Goal: Task Accomplishment & Management: Manage account settings

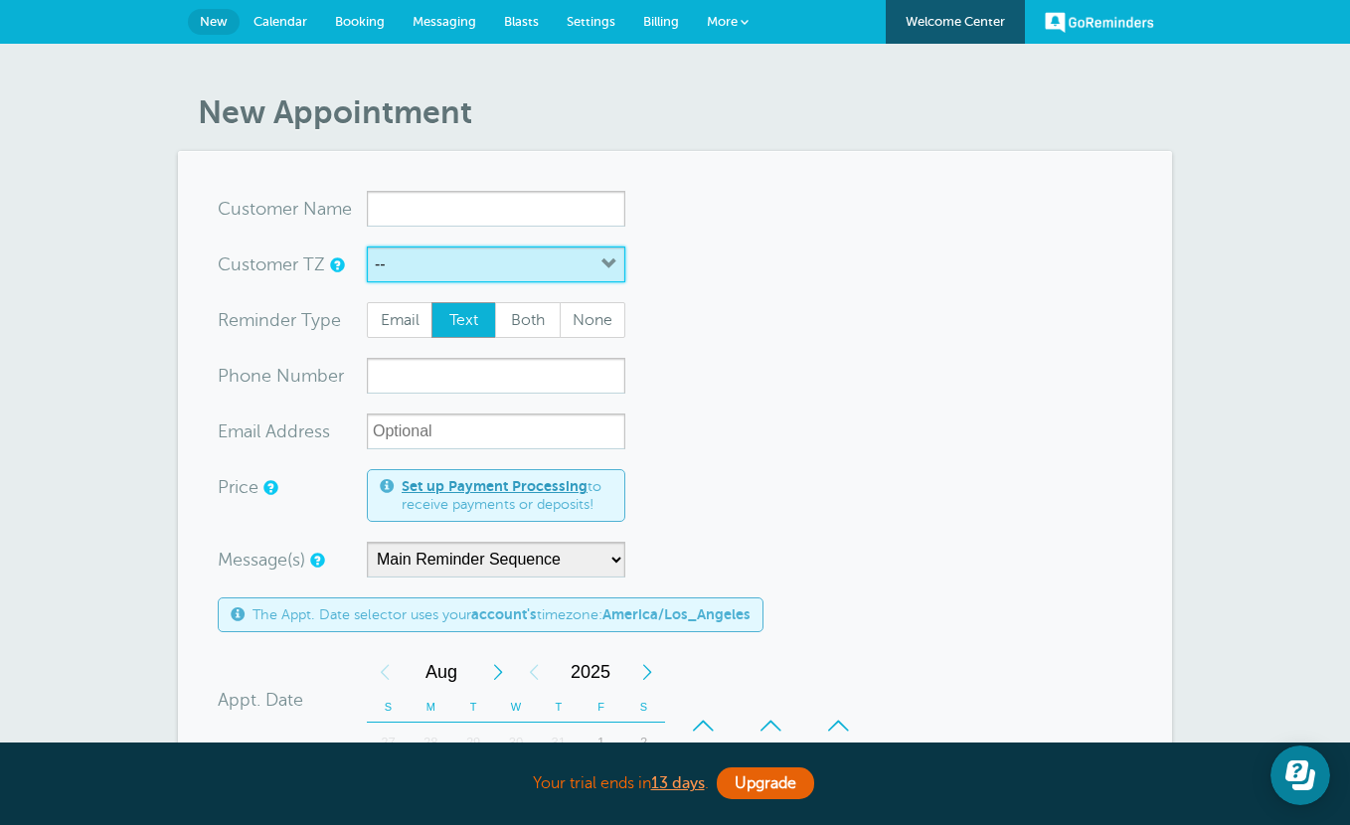
click at [450, 275] on button "--" at bounding box center [496, 265] width 258 height 36
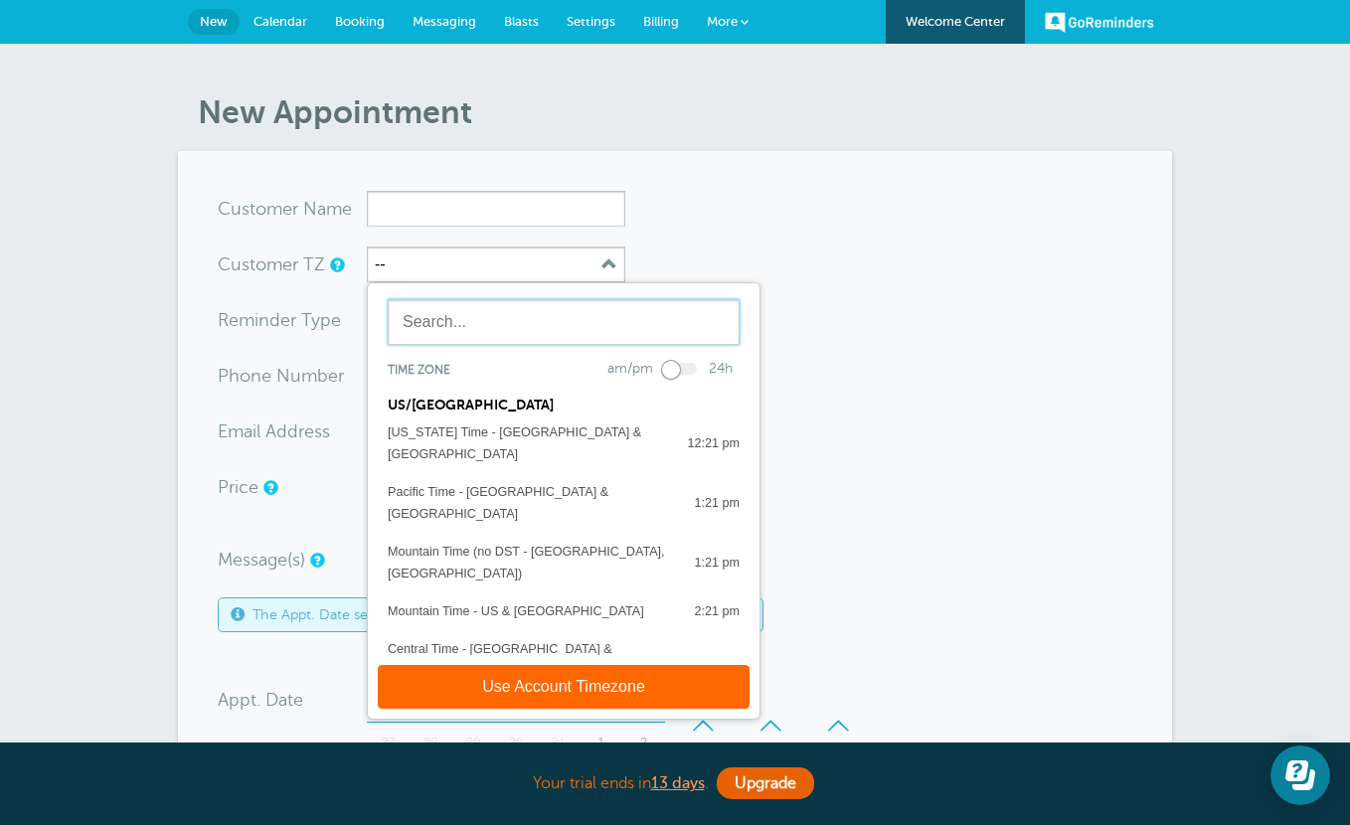
click at [404, 333] on input "text" at bounding box center [564, 322] width 352 height 46
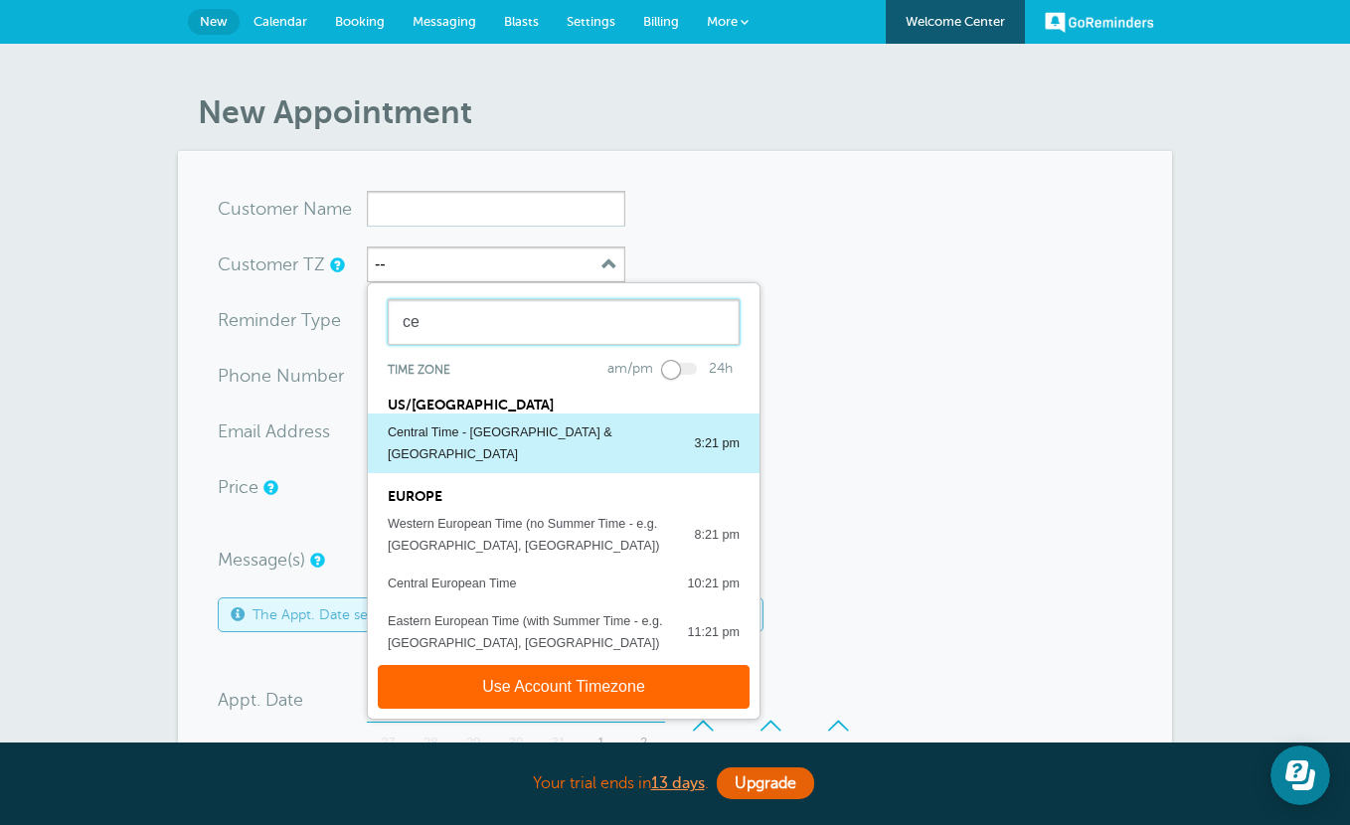
type input "ce"
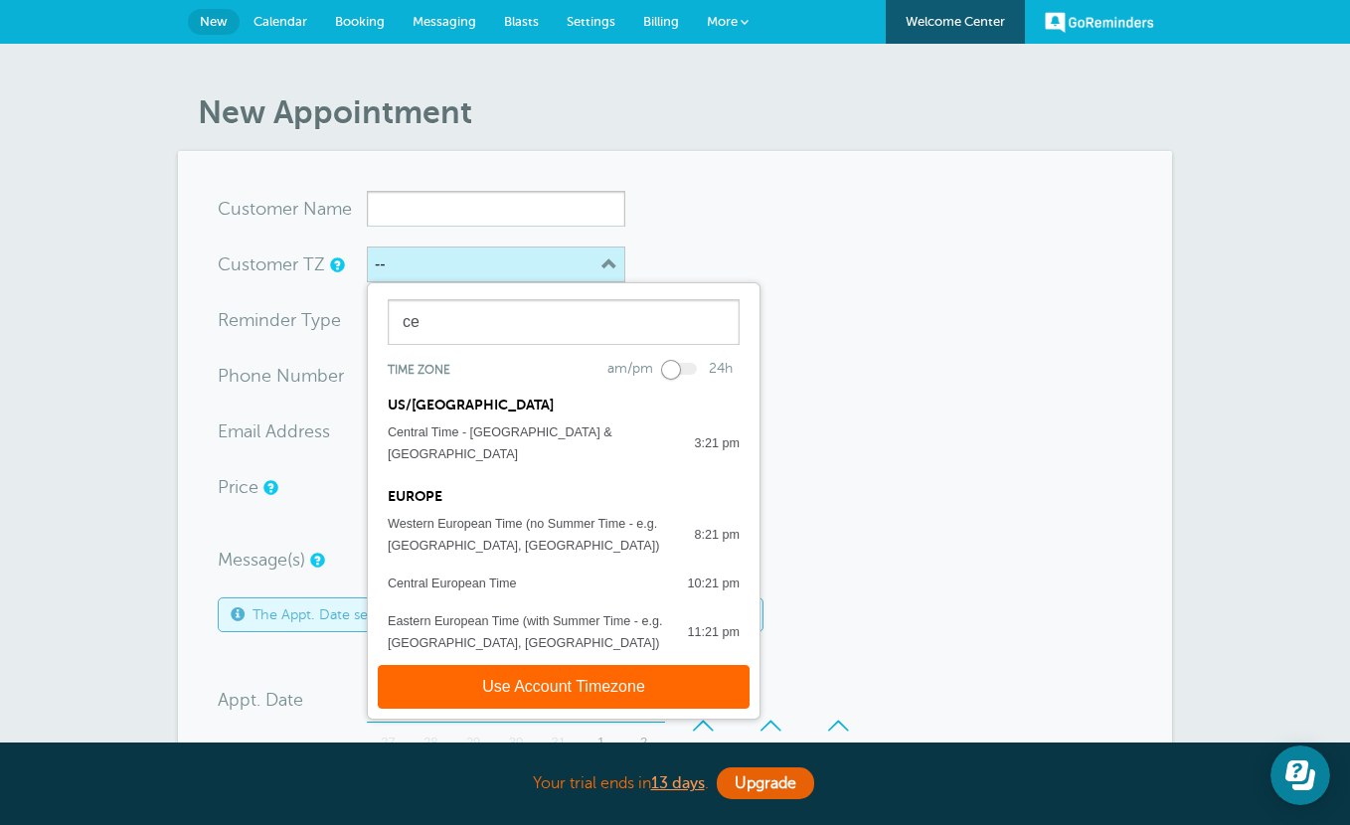
drag, startPoint x: 472, startPoint y: 422, endPoint x: 446, endPoint y: 280, distance: 143.5
click at [472, 422] on div "Central Time - US & Canada" at bounding box center [531, 444] width 286 height 44
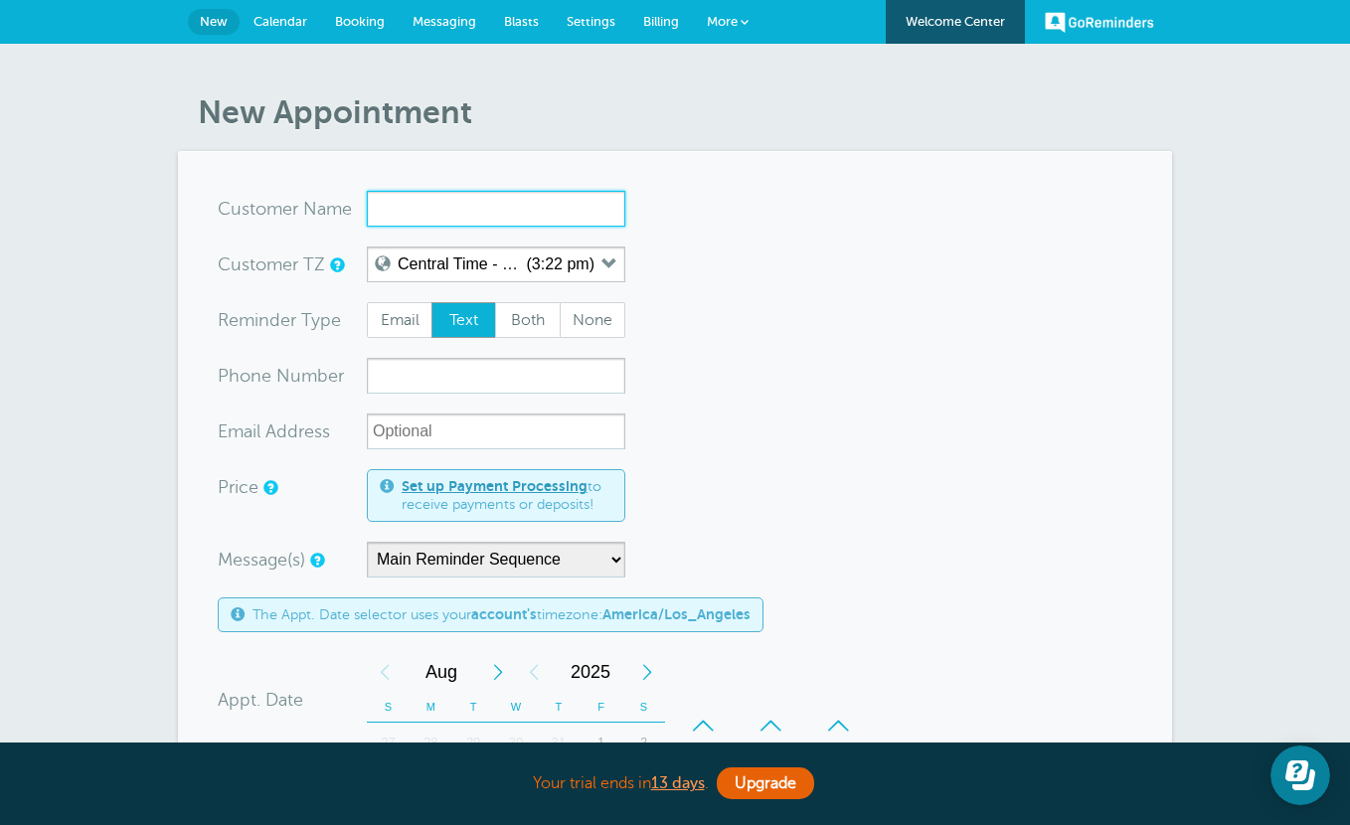
click at [430, 211] on input "x-no-autofill" at bounding box center [496, 209] width 258 height 36
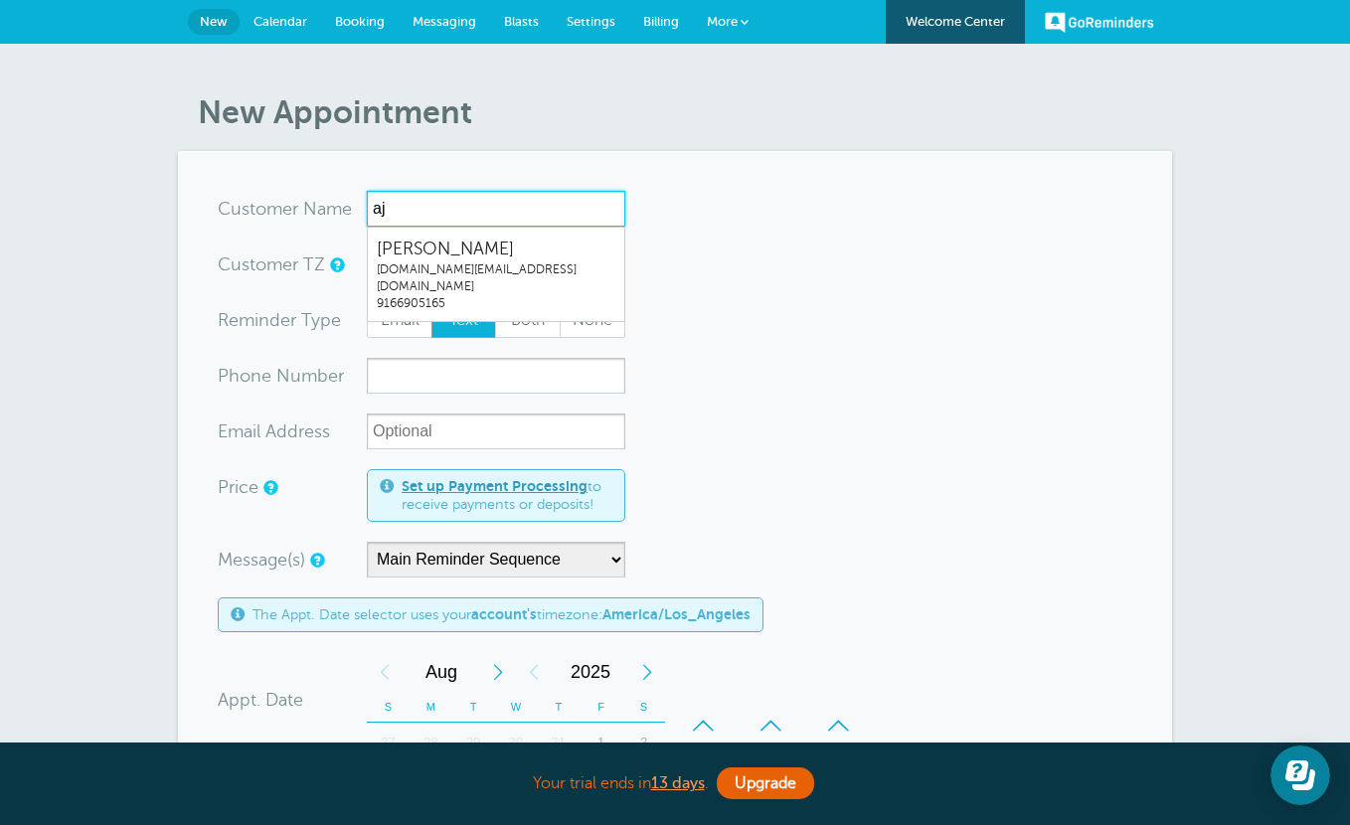
type input "aj"
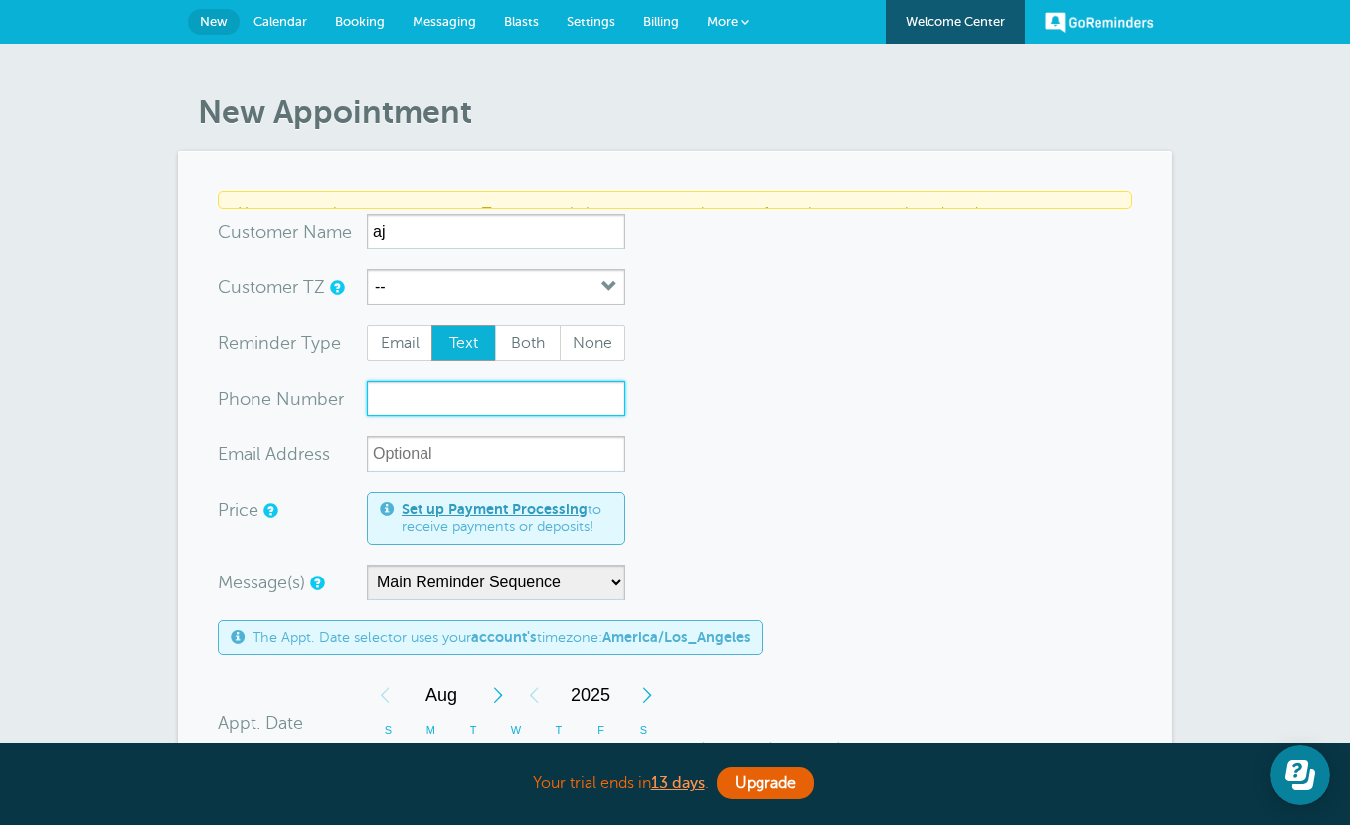
click at [482, 372] on form "You are creating a new customer. To use an existing customer select one from th…" at bounding box center [675, 748] width 915 height 1115
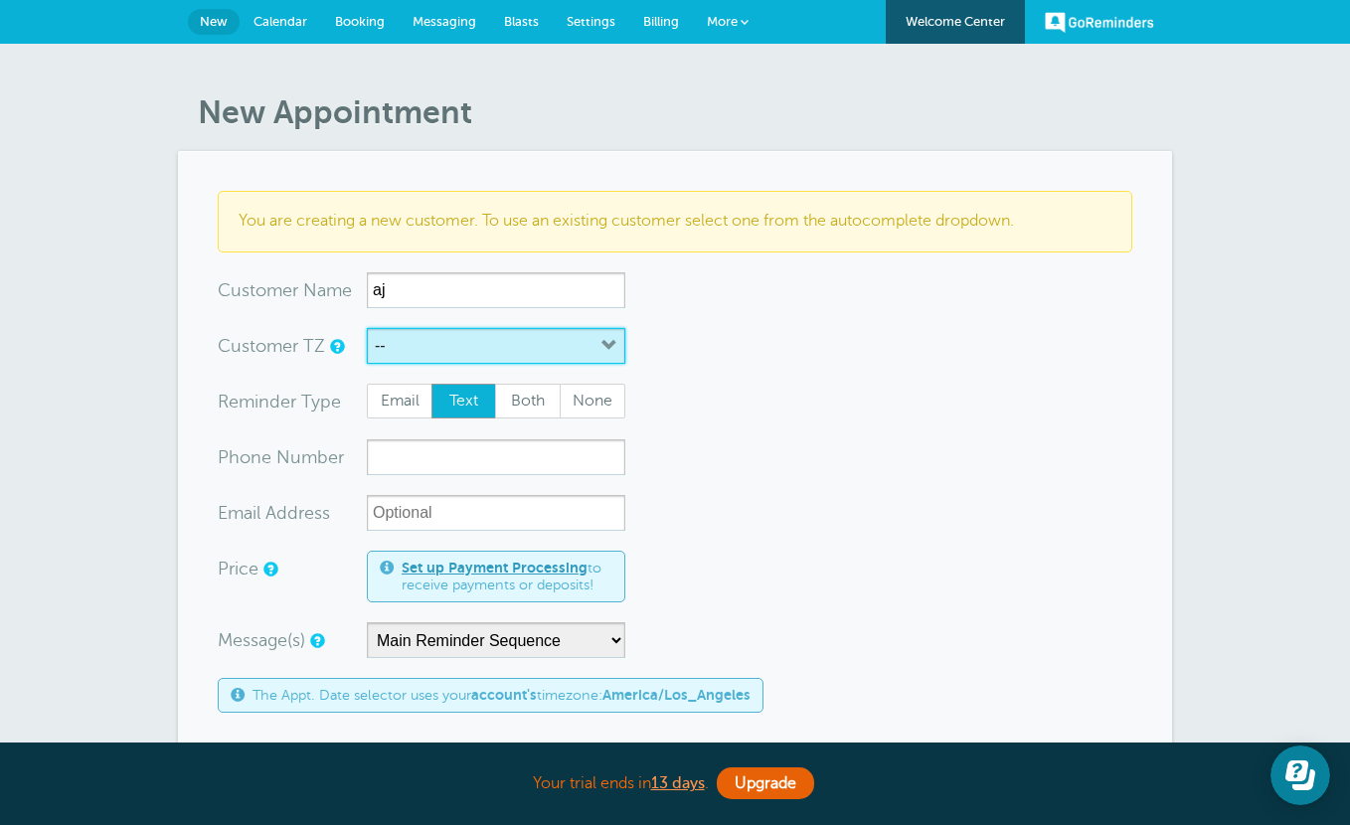
click at [484, 339] on button "--" at bounding box center [496, 346] width 258 height 36
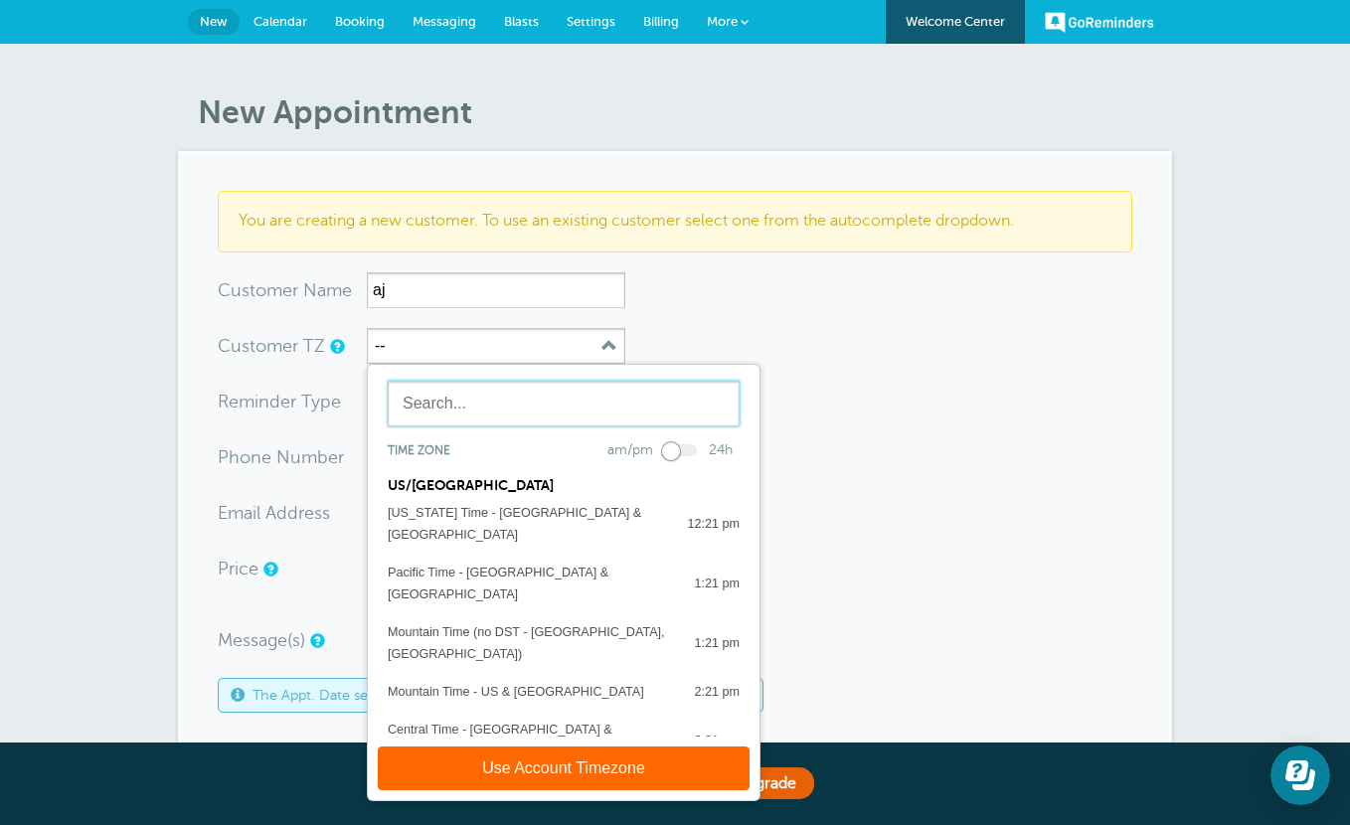
click at [490, 405] on input "text" at bounding box center [564, 404] width 352 height 46
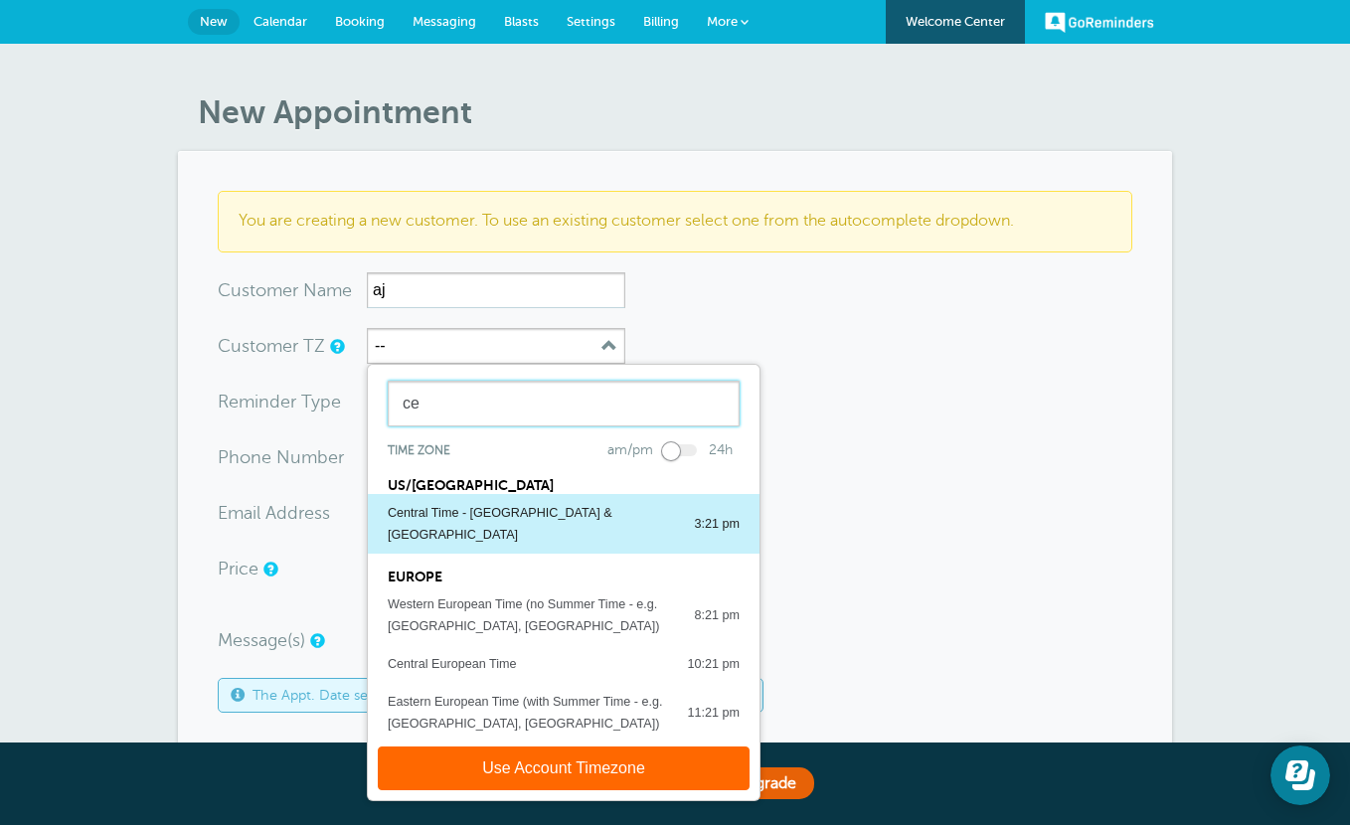
type input "ce"
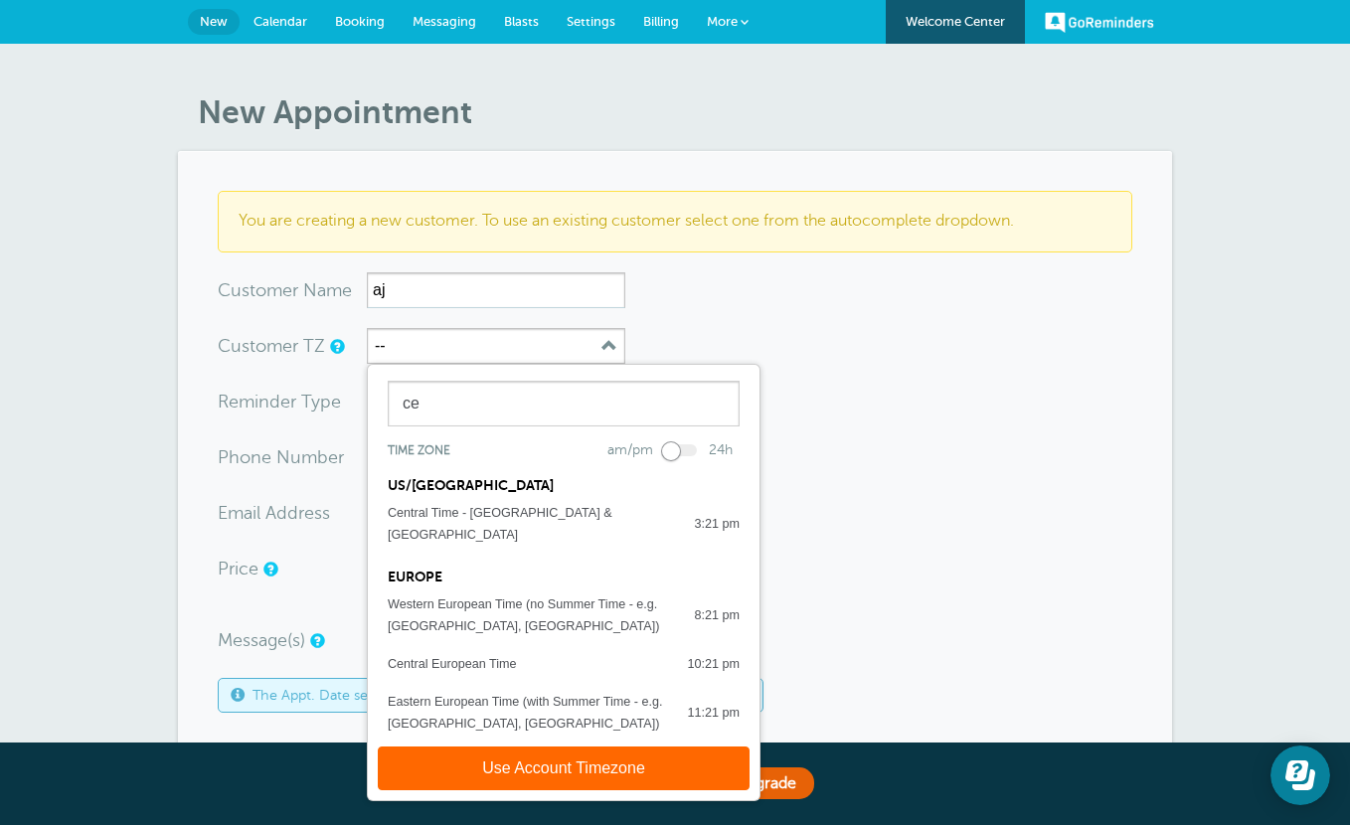
click at [480, 506] on div "Central Time - US & Canada" at bounding box center [531, 524] width 286 height 44
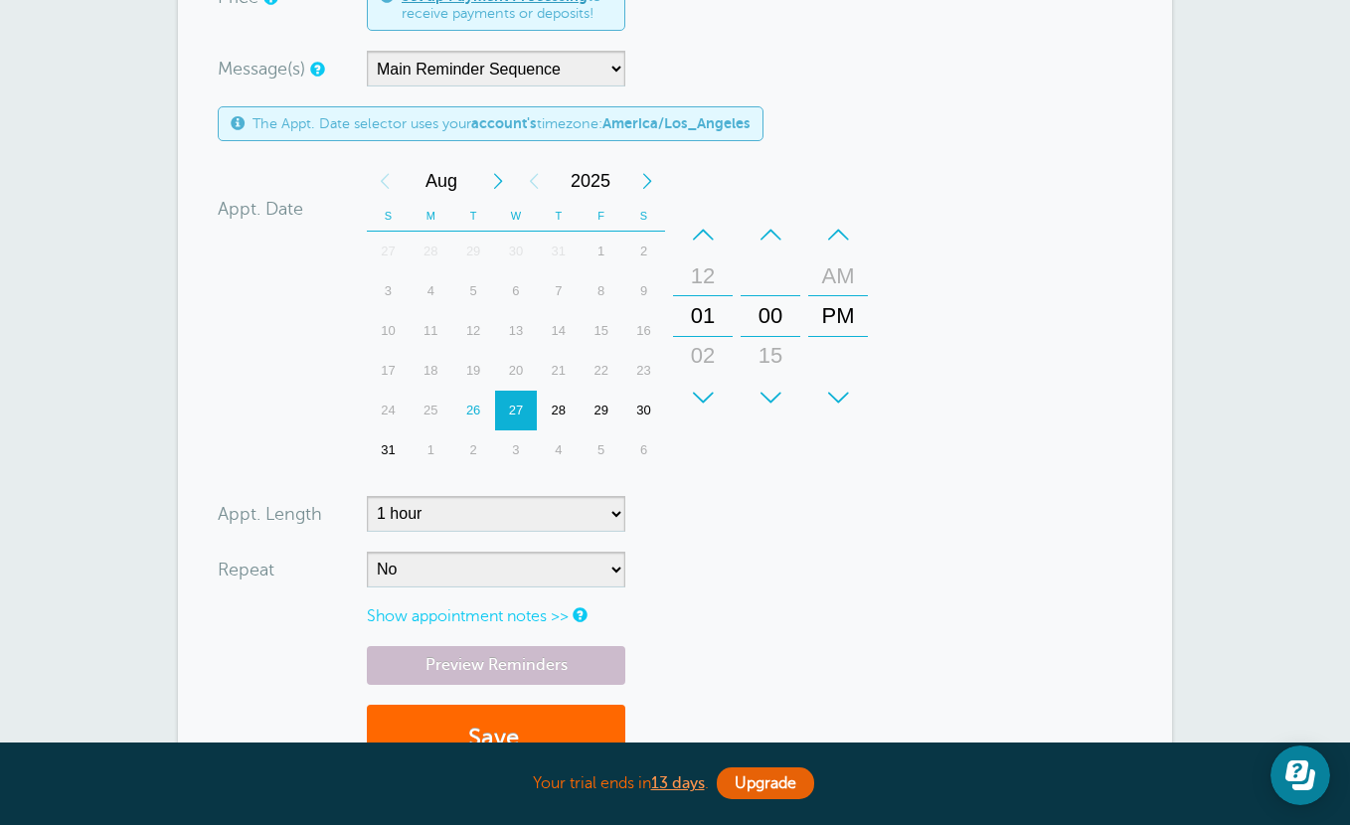
scroll to position [566, 0]
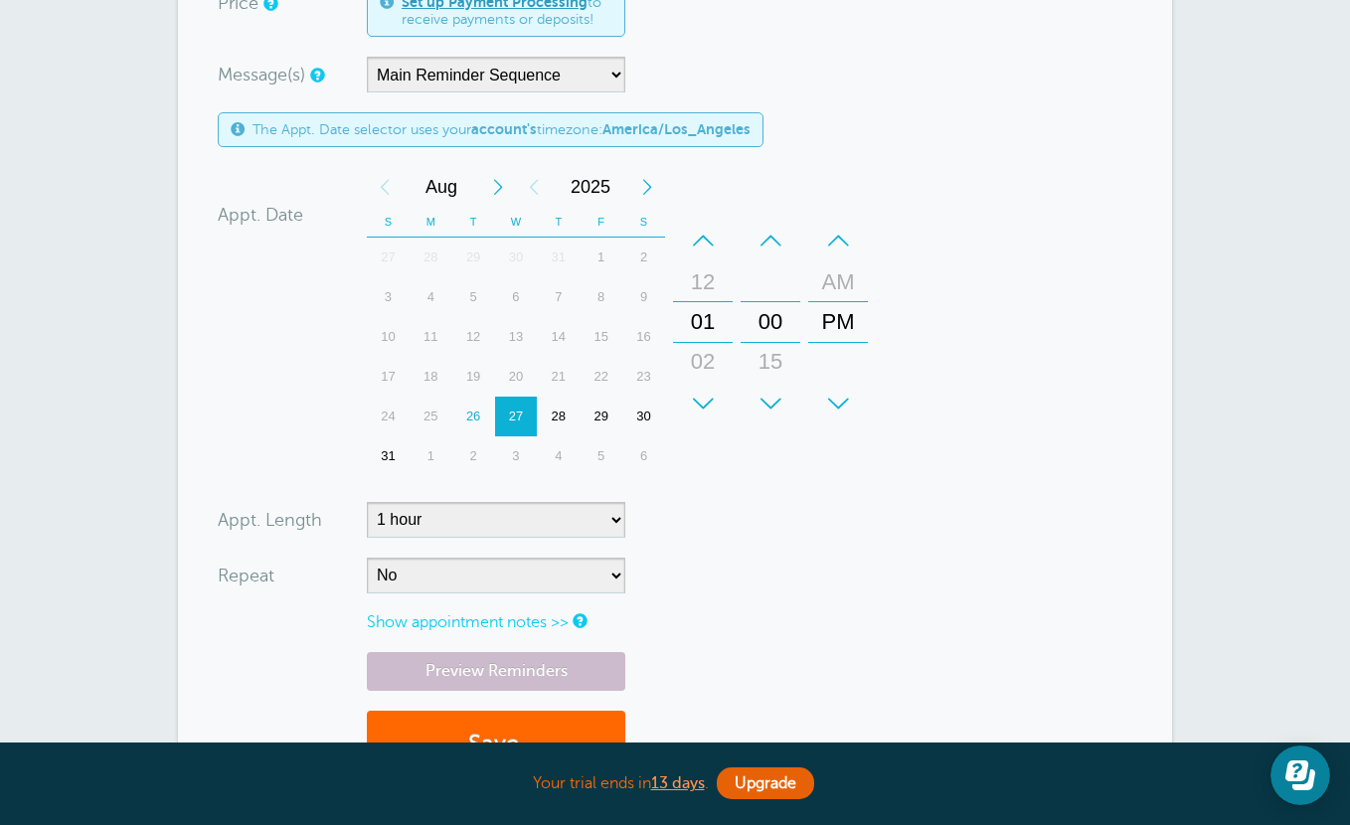
click at [707, 395] on div "+" at bounding box center [703, 404] width 60 height 40
drag, startPoint x: 709, startPoint y: 395, endPoint x: 712, endPoint y: 365, distance: 30.0
click at [709, 395] on div "+" at bounding box center [703, 404] width 60 height 40
click at [710, 250] on div "–" at bounding box center [703, 241] width 60 height 40
click at [710, 249] on div "–" at bounding box center [703, 241] width 60 height 40
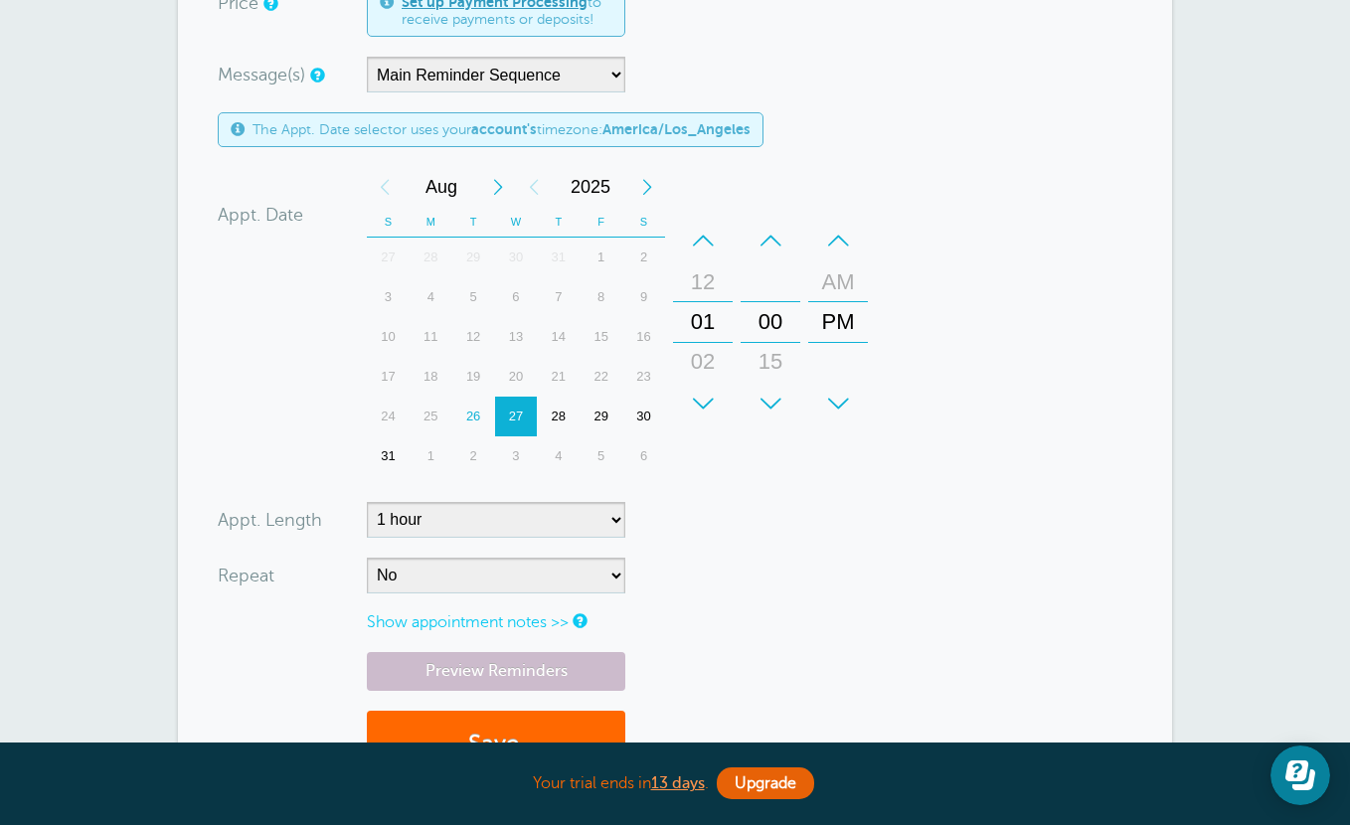
click at [710, 249] on div "–" at bounding box center [703, 241] width 60 height 40
click at [453, 657] on link "Preview Reminders" at bounding box center [496, 671] width 258 height 39
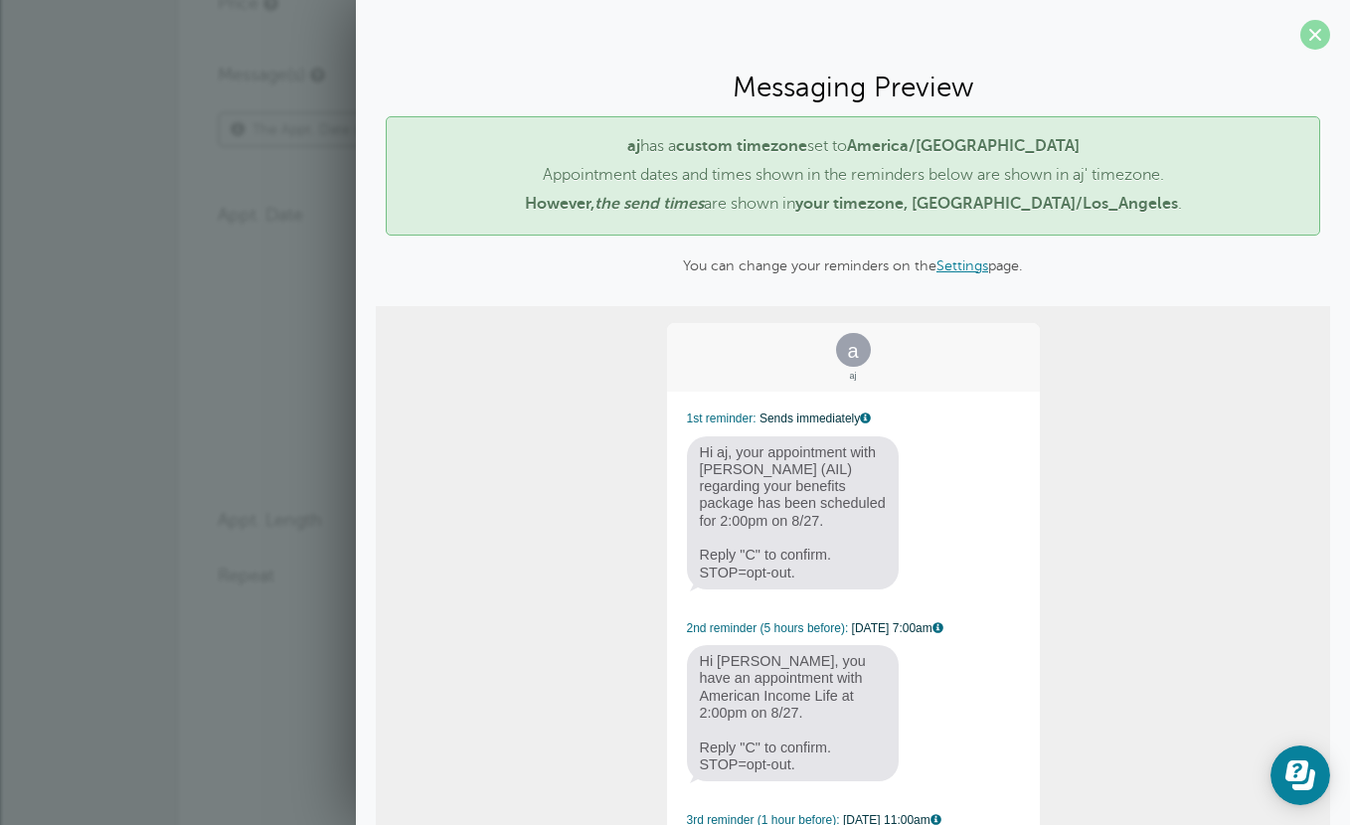
click at [1317, 32] on span at bounding box center [1315, 35] width 30 height 30
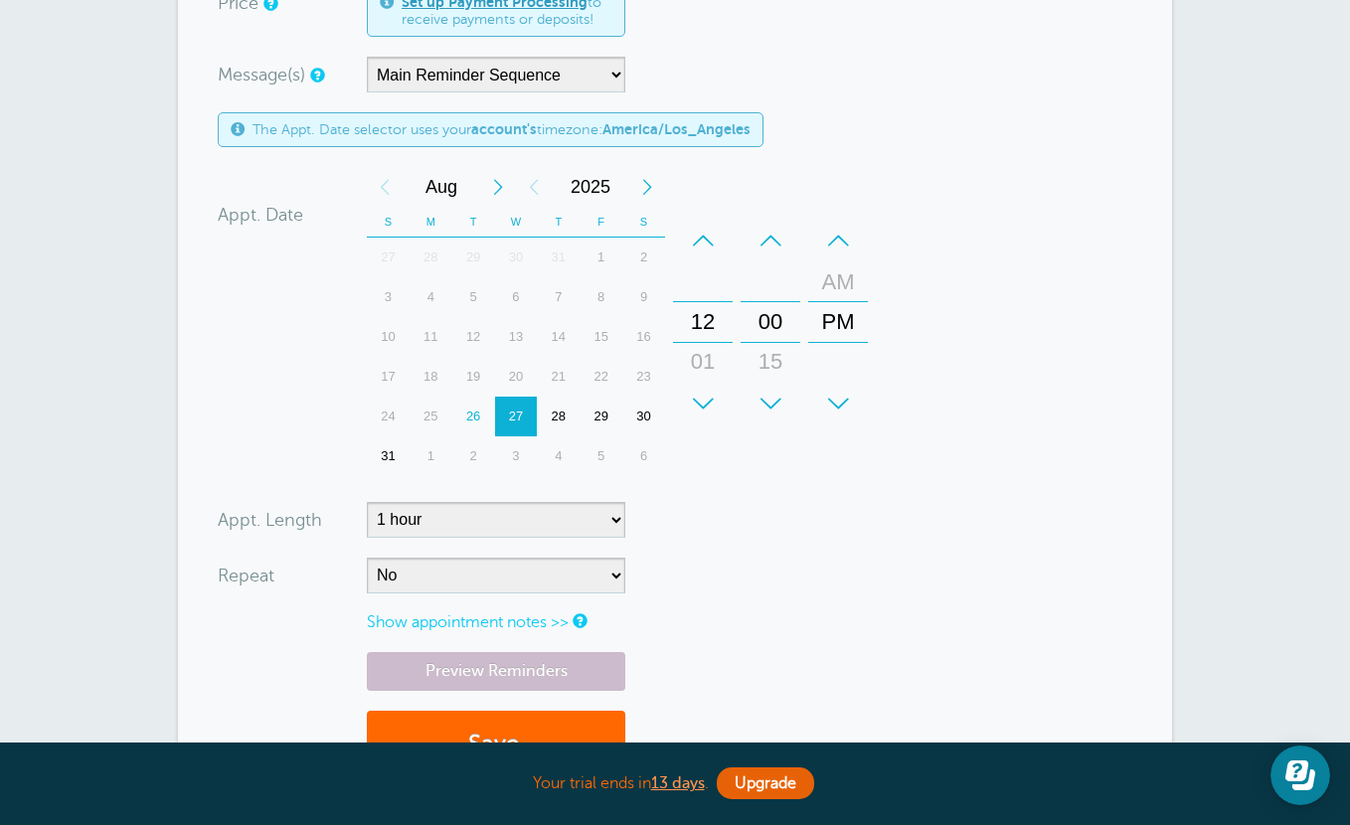
click at [707, 245] on div "–" at bounding box center [703, 241] width 60 height 40
click at [498, 668] on link "Preview Reminders" at bounding box center [496, 671] width 258 height 39
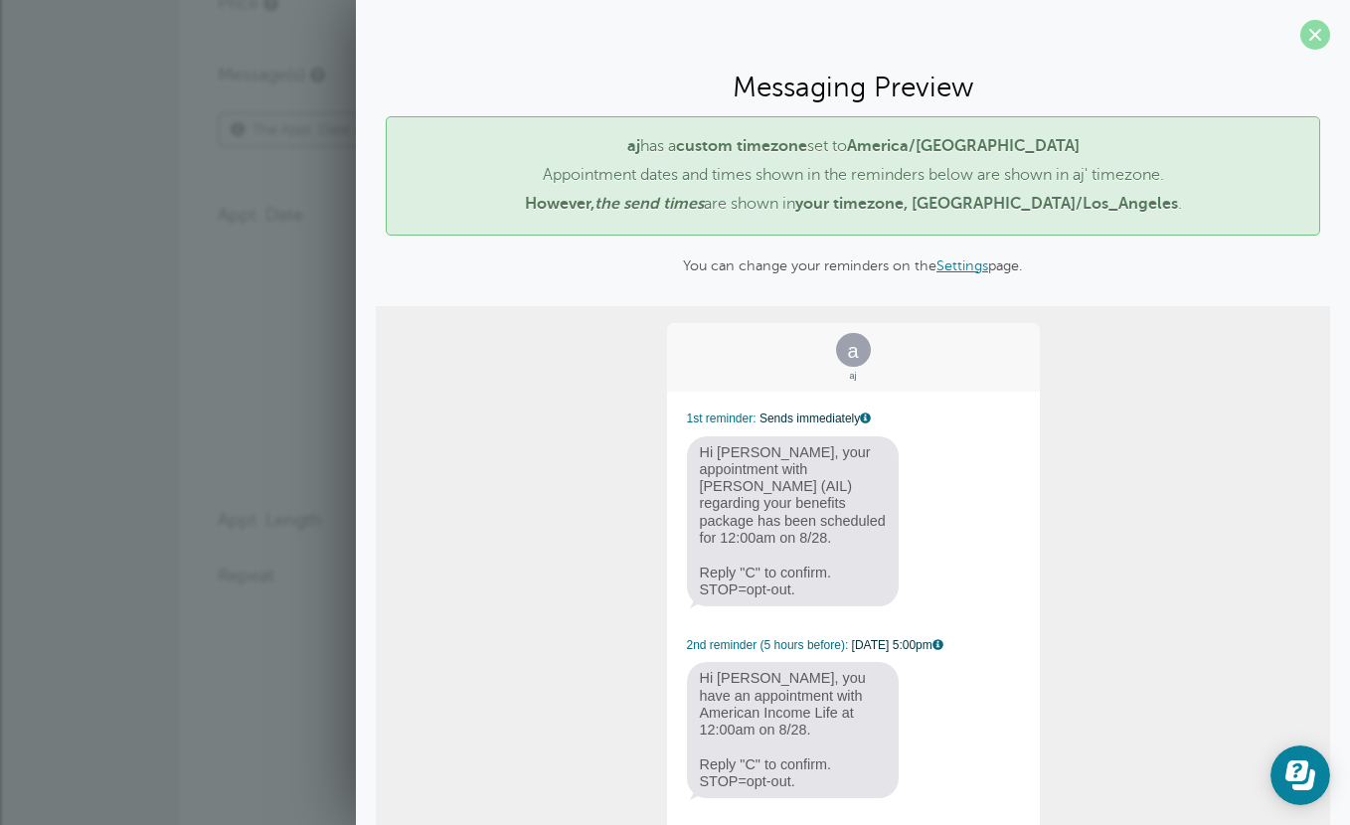
click at [1322, 37] on span at bounding box center [1315, 35] width 30 height 30
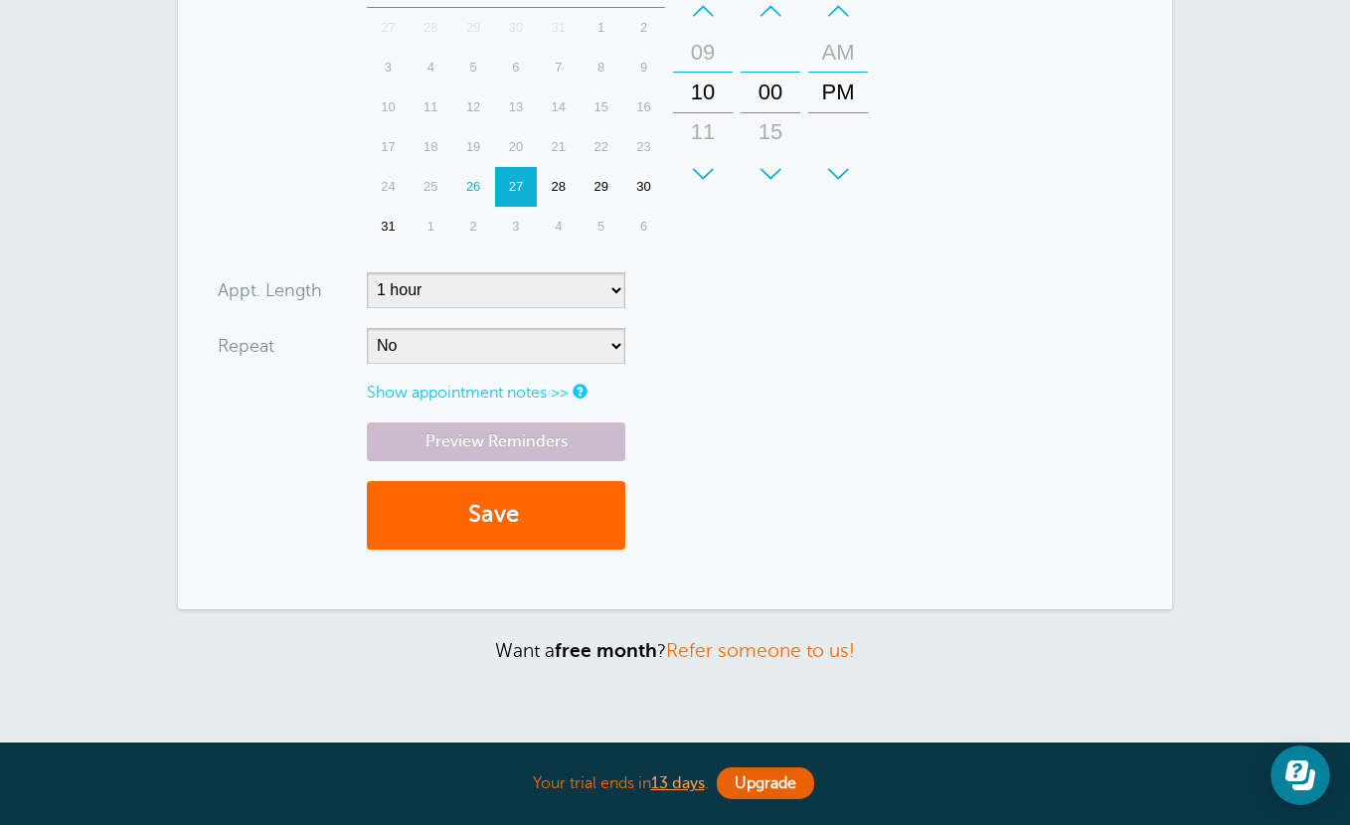
scroll to position [953, 0]
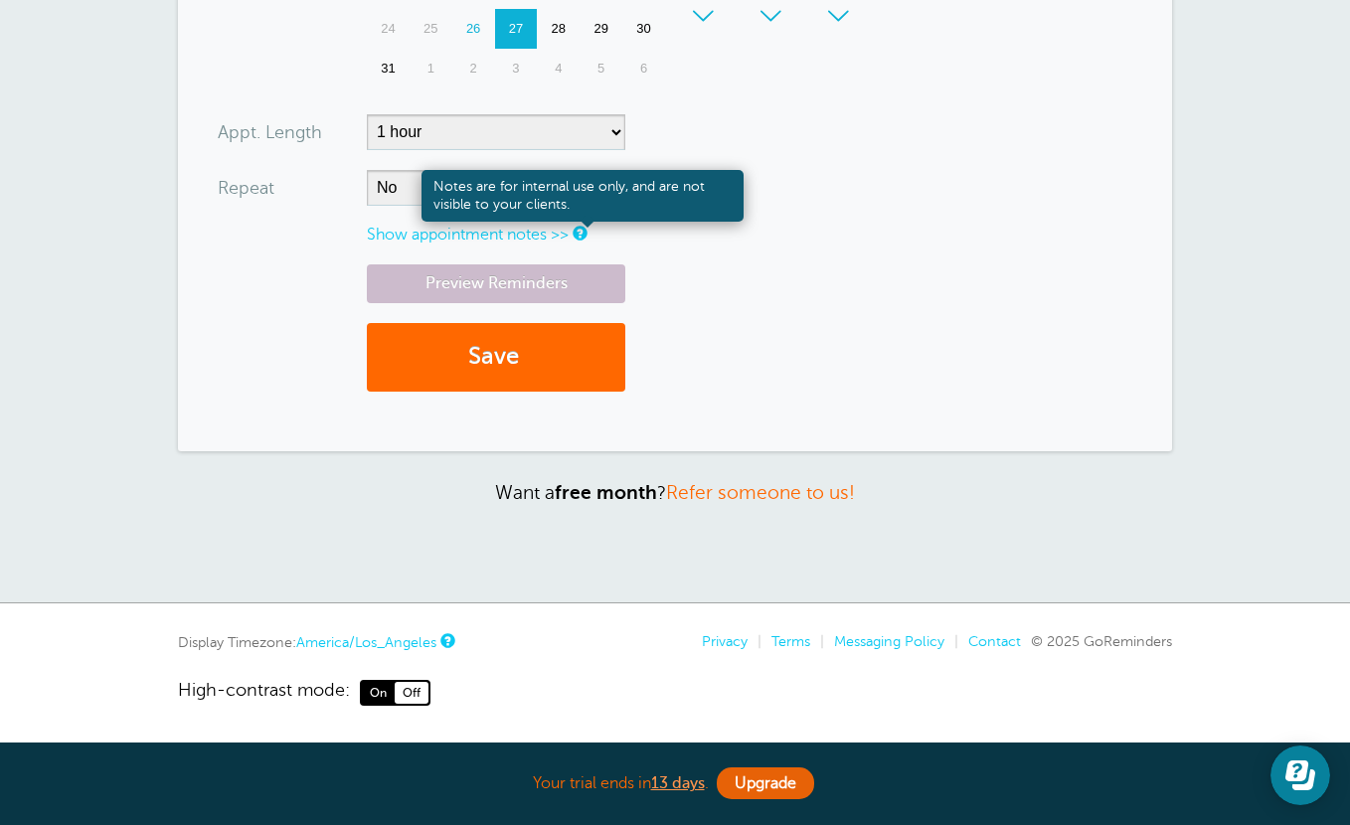
click at [582, 236] on link at bounding box center [579, 233] width 12 height 13
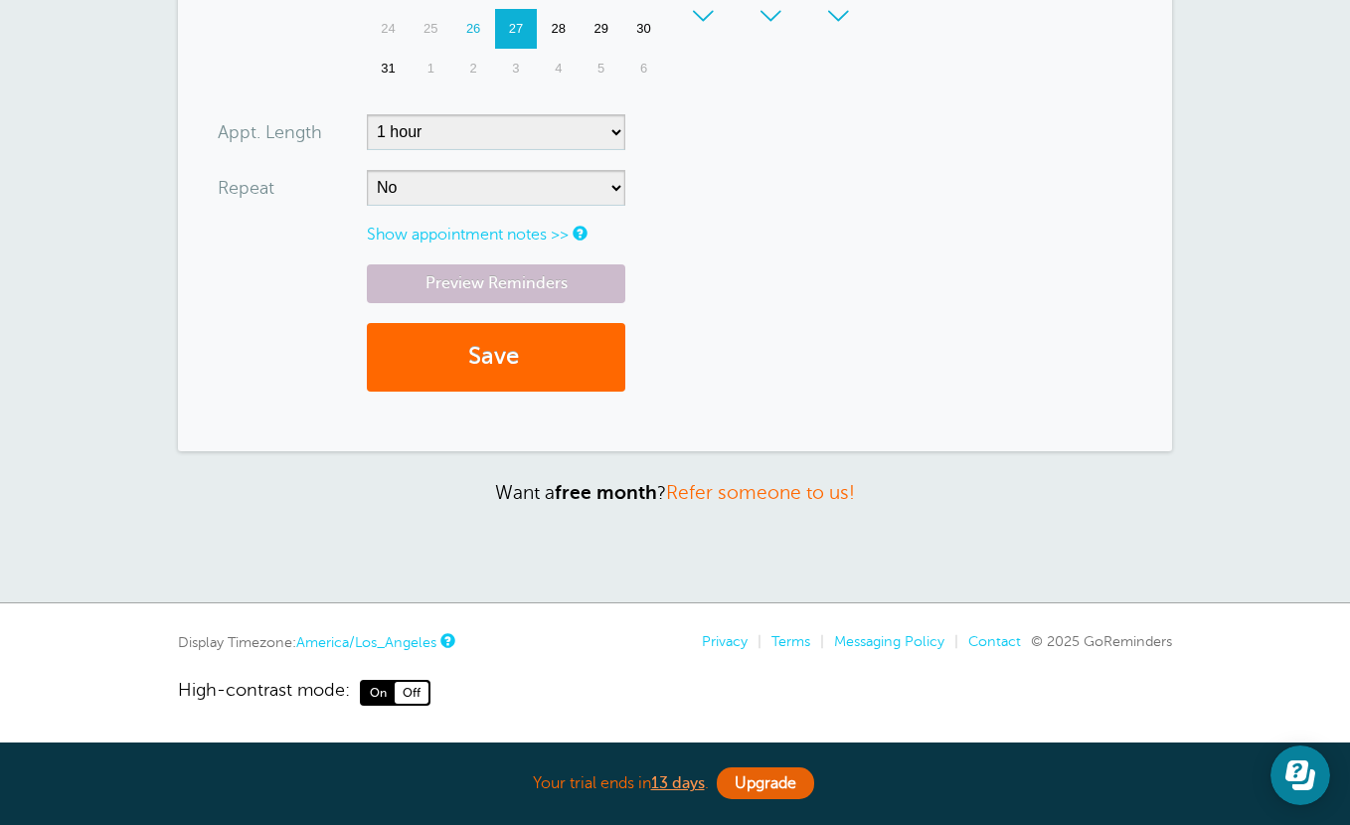
click at [539, 237] on link "Show appointment notes >>" at bounding box center [468, 235] width 202 height 18
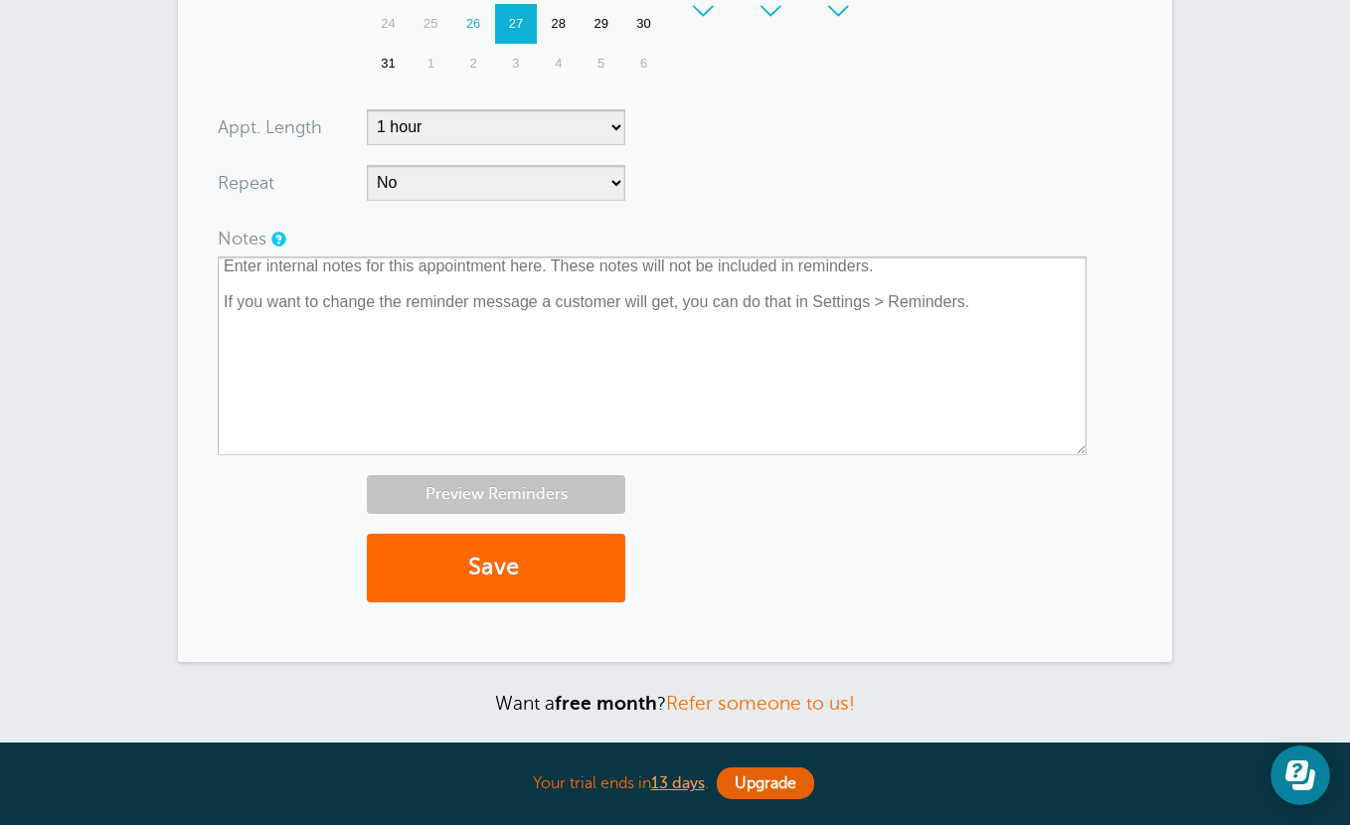
scroll to position [945, 0]
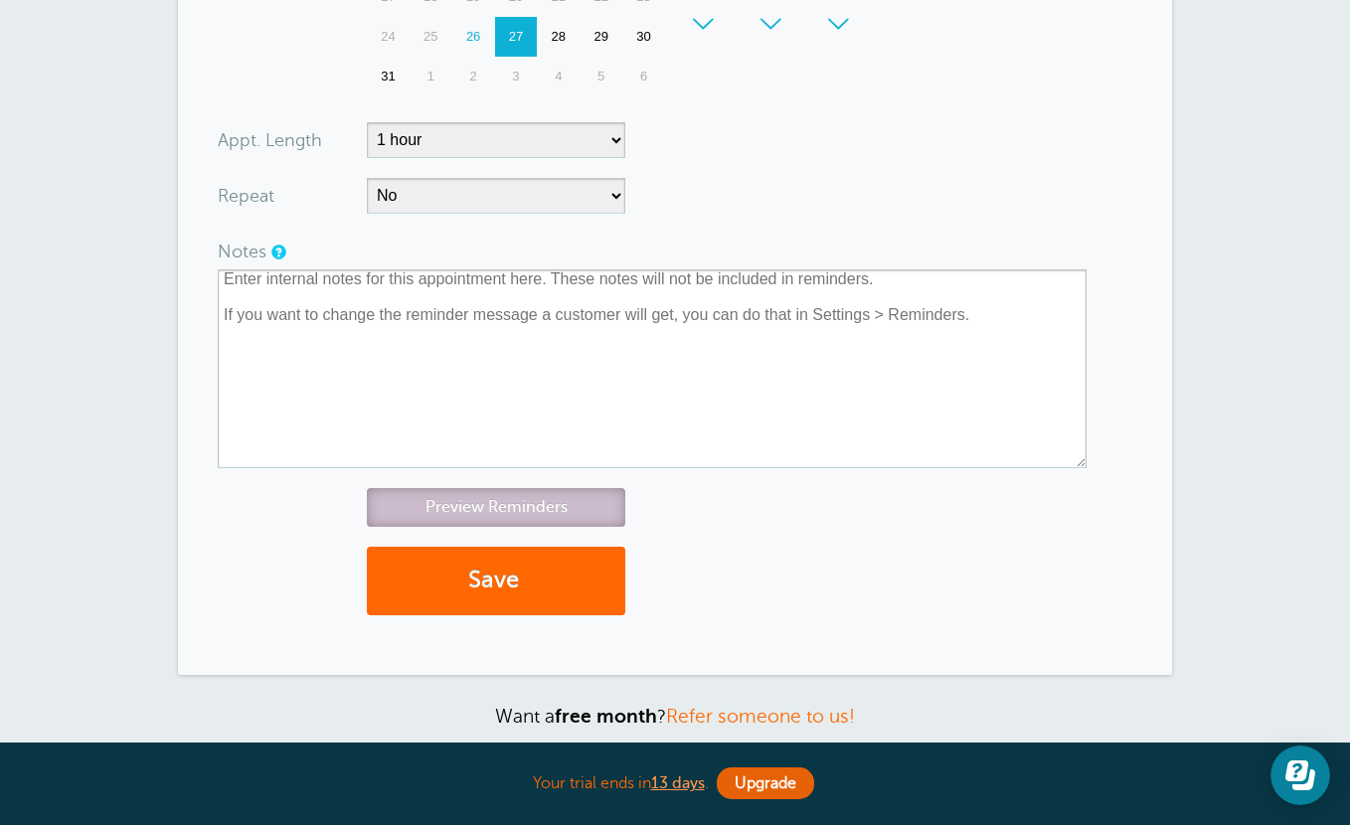
click at [550, 500] on link "Preview Reminders" at bounding box center [496, 507] width 258 height 39
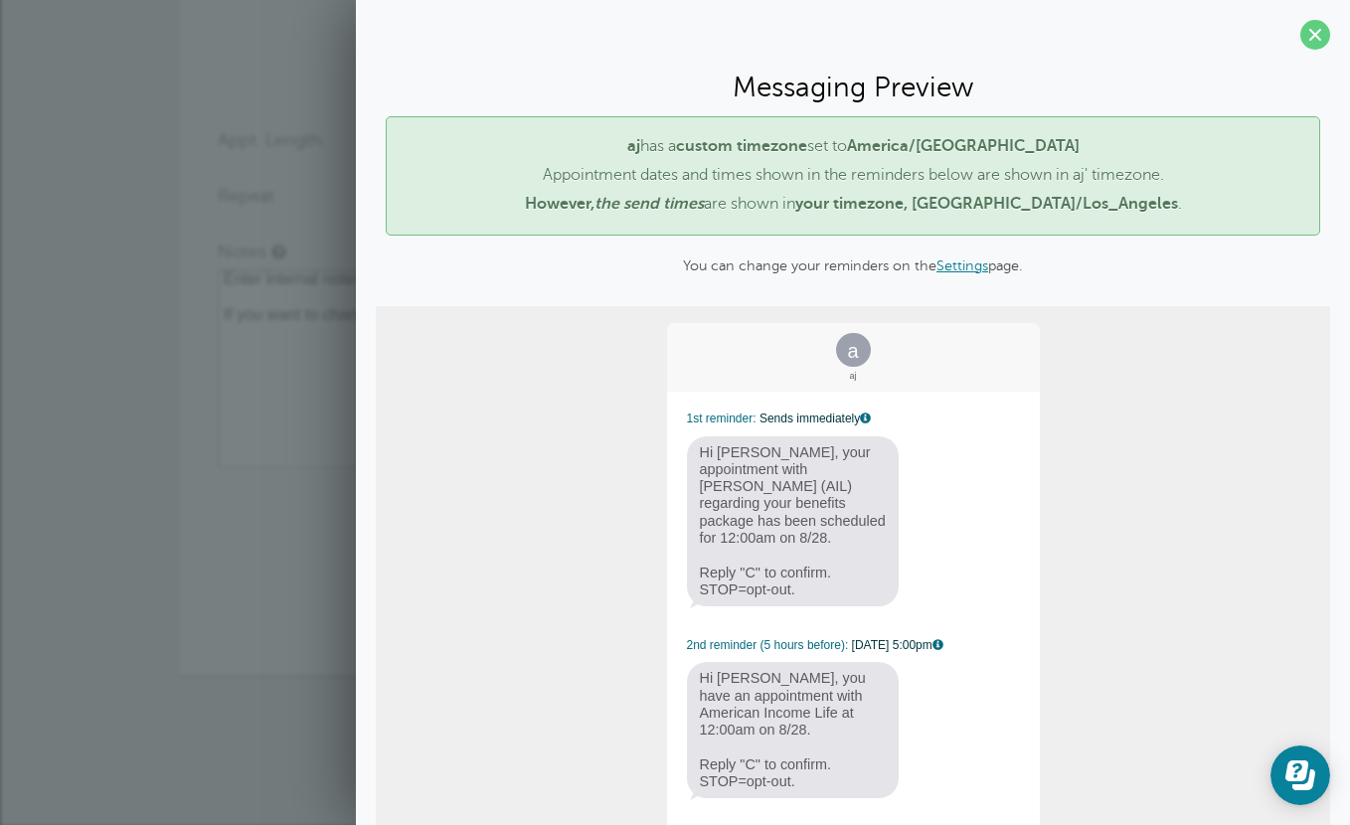
drag, startPoint x: 1321, startPoint y: 34, endPoint x: 987, endPoint y: 104, distance: 341.4
click at [1321, 34] on span at bounding box center [1315, 35] width 30 height 30
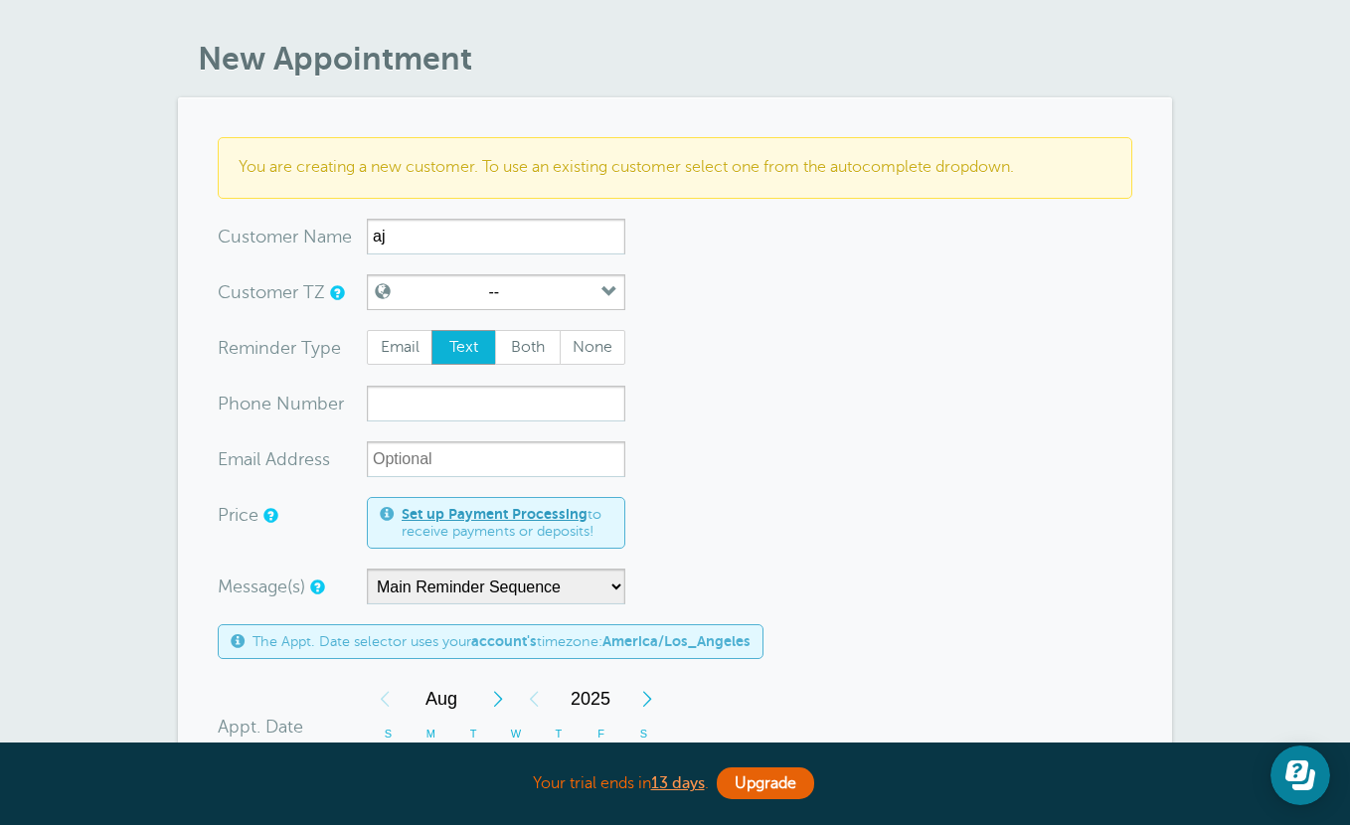
scroll to position [0, 0]
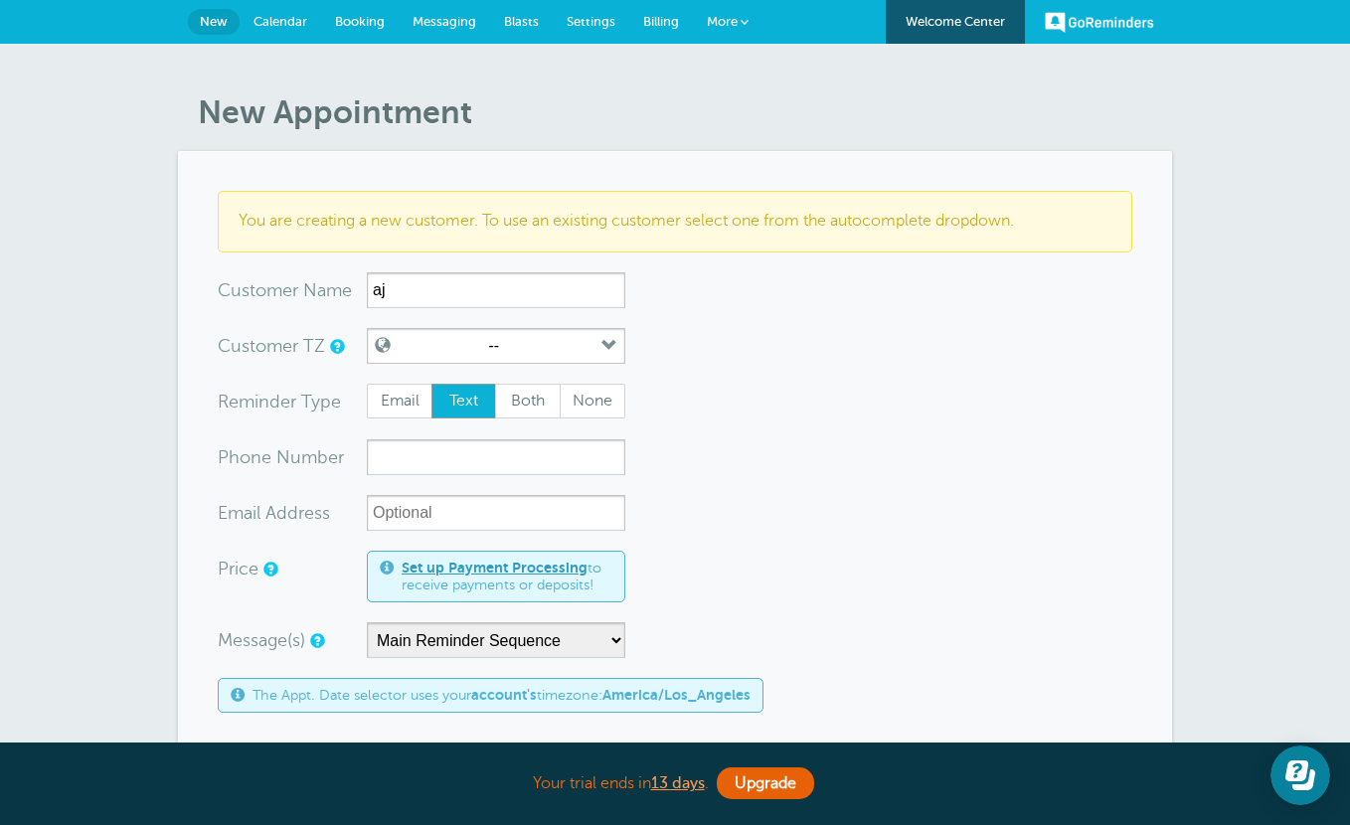
click at [307, 21] on link "Calendar" at bounding box center [281, 22] width 82 height 44
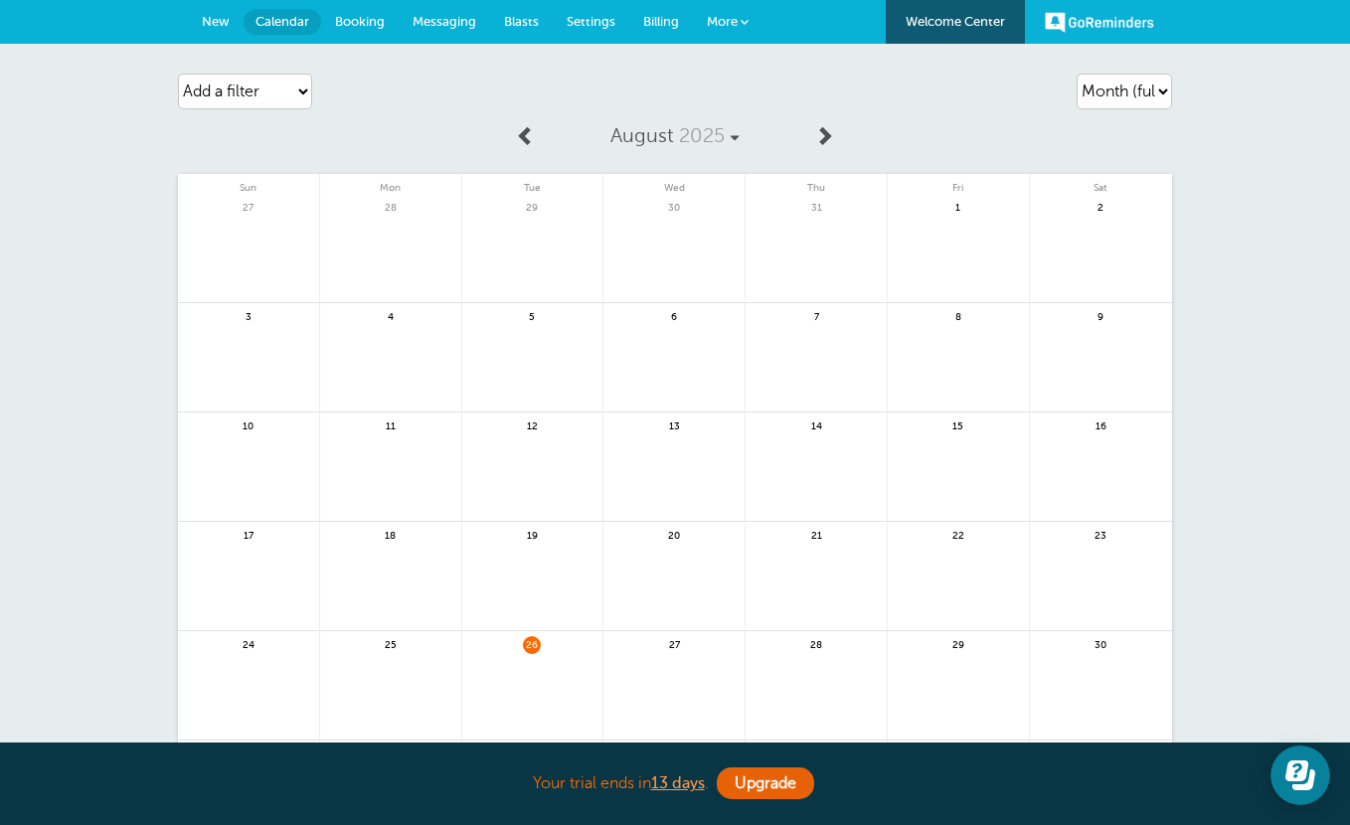
click at [470, 15] on span "Messaging" at bounding box center [445, 21] width 64 height 15
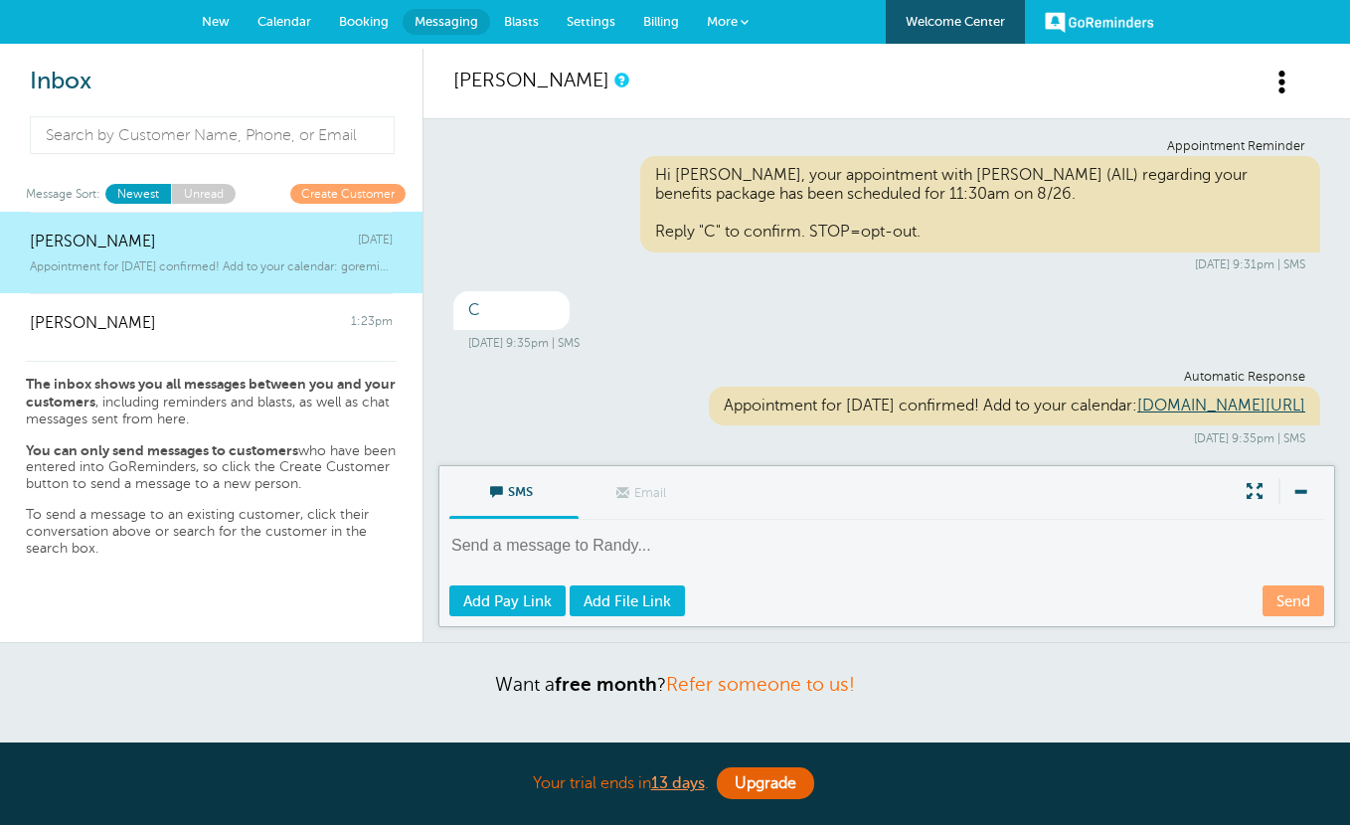
click at [1284, 73] on span at bounding box center [1283, 82] width 25 height 25
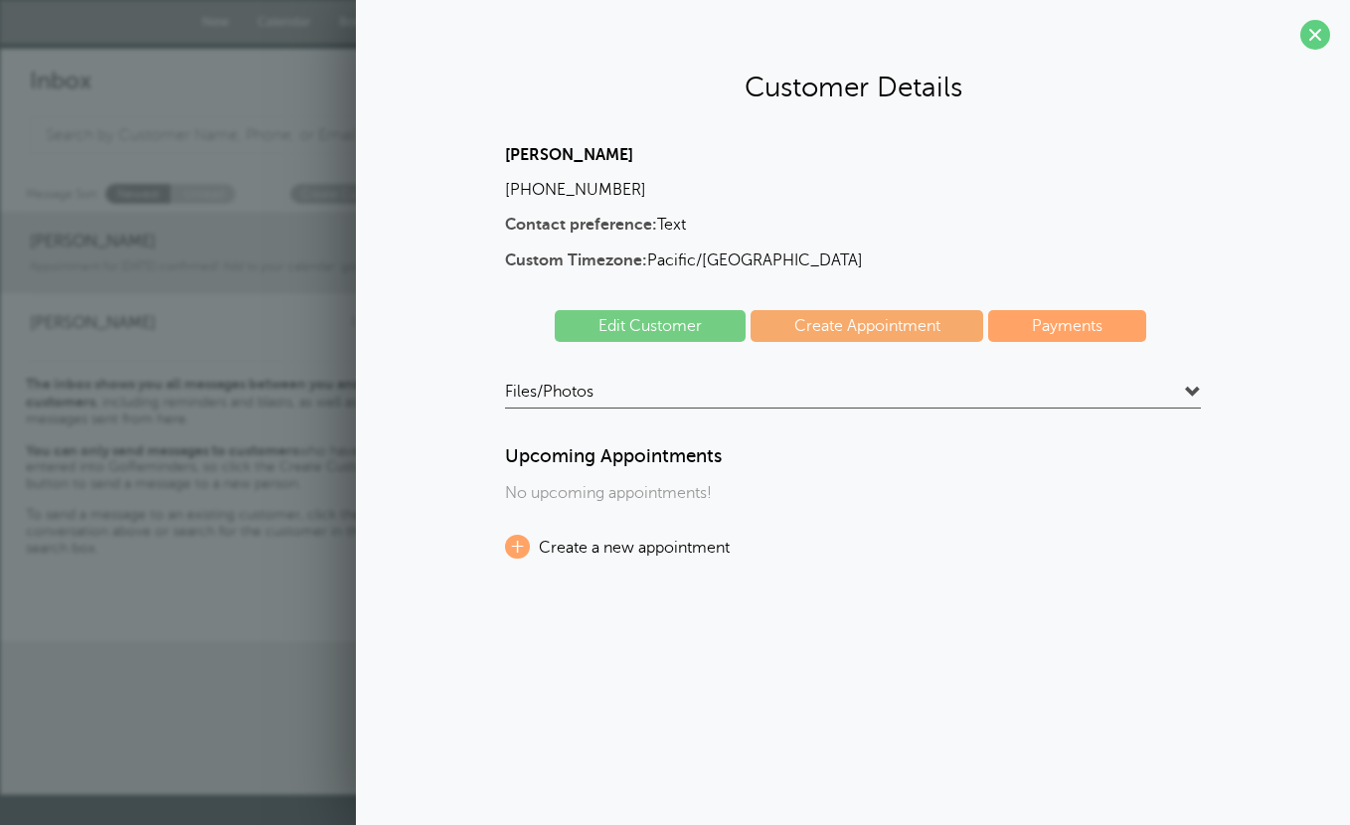
click at [695, 321] on link "Edit Customer" at bounding box center [650, 326] width 191 height 32
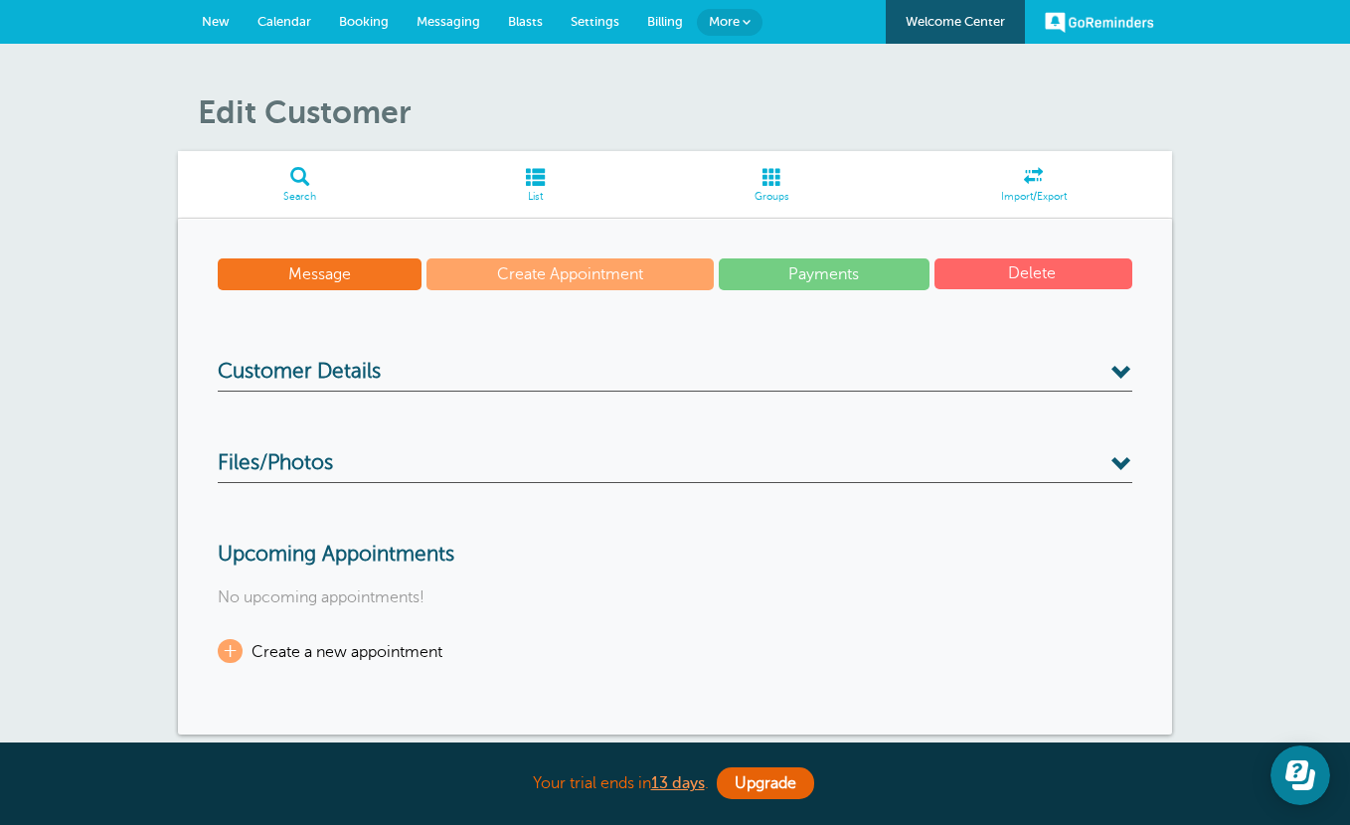
click at [1033, 264] on button "Delete" at bounding box center [1034, 273] width 198 height 31
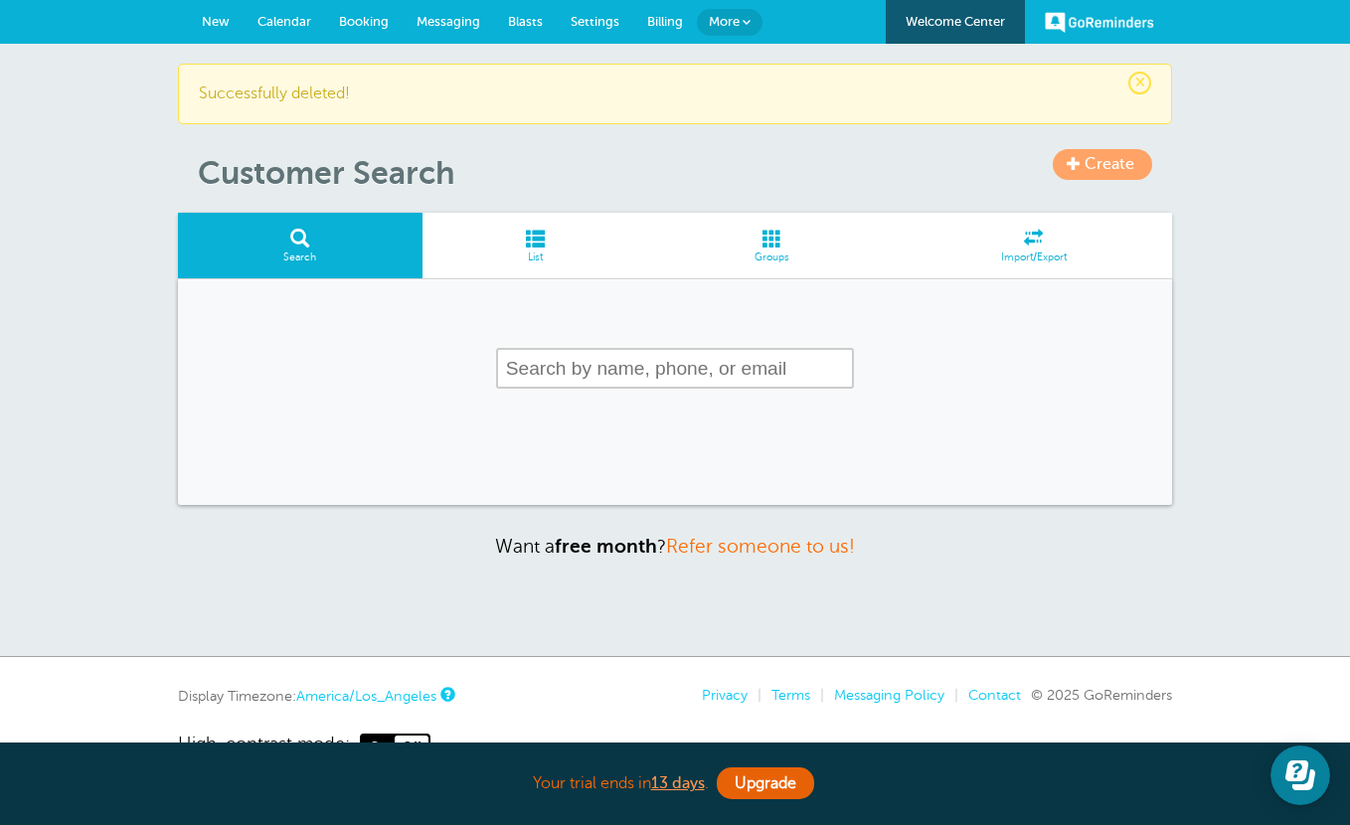
click at [576, 19] on span "Settings" at bounding box center [595, 21] width 49 height 15
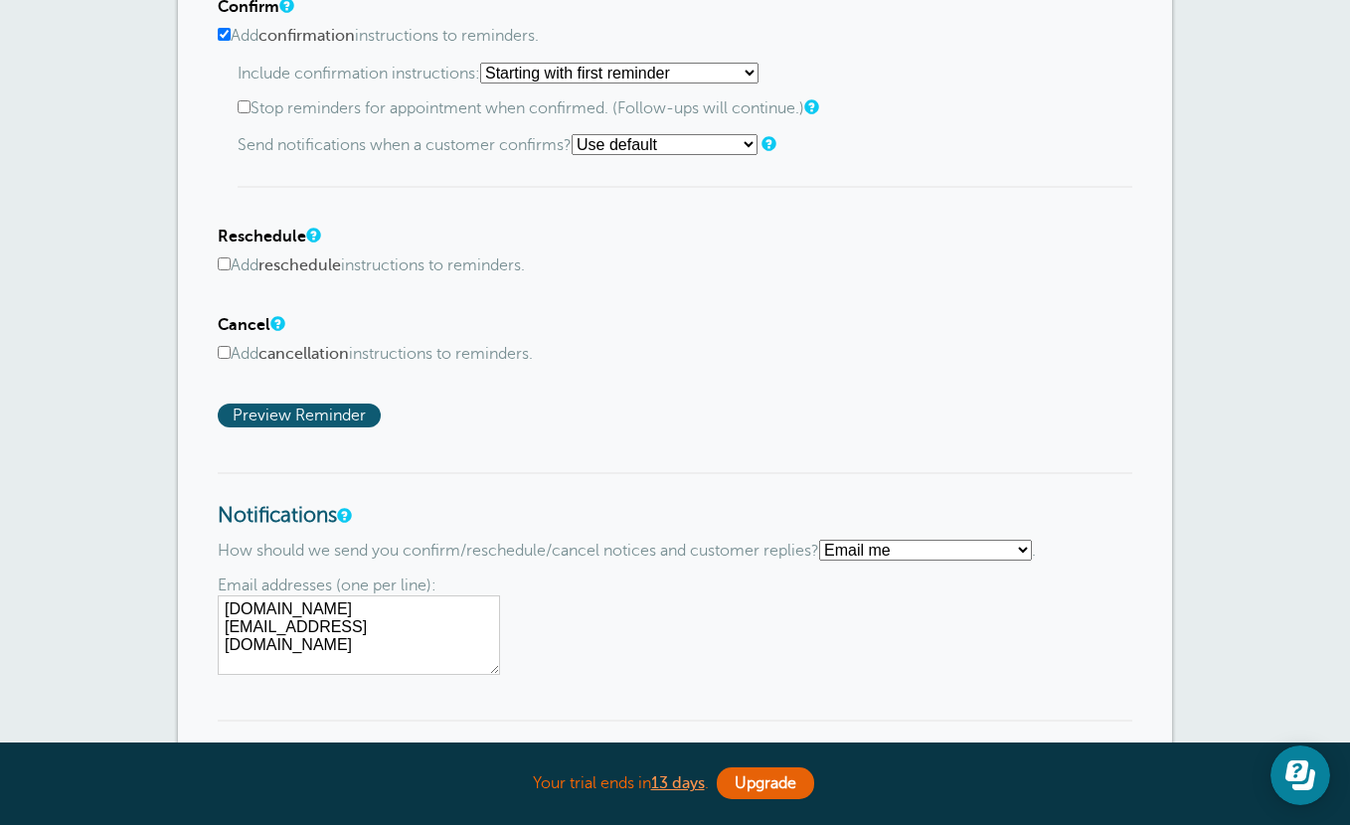
scroll to position [1179, 0]
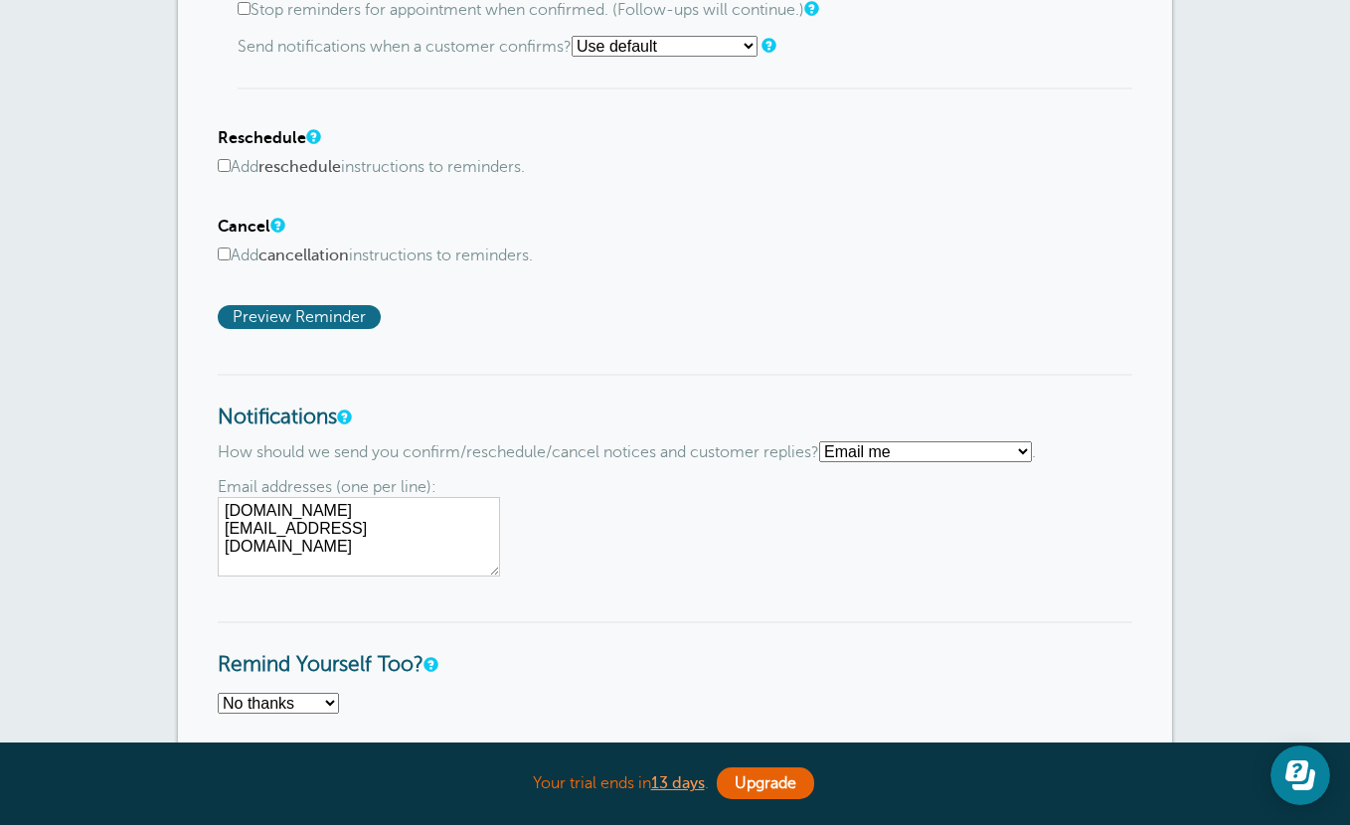
click at [341, 314] on span "Preview Reminder" at bounding box center [299, 317] width 163 height 24
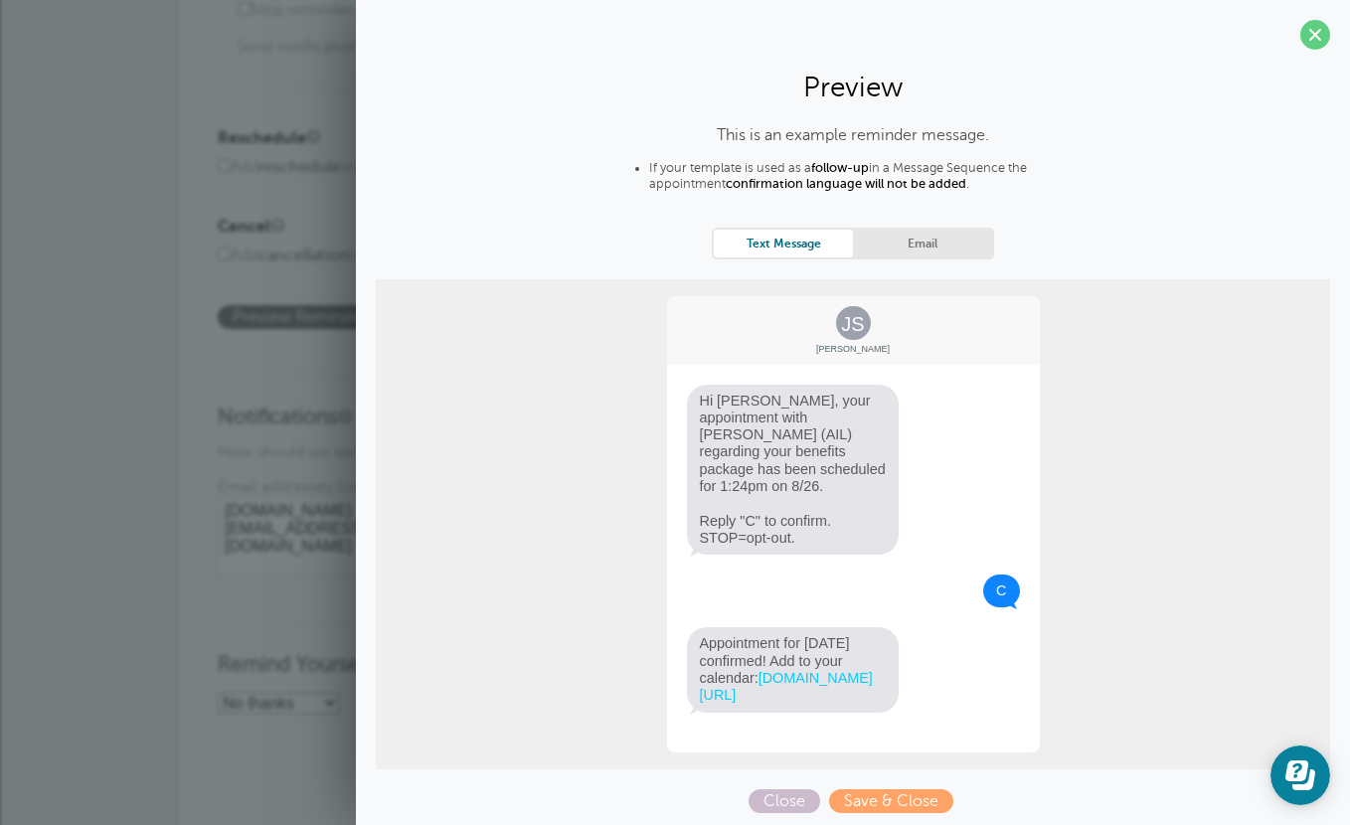
click at [895, 236] on link "Email" at bounding box center [922, 243] width 139 height 27
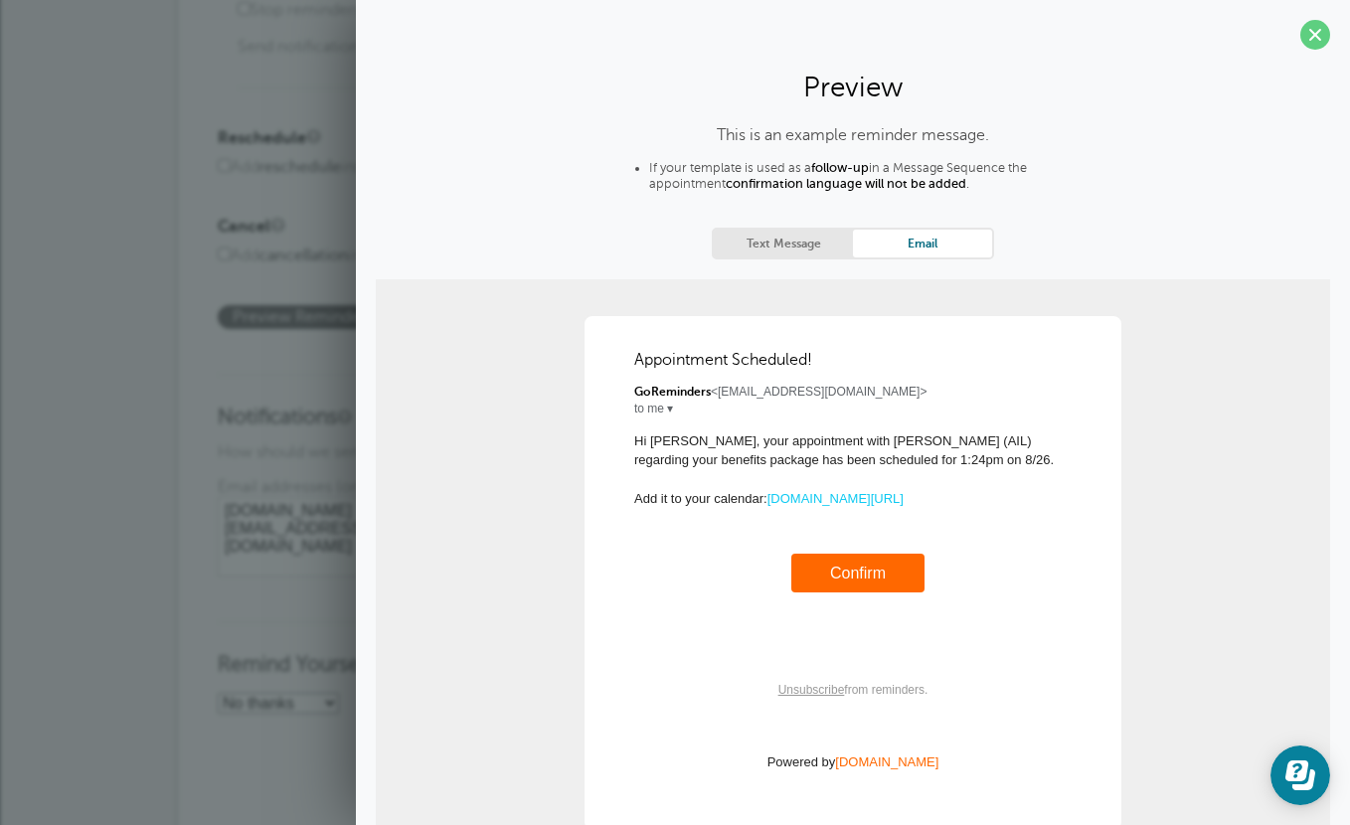
drag, startPoint x: 788, startPoint y: 239, endPoint x: 807, endPoint y: 233, distance: 19.8
click at [788, 239] on link "Text Message" at bounding box center [783, 243] width 139 height 27
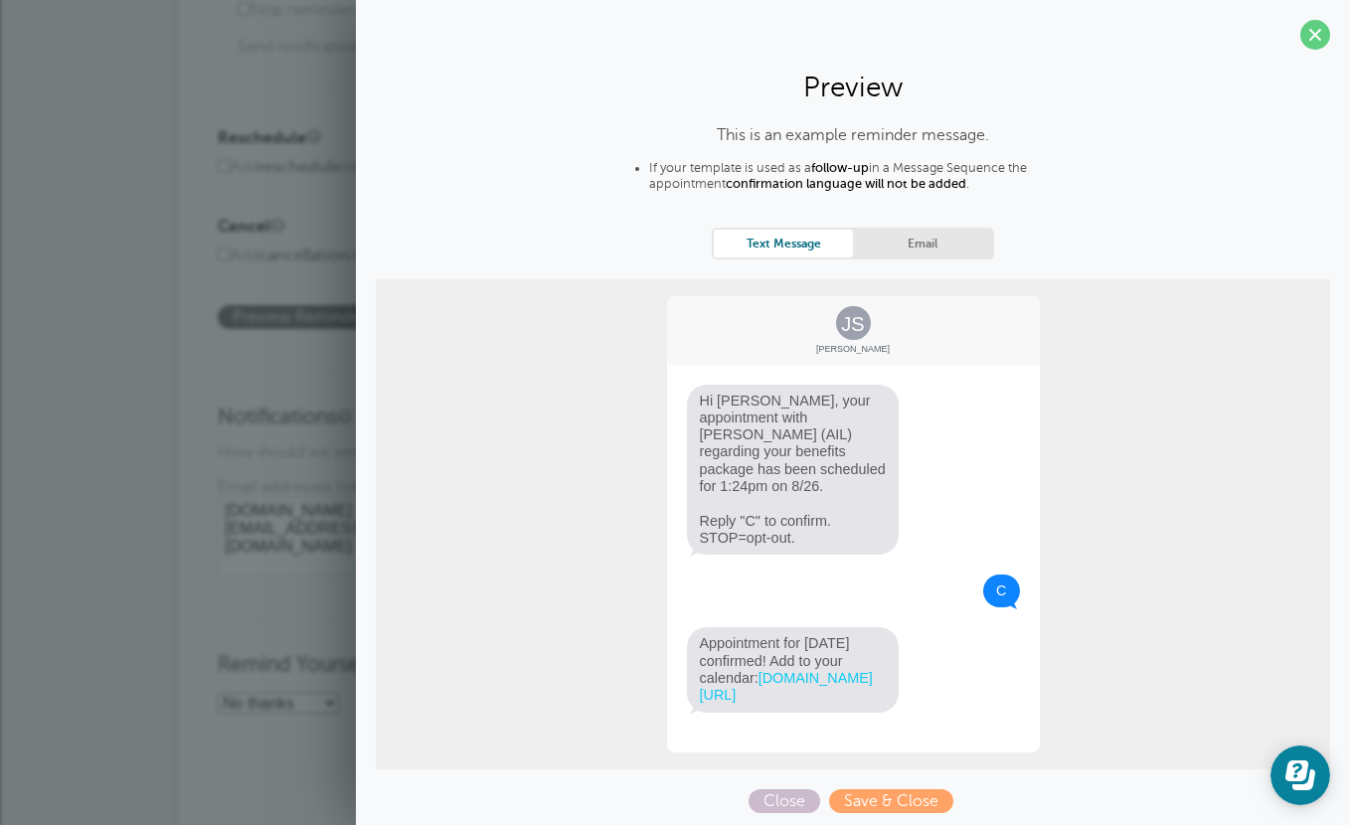
click at [1318, 31] on span at bounding box center [1315, 35] width 30 height 30
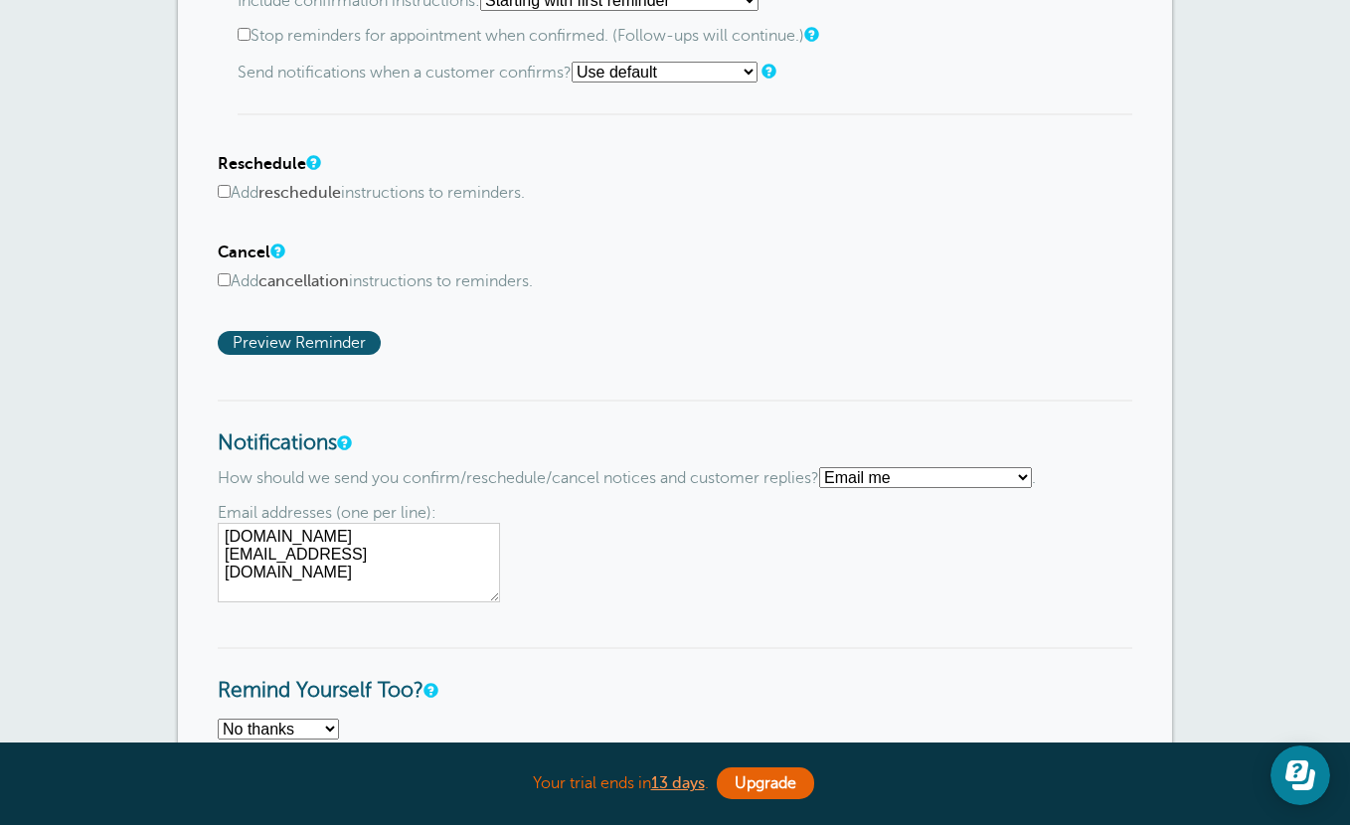
scroll to position [0, 0]
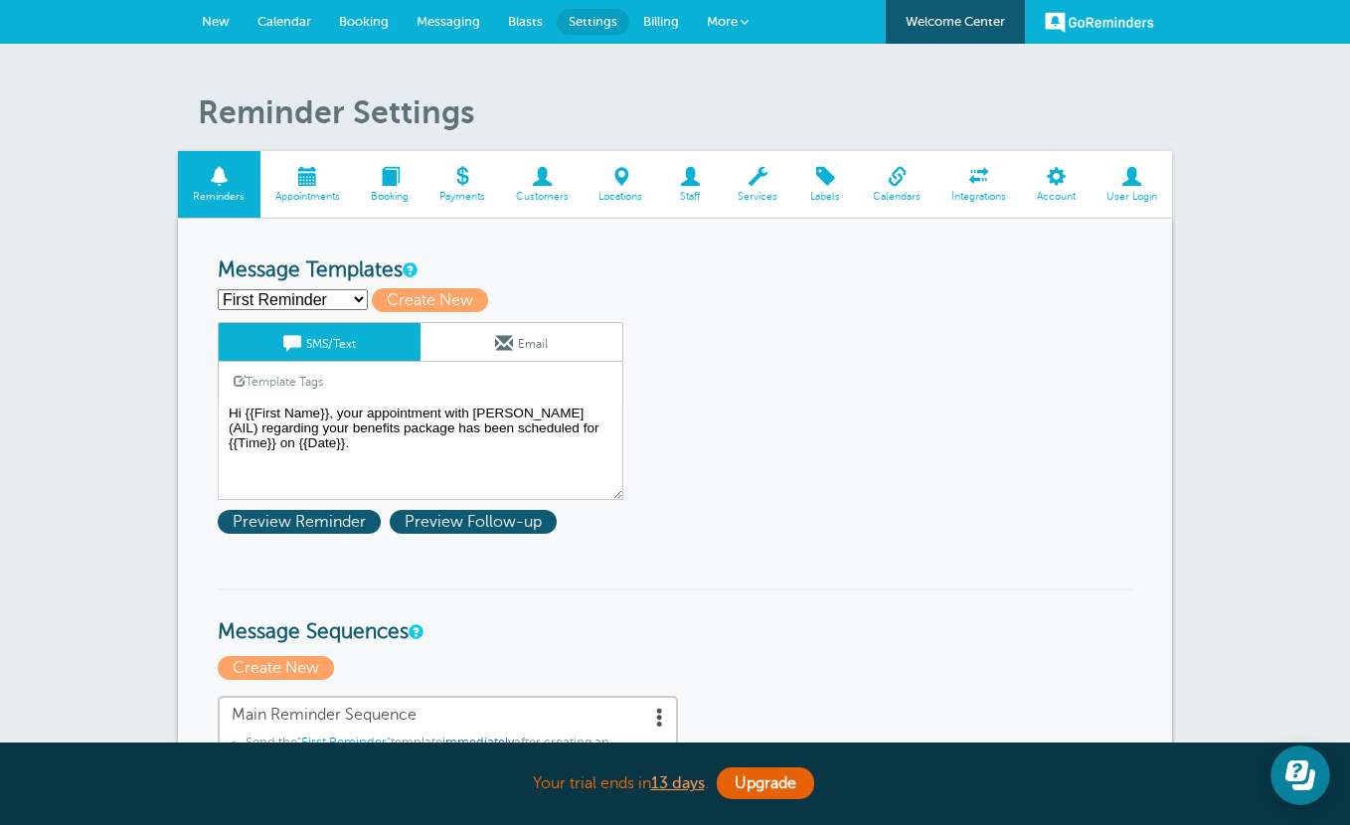
click at [402, 191] on span "Booking" at bounding box center [390, 197] width 49 height 12
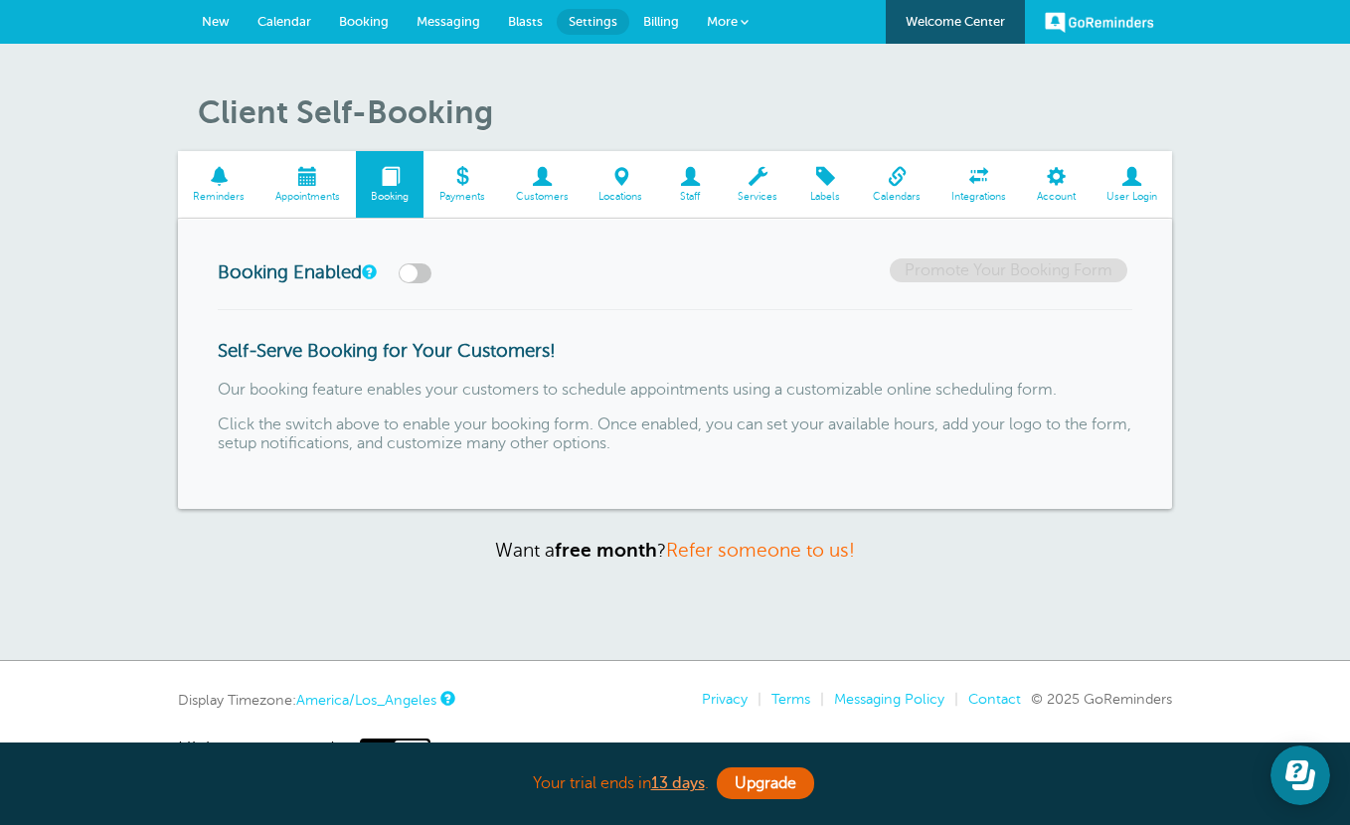
click at [308, 192] on span "Appointments" at bounding box center [308, 197] width 76 height 12
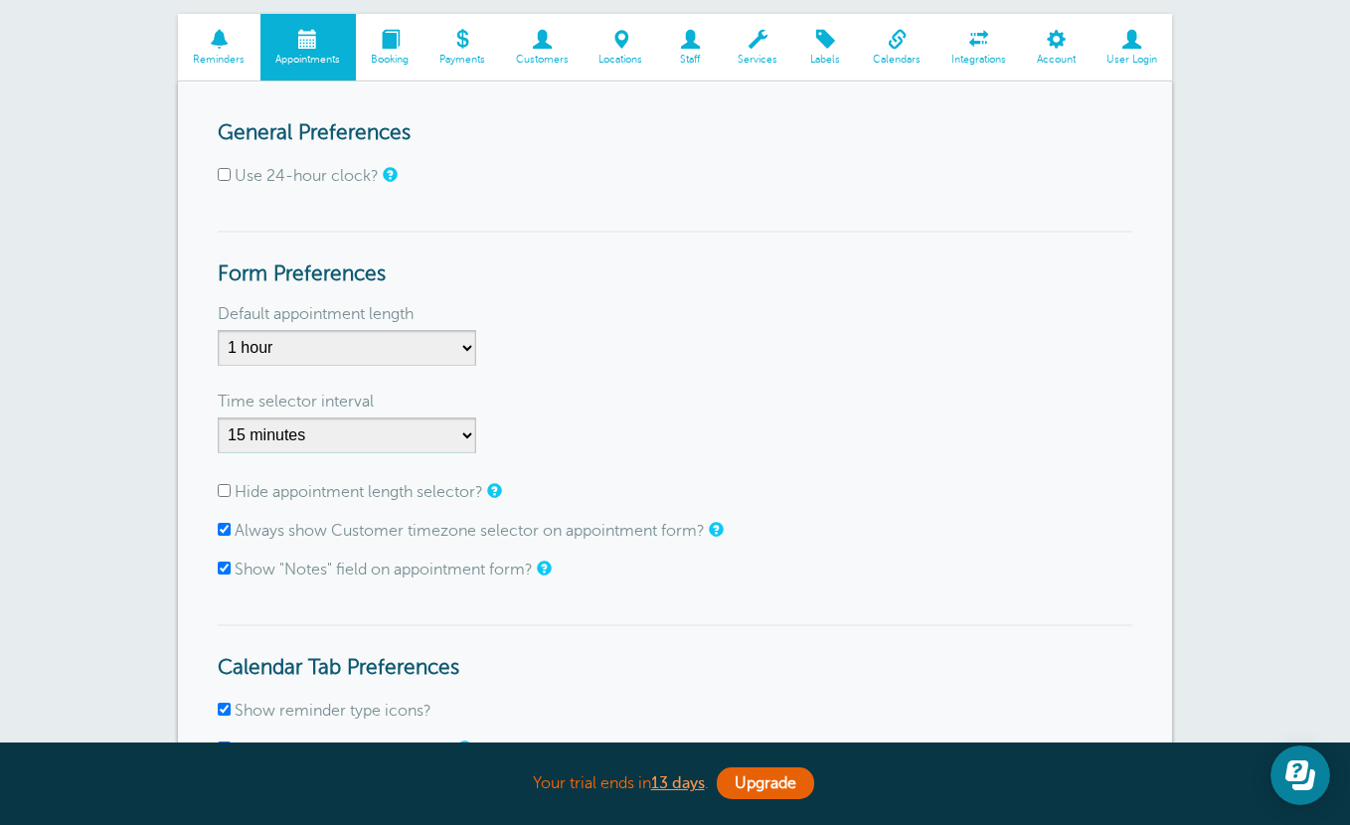
scroll to position [143, 0]
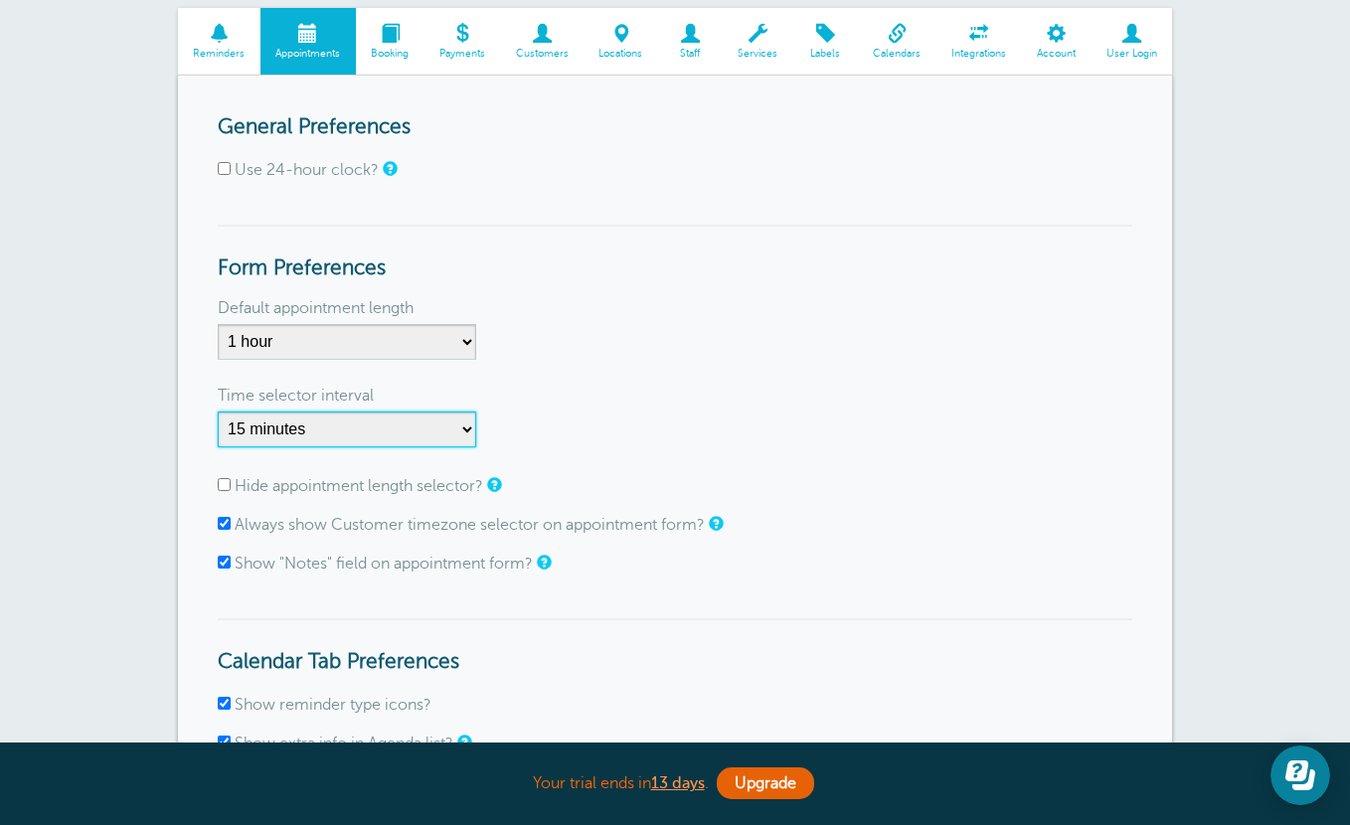
click at [469, 425] on select "1 minute 5 minutes 10 minutes 15 minutes 20 minutes 30 minutes 60 minutes" at bounding box center [347, 430] width 258 height 36
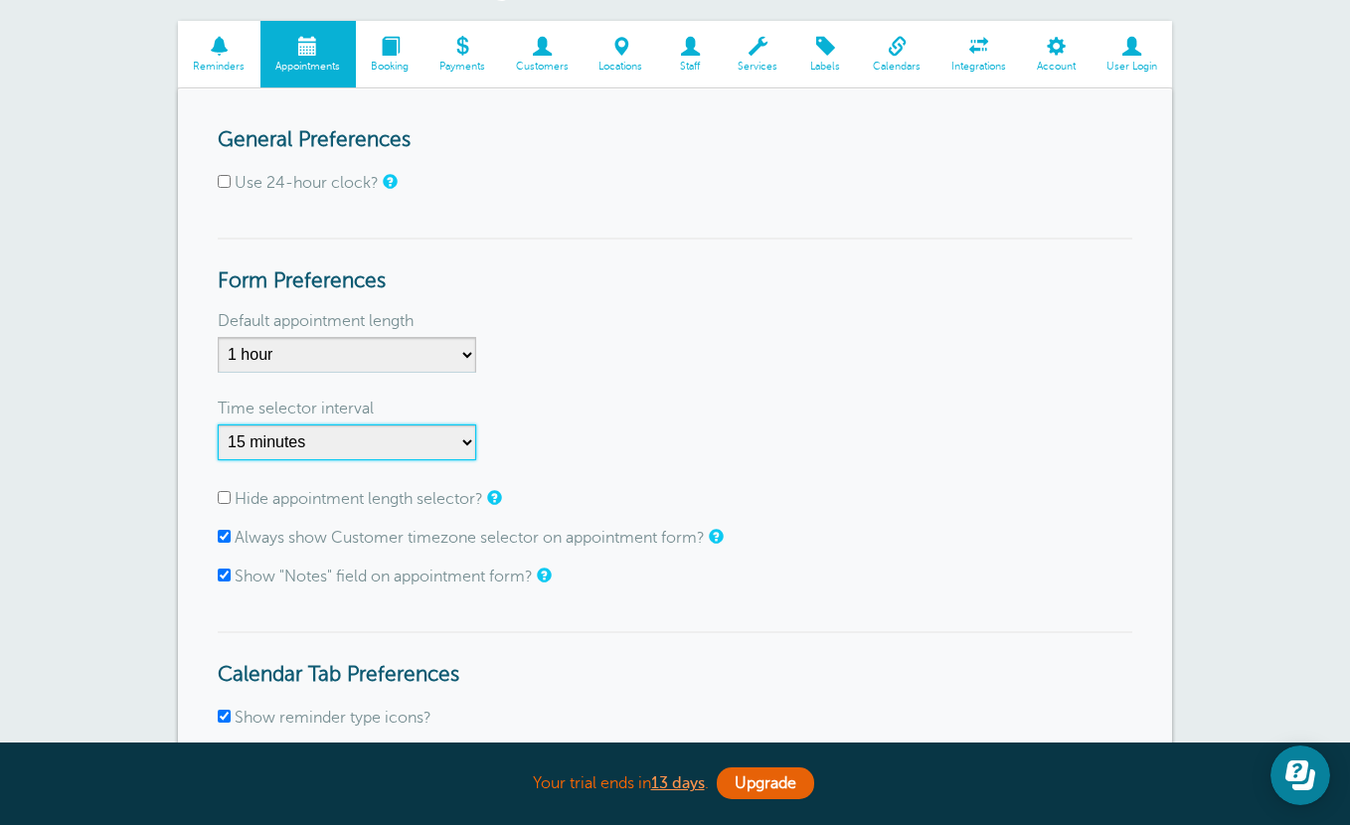
scroll to position [0, 0]
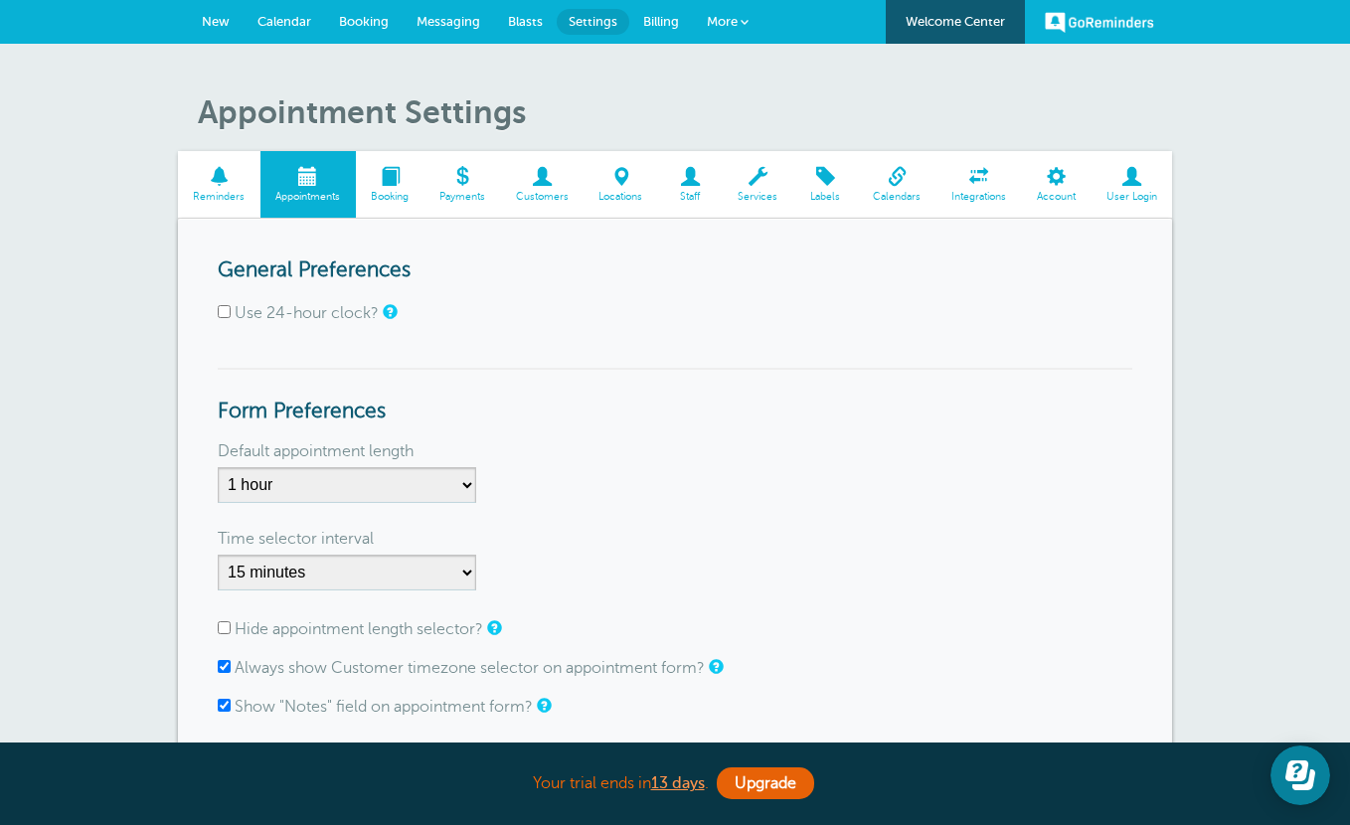
click at [225, 184] on span at bounding box center [219, 176] width 83 height 19
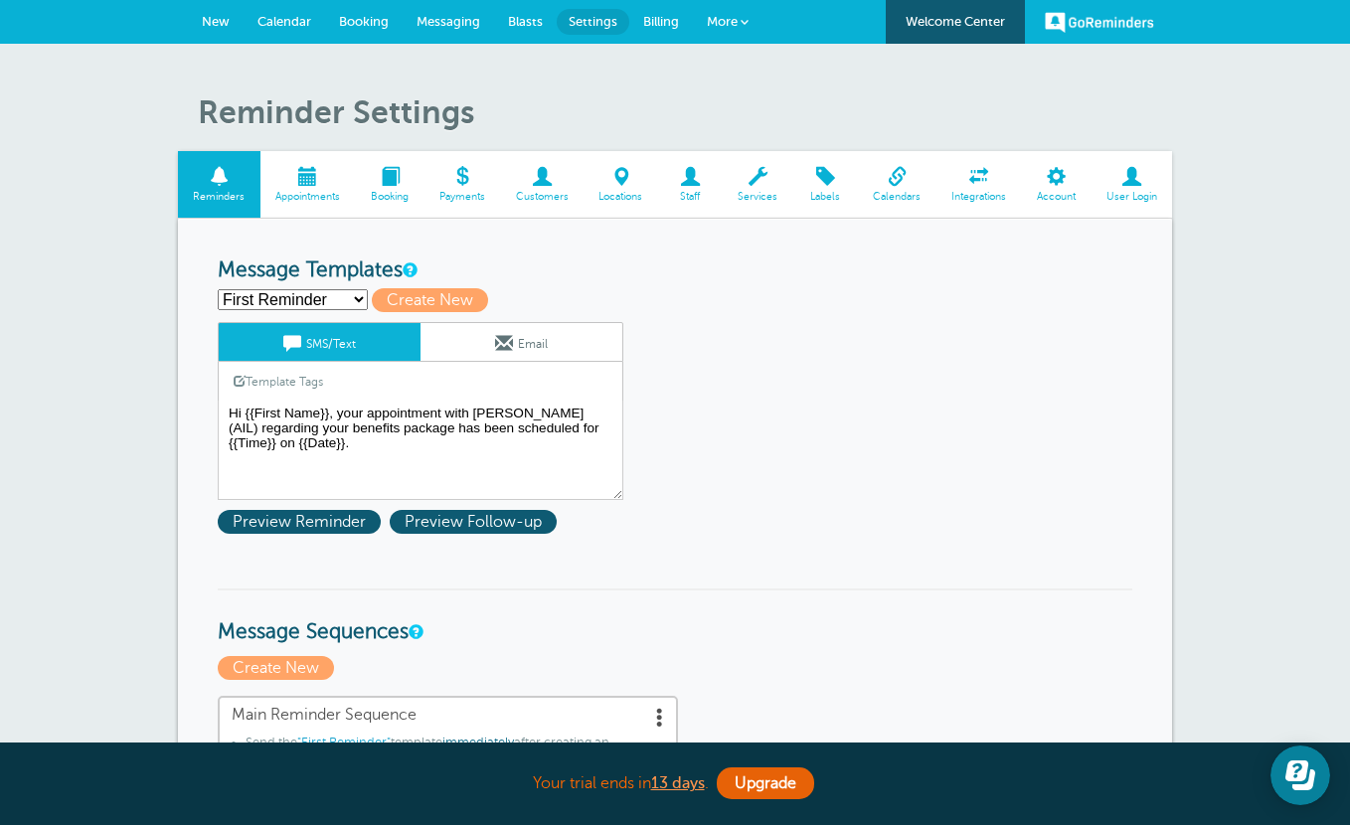
scroll to position [89, 0]
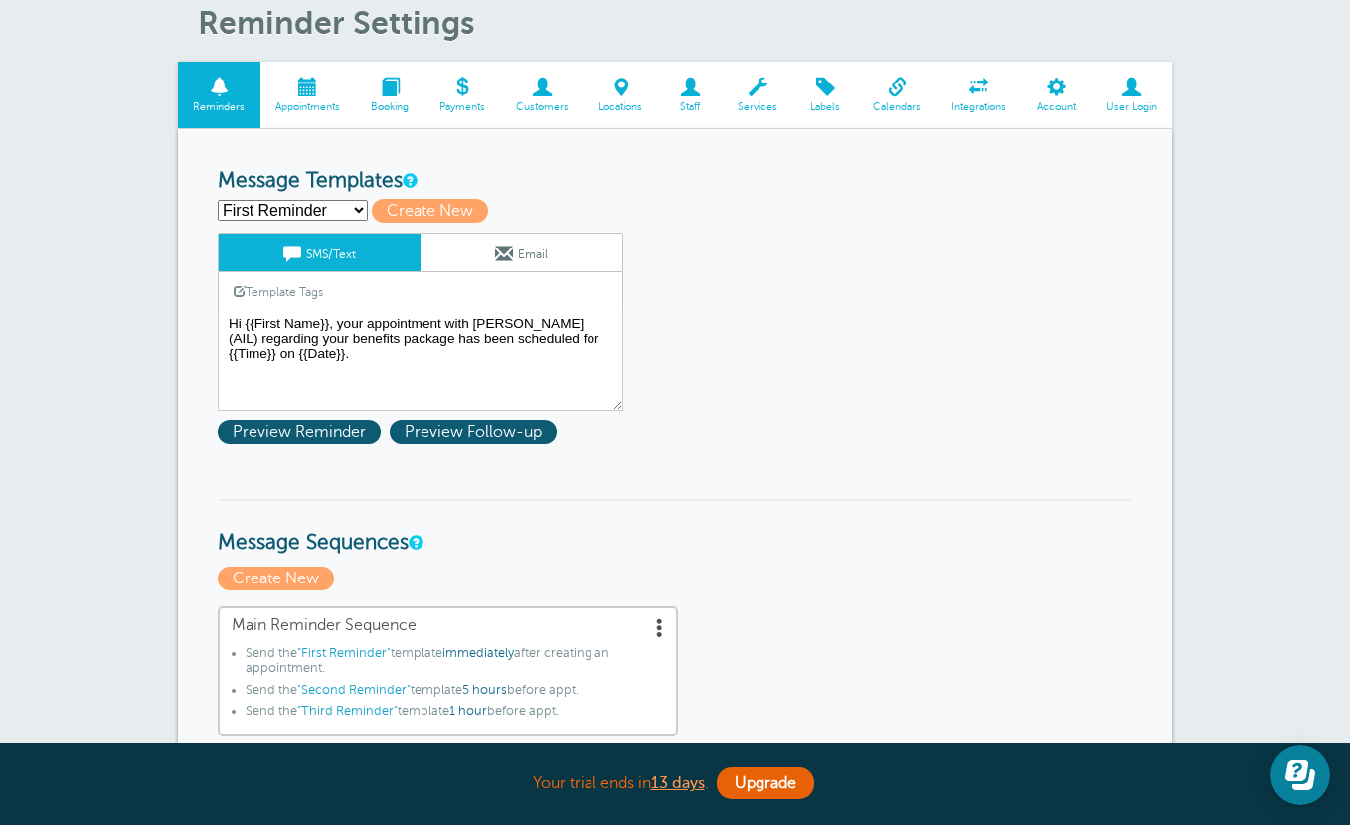
click at [475, 246] on link "Email" at bounding box center [522, 253] width 202 height 38
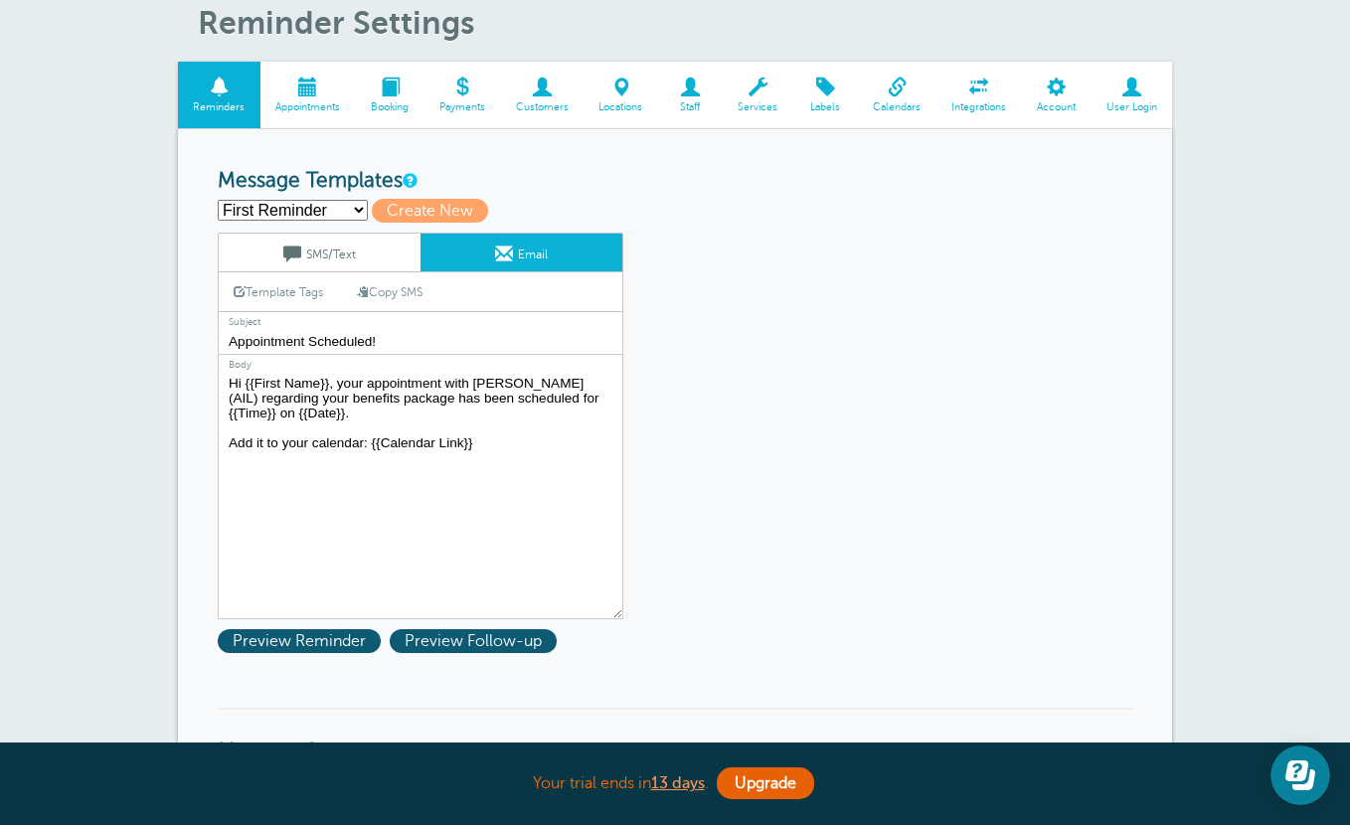
click at [365, 241] on link "SMS/Text" at bounding box center [320, 253] width 202 height 38
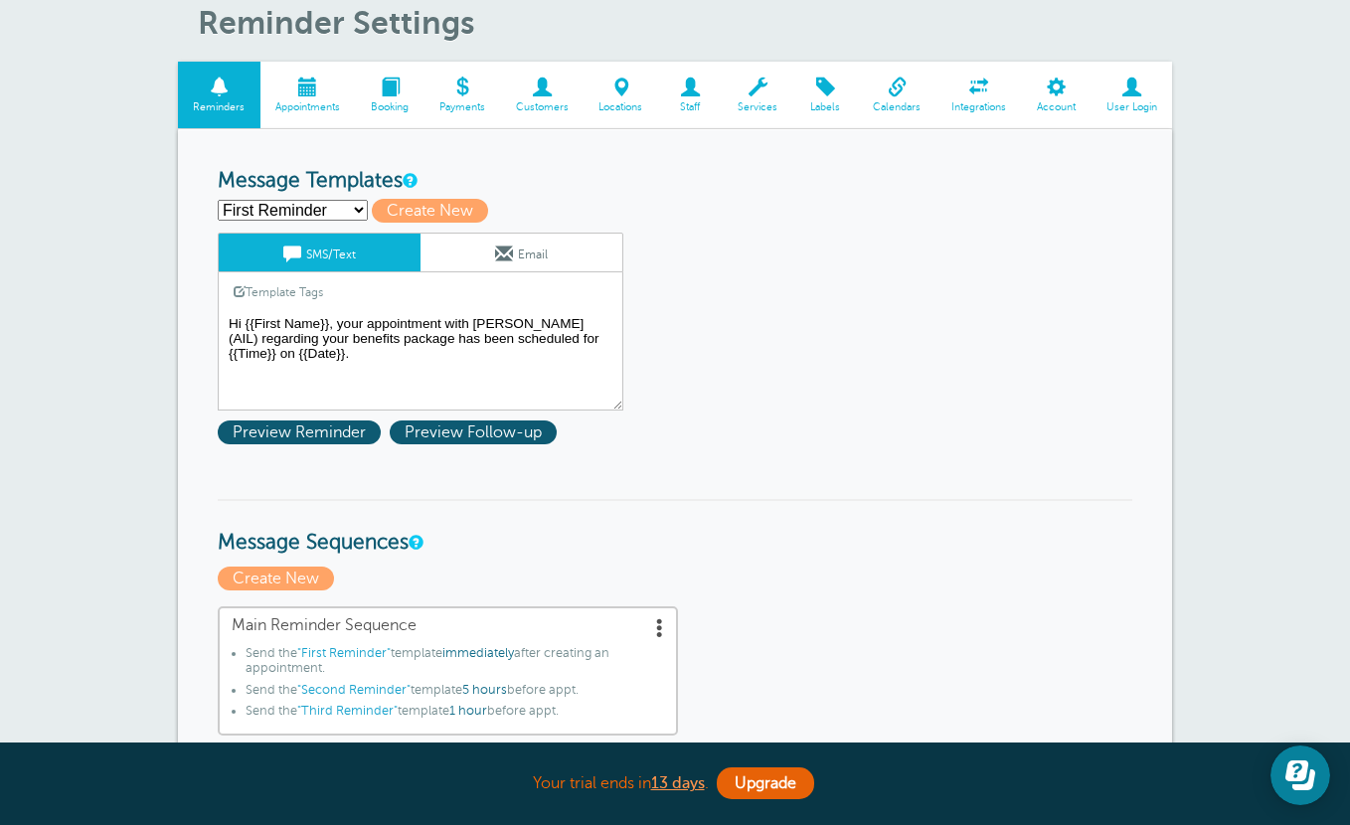
click at [362, 357] on textarea "Hi {{First Name}}, your appointment with [PERSON_NAME] (AIL) regarding your ben…" at bounding box center [421, 360] width 406 height 99
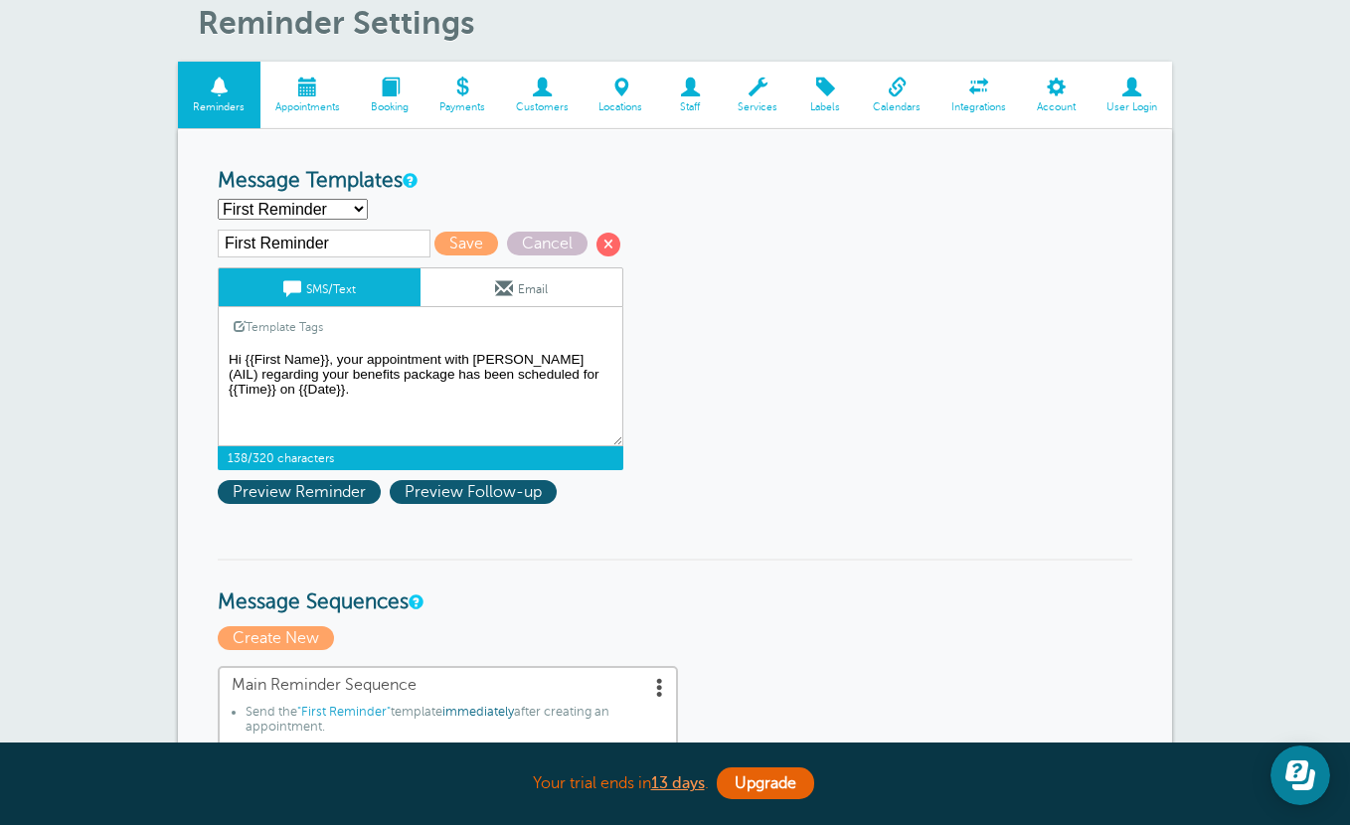
paste textarea "[URL][DOMAIN_NAME][SECURITY_DATA] Meeting ID: [PHONE_NUMBER] Passcode: 0iK5gt"
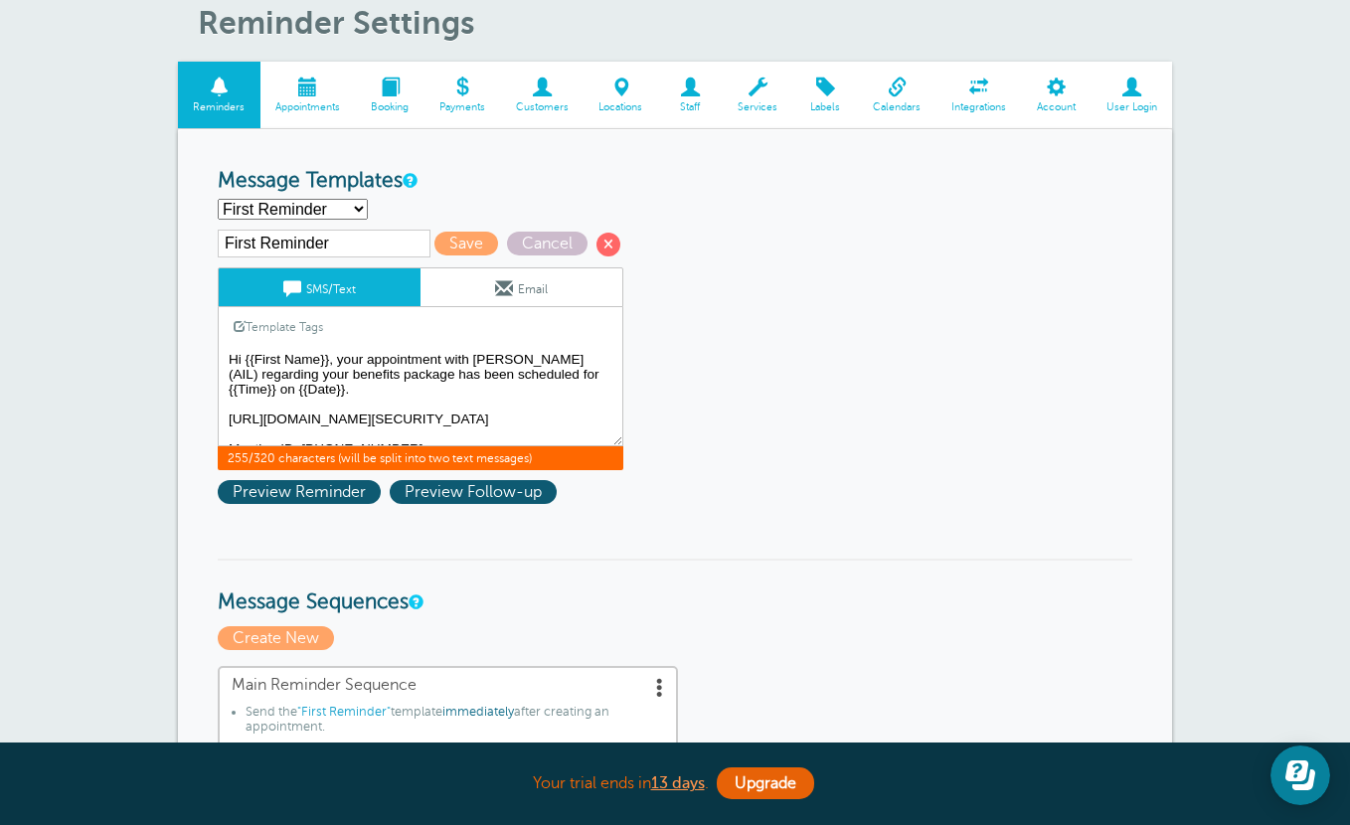
scroll to position [61, 0]
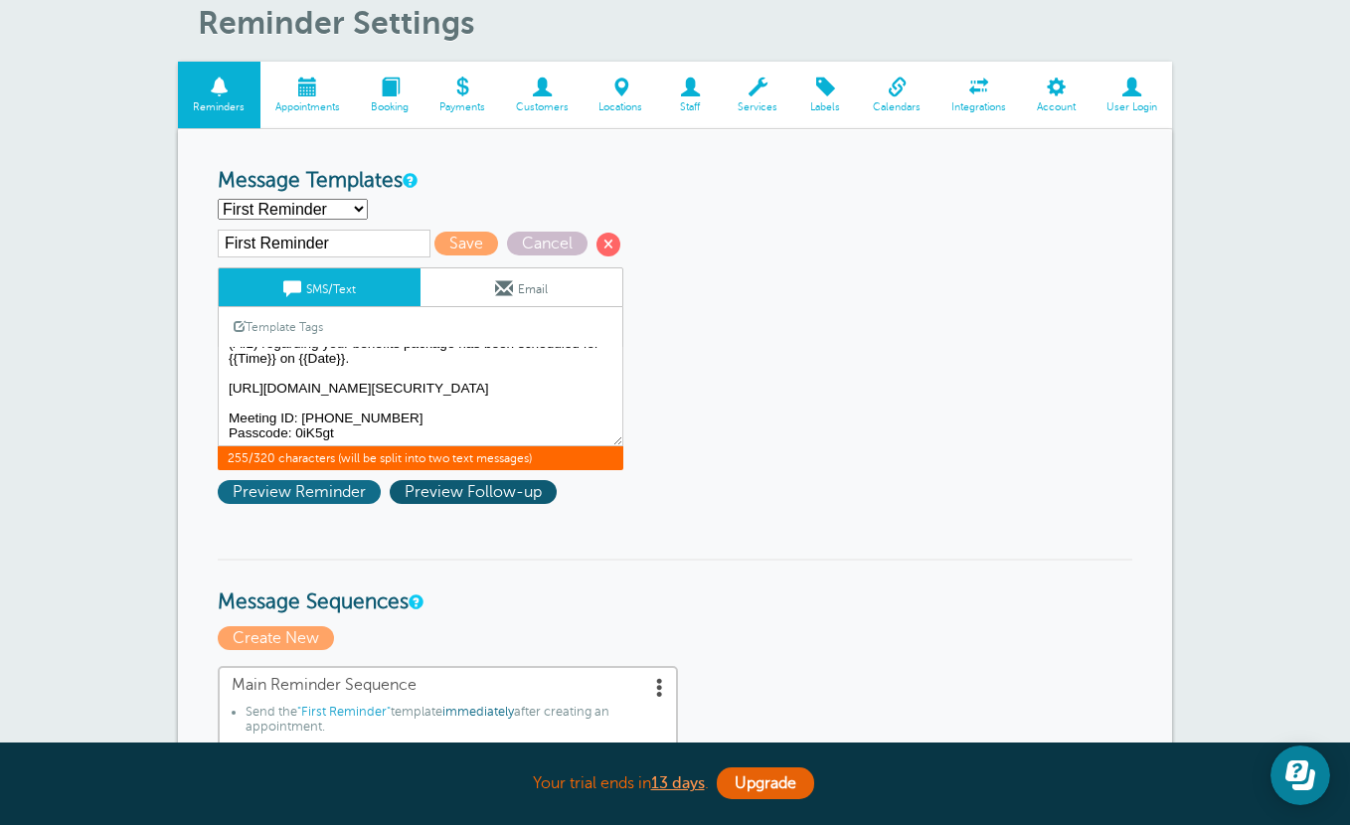
click at [335, 488] on span "Preview Reminder" at bounding box center [299, 492] width 163 height 24
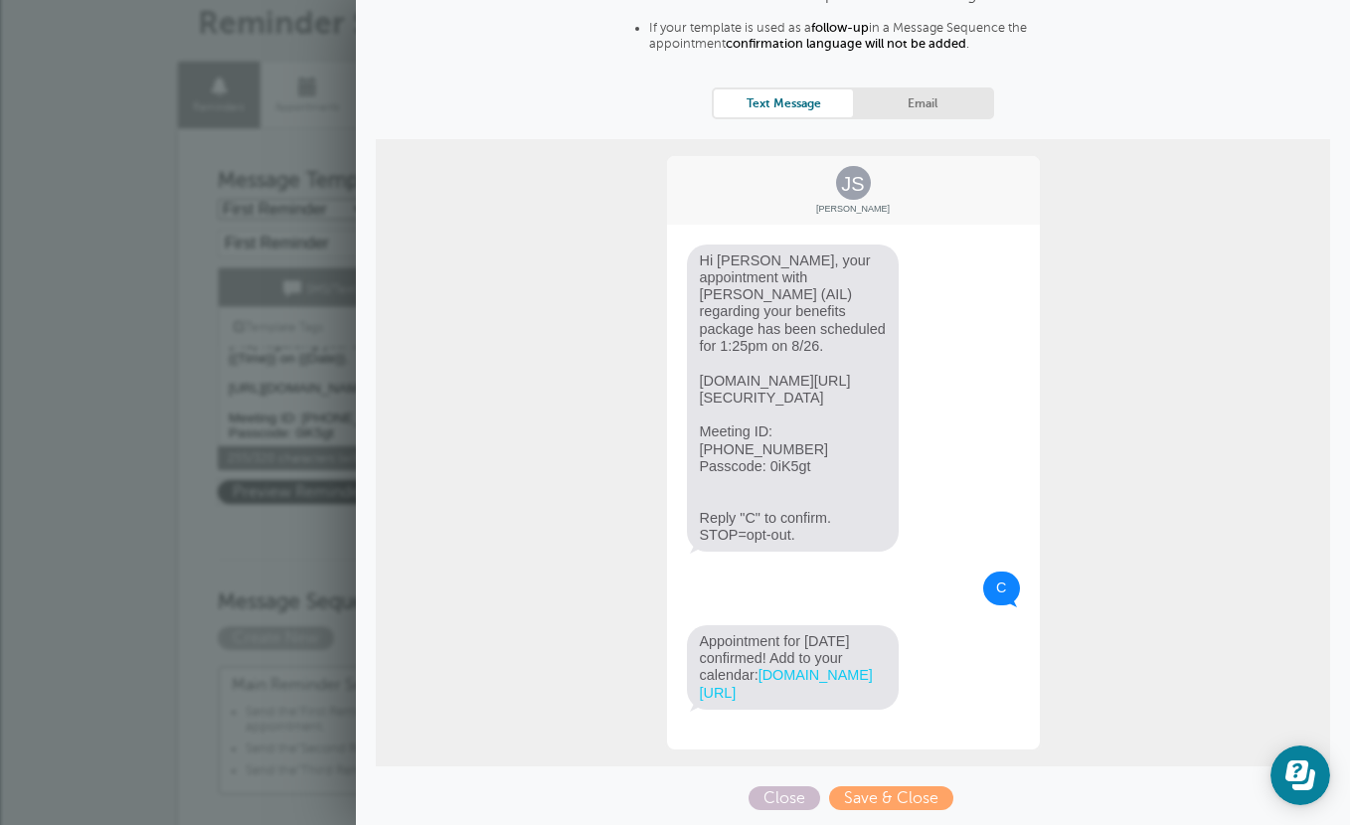
scroll to position [158, 0]
click at [800, 795] on span "Close" at bounding box center [785, 798] width 72 height 24
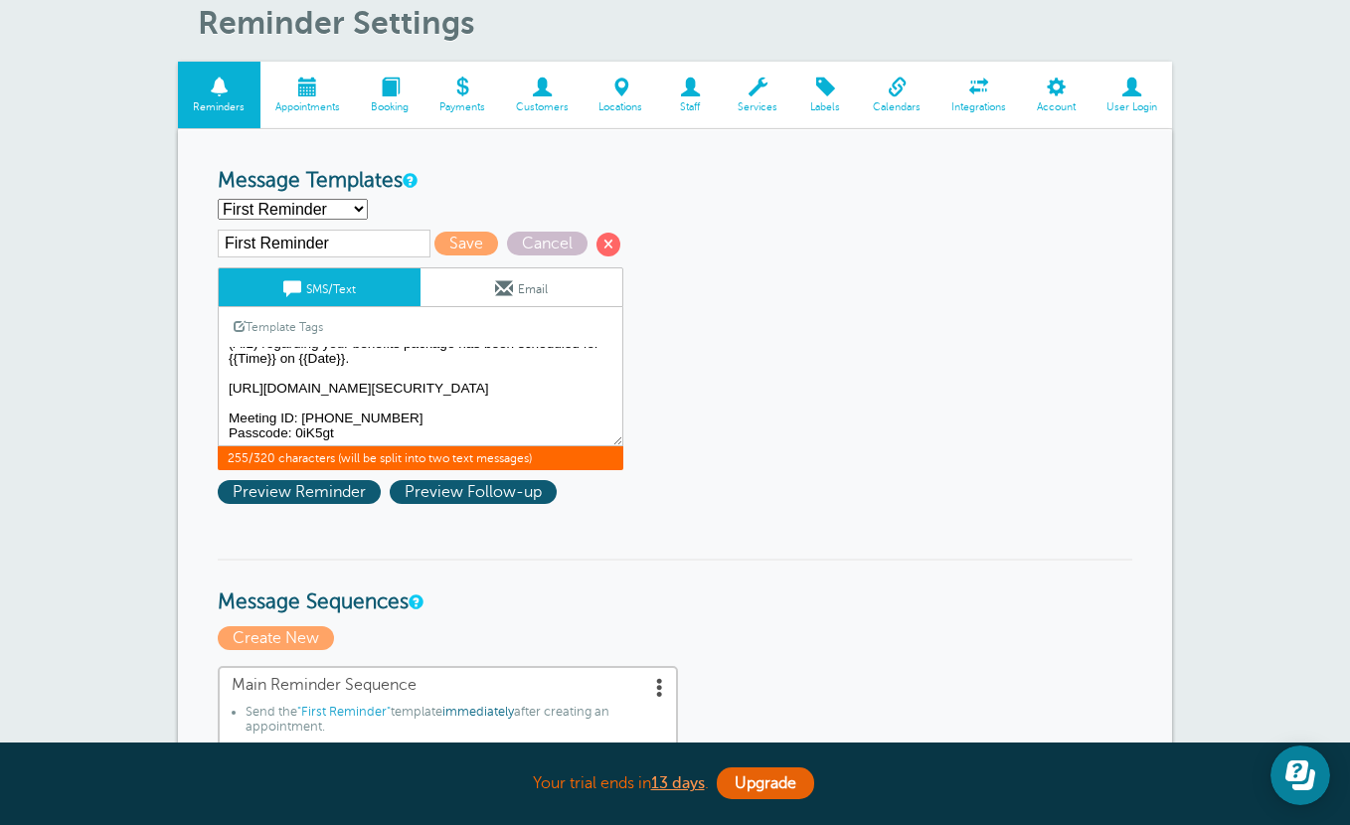
click at [373, 425] on textarea "Hi {{First Name}}, your appointment with [PERSON_NAME] (AIL) regarding your ben…" at bounding box center [421, 396] width 406 height 99
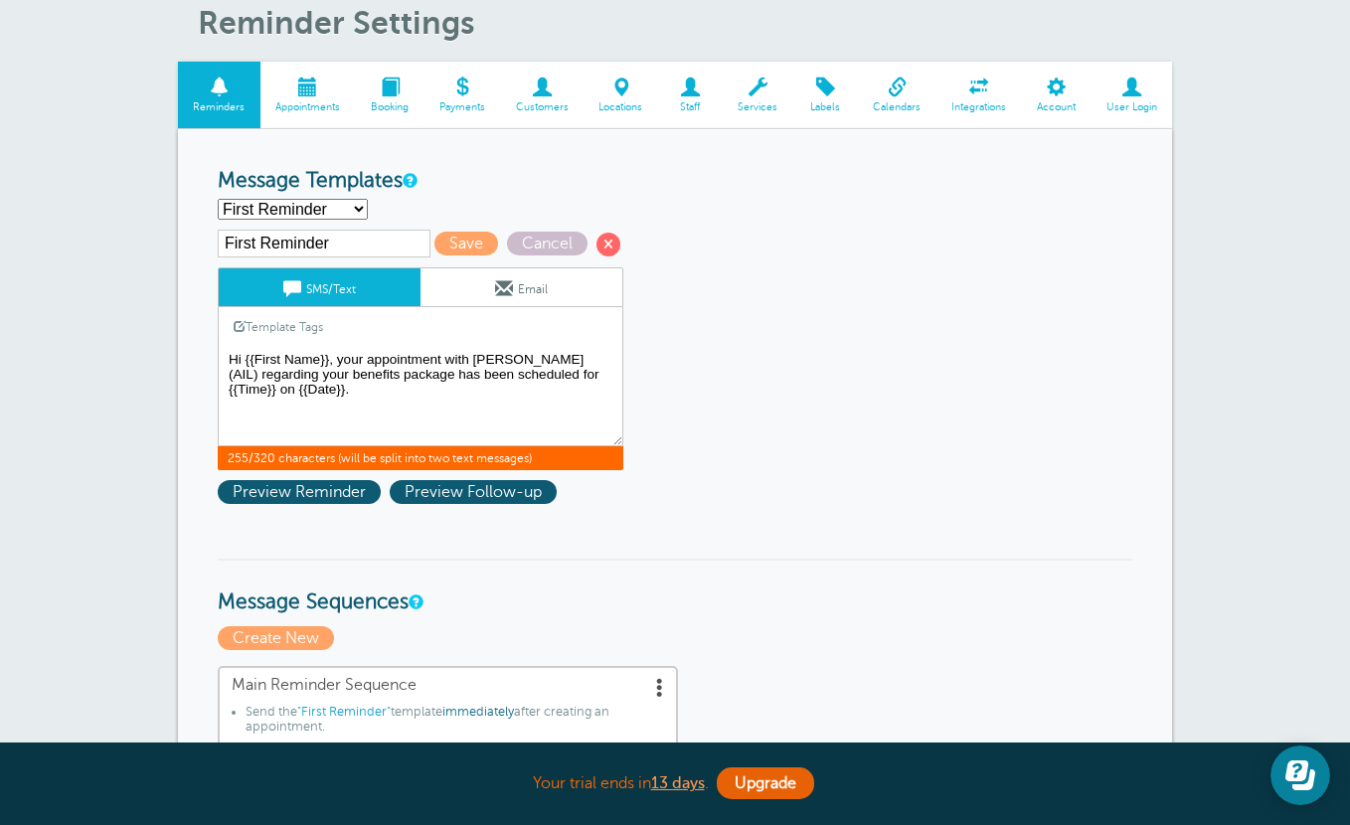
scroll to position [0, 0]
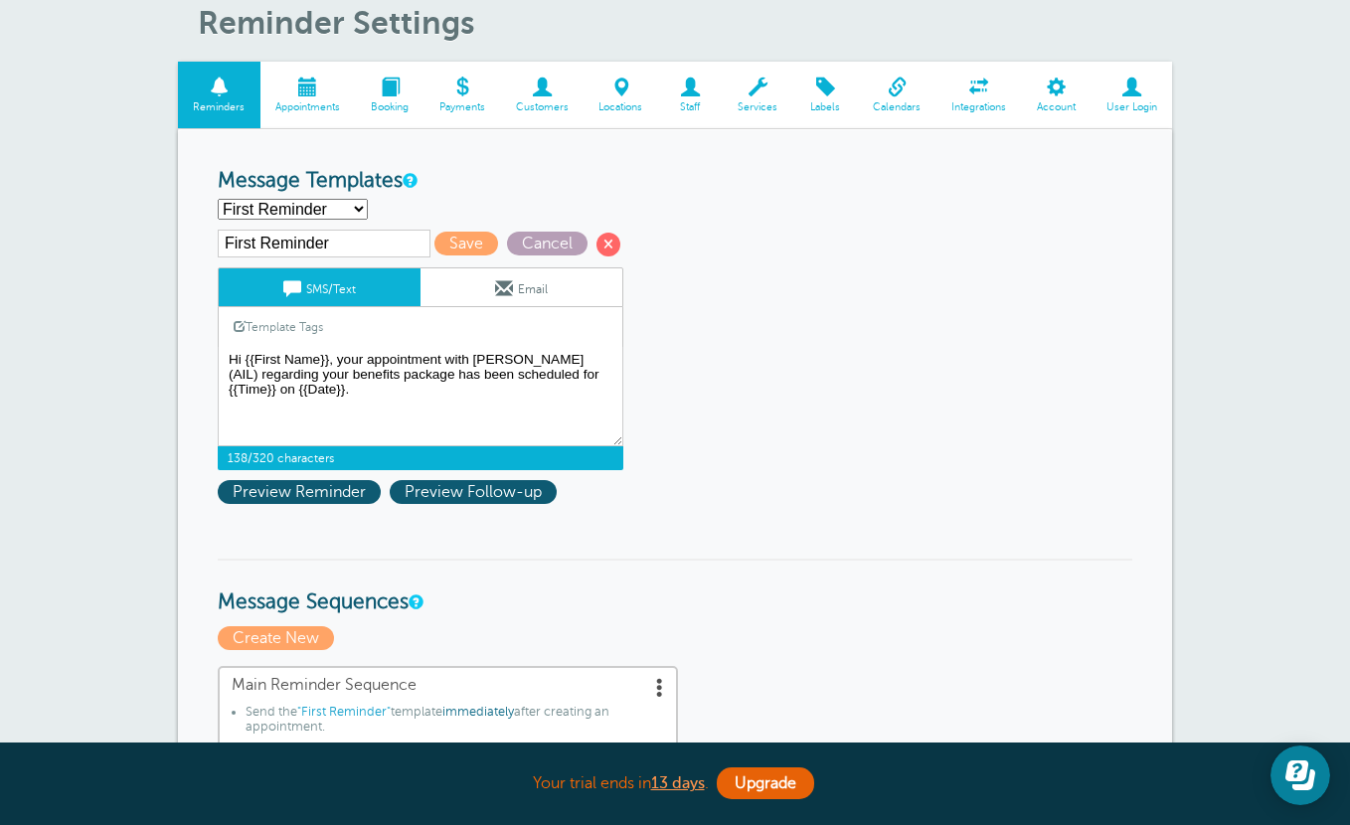
click at [531, 241] on span "Cancel" at bounding box center [547, 244] width 81 height 24
type textarea "Hi {{First Name}}, your appointment with [PERSON_NAME] (AIL) regarding your ben…"
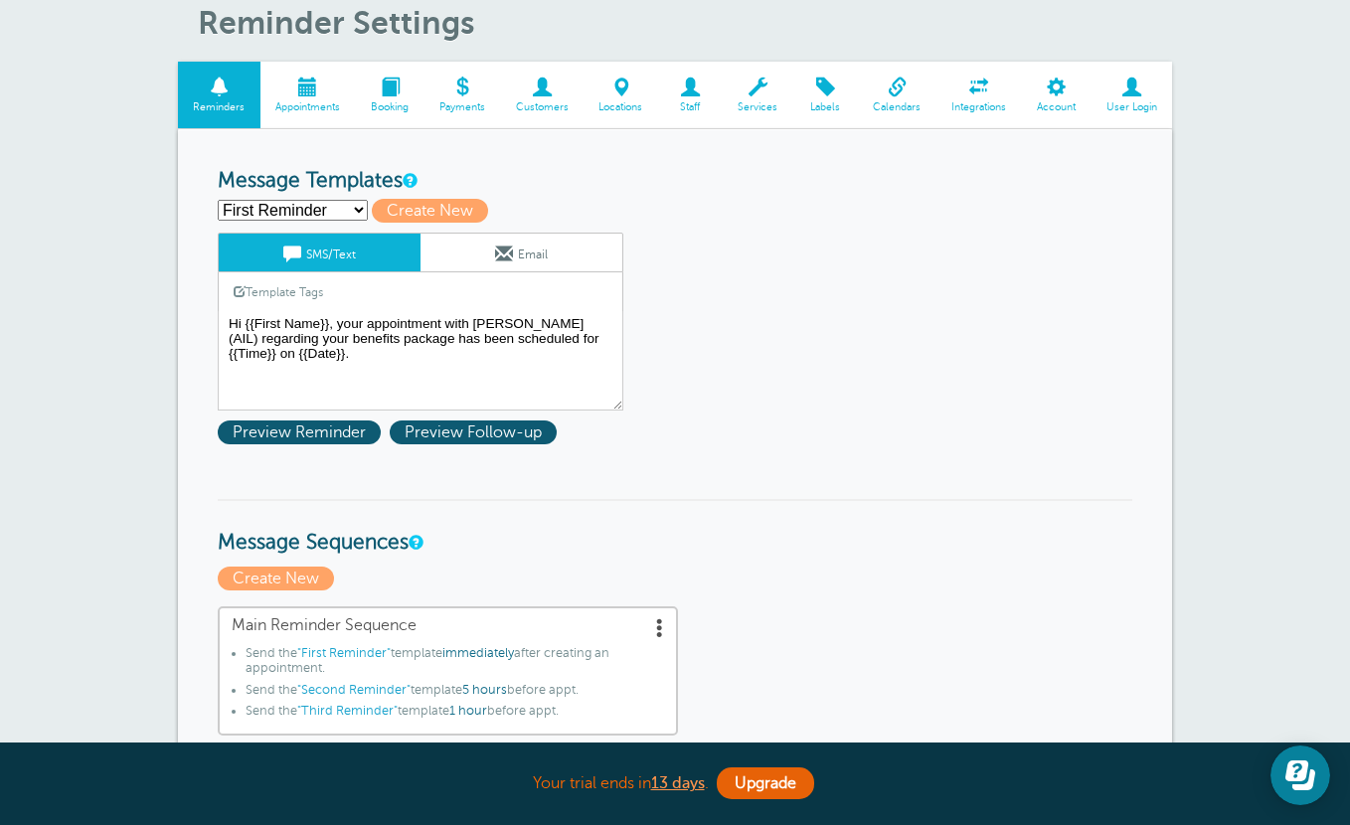
click at [1065, 101] on span "Account" at bounding box center [1056, 107] width 50 height 12
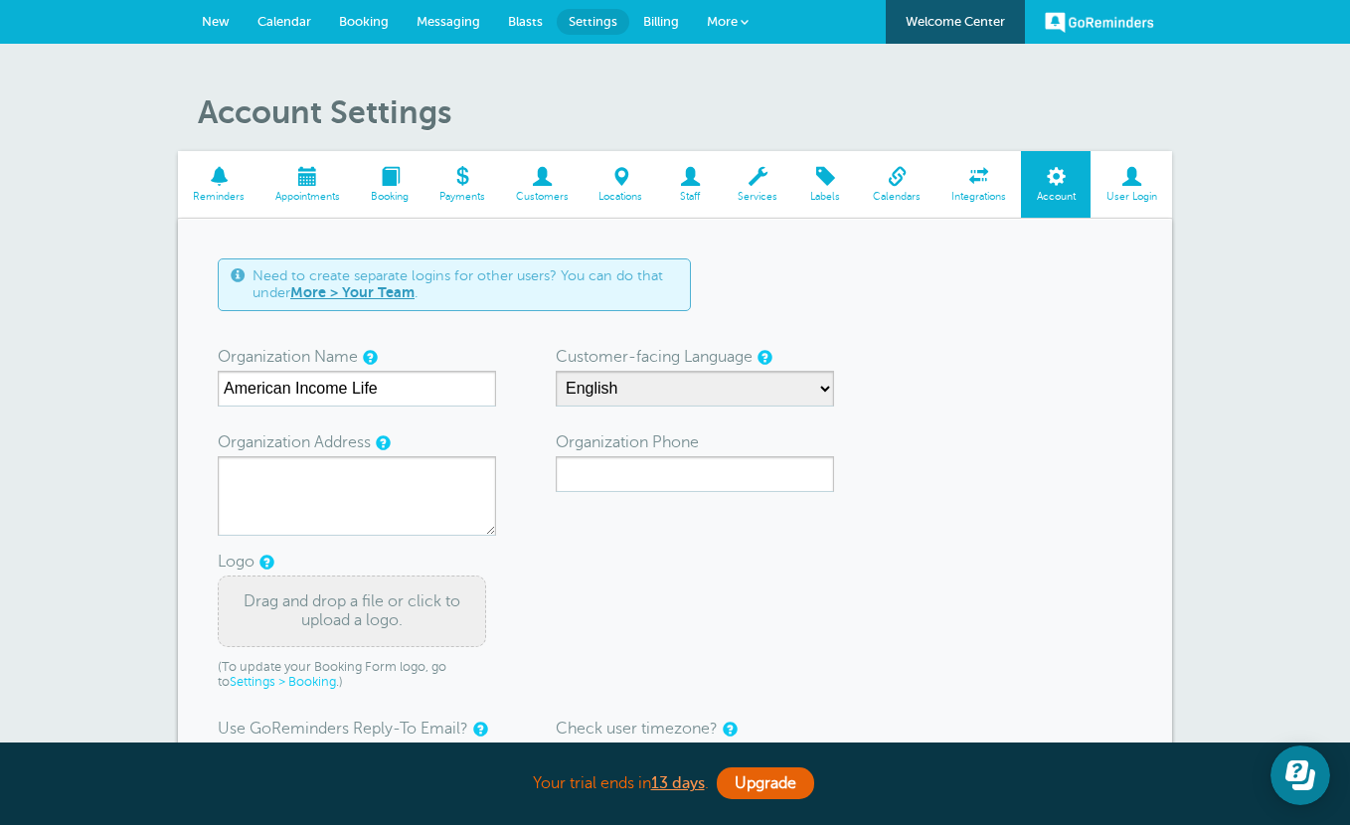
click at [442, 21] on span "Messaging" at bounding box center [449, 21] width 64 height 15
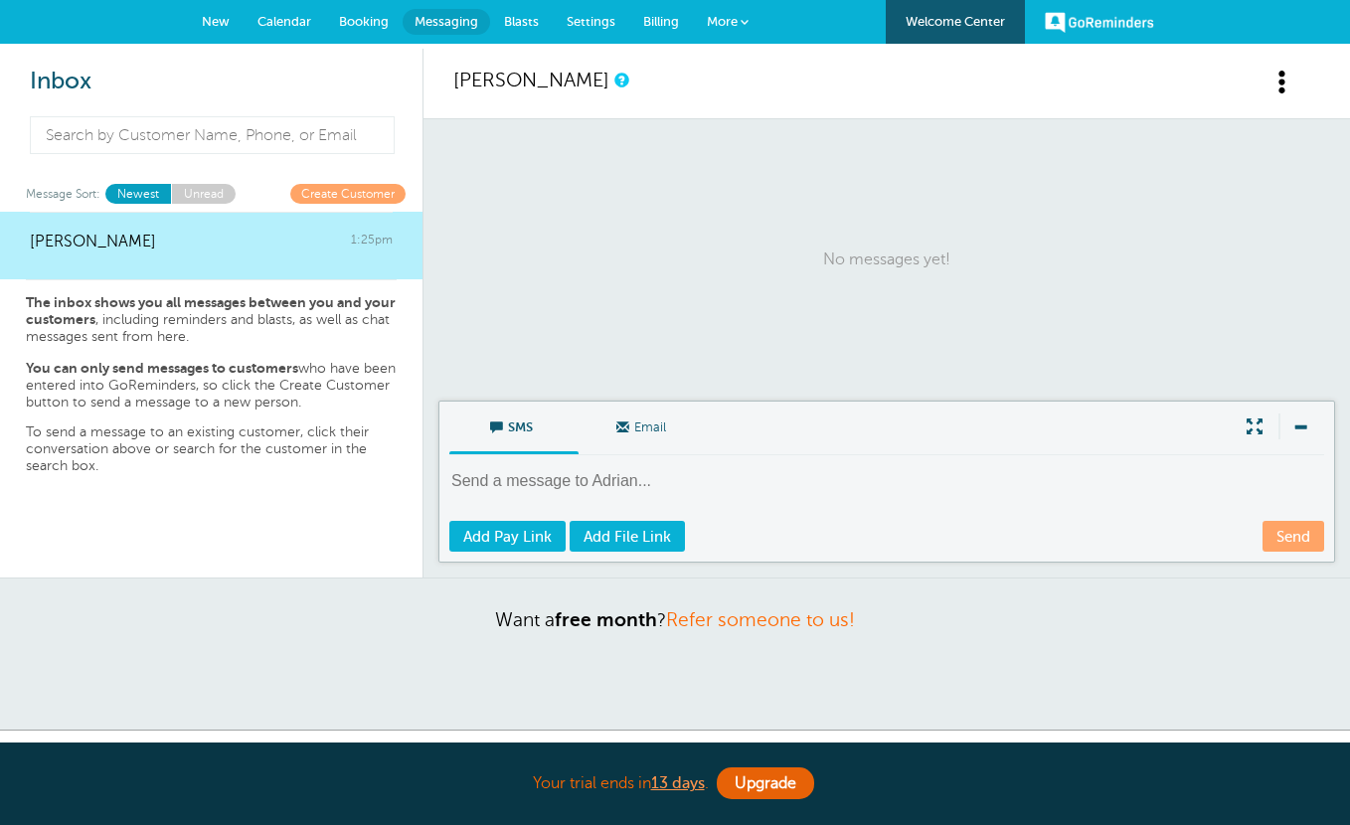
click at [536, 489] on textarea at bounding box center [888, 494] width 879 height 49
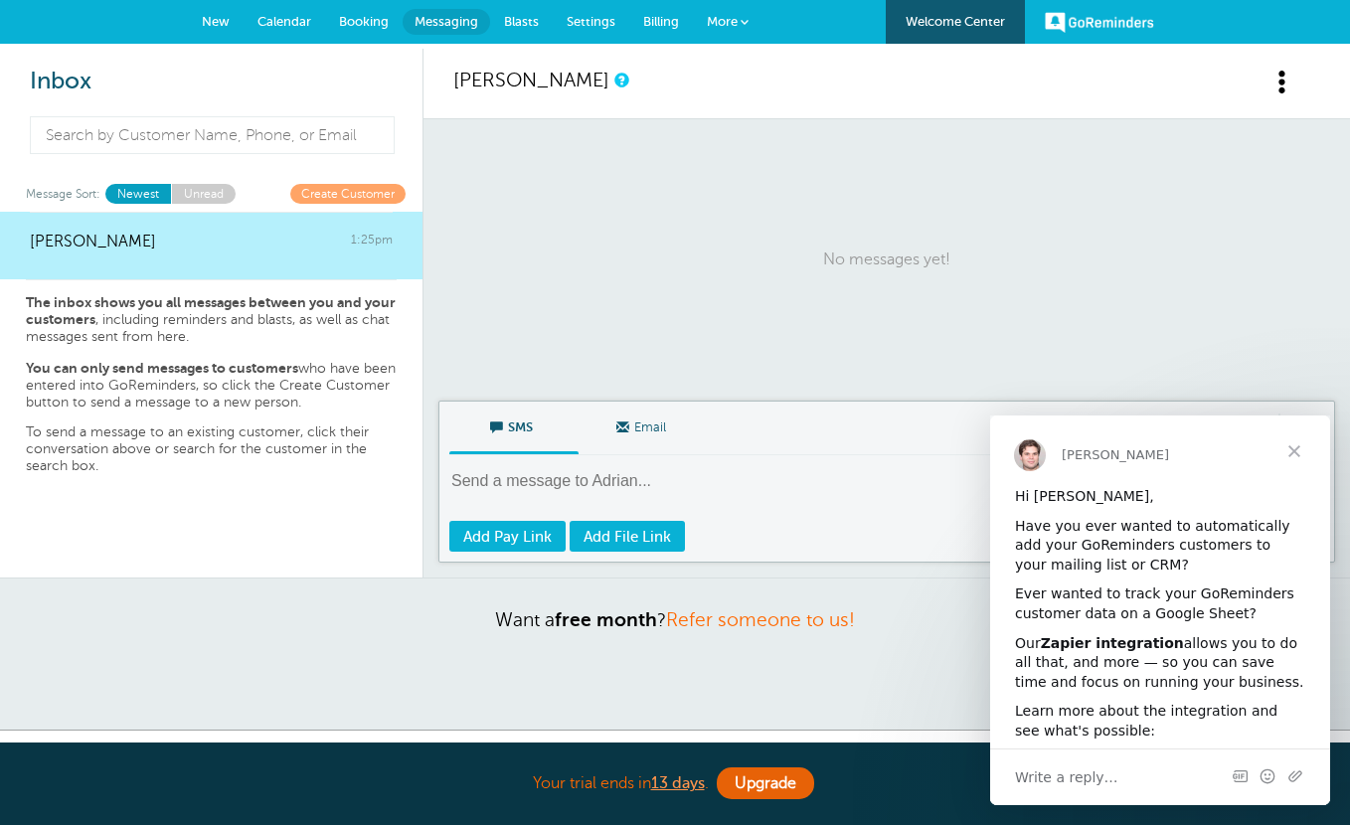
paste textarea "https://us06web.zoom.us/j/9166905165?pwd=HYYFZAtfguONaOcaqZS6fIjFYY1QwW.1 Meeti…"
type textarea "[URL][DOMAIN_NAME][SECURITY_DATA] Meeting ID: [PHONE_NUMBER] Passcode: 0iK5gt"
click at [1297, 442] on span "Close" at bounding box center [1295, 452] width 72 height 72
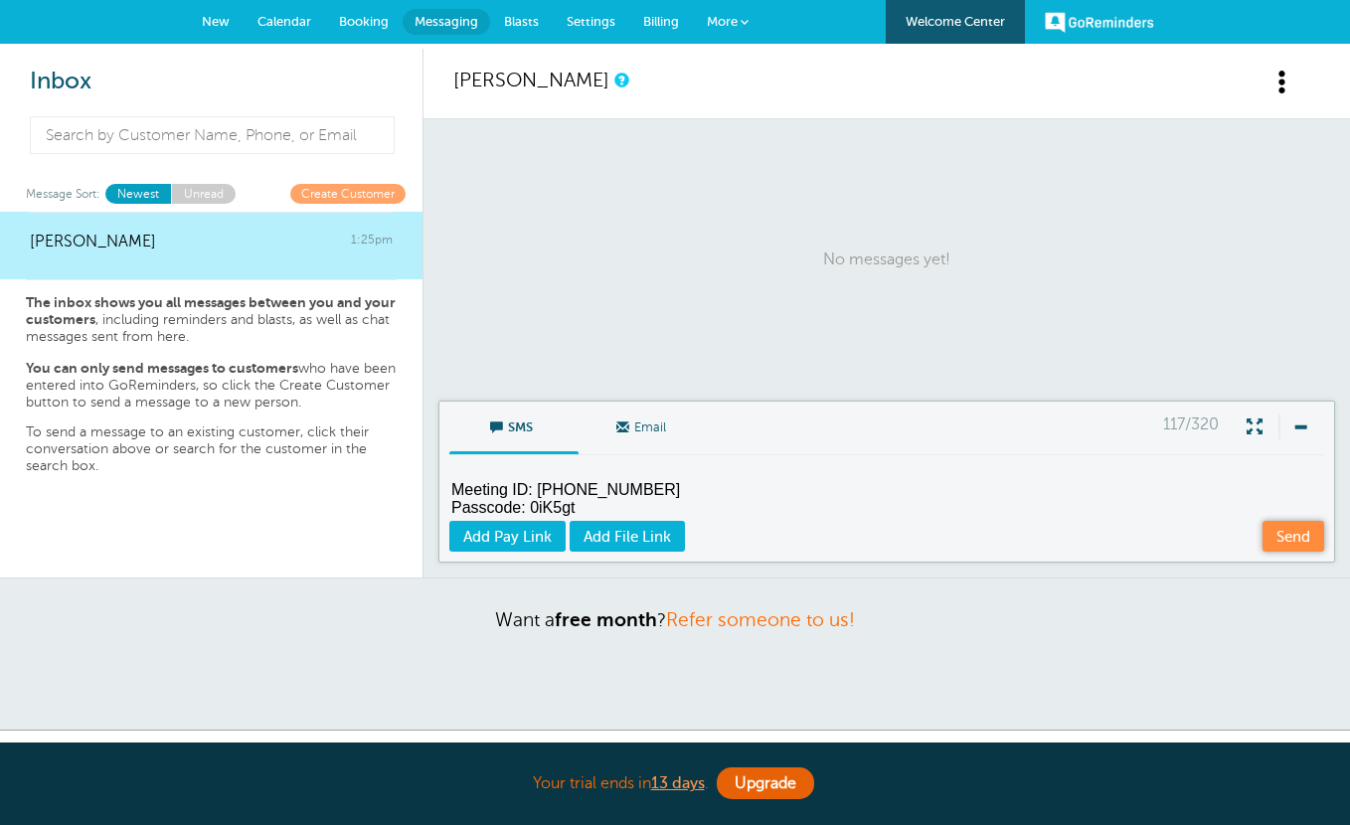
click at [1287, 523] on link "Send" at bounding box center [1294, 536] width 62 height 31
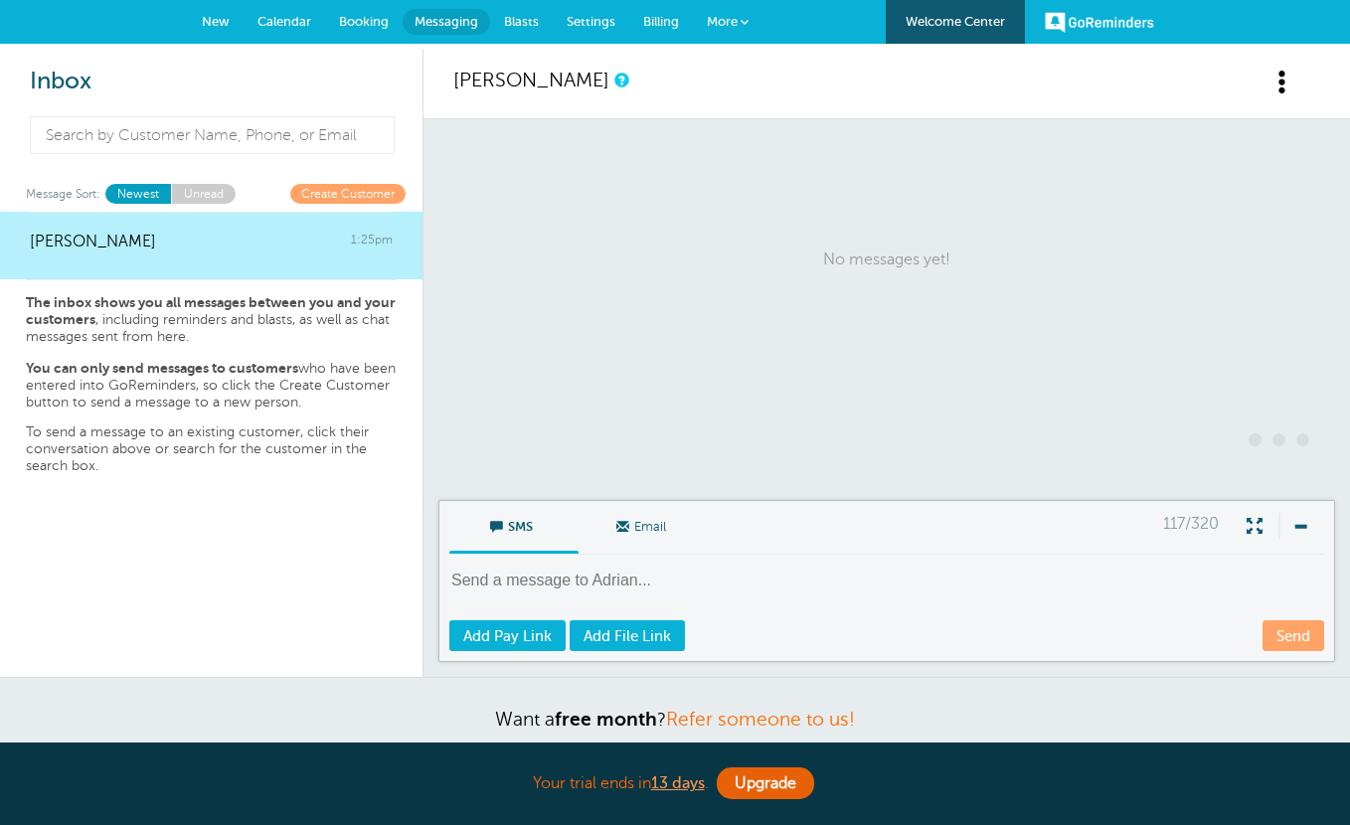
scroll to position [45, 0]
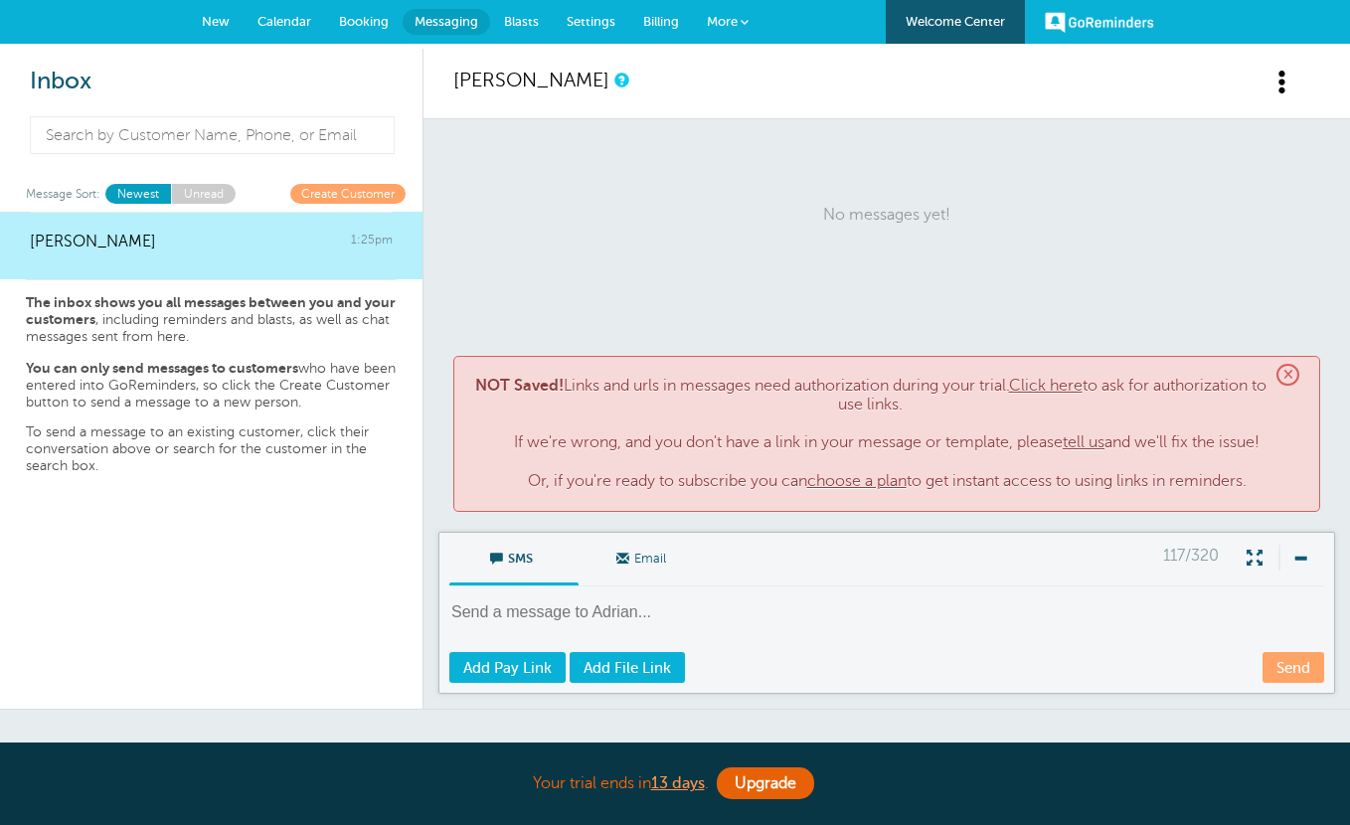
click at [1083, 385] on link "Click here" at bounding box center [1046, 386] width 74 height 18
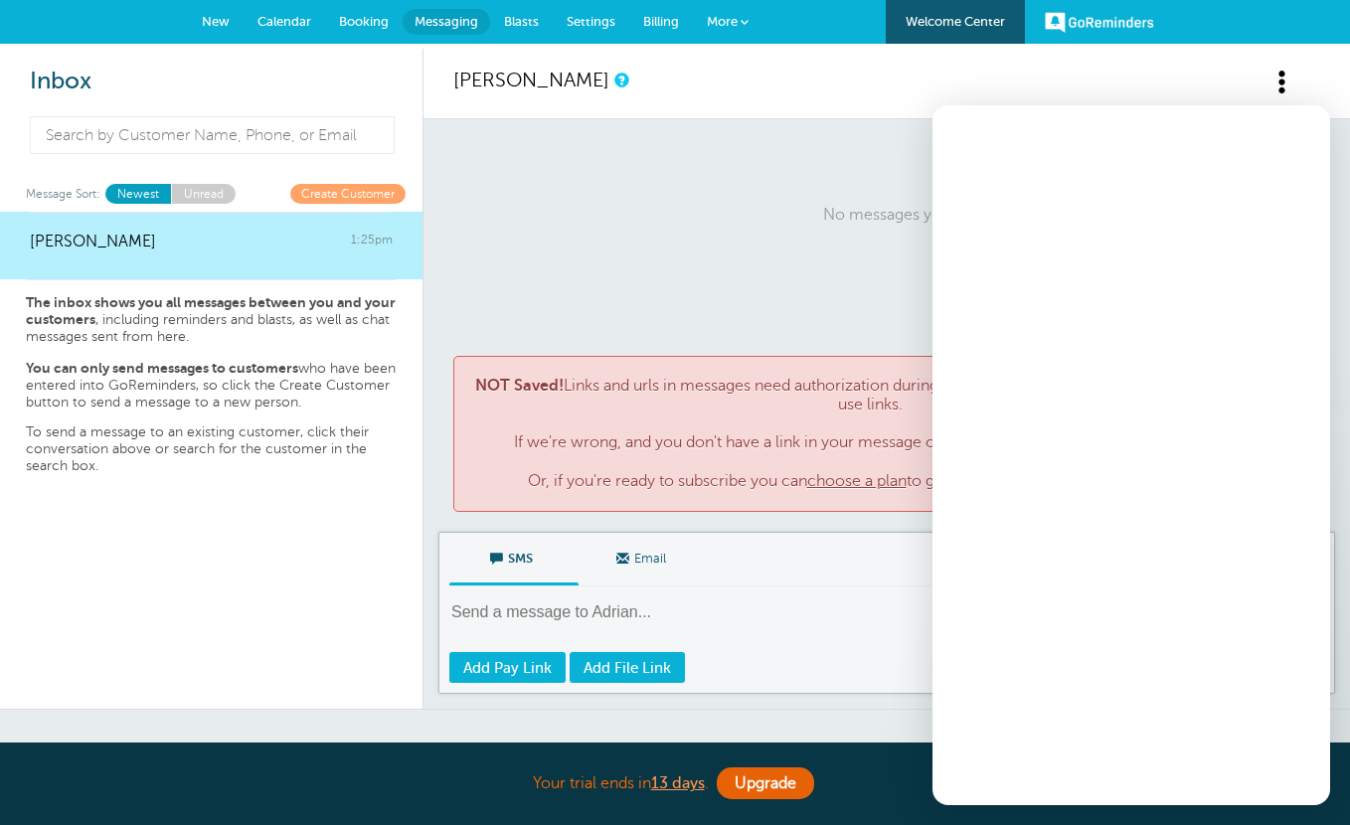
scroll to position [0, 0]
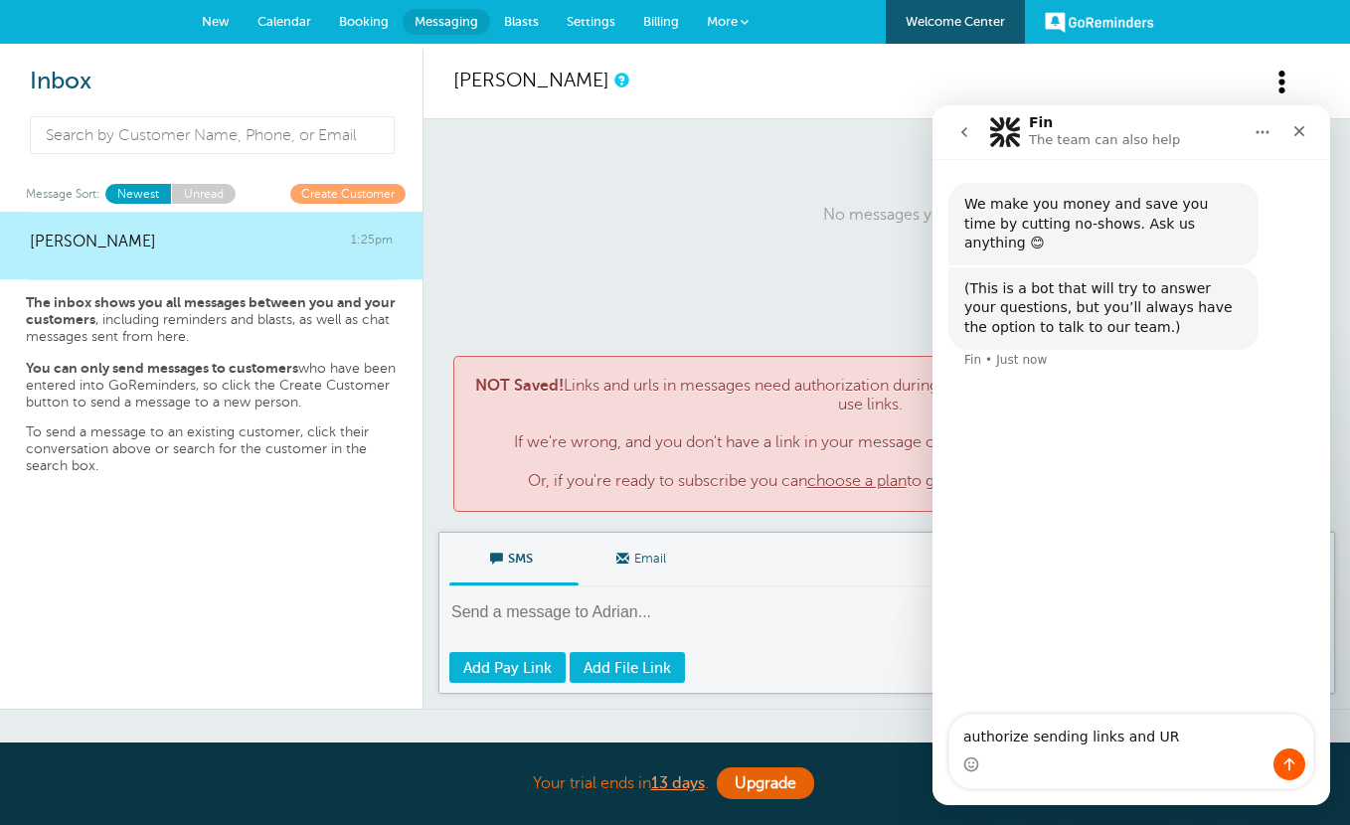
type textarea "authorize sending links and URL"
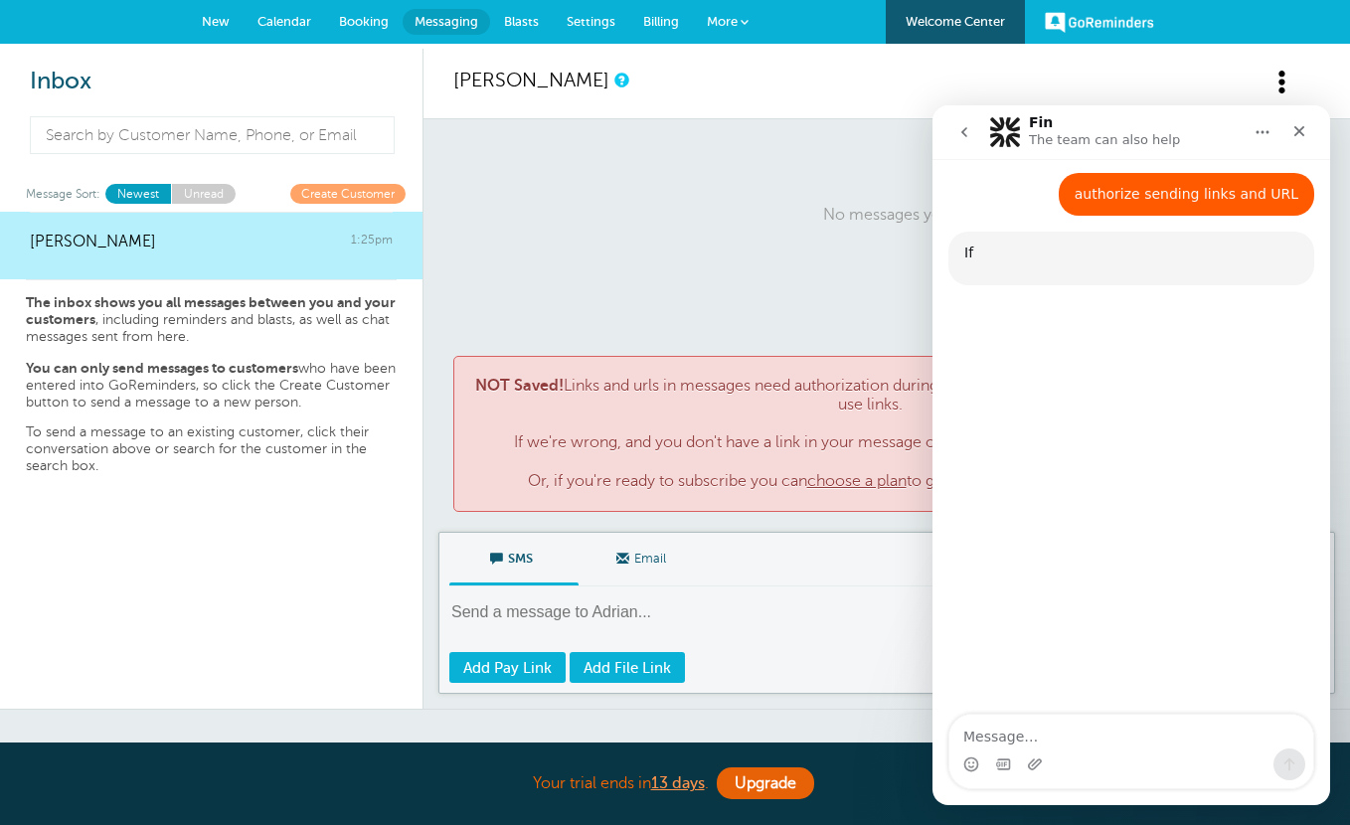
scroll to position [192, 0]
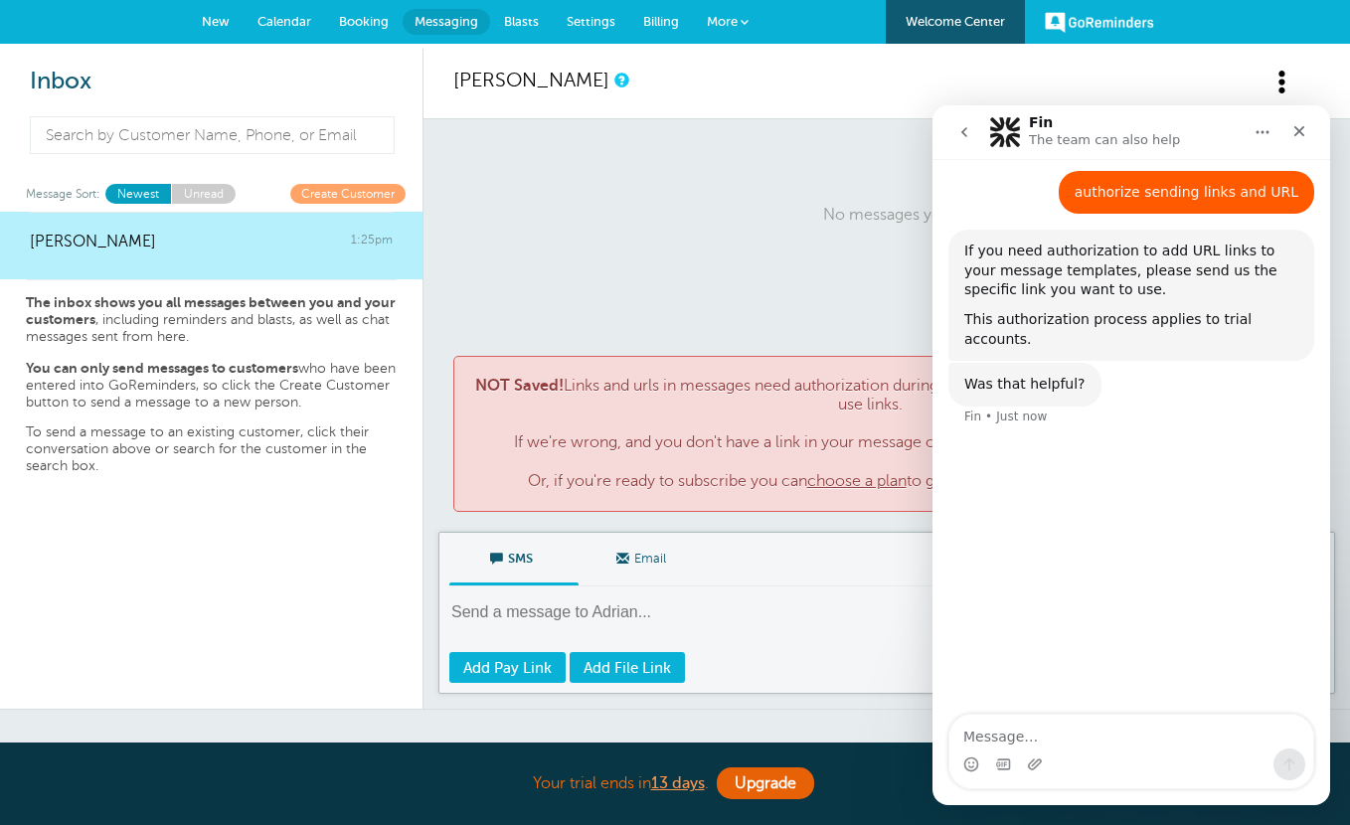
type textarea "https://us06web.zoom.us/j/9166905165?pwd=HYYFZAtfguONaOcaqZS6fIjFYY1QwW.1 Meeti…"
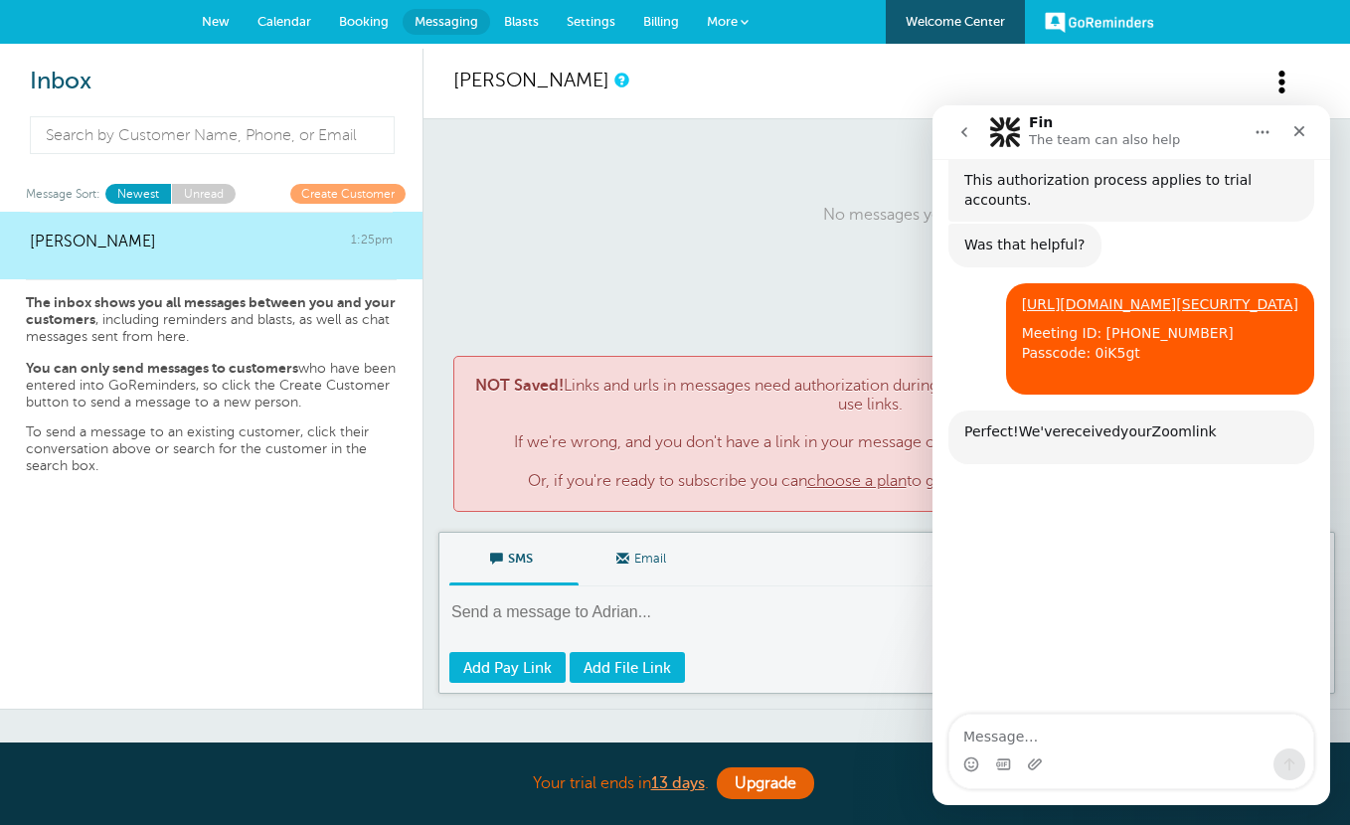
scroll to position [425, 0]
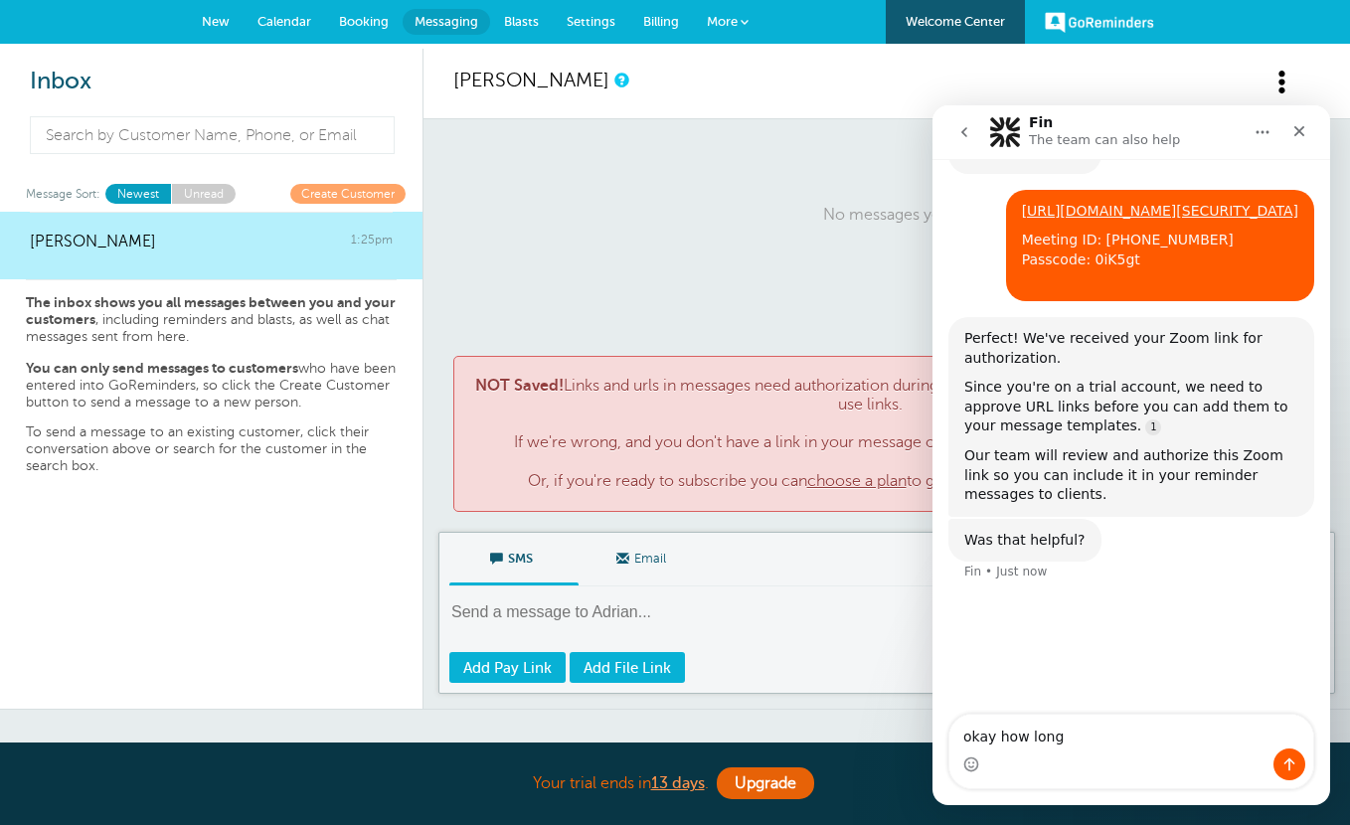
type textarea "okay how long?"
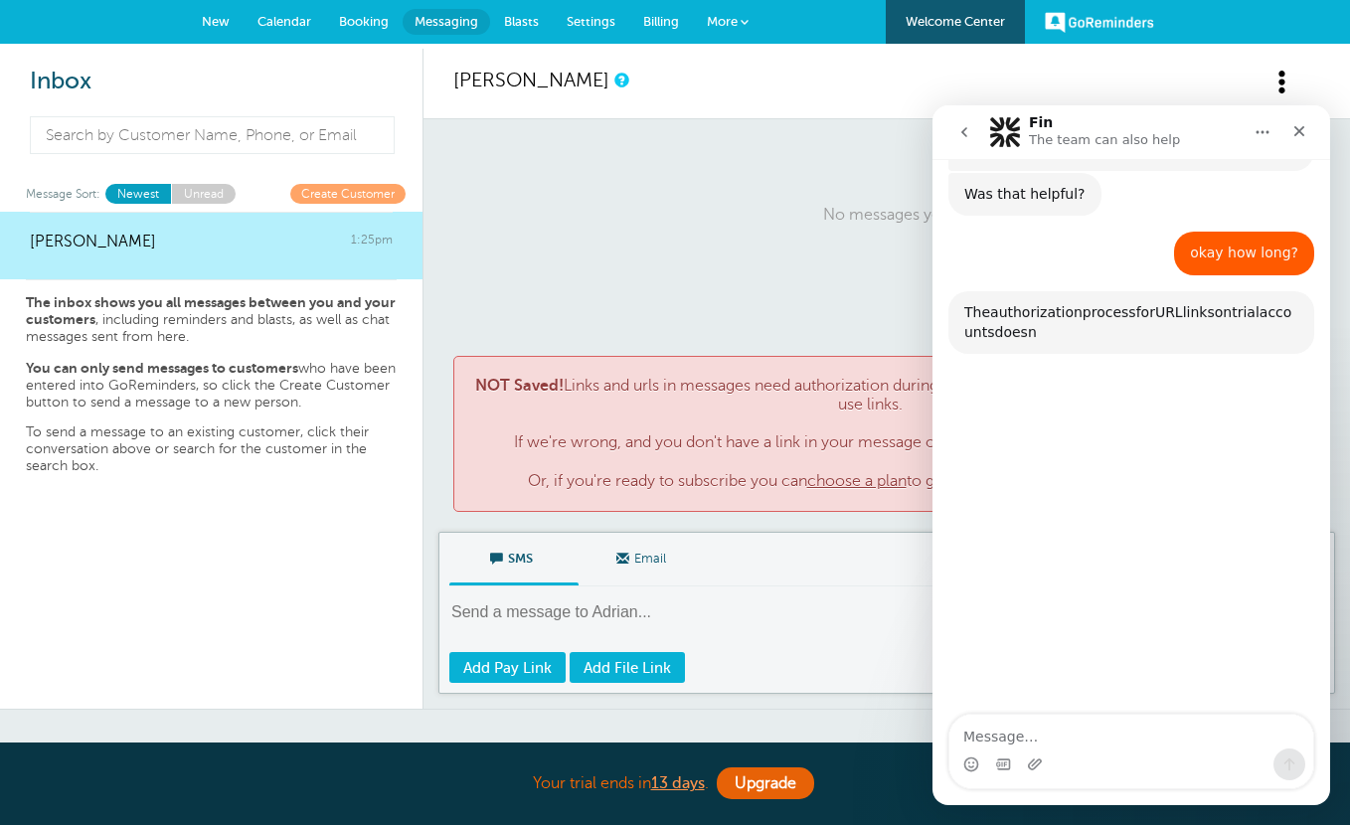
scroll to position [851, 0]
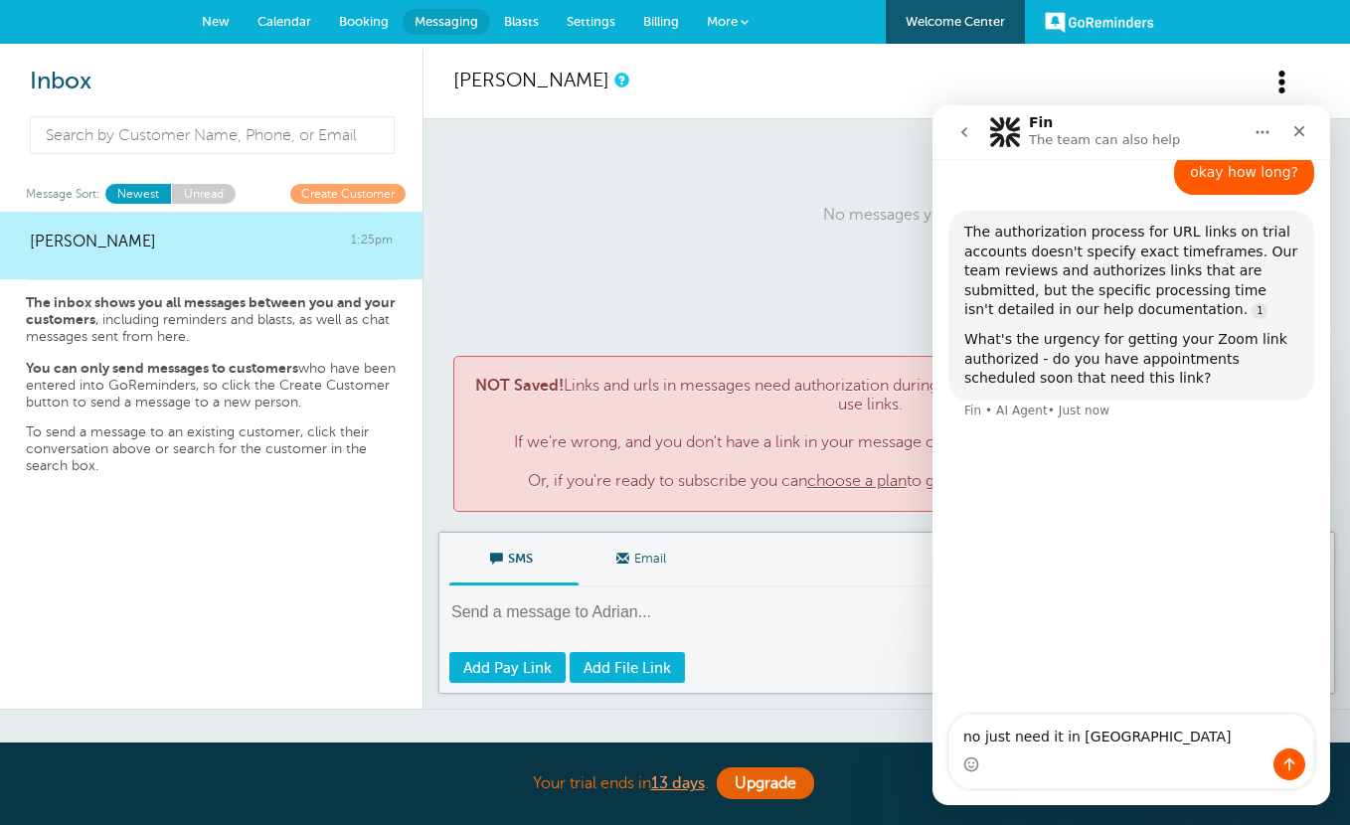
type textarea "no just need it in geeral"
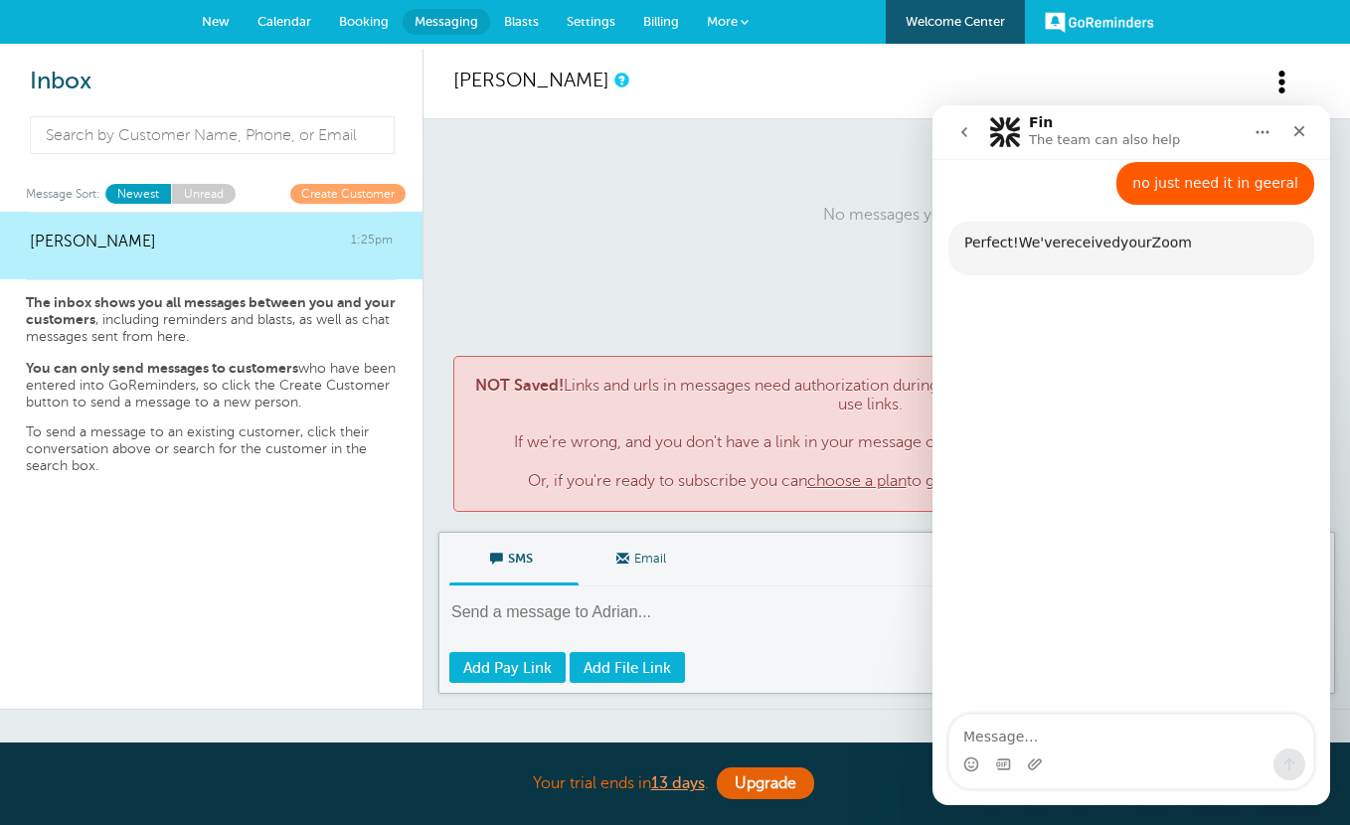
scroll to position [1116, 0]
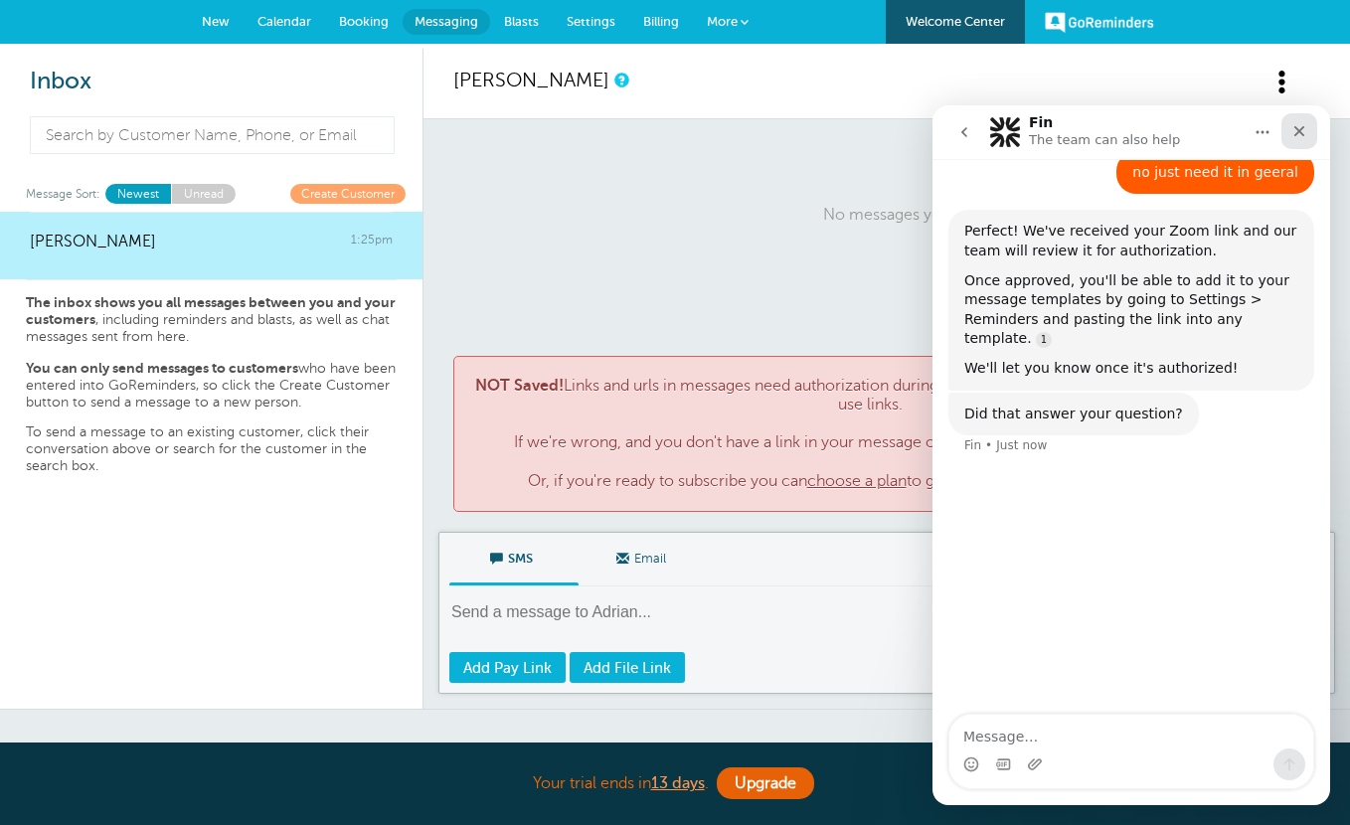
click at [1299, 126] on icon "Close" at bounding box center [1299, 131] width 16 height 16
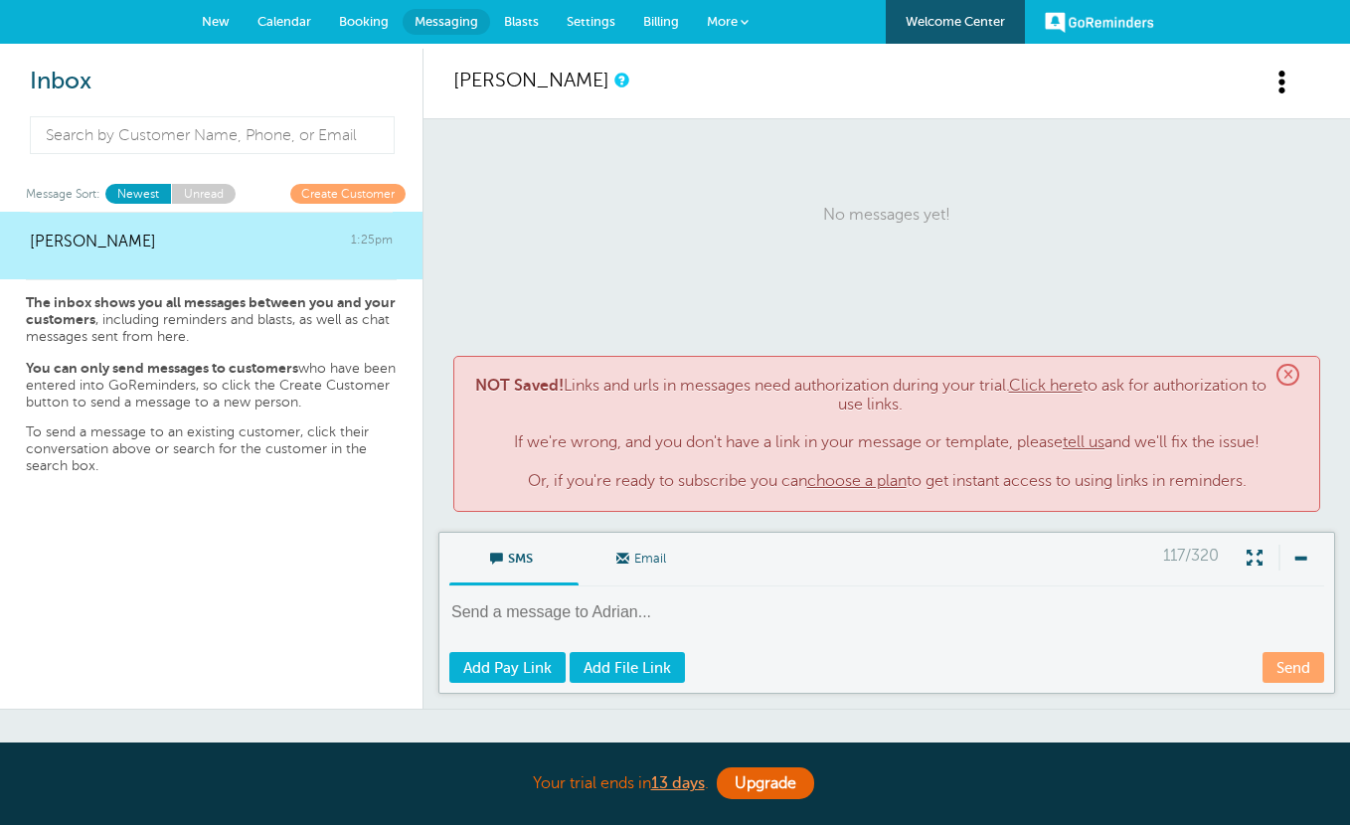
scroll to position [908, 0]
click at [1283, 370] on span "×" at bounding box center [1287, 375] width 23 height 23
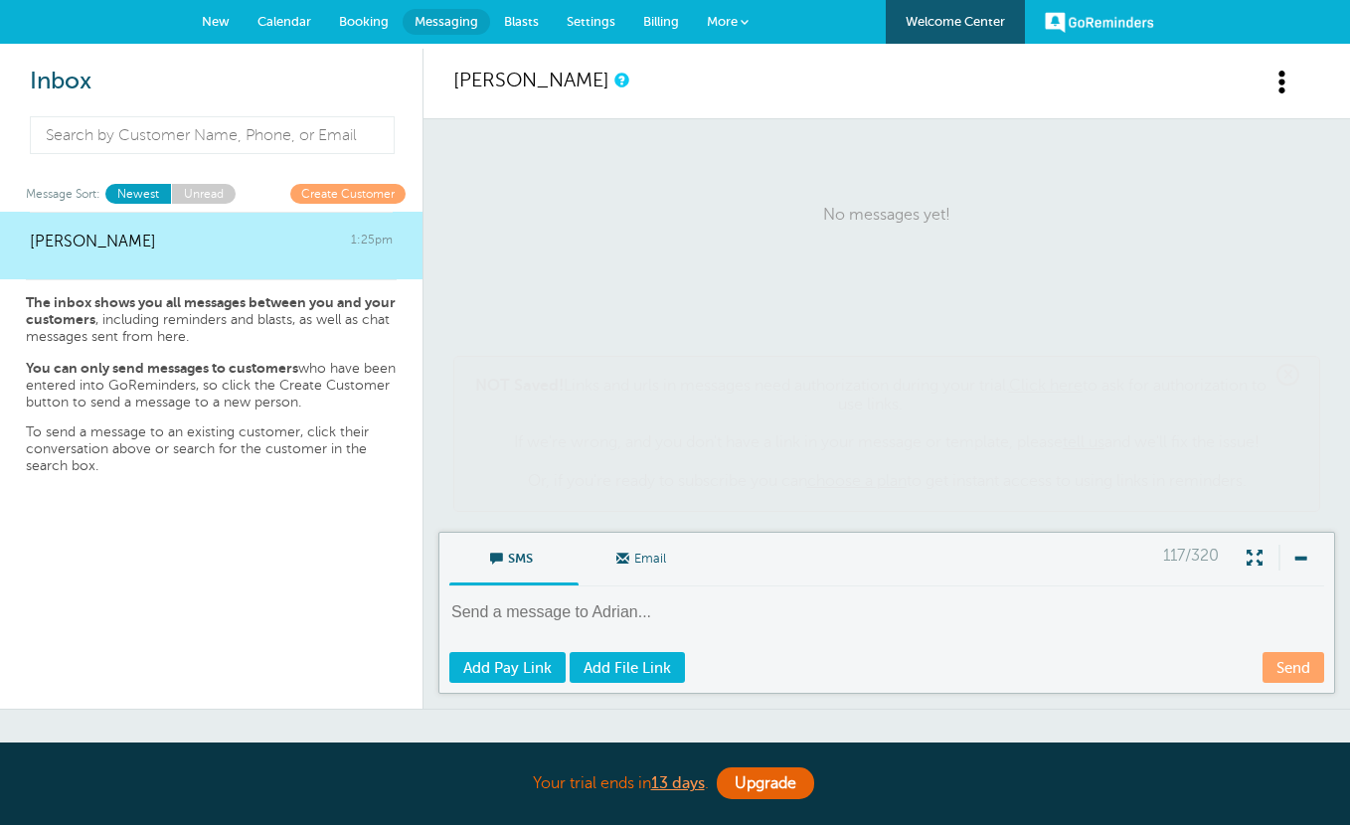
scroll to position [0, 0]
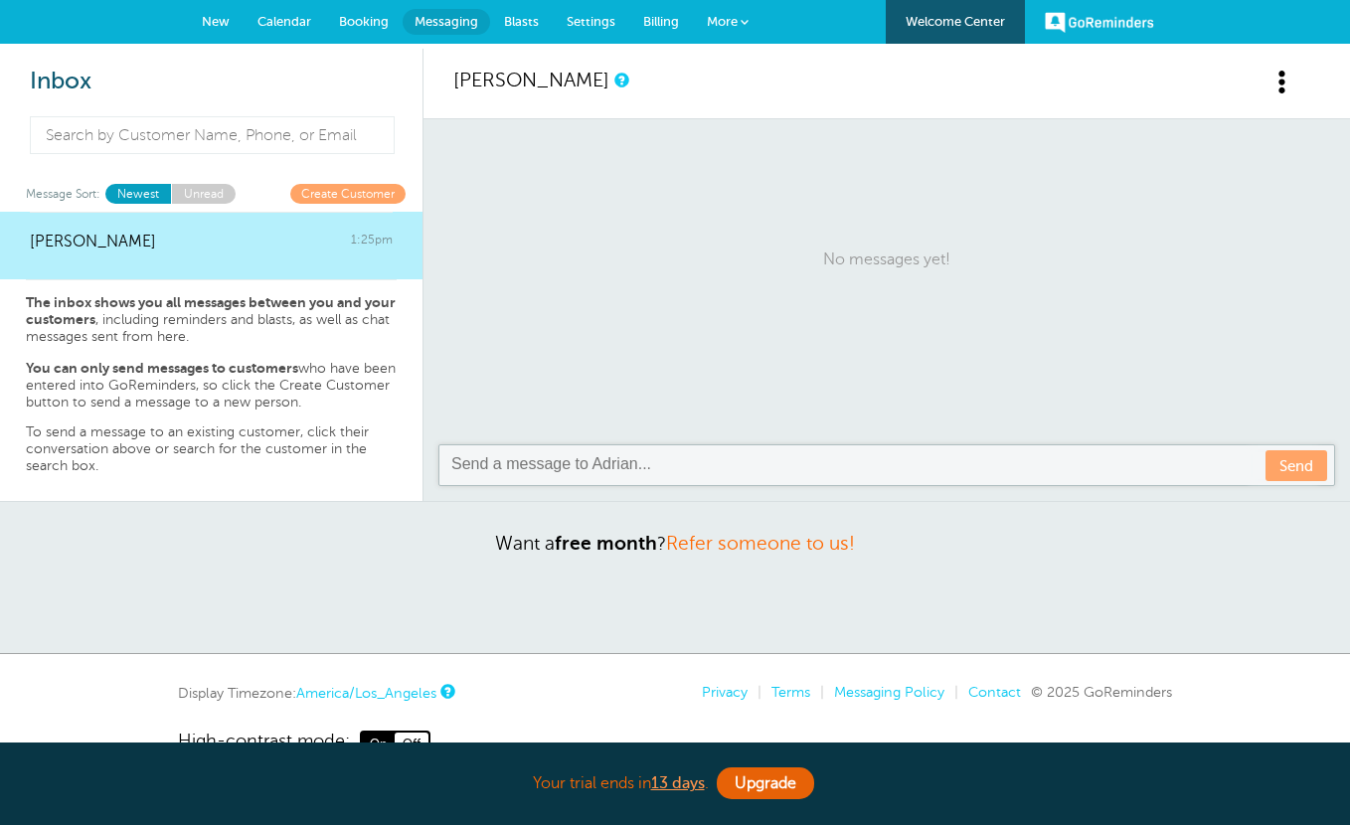
click at [663, 466] on textarea at bounding box center [888, 465] width 879 height 24
click at [209, 15] on span "New" at bounding box center [216, 21] width 28 height 15
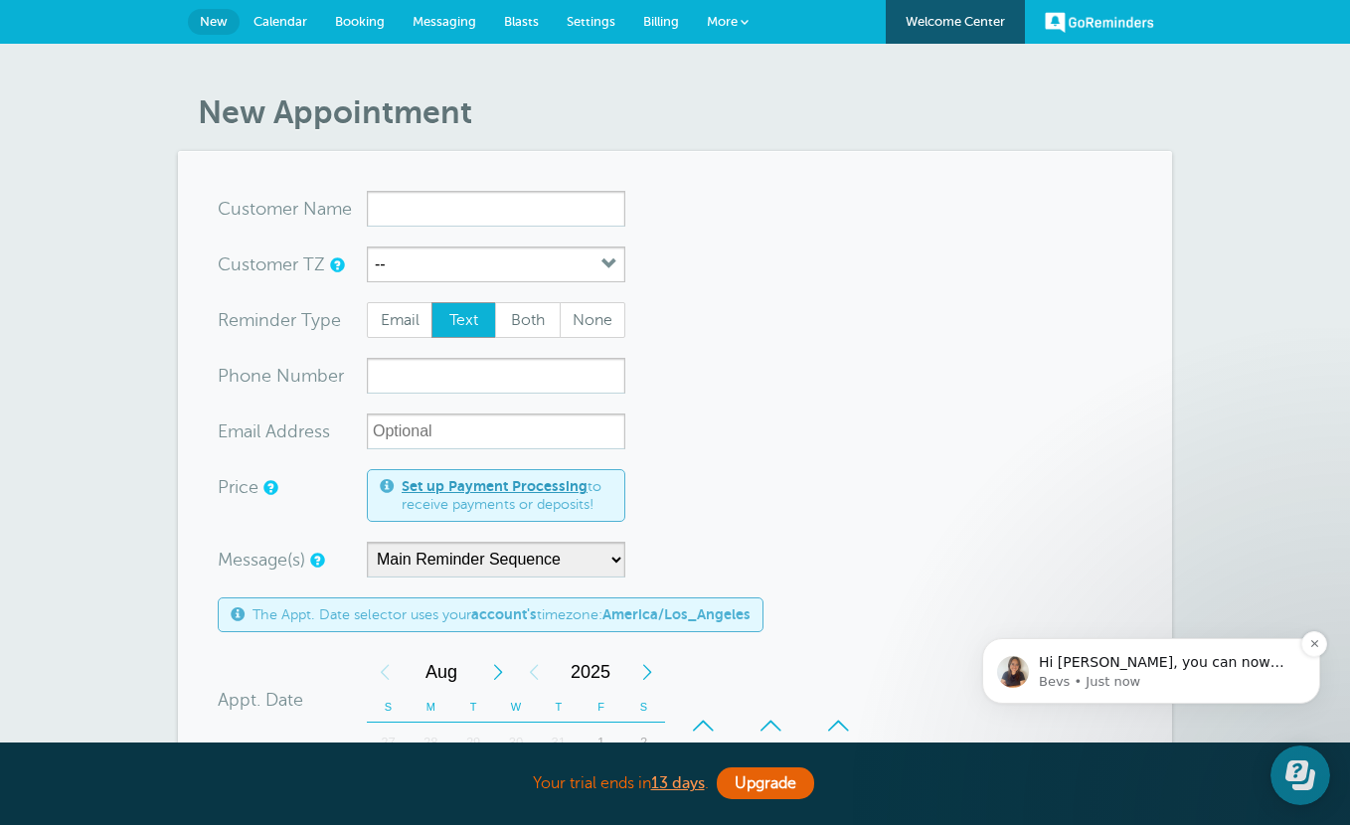
click at [1125, 683] on p "Bevs • Just now" at bounding box center [1167, 682] width 256 height 18
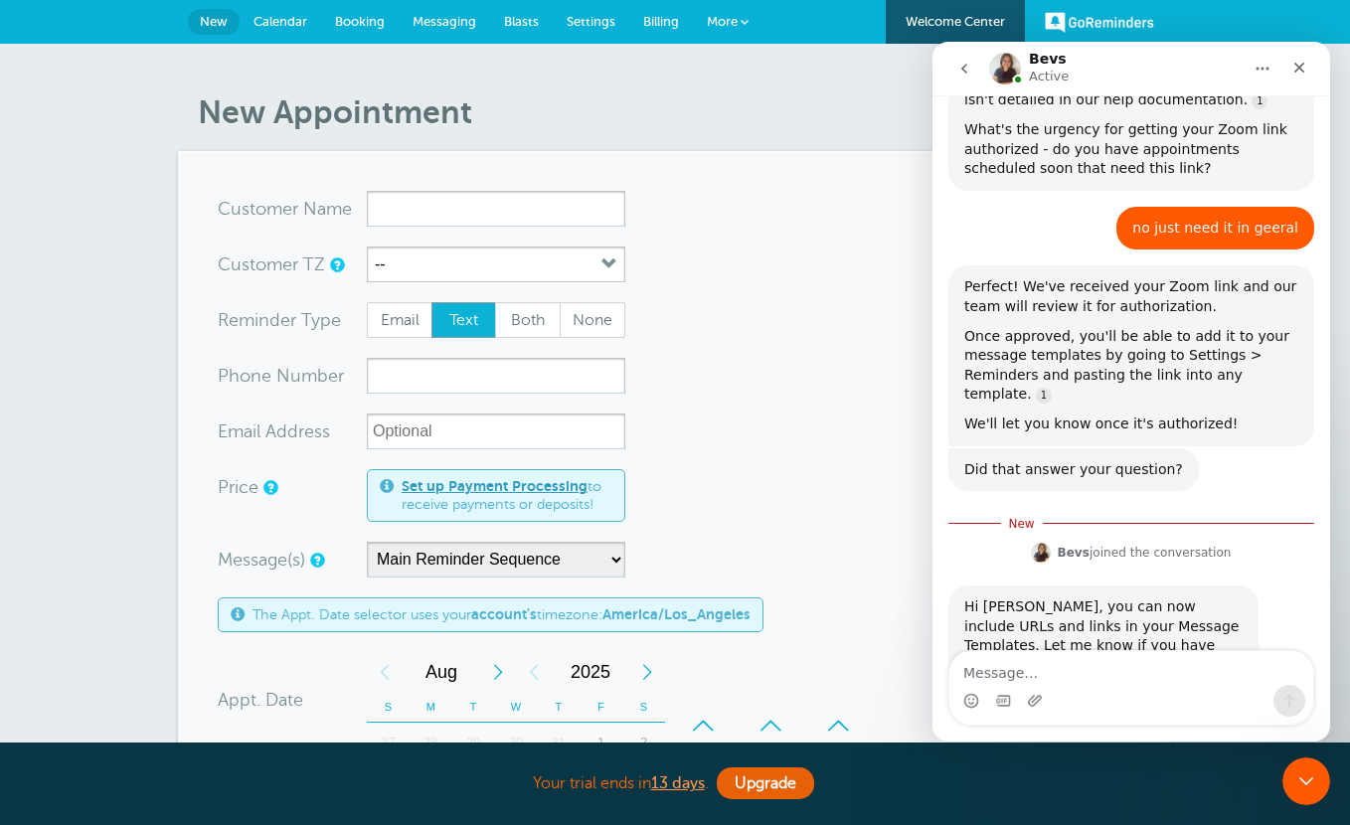
scroll to position [1051, 0]
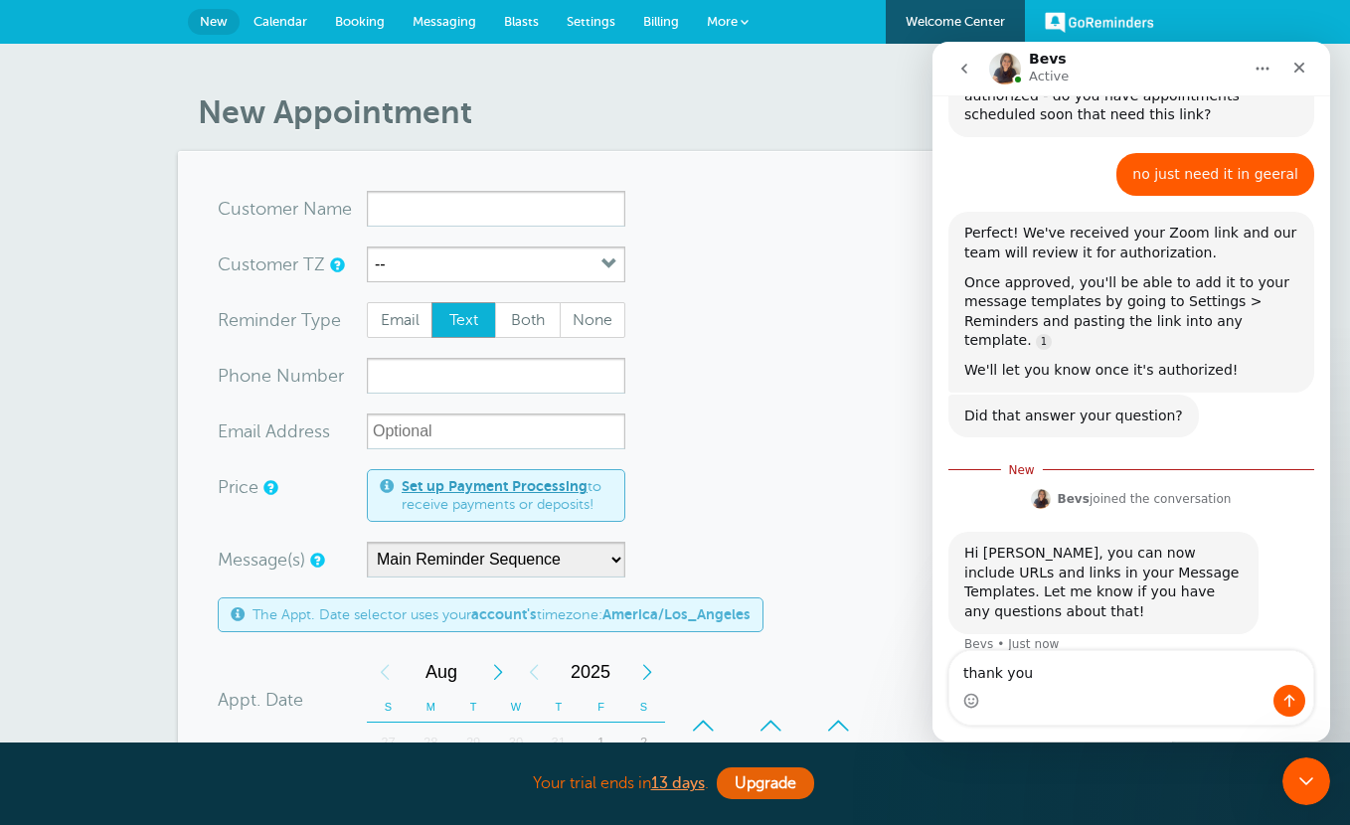
type textarea "thank you!"
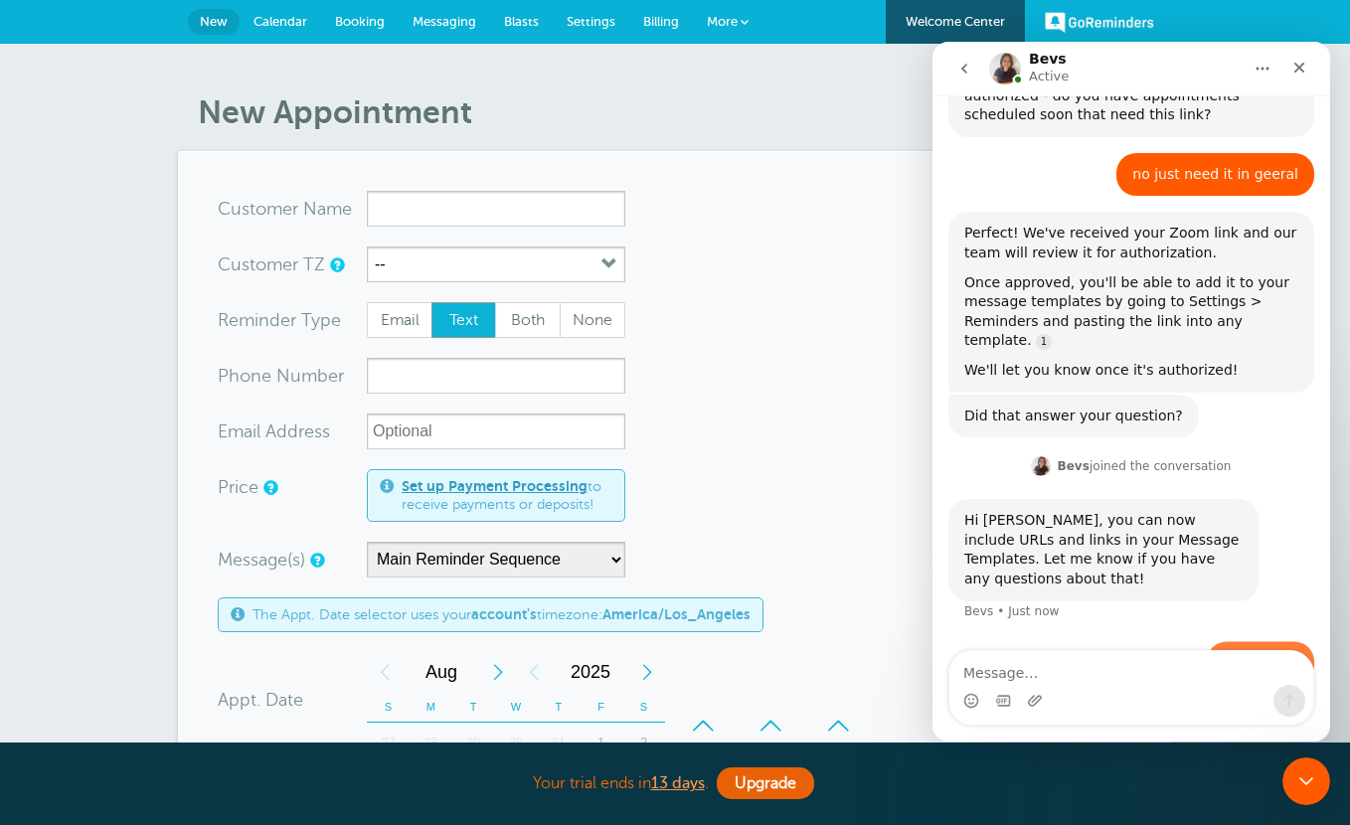
scroll to position [1078, 0]
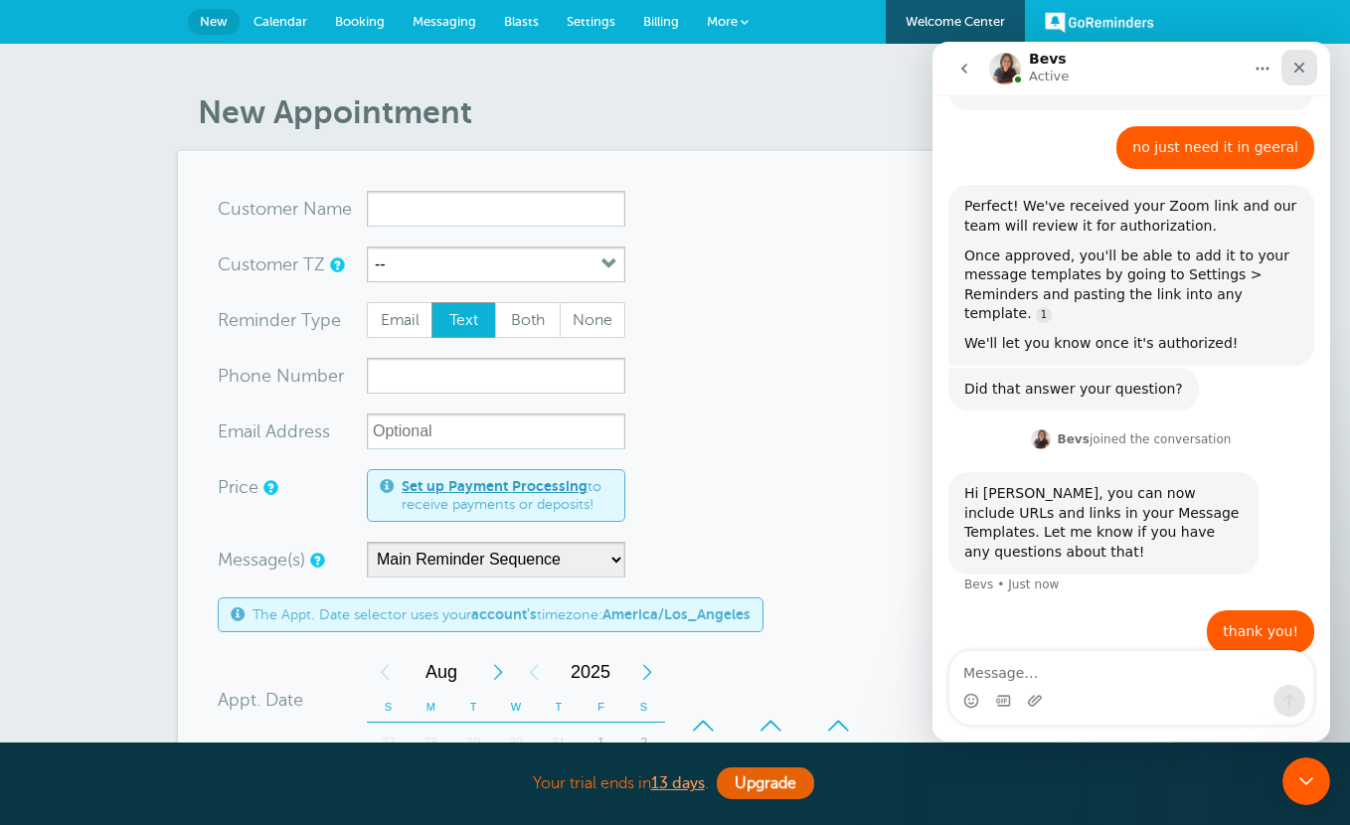
click at [1298, 74] on icon "Close" at bounding box center [1299, 68] width 16 height 16
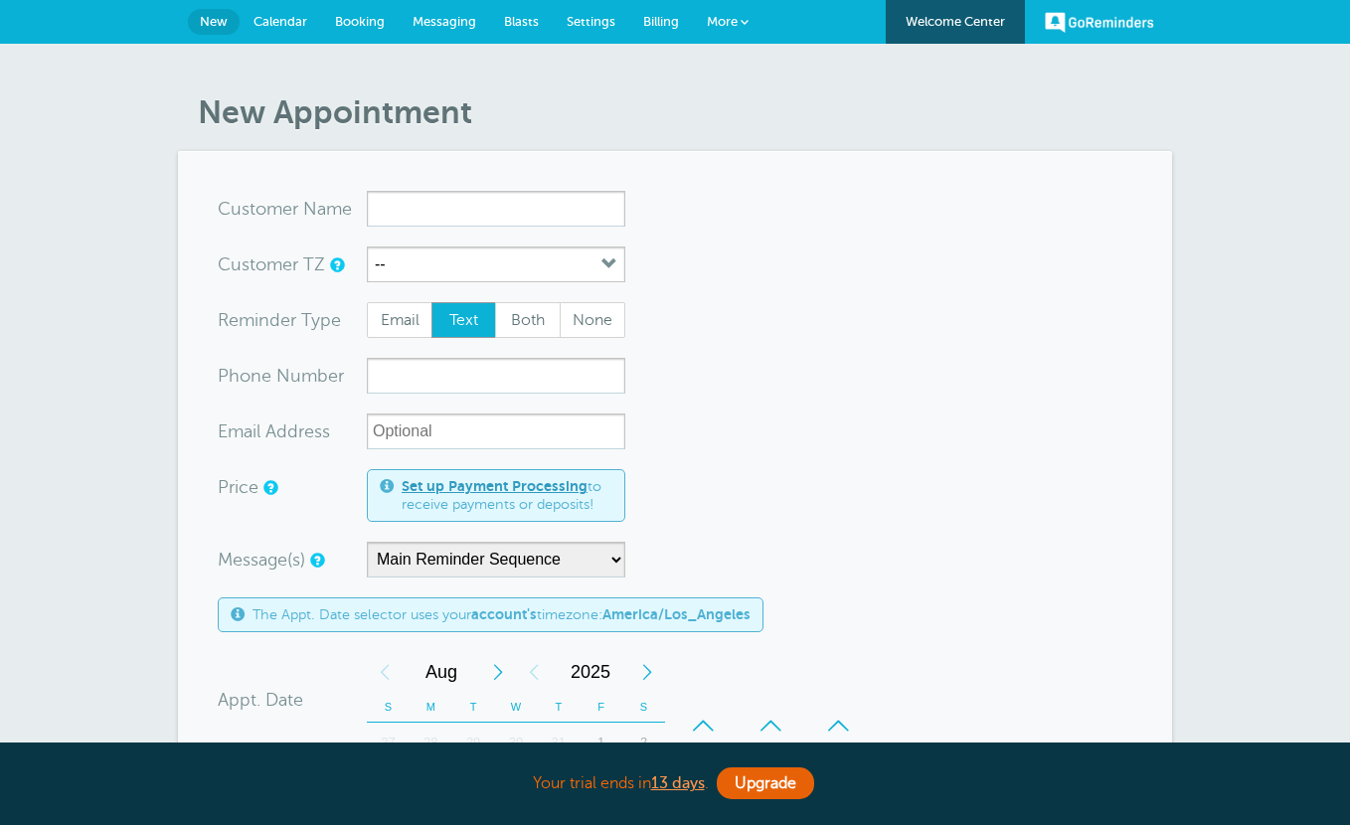
click at [462, 19] on span "Messaging" at bounding box center [445, 21] width 64 height 15
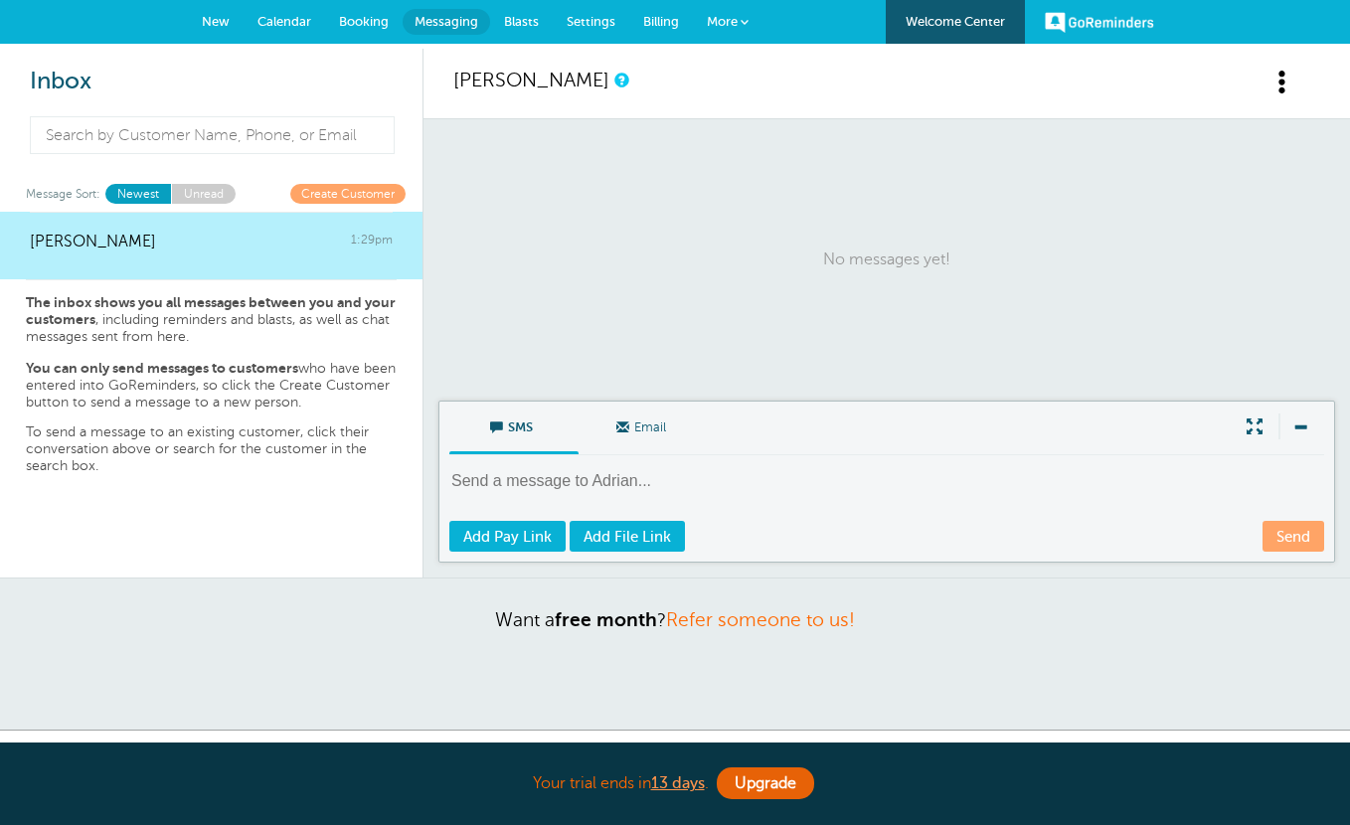
click at [620, 480] on textarea at bounding box center [888, 494] width 879 height 49
paste textarea "[URL][DOMAIN_NAME][SECURITY_DATA] Meeting ID: [PHONE_NUMBER] Passcode: 0iK5gt"
type textarea "[URL][DOMAIN_NAME][SECURITY_DATA] Meeting ID: [PHONE_NUMBER] Passcode: 0iK5gt"
click at [1265, 534] on link "Send" at bounding box center [1294, 536] width 62 height 31
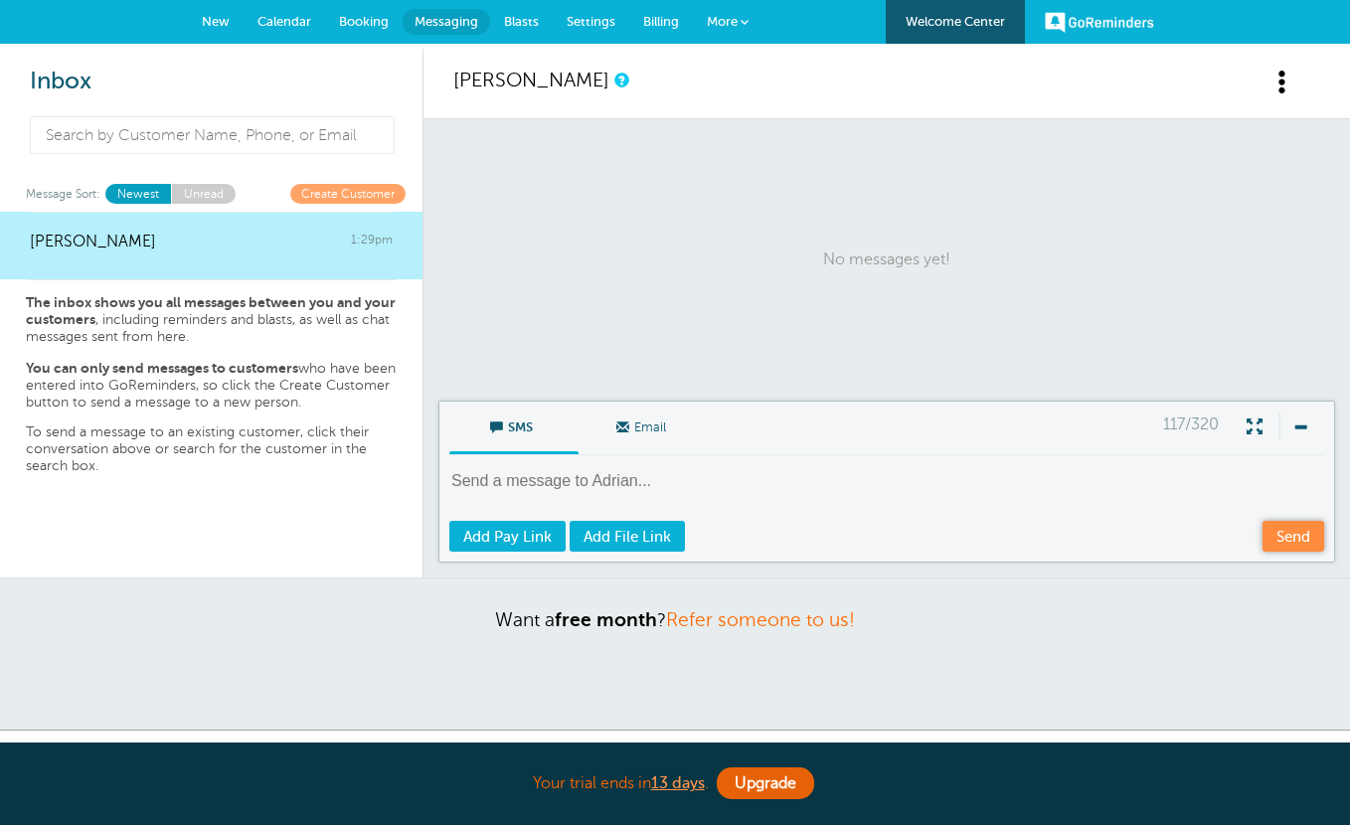
scroll to position [0, 0]
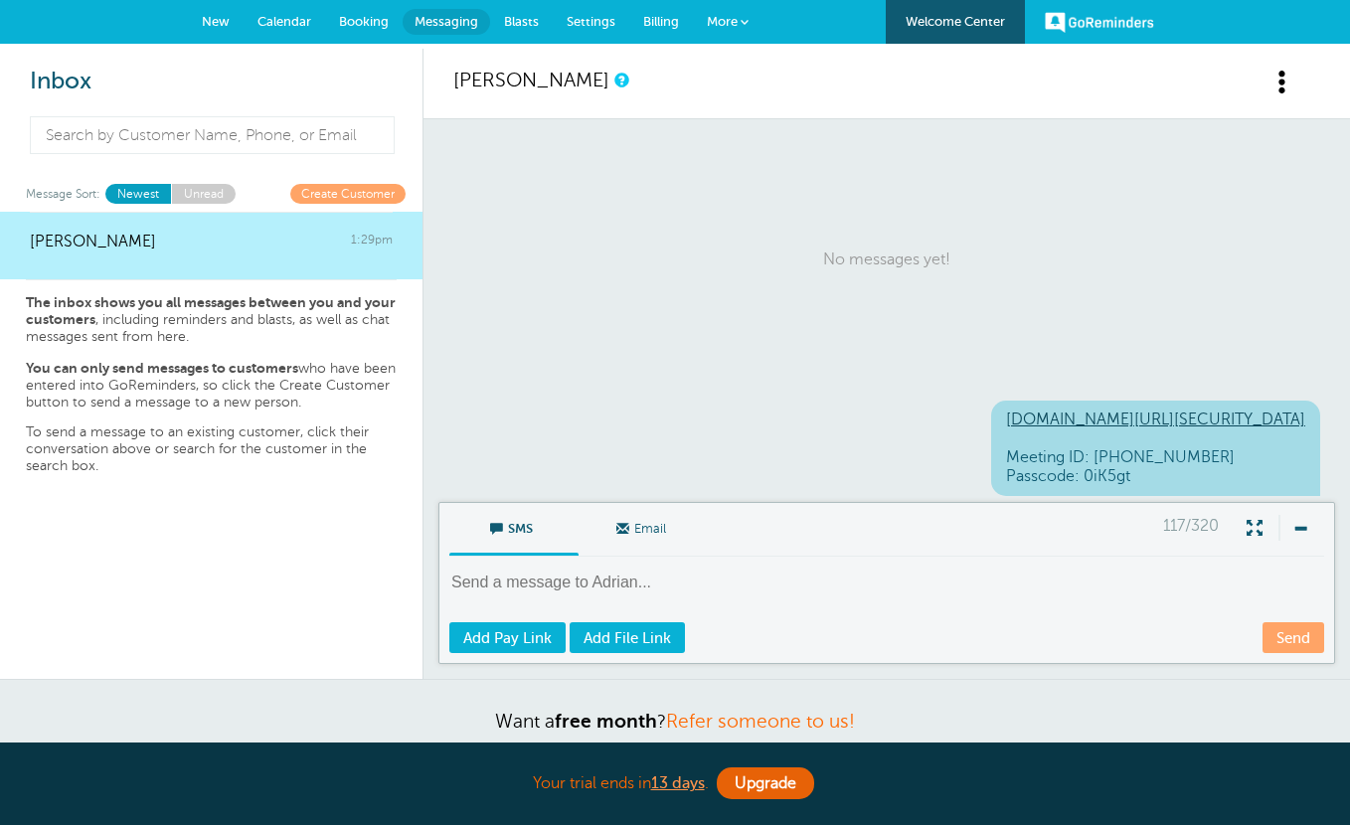
click at [232, 25] on link "New" at bounding box center [216, 22] width 56 height 44
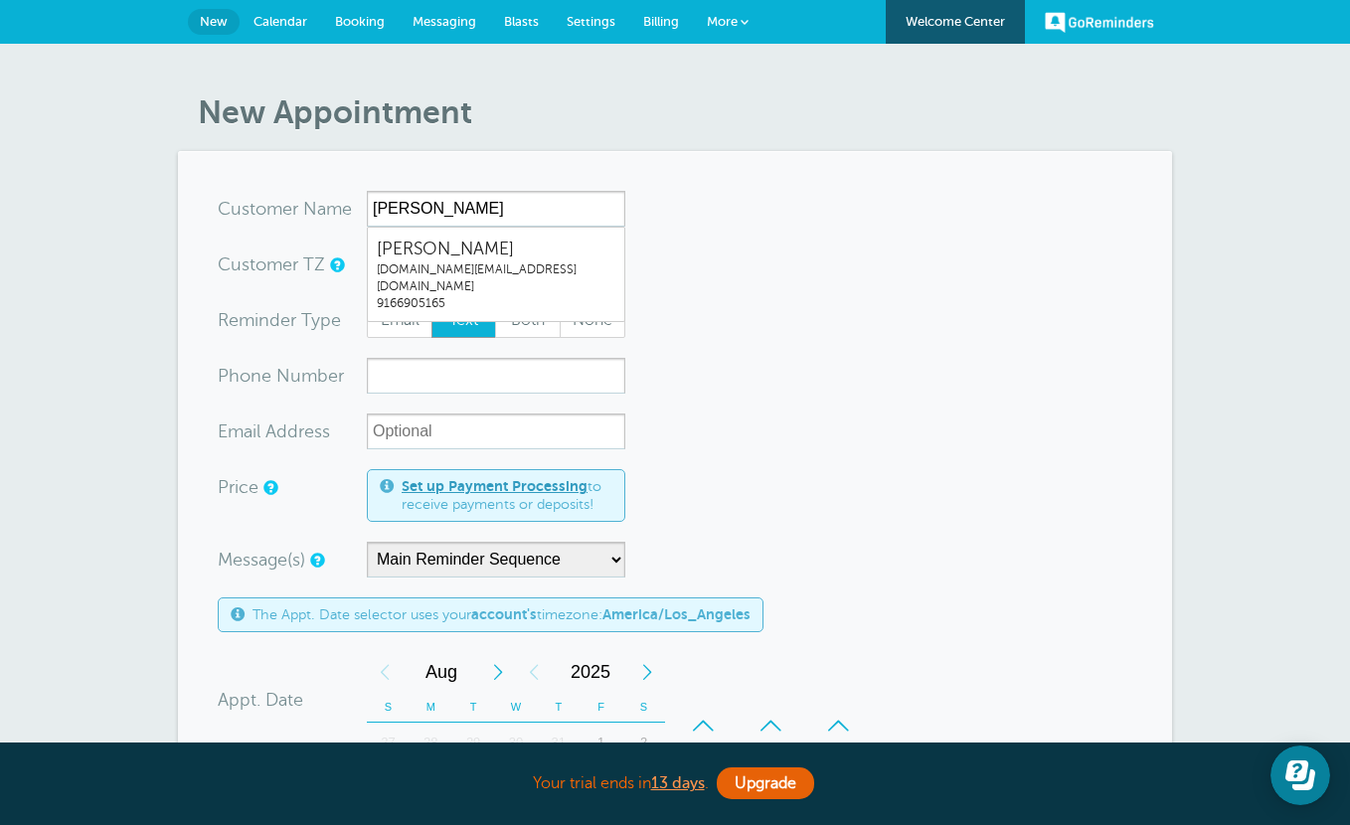
type input "[PERSON_NAME]"
click at [470, 338] on form "You are creating a new customer. To use an existing customer select one from th…" at bounding box center [675, 737] width 915 height 1093
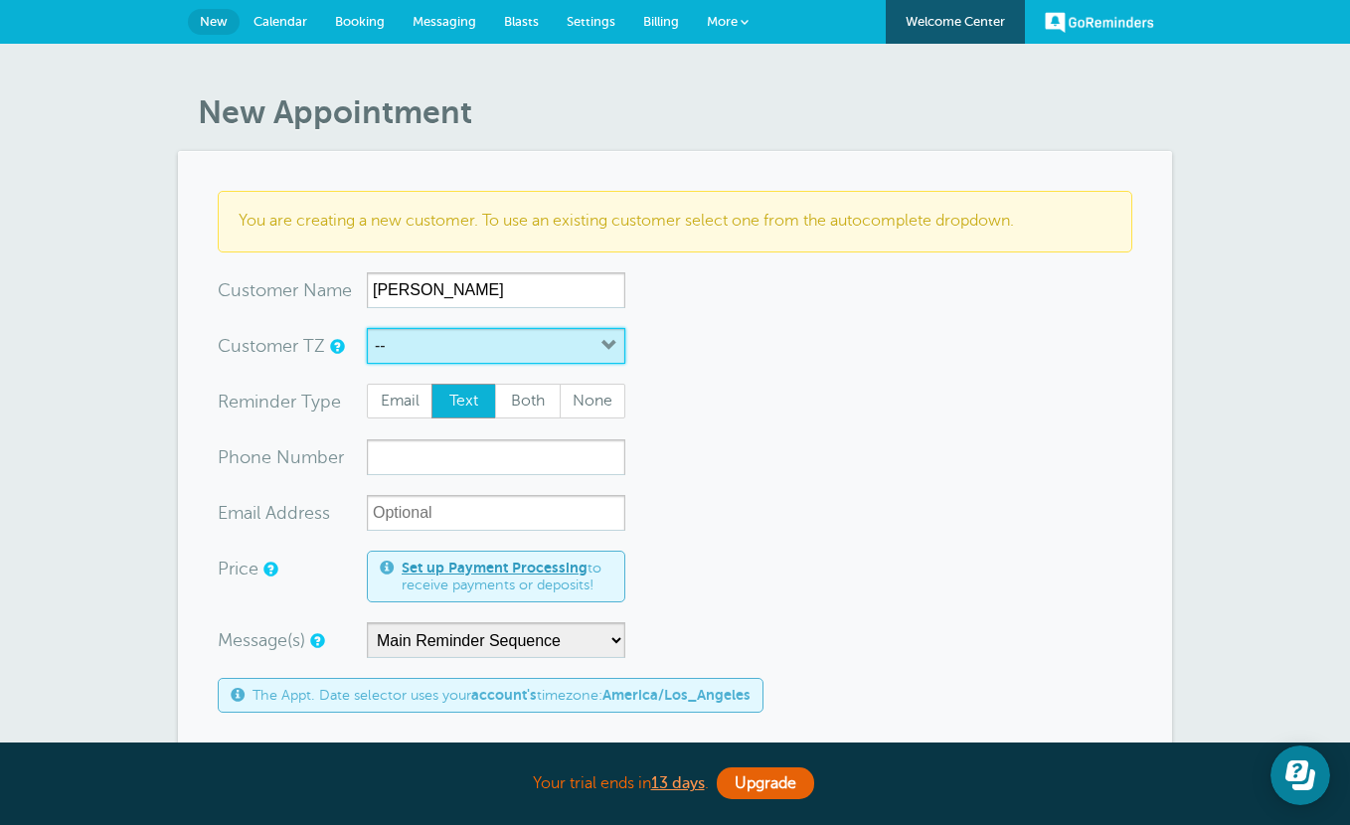
click at [456, 361] on button "--" at bounding box center [496, 346] width 258 height 36
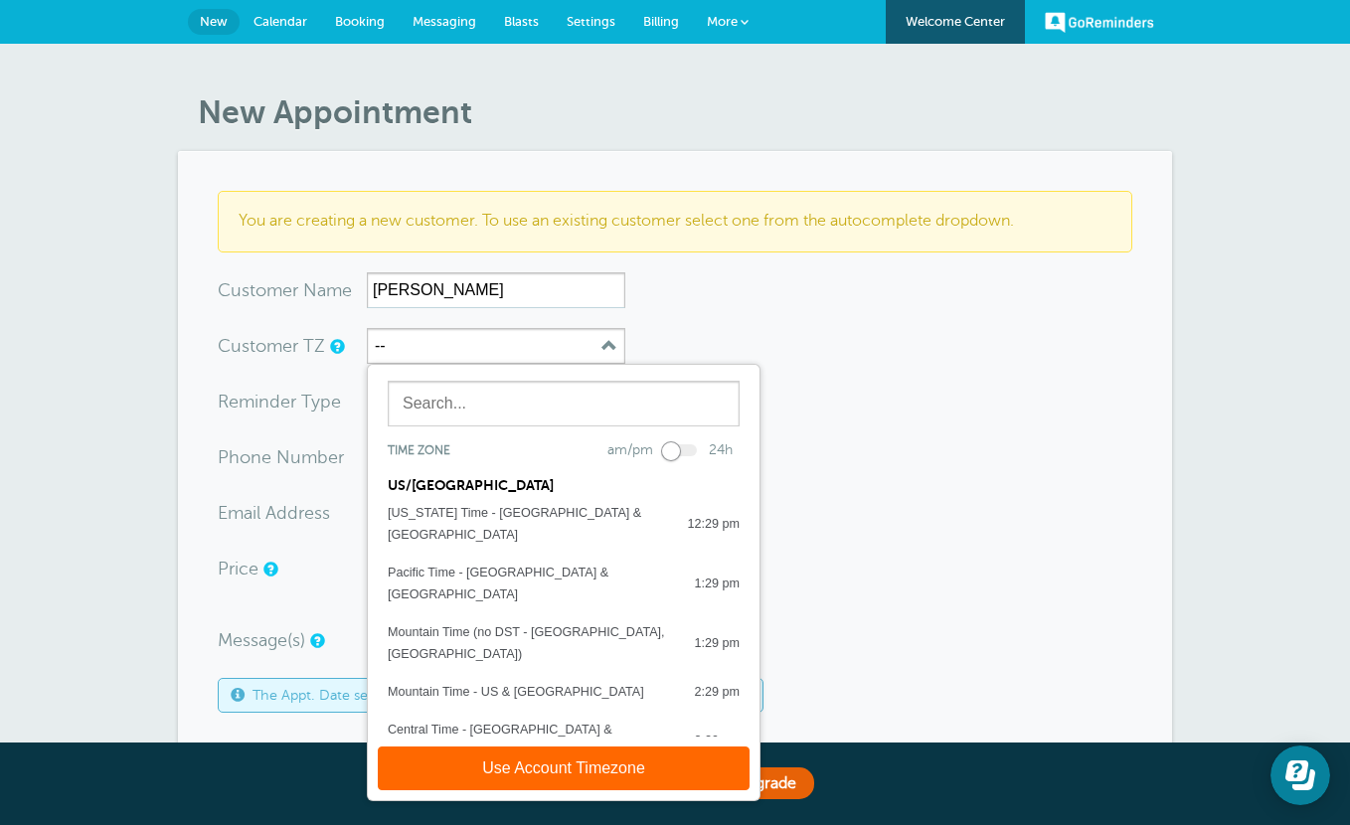
click at [203, 415] on section "You are creating a new customer. To use an existing customer select one from th…" at bounding box center [675, 777] width 994 height 1253
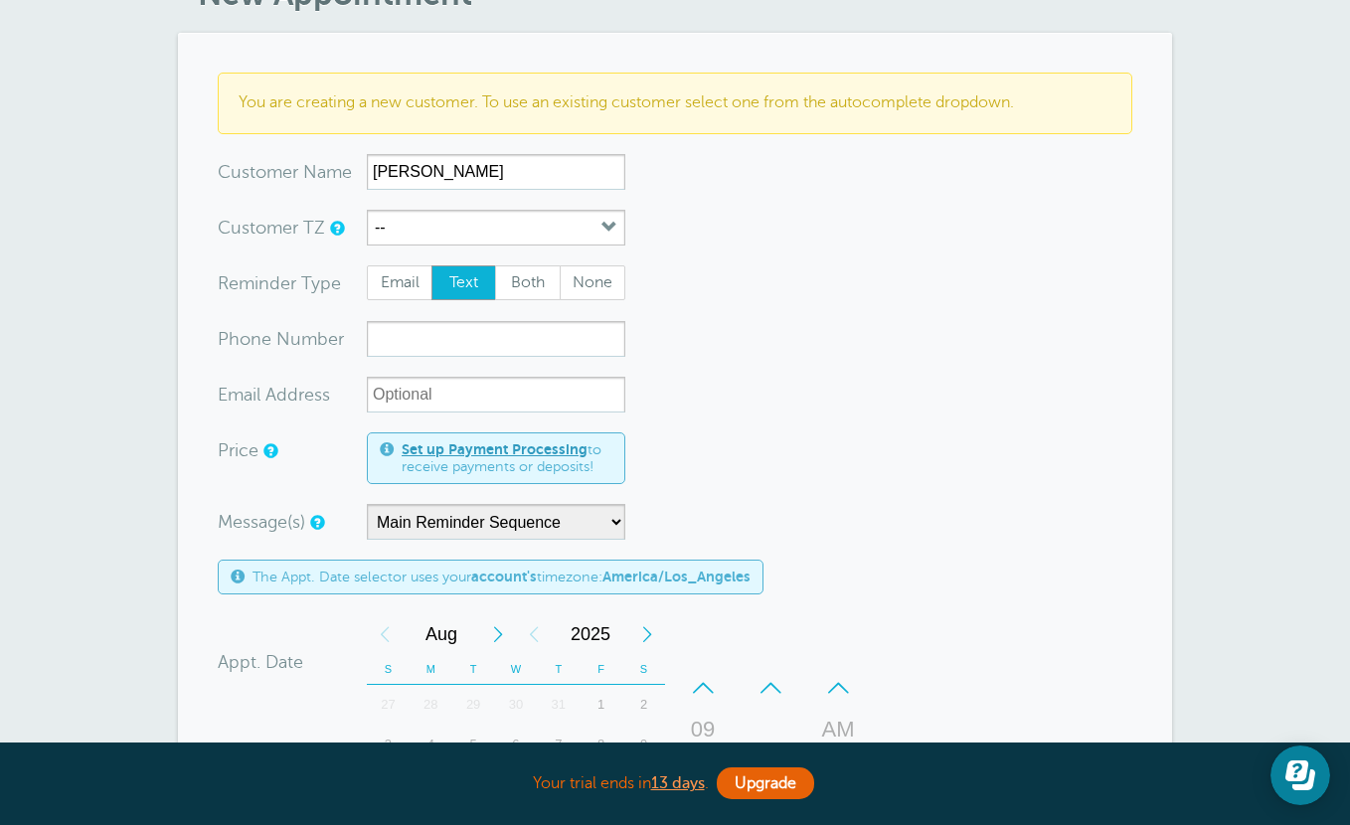
scroll to position [121, 0]
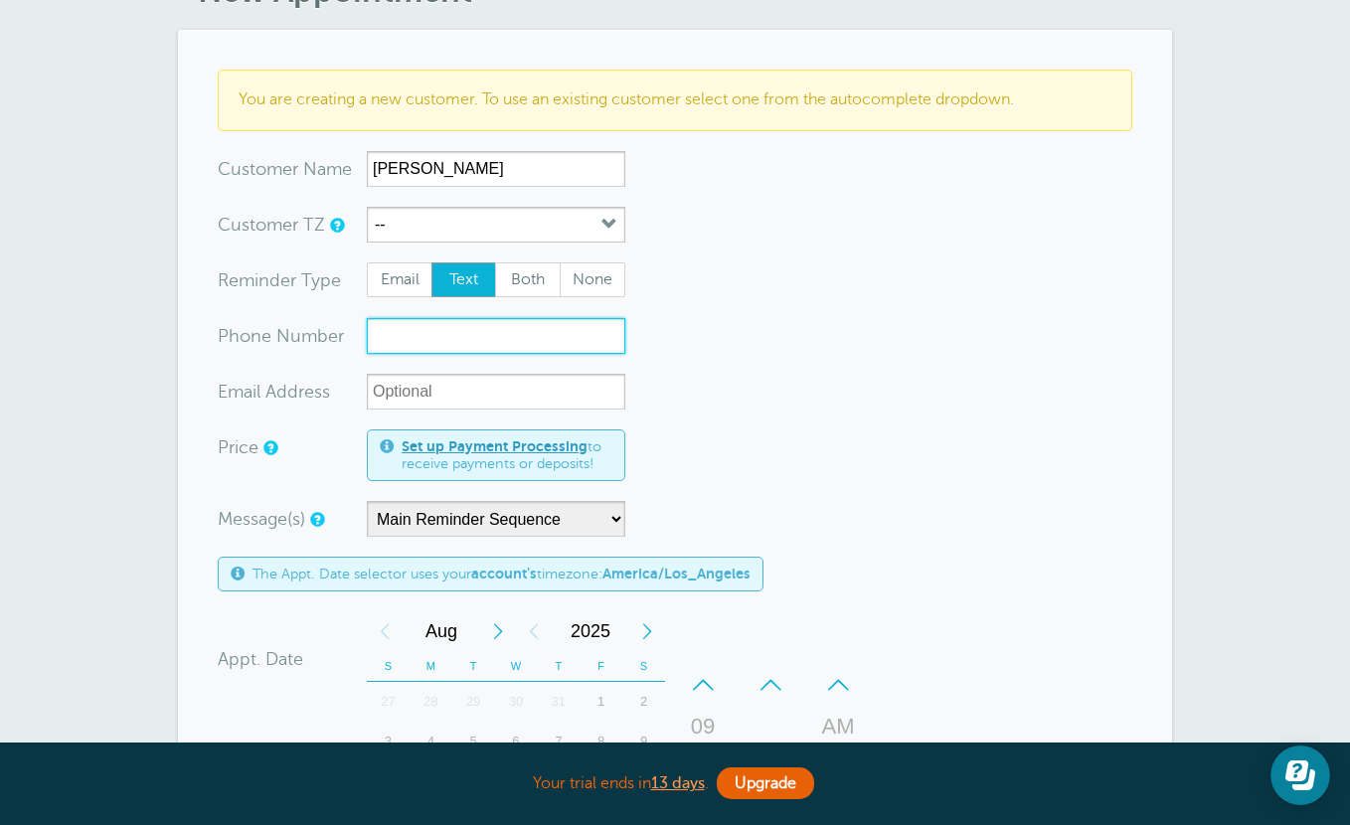
click at [447, 335] on input "xxx-no-autofill" at bounding box center [496, 336] width 258 height 36
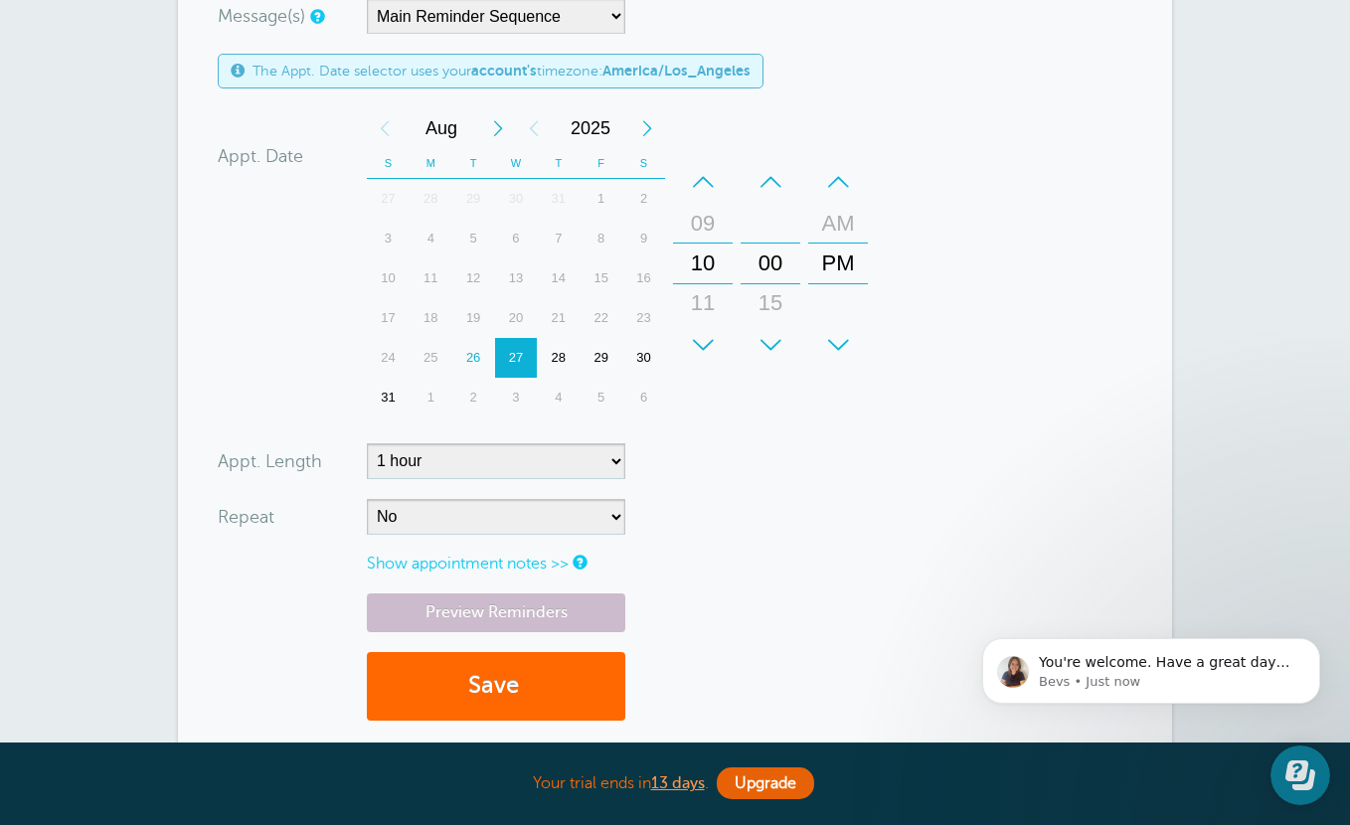
scroll to position [701, 0]
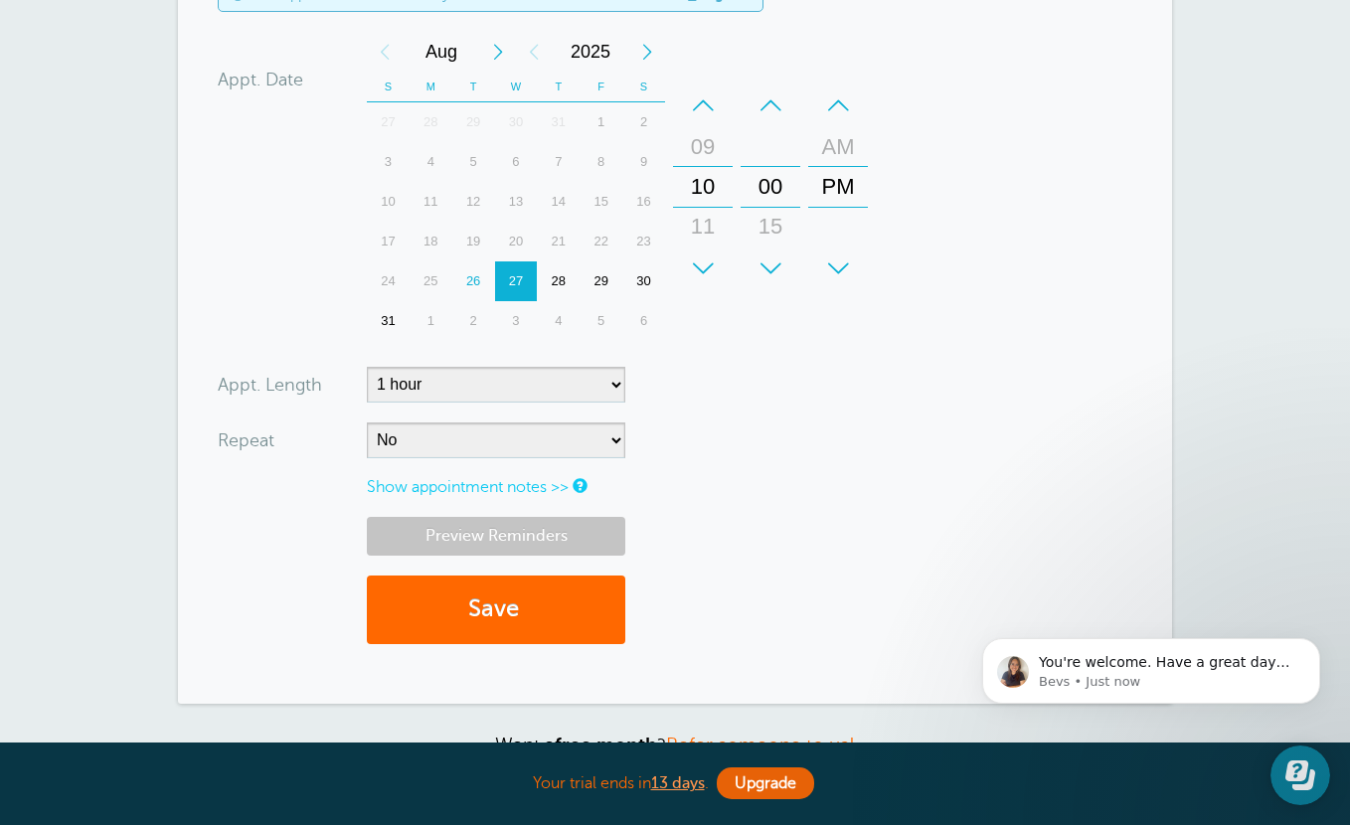
type input "9166905165"
click at [557, 538] on link "Preview Reminders" at bounding box center [496, 536] width 258 height 39
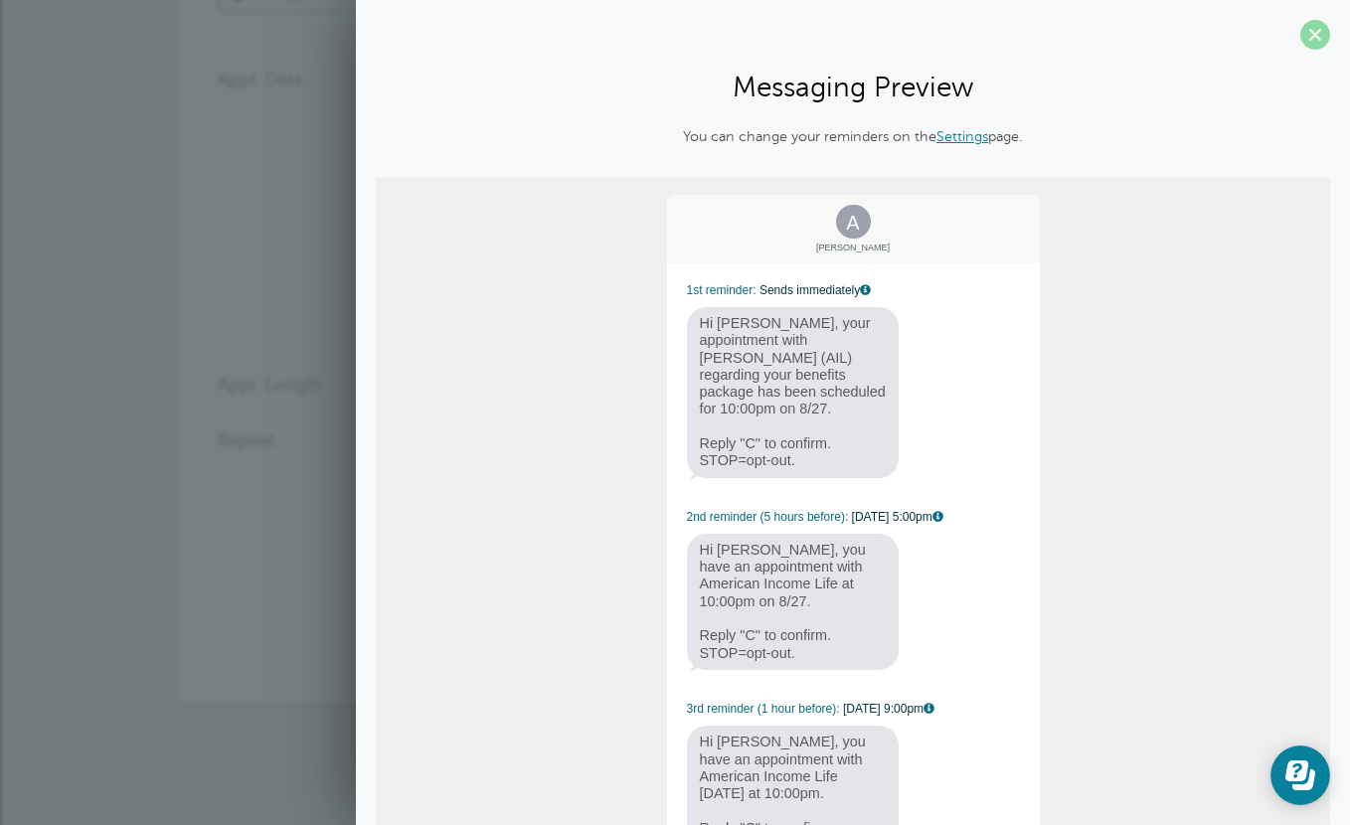
click at [1320, 45] on span at bounding box center [1315, 35] width 30 height 30
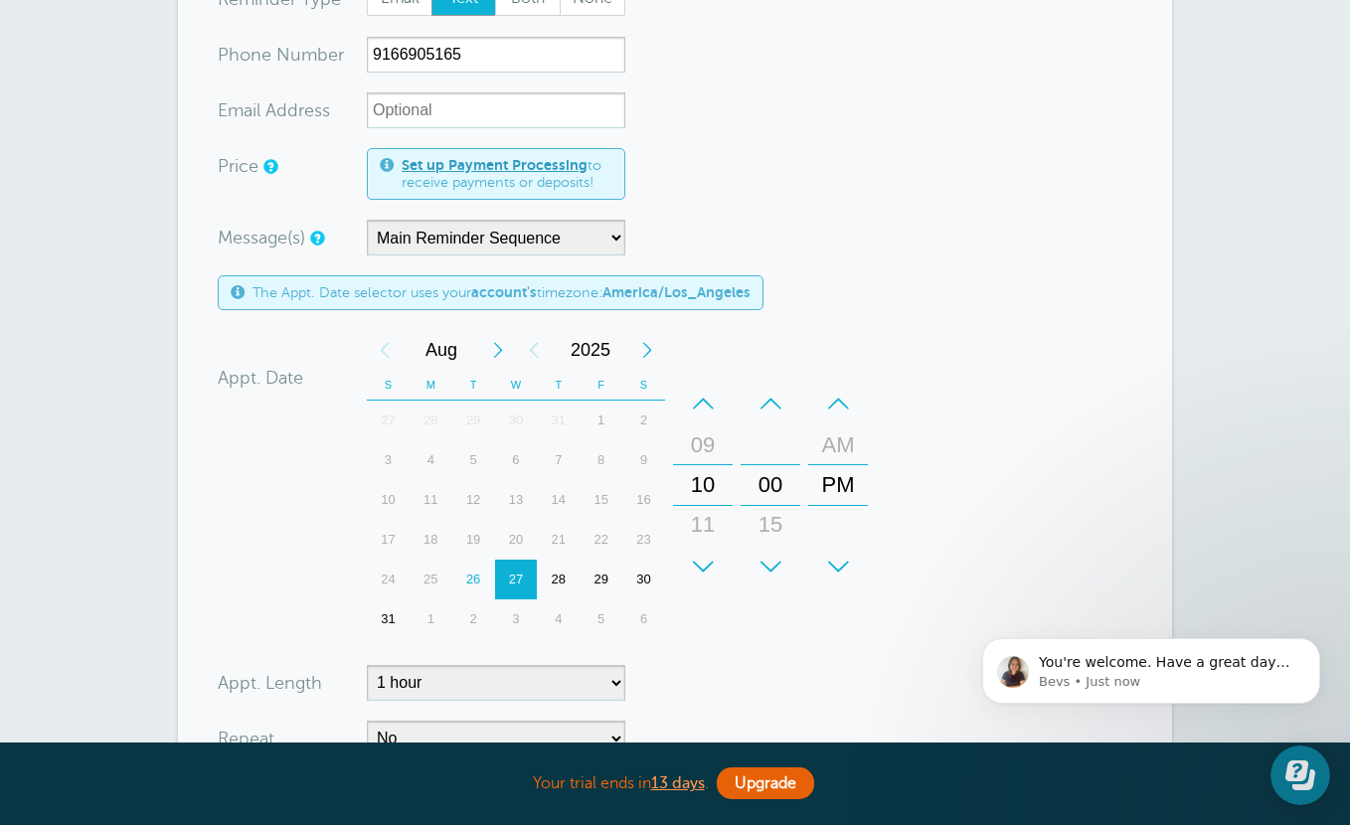
scroll to position [0, 0]
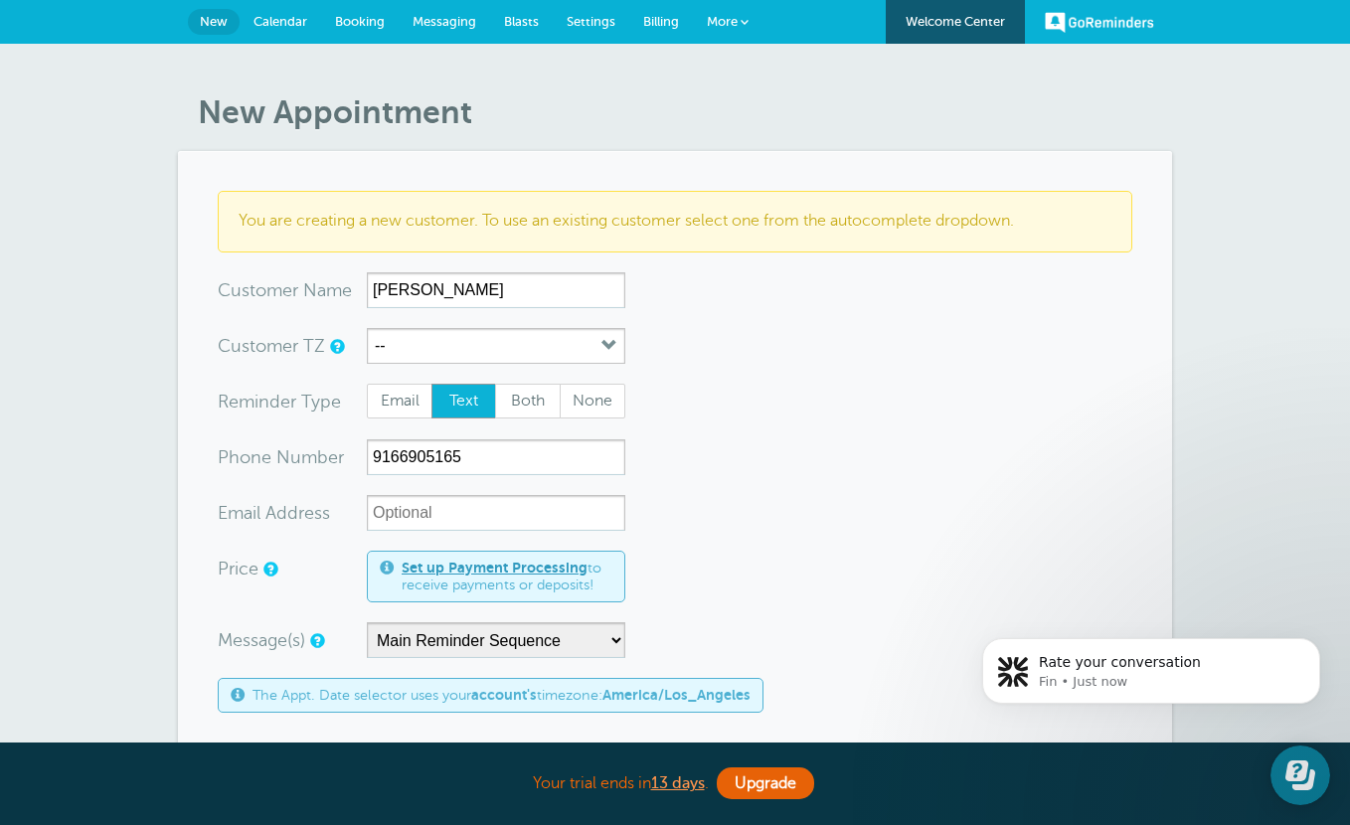
click at [586, 17] on span "Settings" at bounding box center [591, 21] width 49 height 15
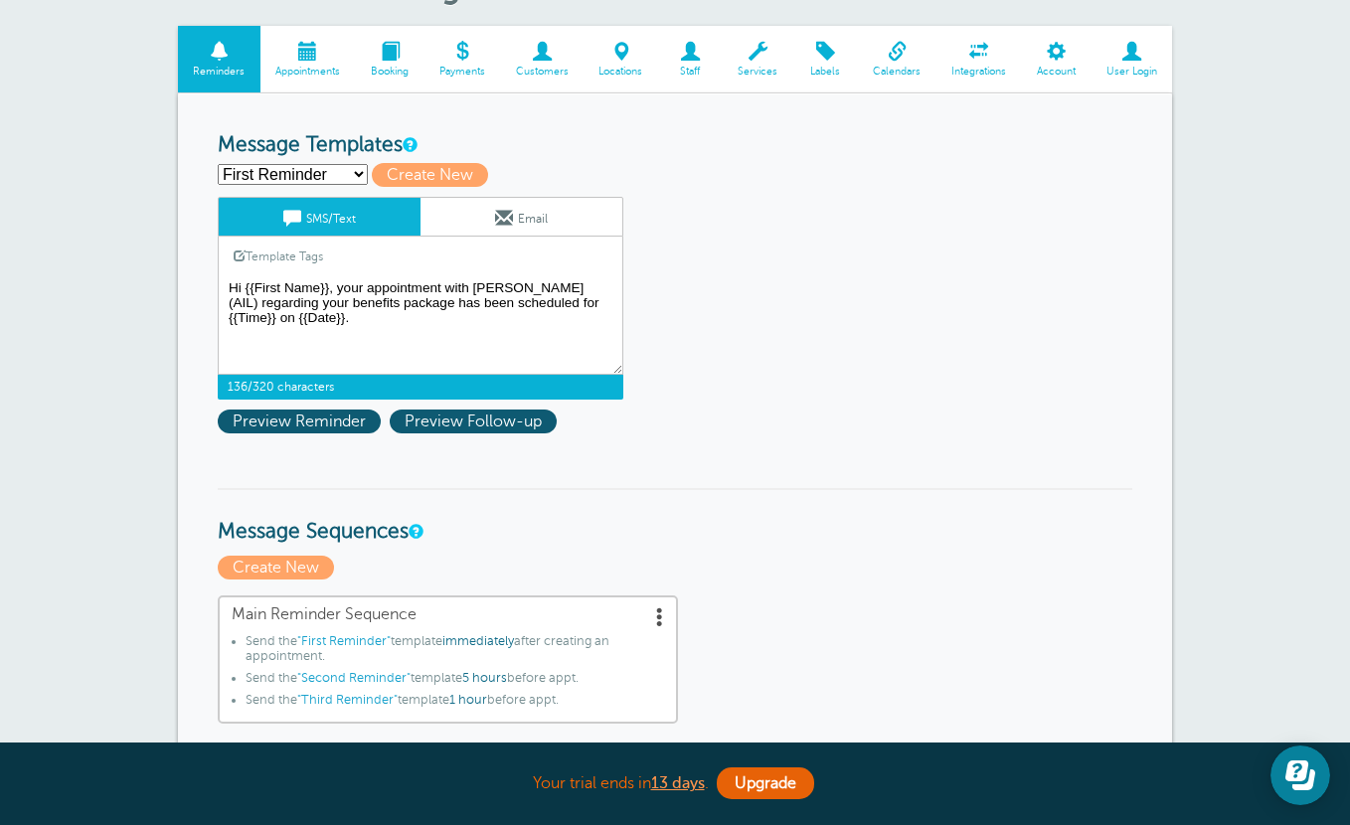
click at [359, 322] on textarea "Hi {{First Name}}, your appointment with [PERSON_NAME] (AIL) regarding your ben…" at bounding box center [421, 324] width 406 height 99
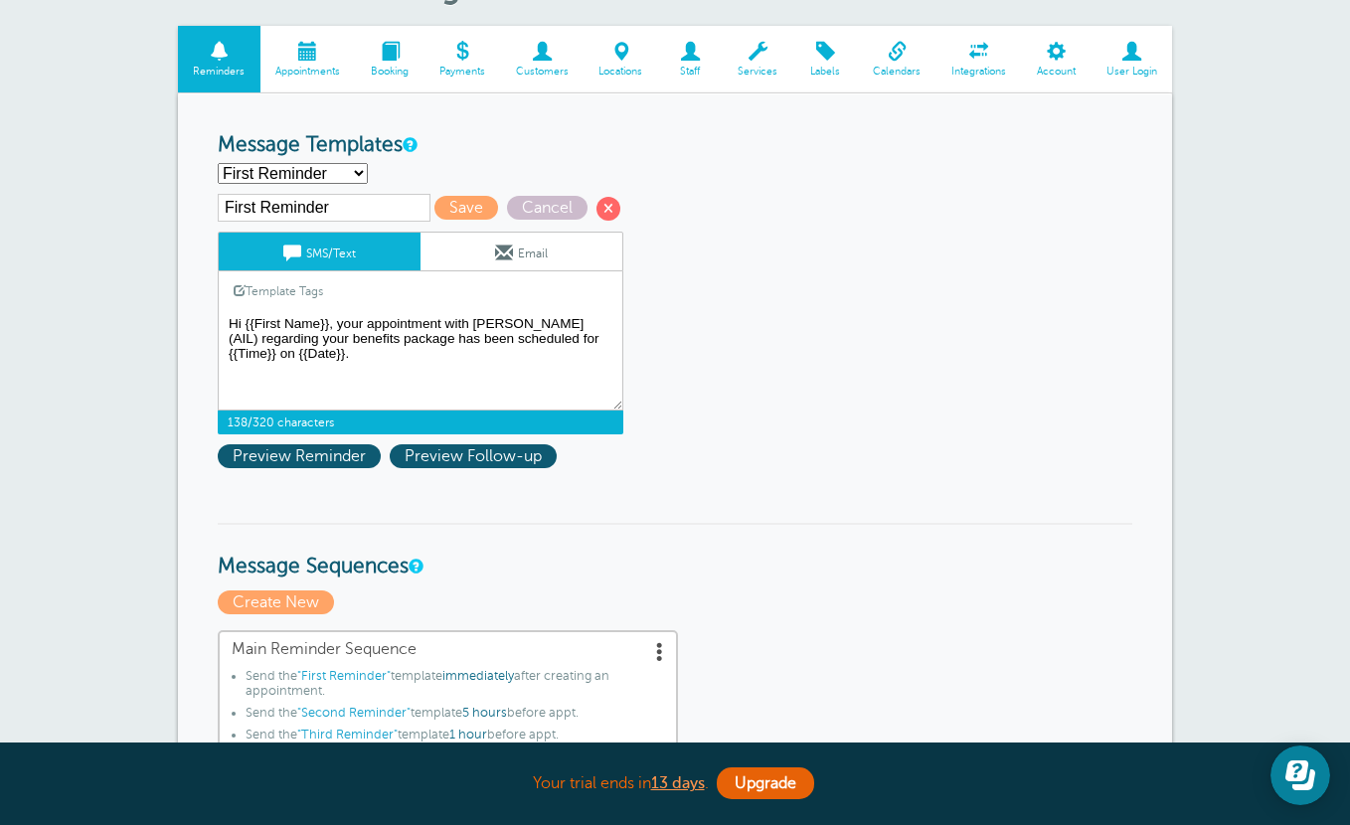
paste textarea "[URL][DOMAIN_NAME][SECURITY_DATA] Meeting ID: [PHONE_NUMBER] Passcode: 0iK5gt"
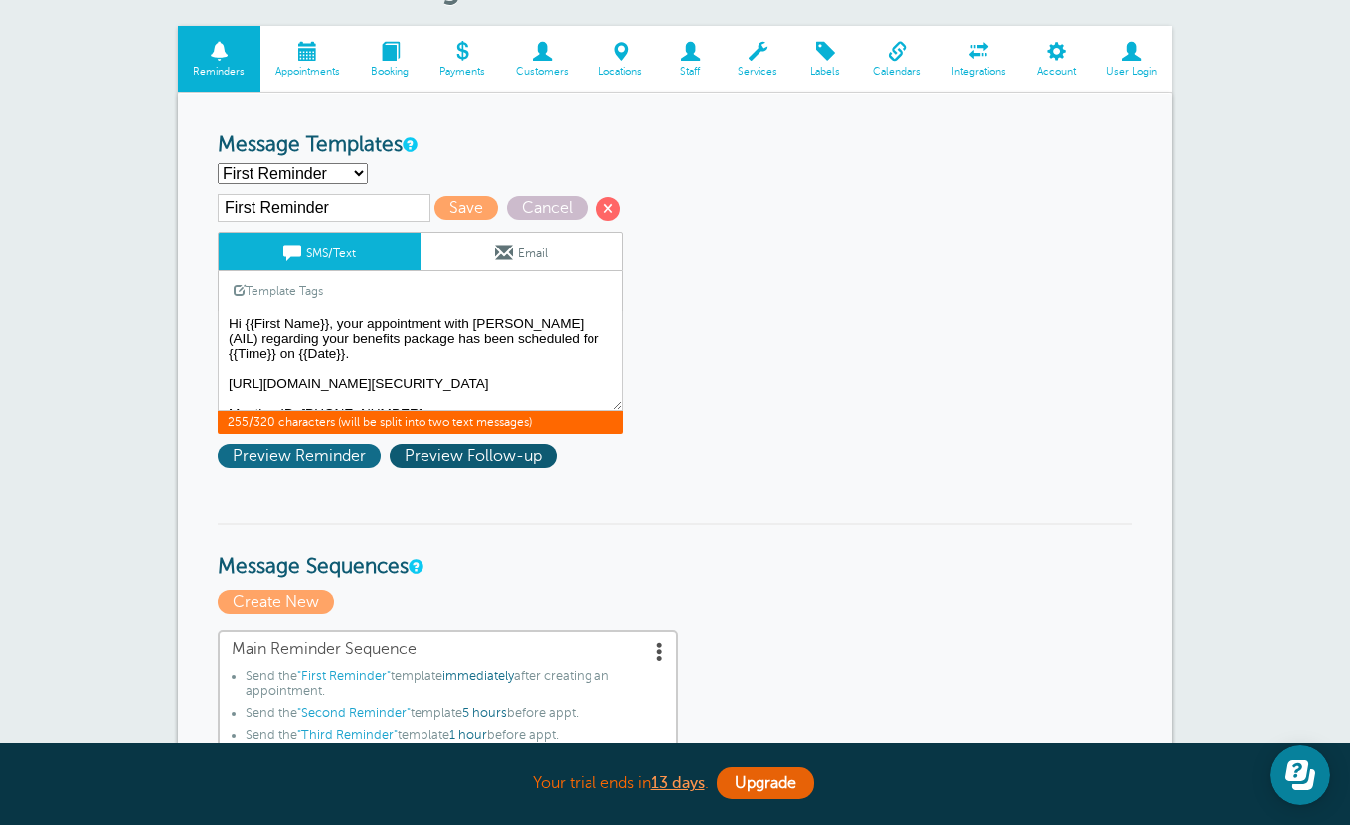
click at [319, 460] on span "Preview Reminder" at bounding box center [299, 456] width 163 height 24
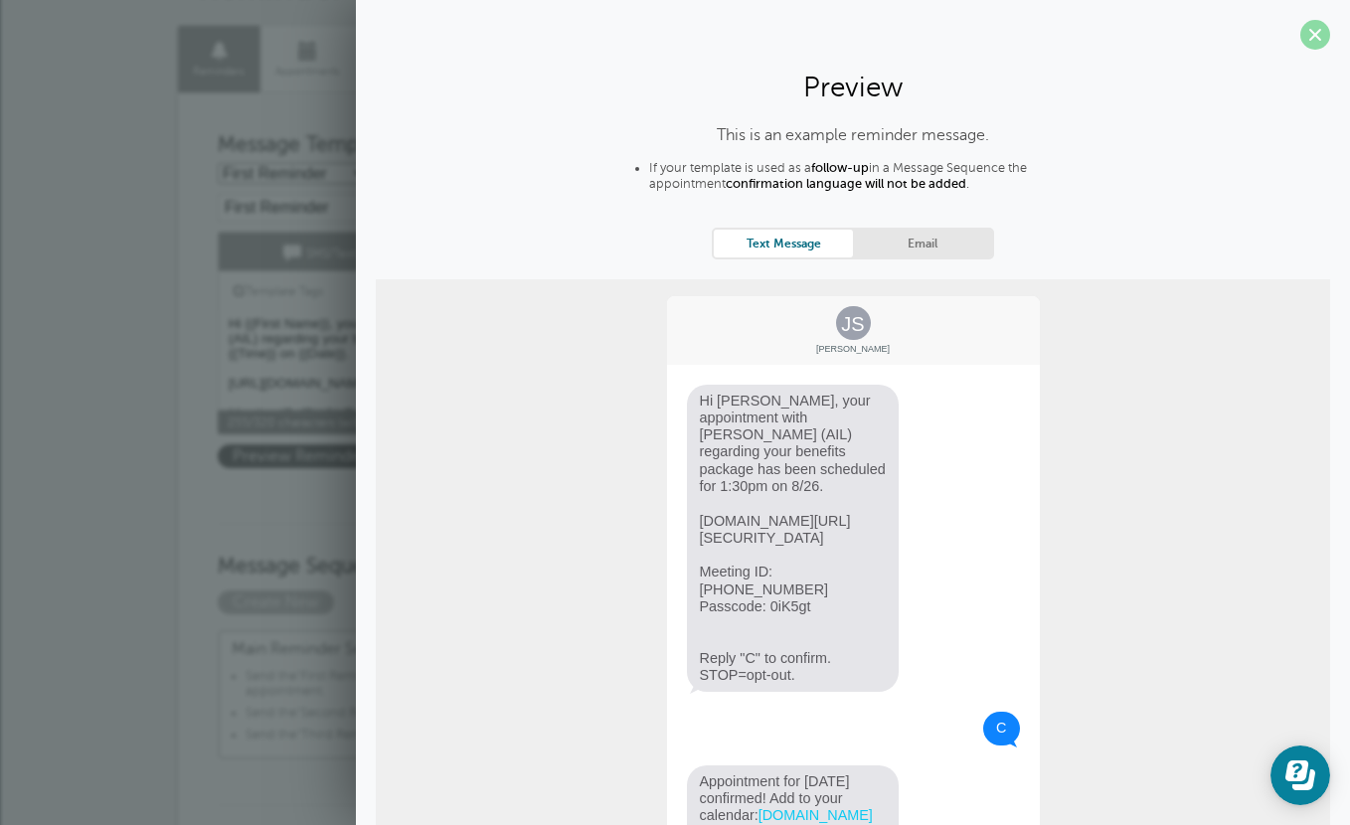
click at [1313, 39] on span at bounding box center [1315, 35] width 30 height 30
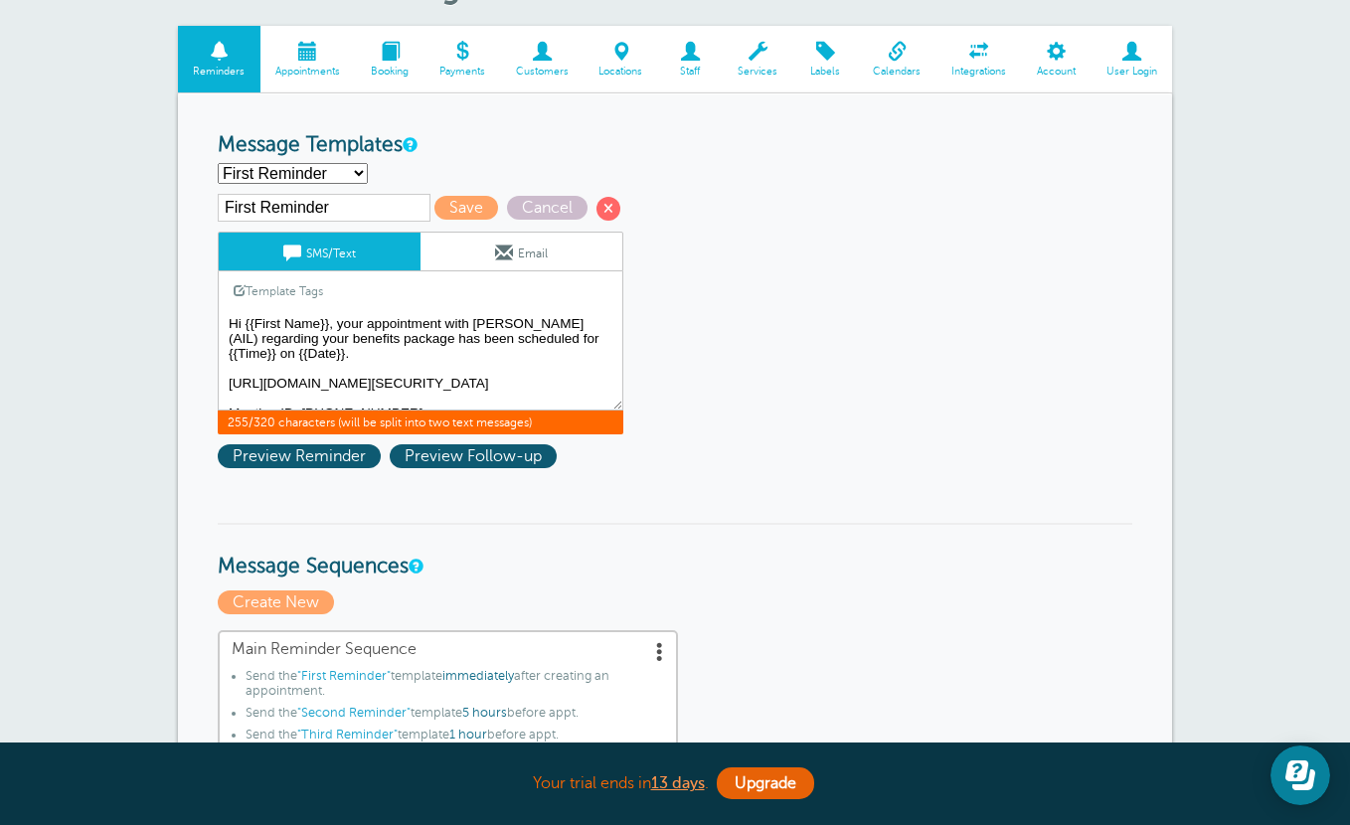
click at [232, 372] on textarea "Hi {{First Name}}, your appointment with [PERSON_NAME] (AIL) regarding your ben…" at bounding box center [421, 360] width 406 height 99
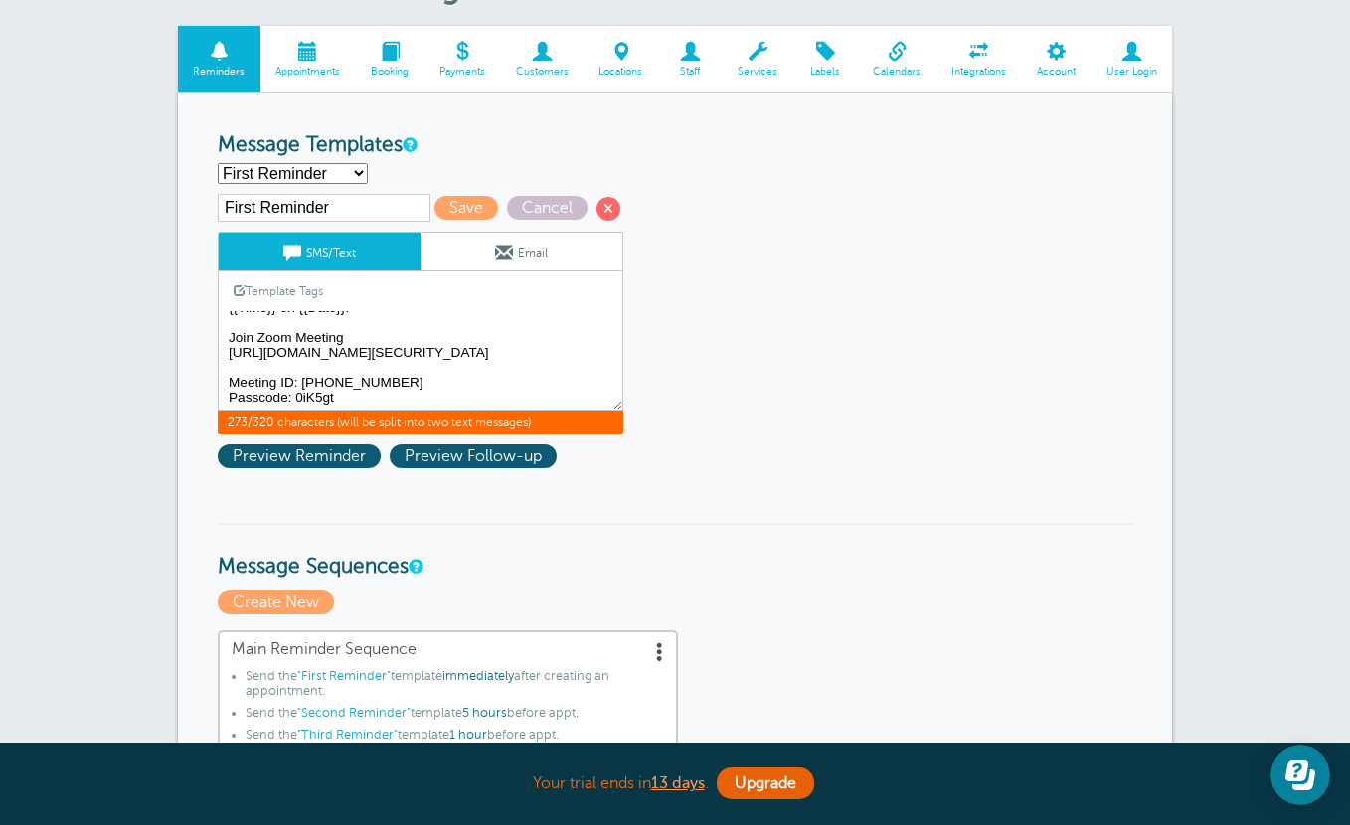
scroll to position [70, 0]
click at [225, 325] on textarea "Hi {{First Name}}, your appointment with [PERSON_NAME] (AIL) regarding your ben…" at bounding box center [421, 360] width 406 height 99
type textarea "Hi {{First Name}}, your appointment with [PERSON_NAME] (AIL) regarding your ben…"
click at [280, 458] on span "Preview Reminder" at bounding box center [299, 456] width 163 height 24
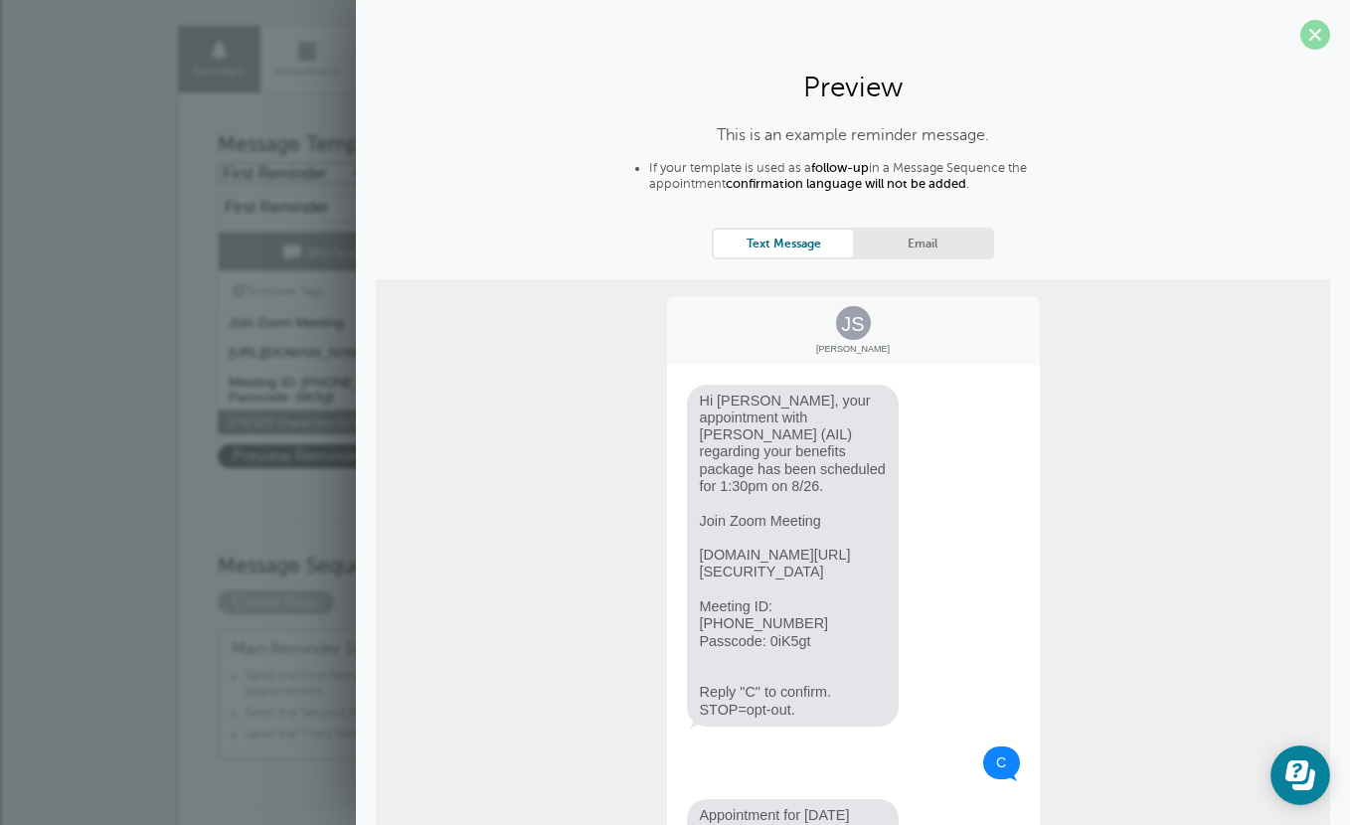
click at [1320, 23] on span at bounding box center [1315, 35] width 30 height 30
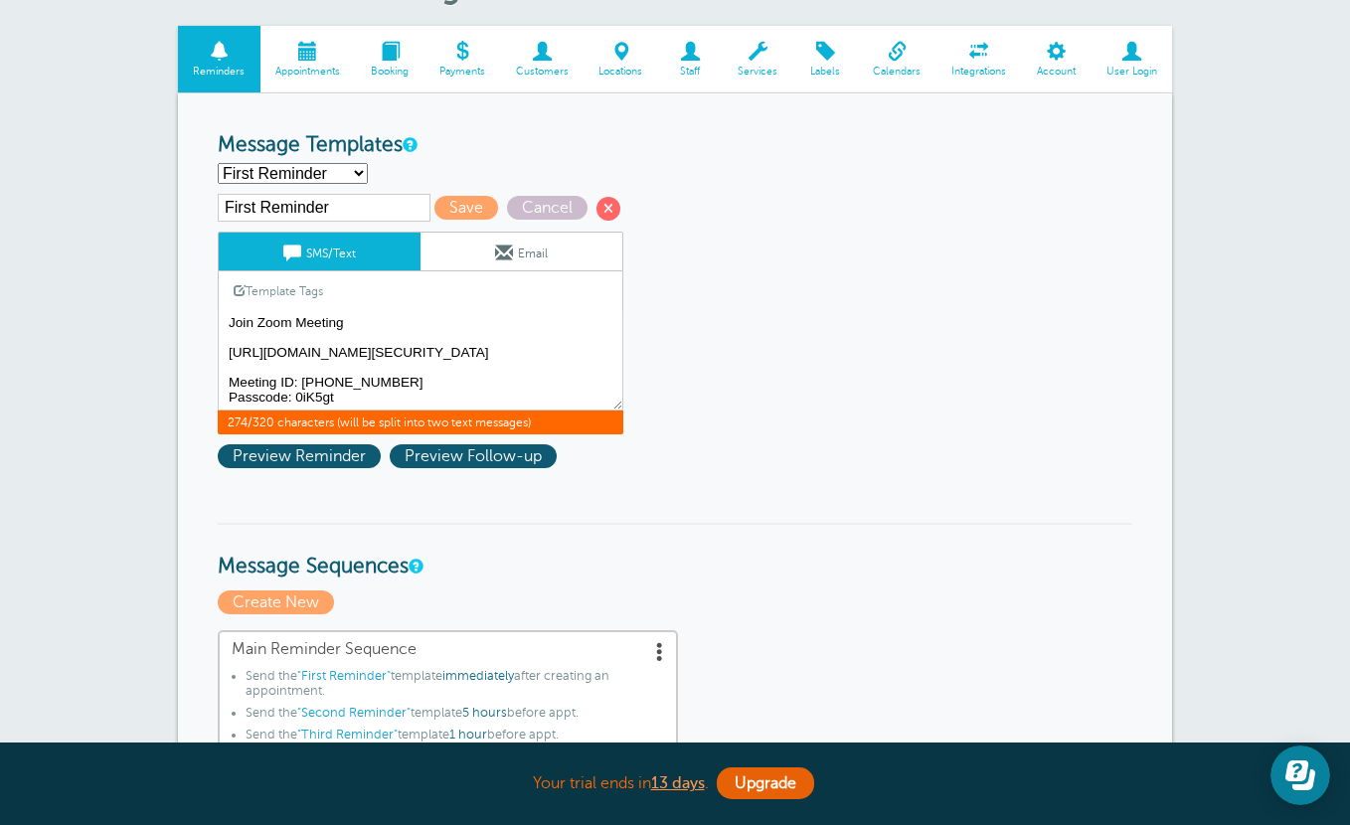
click at [358, 177] on select "First Reminder Second Reminder Second Reminder Third Reminder Third Reminder Cr…" at bounding box center [293, 173] width 150 height 21
click at [442, 213] on span "Save" at bounding box center [466, 208] width 64 height 24
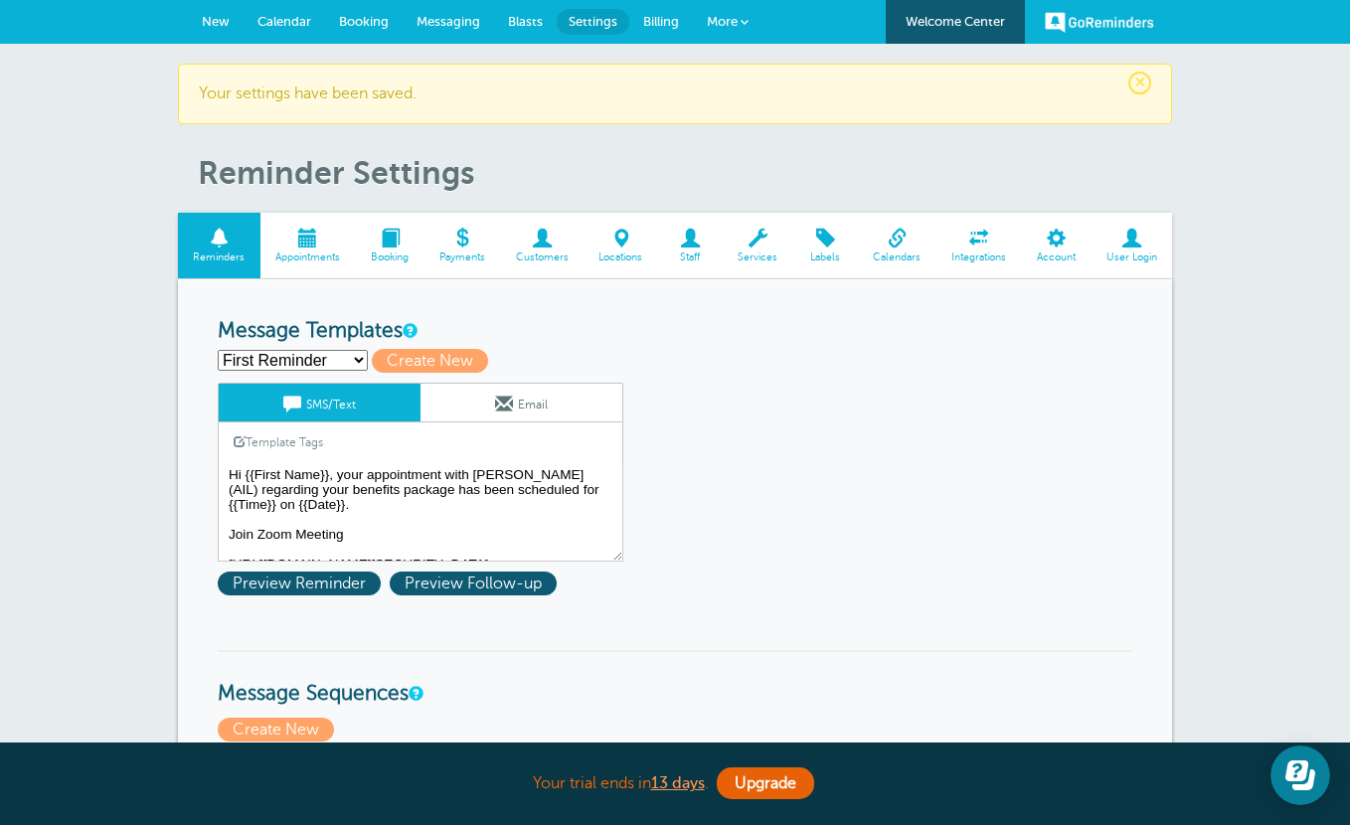
click at [227, 10] on link "New" at bounding box center [216, 22] width 56 height 44
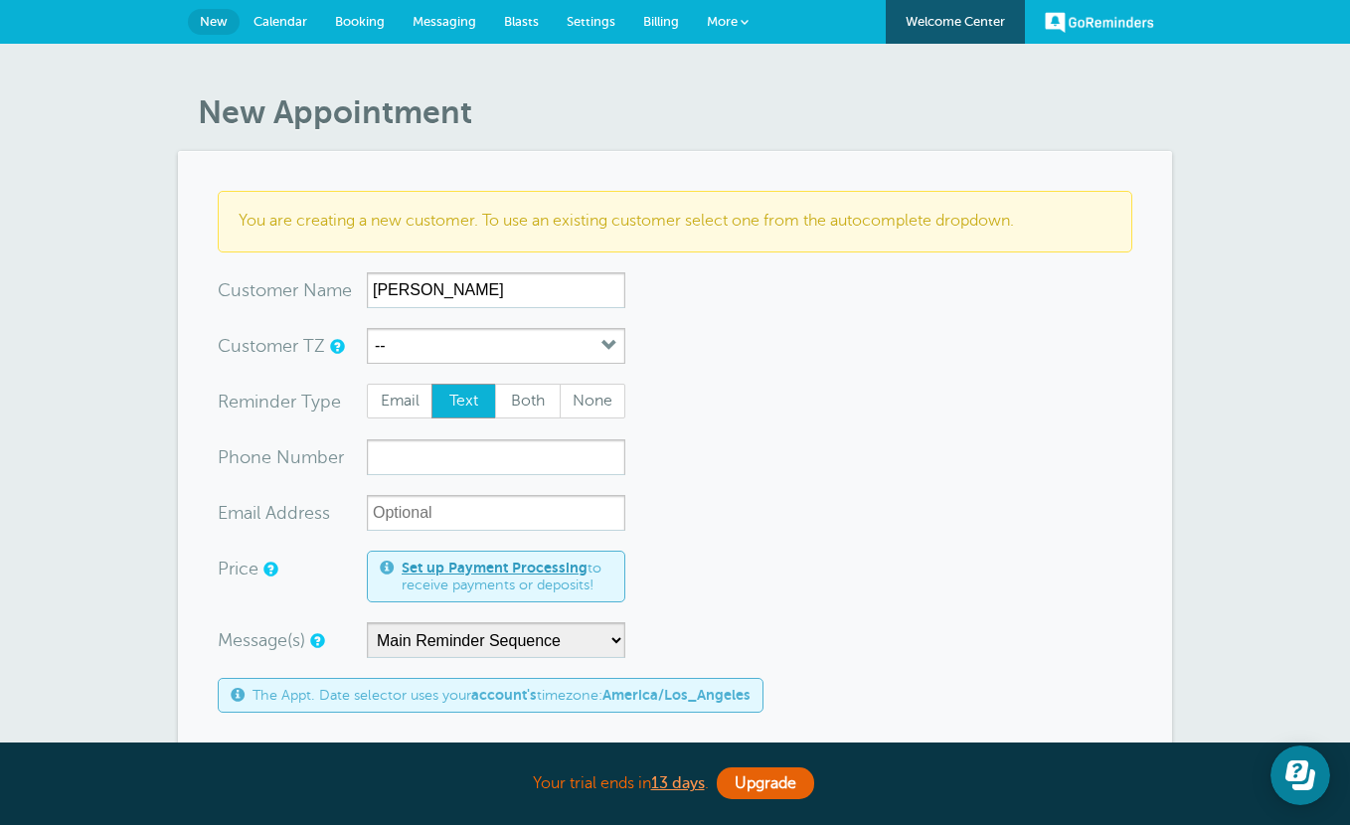
type input "[PERSON_NAME]"
click at [427, 456] on input "xxx-no-autofill" at bounding box center [496, 457] width 258 height 36
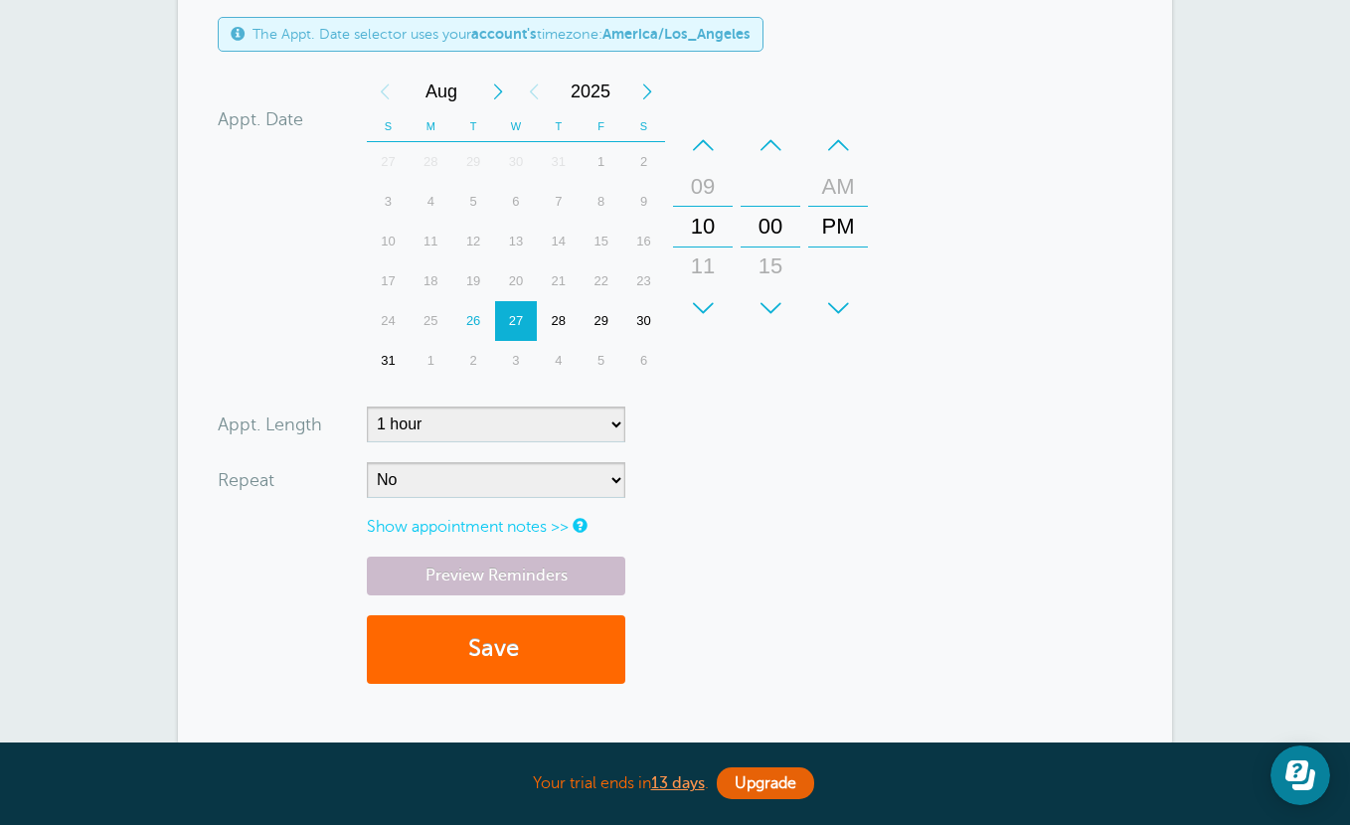
scroll to position [701, 0]
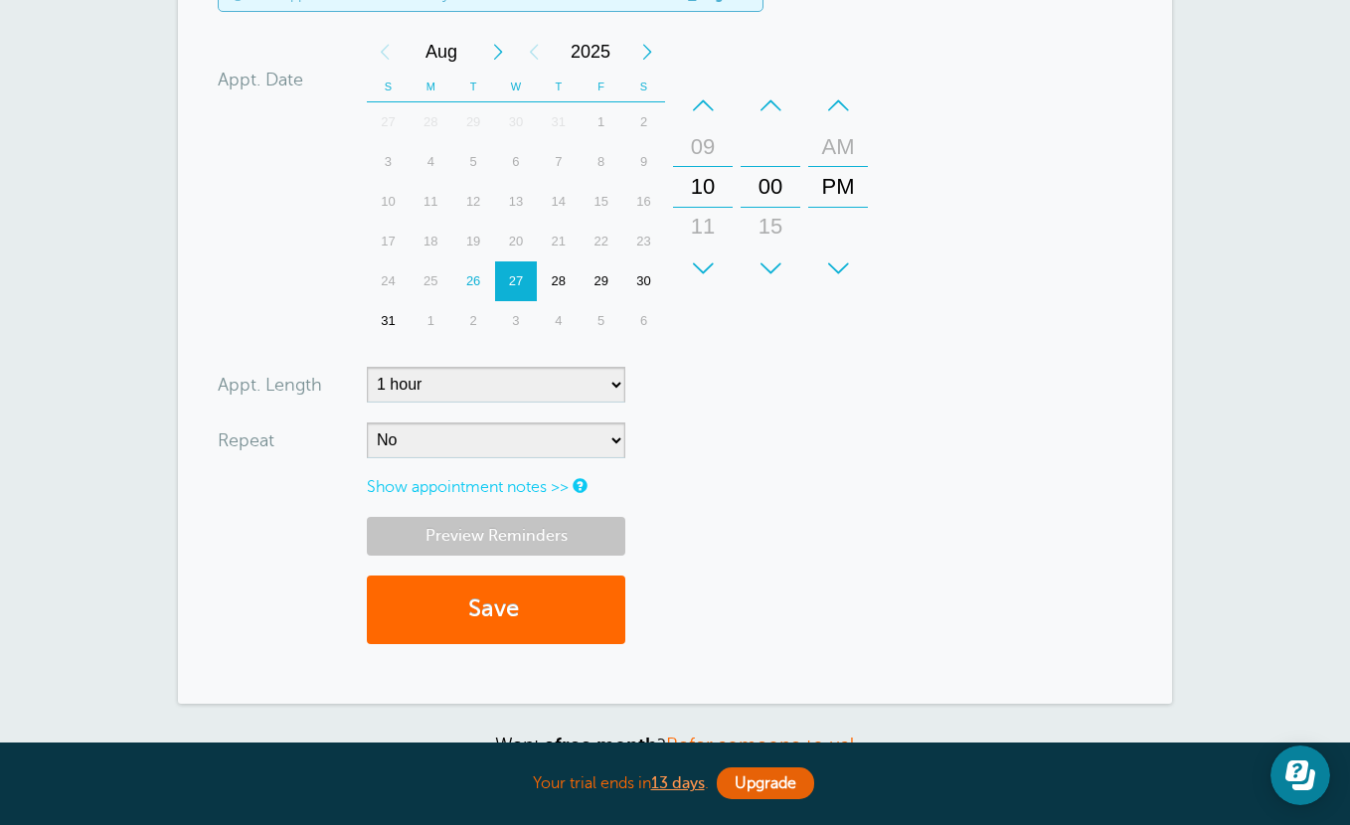
type input "9166905165"
click at [495, 530] on link "Preview Reminders" at bounding box center [496, 536] width 258 height 39
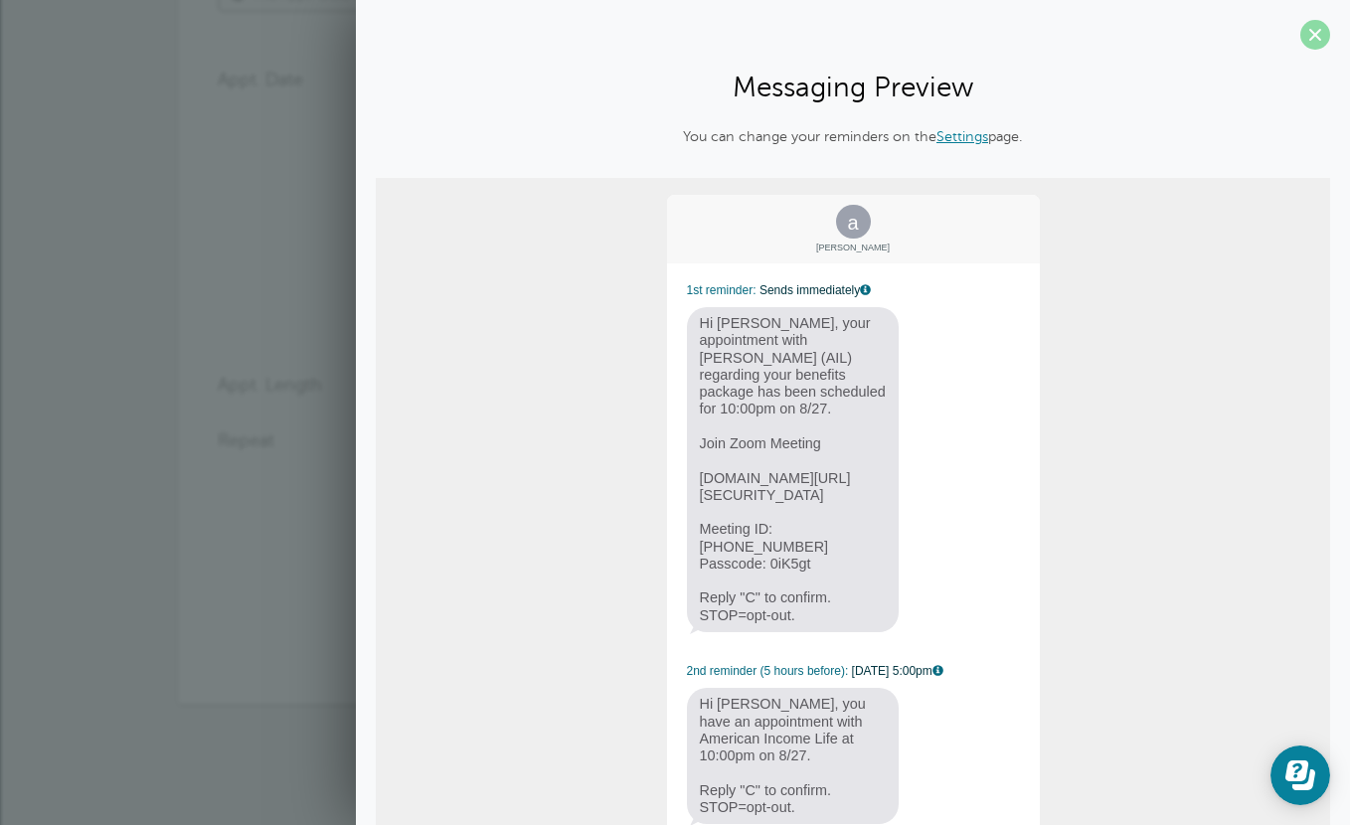
click at [1309, 34] on span at bounding box center [1315, 35] width 30 height 30
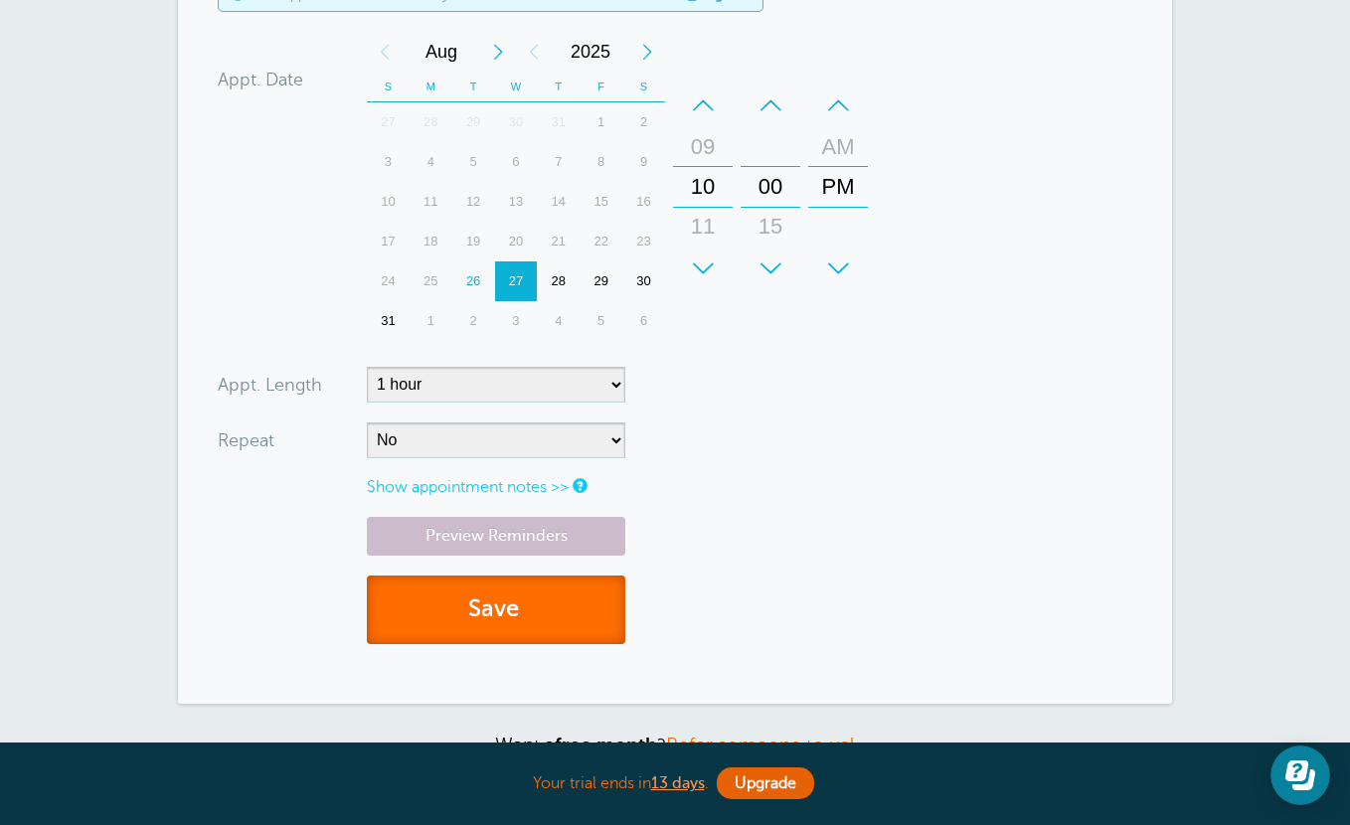
click at [488, 625] on button "Save" at bounding box center [496, 610] width 258 height 69
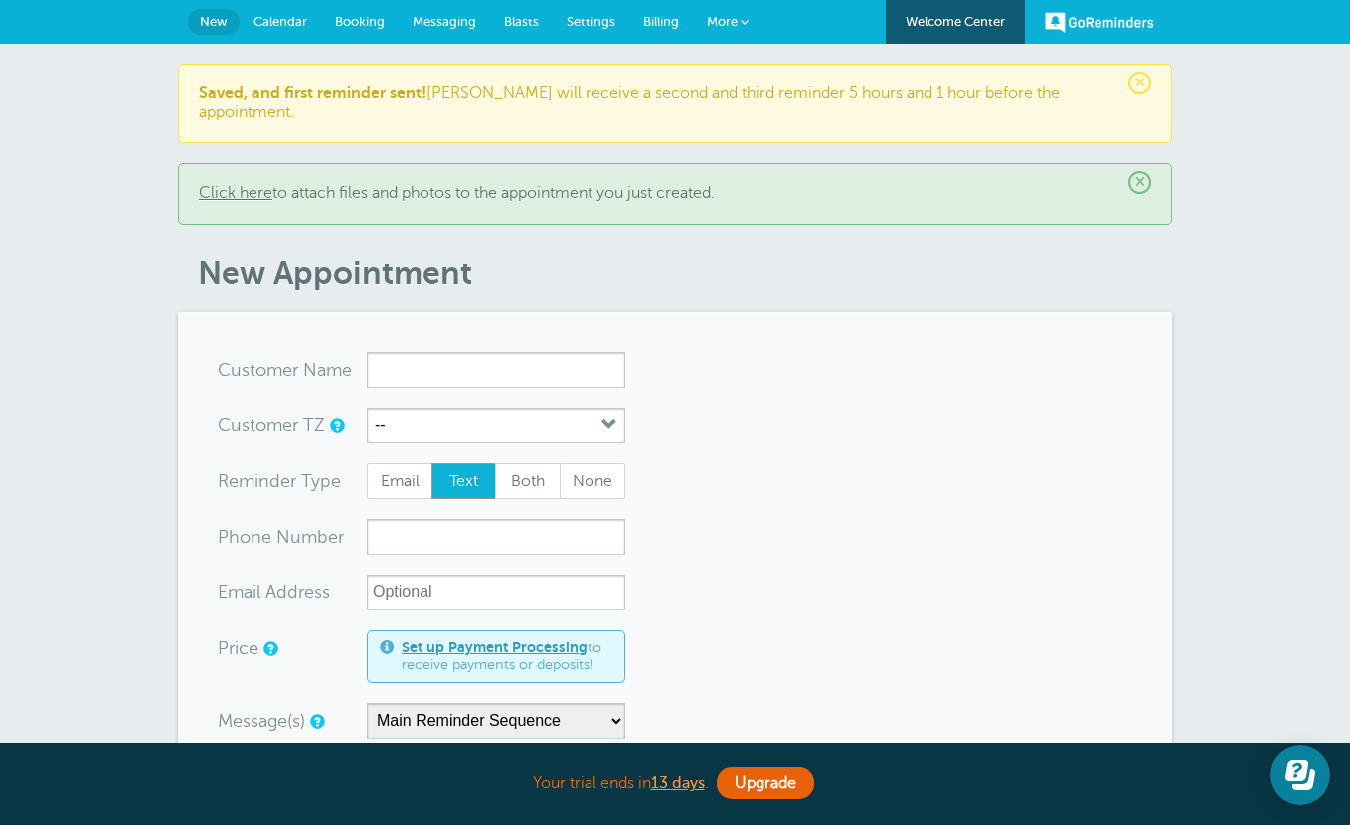
click at [606, 8] on link "Settings" at bounding box center [591, 22] width 77 height 44
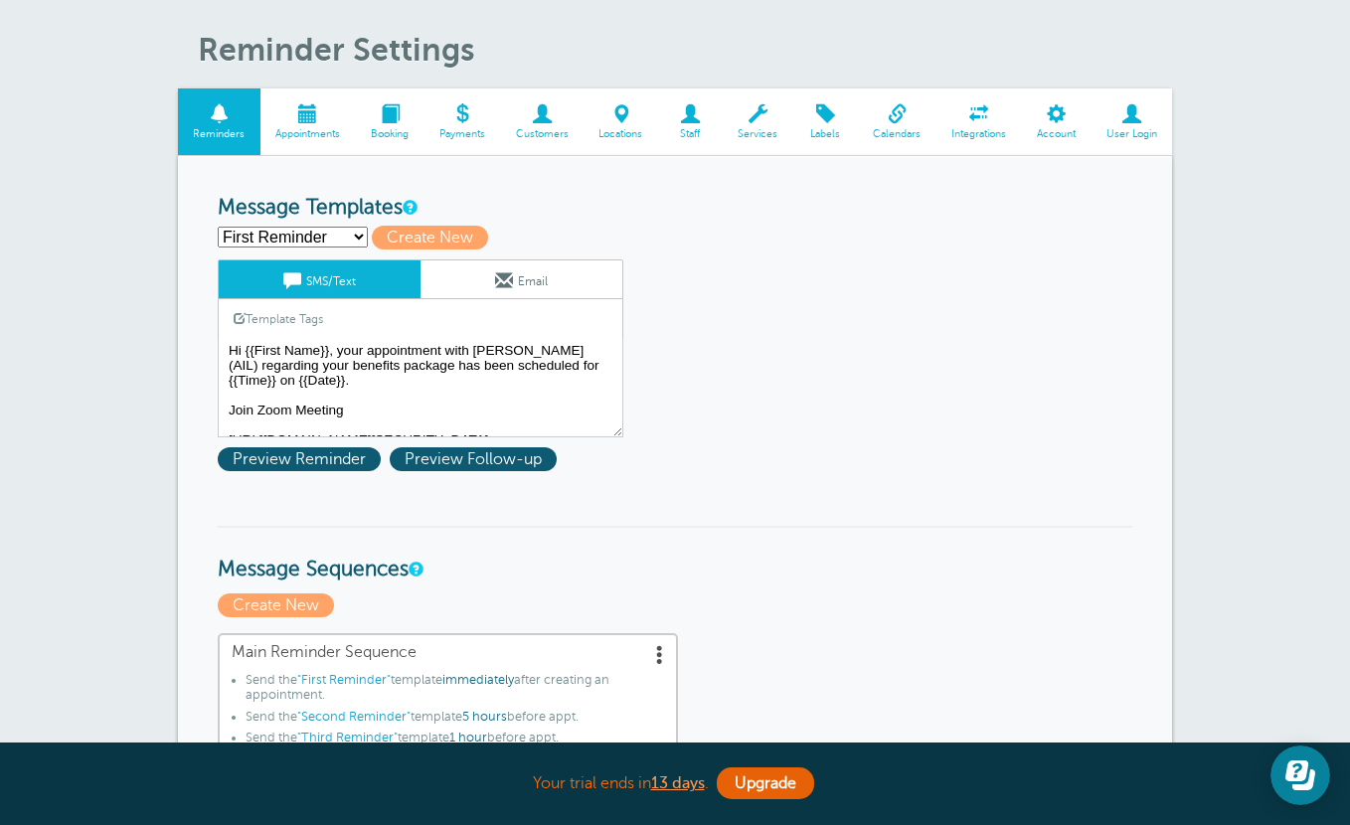
click at [321, 445] on div "First Reminder Save Cancel SMS/Text Email Template Tags Copy SMS Click to add a…" at bounding box center [446, 370] width 457 height 222
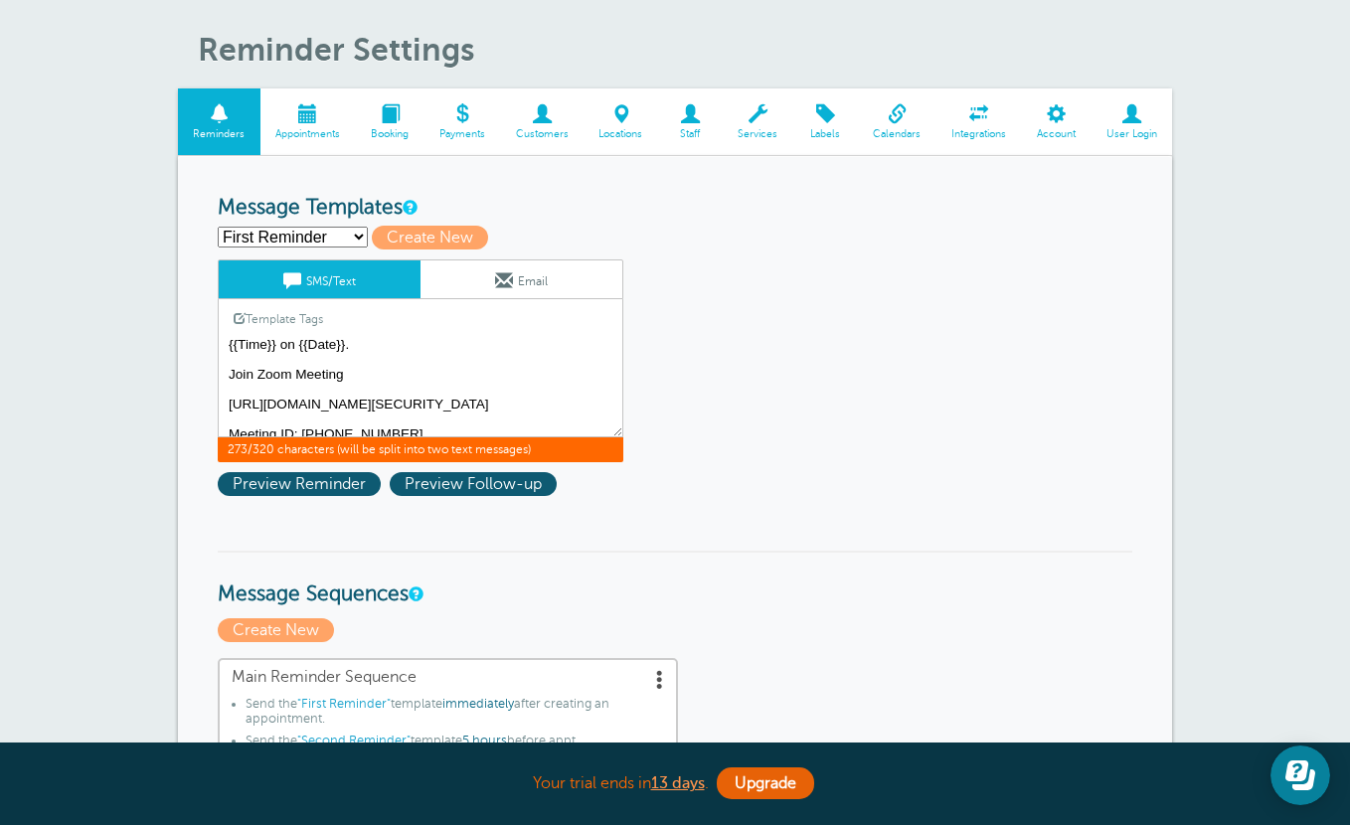
click at [256, 373] on textarea "Hi {{First Name}}, your appointment with [PERSON_NAME] (AIL) regarding your ben…" at bounding box center [421, 387] width 406 height 99
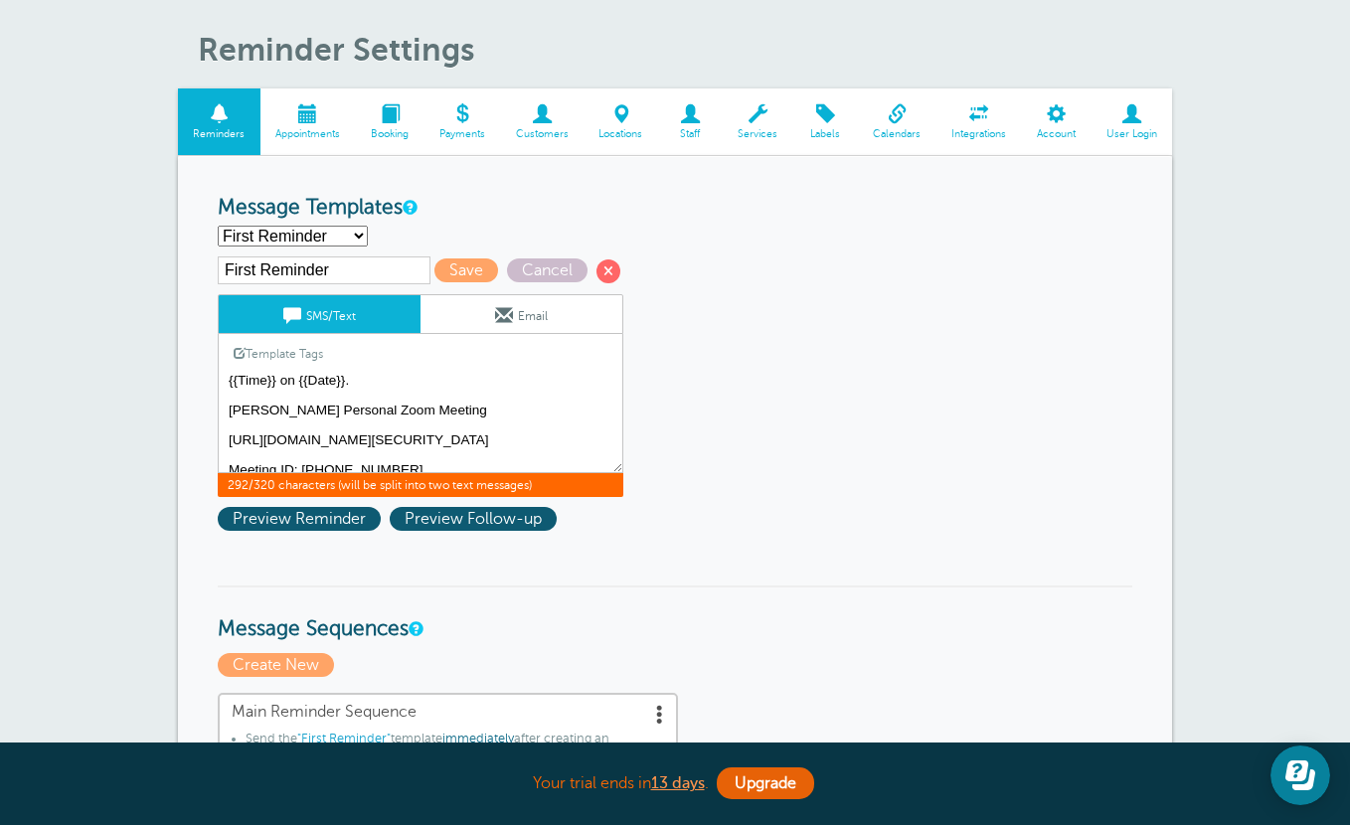
click at [228, 439] on textarea "Hi {{First Name}}, your appointment with [PERSON_NAME] (AIL) regarding your ben…" at bounding box center [421, 423] width 406 height 99
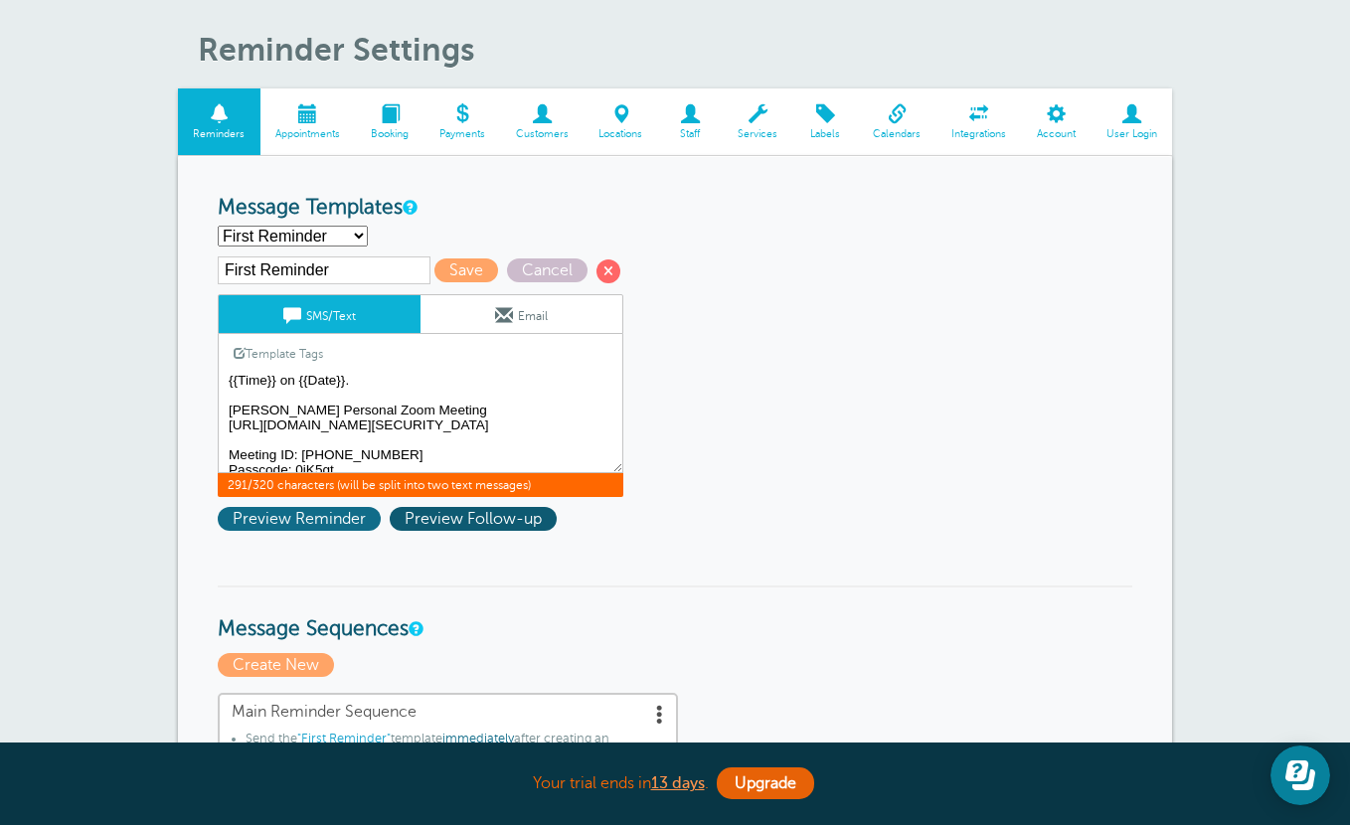
type textarea "Hi {{First Name}}, your appointment with [PERSON_NAME] (AIL) regarding your ben…"
click at [315, 516] on span "Preview Reminder" at bounding box center [299, 519] width 163 height 24
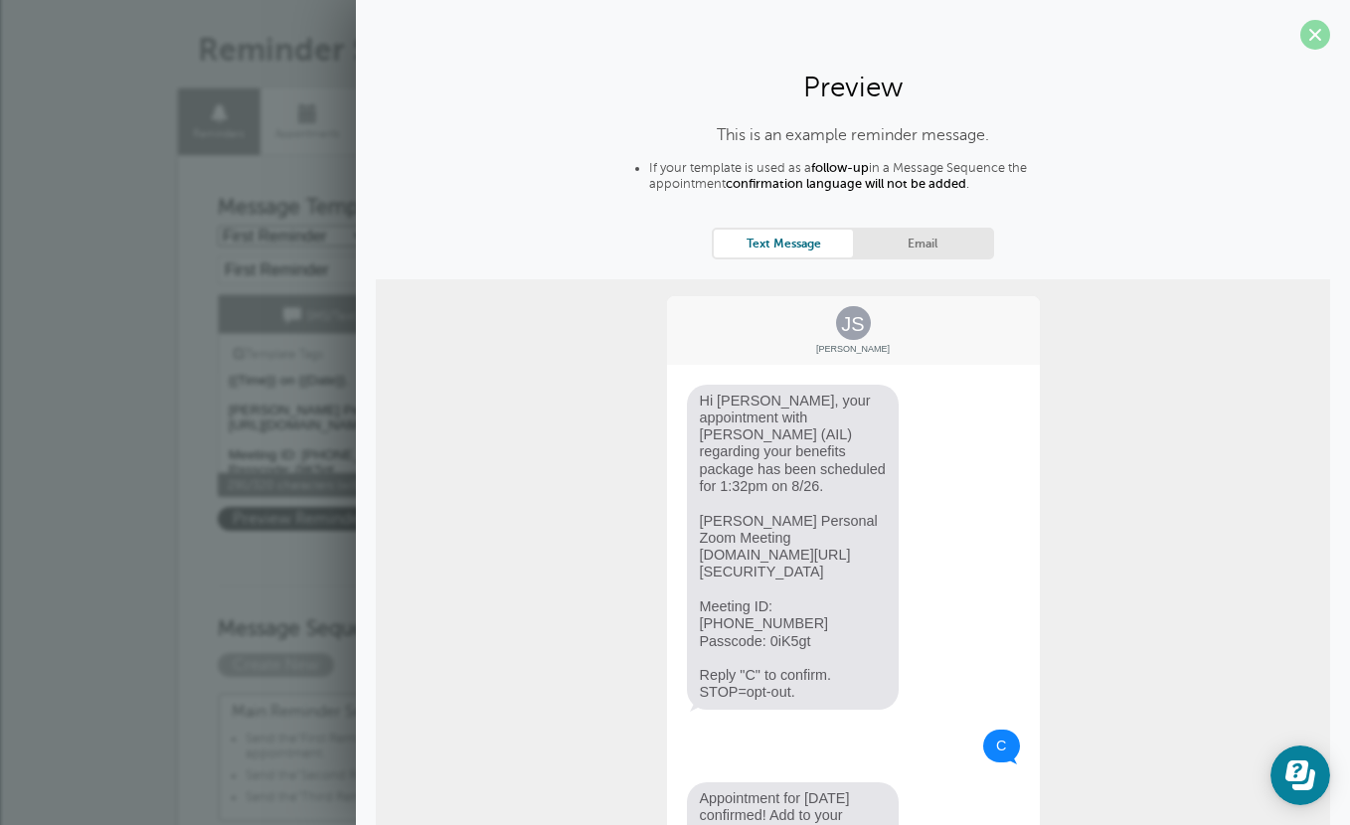
click at [1309, 36] on span at bounding box center [1315, 35] width 30 height 30
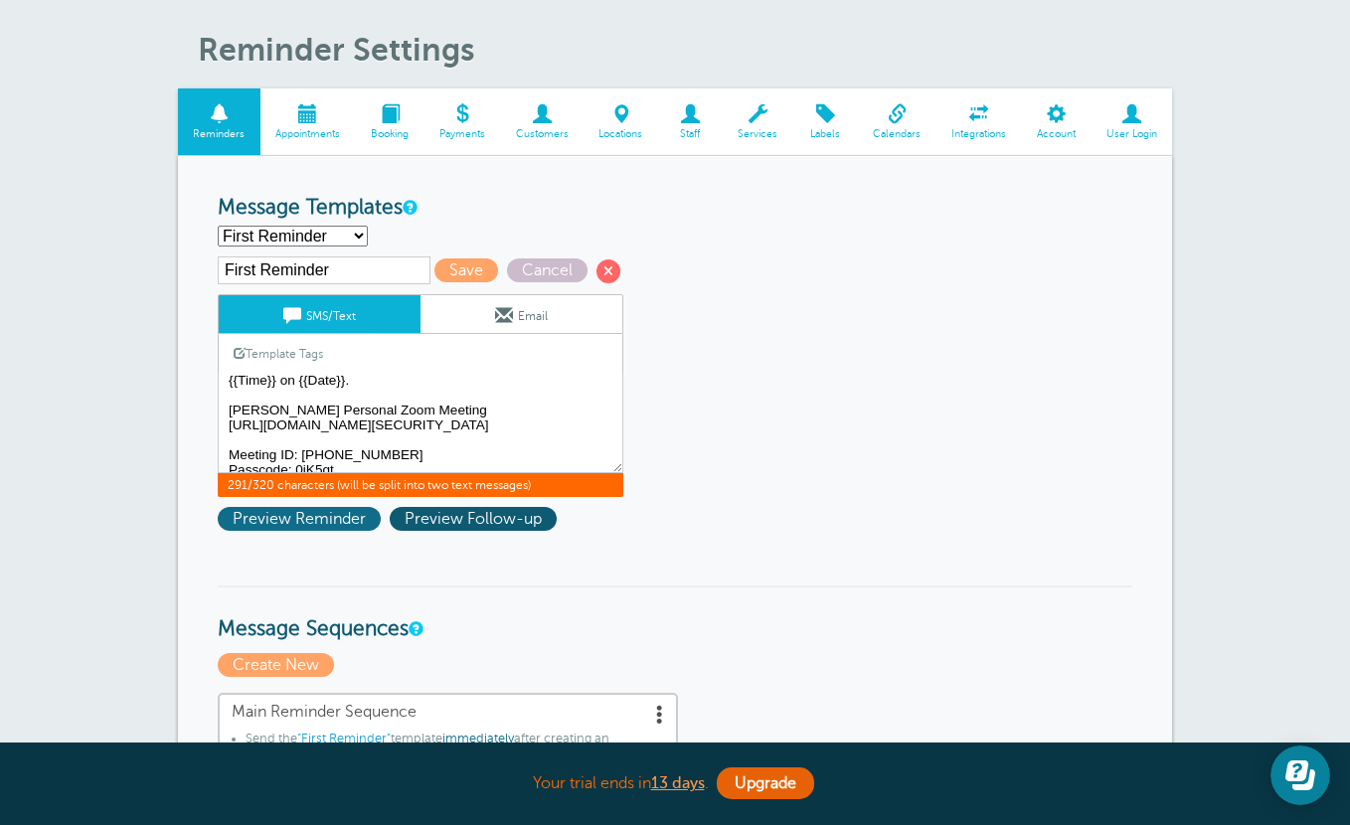
click at [306, 524] on span "Preview Reminder" at bounding box center [299, 519] width 163 height 24
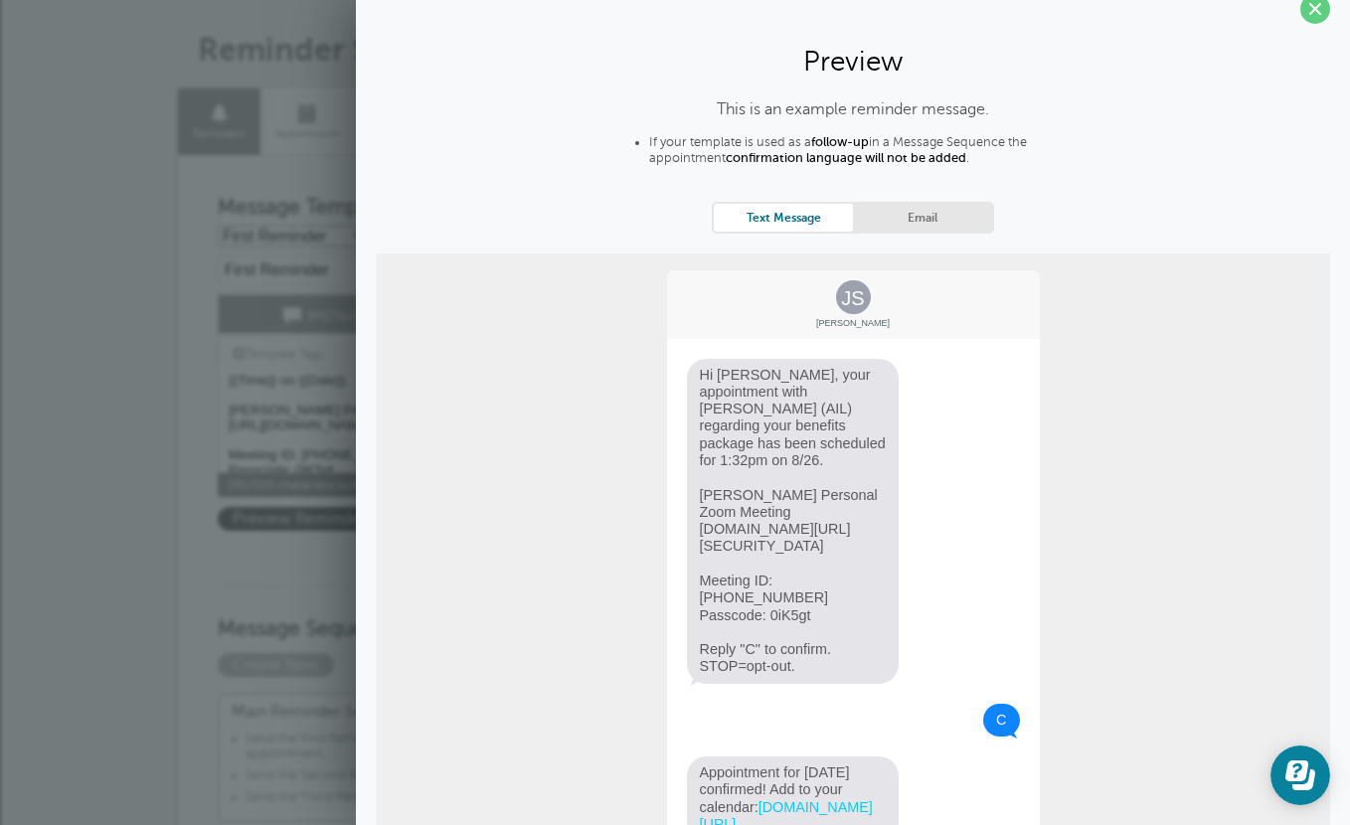
scroll to position [0, 0]
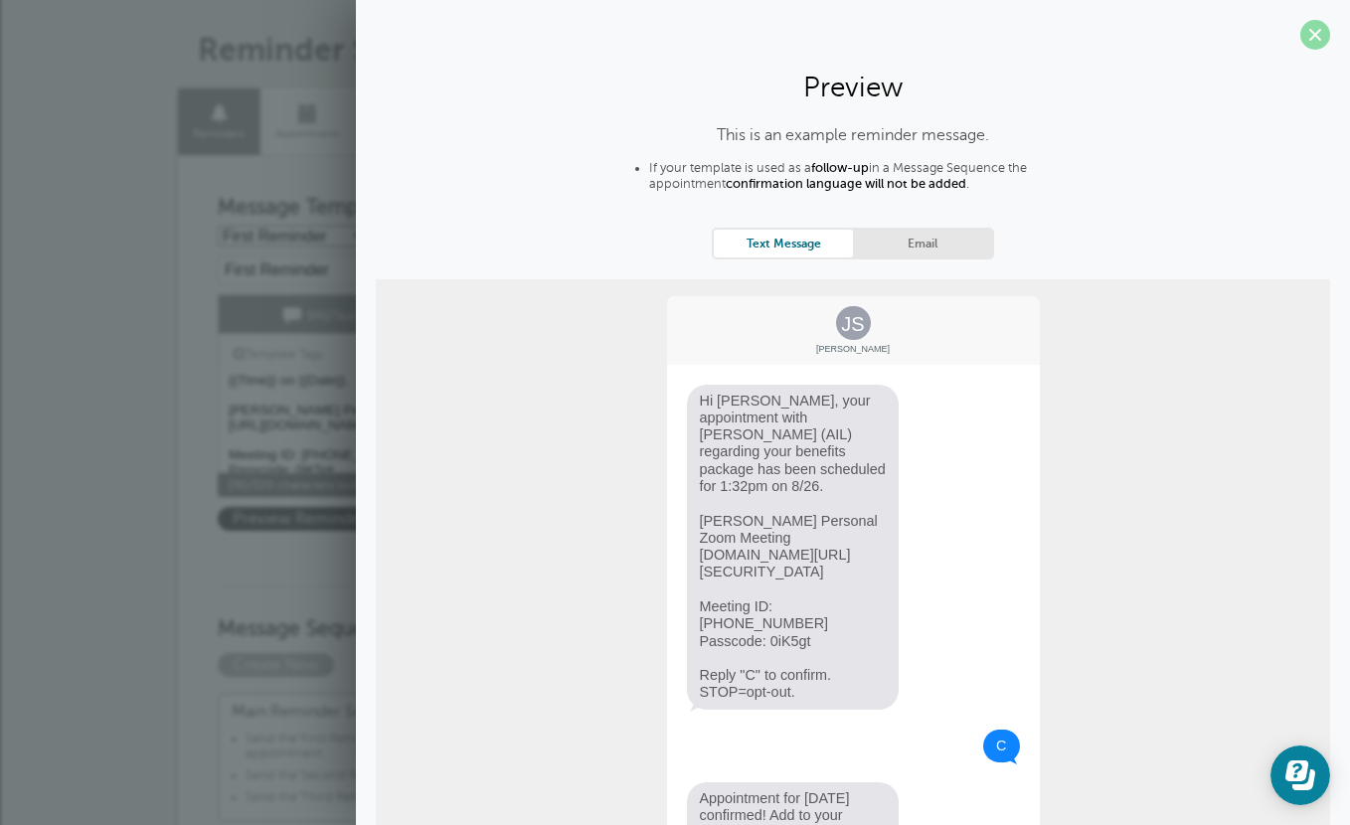
click at [1308, 48] on span at bounding box center [1315, 35] width 30 height 30
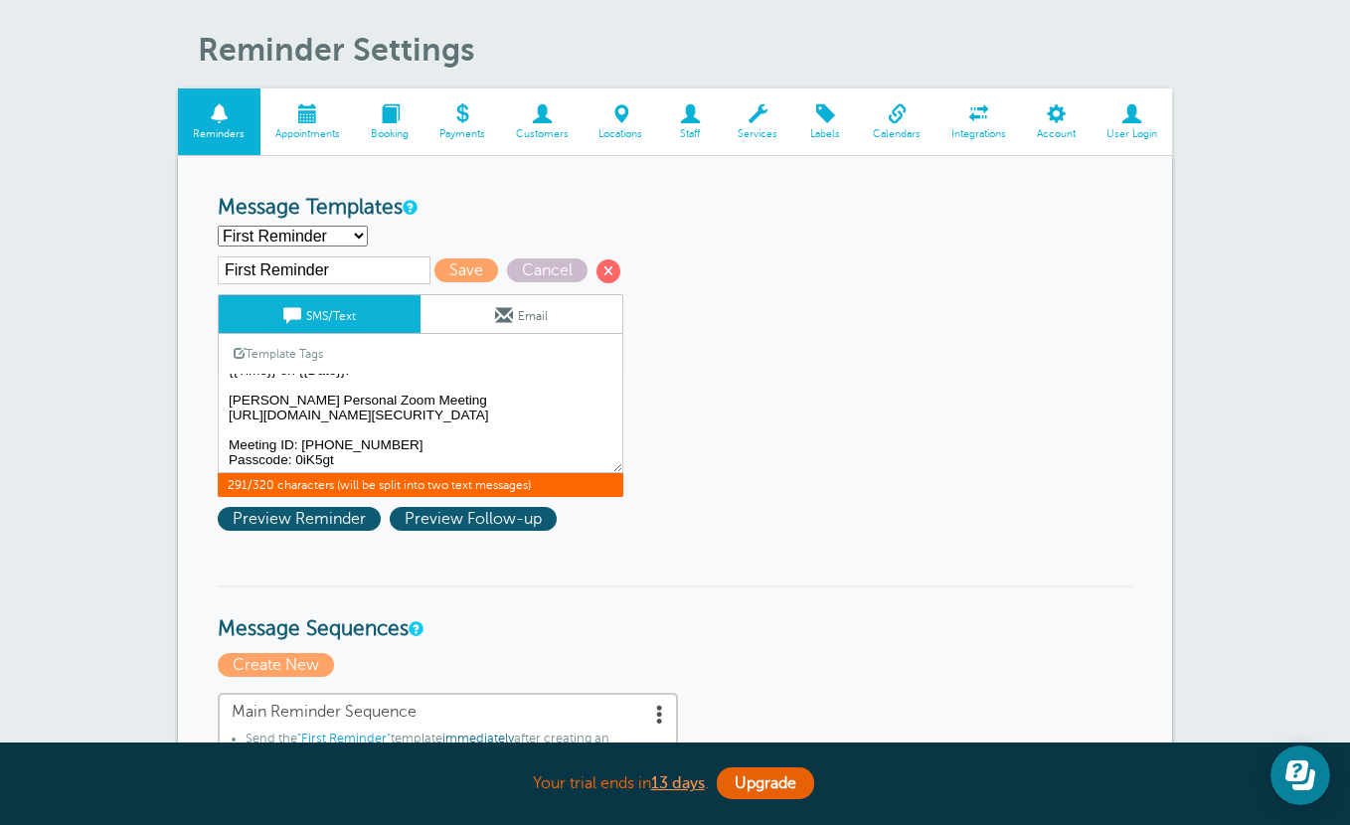
scroll to position [61, 0]
click at [273, 515] on span "Preview Reminder" at bounding box center [299, 519] width 163 height 24
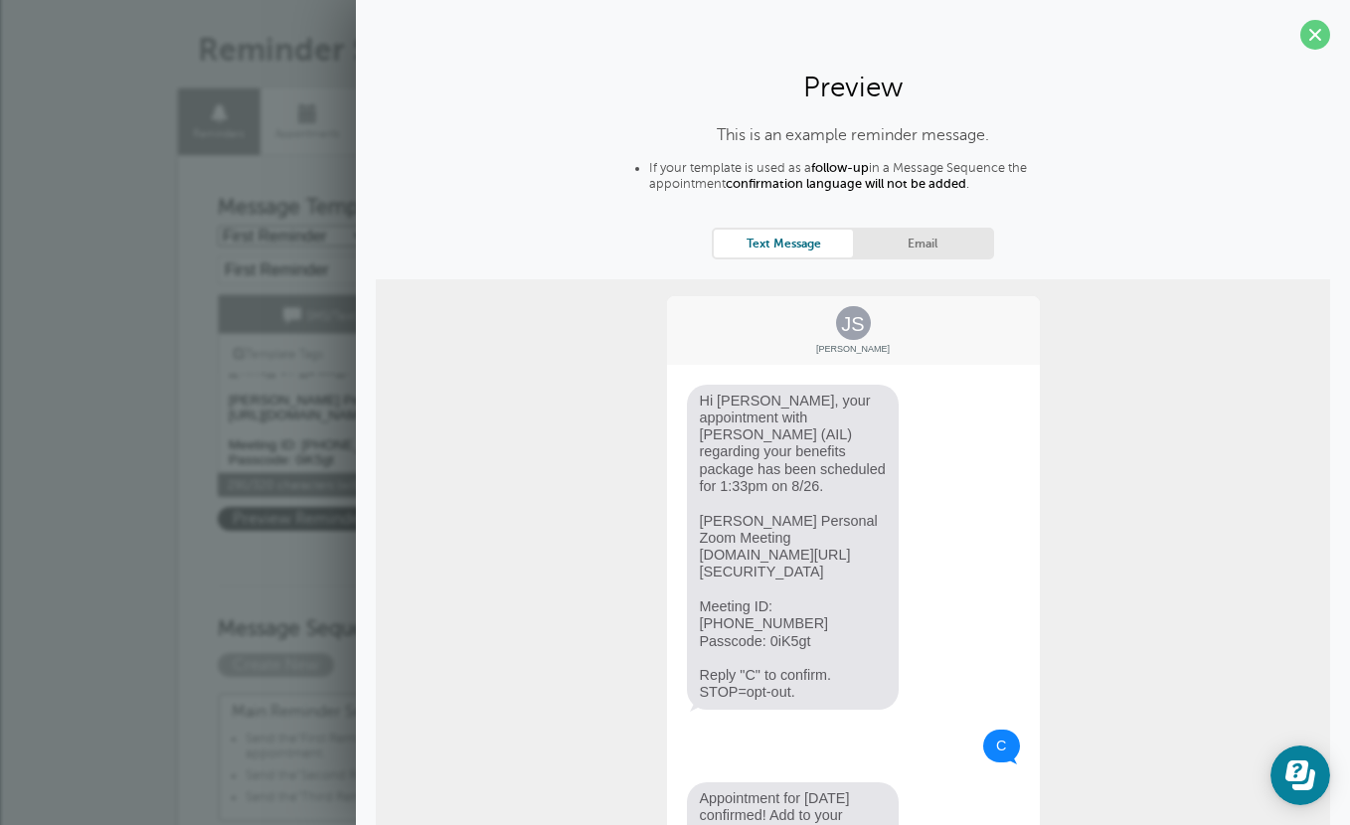
click at [1307, 33] on span at bounding box center [1315, 35] width 30 height 30
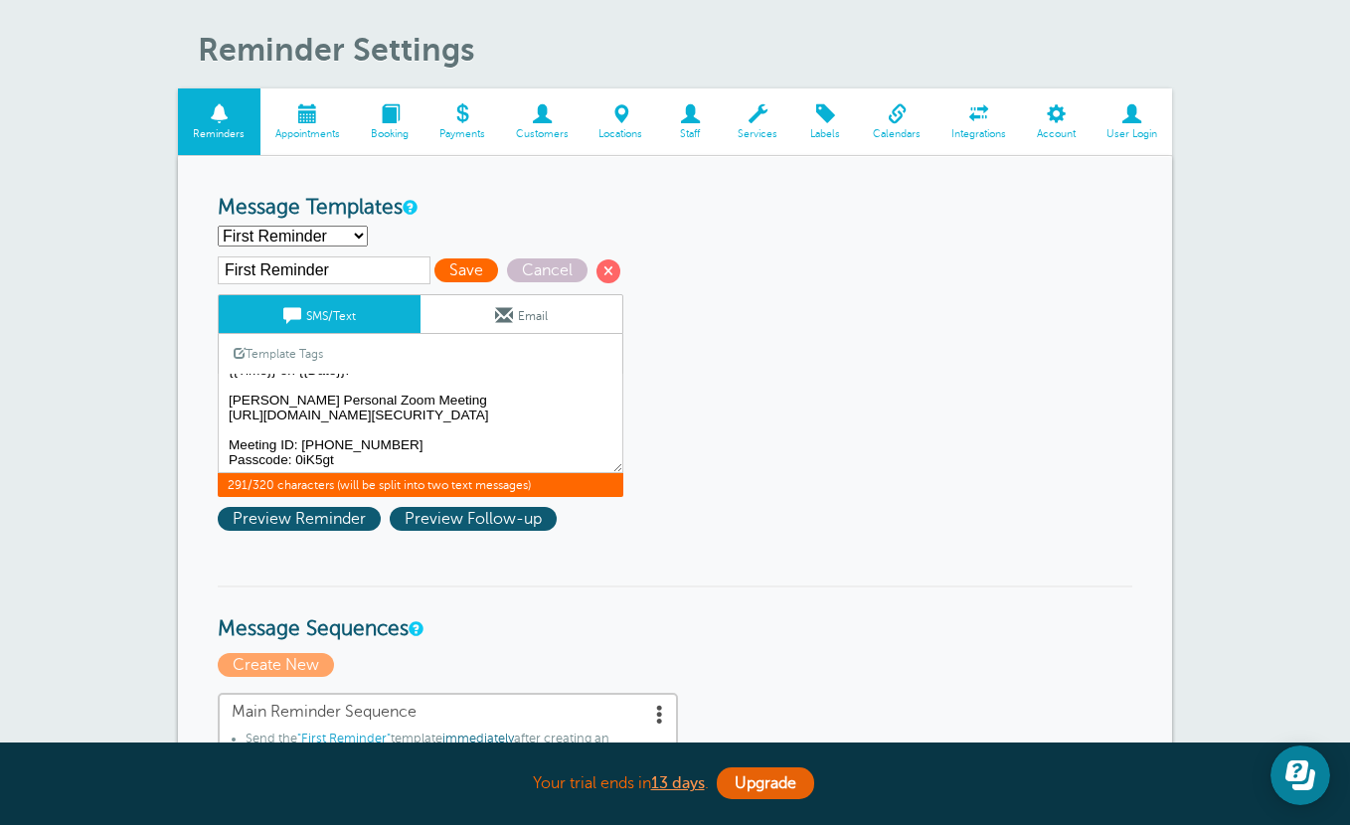
click at [446, 269] on span "Save" at bounding box center [466, 270] width 64 height 24
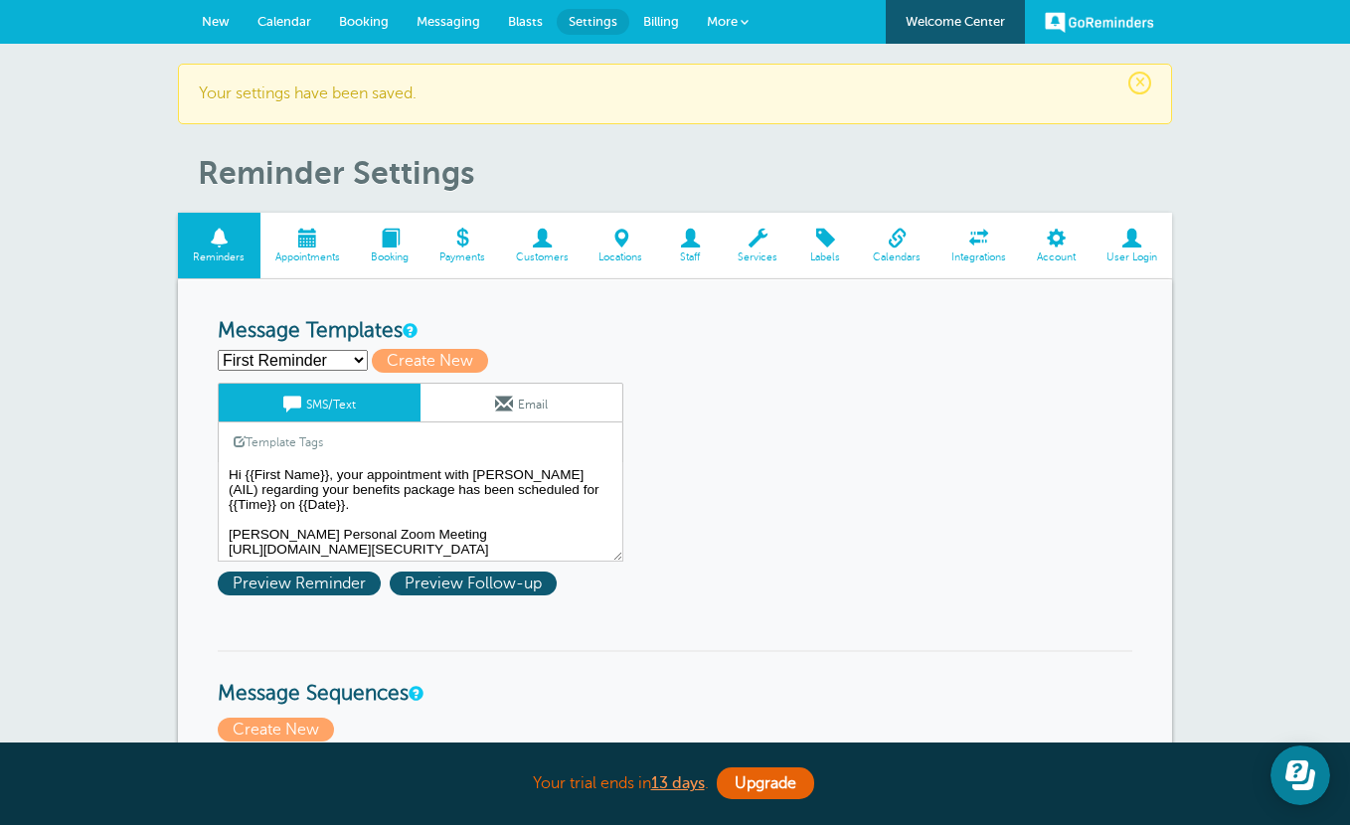
click at [206, 22] on span "New" at bounding box center [216, 21] width 28 height 15
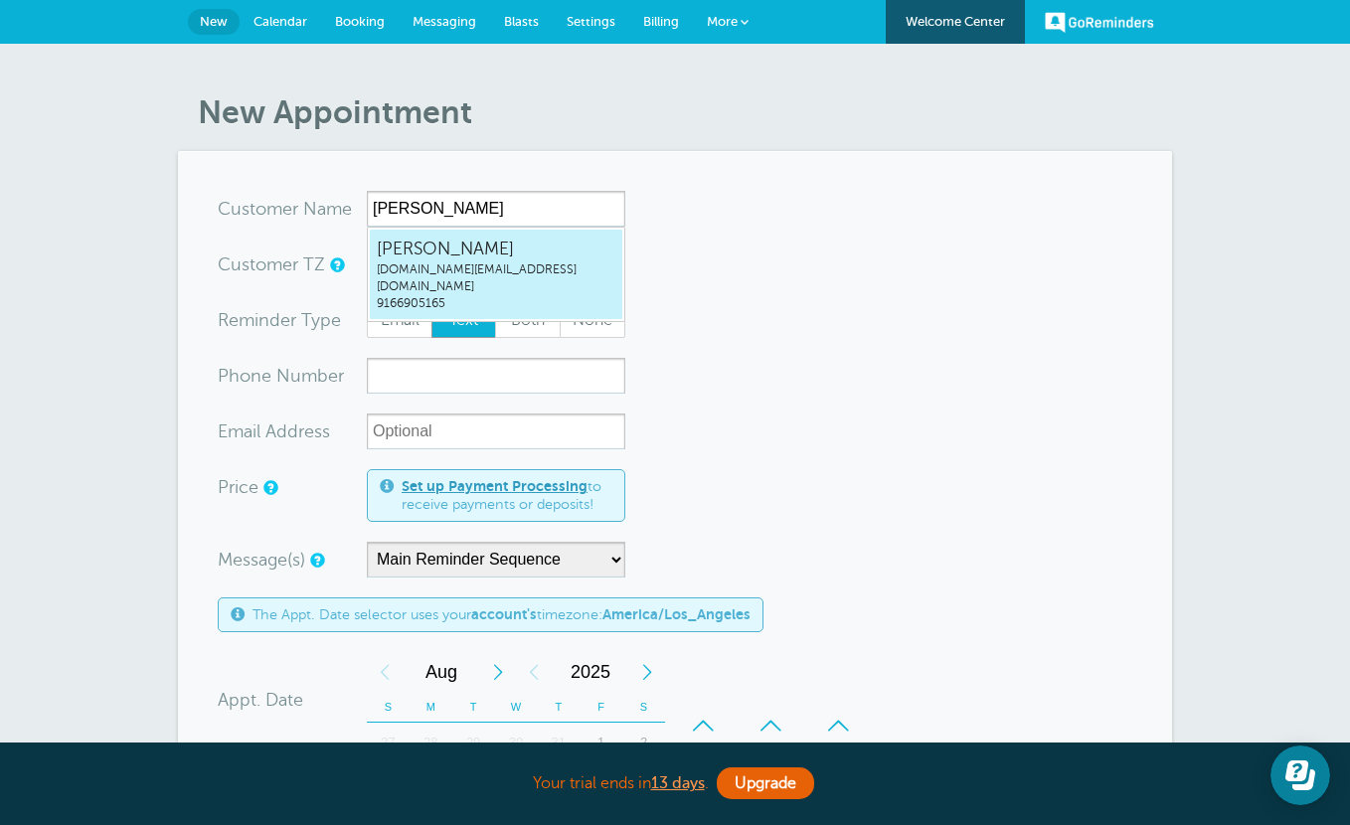
type input "adrian"
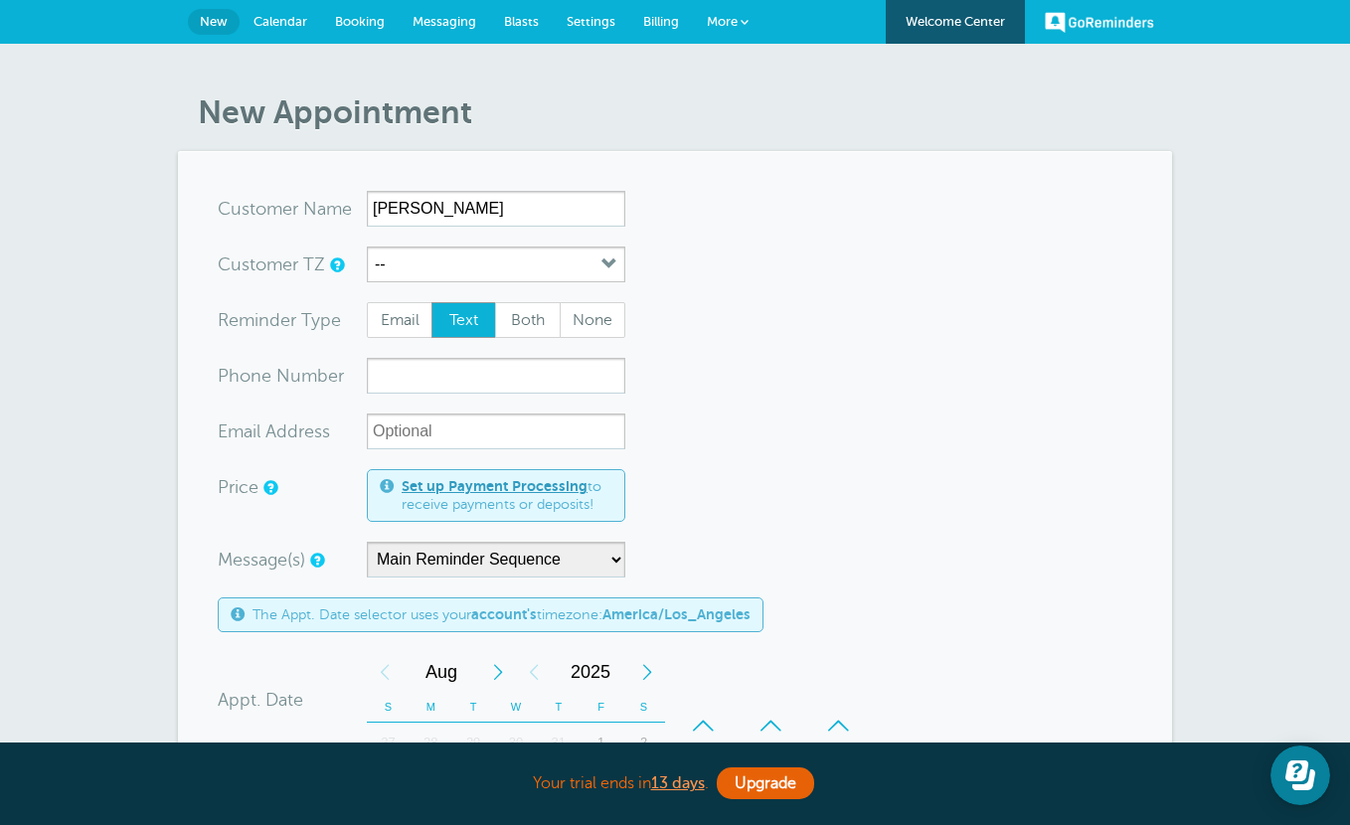
click at [474, 332] on span "Text" at bounding box center [464, 320] width 64 height 34
click at [431, 302] on input "Text" at bounding box center [430, 301] width 1 height 1
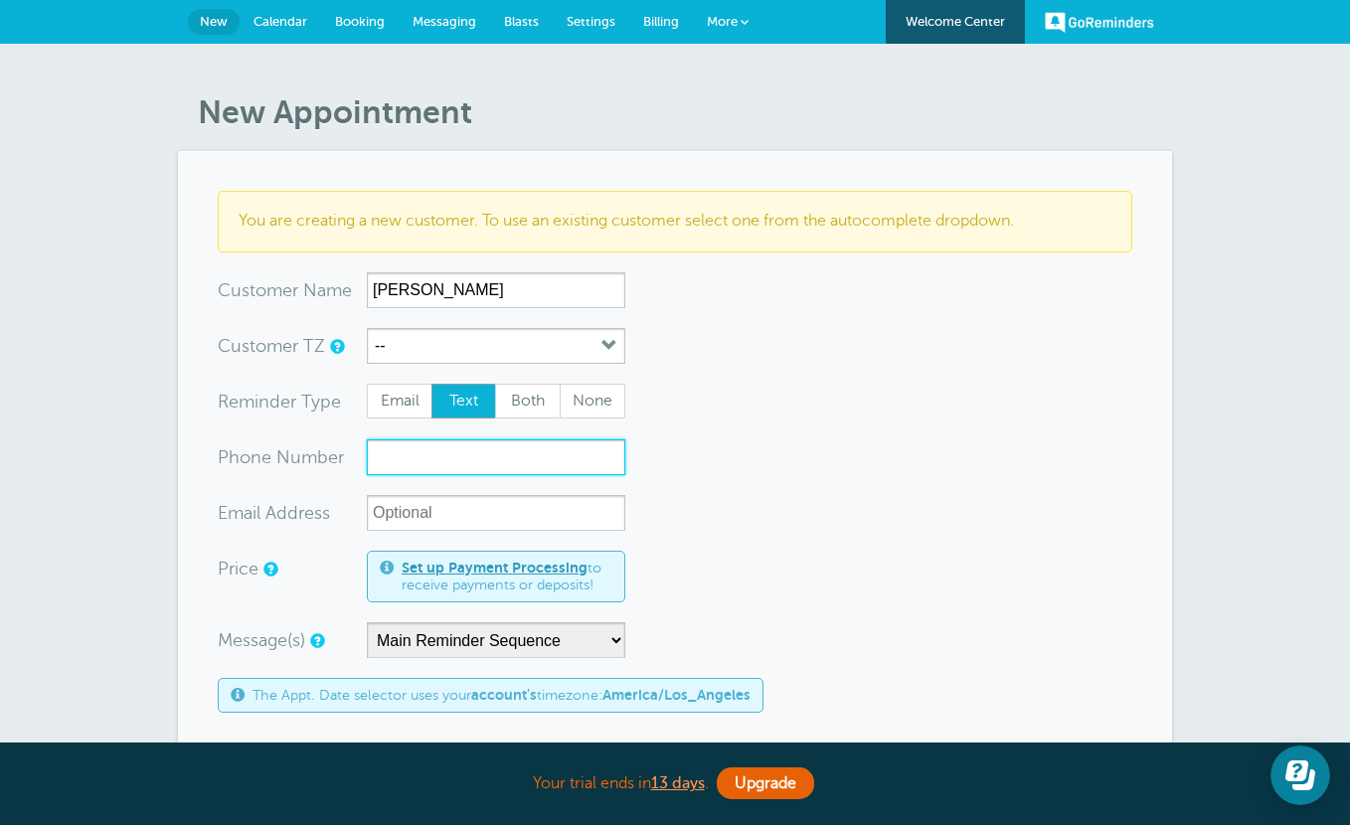
click at [438, 452] on input "xxx-no-autofill" at bounding box center [496, 457] width 258 height 36
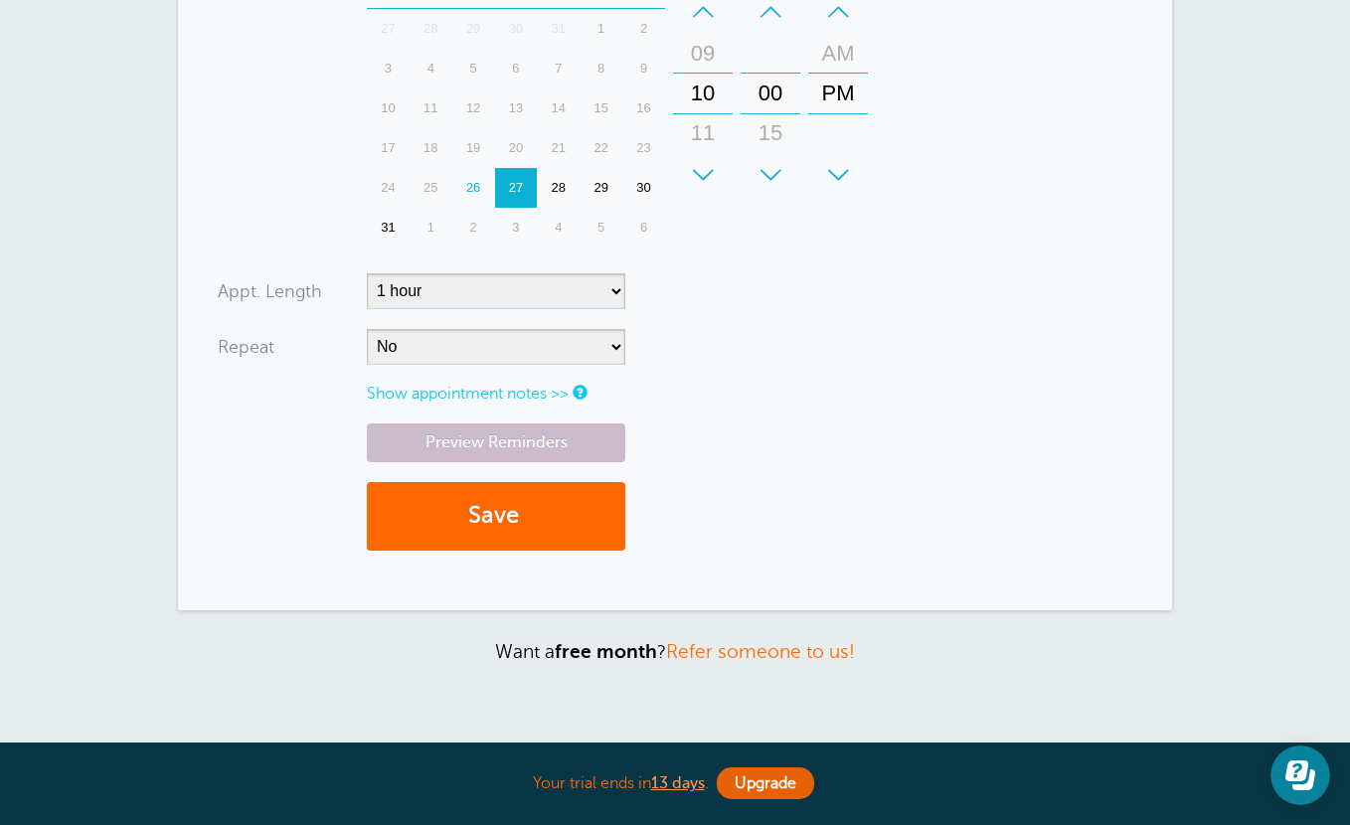
type input "9166905165"
click at [520, 446] on link "Preview Reminders" at bounding box center [496, 443] width 258 height 39
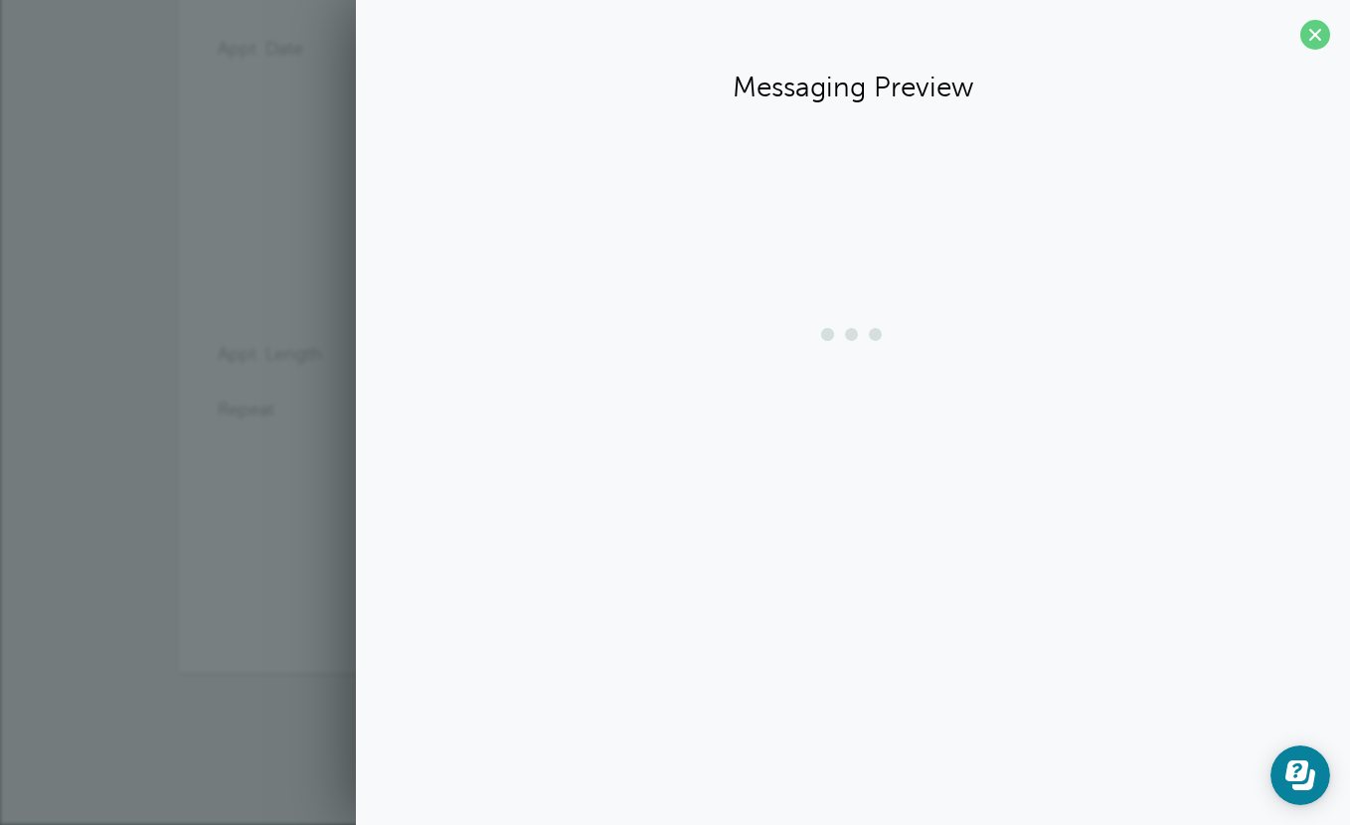
scroll to position [732, 0]
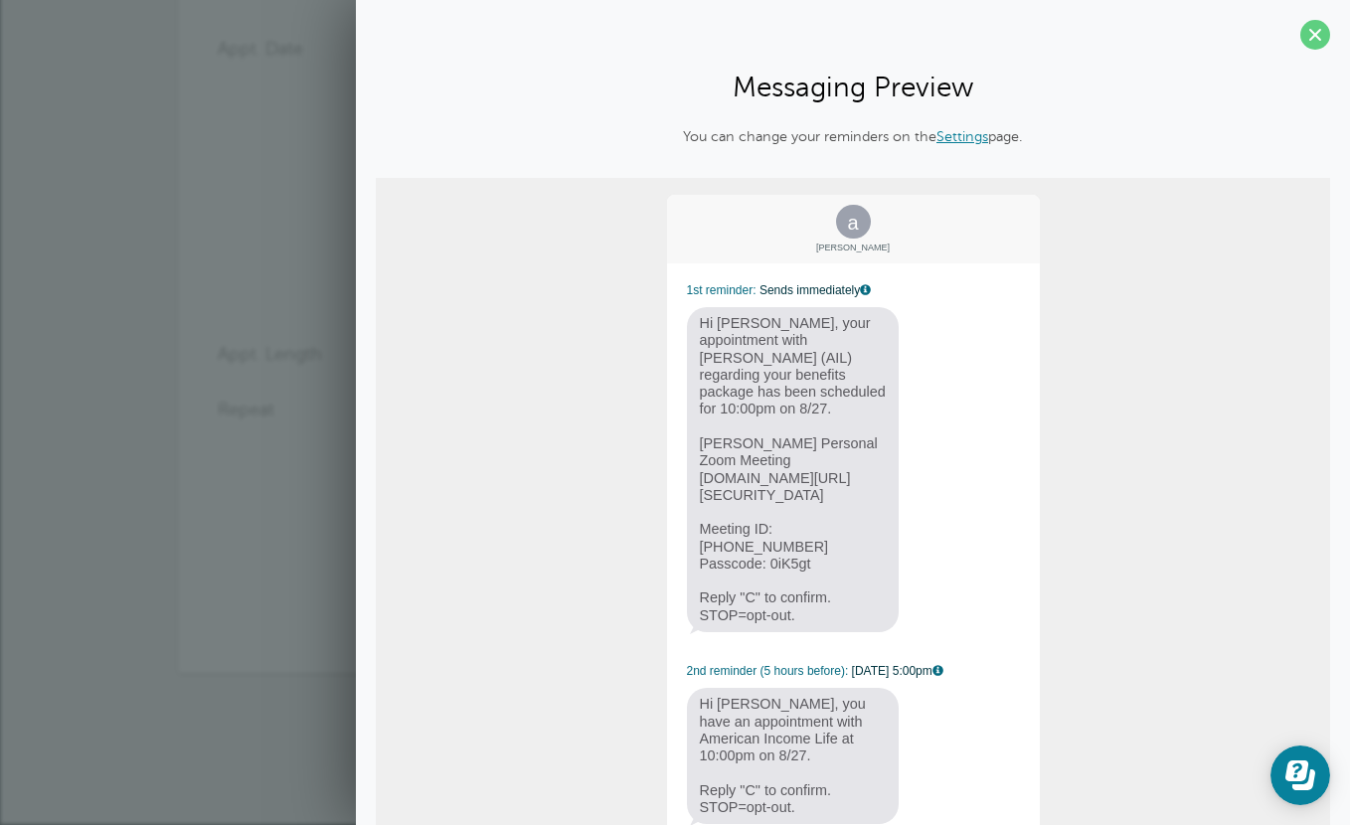
click at [1307, 35] on span at bounding box center [1315, 35] width 30 height 30
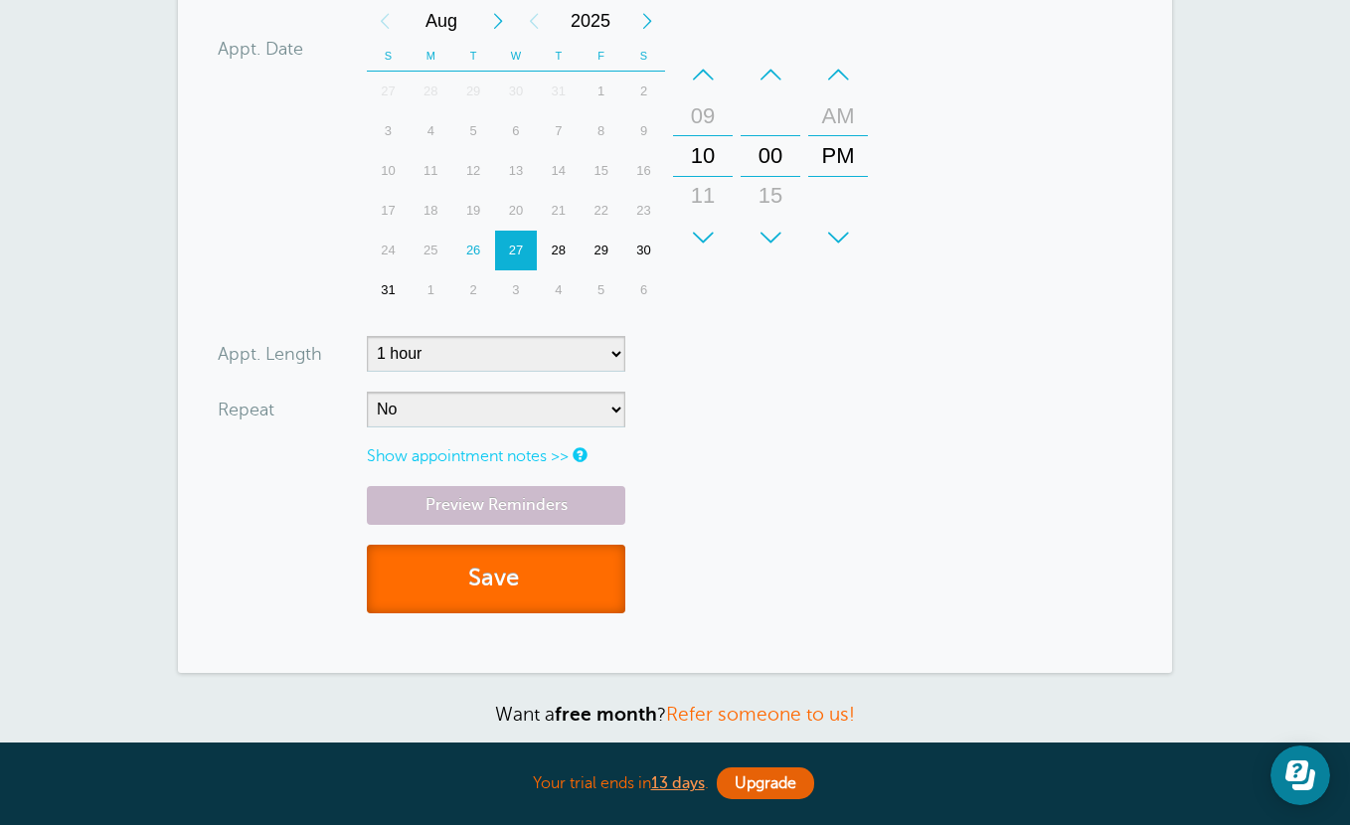
click at [515, 555] on button "Save" at bounding box center [496, 579] width 258 height 69
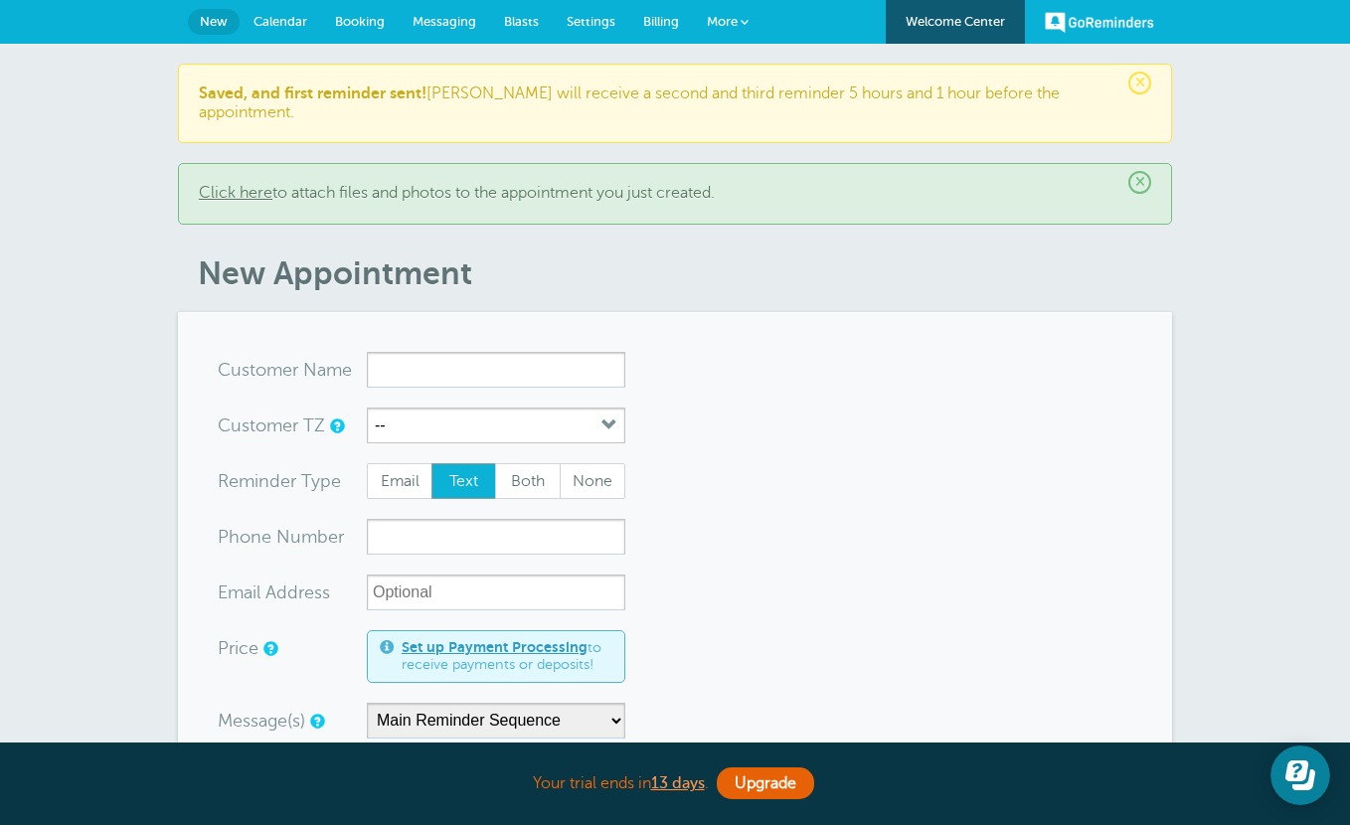
click at [441, 27] on span "Messaging" at bounding box center [445, 21] width 64 height 15
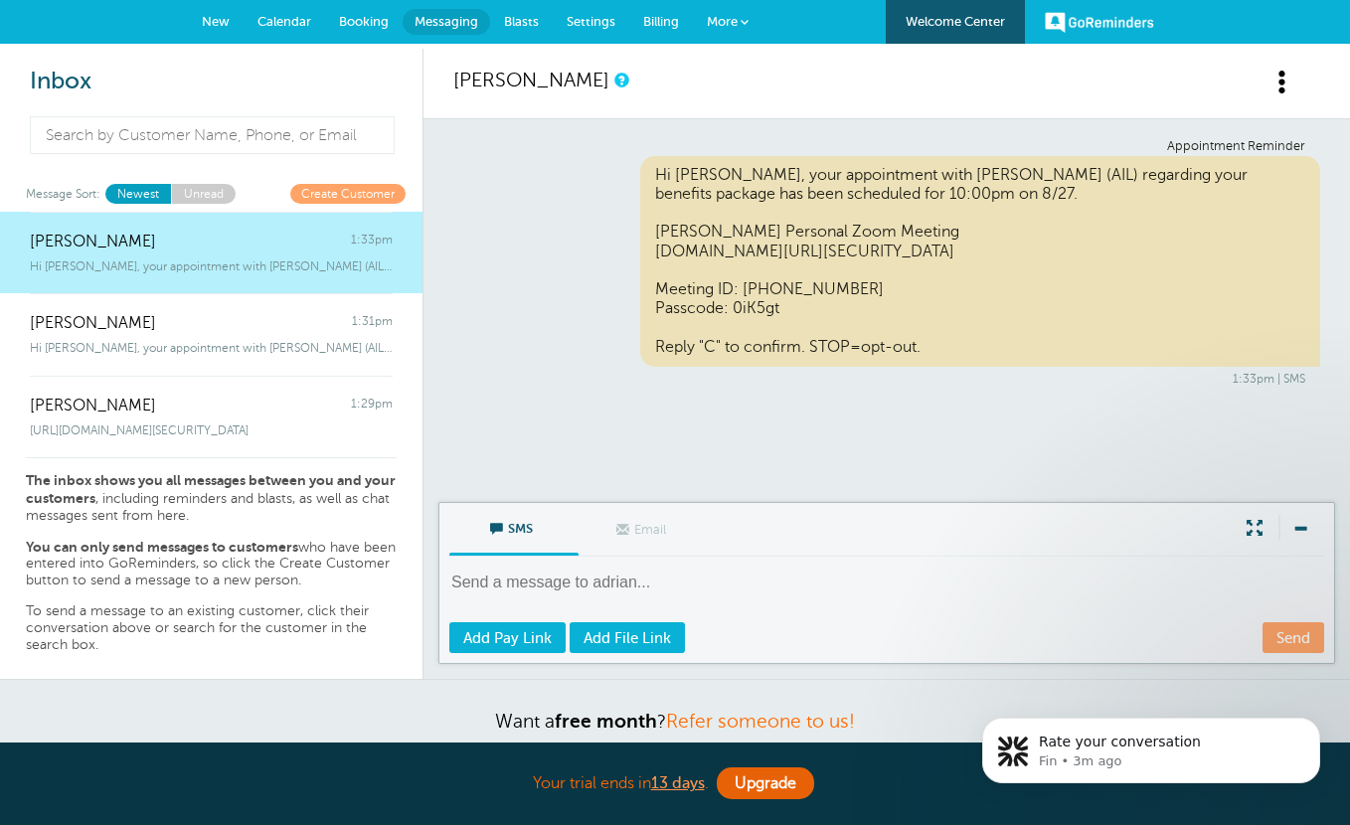
click at [1287, 74] on span at bounding box center [1283, 82] width 25 height 25
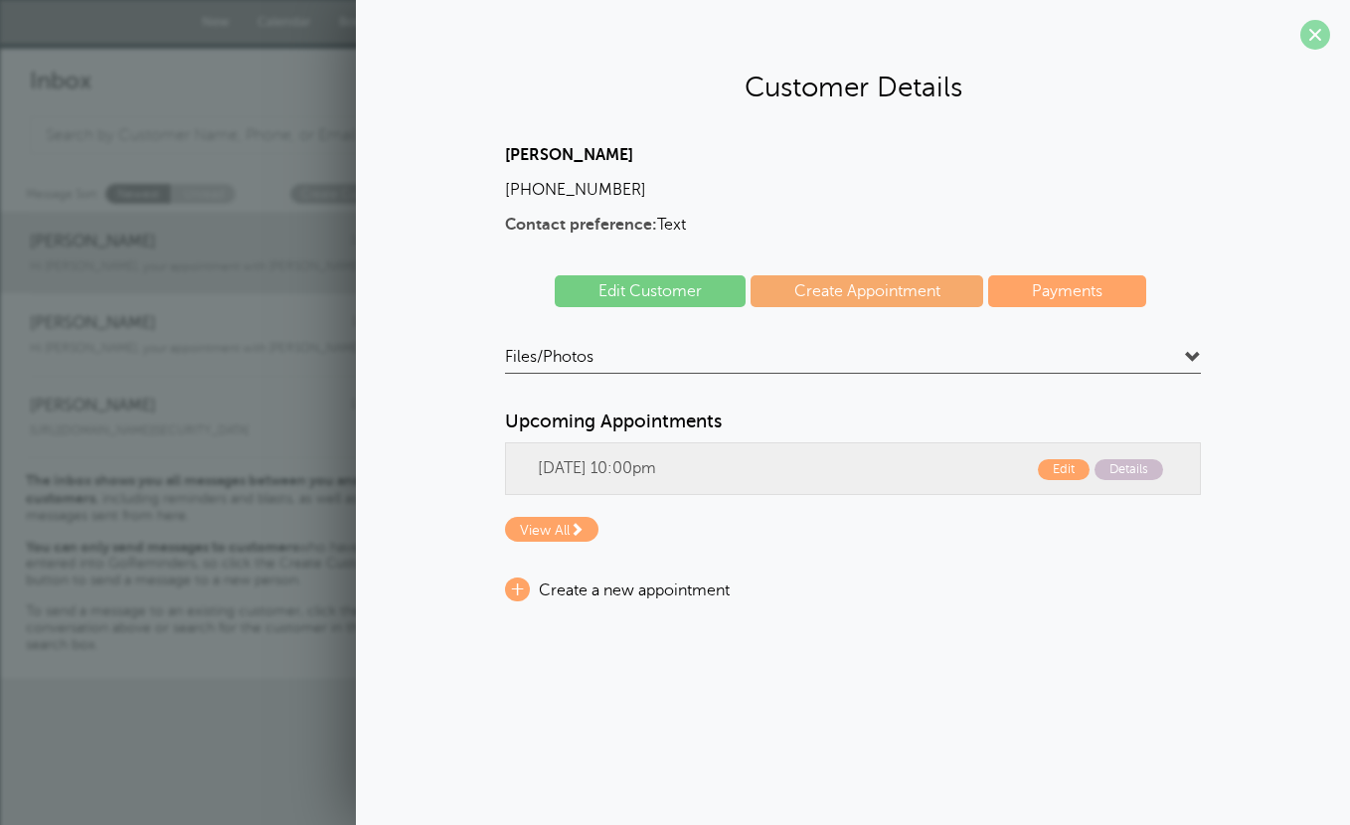
click at [1310, 29] on span at bounding box center [1315, 35] width 30 height 30
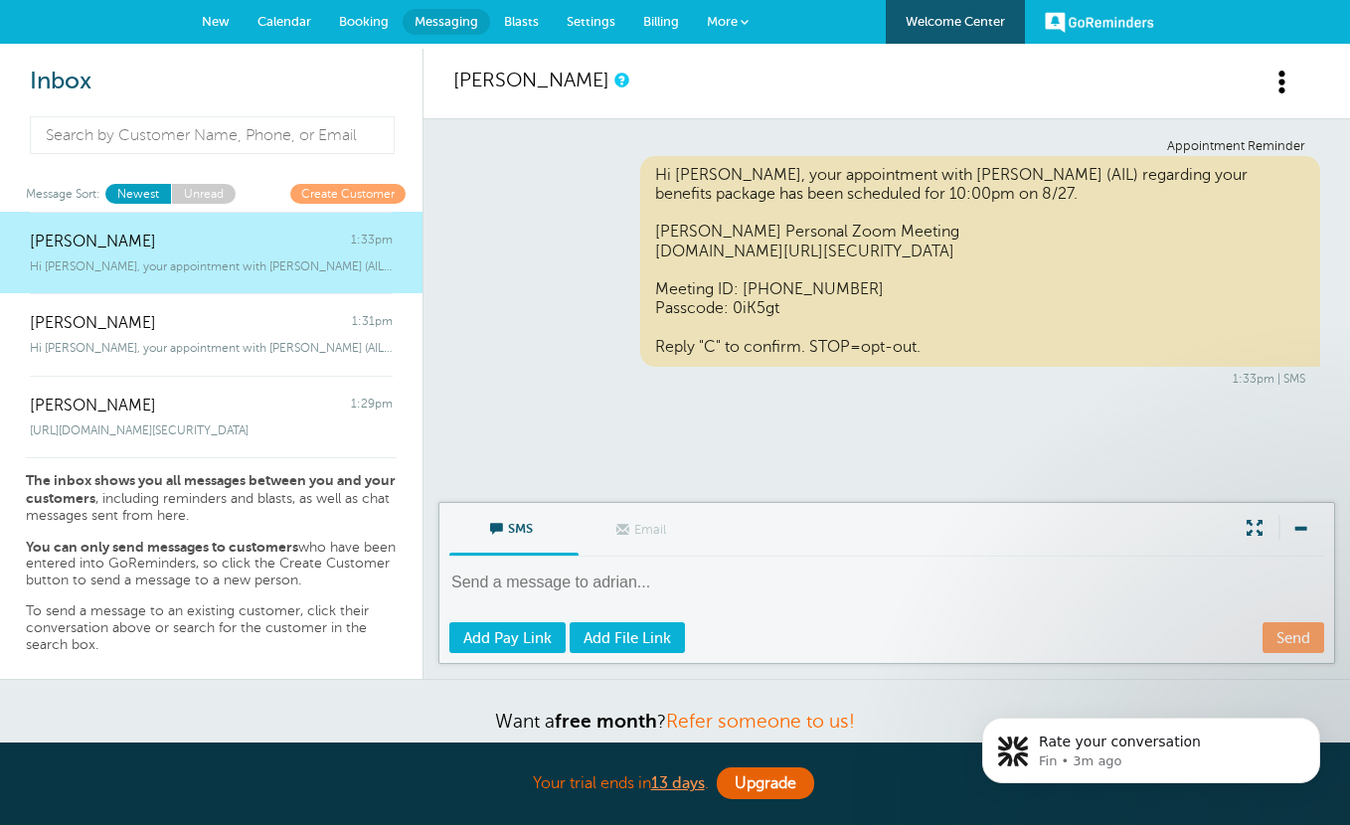
click at [1283, 70] on span at bounding box center [1283, 82] width 25 height 25
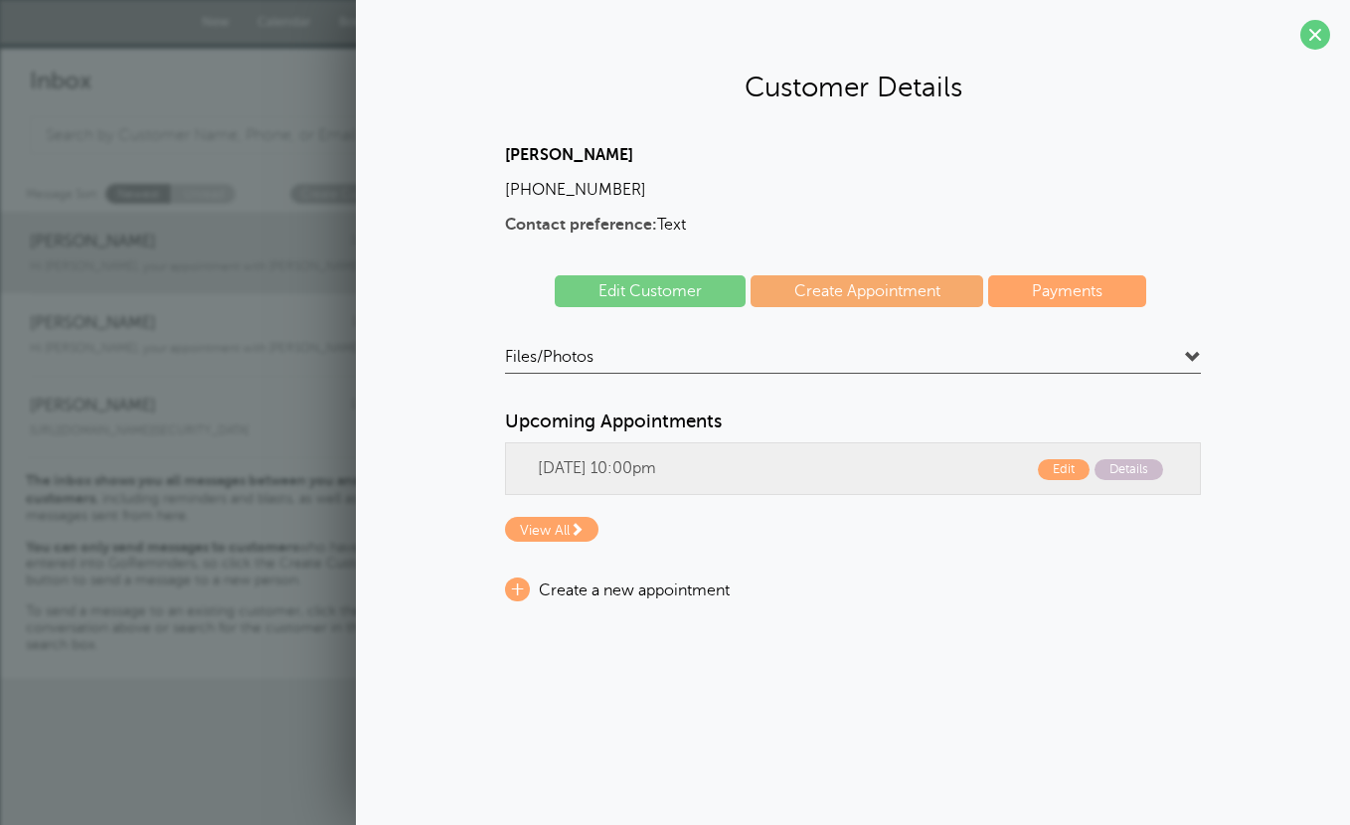
click at [695, 303] on link "Edit Customer" at bounding box center [650, 291] width 191 height 32
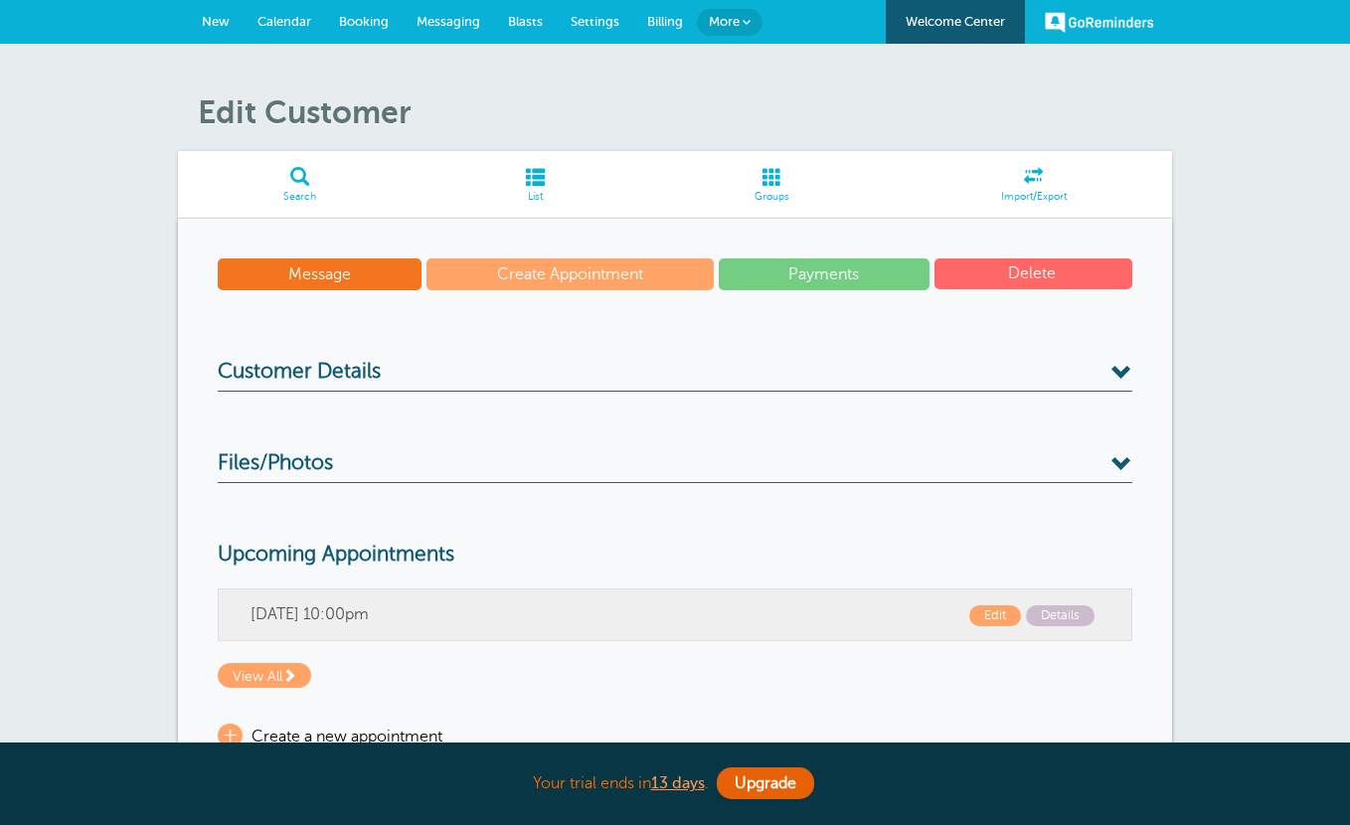
click at [1035, 270] on button "Delete" at bounding box center [1034, 273] width 198 height 31
click at [1003, 277] on button "Delete" at bounding box center [1034, 273] width 198 height 31
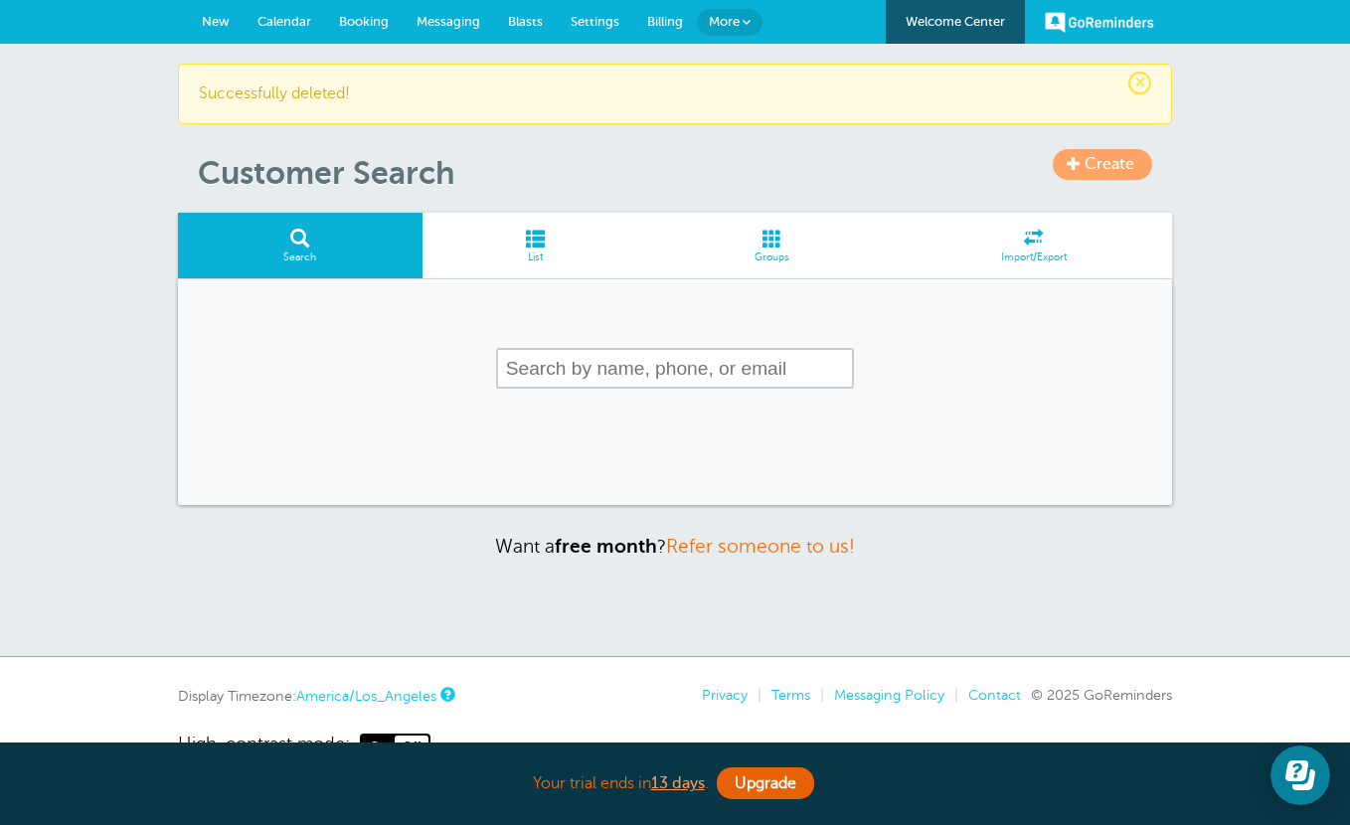
click at [454, 19] on span "Messaging" at bounding box center [449, 21] width 64 height 15
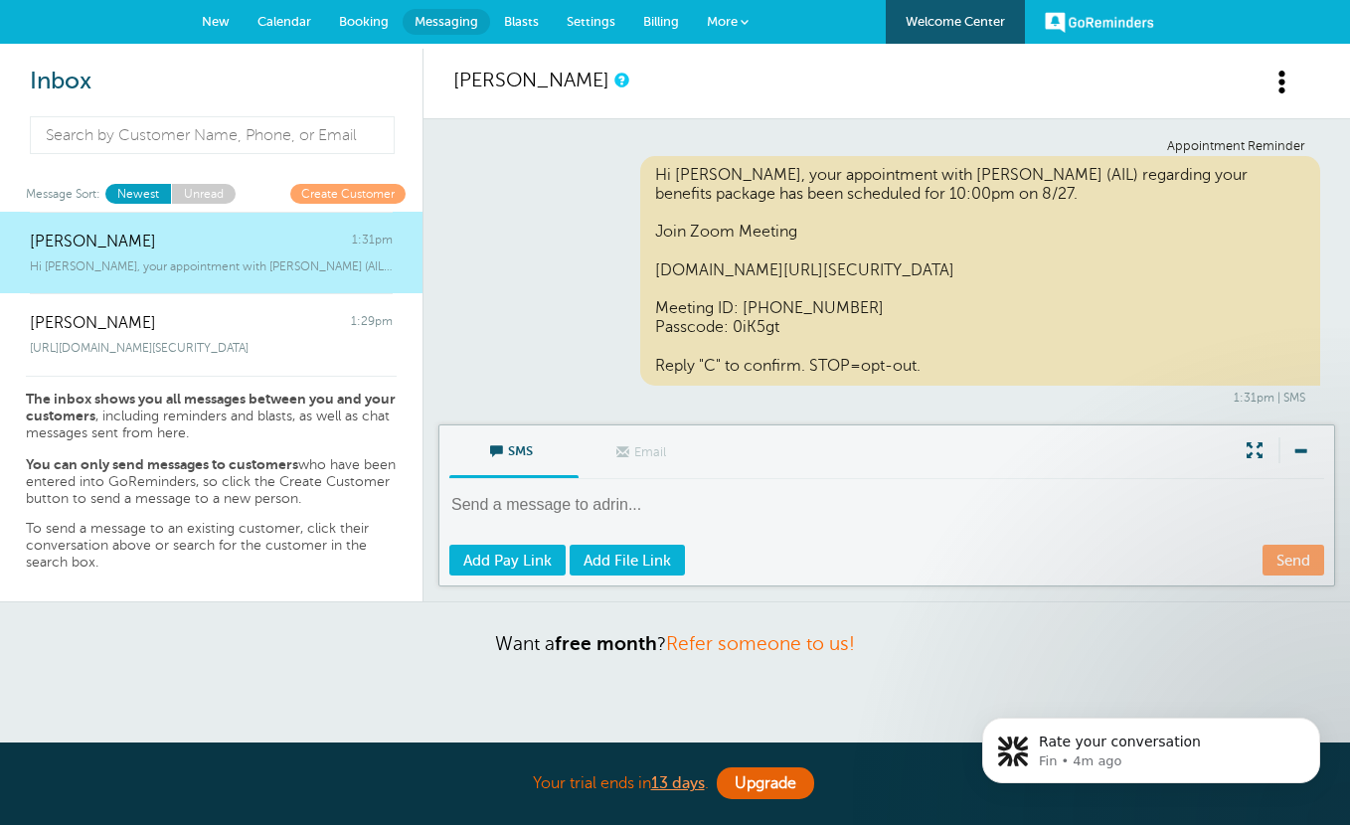
click at [195, 225] on div "[PERSON_NAME] 1:31pm" at bounding box center [211, 232] width 363 height 40
click at [1257, 84] on div "[PERSON_NAME]" at bounding box center [887, 84] width 927 height 71
click at [1278, 84] on span at bounding box center [1283, 82] width 25 height 25
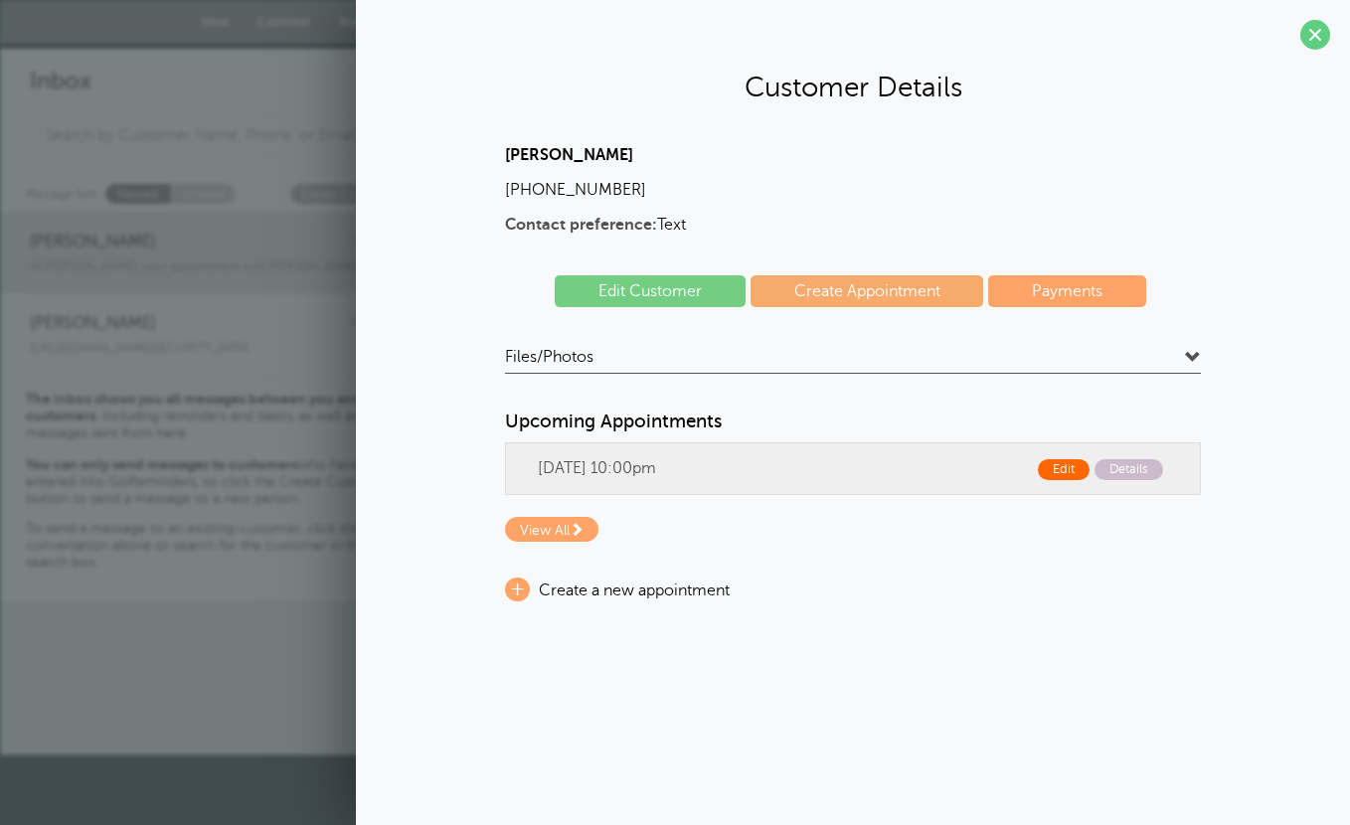
click at [1071, 472] on span "Edit" at bounding box center [1064, 469] width 52 height 21
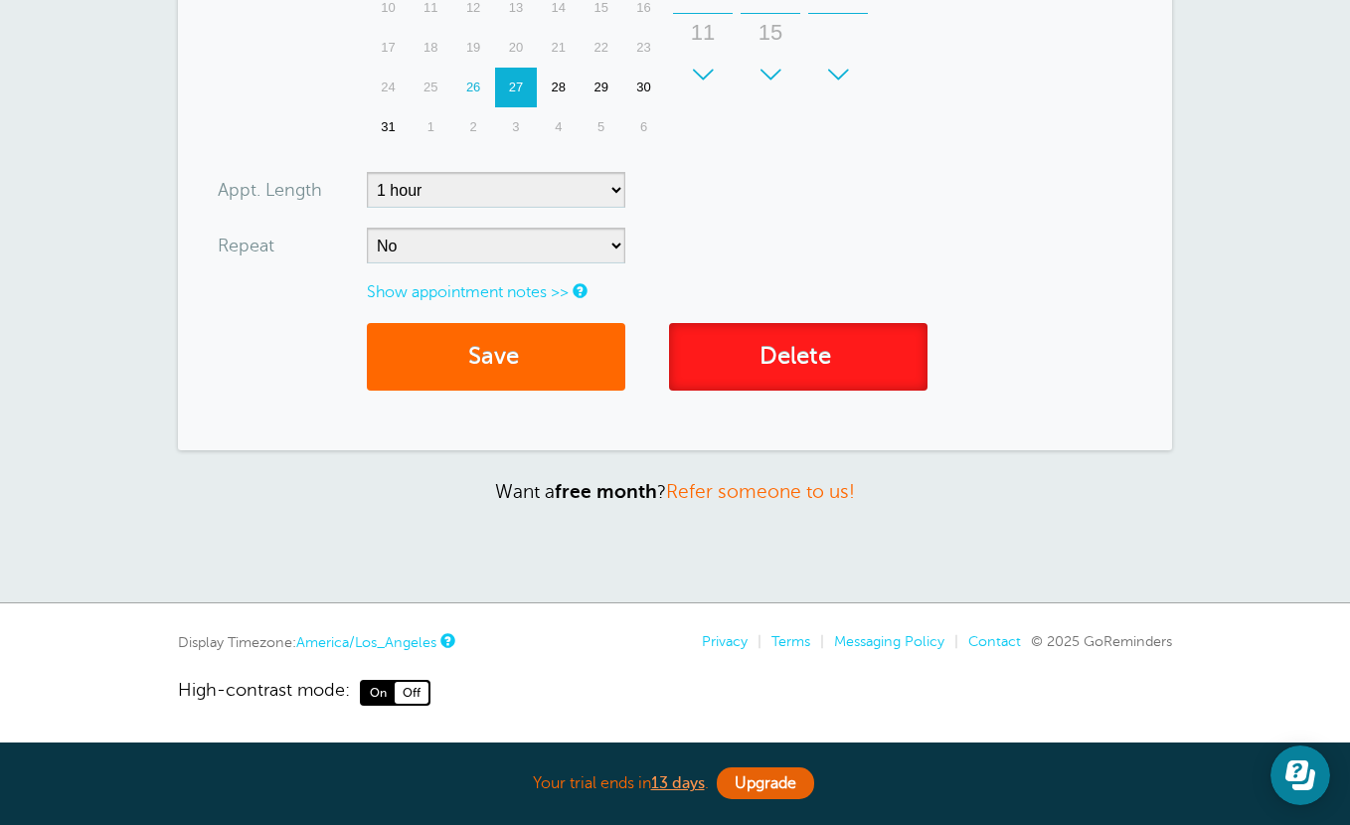
click at [805, 374] on link "Delete" at bounding box center [798, 357] width 258 height 69
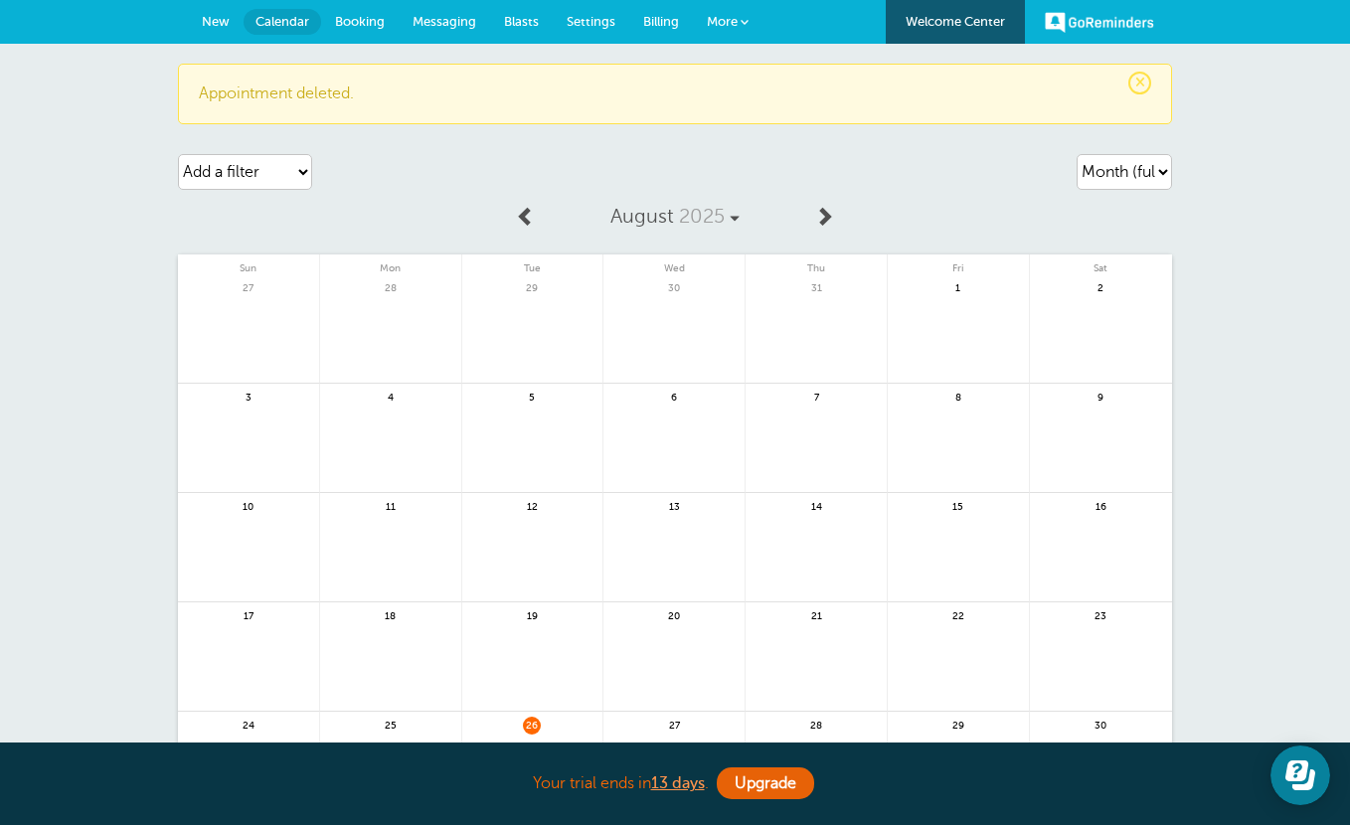
click at [443, 14] on span "Messaging" at bounding box center [445, 21] width 64 height 15
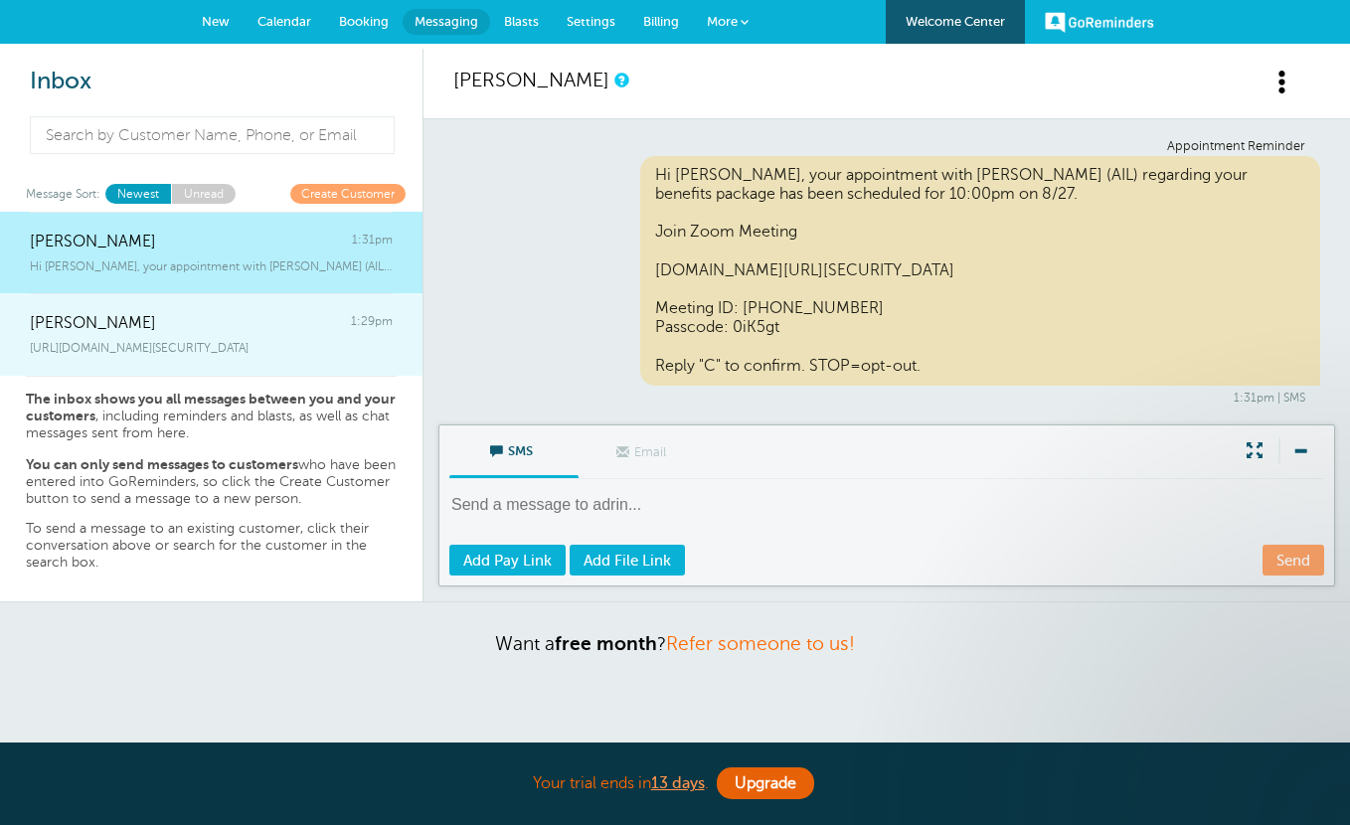
click at [339, 338] on div "https://us06web.zoom.us/j/9166905165?pwd=HYYFZAtfguONaOcaqZS6fIjFYY1QwW.1" at bounding box center [211, 344] width 363 height 22
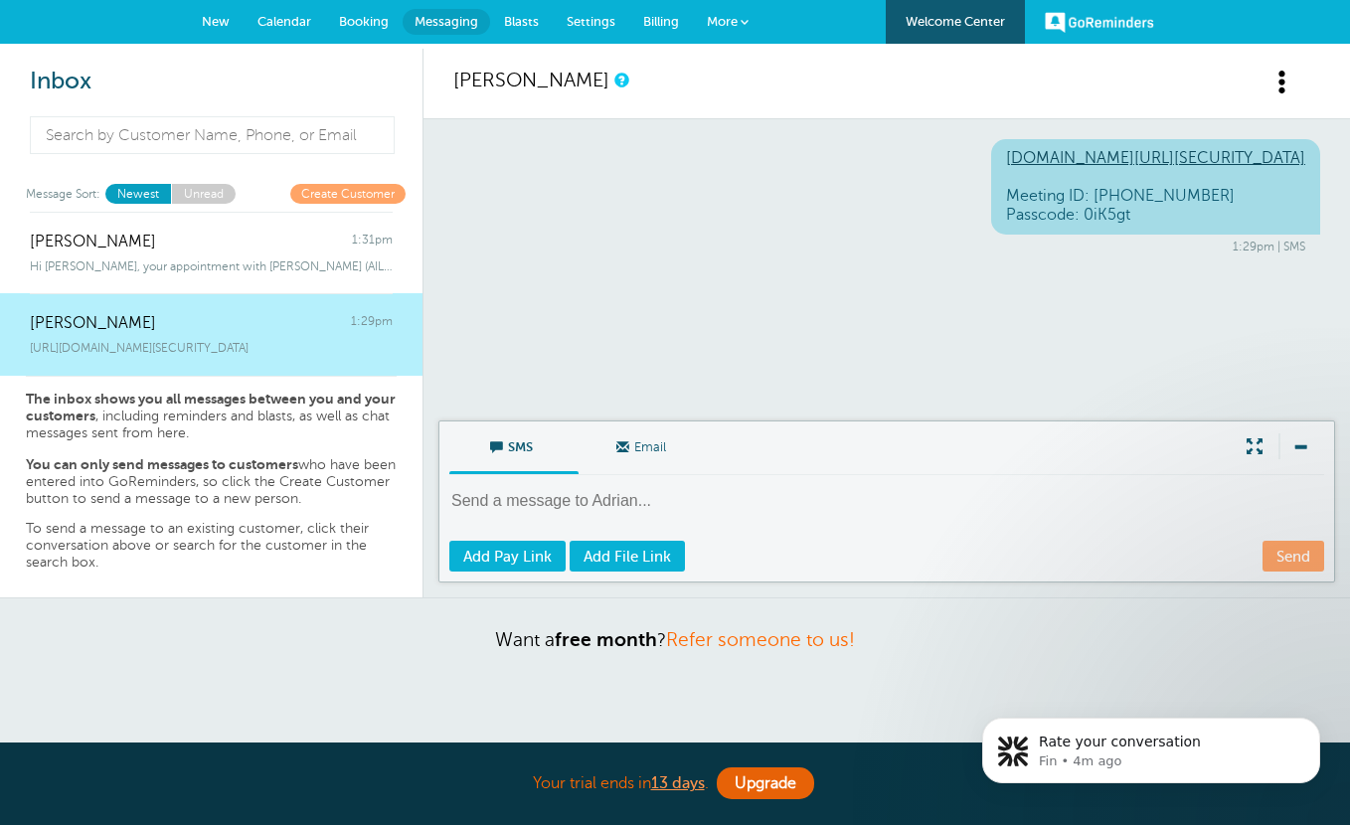
click at [1277, 82] on span at bounding box center [1283, 82] width 25 height 25
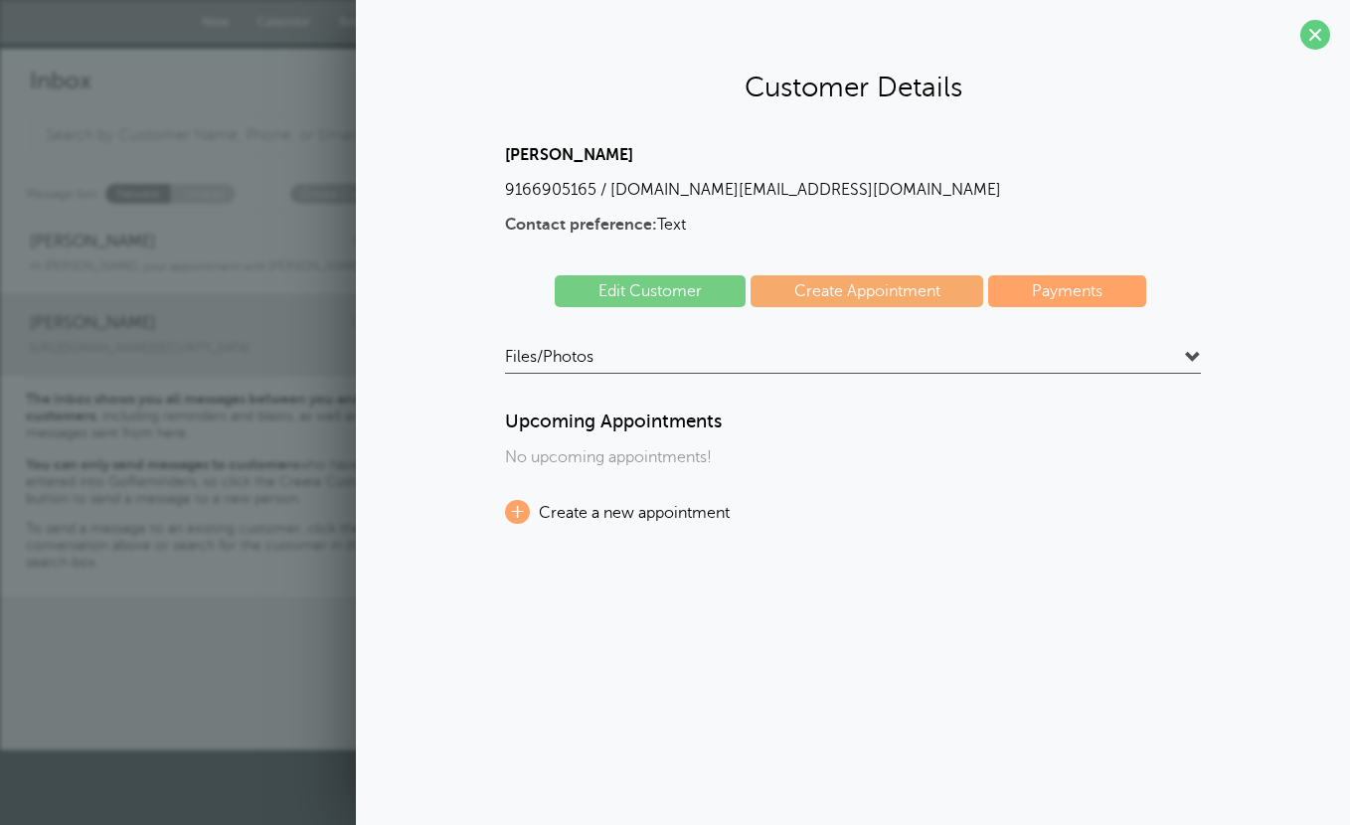
click at [679, 282] on link "Edit Customer" at bounding box center [650, 291] width 191 height 32
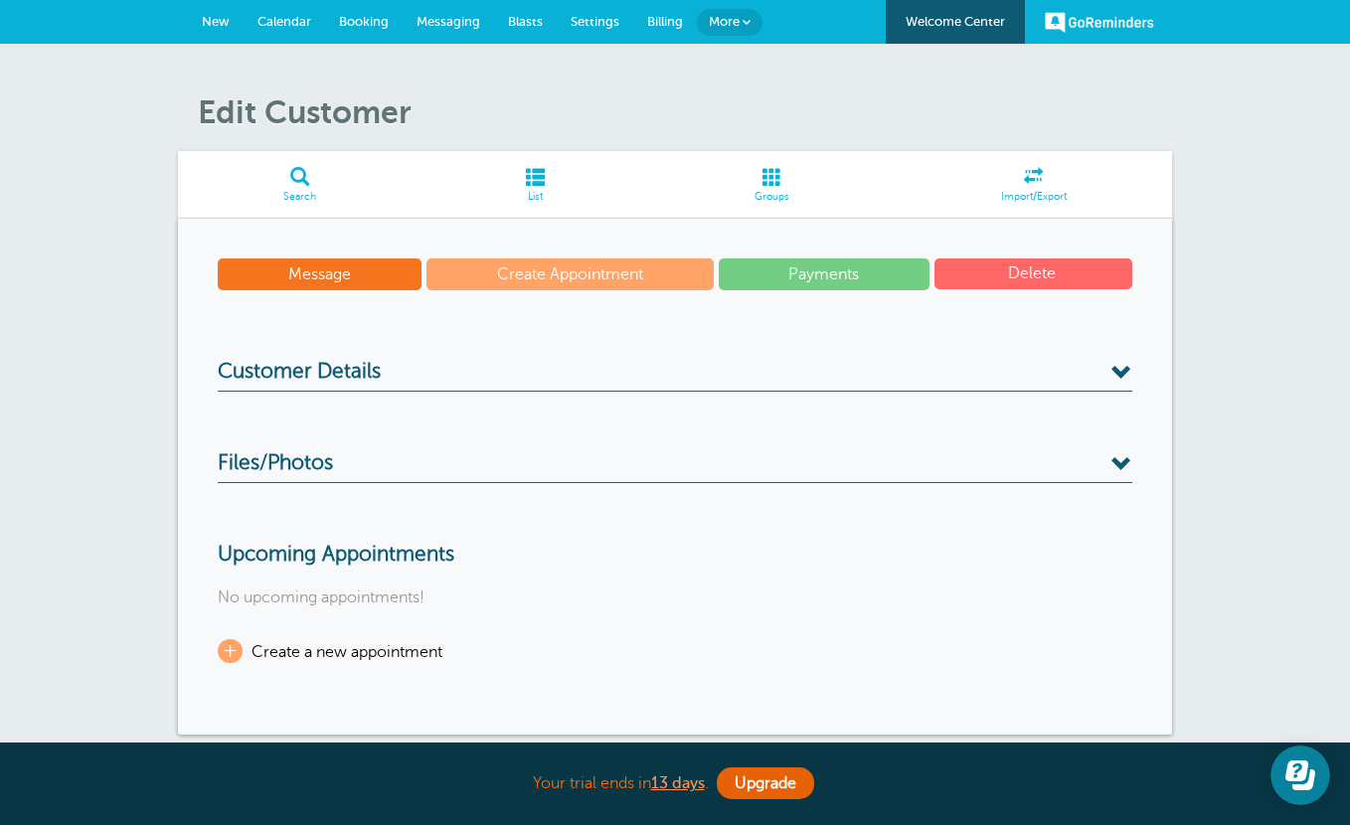
click at [1032, 277] on button "Delete" at bounding box center [1034, 273] width 198 height 31
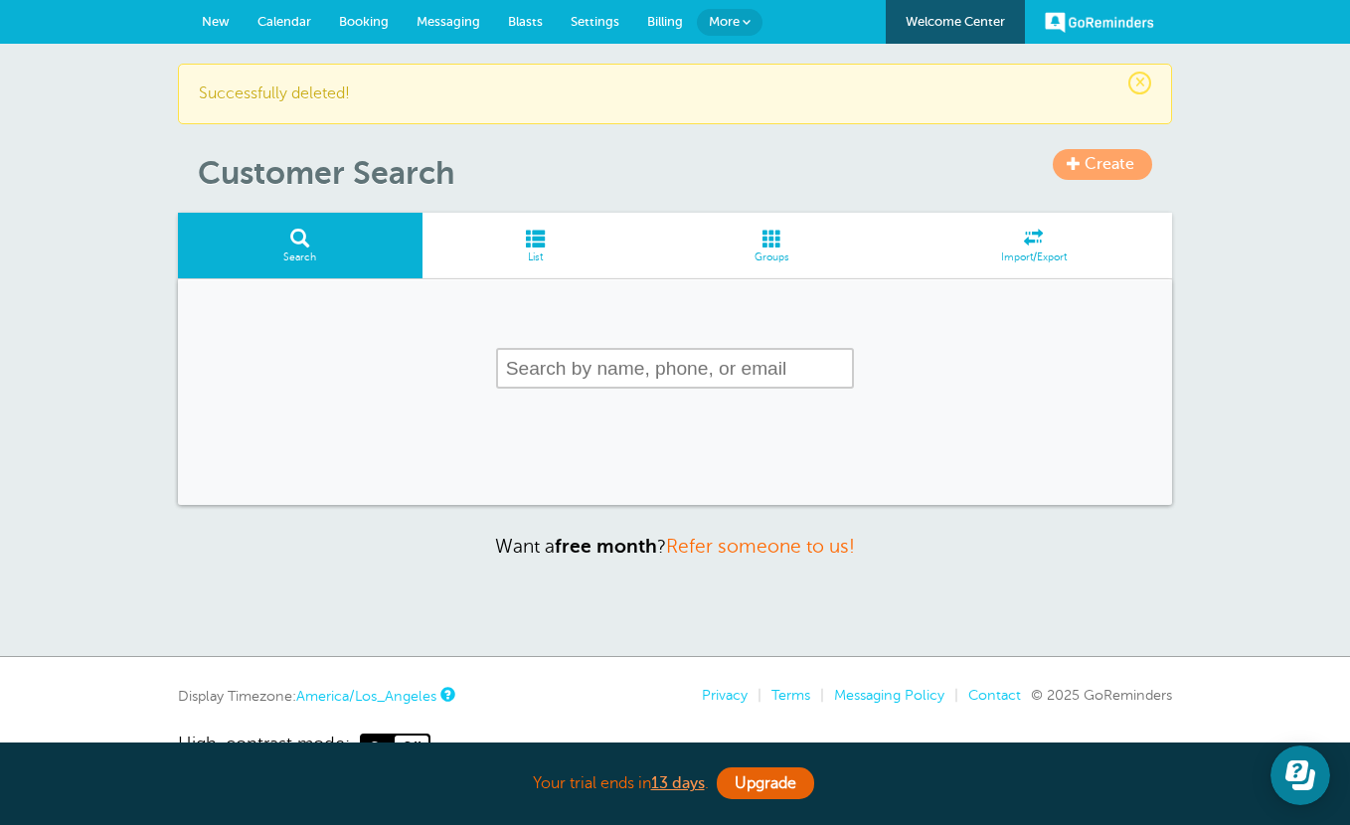
click at [475, 22] on span "Messaging" at bounding box center [449, 21] width 64 height 15
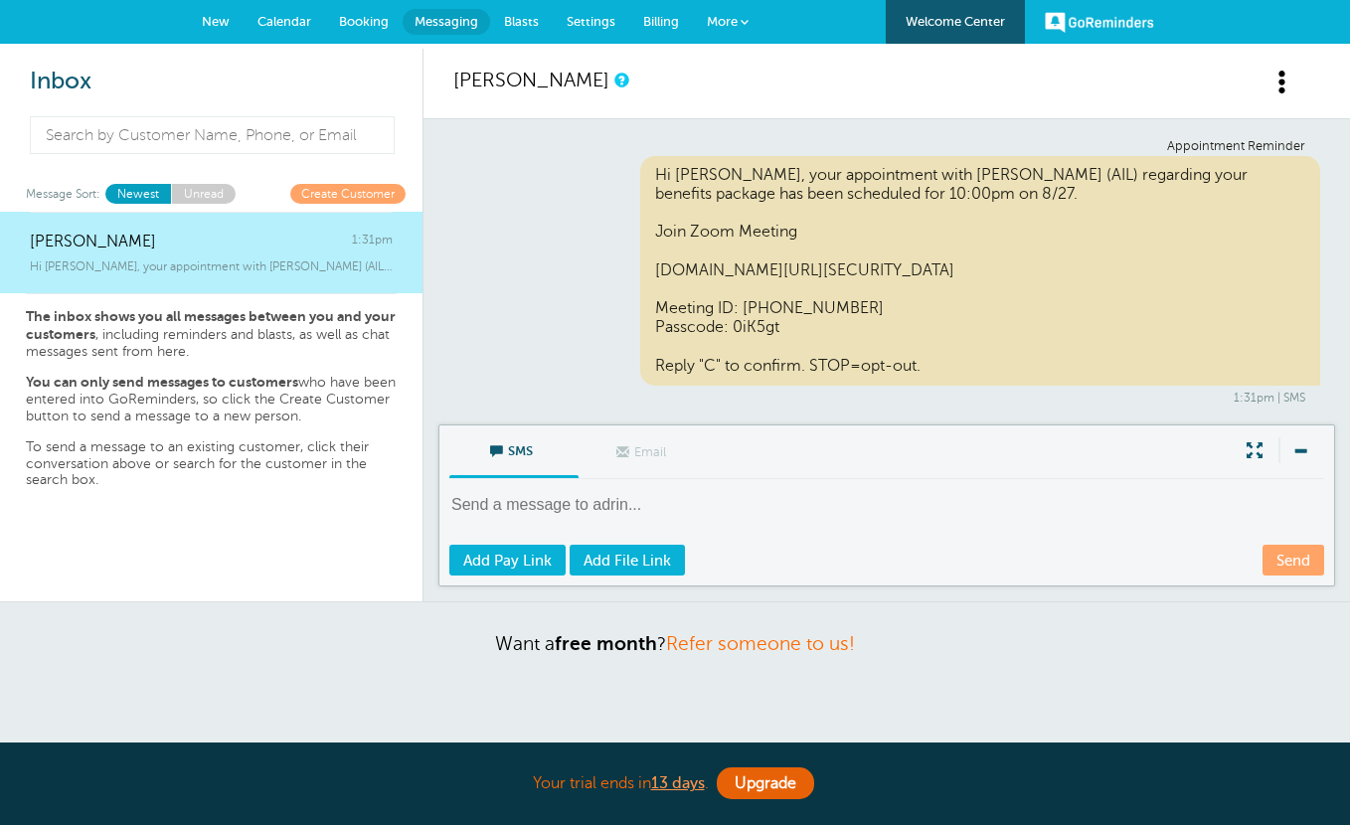
click at [1274, 92] on span at bounding box center [1283, 82] width 25 height 25
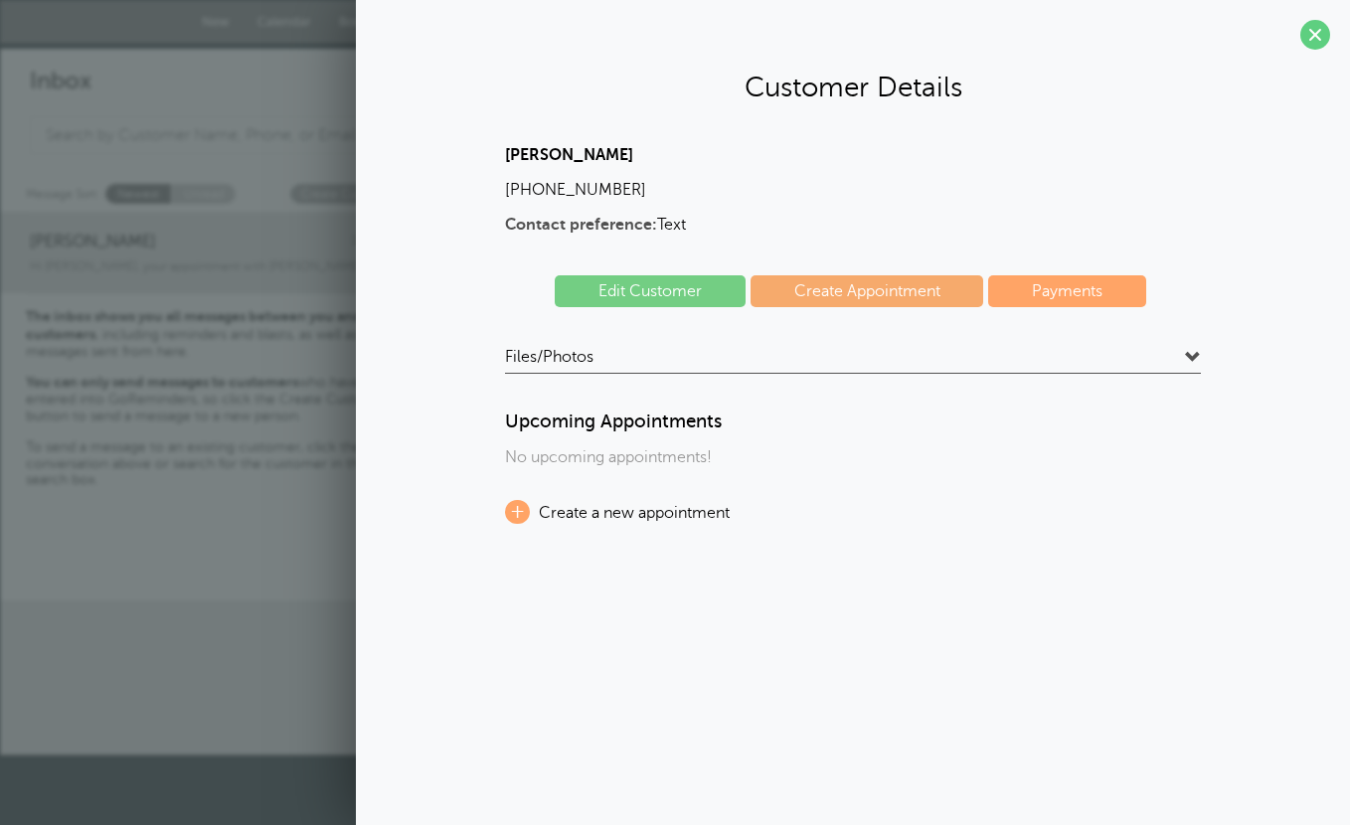
click at [689, 283] on link "Edit Customer" at bounding box center [650, 291] width 191 height 32
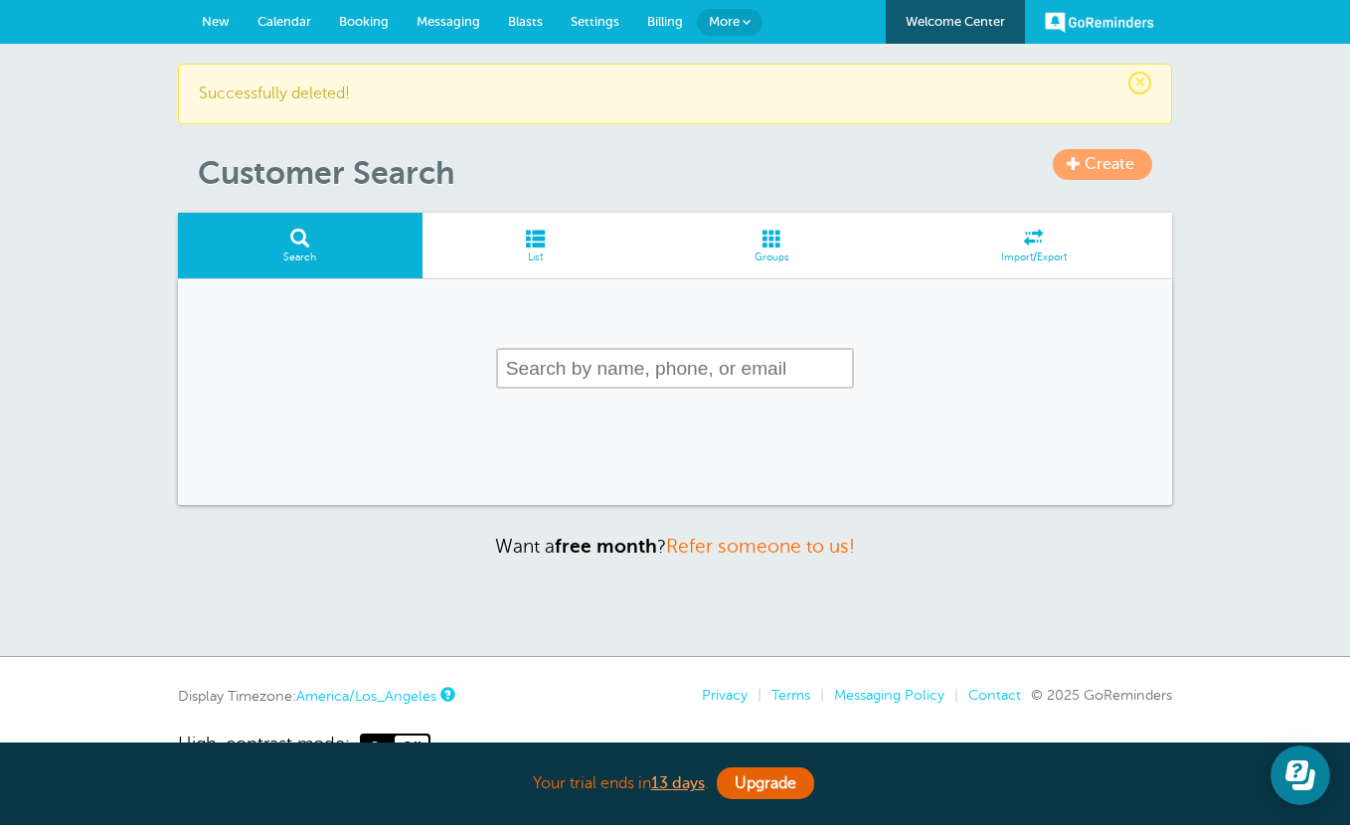
click at [469, 27] on span "Messaging" at bounding box center [449, 21] width 64 height 15
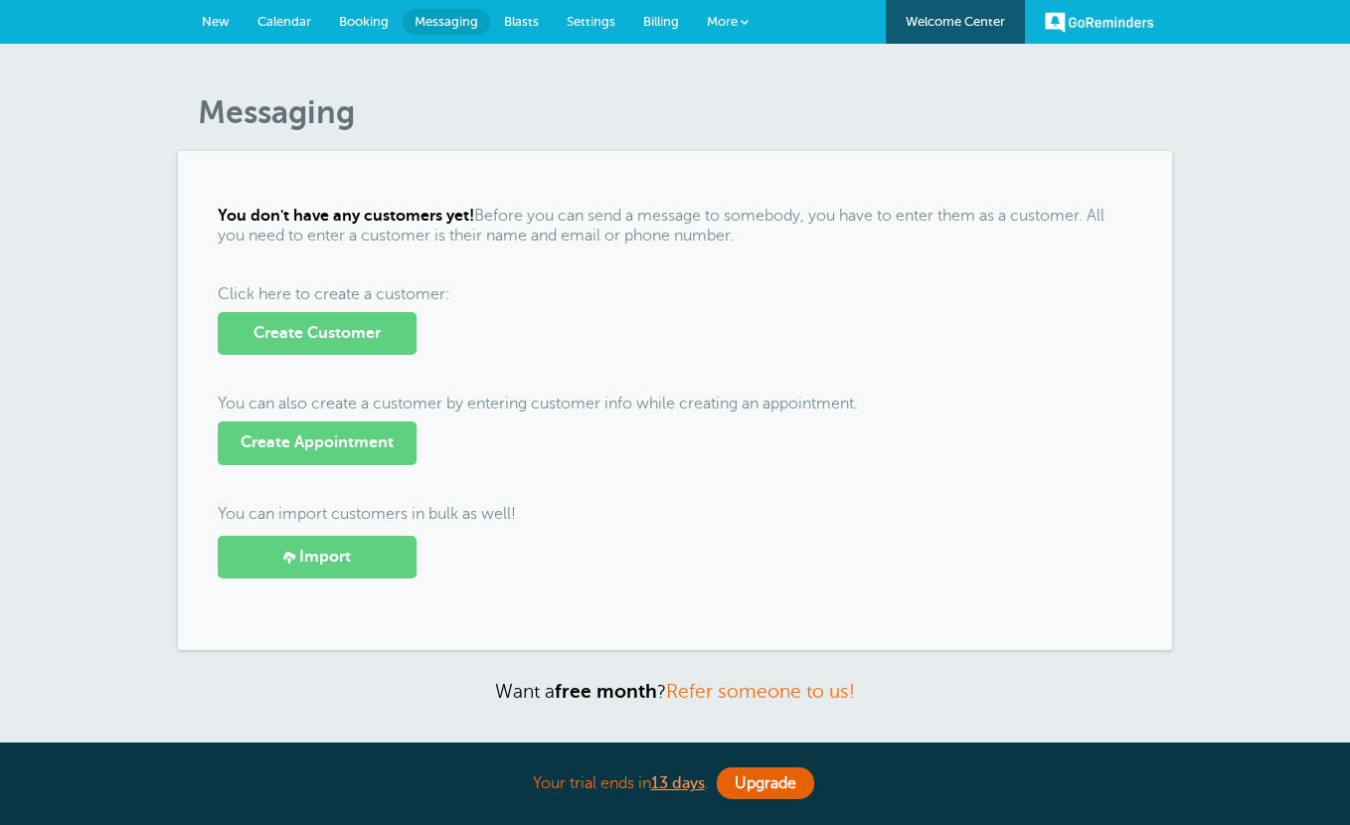
click at [232, 26] on link "New" at bounding box center [216, 22] width 56 height 44
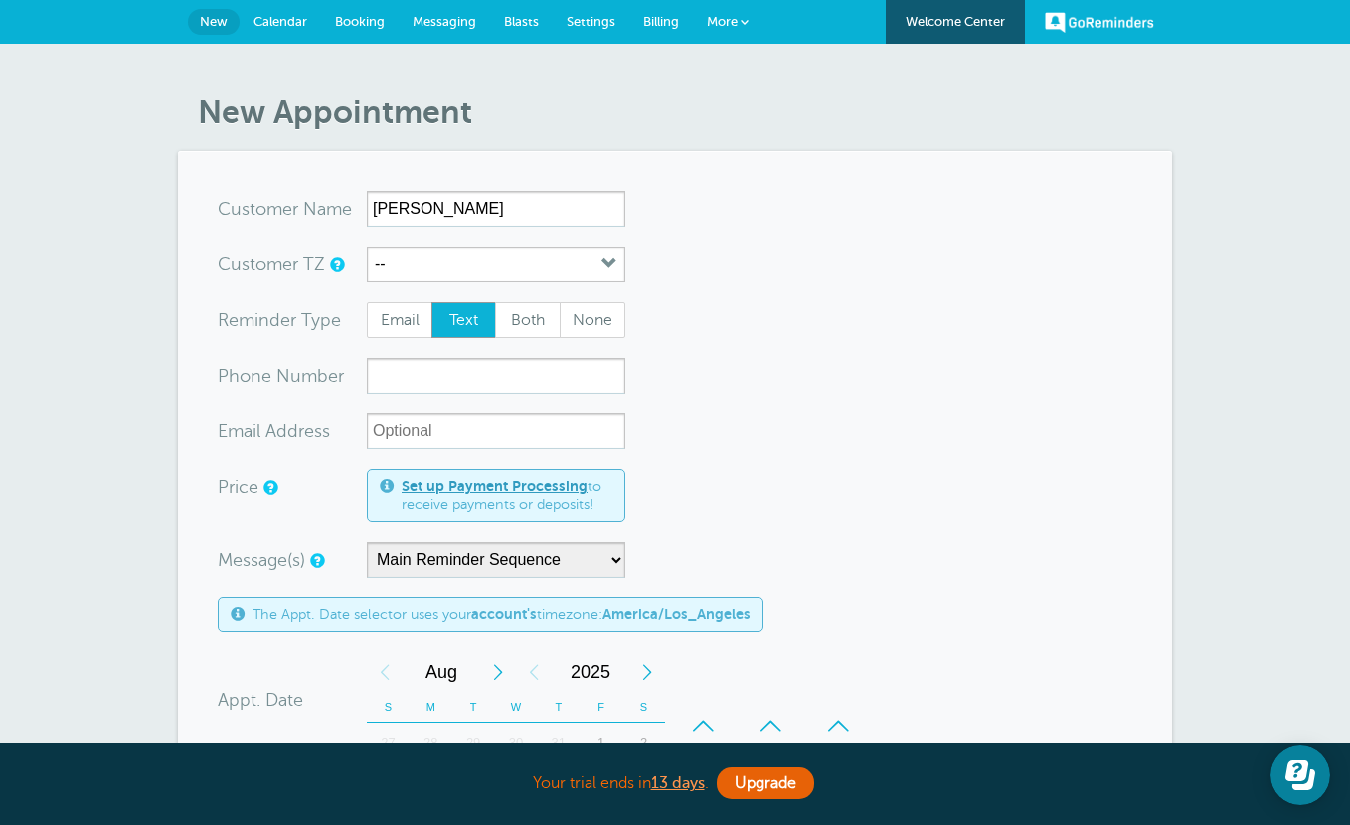
type input "Adrian"
click at [482, 374] on input "xxx-no-autofill" at bounding box center [496, 376] width 258 height 36
click at [404, 11] on link "Messaging" at bounding box center [444, 22] width 91 height 44
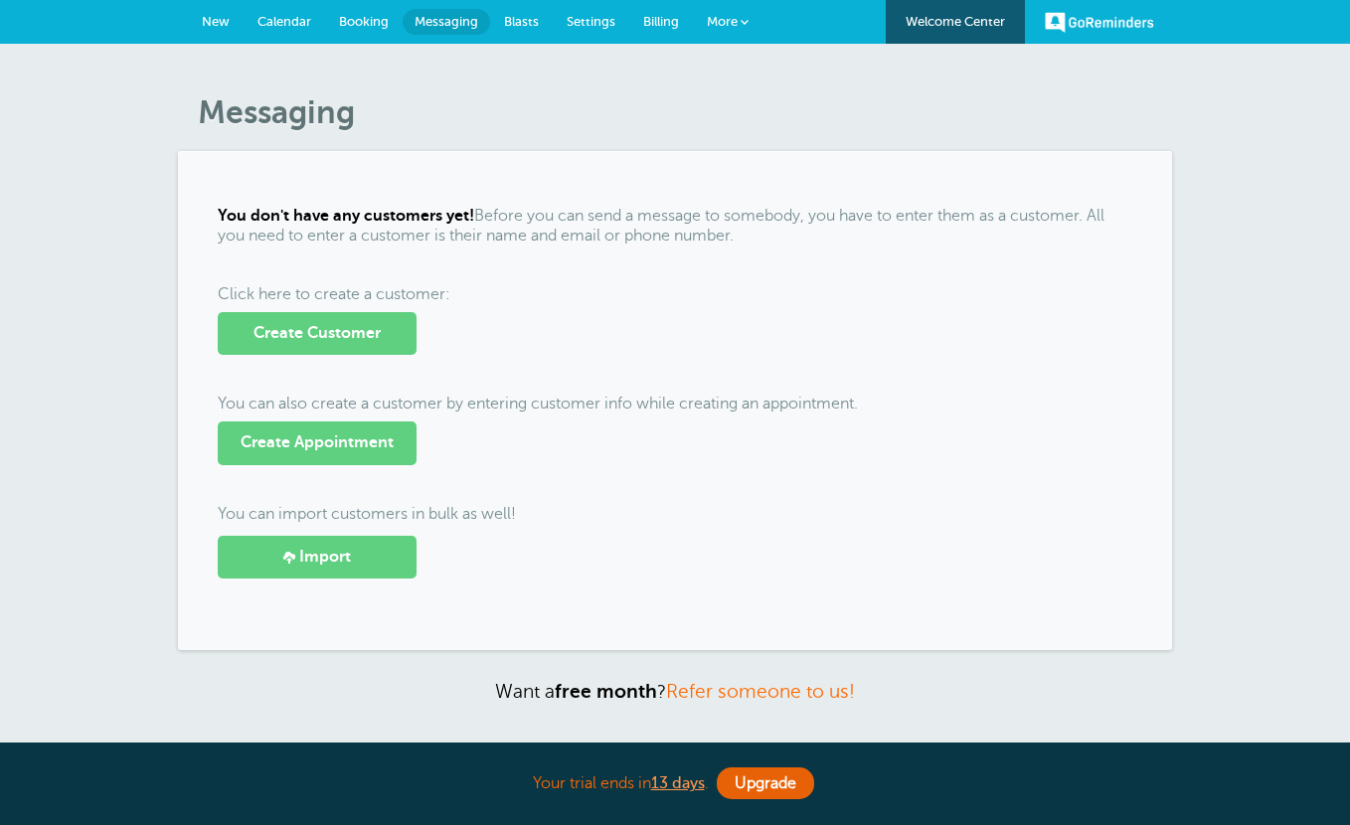
click at [217, 12] on link "New" at bounding box center [216, 22] width 56 height 44
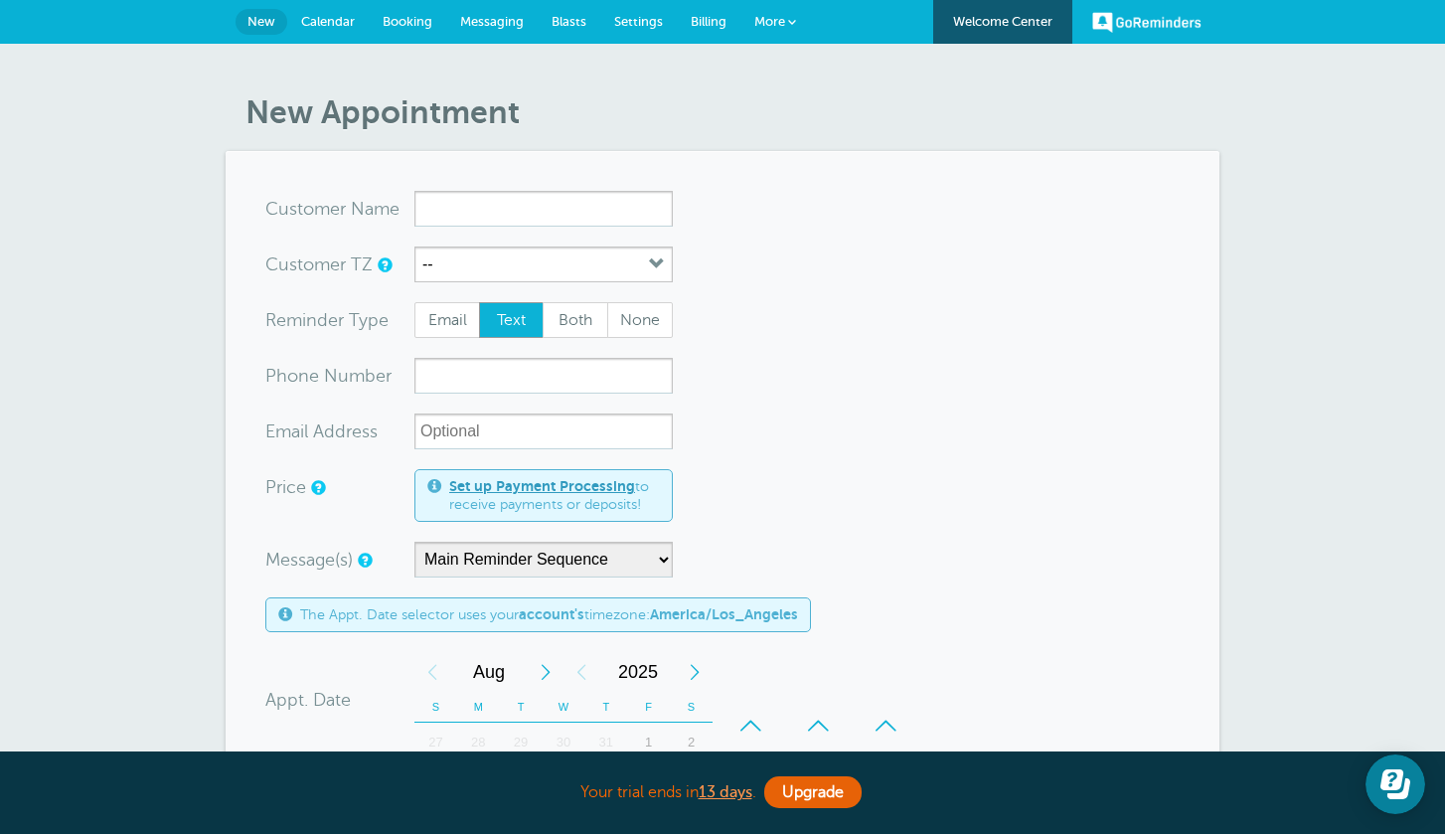
click at [646, 12] on link "Settings" at bounding box center [638, 22] width 77 height 44
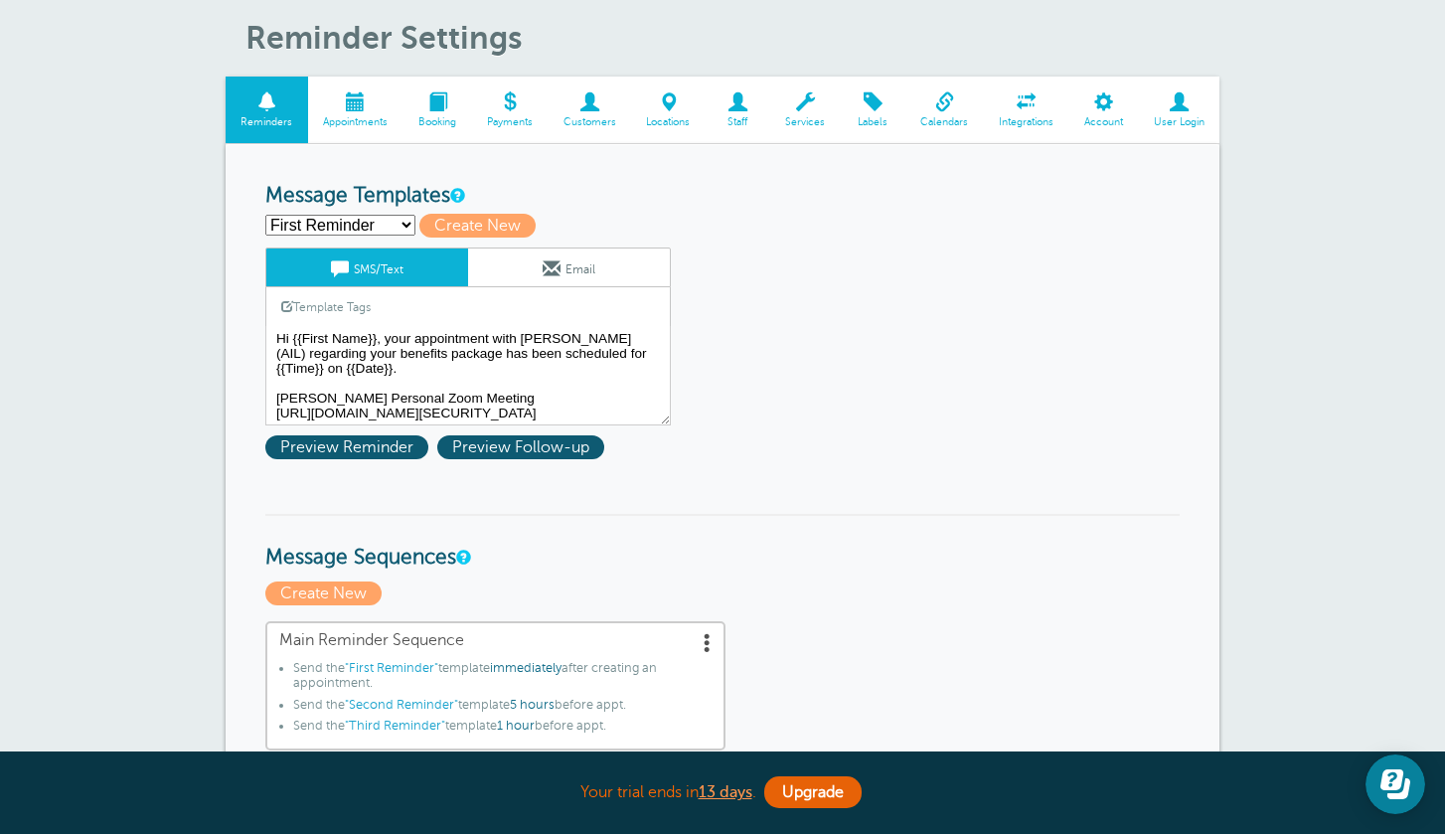
scroll to position [89, 0]
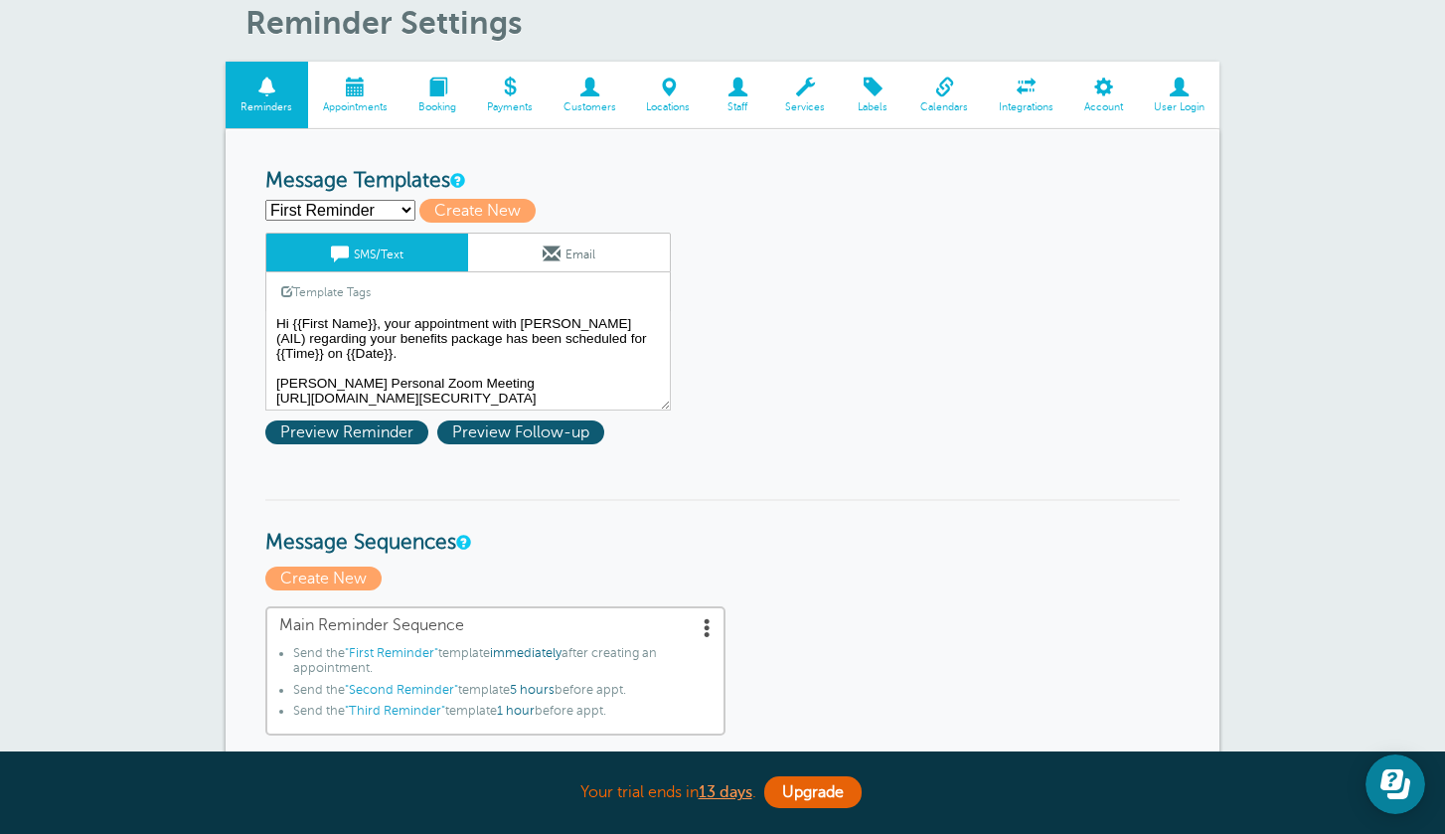
click at [394, 206] on select "First Reminder Second Reminder Second Reminder Third Reminder Third Reminder Cr…" at bounding box center [340, 210] width 150 height 21
select select "160052"
click at [265, 200] on select "First Reminder Second Reminder Second Reminder Third Reminder Third Reminder Cr…" at bounding box center [340, 210] width 150 height 21
type input "Second Reminder"
type textarea "Hi {{First Name}}, you have an appointment with American Income Life at {{Time}…"
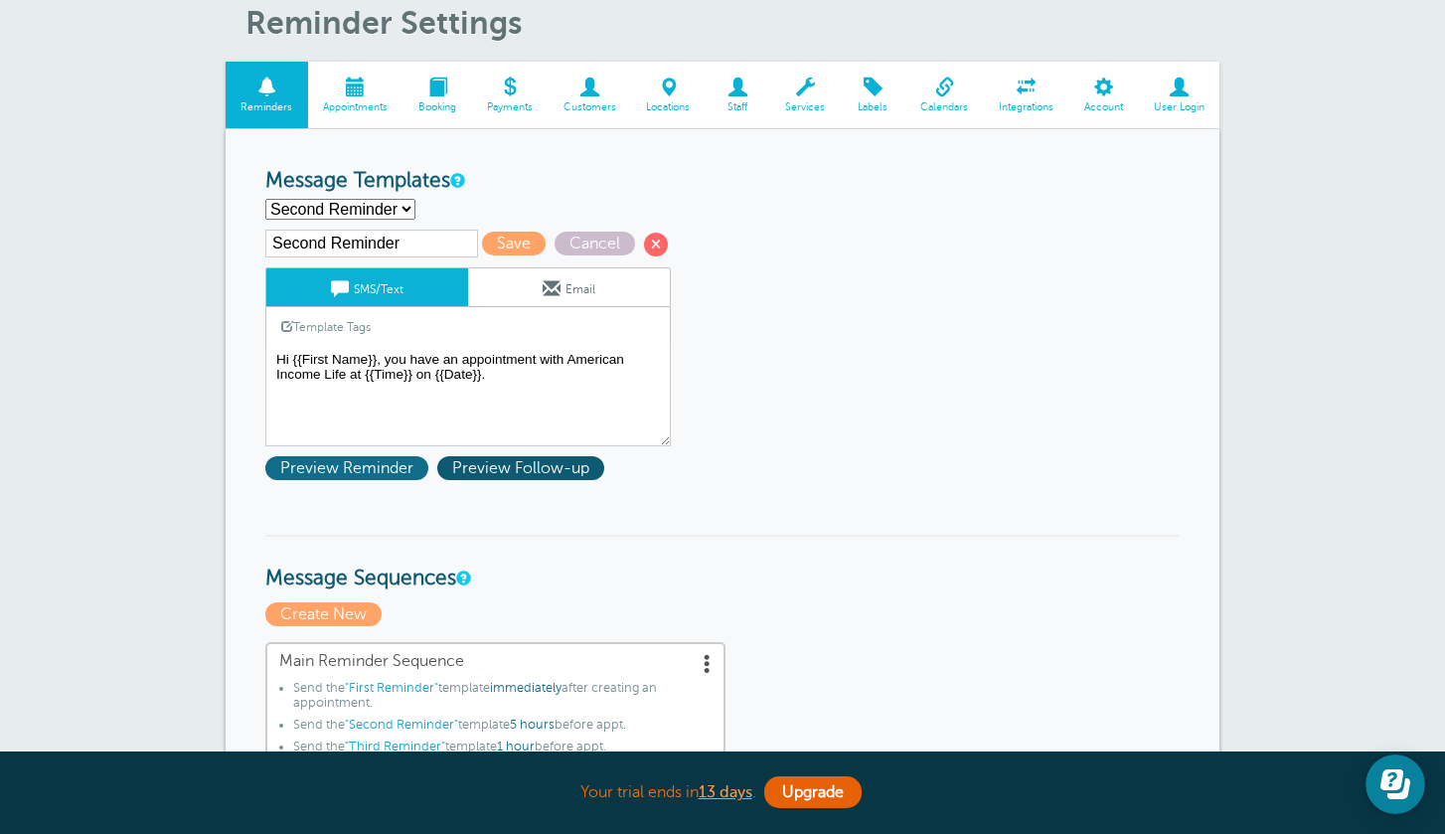
click at [376, 466] on span "Preview Reminder" at bounding box center [346, 468] width 163 height 24
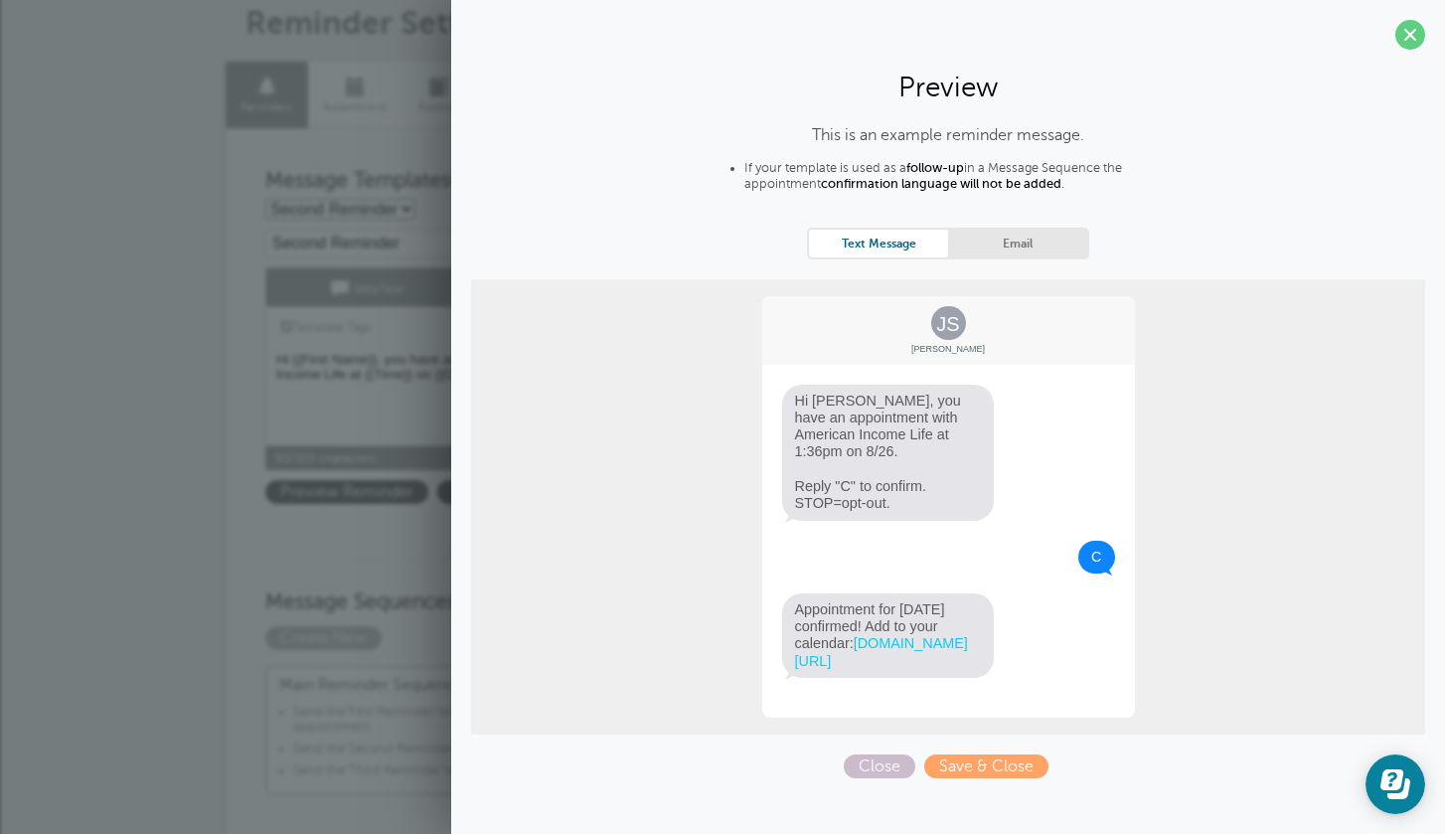
click at [409, 403] on textarea "Hi {{First Name}}, your appointment with Adrian Salas (AIL) regarding your bene…" at bounding box center [468, 396] width 406 height 99
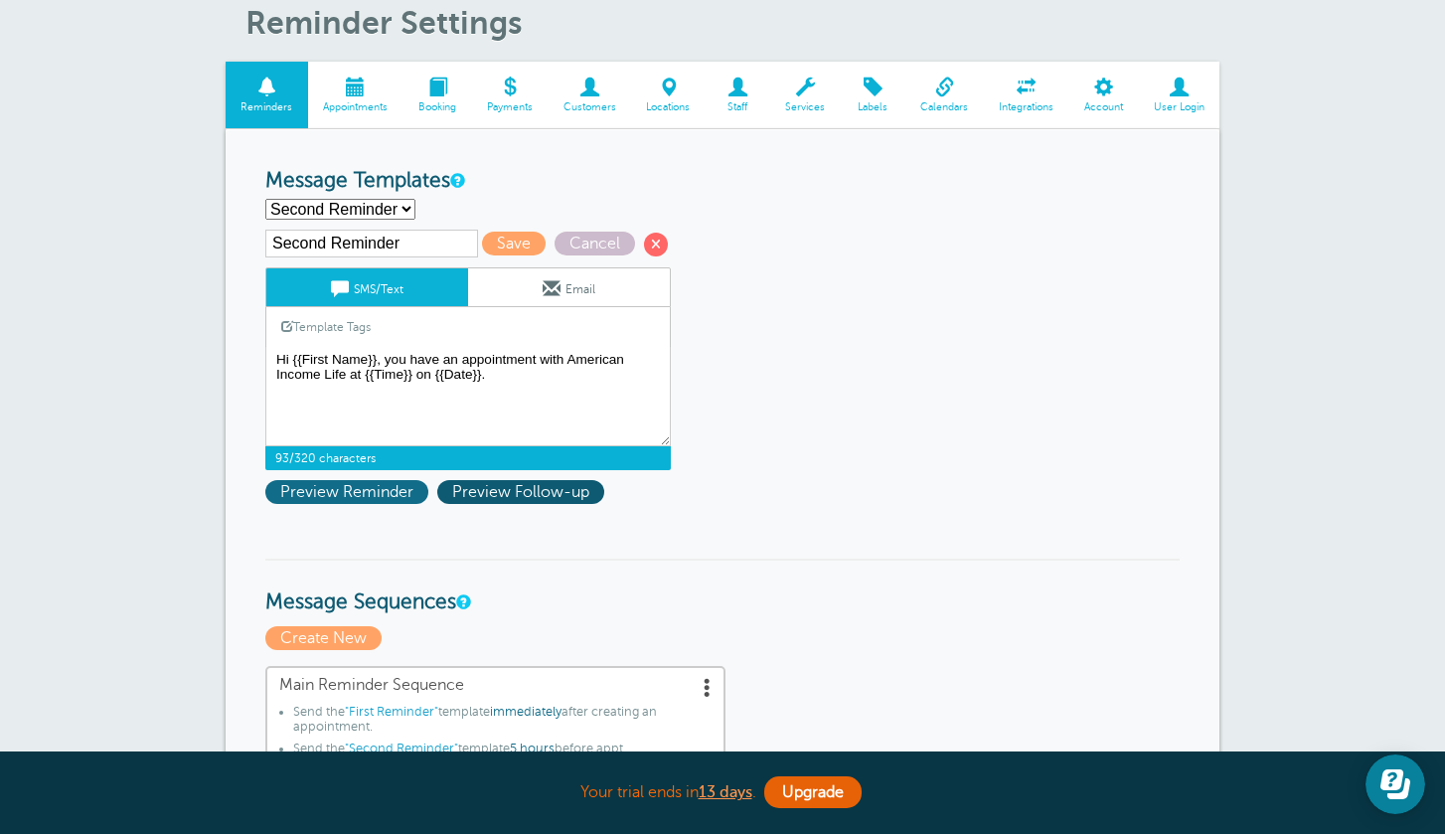
click at [340, 494] on span "Preview Reminder" at bounding box center [346, 492] width 163 height 24
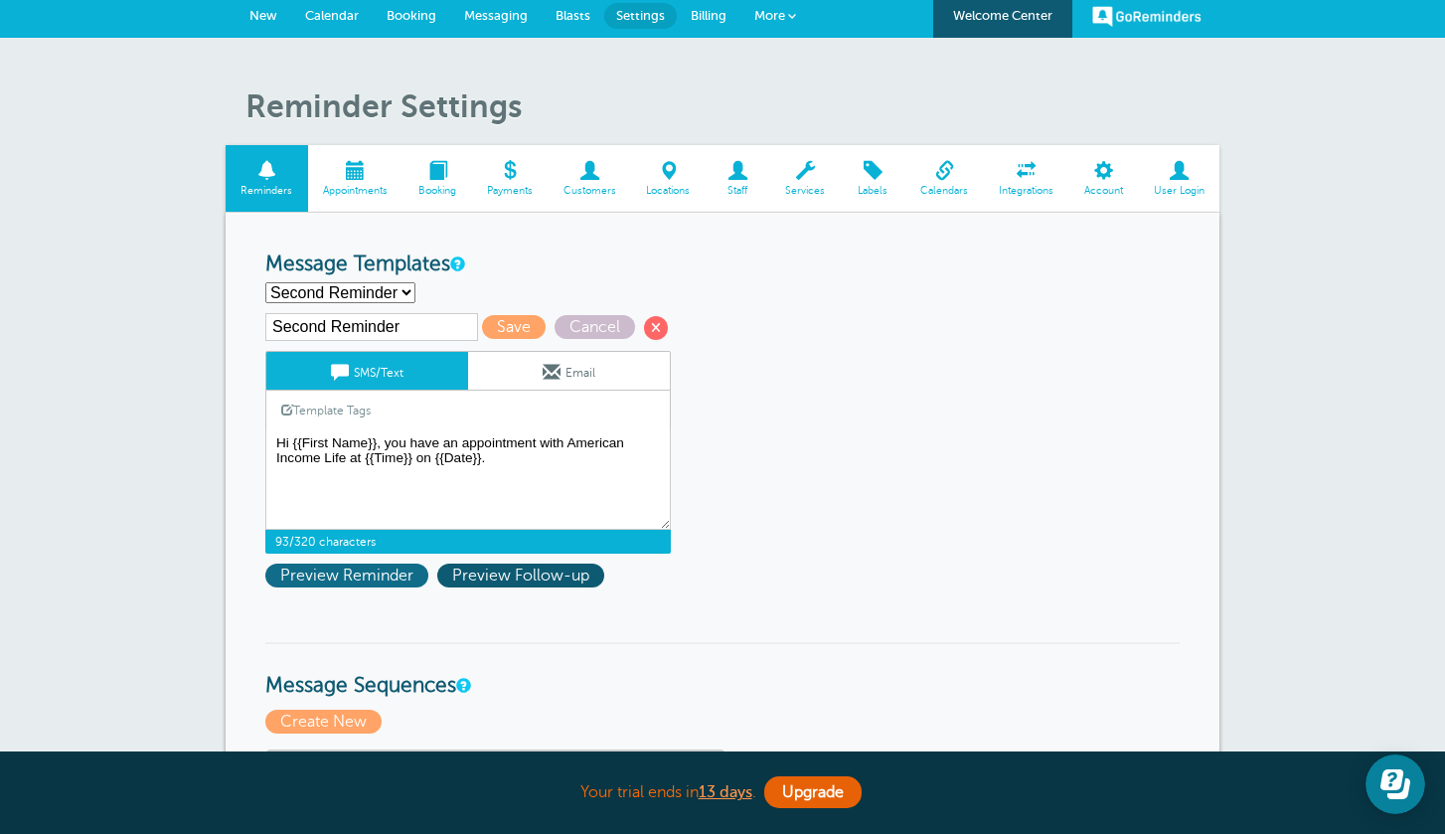
scroll to position [0, 0]
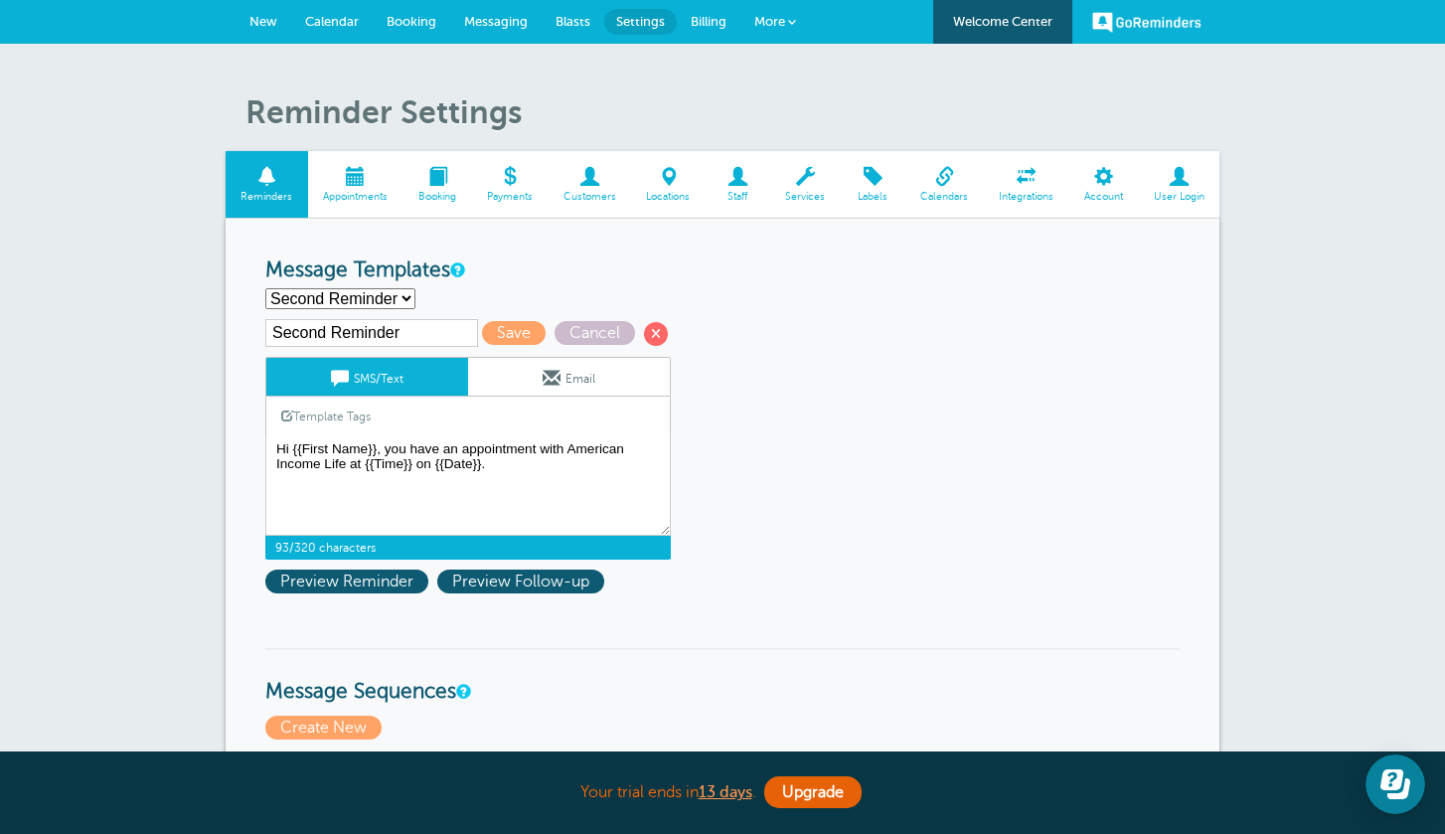
click at [380, 299] on select "First Reminder Second Reminder Second Reminder Third Reminder Third Reminder Cr…" at bounding box center [340, 298] width 150 height 21
click at [265, 288] on select "First Reminder Second Reminder Second Reminder Third Reminder Third Reminder Cr…" at bounding box center [340, 298] width 150 height 21
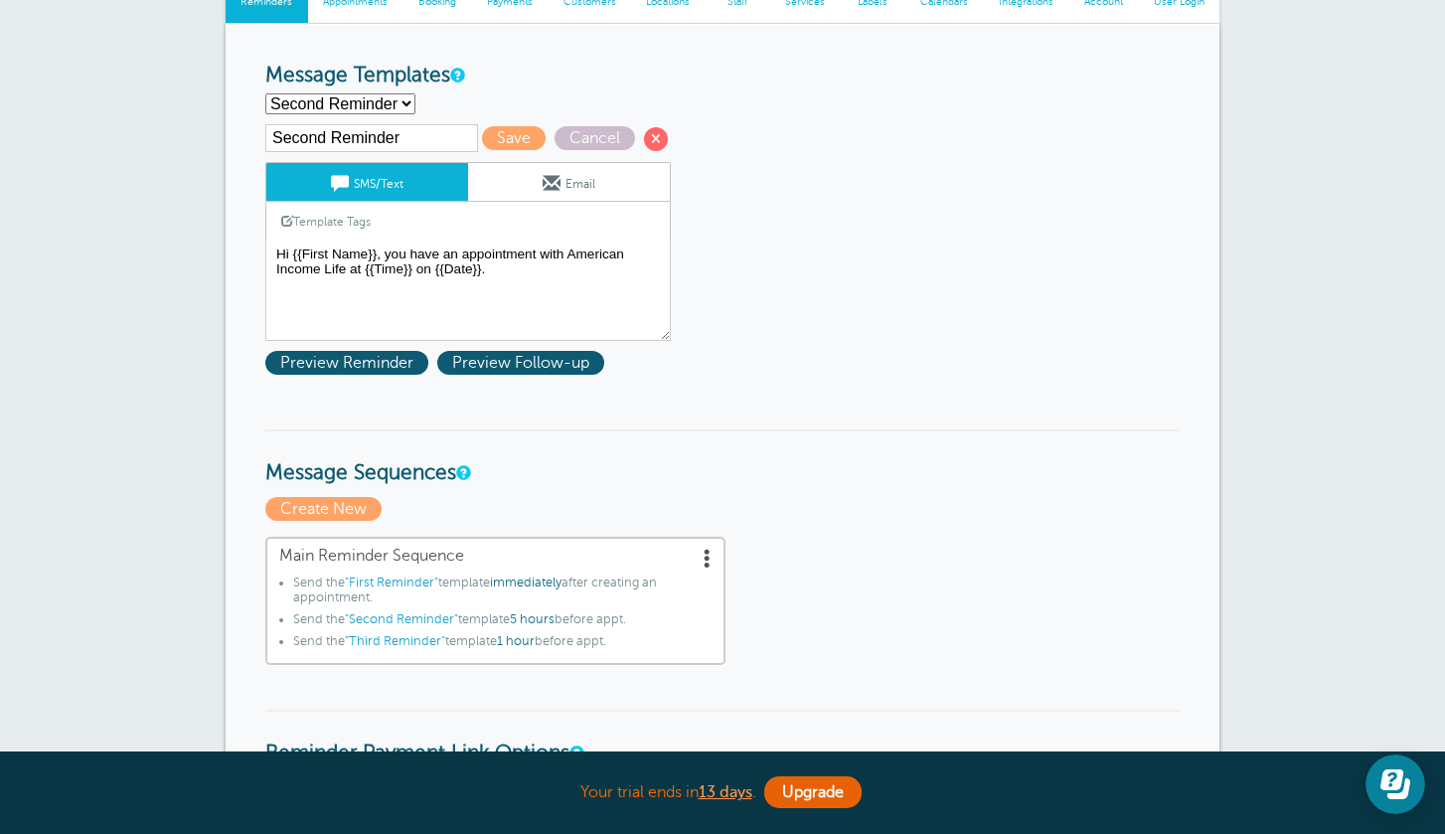
scroll to position [161, 0]
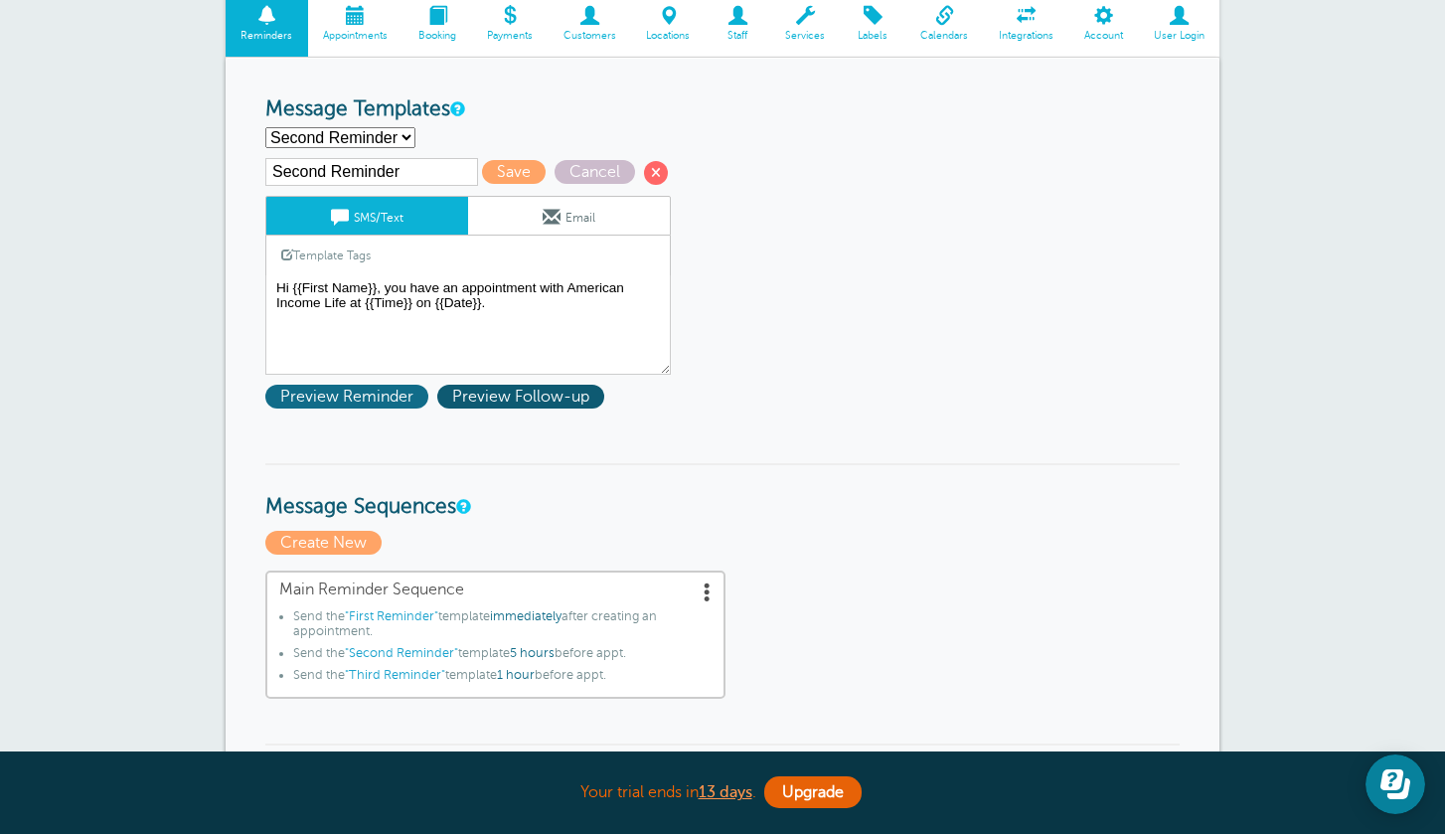
click at [392, 400] on span "Preview Reminder" at bounding box center [346, 397] width 163 height 24
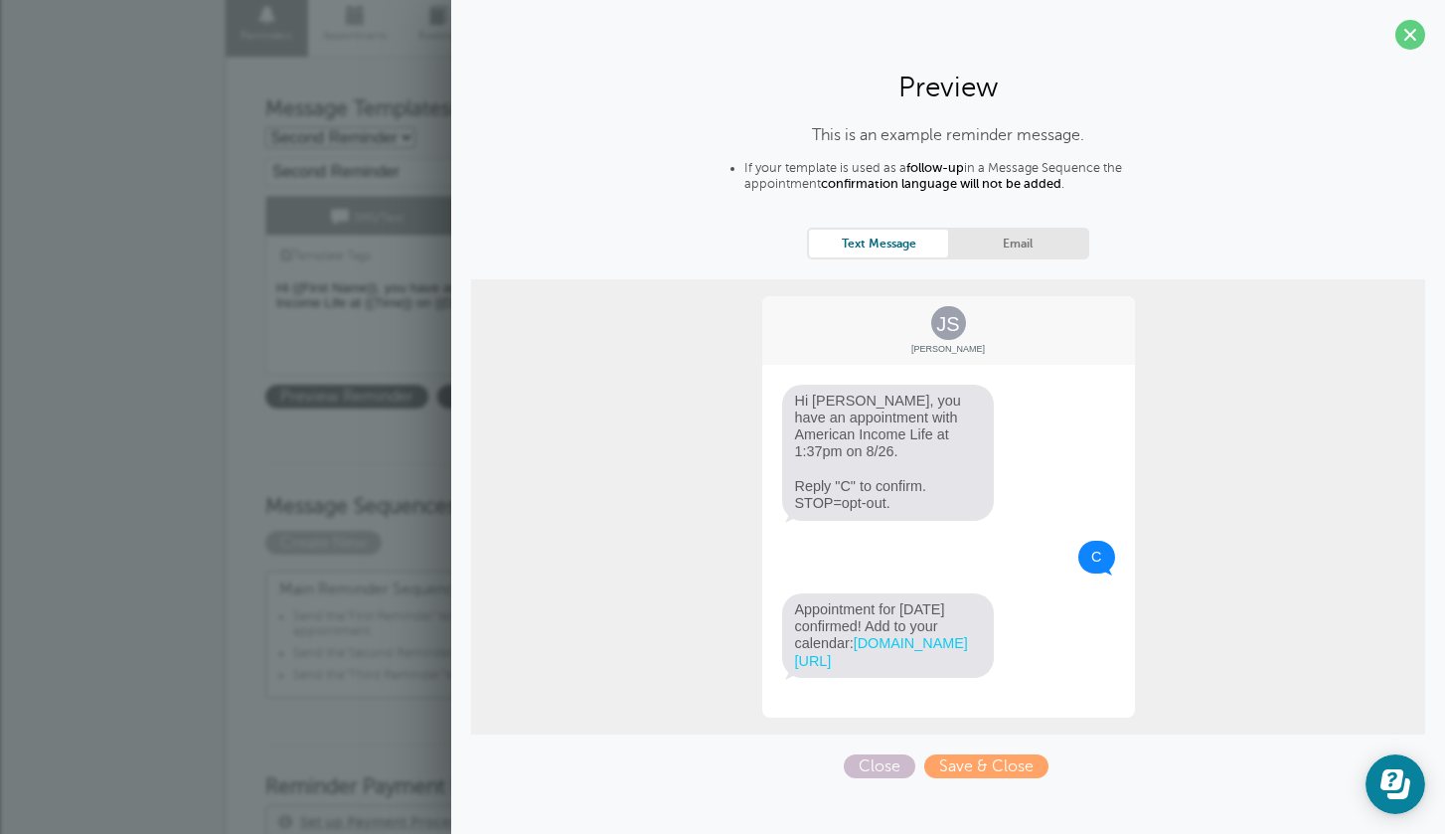
click at [376, 482] on h3 "Message Sequences" at bounding box center [722, 491] width 915 height 57
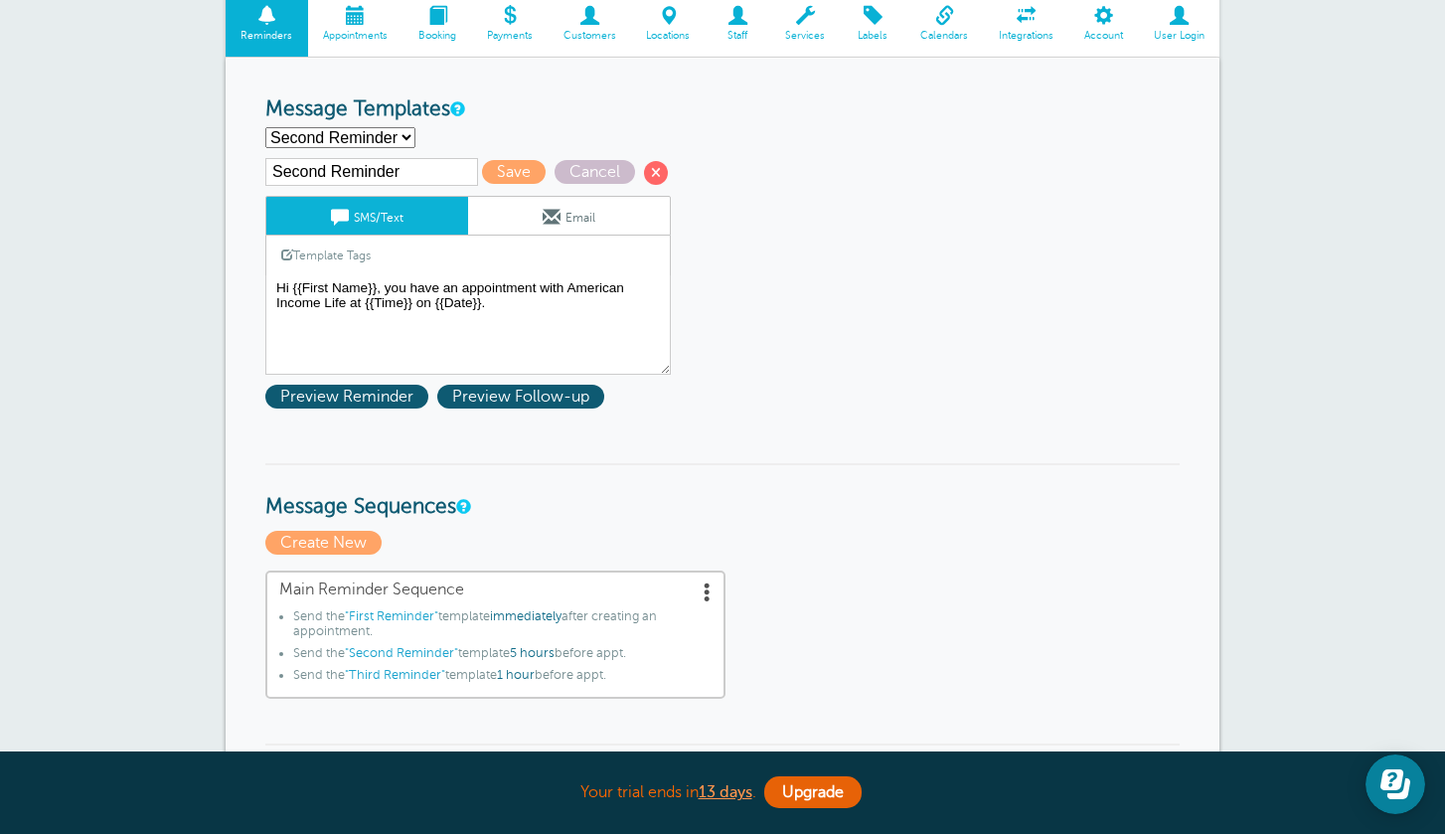
click at [409, 131] on select "First Reminder Second Reminder Second Reminder Third Reminder Third Reminder Cr…" at bounding box center [340, 137] width 150 height 21
select select "160050"
click at [265, 127] on select "First Reminder Second Reminder Second Reminder Third Reminder Third Reminder Cr…" at bounding box center [340, 137] width 150 height 21
type input "First Reminder"
type textarea "Hi {{First Name}}, your appointment with Adrian Salas (AIL) regarding your bene…"
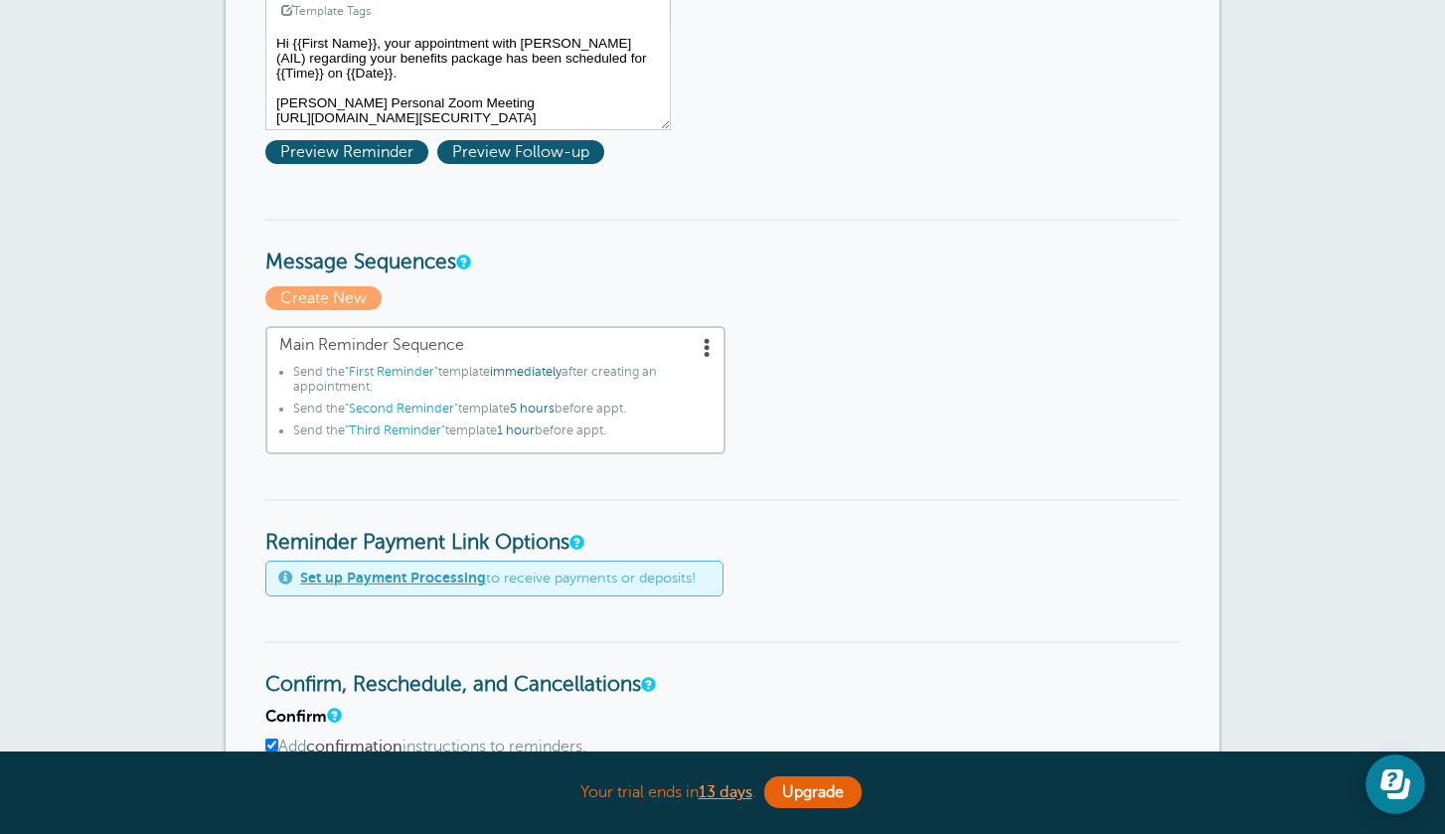
scroll to position [345, 0]
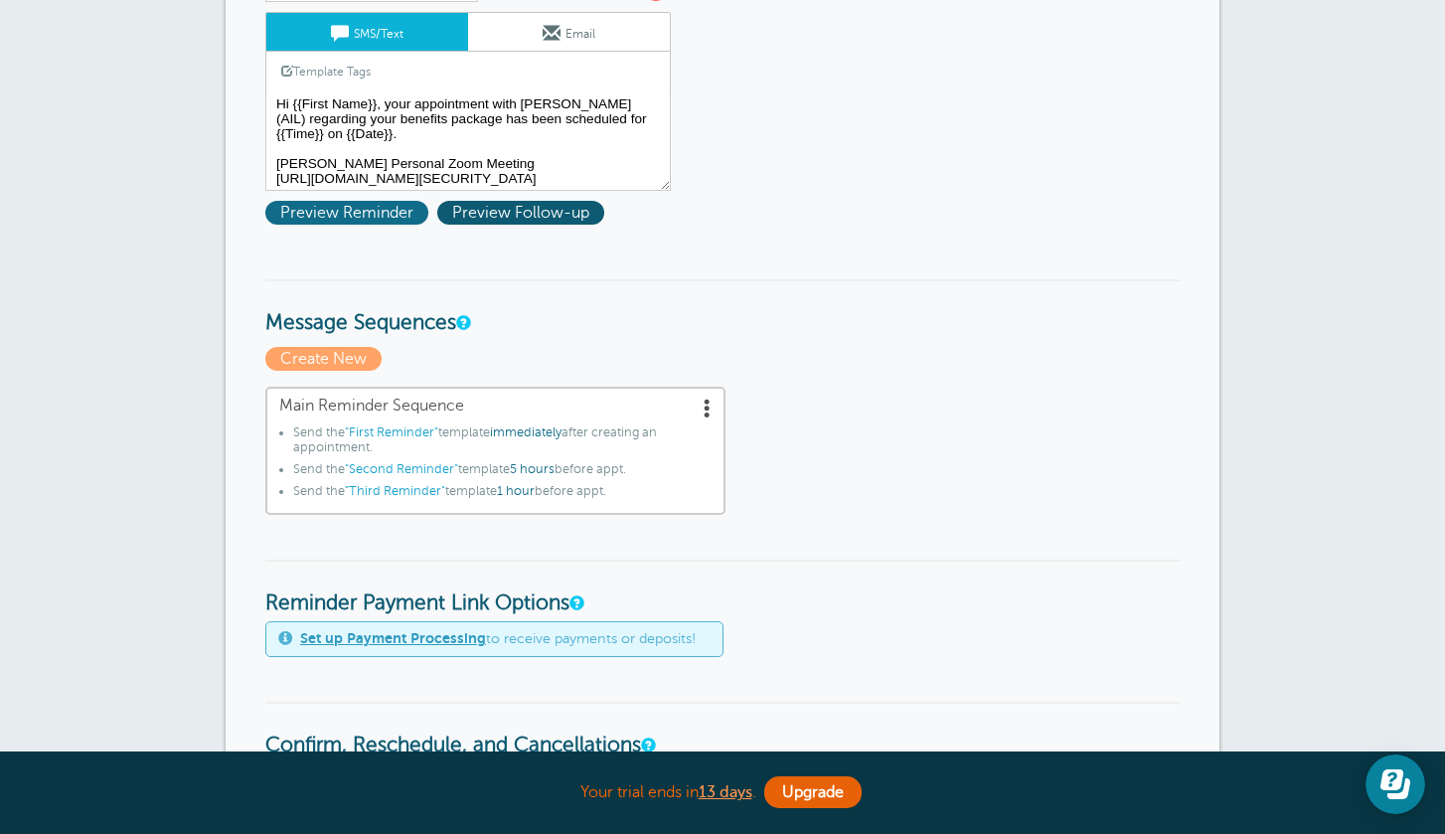
click at [387, 223] on span "Preview Reminder" at bounding box center [346, 213] width 163 height 24
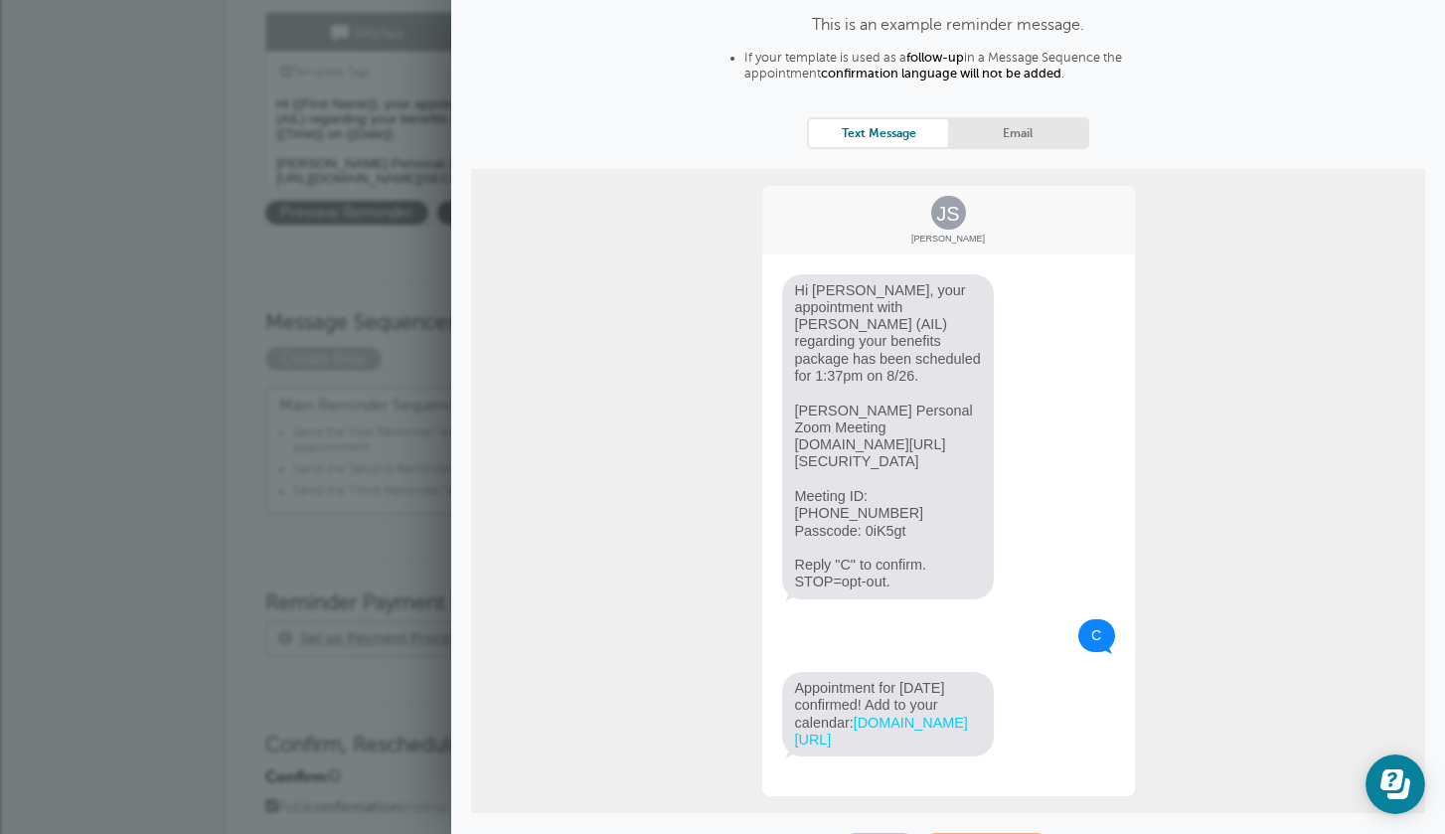
scroll to position [165, 0]
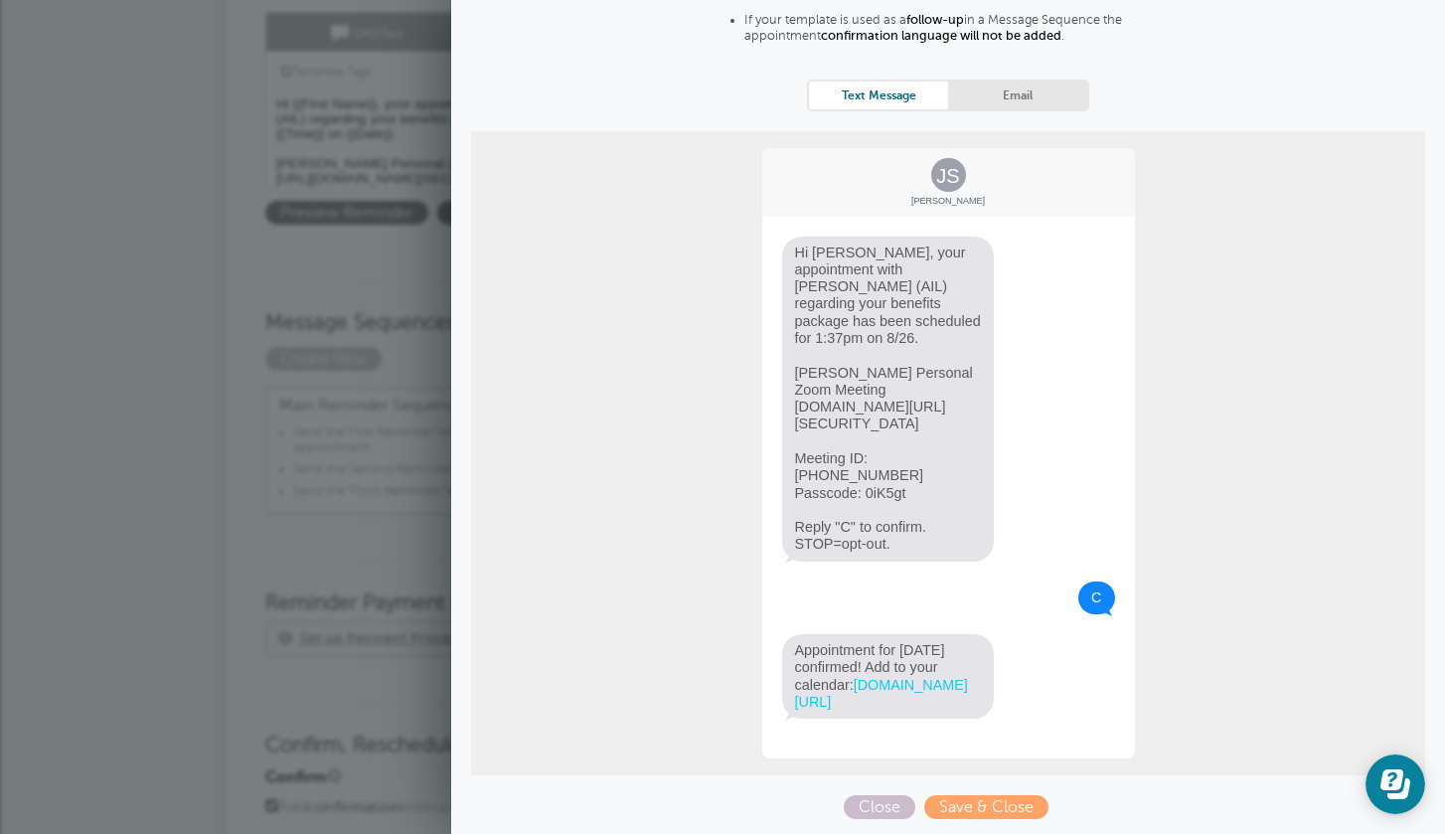
click at [379, 486] on span ""Third Reminder"" at bounding box center [395, 491] width 100 height 14
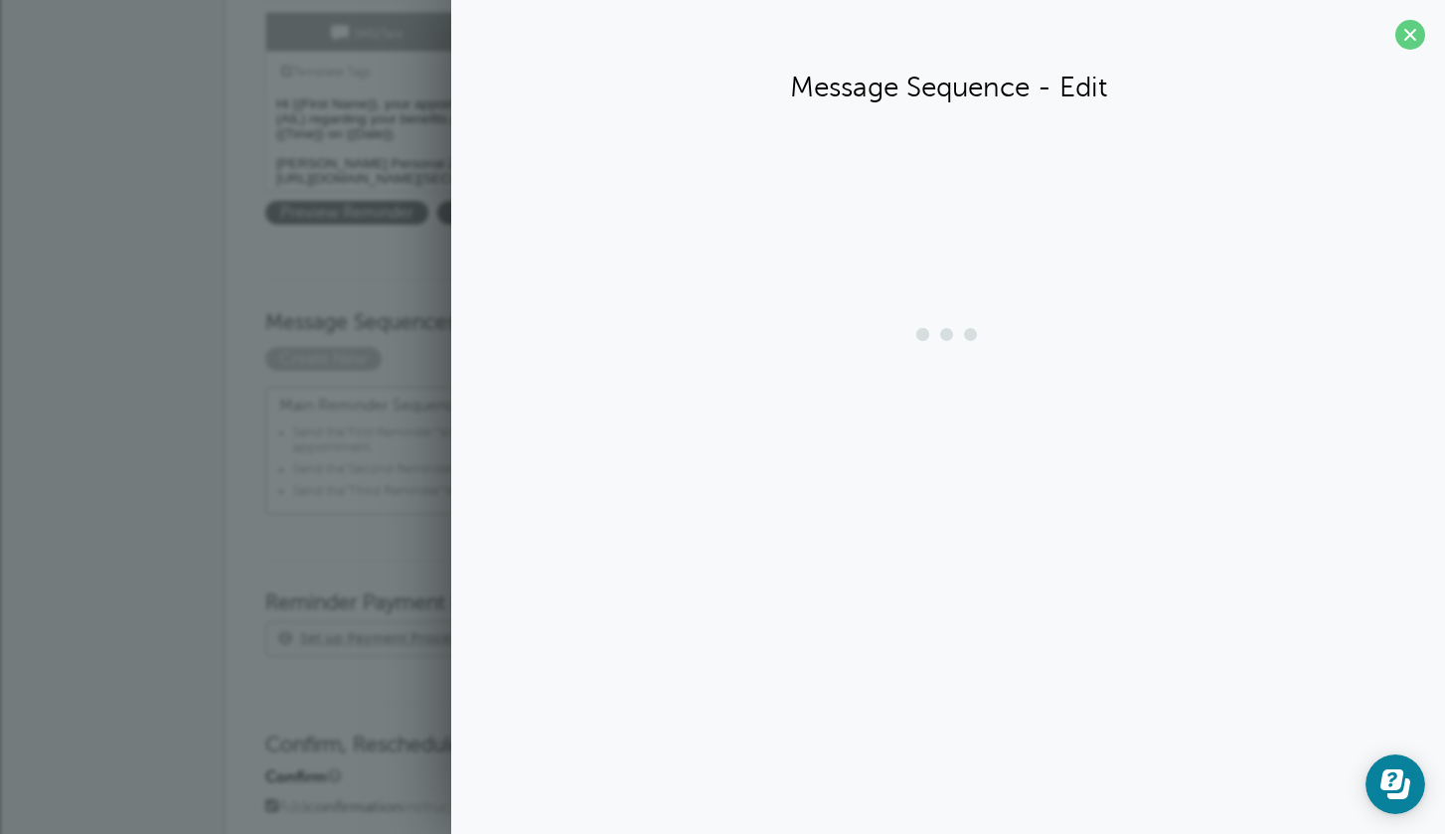
scroll to position [0, 0]
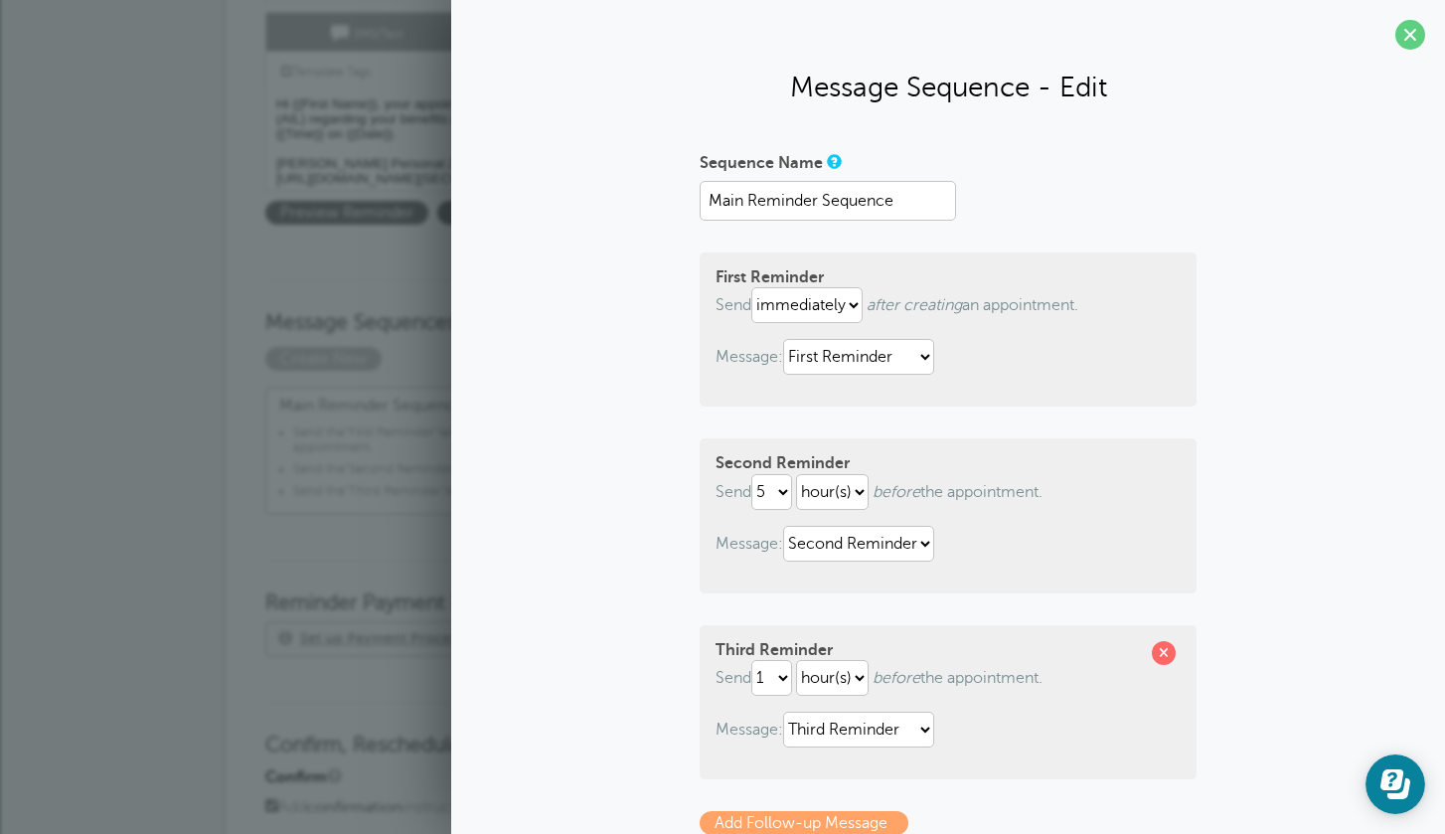
click at [317, 493] on li "Send the "Third Reminder" template 1 hour before appt." at bounding box center [502, 495] width 419 height 22
click at [1398, 35] on span at bounding box center [1411, 35] width 30 height 30
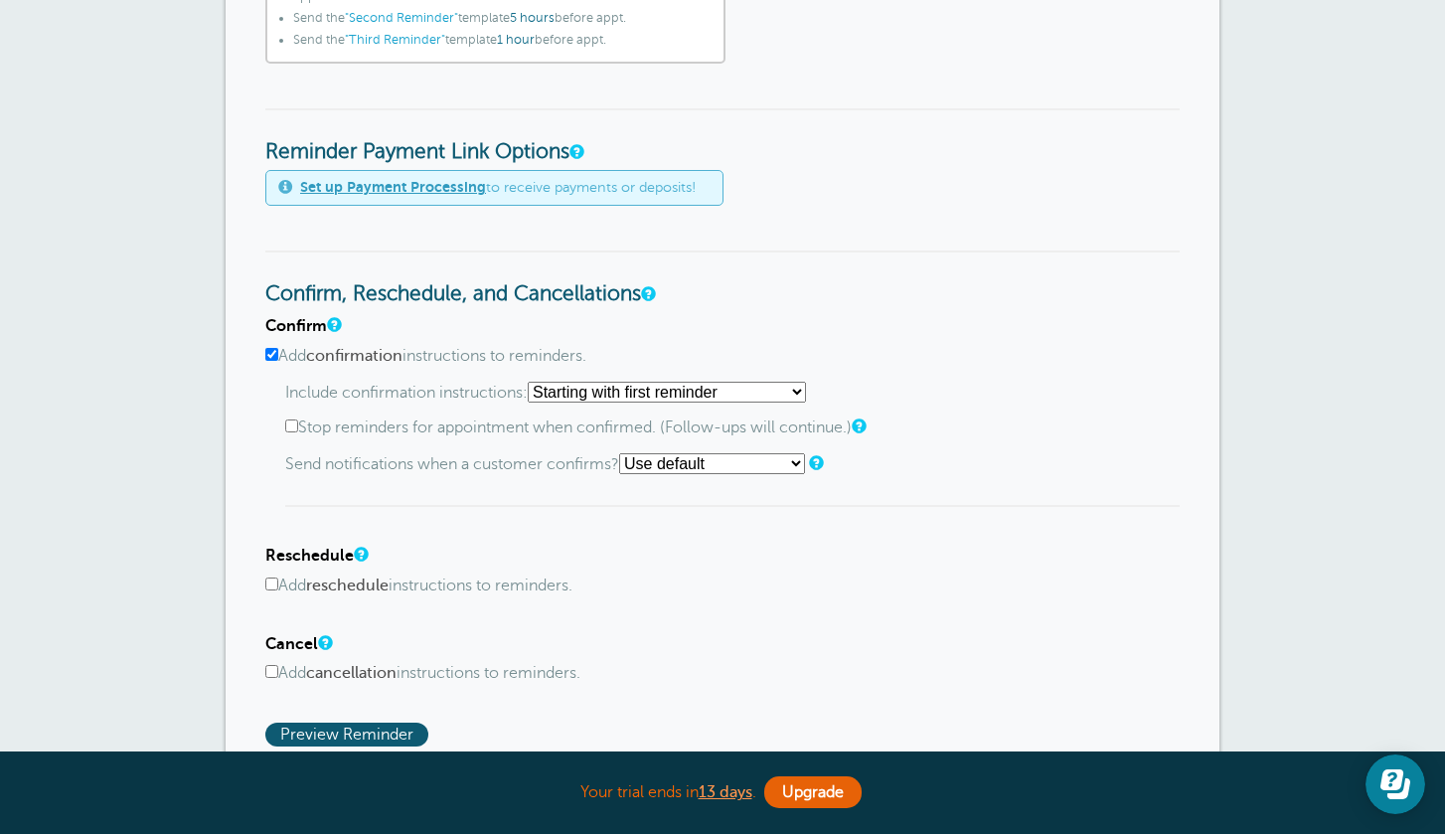
scroll to position [804, 0]
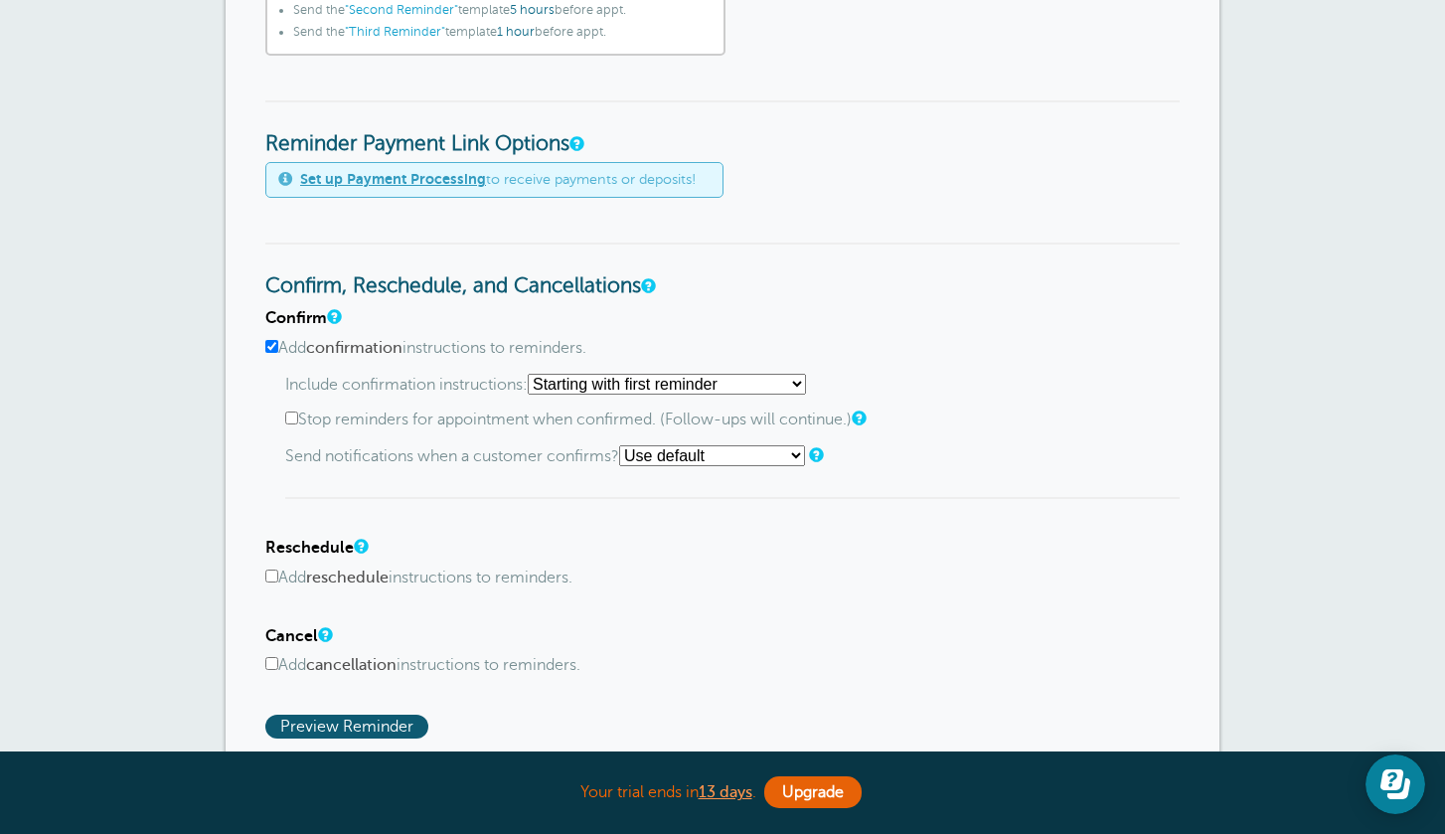
click at [801, 461] on select "Use default Text me Email me Don't send notifications" at bounding box center [712, 455] width 186 height 21
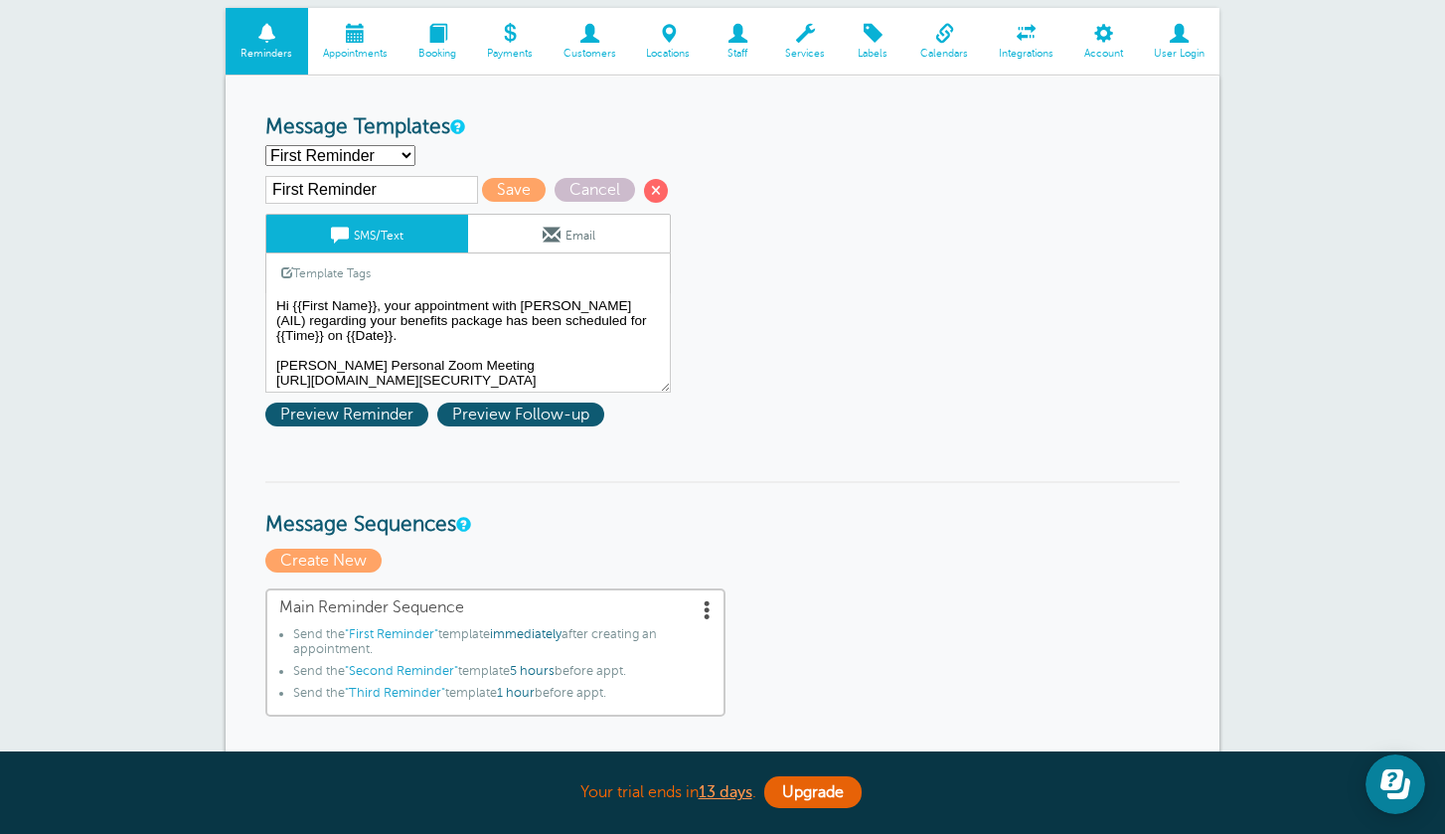
scroll to position [140, 0]
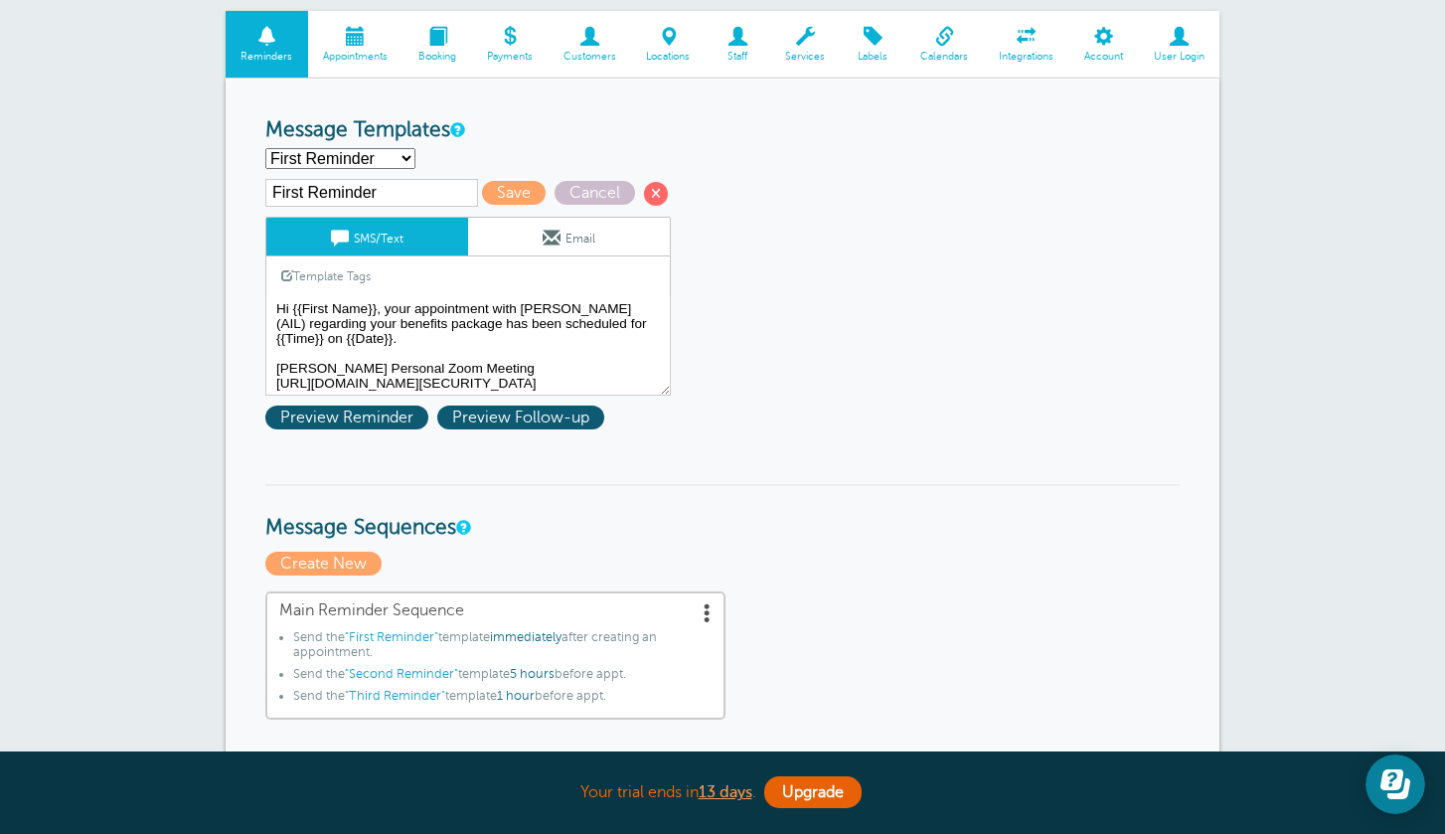
click at [612, 235] on link "Email" at bounding box center [569, 237] width 202 height 38
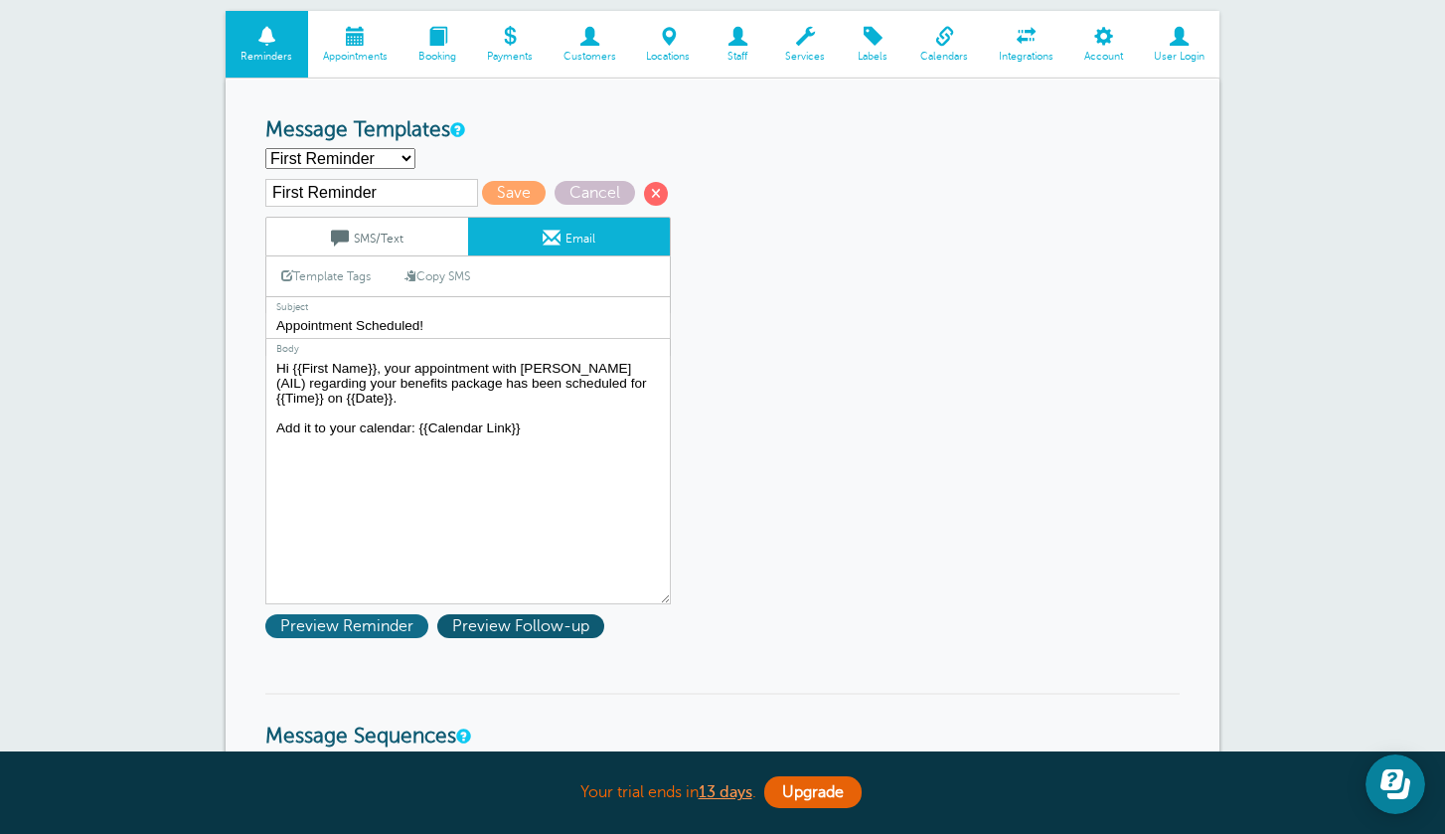
click at [350, 627] on span "Preview Reminder" at bounding box center [346, 626] width 163 height 24
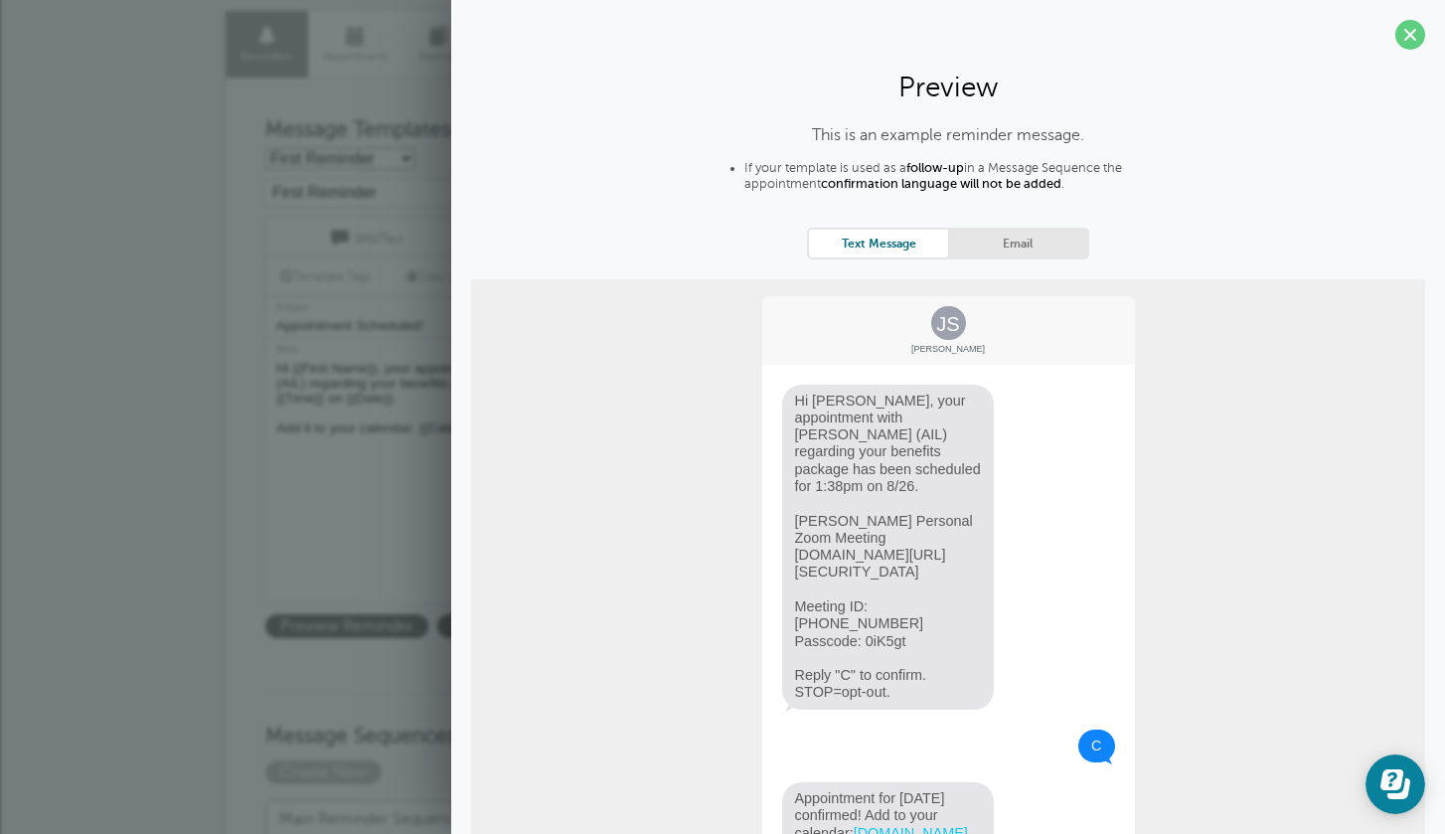
click at [976, 255] on link "Email" at bounding box center [1017, 243] width 139 height 27
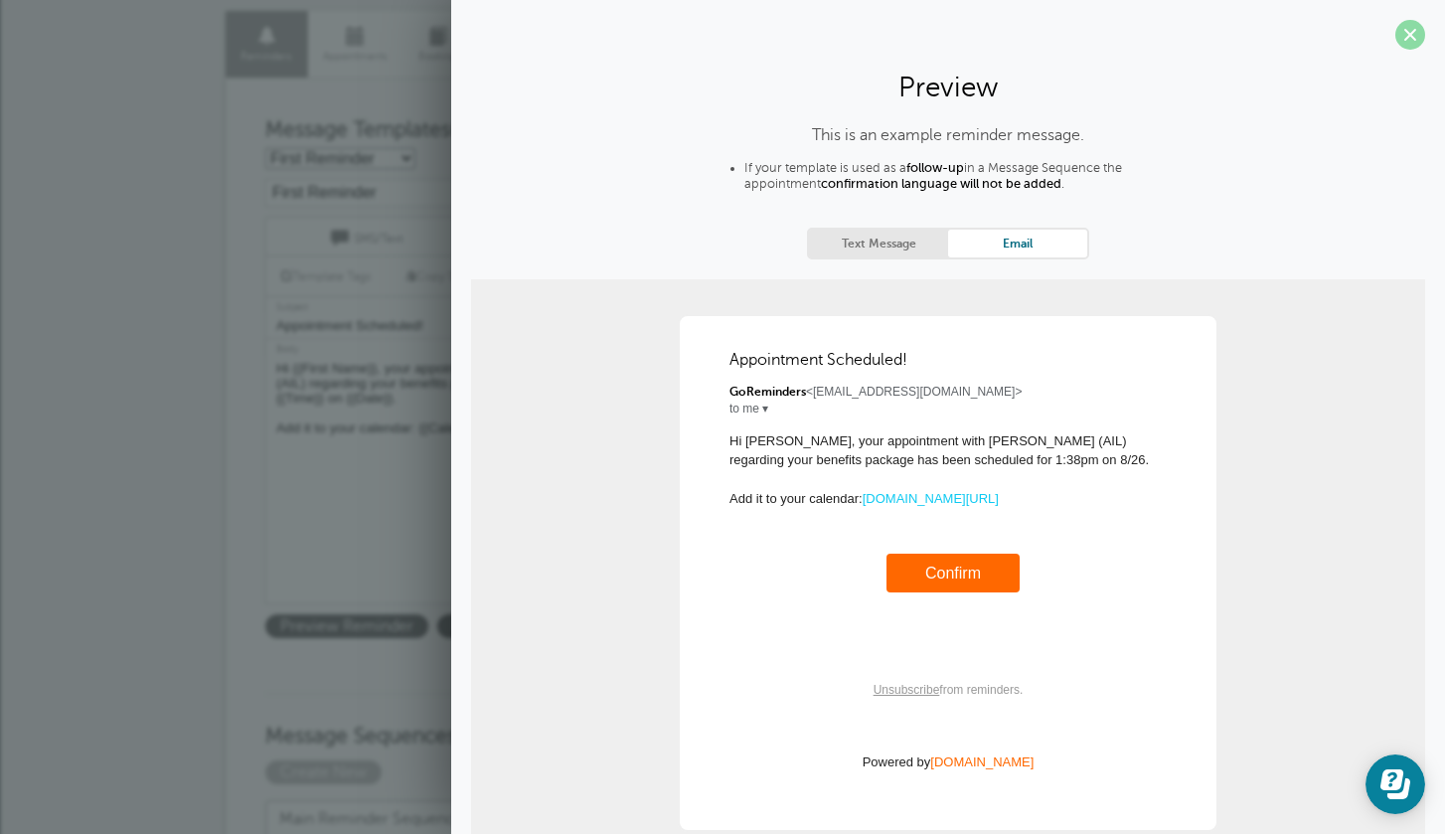
click at [1423, 34] on span at bounding box center [1411, 35] width 30 height 30
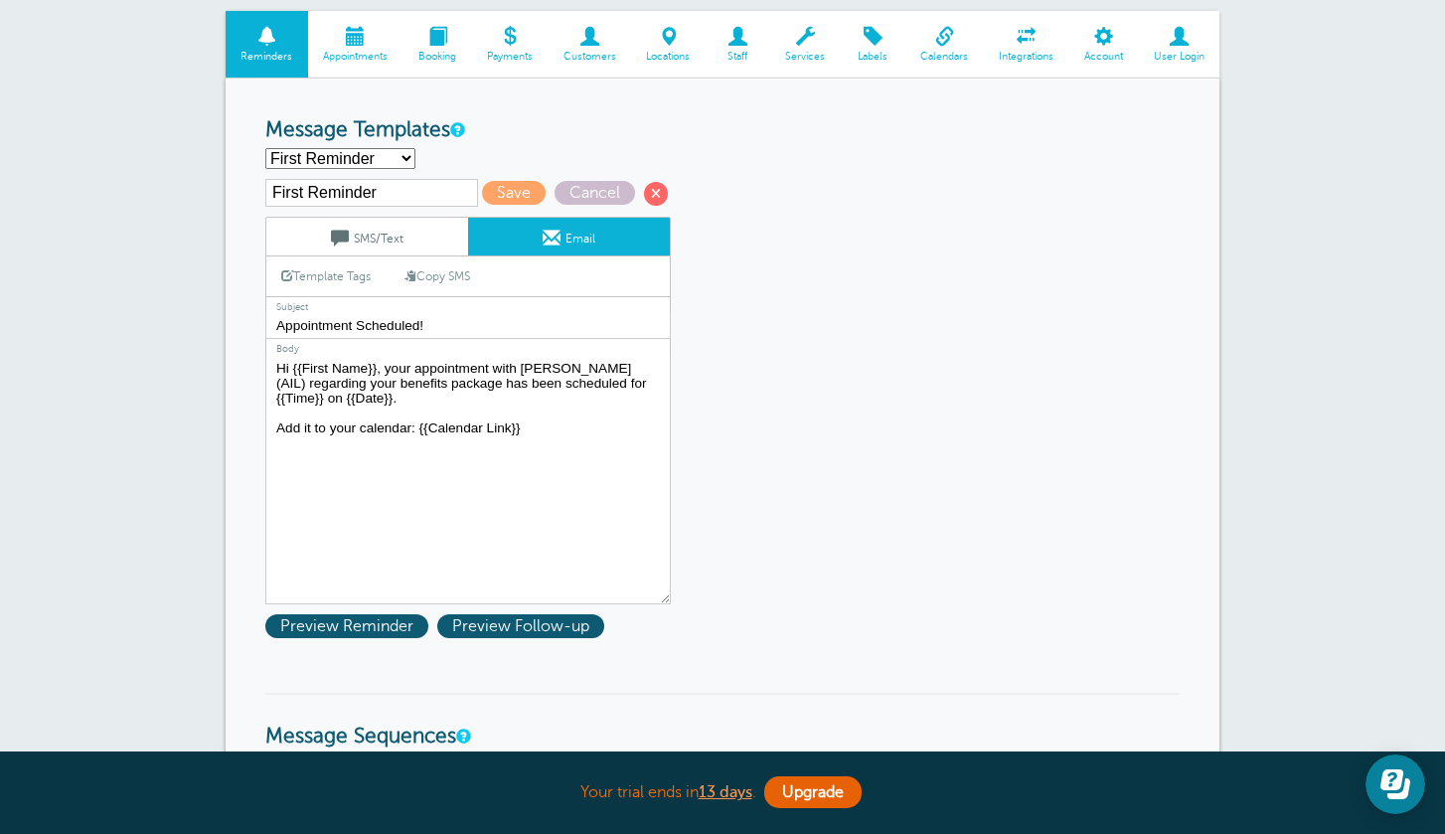
click at [426, 247] on link "SMS/Text" at bounding box center [367, 237] width 202 height 38
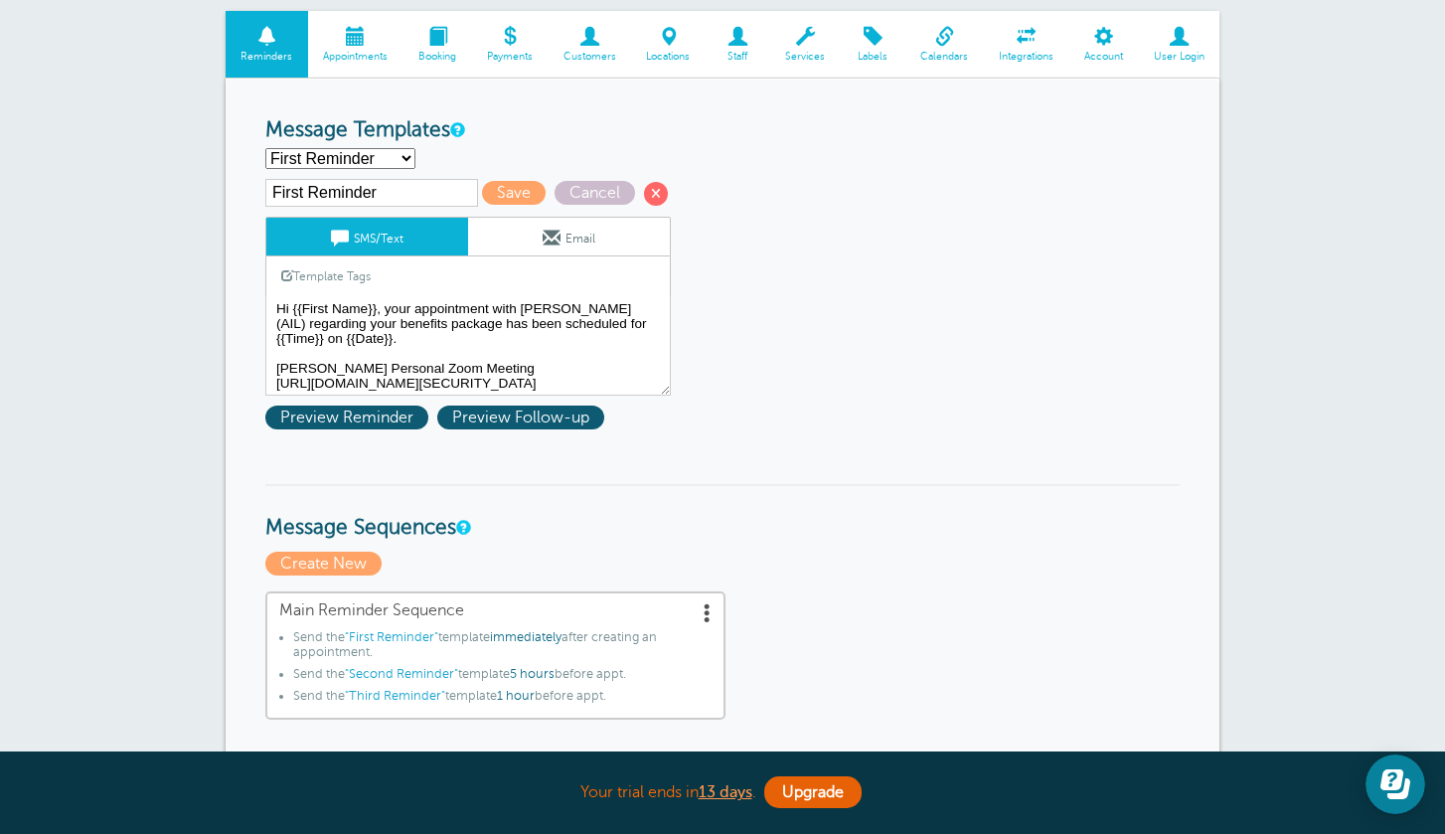
click at [455, 291] on div "Template Tags Copy SMS" at bounding box center [468, 275] width 406 height 39
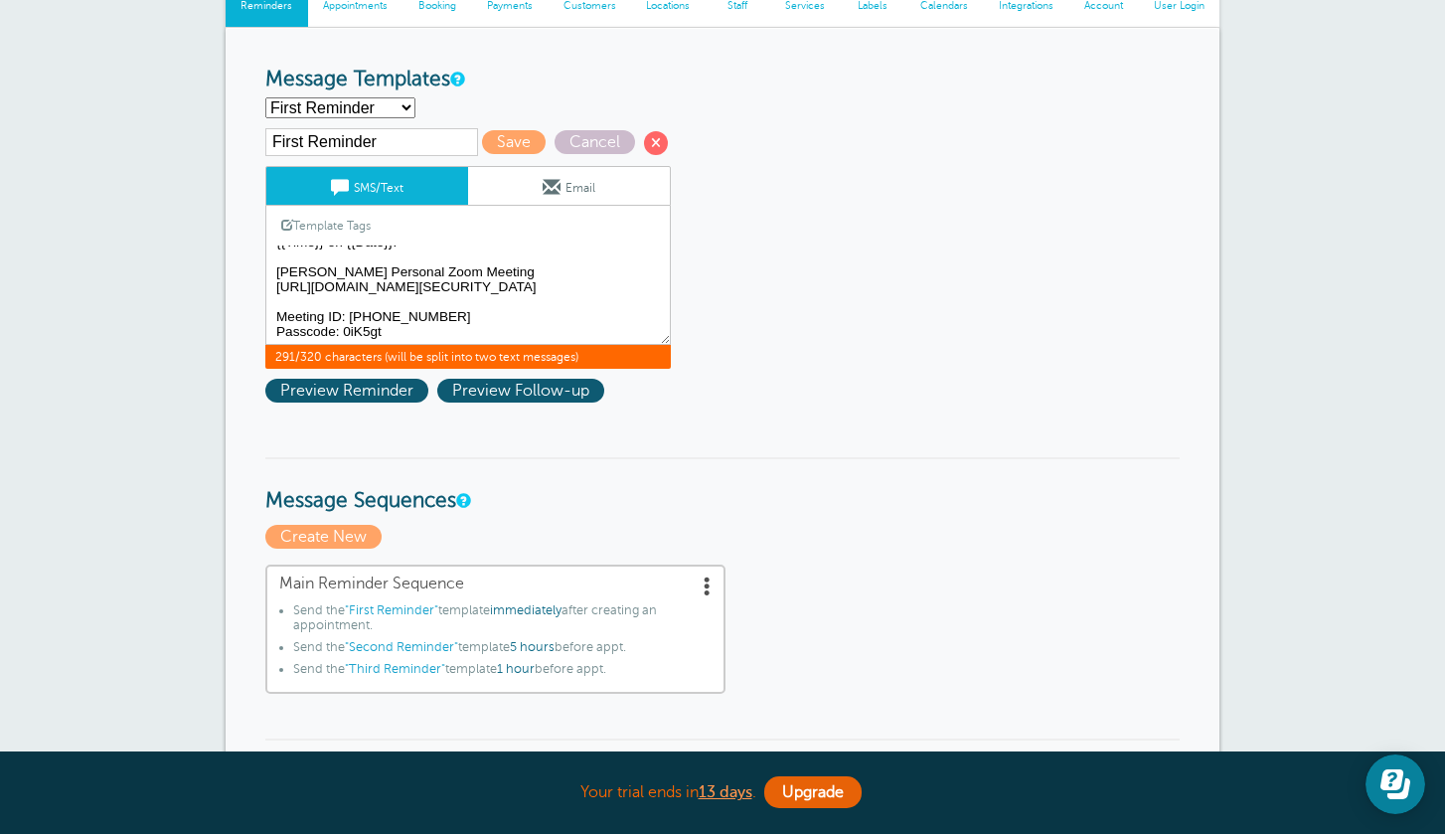
scroll to position [0, 0]
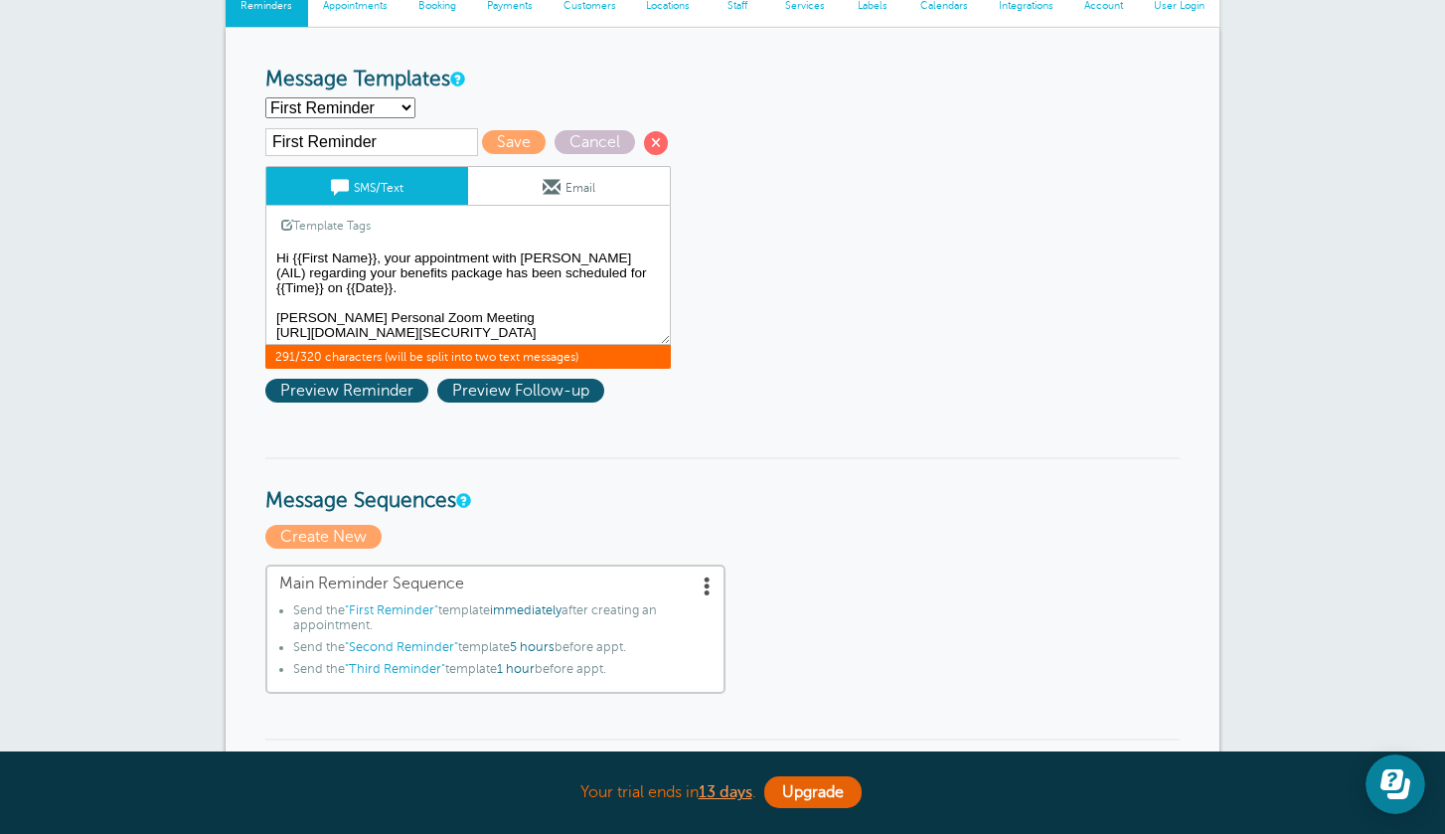
drag, startPoint x: 395, startPoint y: 334, endPoint x: 270, endPoint y: 320, distance: 125.0
click at [270, 320] on textarea "Hi {{First Name}}, your appointment with Adrian Salas (AIL) regarding your bene…" at bounding box center [468, 295] width 406 height 99
click at [554, 180] on span at bounding box center [552, 187] width 18 height 18
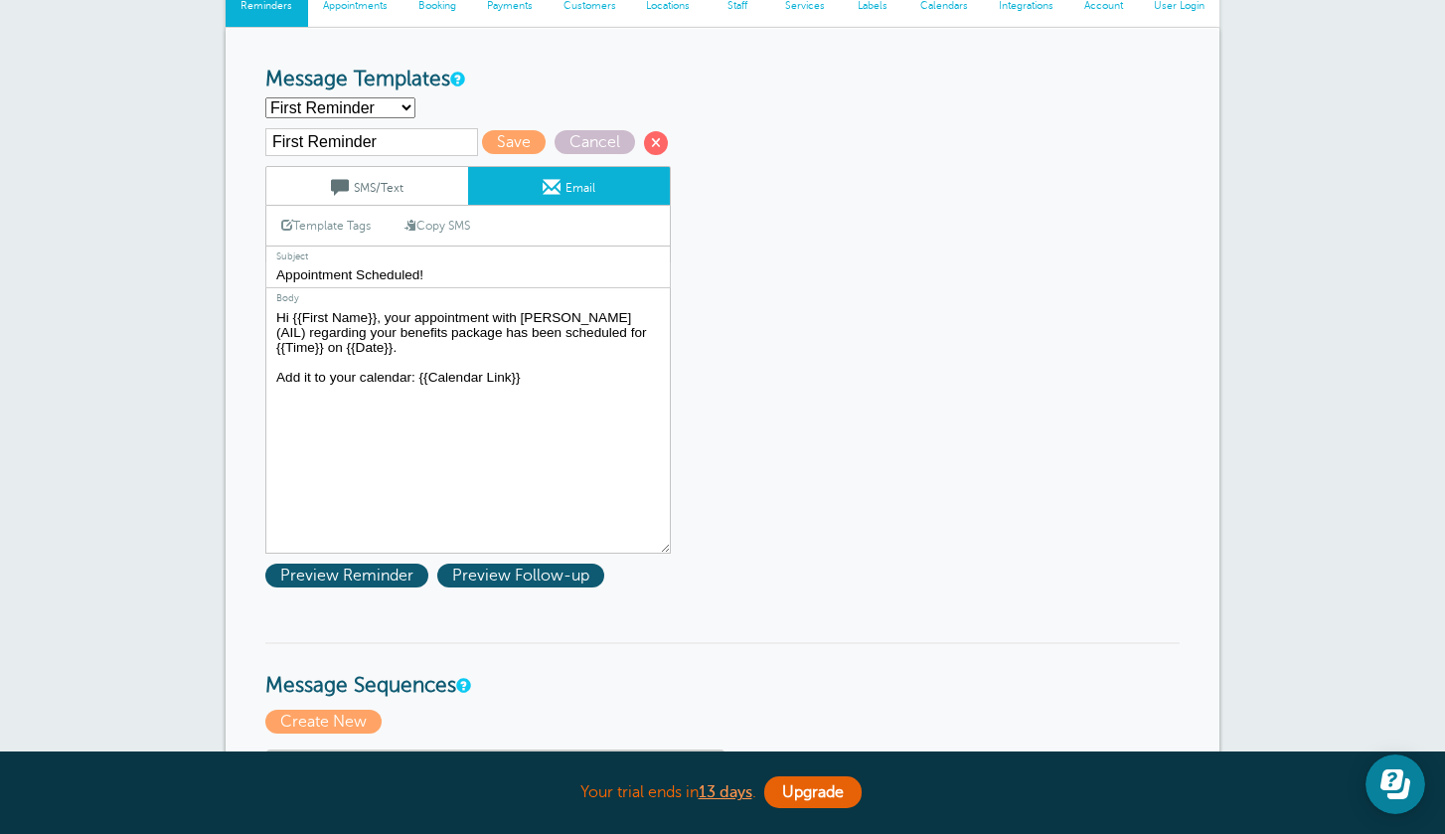
click at [541, 378] on textarea "Hi {{First Name}}, your appointment with Adrian Salas (AIL) regarding your bene…" at bounding box center [468, 429] width 406 height 249
paste textarea "Adrian Salas's Personal Zoom Meeting https://us06web.zoom.us/j/9166905165?pwd=H…"
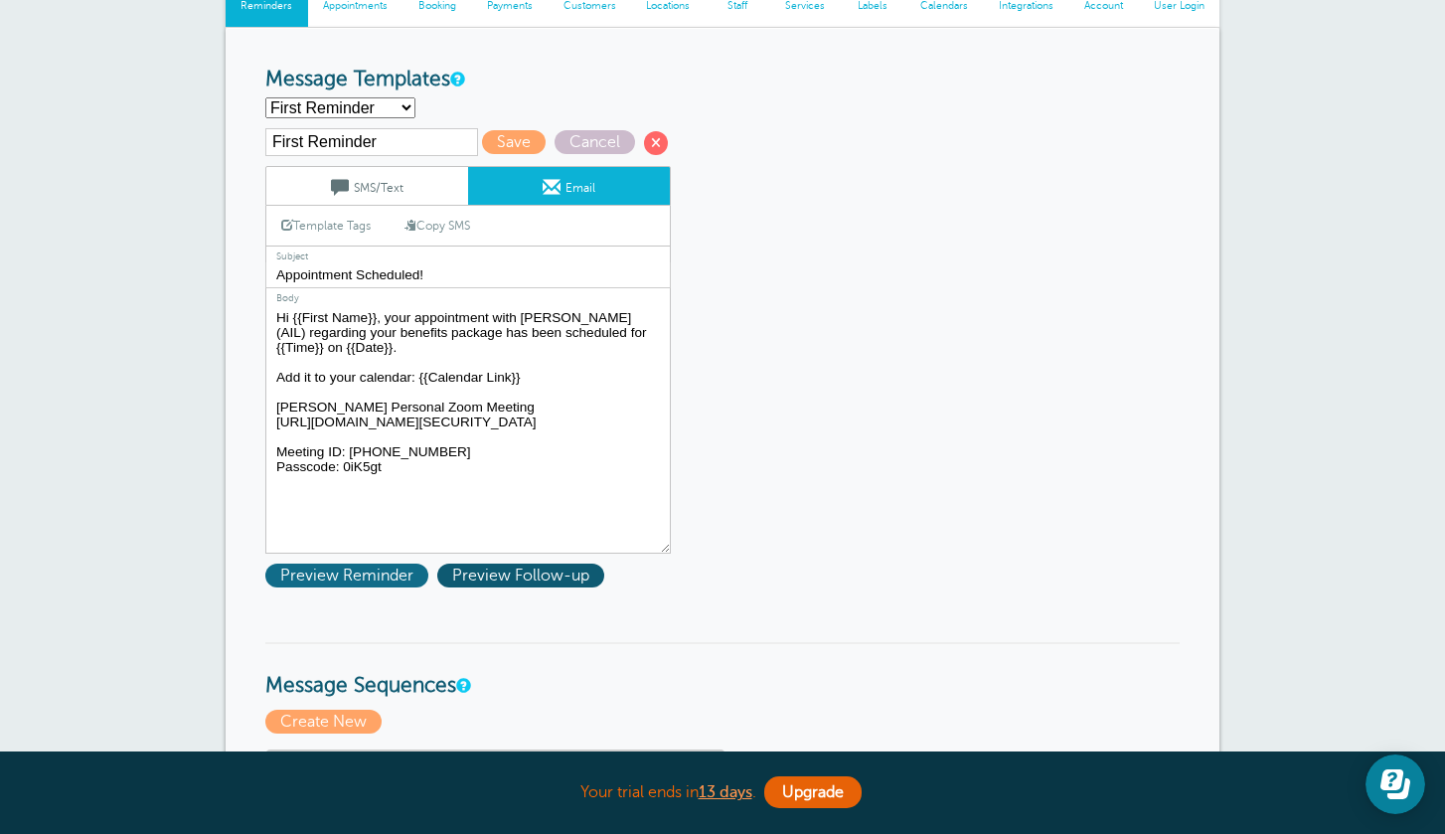
type textarea "Hi {{First Name}}, your appointment with Adrian Salas (AIL) regarding your bene…"
click at [371, 578] on span "Preview Reminder" at bounding box center [346, 576] width 163 height 24
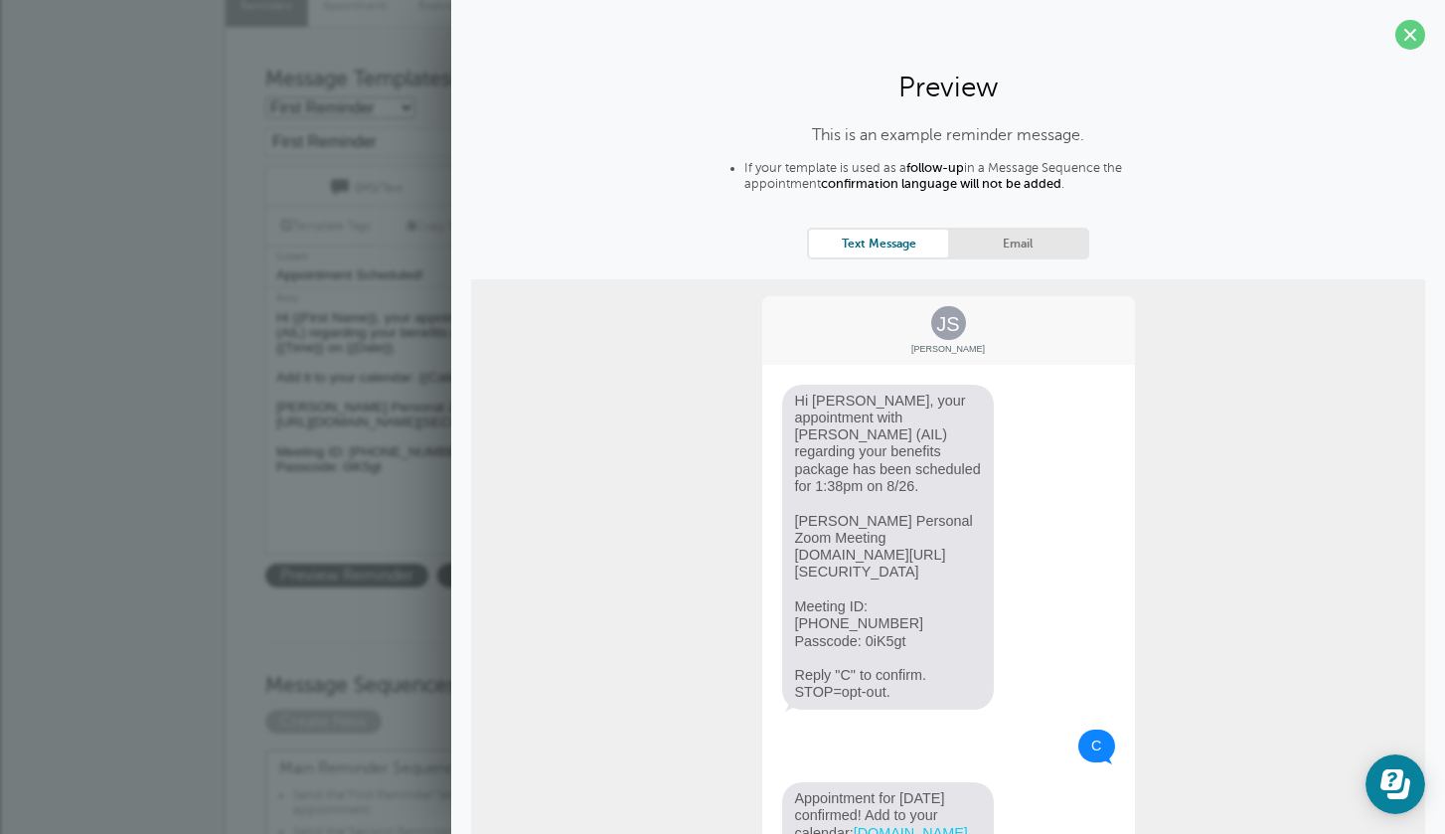
click at [1020, 255] on link "Email" at bounding box center [1017, 243] width 139 height 27
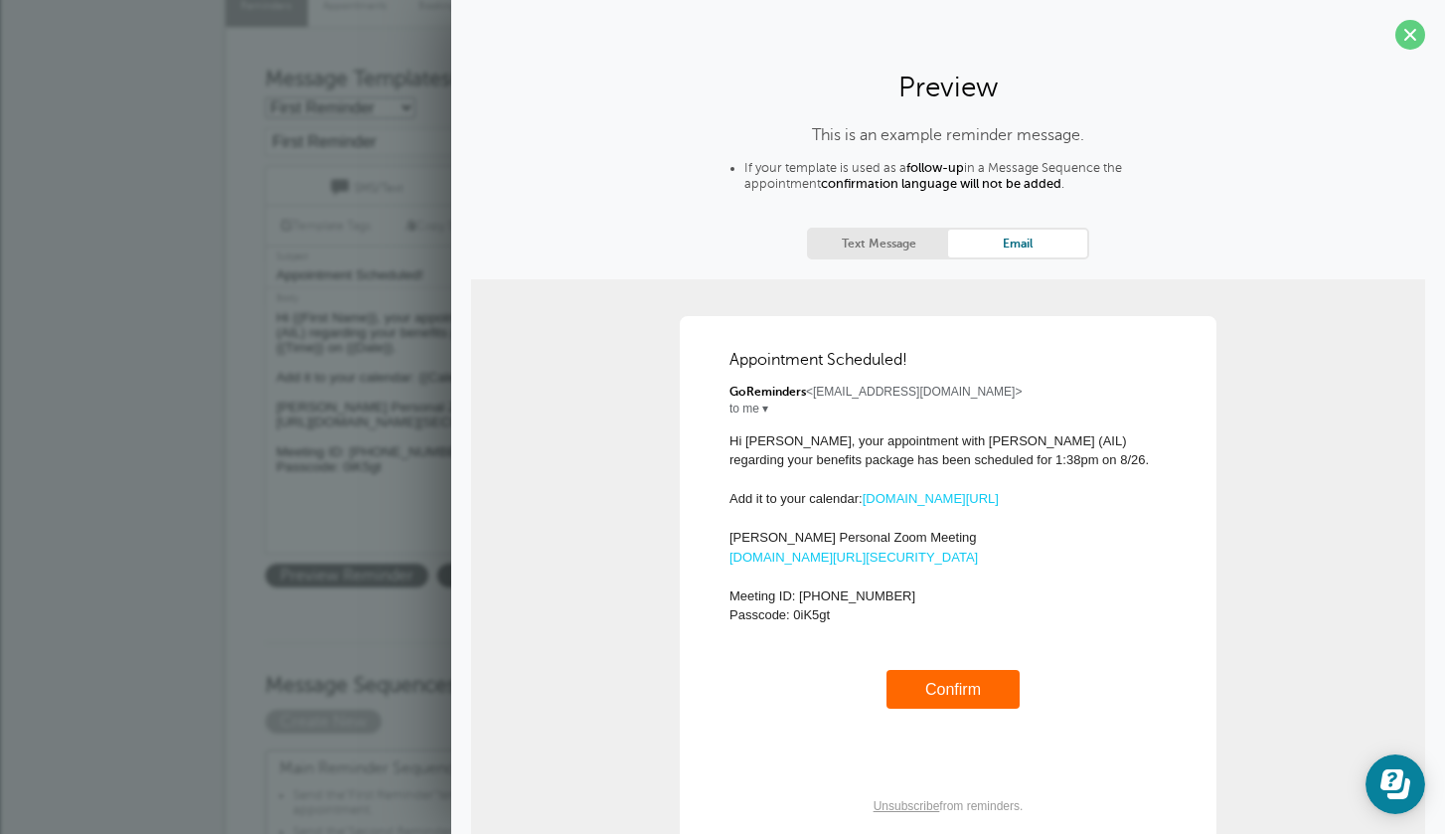
click at [951, 698] on link "Confirm" at bounding box center [954, 689] width 56 height 17
click at [1409, 46] on span at bounding box center [1411, 35] width 30 height 30
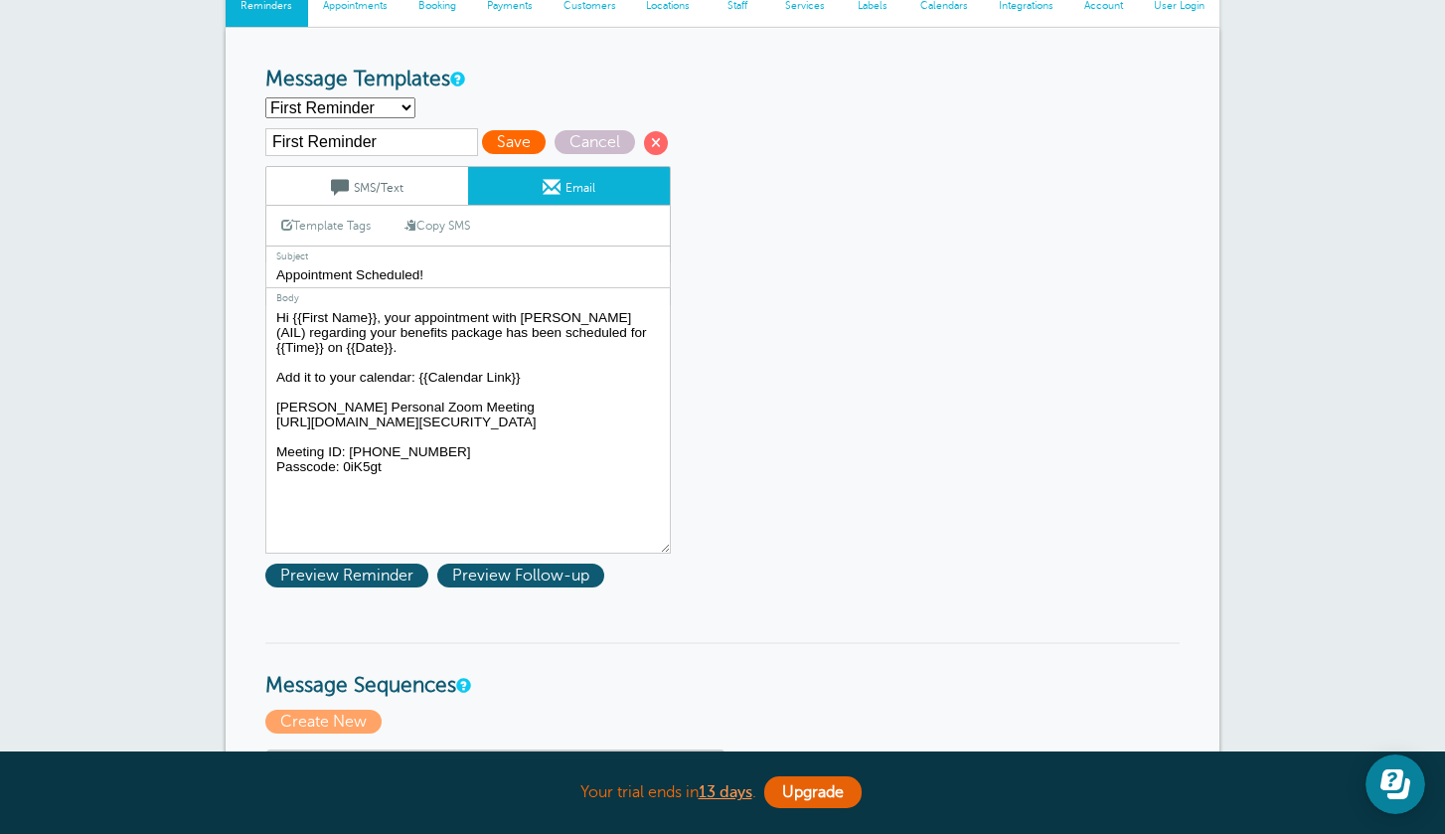
click at [498, 146] on span "Save" at bounding box center [514, 142] width 64 height 24
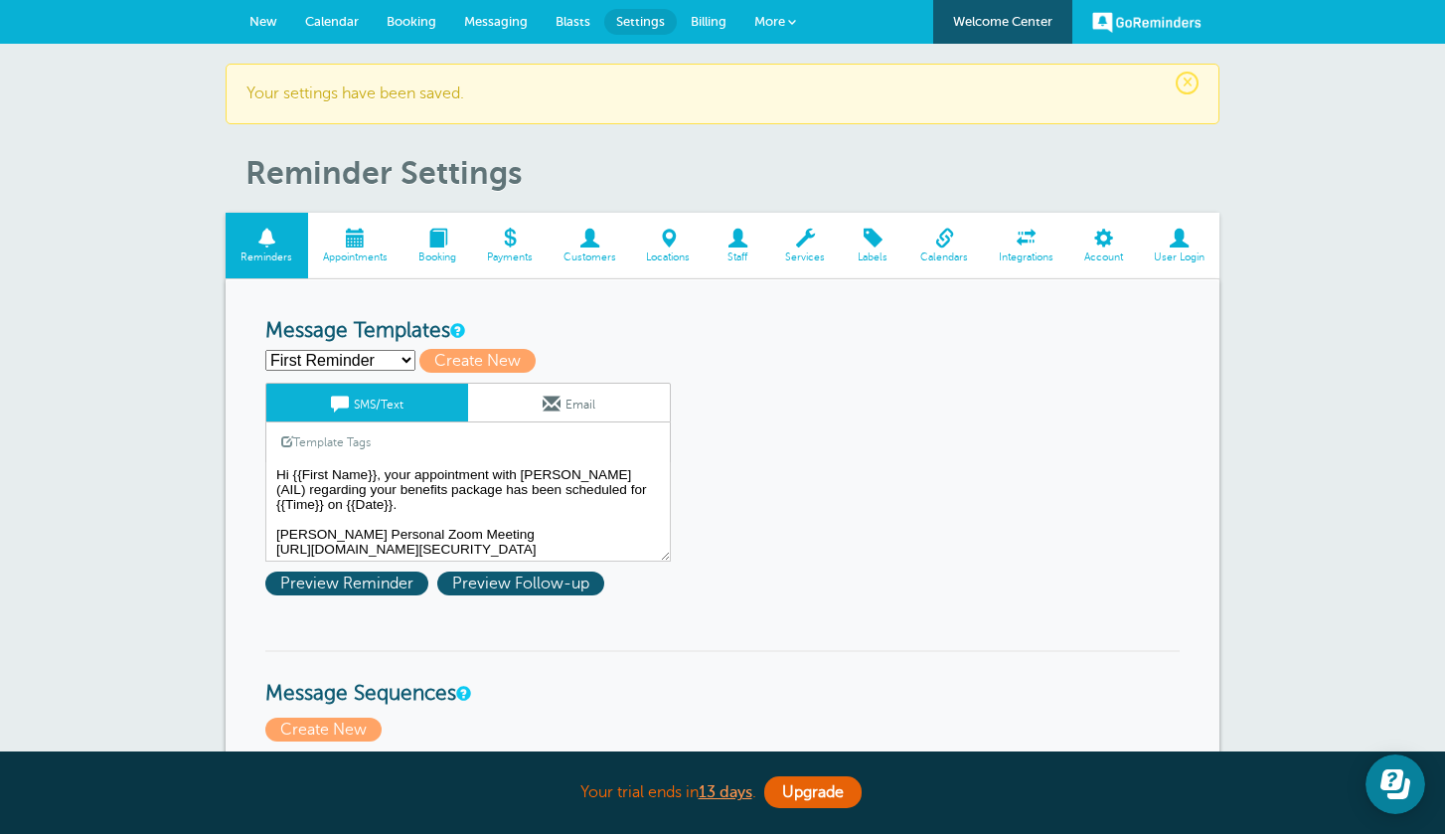
click at [267, 16] on span "New" at bounding box center [264, 21] width 28 height 15
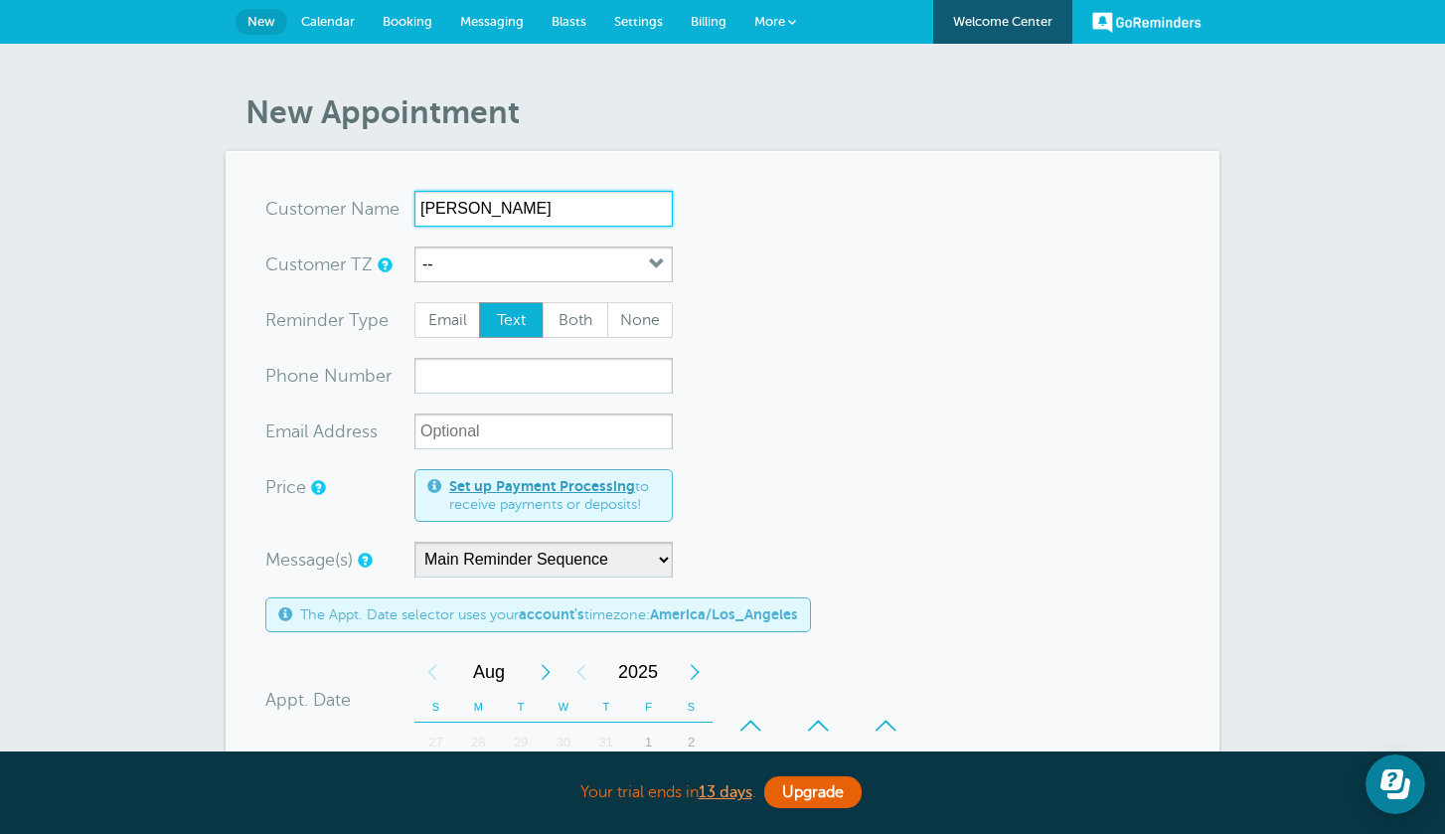
type input "[PERSON_NAME]"
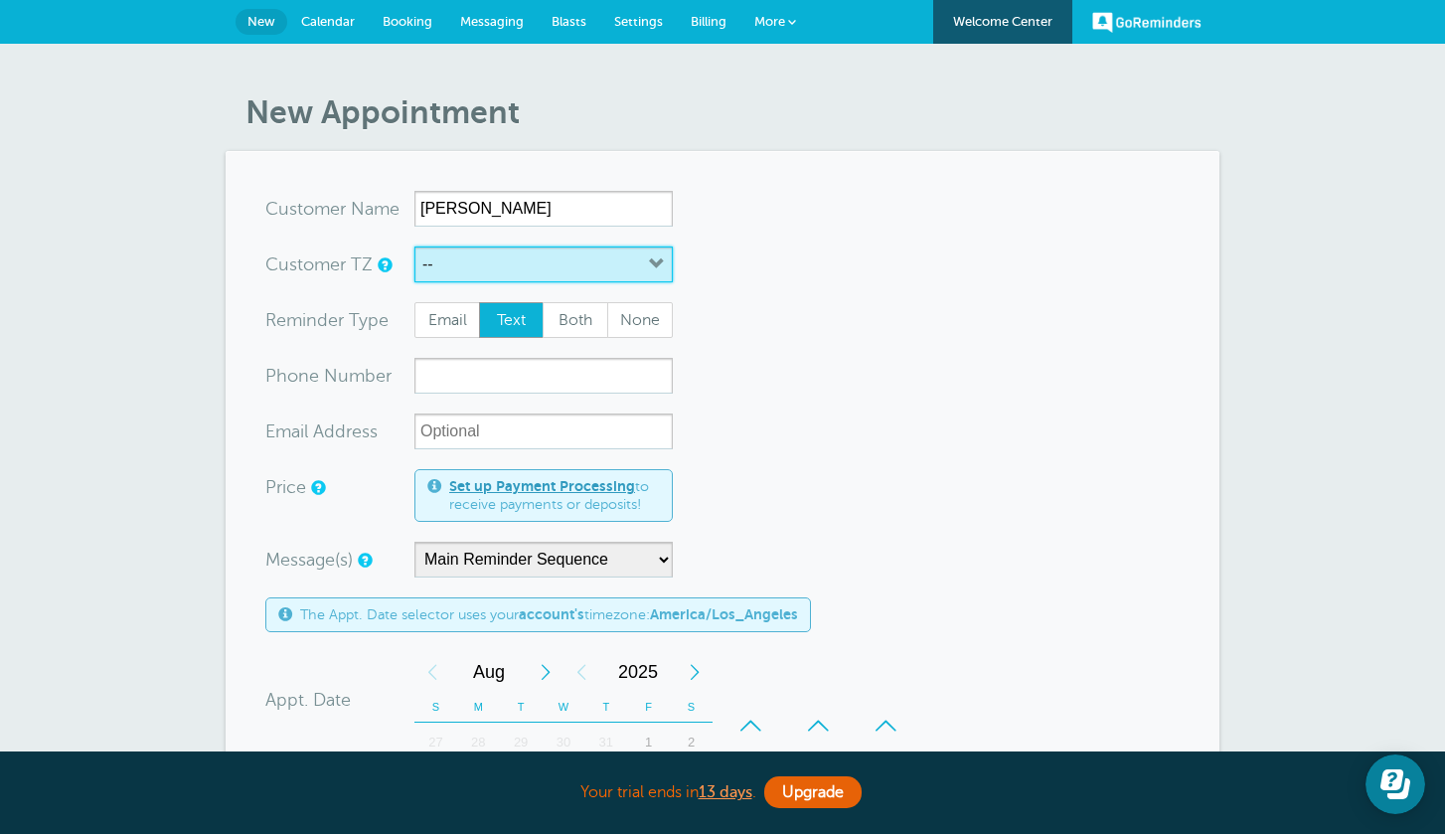
click at [645, 267] on button "--" at bounding box center [544, 265] width 258 height 36
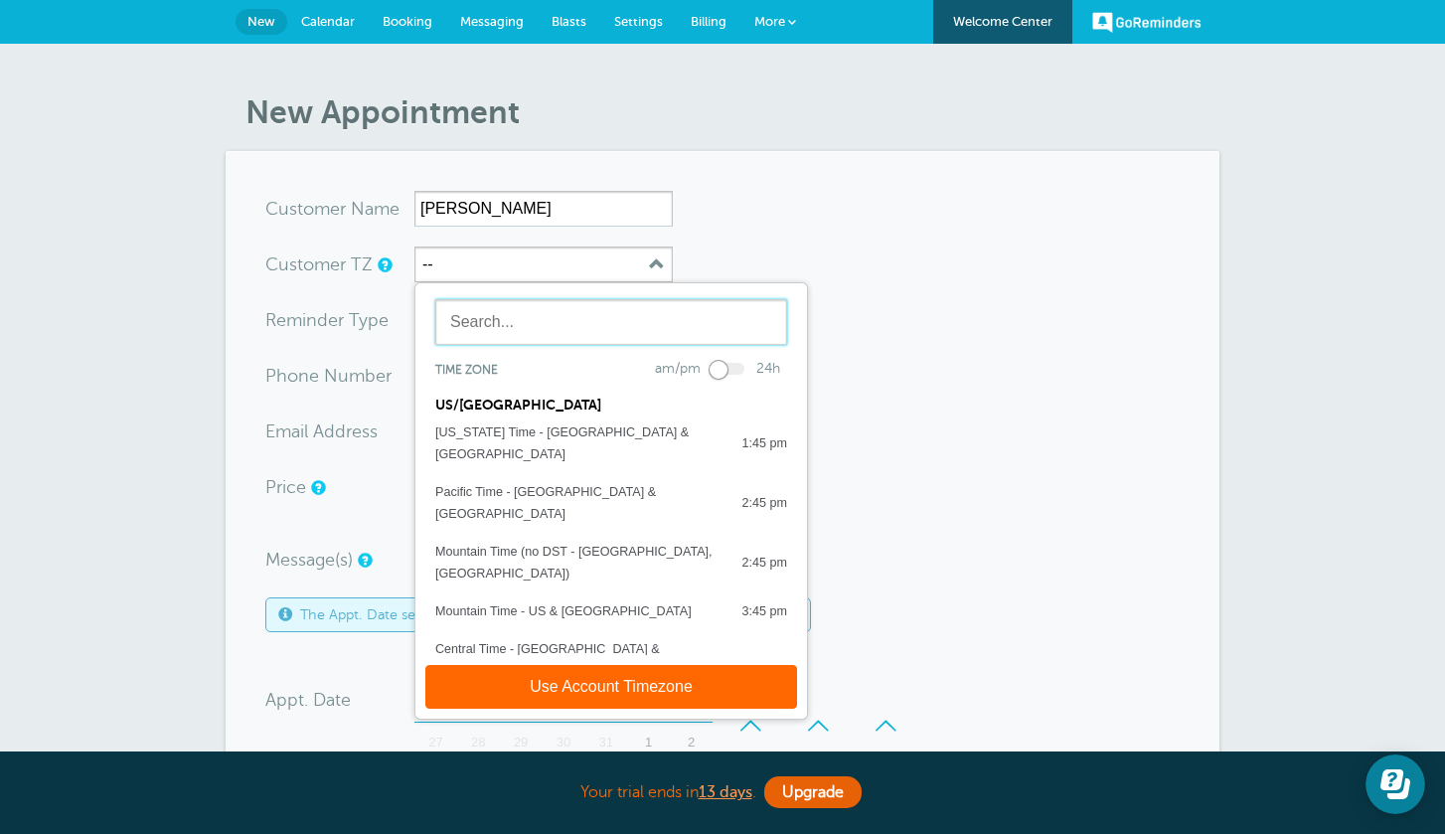
click at [618, 324] on input "text" at bounding box center [611, 322] width 352 height 46
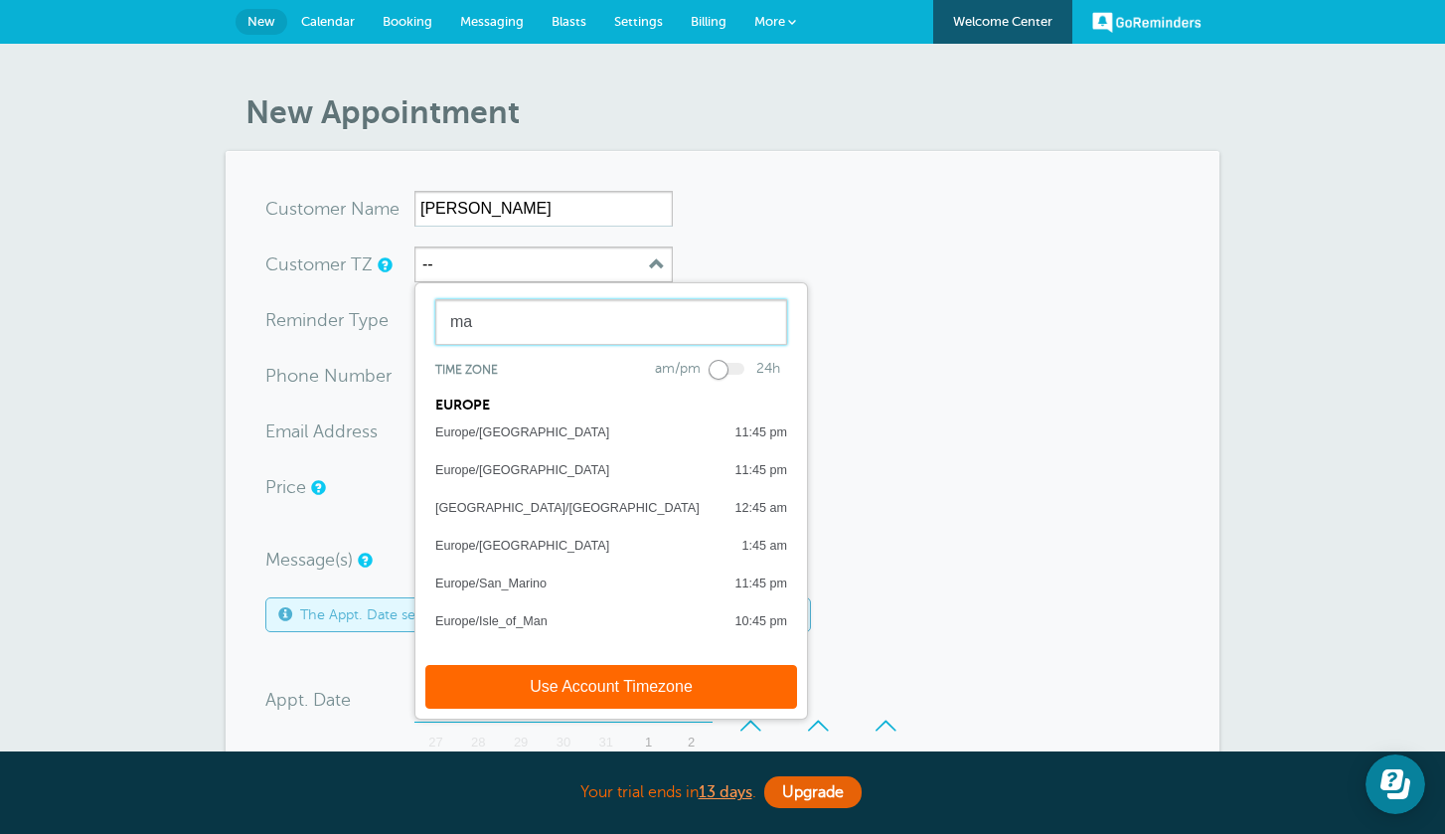
type input "m"
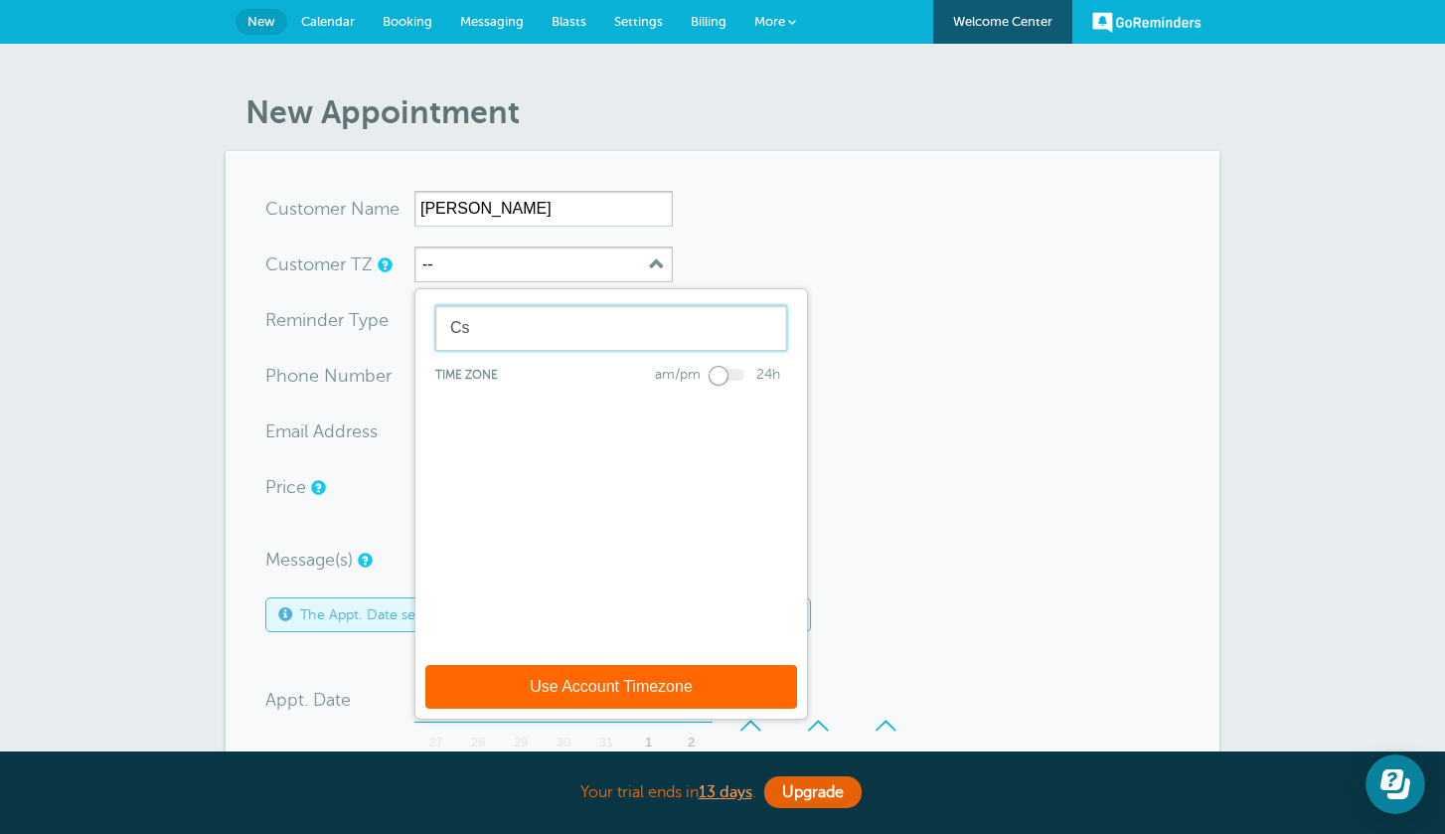
type input "C"
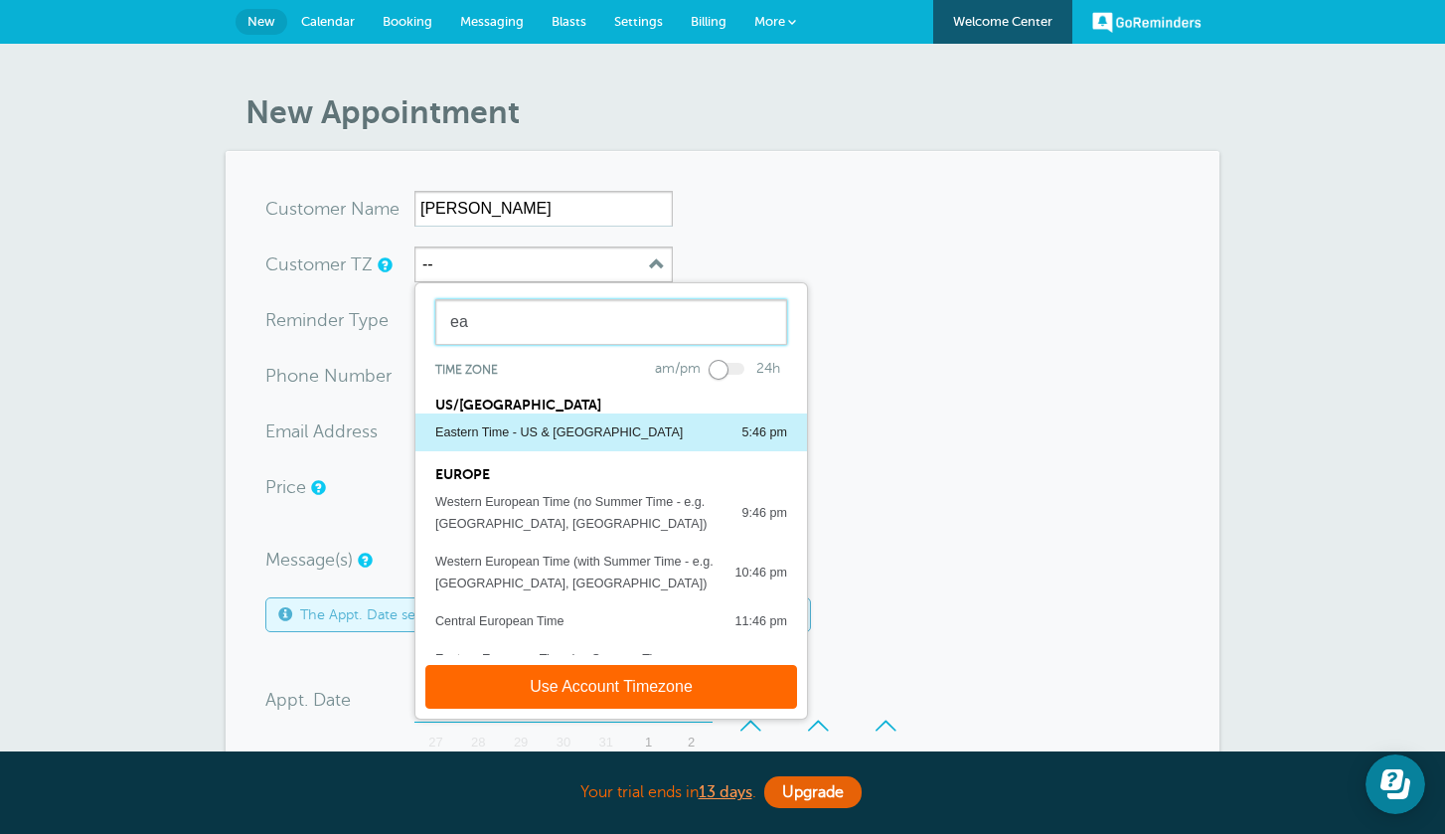
type input "ea"
click at [554, 436] on div "Eastern Time - US & Canada" at bounding box center [559, 433] width 248 height 22
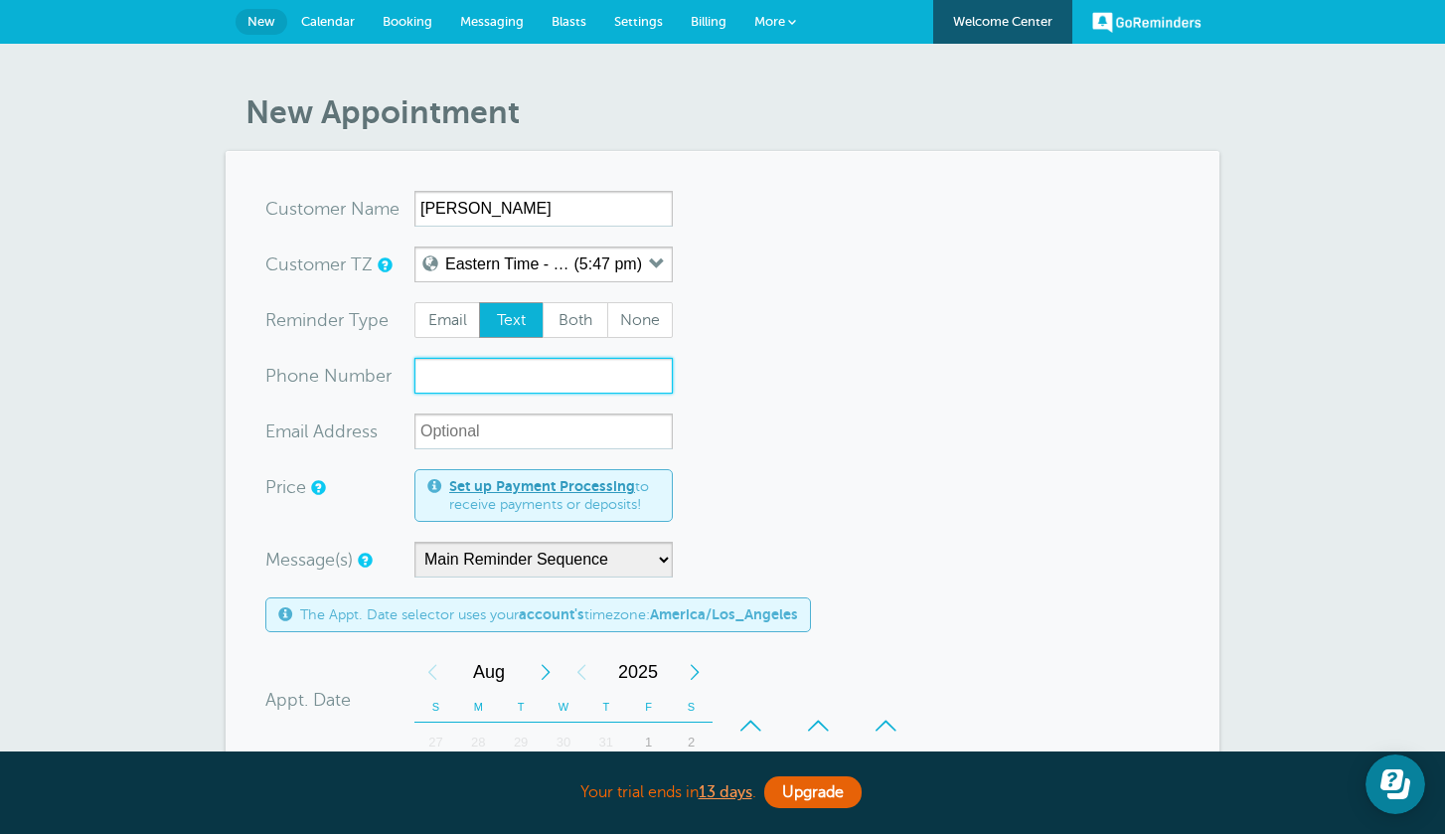
click at [467, 383] on input "xxx-no-autofill" at bounding box center [544, 376] width 258 height 36
click at [574, 326] on span "Both" at bounding box center [576, 320] width 64 height 34
click at [543, 302] on input "Both" at bounding box center [542, 301] width 1 height 1
radio input "true"
click at [497, 384] on input "xxx-no-autofill" at bounding box center [544, 376] width 258 height 36
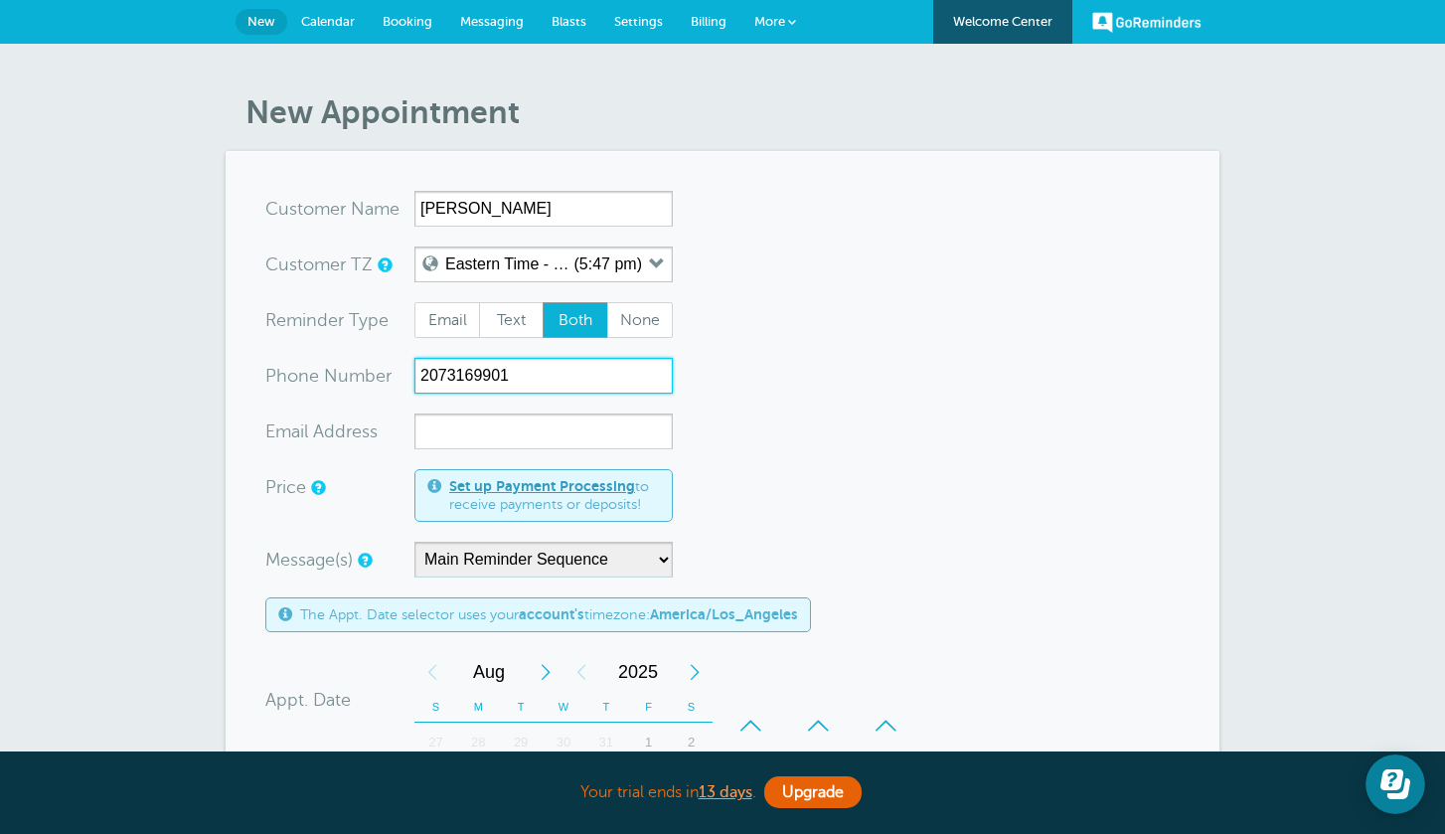
type input "2073169901"
click at [437, 430] on input "xx-no-autofill" at bounding box center [544, 432] width 258 height 36
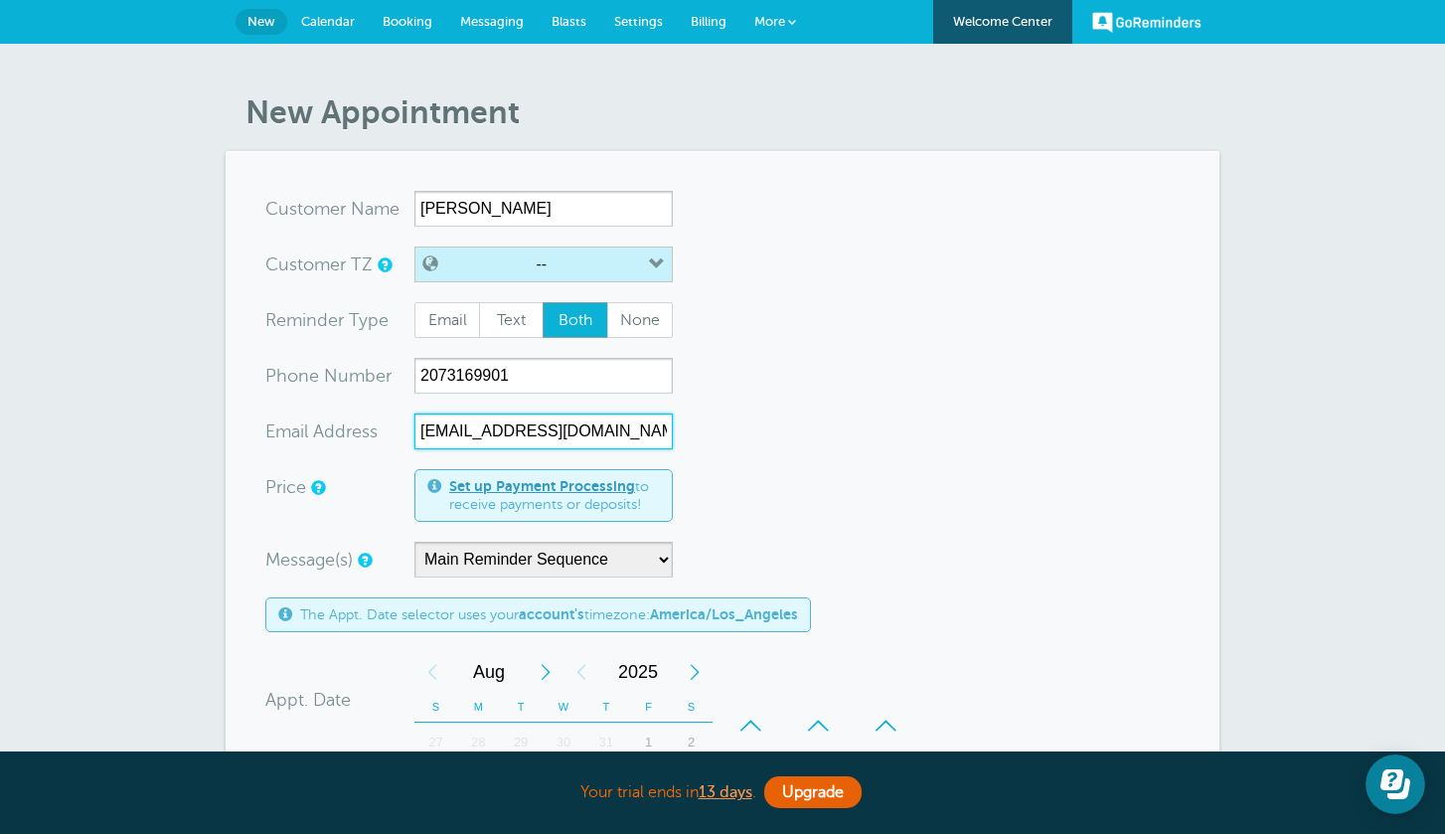
type input "kaylacorr25@gmail.com"
click at [563, 257] on button "--" at bounding box center [544, 265] width 258 height 36
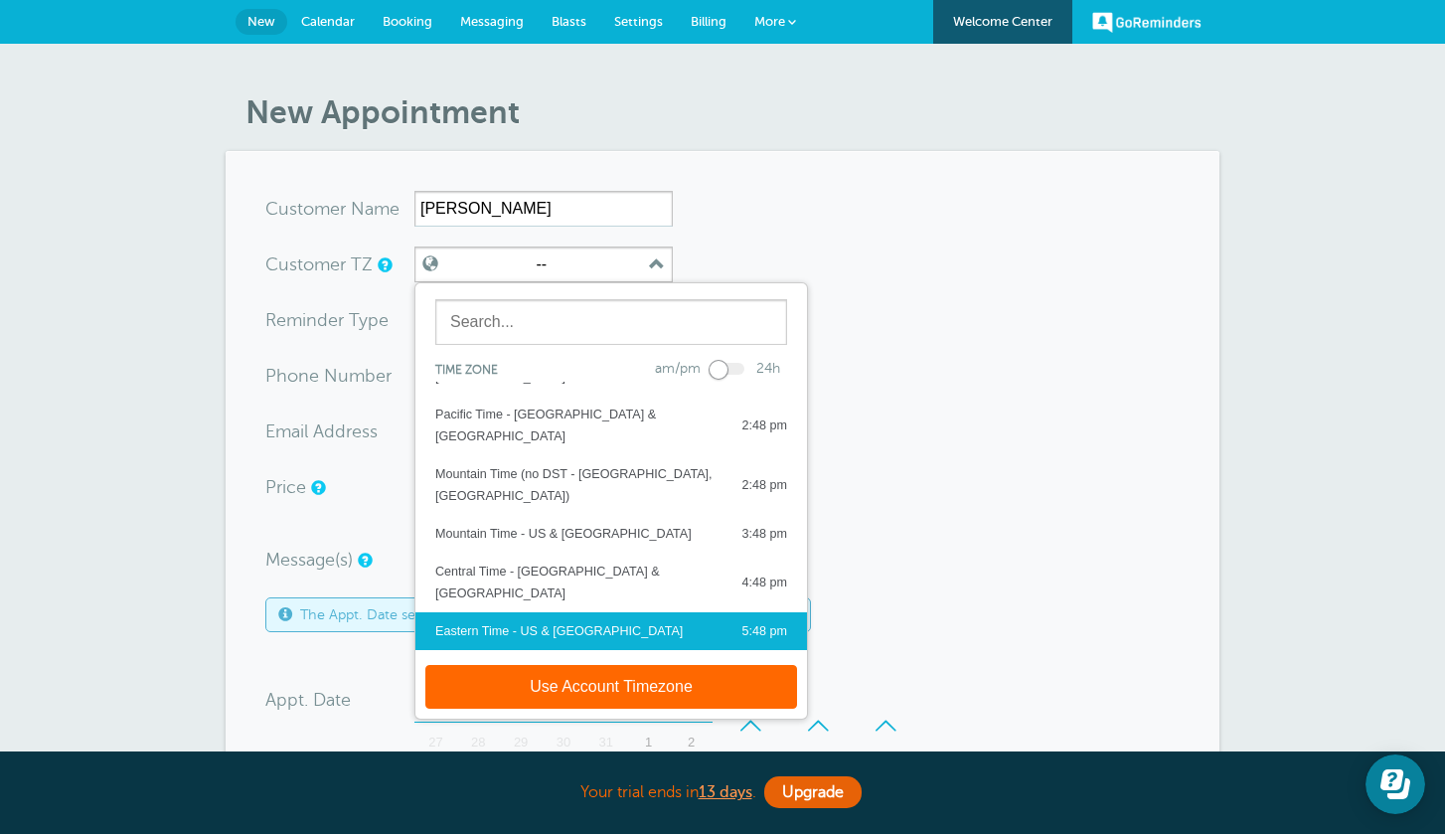
click at [530, 620] on div "Eastern Time - US & Canada" at bounding box center [559, 631] width 248 height 22
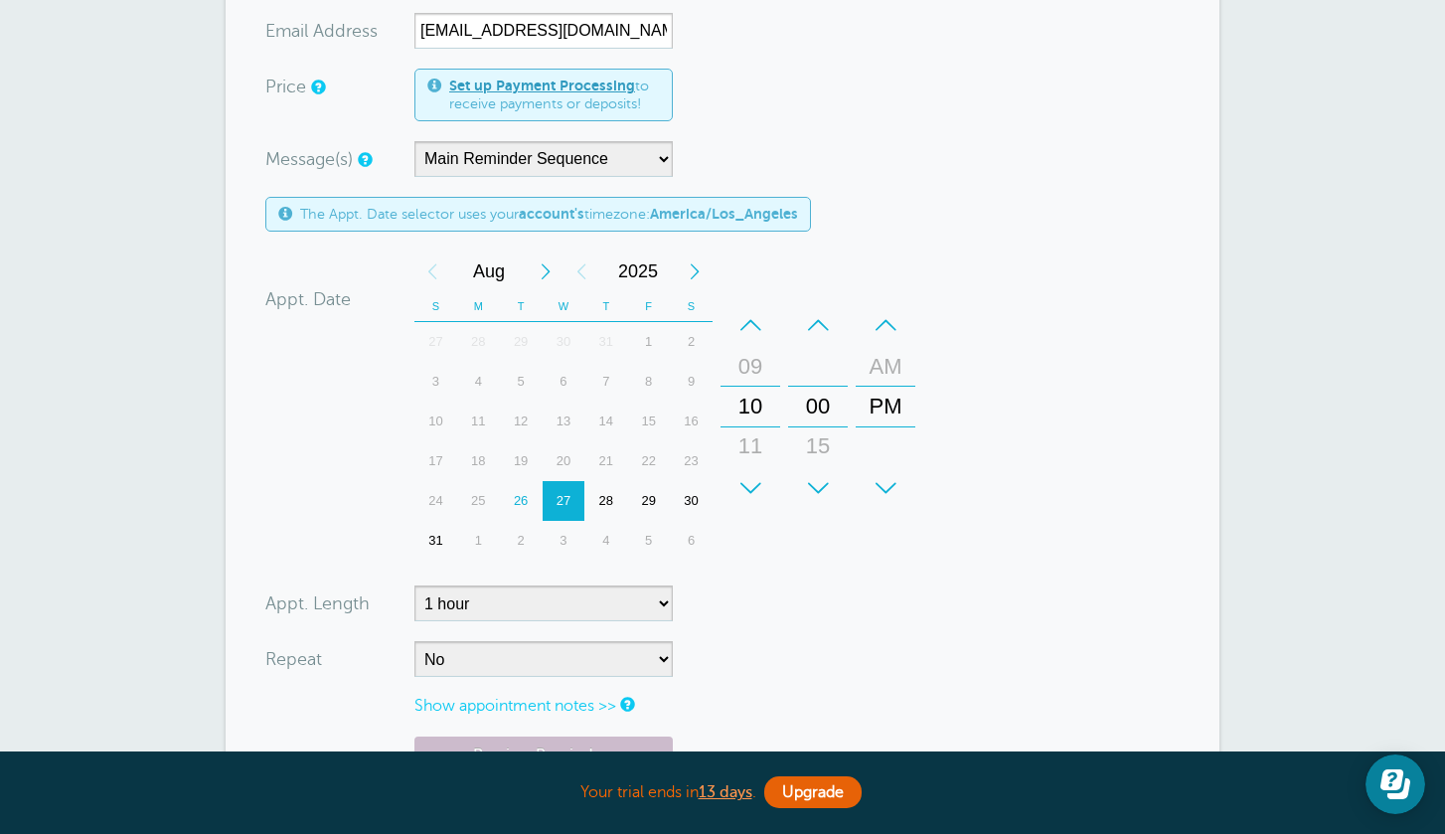
scroll to position [413, 0]
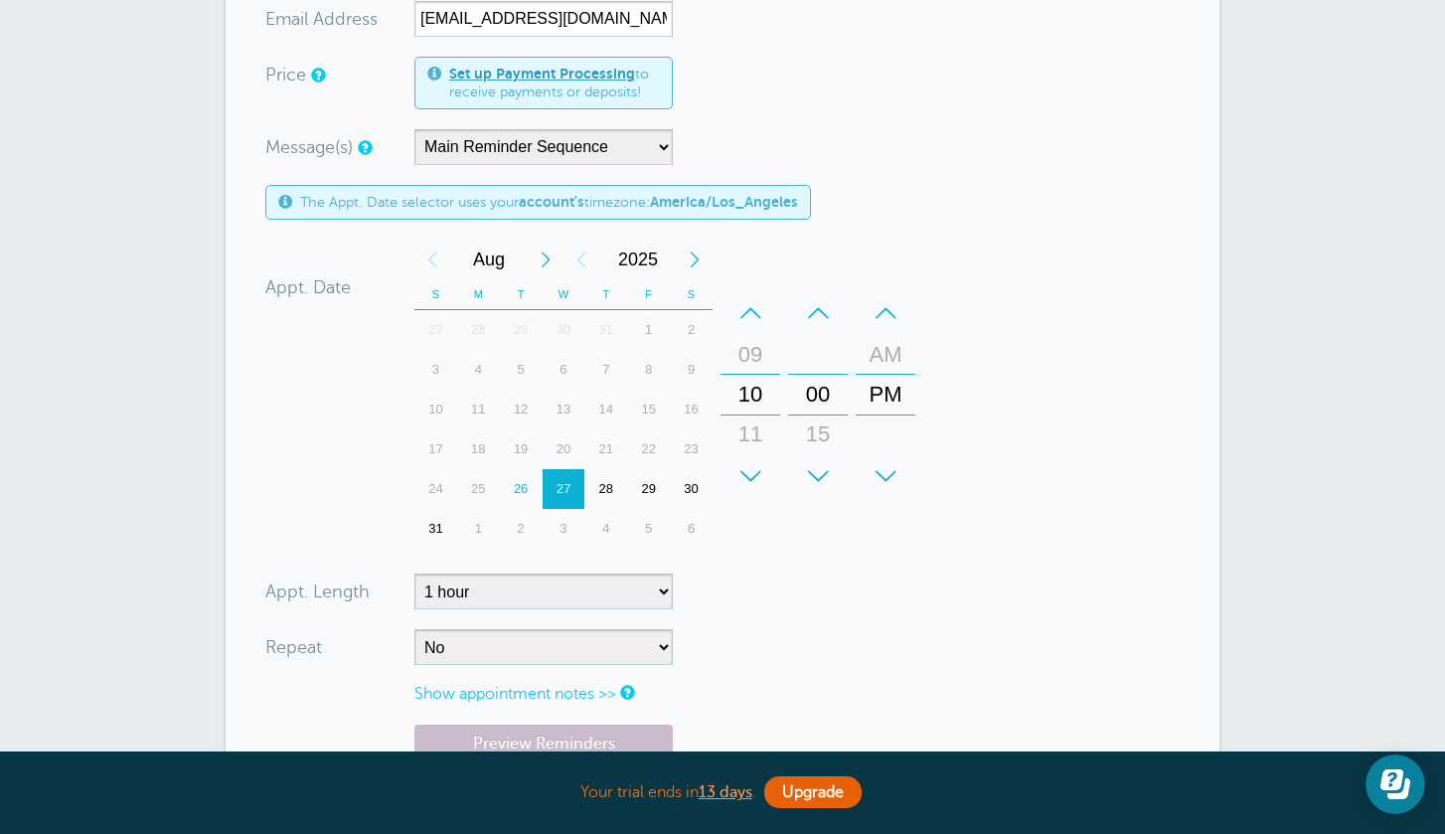
click at [540, 258] on div "Next Month" at bounding box center [546, 260] width 36 height 40
click at [647, 332] on div "5" at bounding box center [648, 330] width 43 height 40
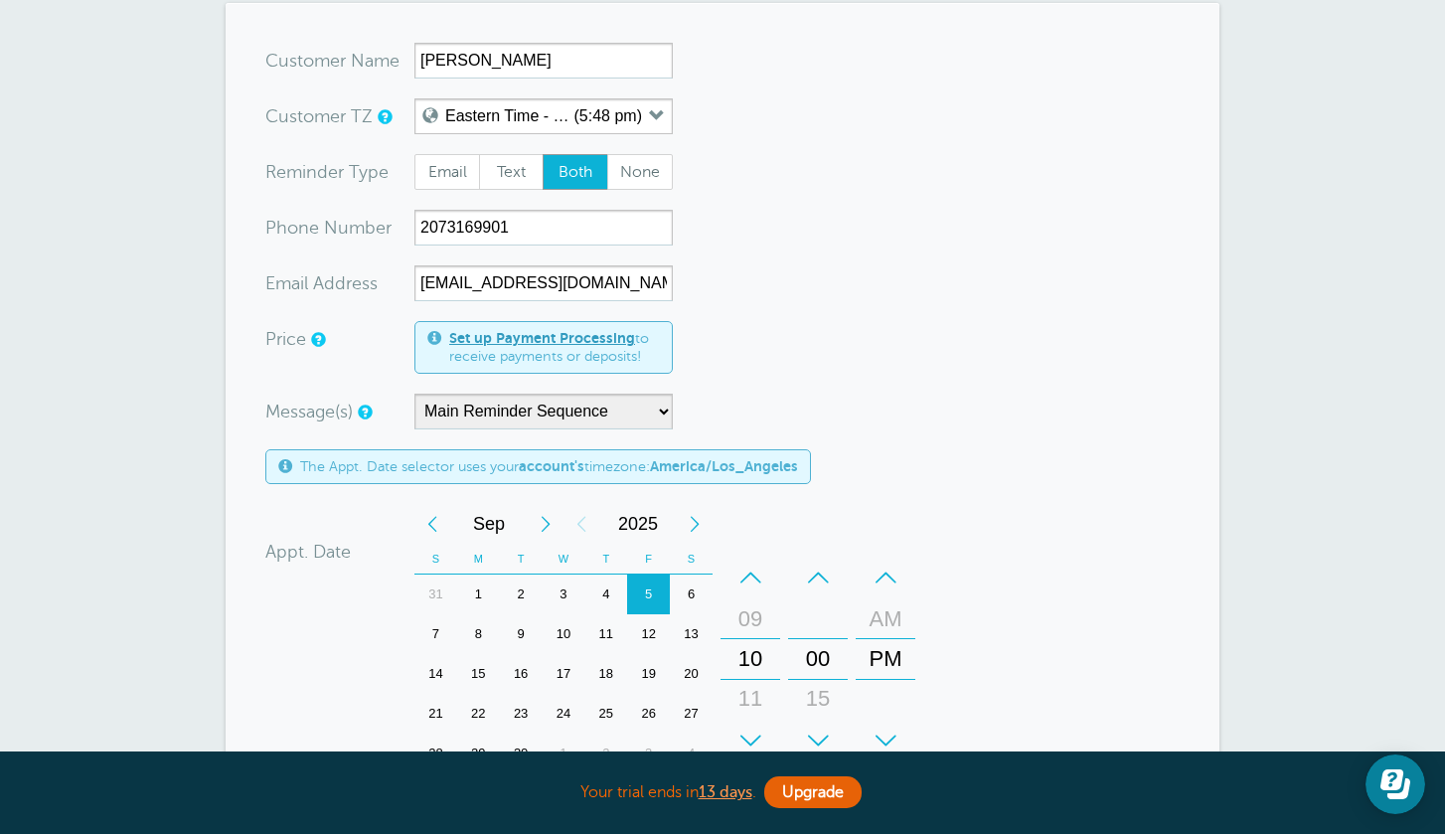
scroll to position [155, 0]
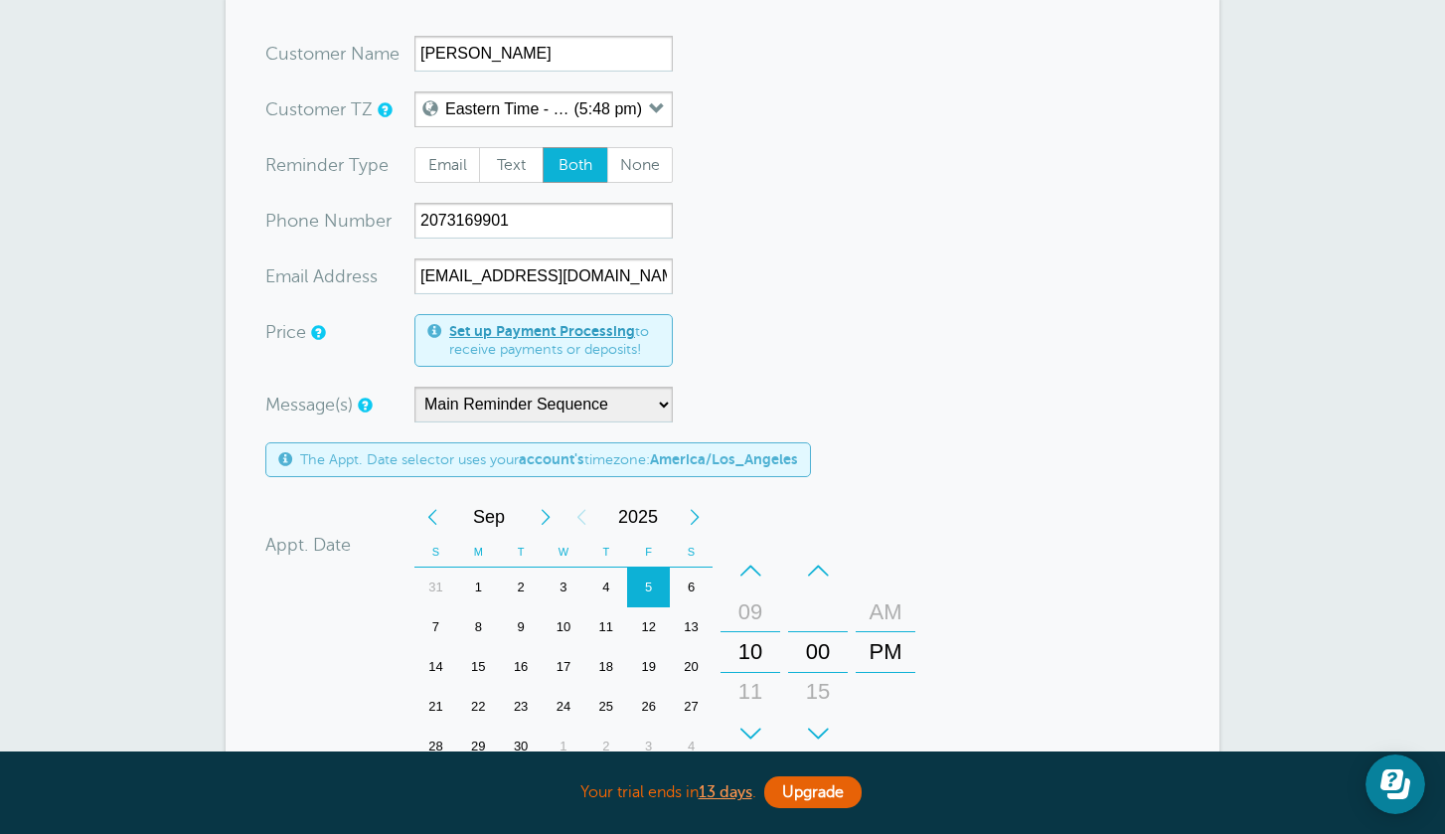
click at [878, 618] on div "AM" at bounding box center [886, 613] width 48 height 40
click at [754, 704] on div "11" at bounding box center [751, 692] width 48 height 40
click at [813, 721] on div "+" at bounding box center [818, 734] width 60 height 40
click at [753, 582] on div "–" at bounding box center [751, 571] width 60 height 40
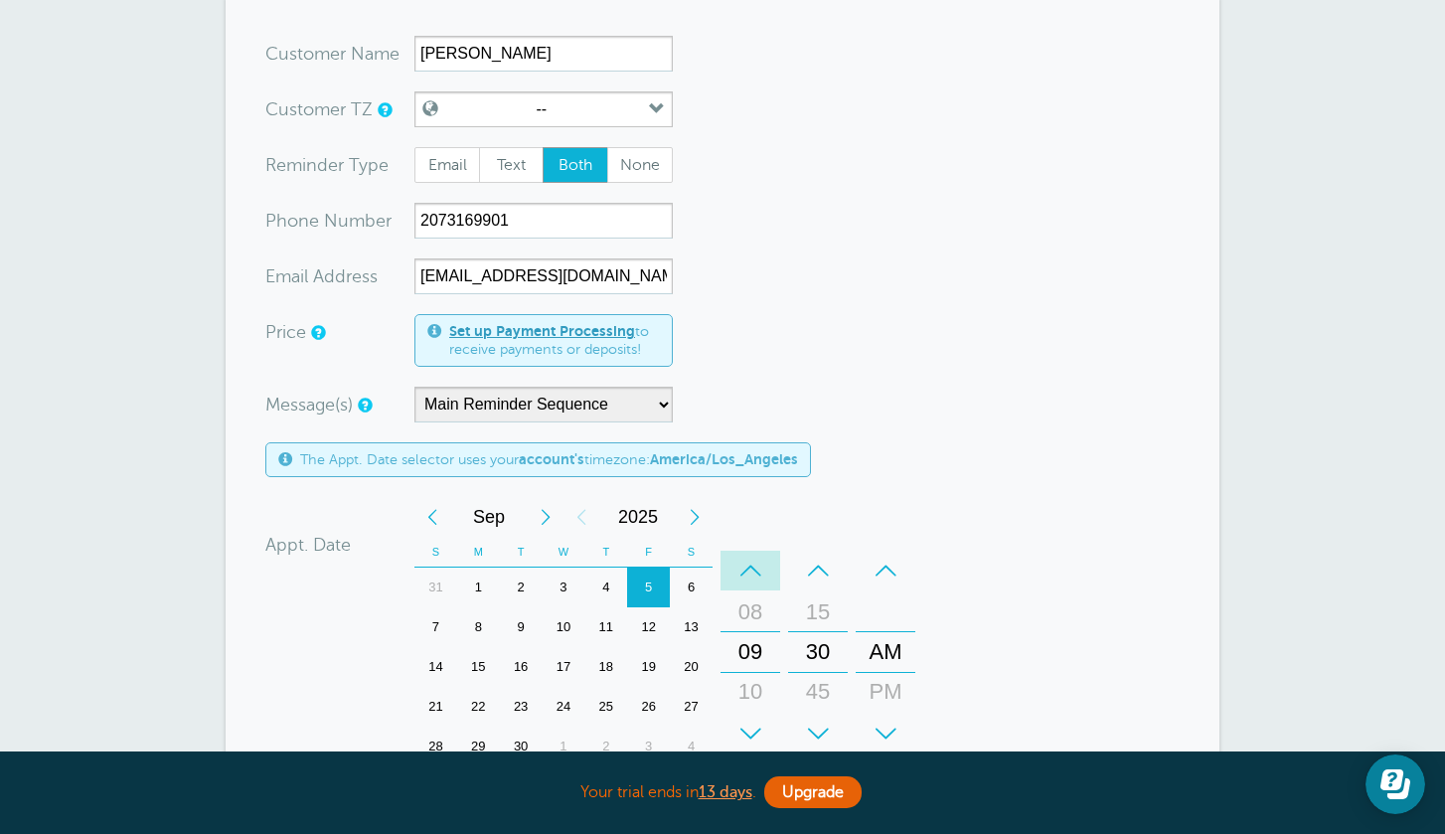
click at [753, 582] on div "–" at bounding box center [751, 571] width 60 height 40
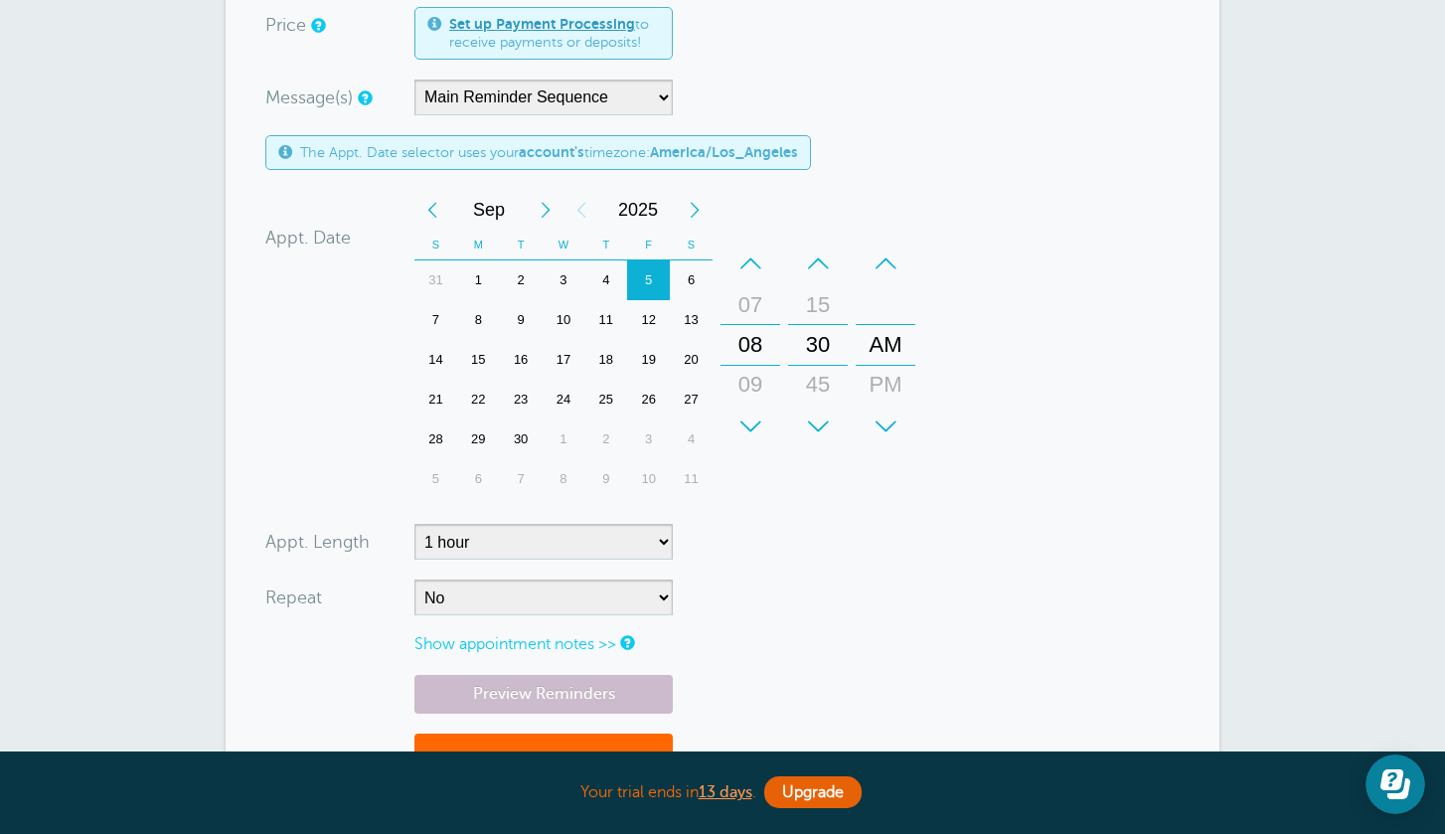
scroll to position [508, 0]
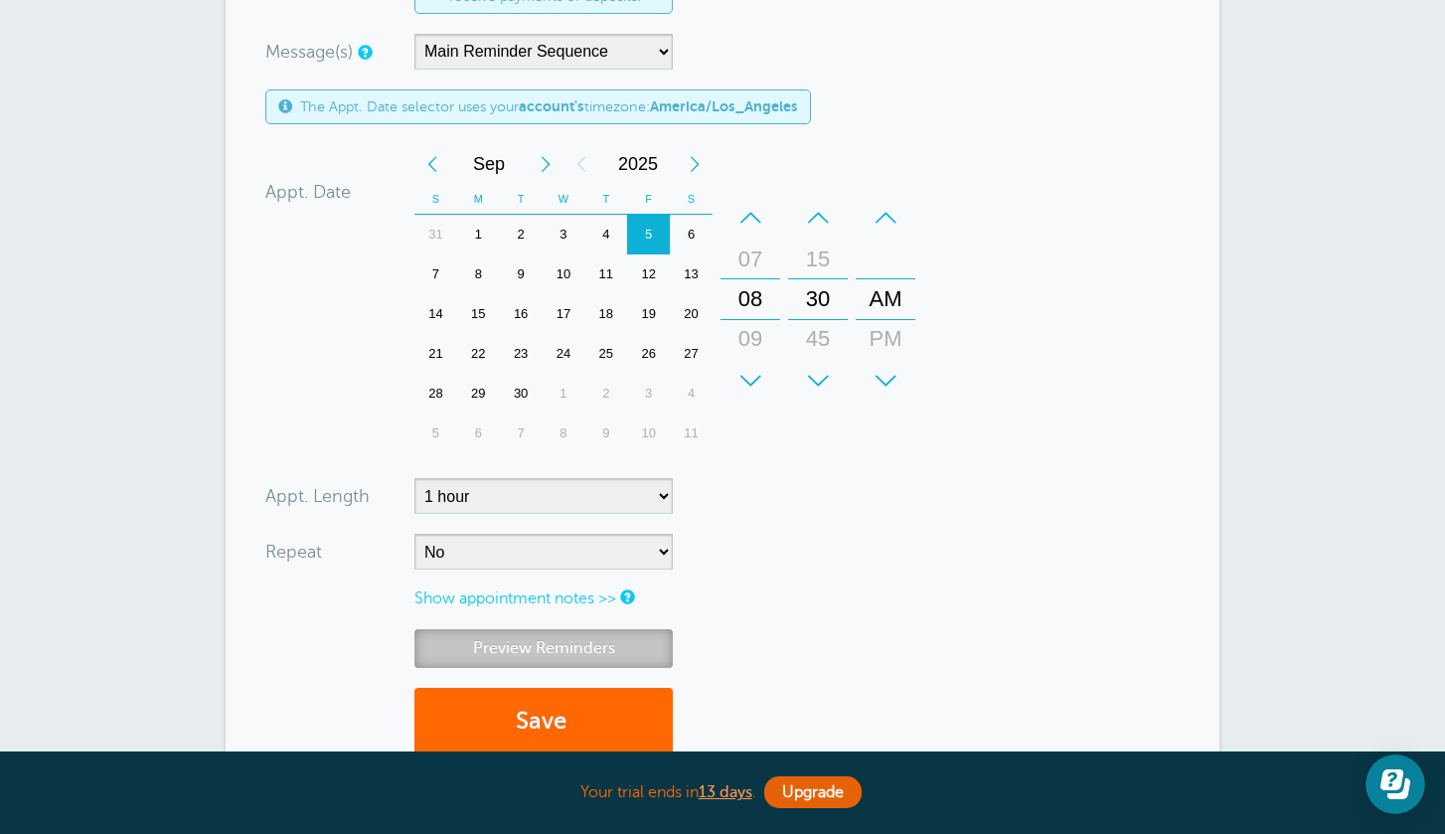
click at [586, 641] on link "Preview Reminders" at bounding box center [544, 648] width 258 height 39
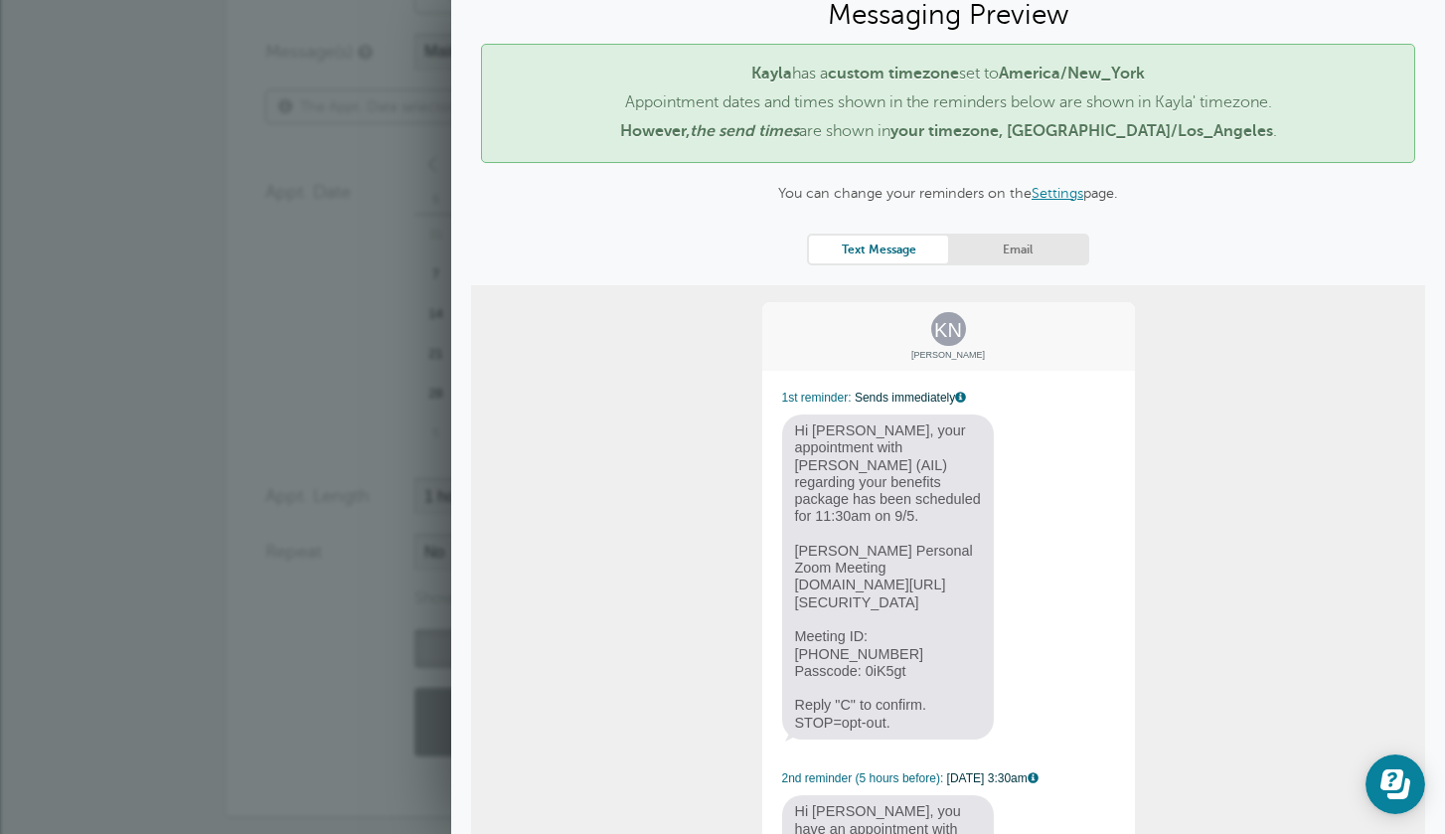
scroll to position [2, 0]
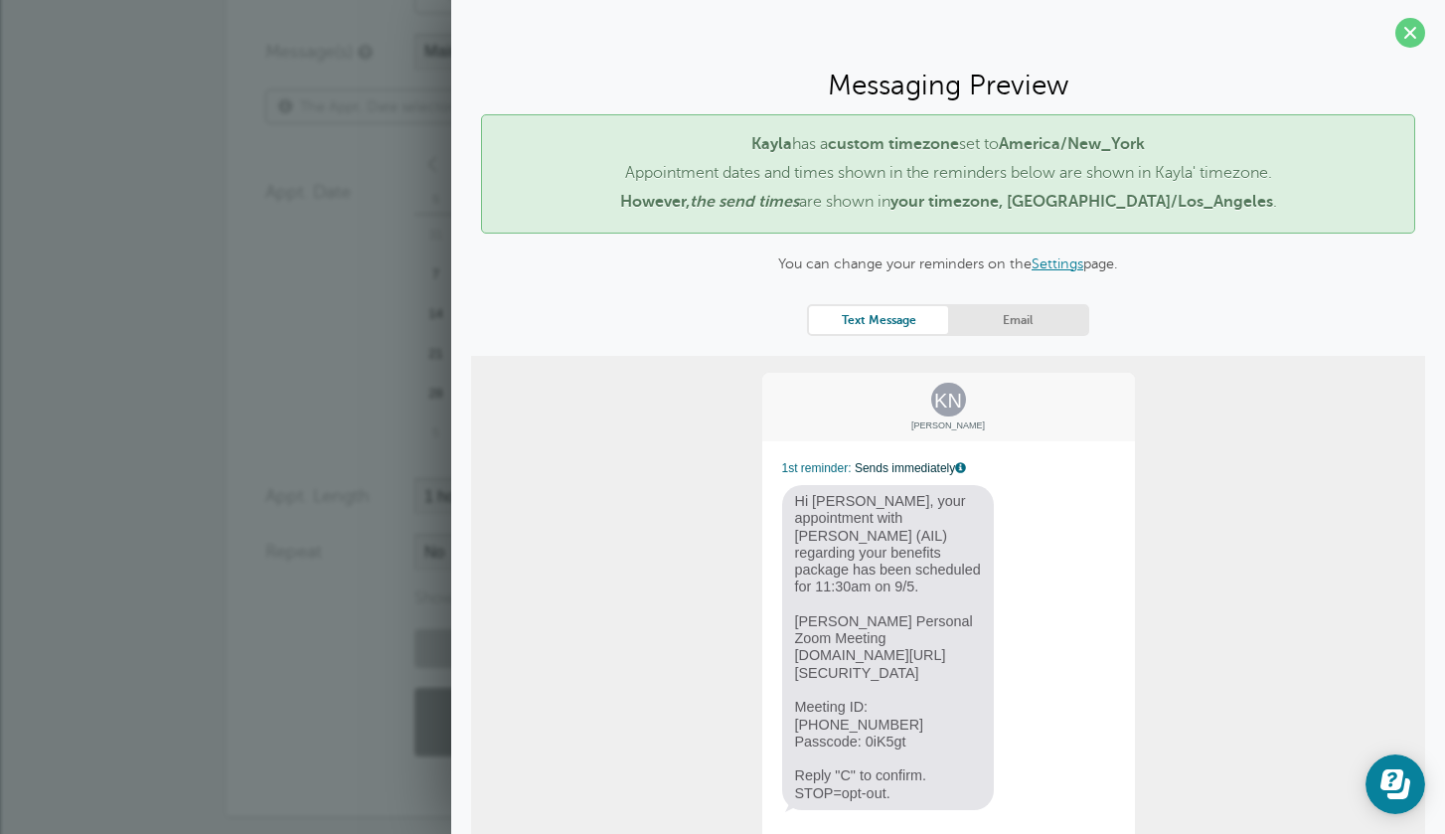
click at [1026, 317] on link "Email" at bounding box center [1017, 319] width 139 height 27
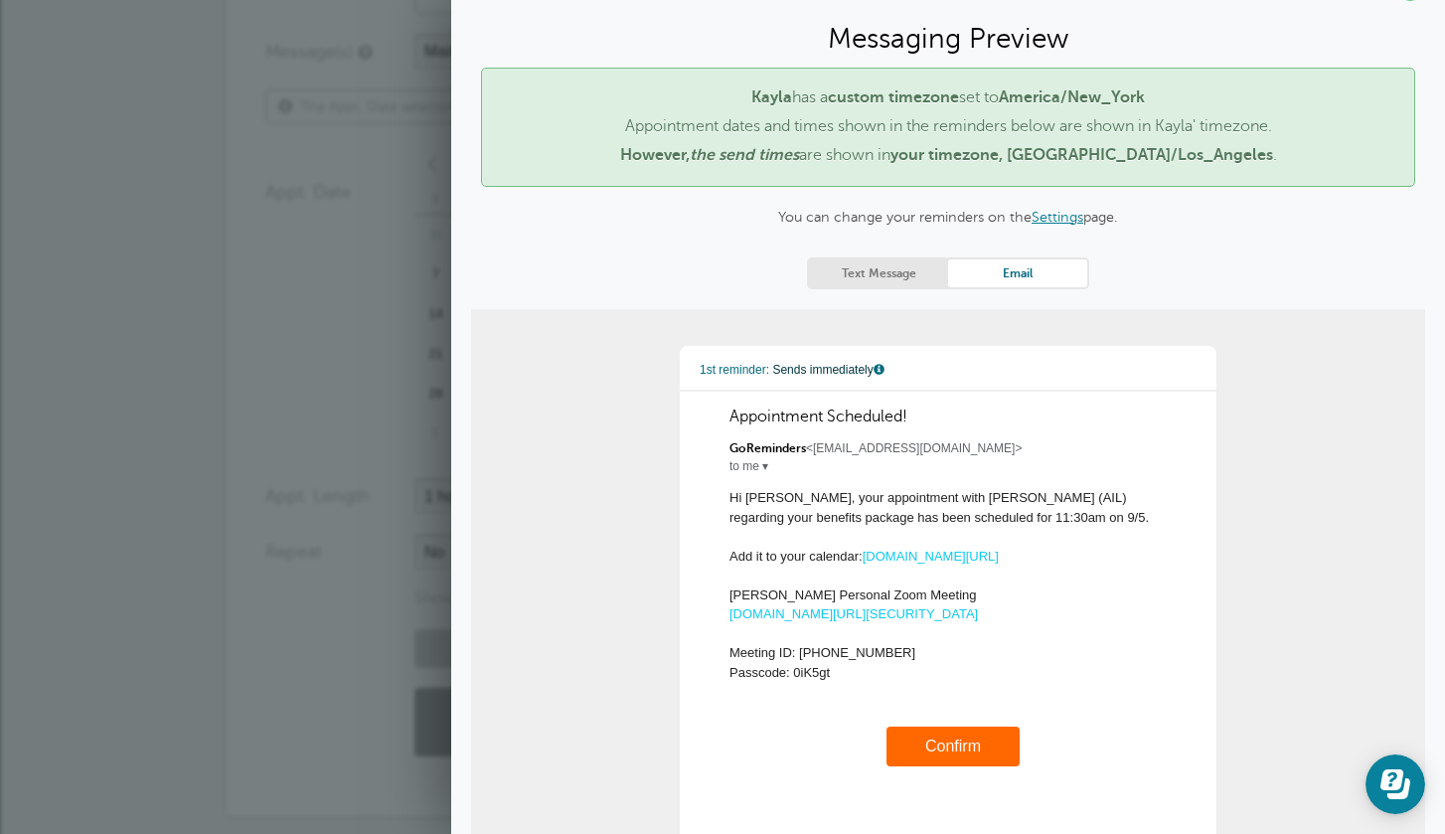
scroll to position [0, 0]
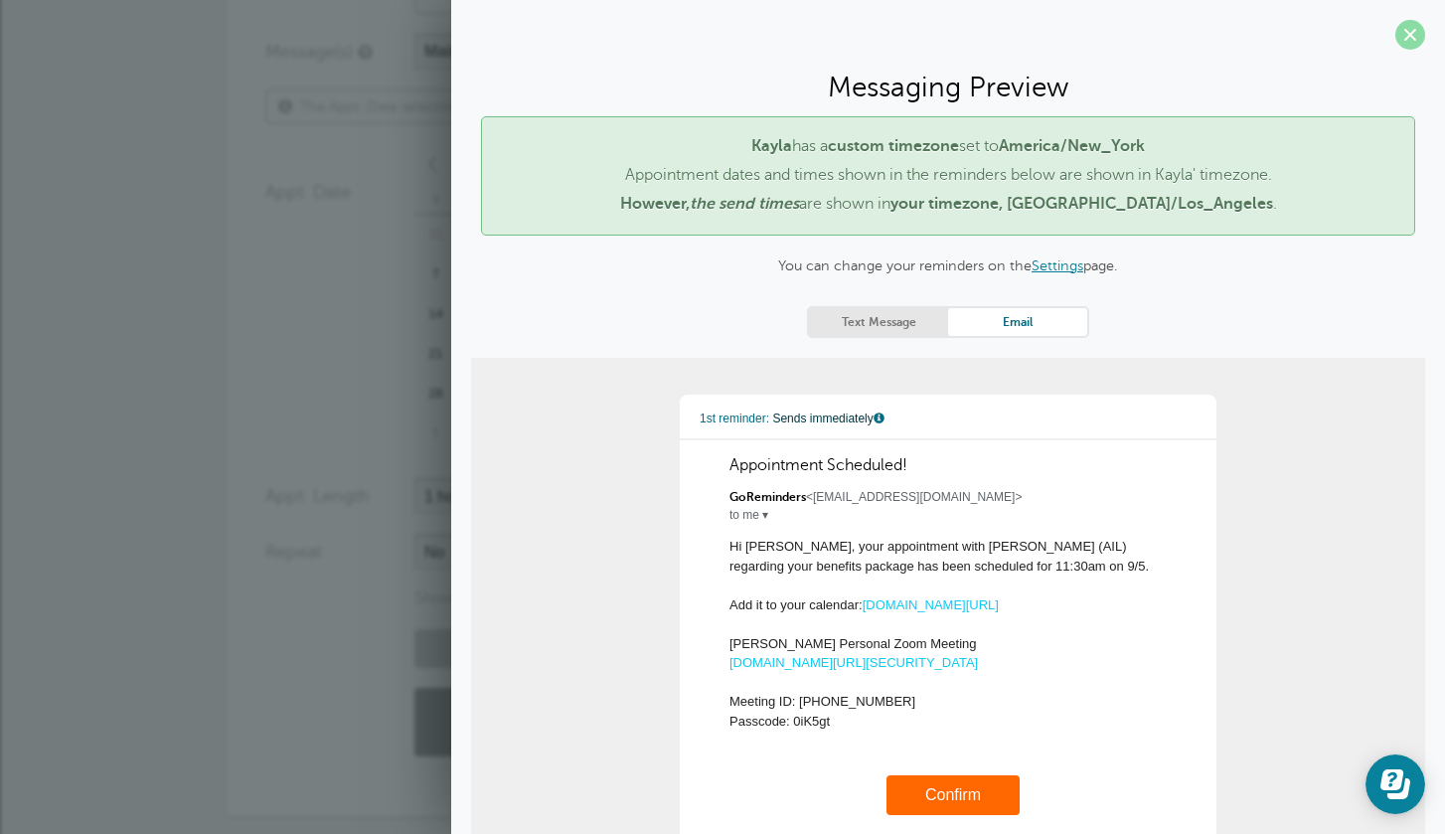
click at [1413, 37] on span at bounding box center [1411, 35] width 30 height 30
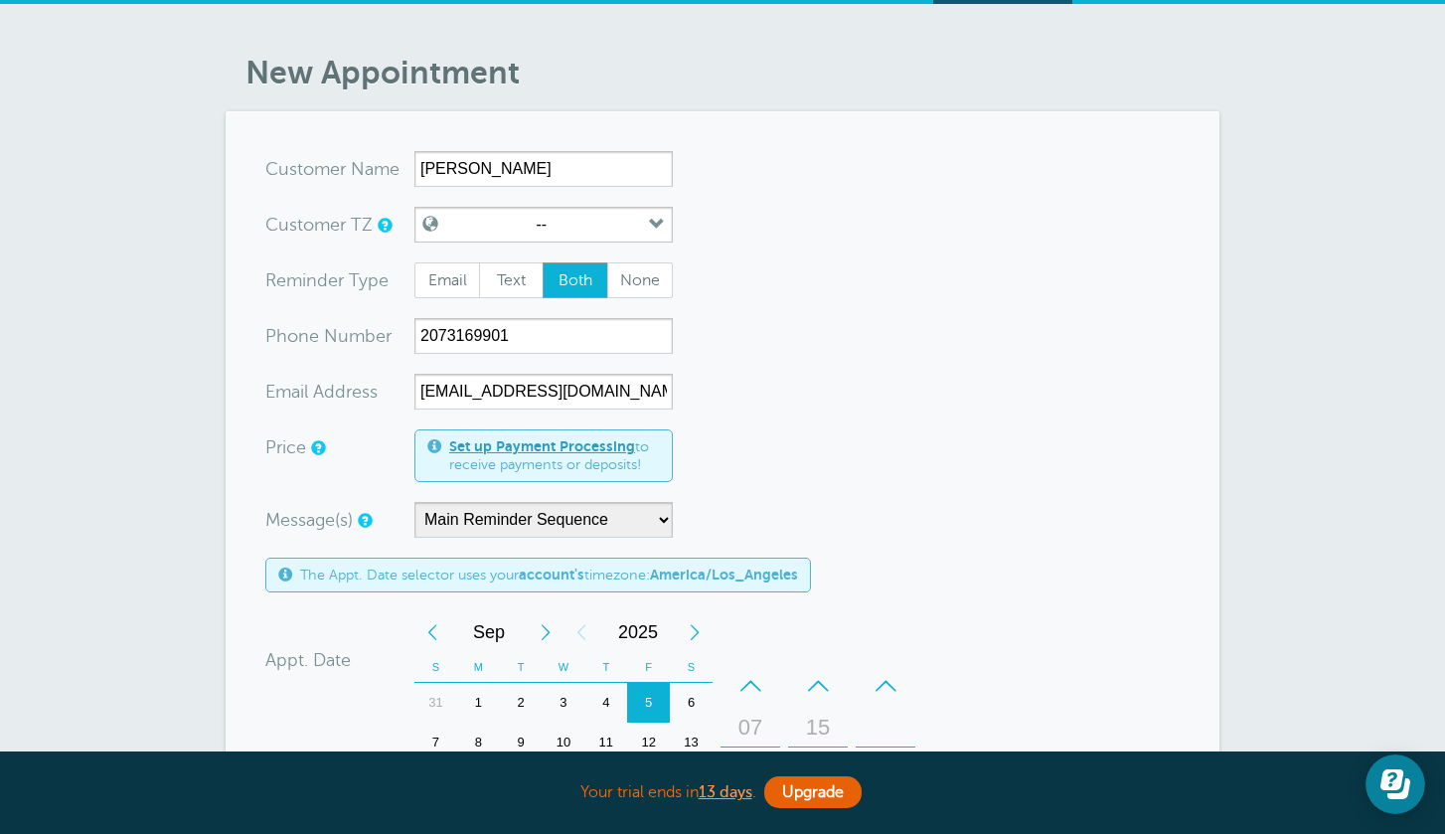
scroll to position [47, 0]
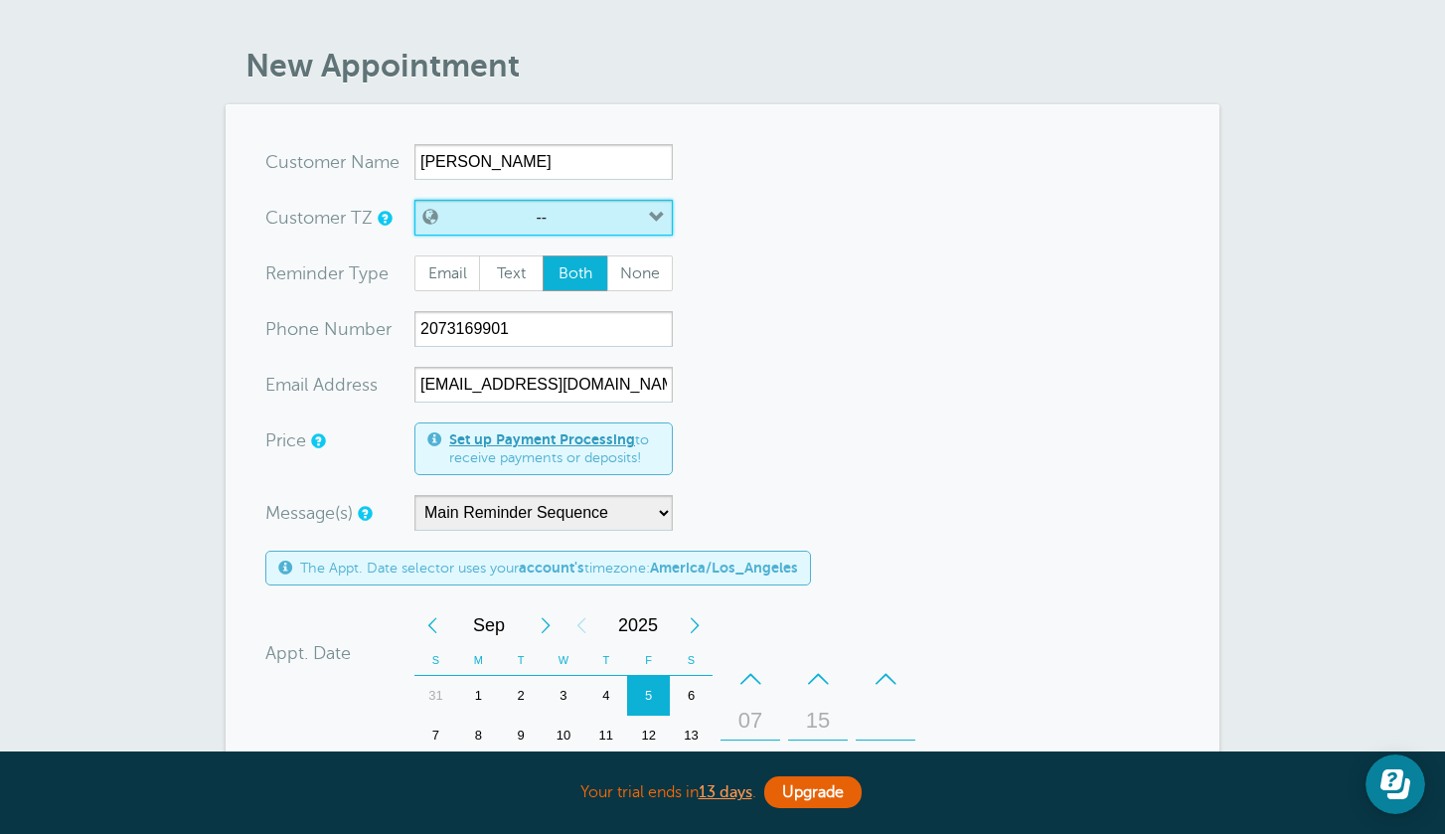
click at [576, 218] on button "--" at bounding box center [544, 218] width 258 height 36
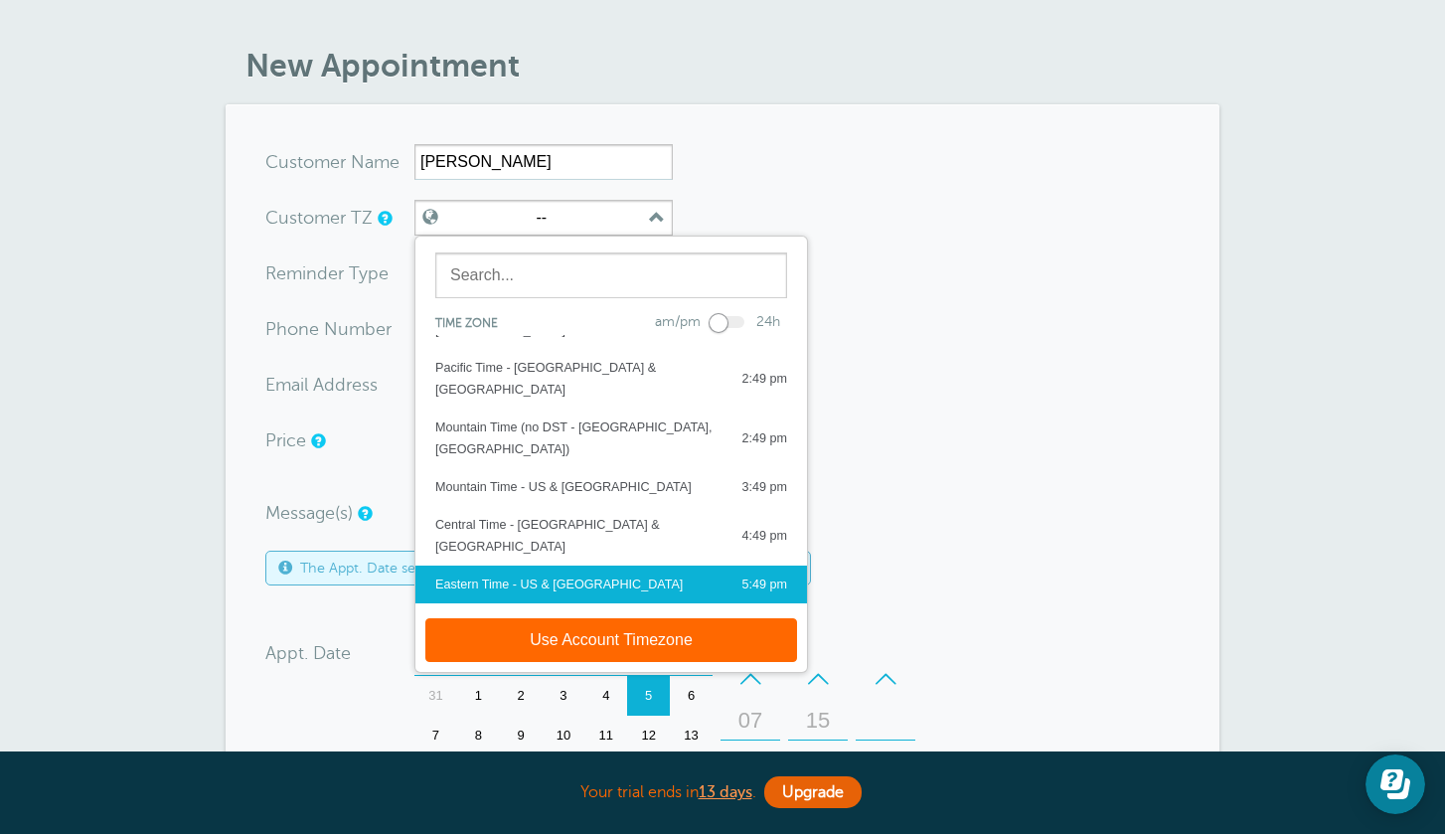
click at [555, 643] on button "Use Account Timezone" at bounding box center [611, 640] width 372 height 44
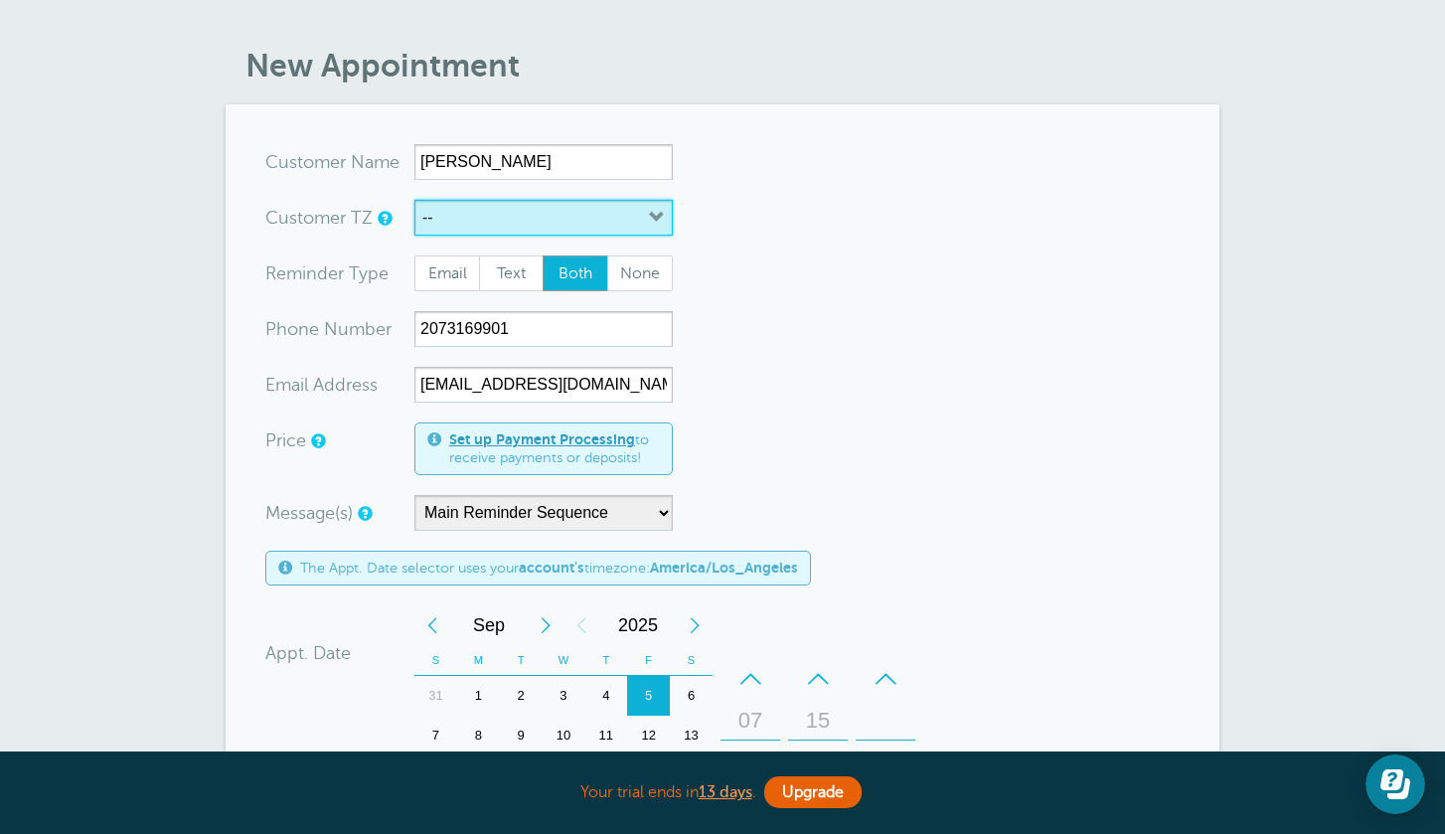
click at [493, 225] on button "--" at bounding box center [544, 218] width 258 height 36
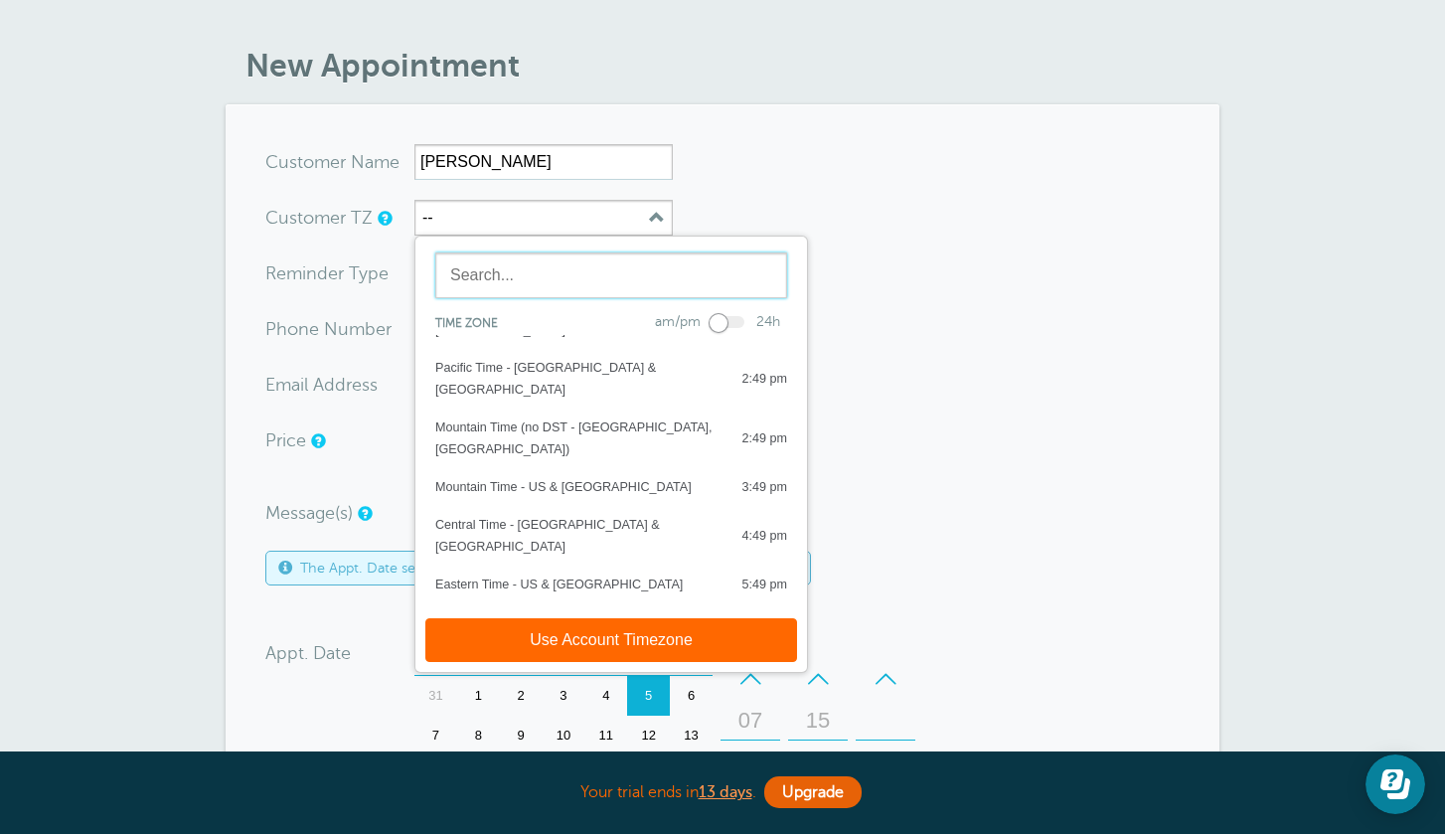
click at [498, 279] on input "text" at bounding box center [611, 276] width 352 height 46
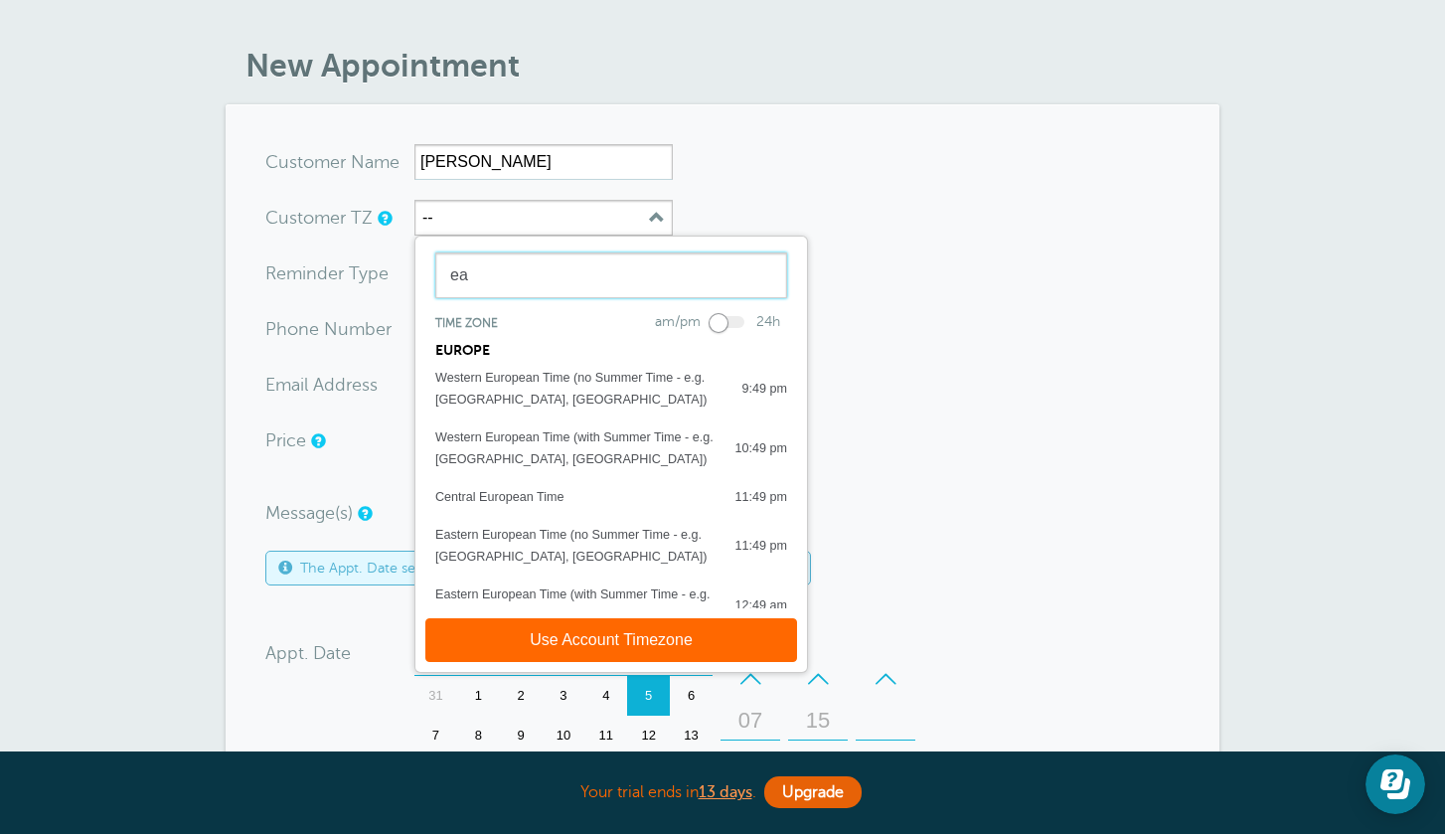
scroll to position [0, 0]
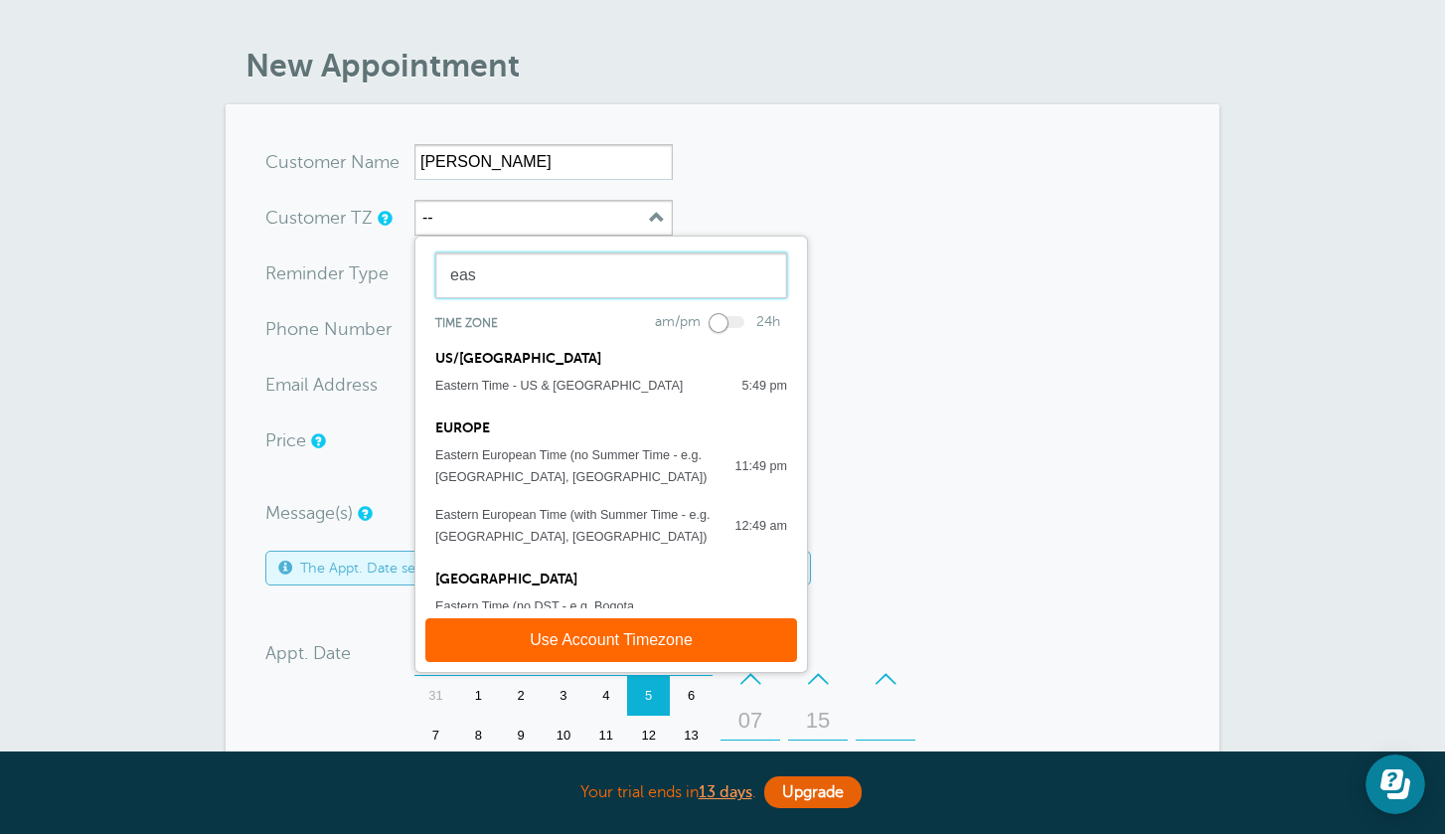
type input "eas"
click at [557, 365] on div "US/CANADA" at bounding box center [612, 351] width 392 height 32
click at [579, 642] on button "Use Account Timezone" at bounding box center [611, 640] width 372 height 44
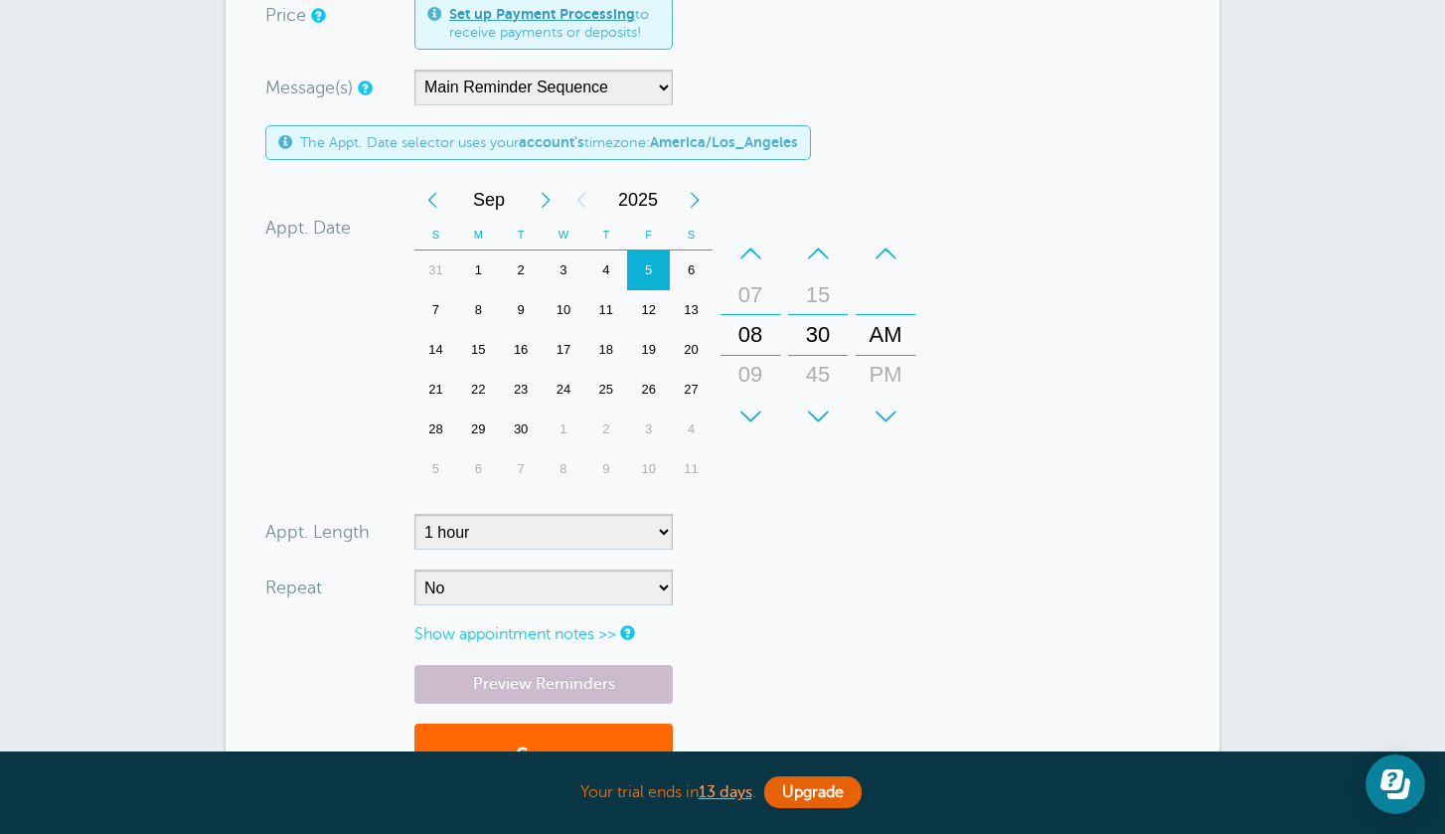
scroll to position [508, 0]
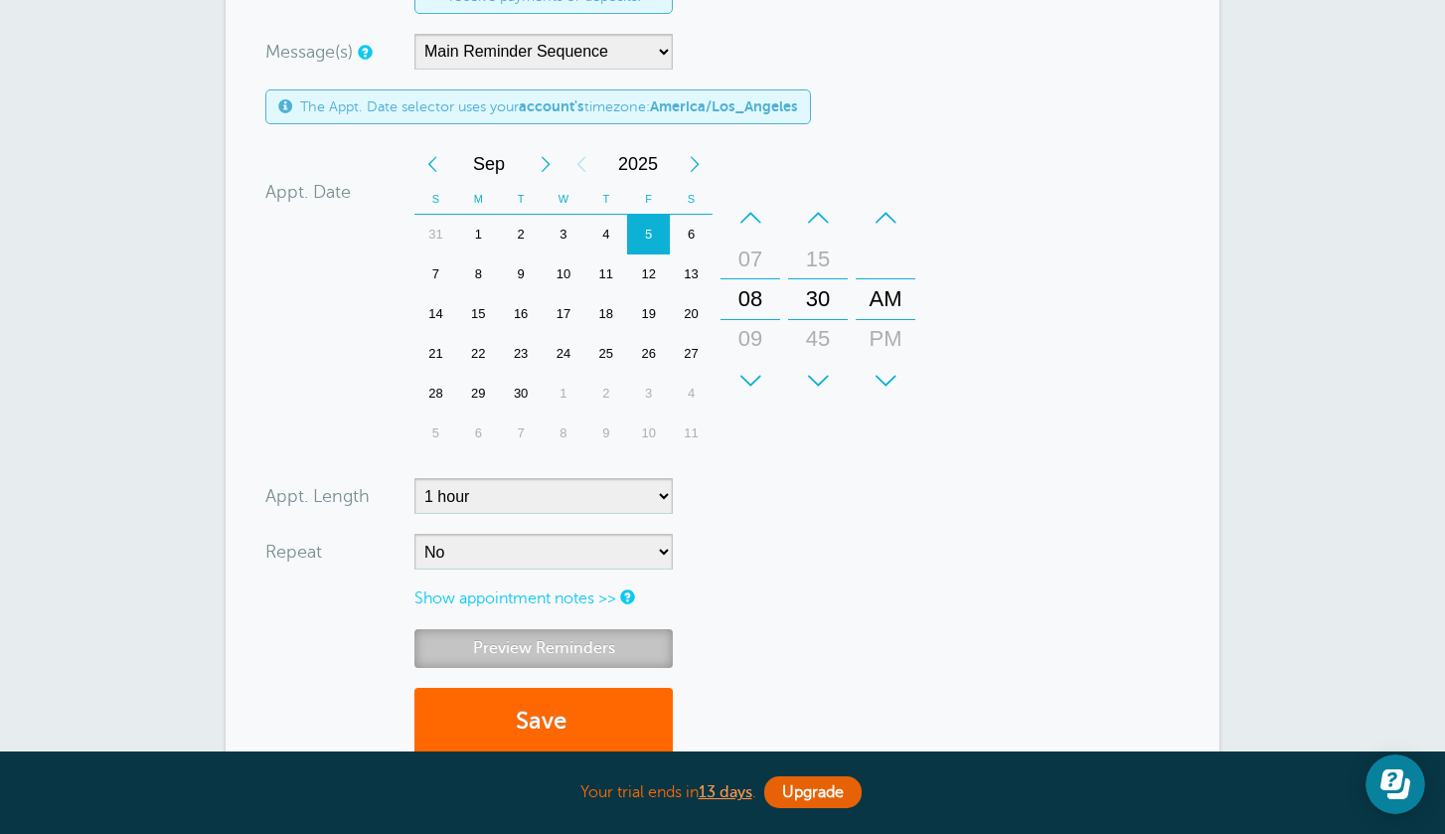
click at [557, 644] on link "Preview Reminders" at bounding box center [544, 648] width 258 height 39
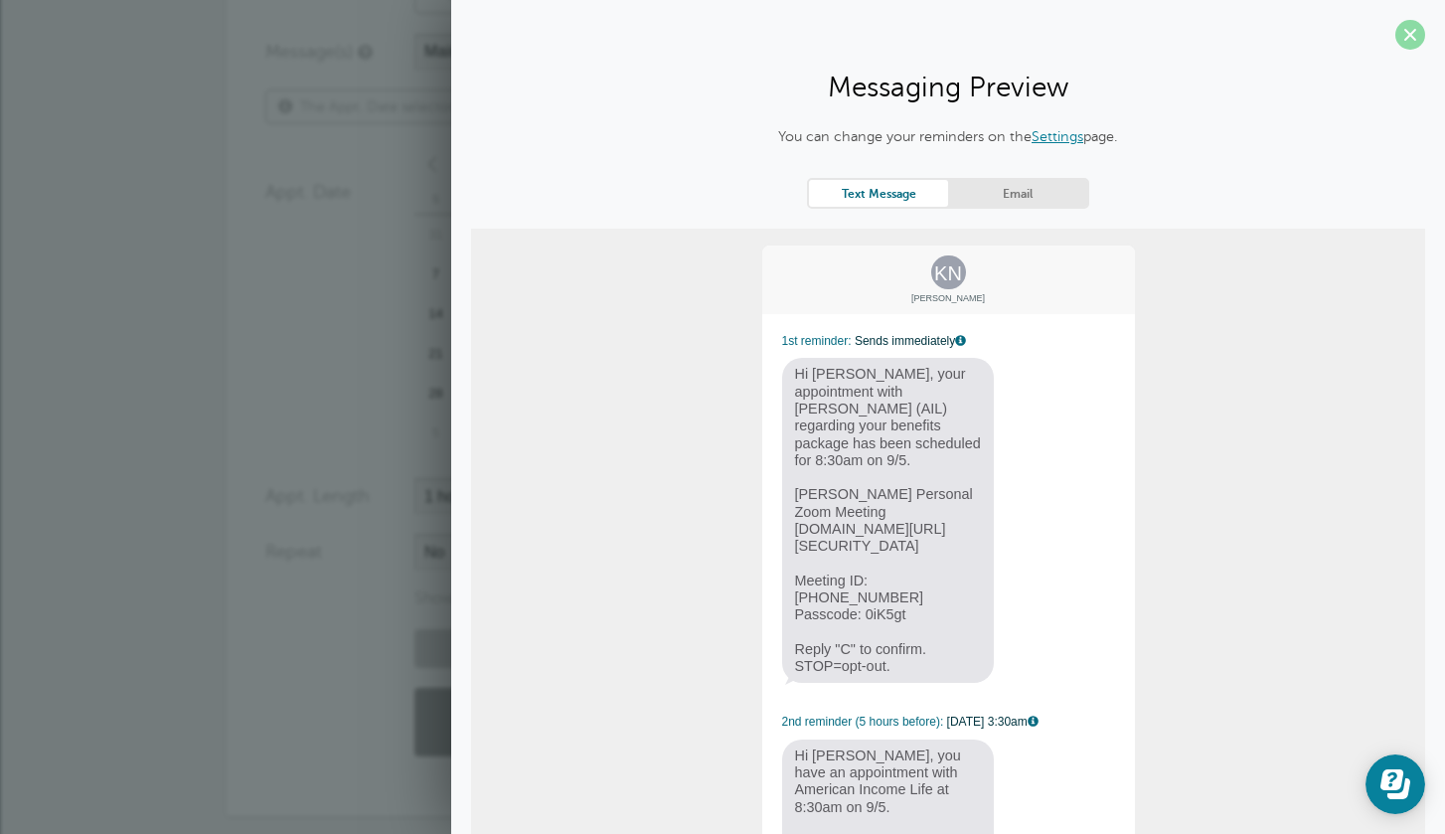
click at [1403, 34] on span at bounding box center [1411, 35] width 30 height 30
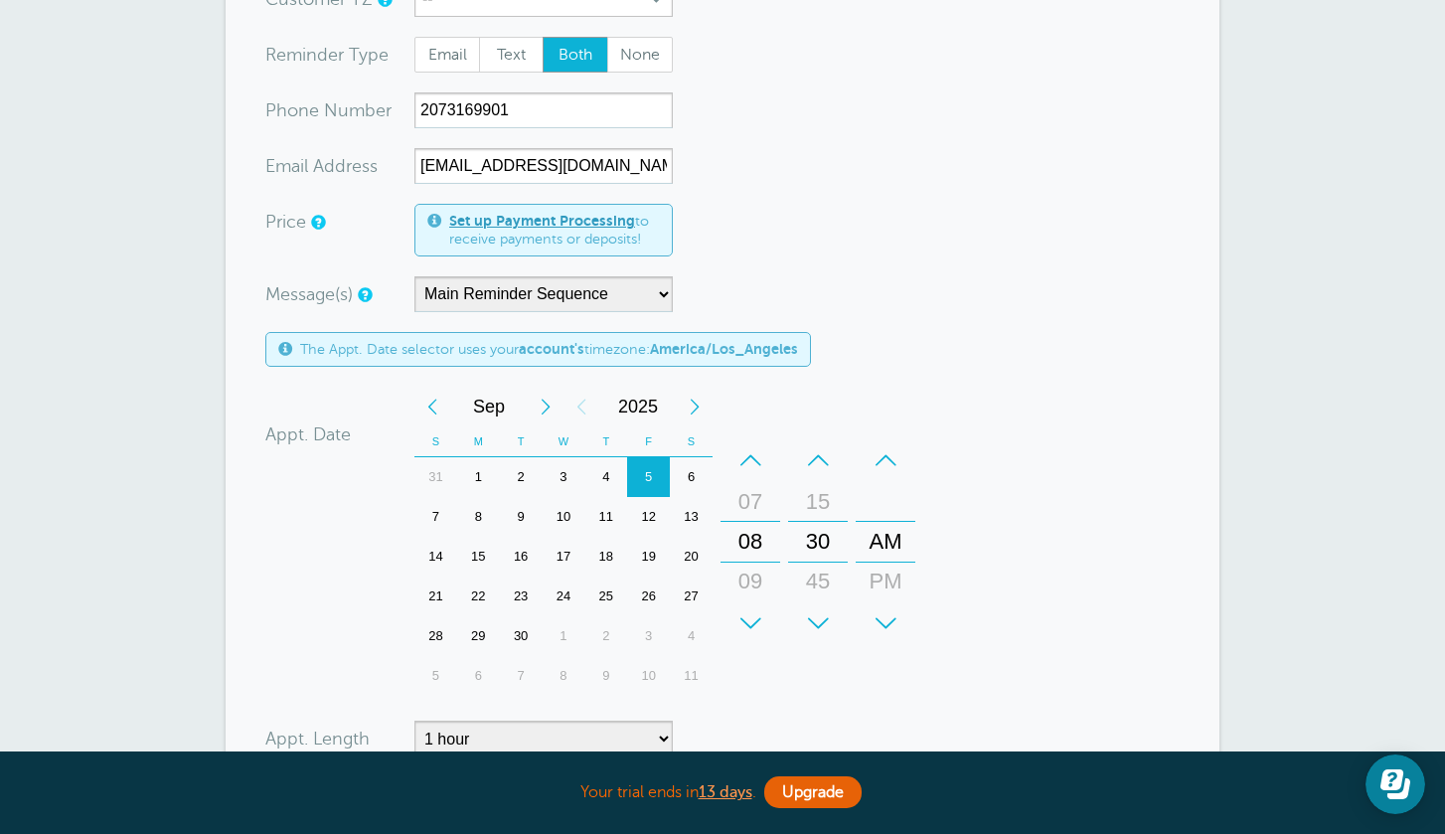
scroll to position [0, 0]
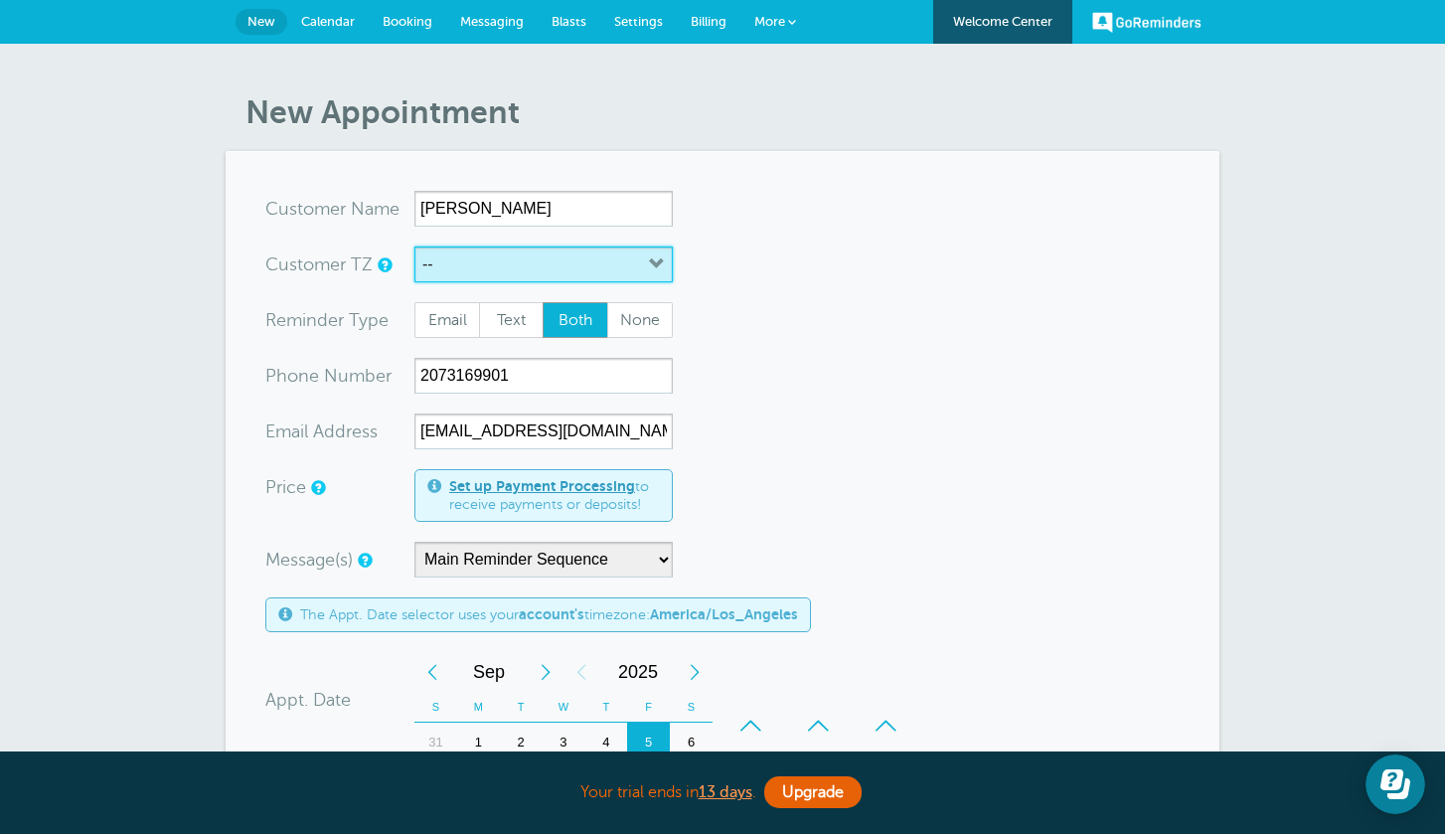
click at [489, 263] on button "--" at bounding box center [544, 265] width 258 height 36
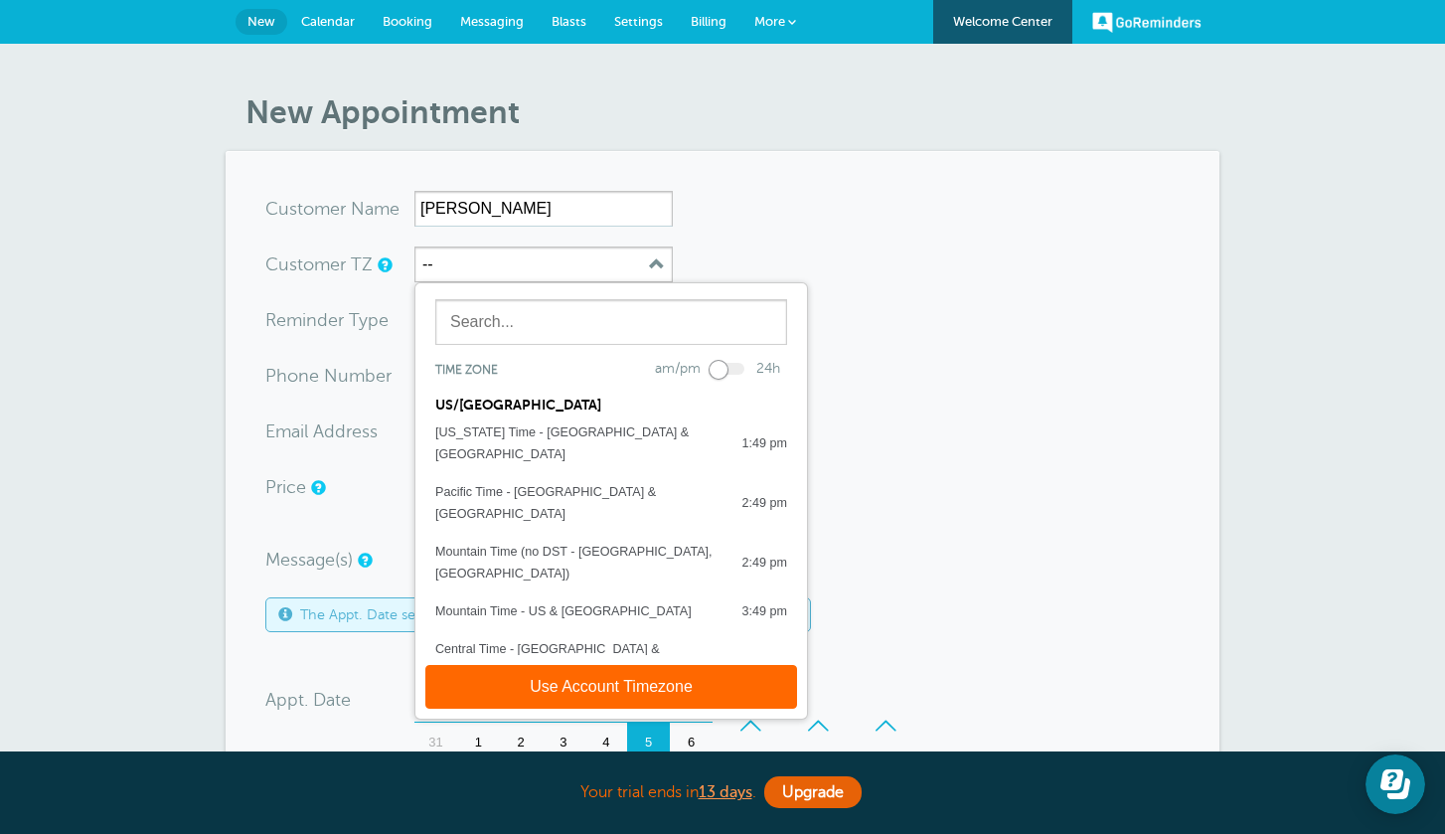
click at [513, 698] on div "Eastern Time - US & Canada" at bounding box center [559, 709] width 248 height 22
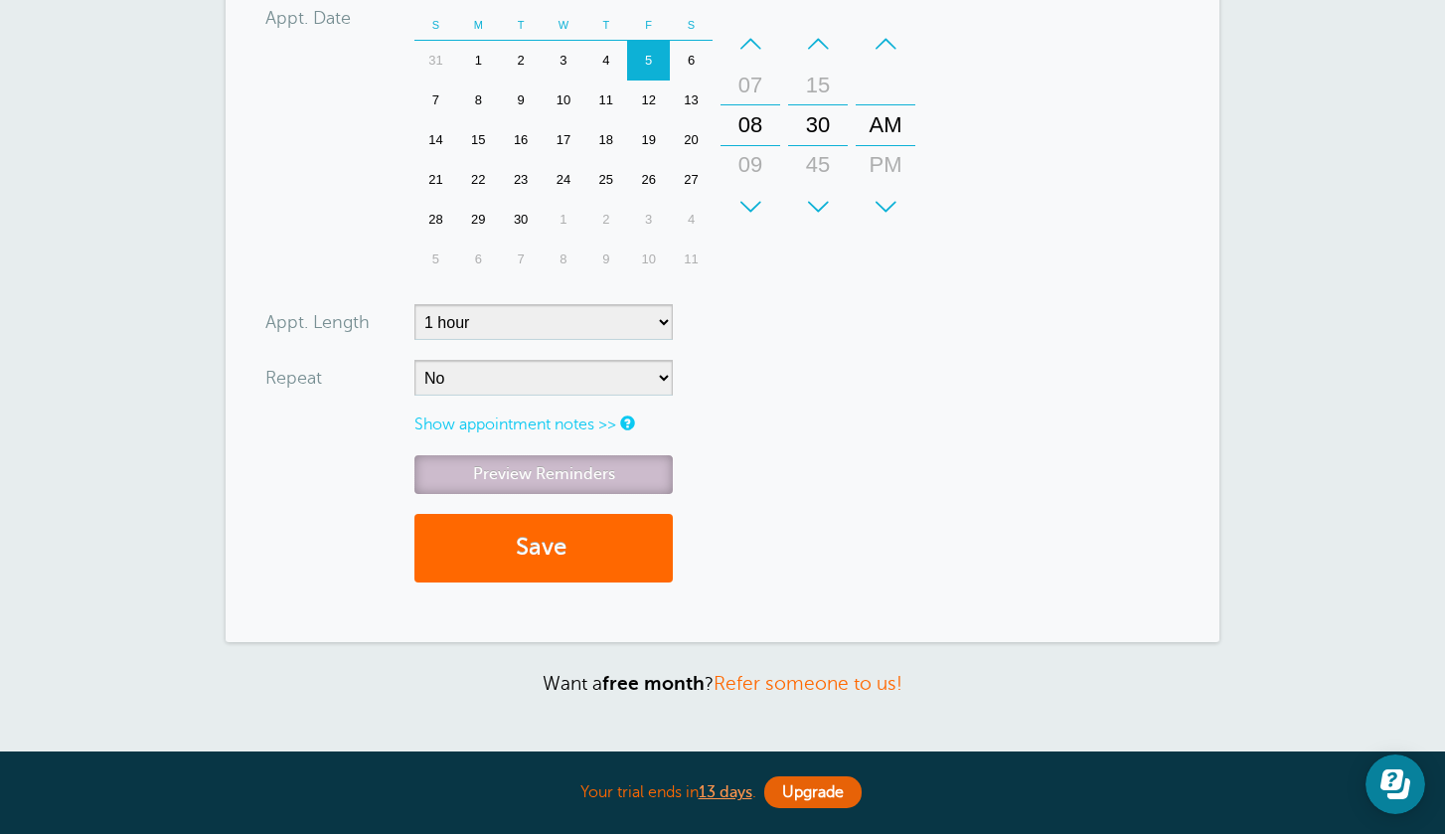
click at [548, 480] on link "Preview Reminders" at bounding box center [544, 474] width 258 height 39
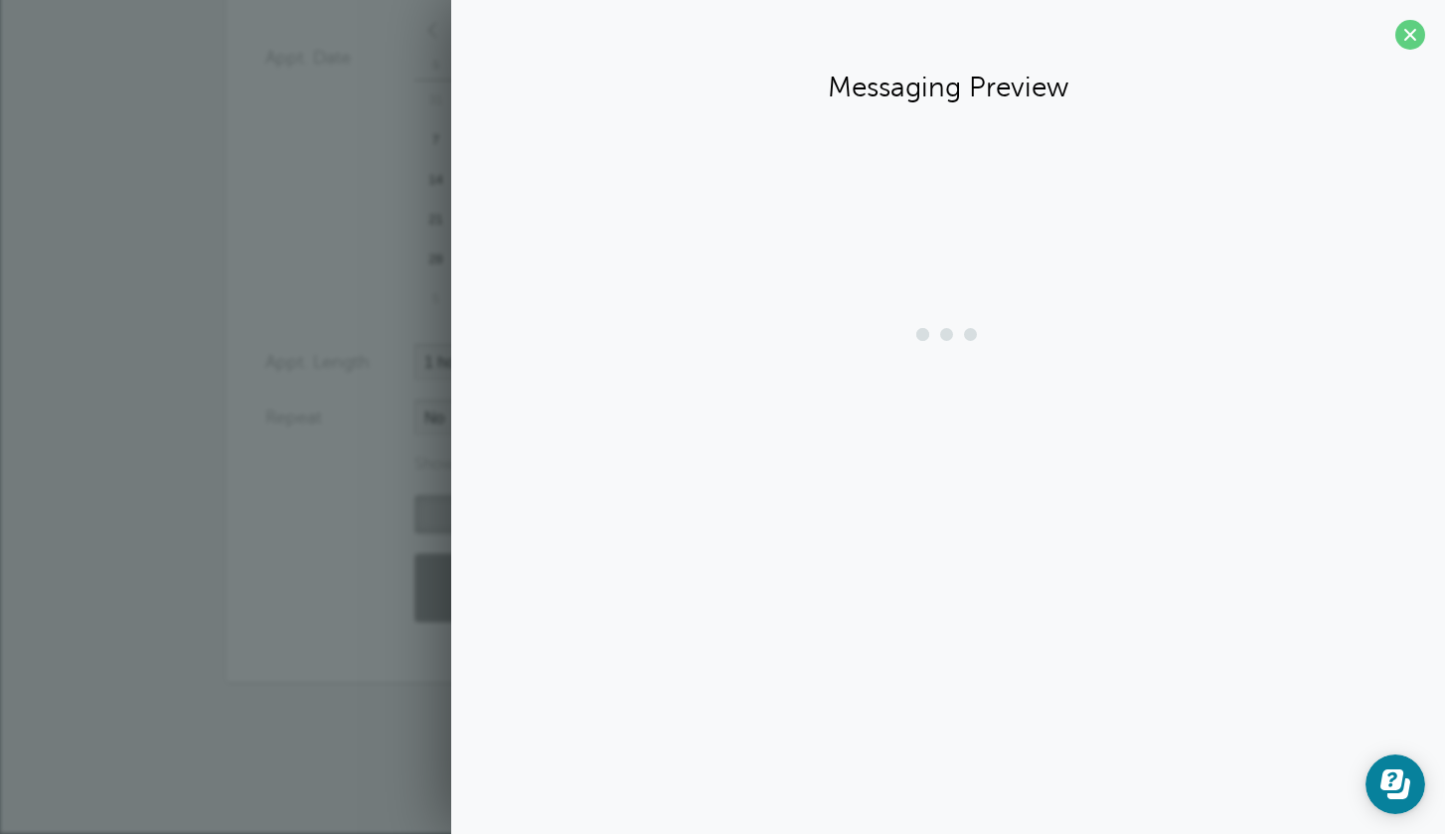
scroll to position [642, 0]
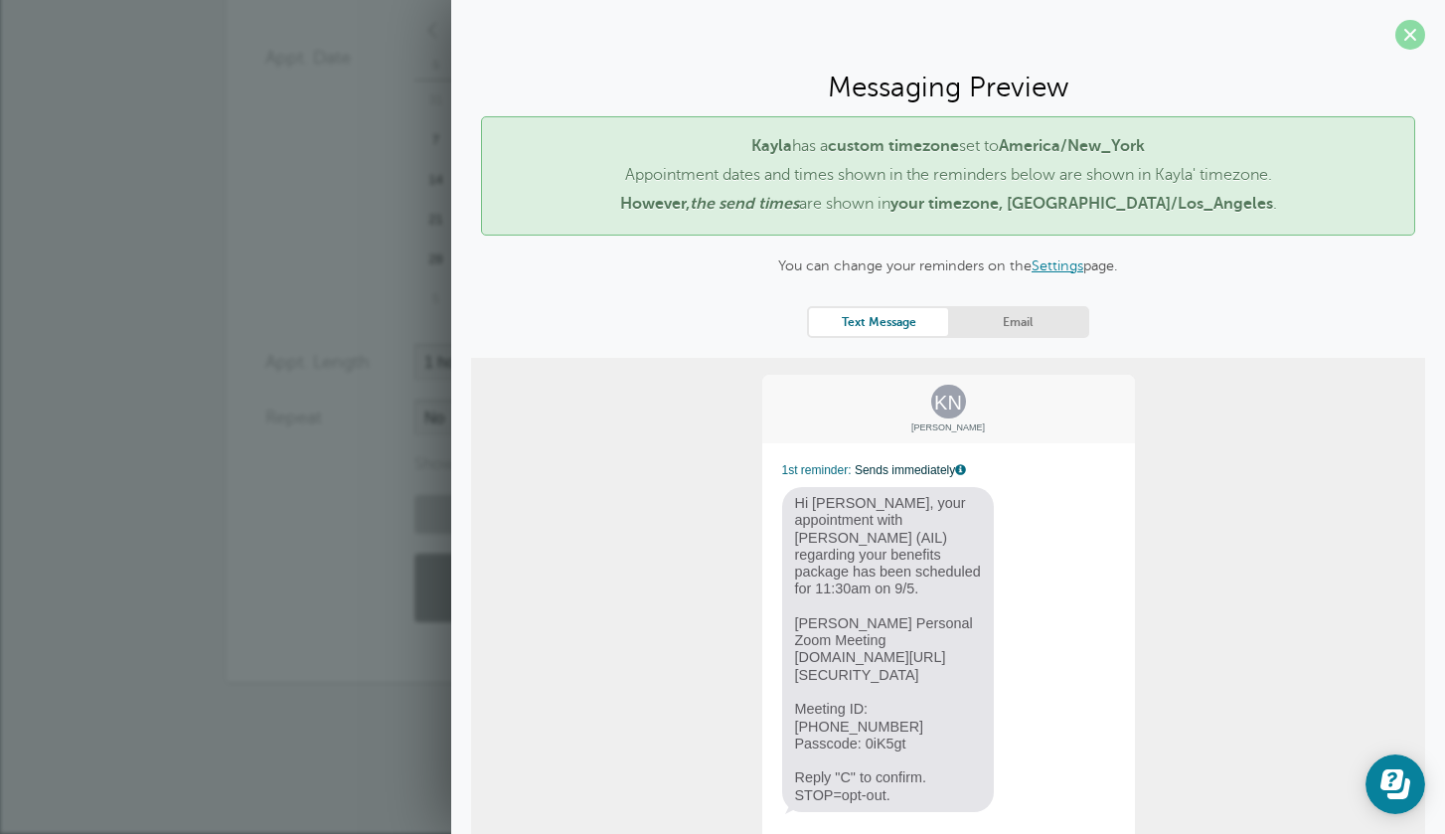
click at [1406, 29] on span at bounding box center [1411, 35] width 30 height 30
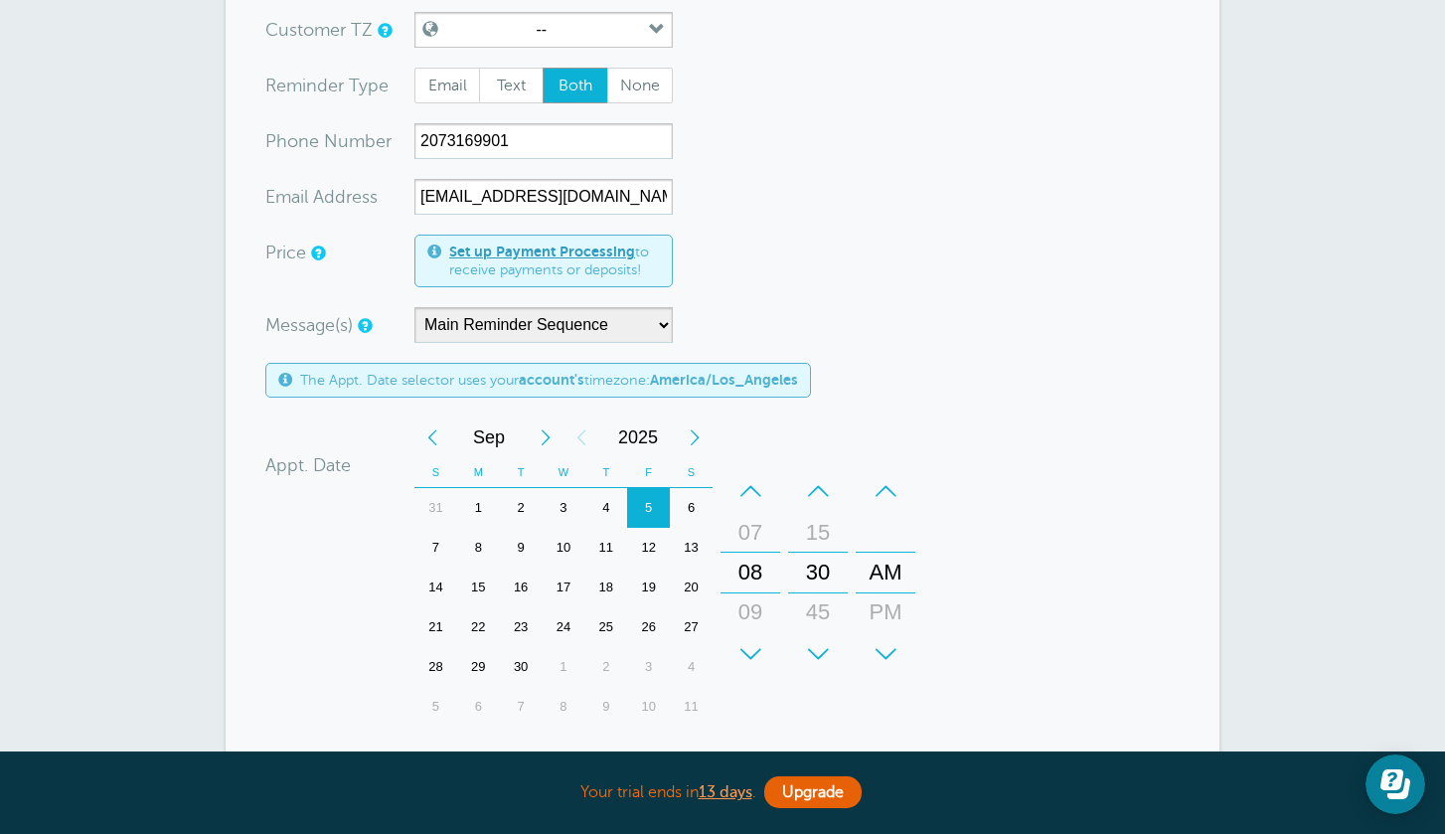
scroll to position [0, 0]
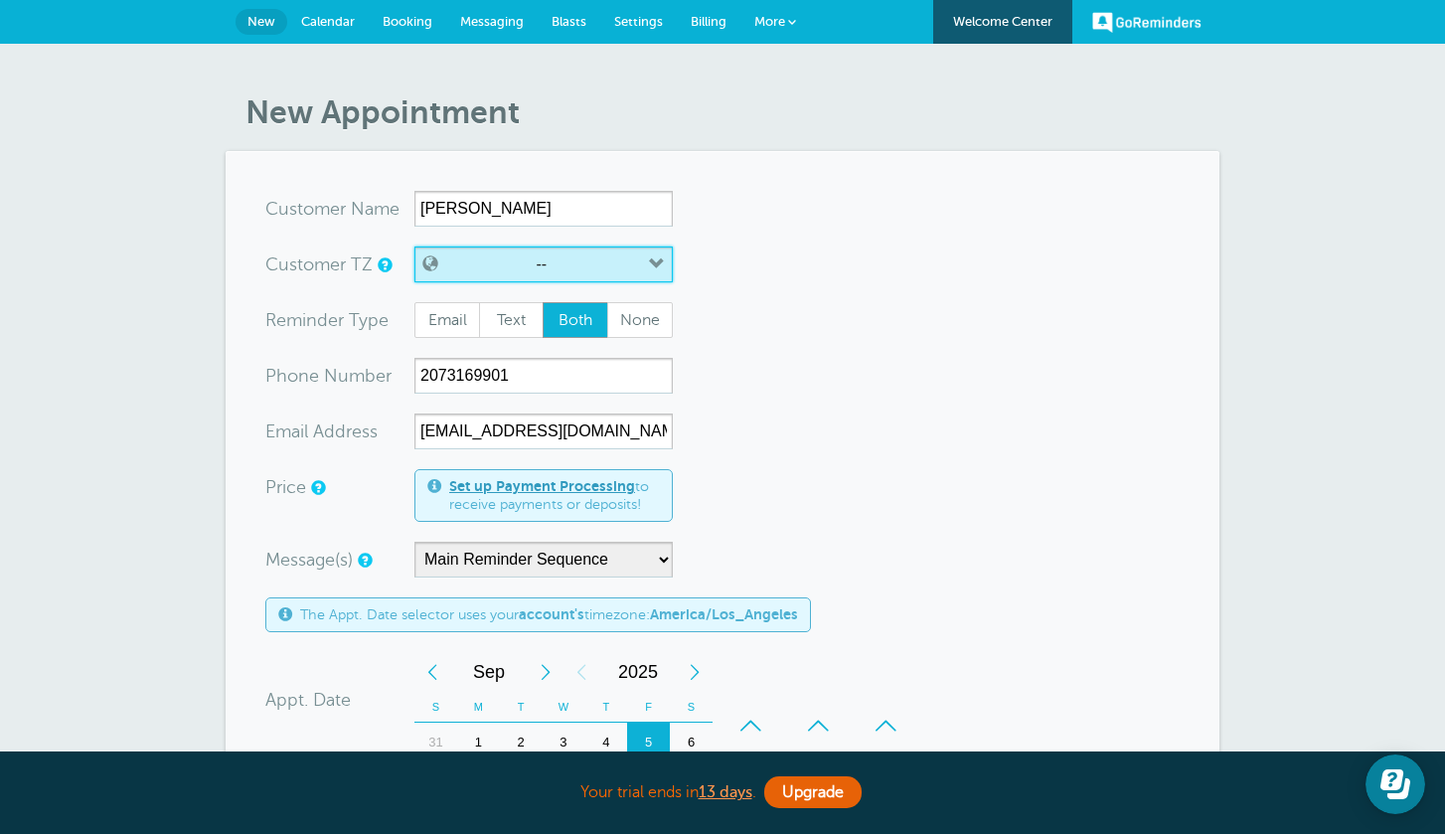
click at [631, 269] on button "--" at bounding box center [544, 265] width 258 height 36
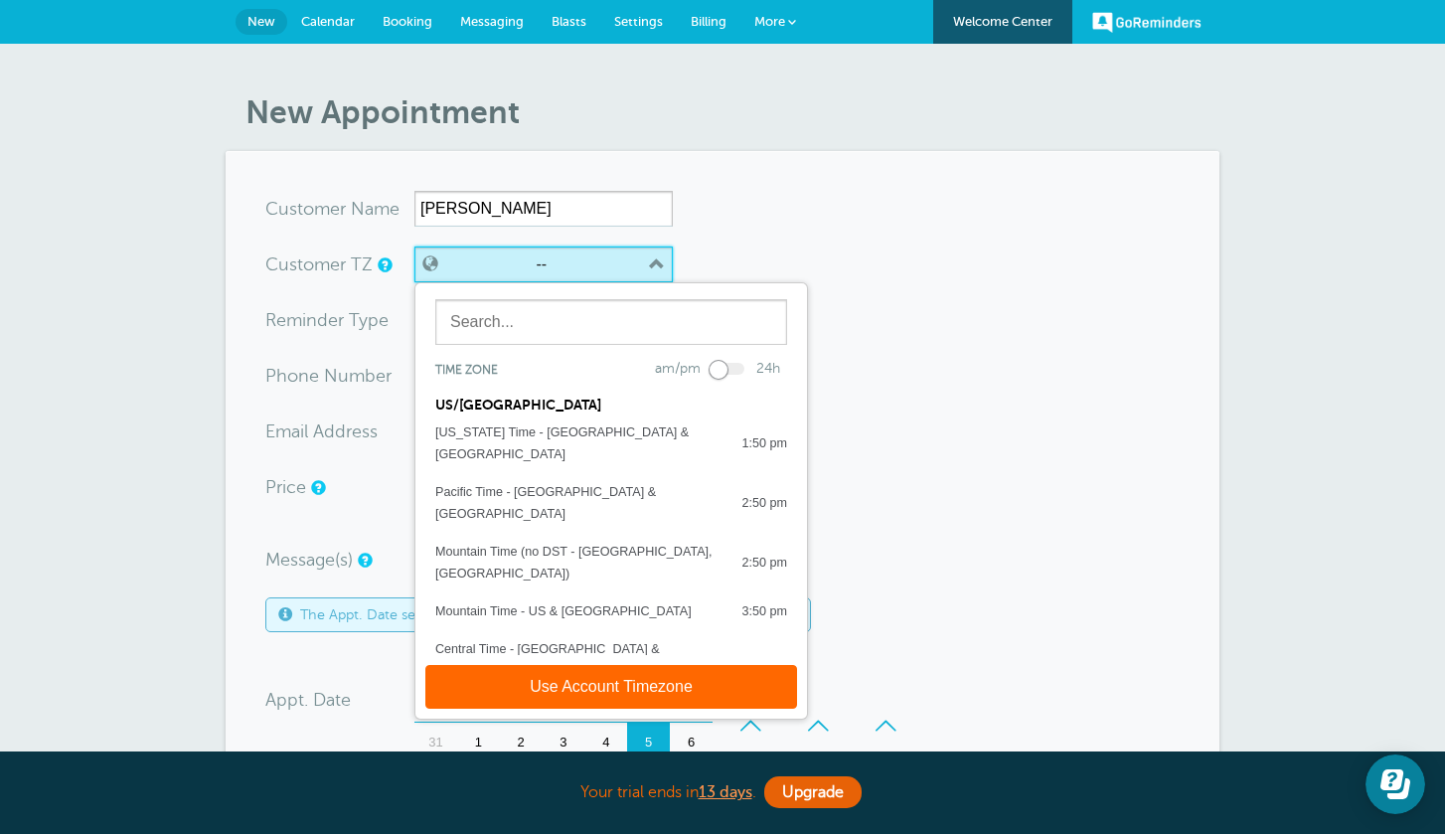
scroll to position [78, 0]
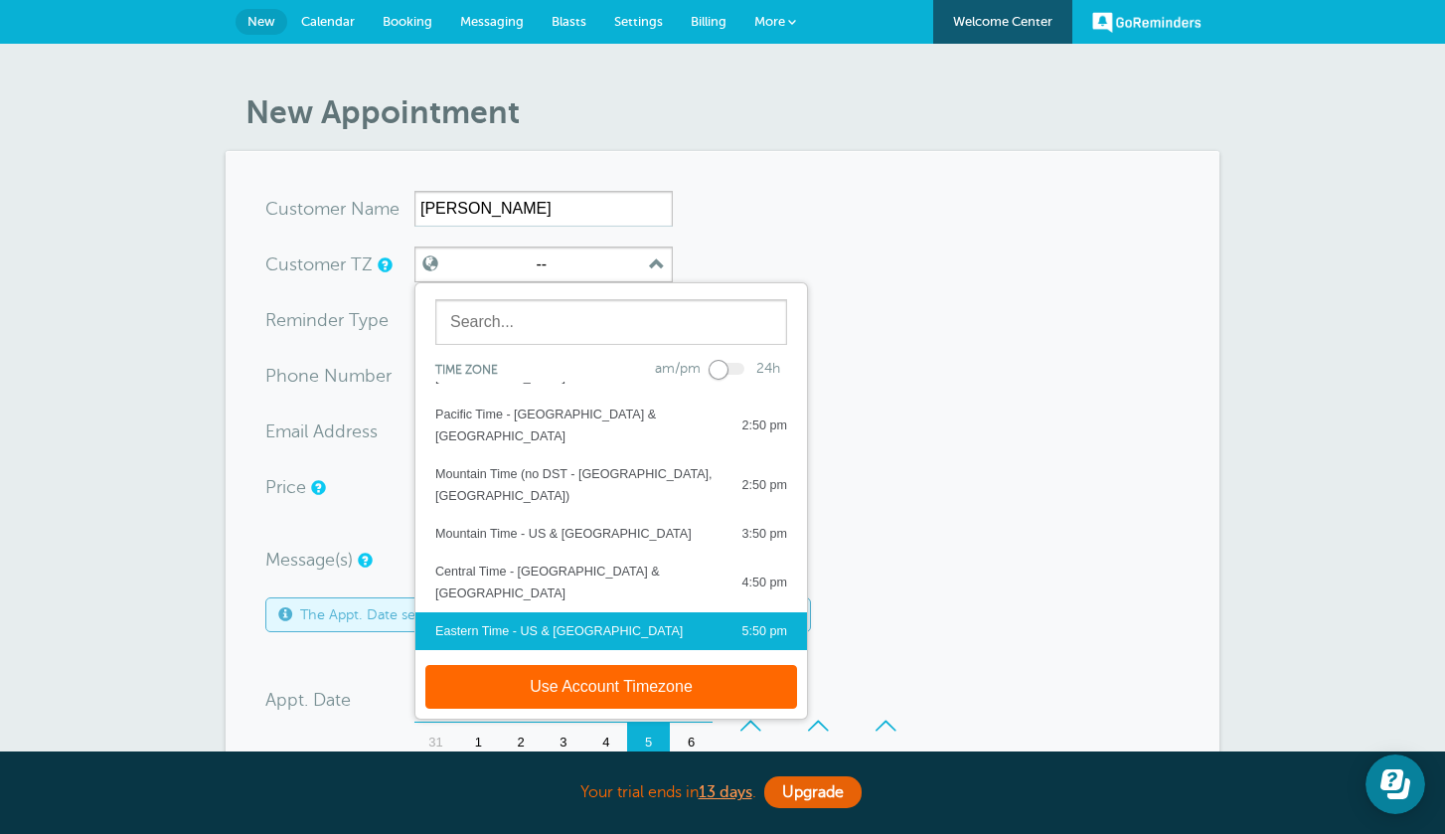
click at [563, 688] on button "Use Account Timezone" at bounding box center [611, 687] width 372 height 44
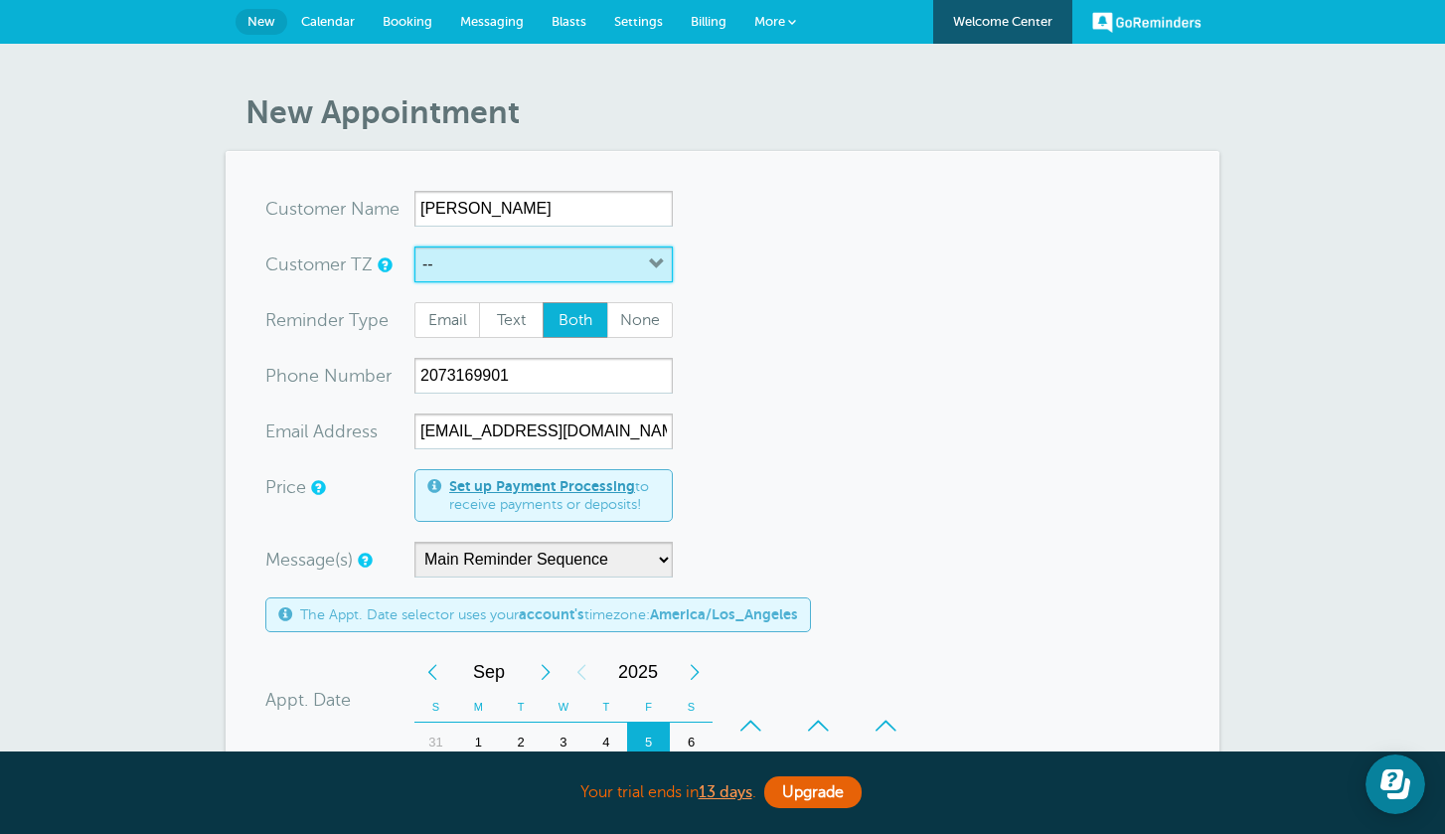
click at [508, 264] on button "--" at bounding box center [544, 265] width 258 height 36
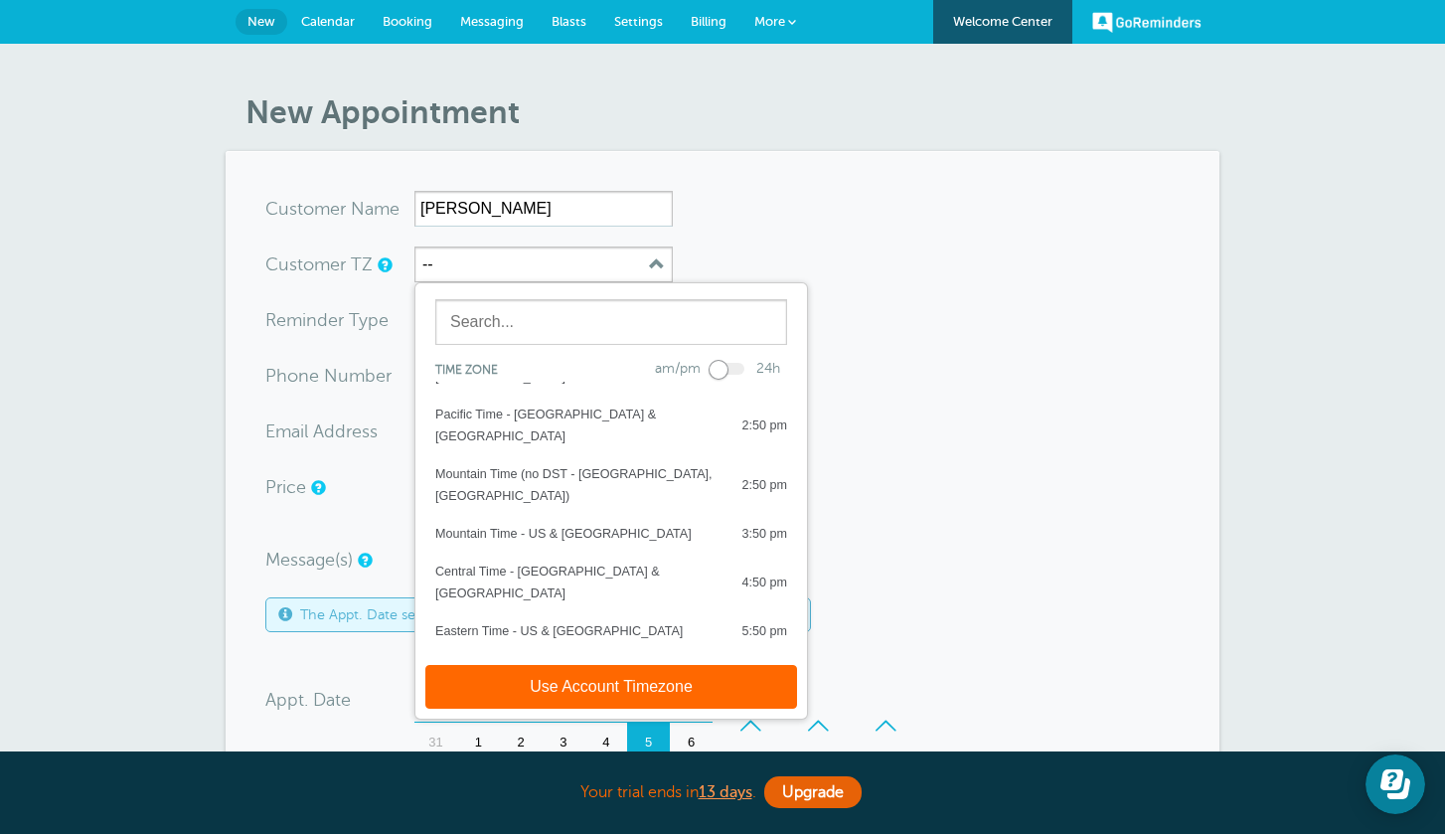
click at [514, 620] on div "Eastern Time - US & Canada" at bounding box center [559, 631] width 248 height 22
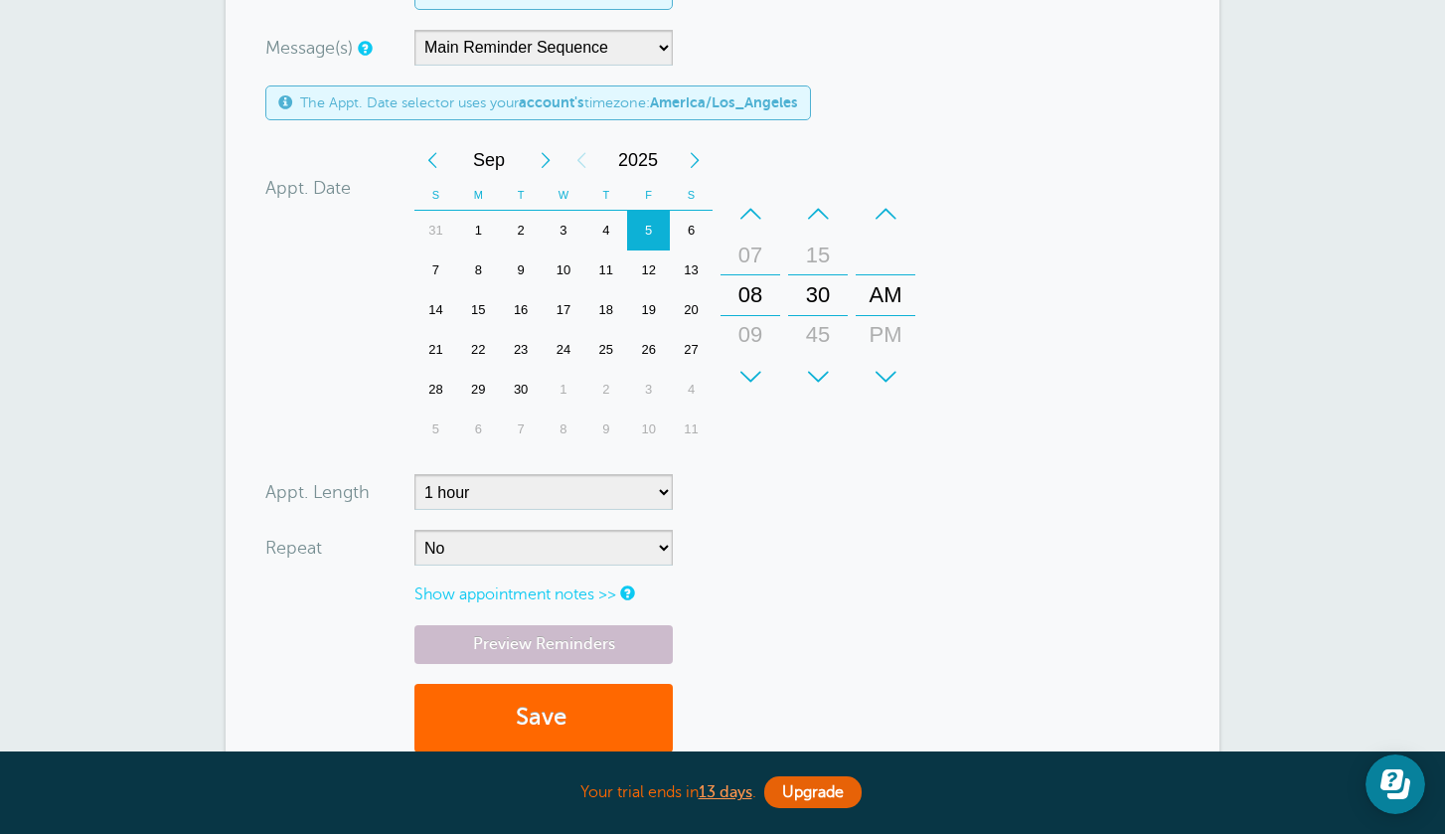
scroll to position [865, 0]
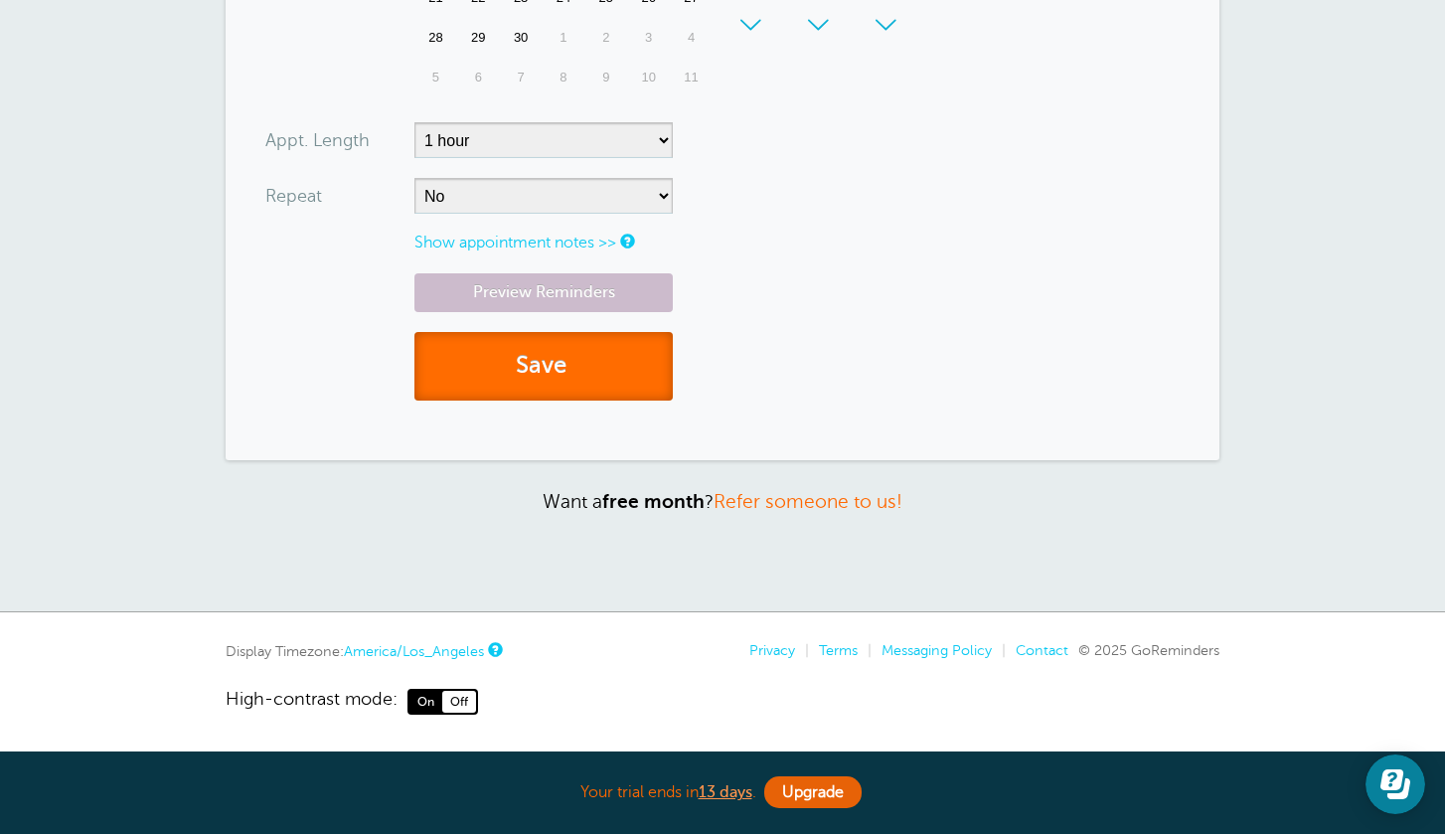
click at [582, 366] on button "Save" at bounding box center [544, 366] width 258 height 69
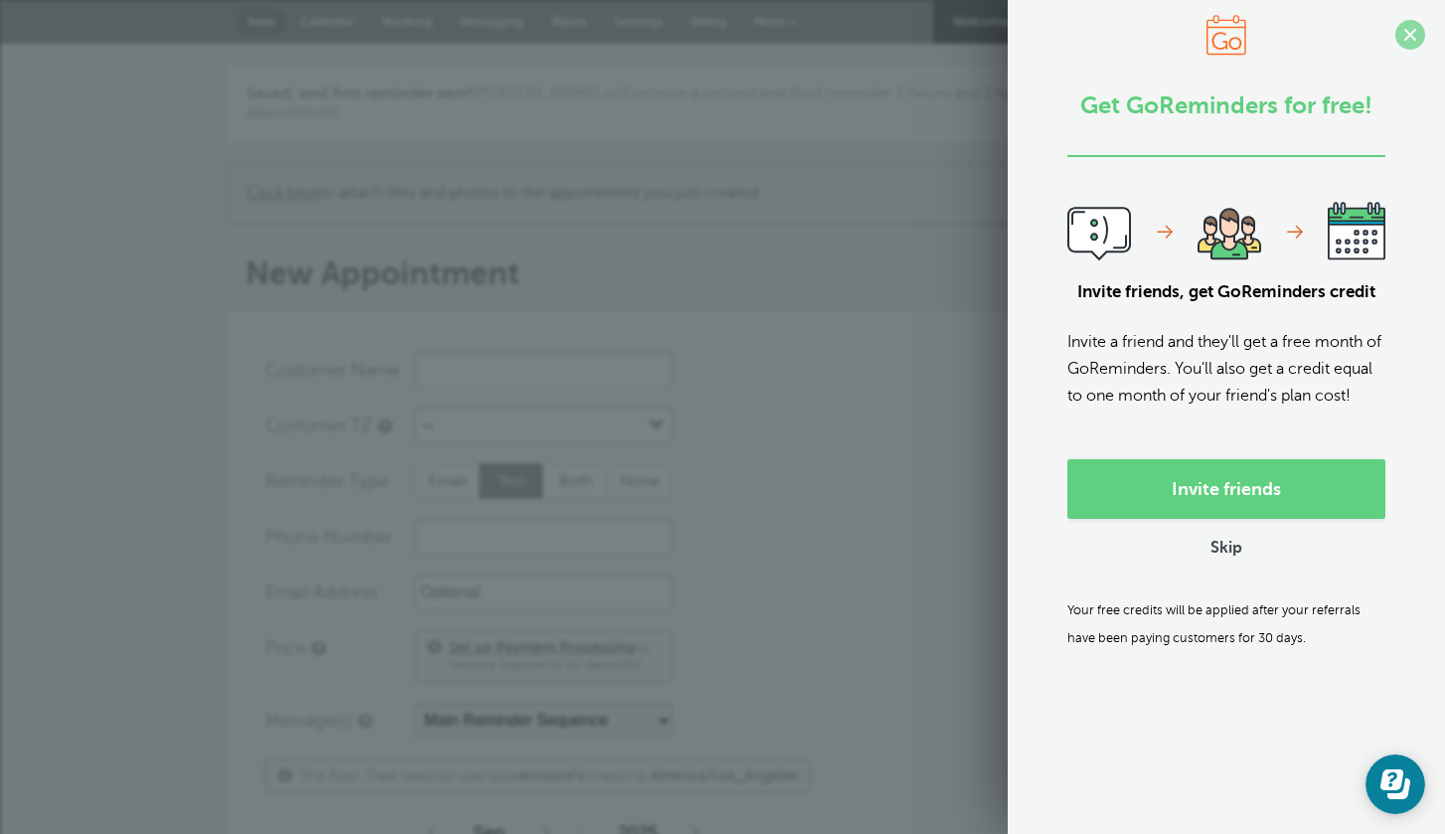
click at [1417, 35] on span at bounding box center [1411, 35] width 30 height 30
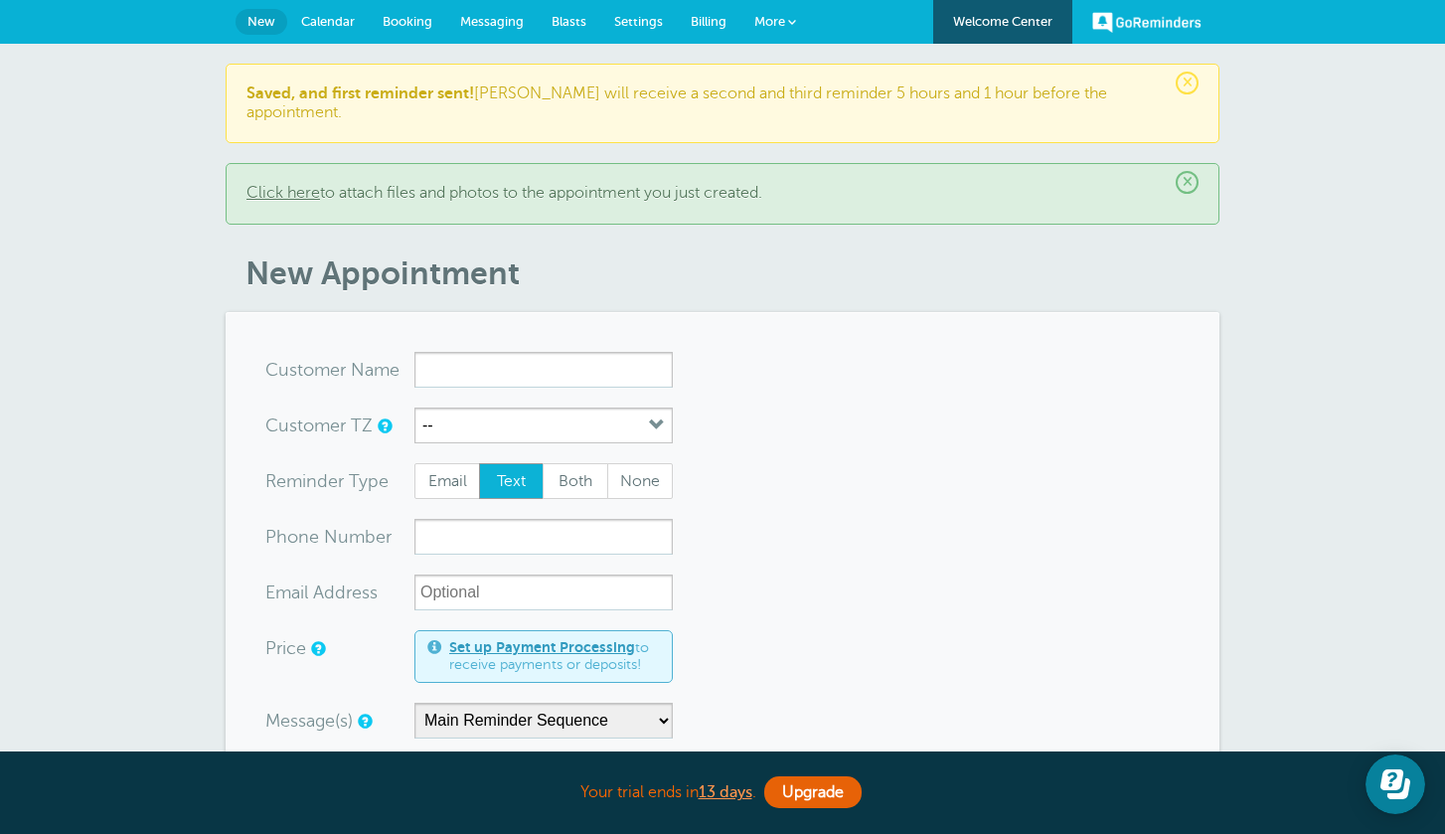
click at [484, 27] on span "Messaging" at bounding box center [492, 21] width 64 height 15
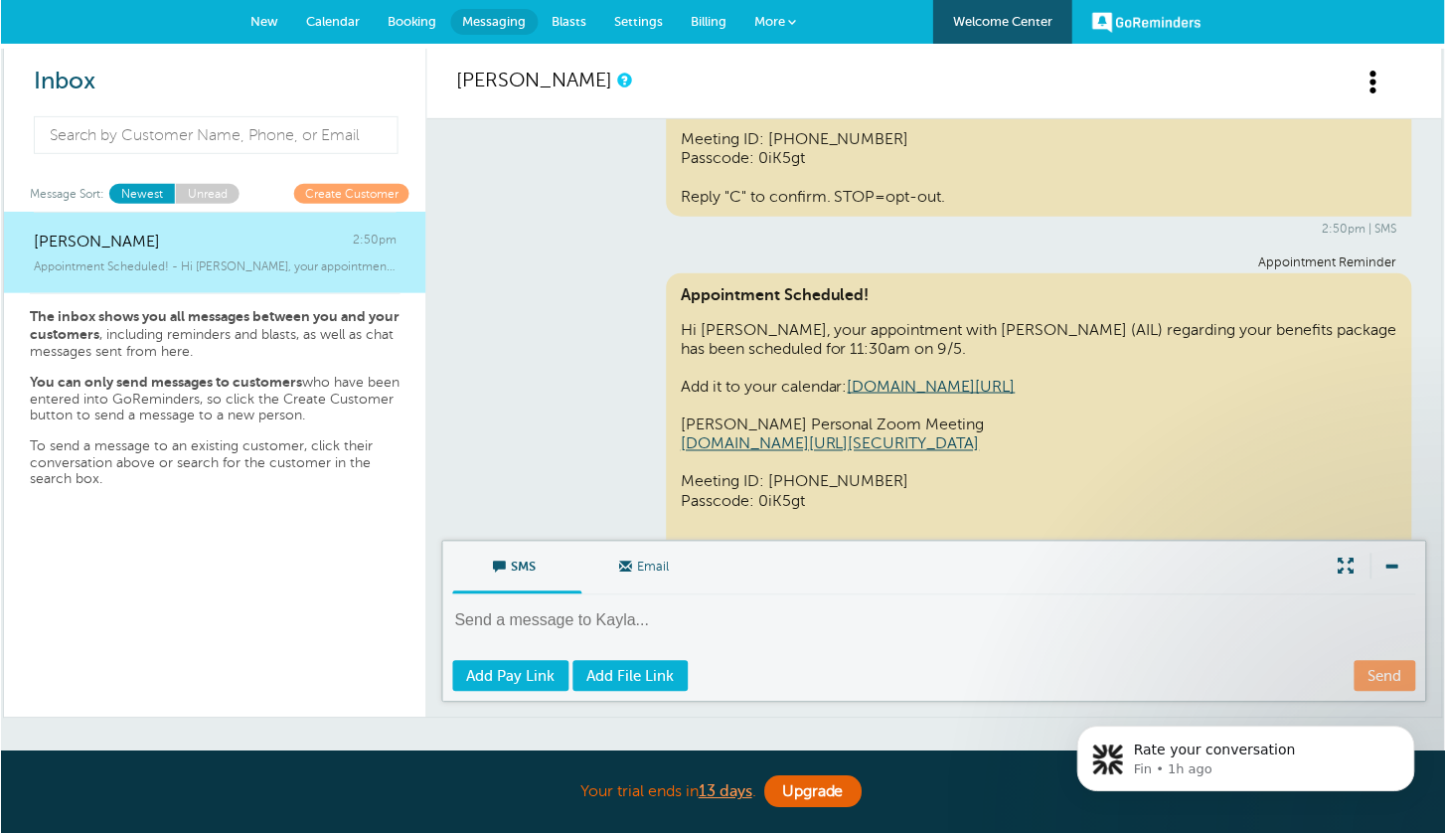
scroll to position [154, 0]
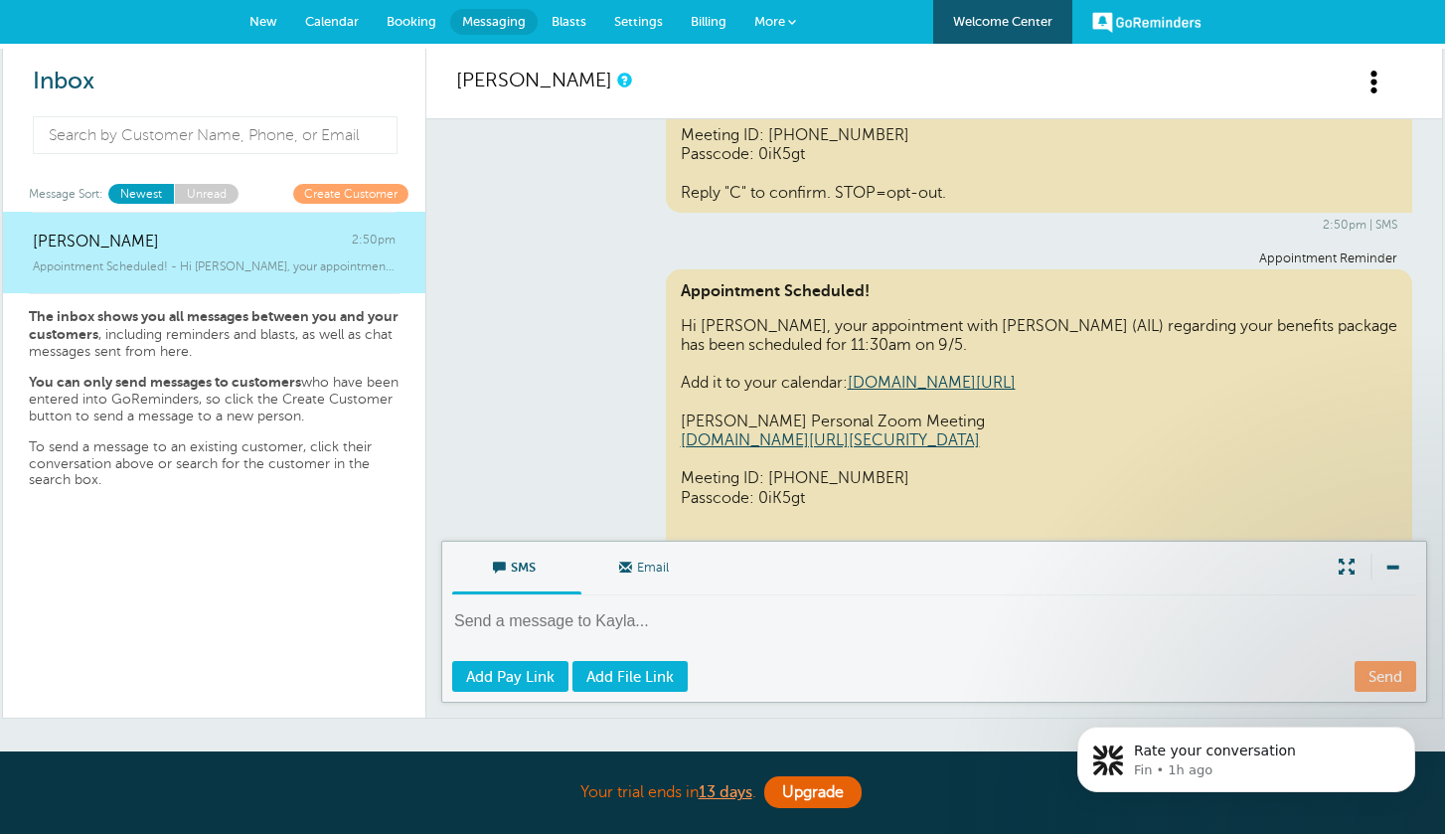
click at [928, 381] on link "[DOMAIN_NAME][URL]" at bounding box center [932, 383] width 168 height 18
click at [301, 23] on link "Calendar" at bounding box center [332, 22] width 82 height 44
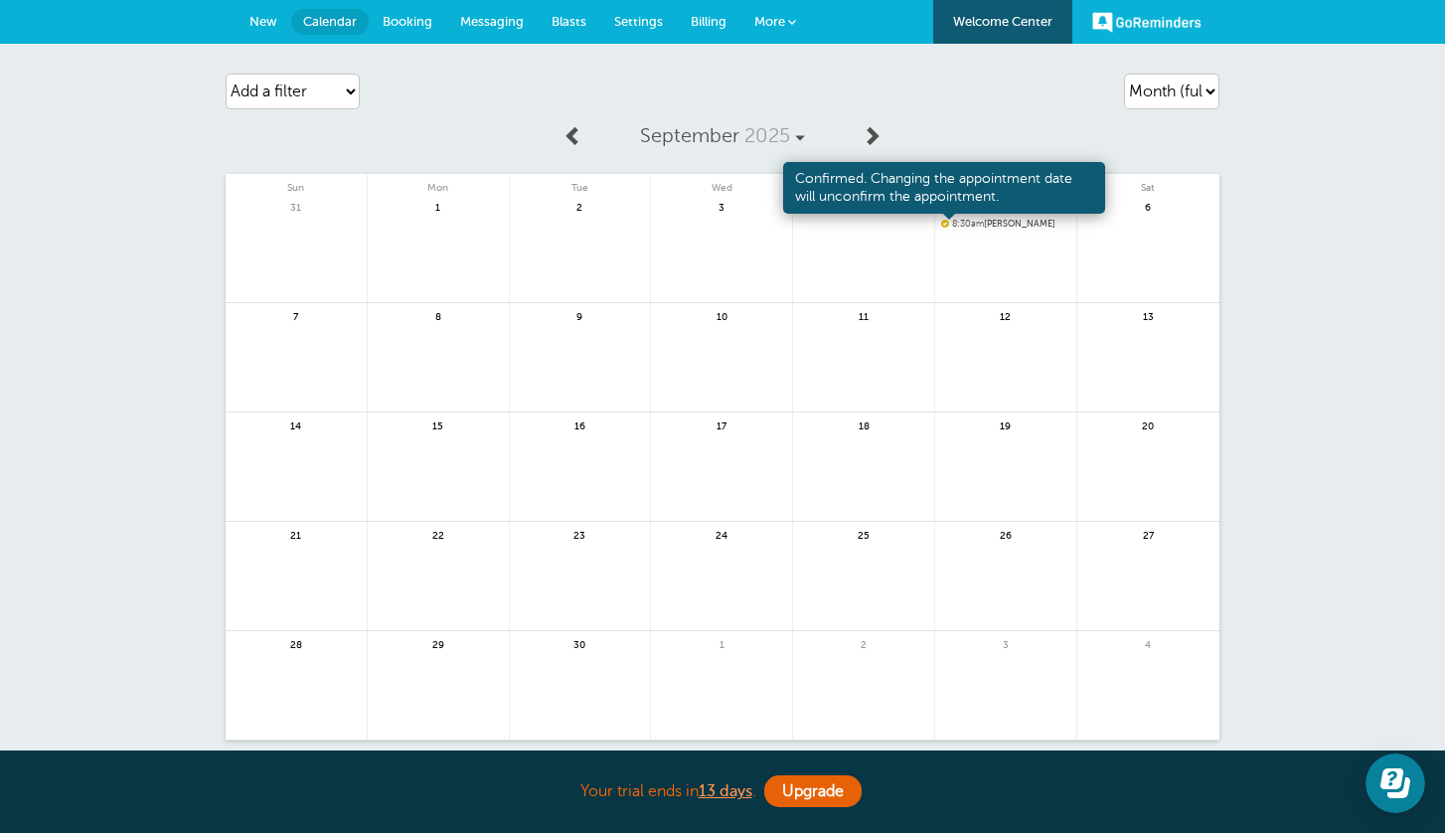
click at [945, 223] on span at bounding box center [945, 224] width 8 height 8
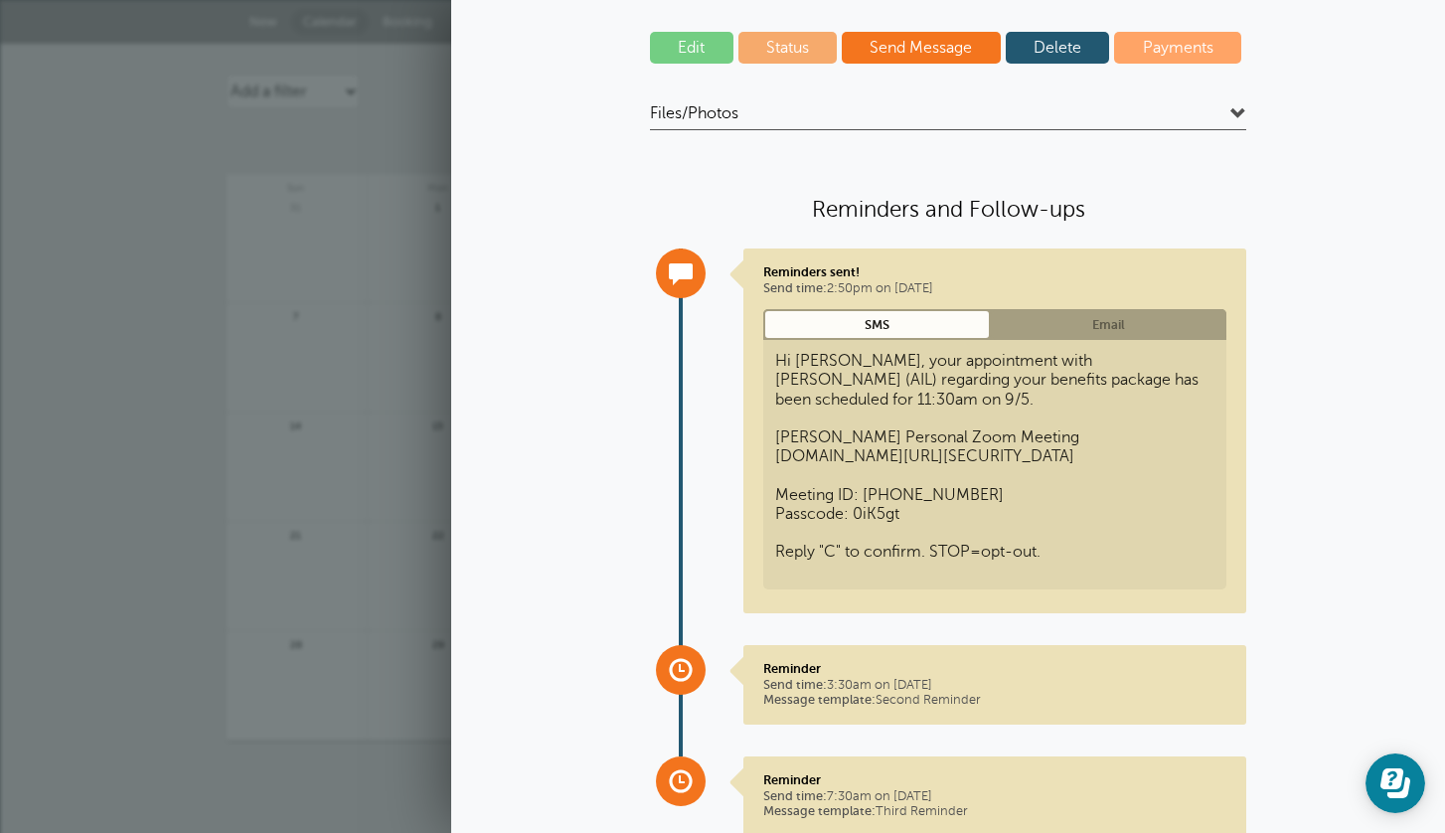
scroll to position [243, 0]
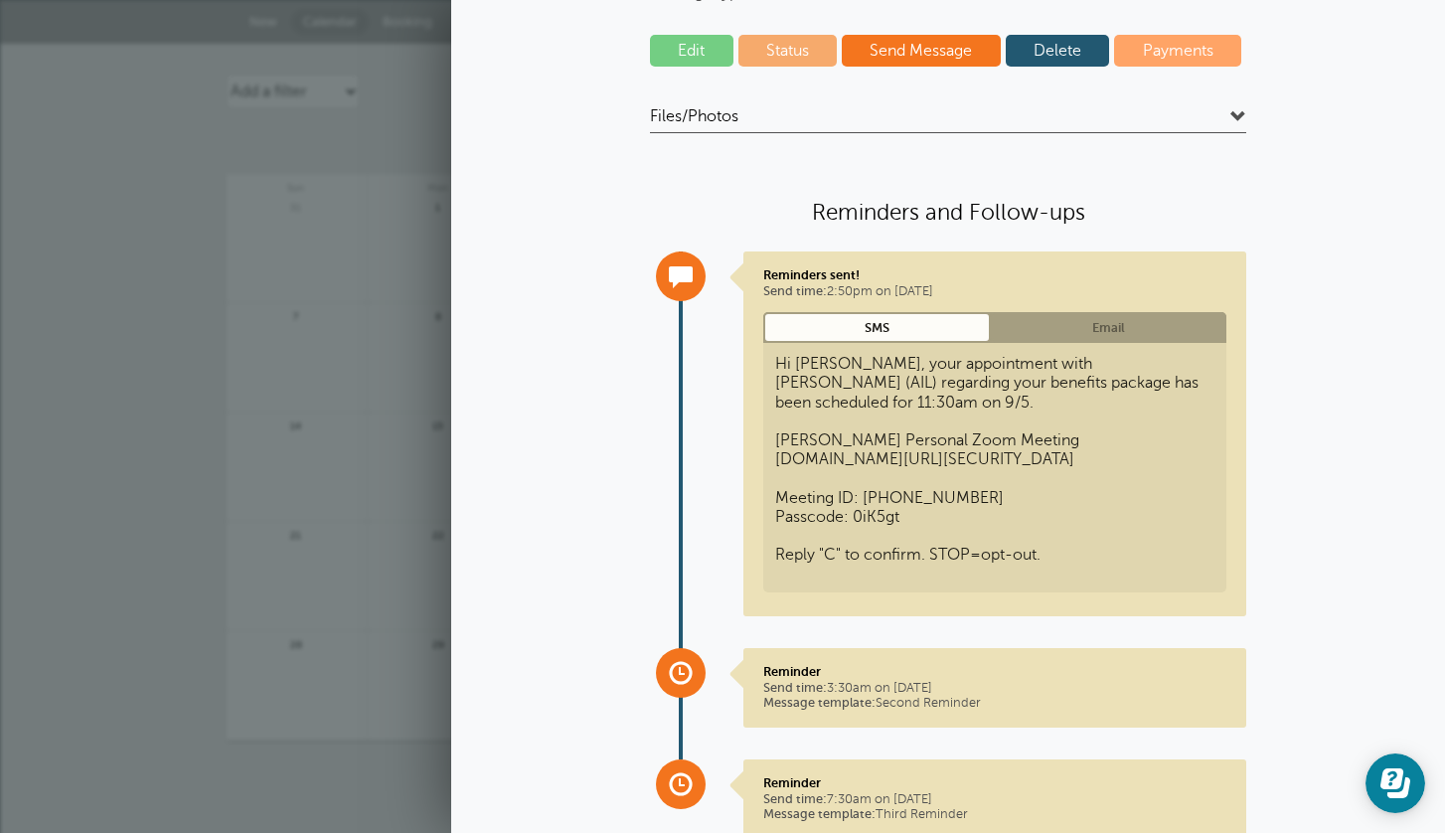
click at [1077, 317] on link "Email" at bounding box center [1109, 327] width 236 height 31
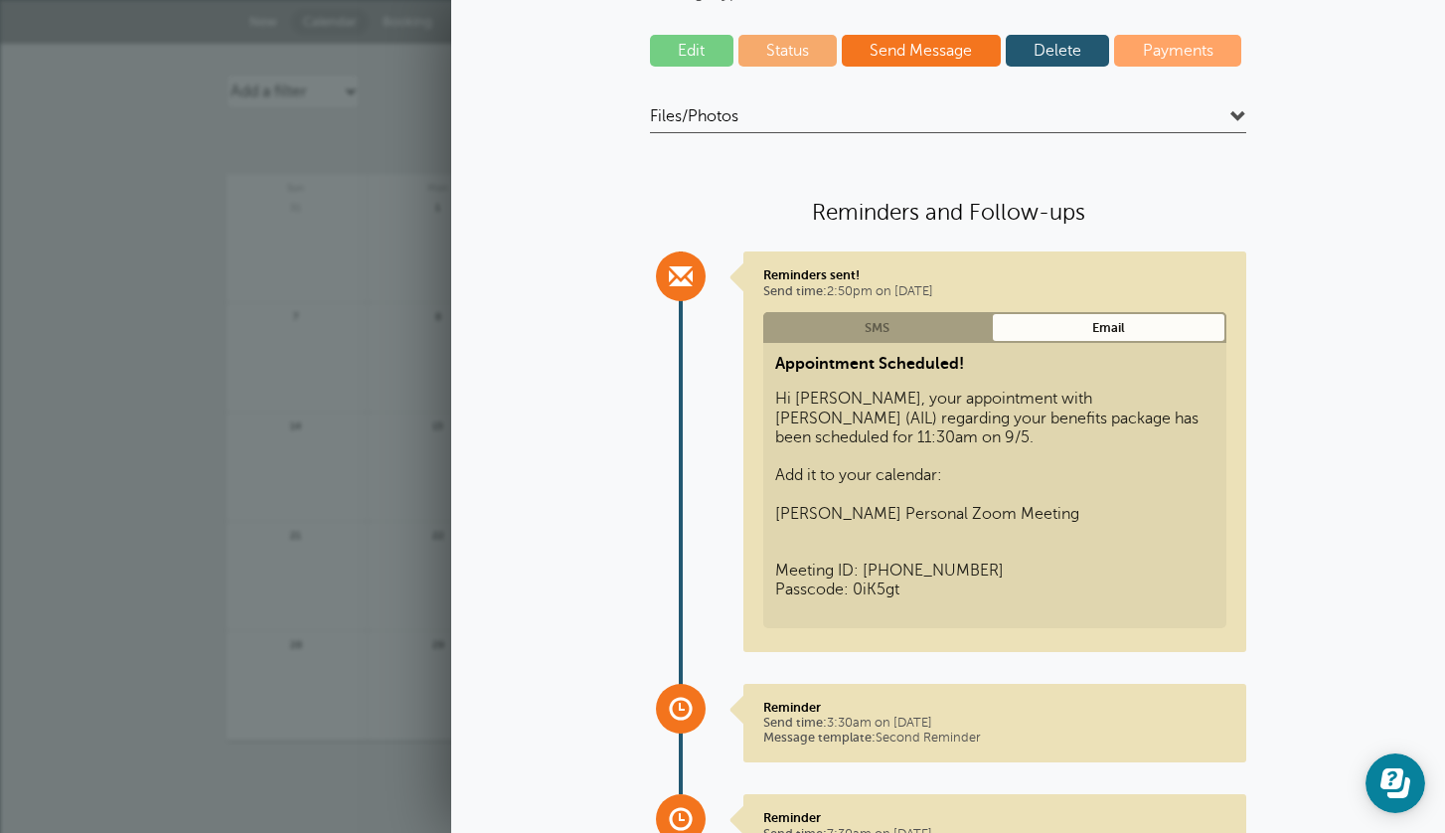
click at [869, 340] on link "SMS" at bounding box center [878, 327] width 228 height 31
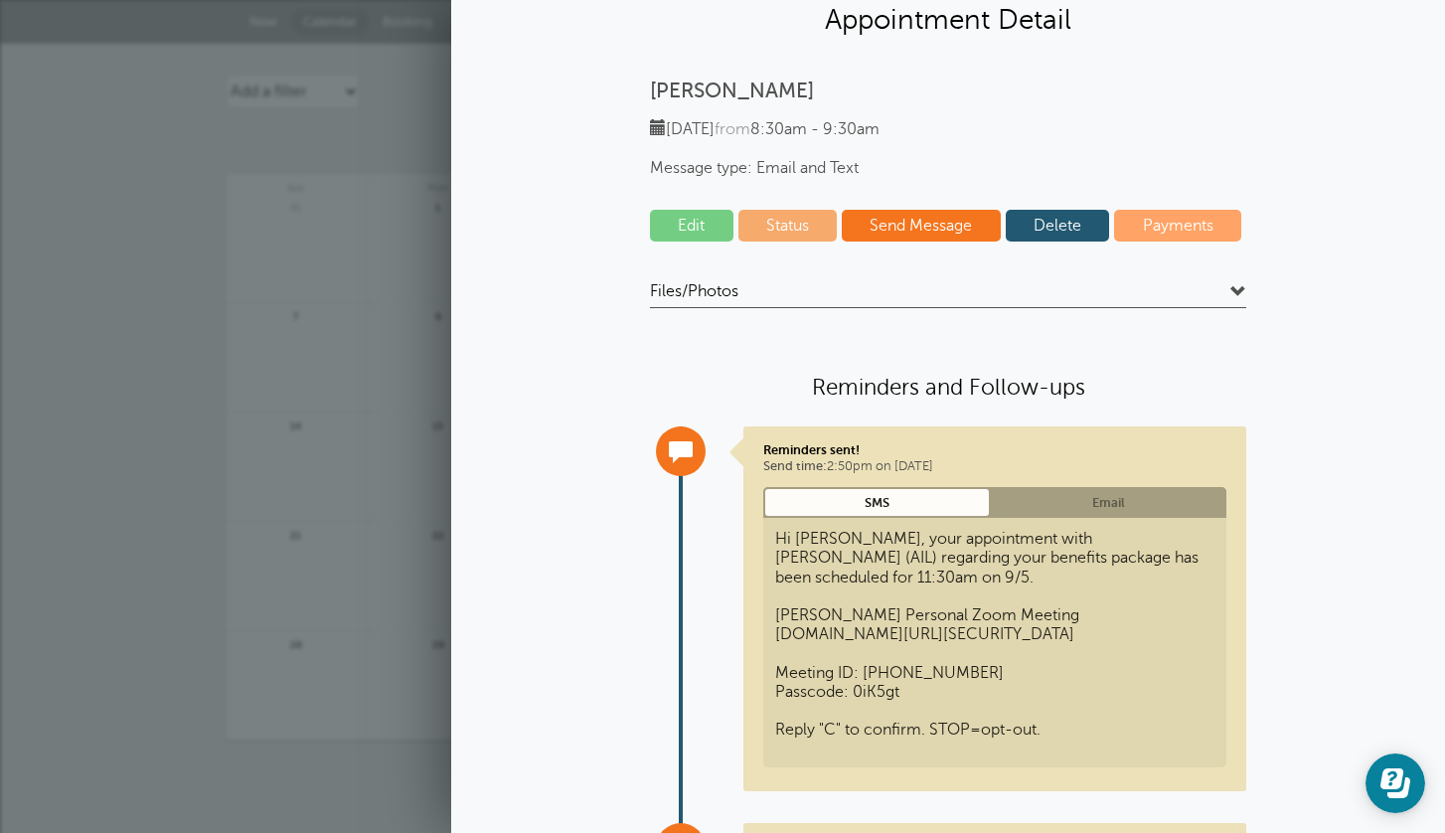
scroll to position [0, 0]
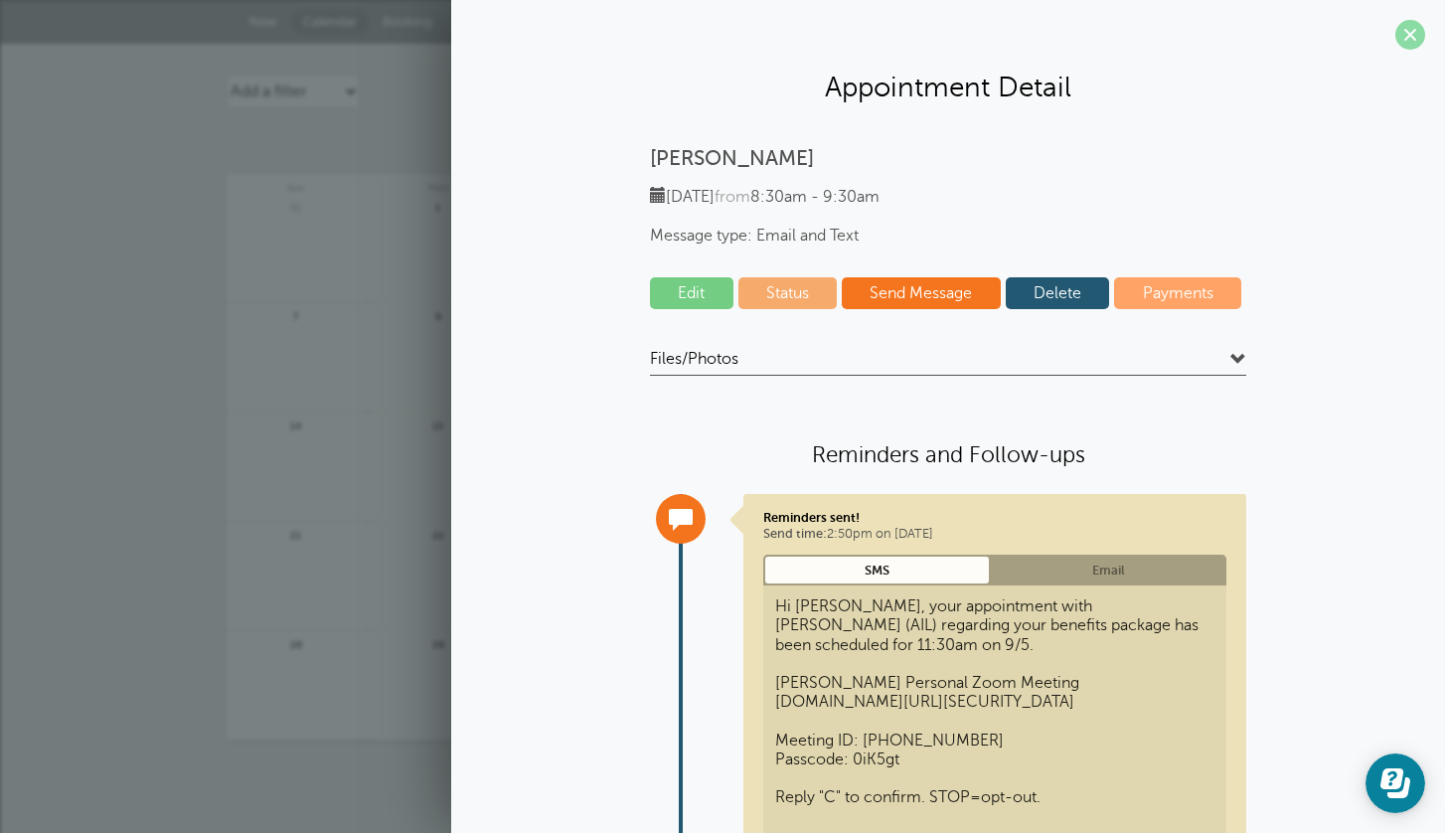
click at [1411, 33] on span at bounding box center [1411, 35] width 30 height 30
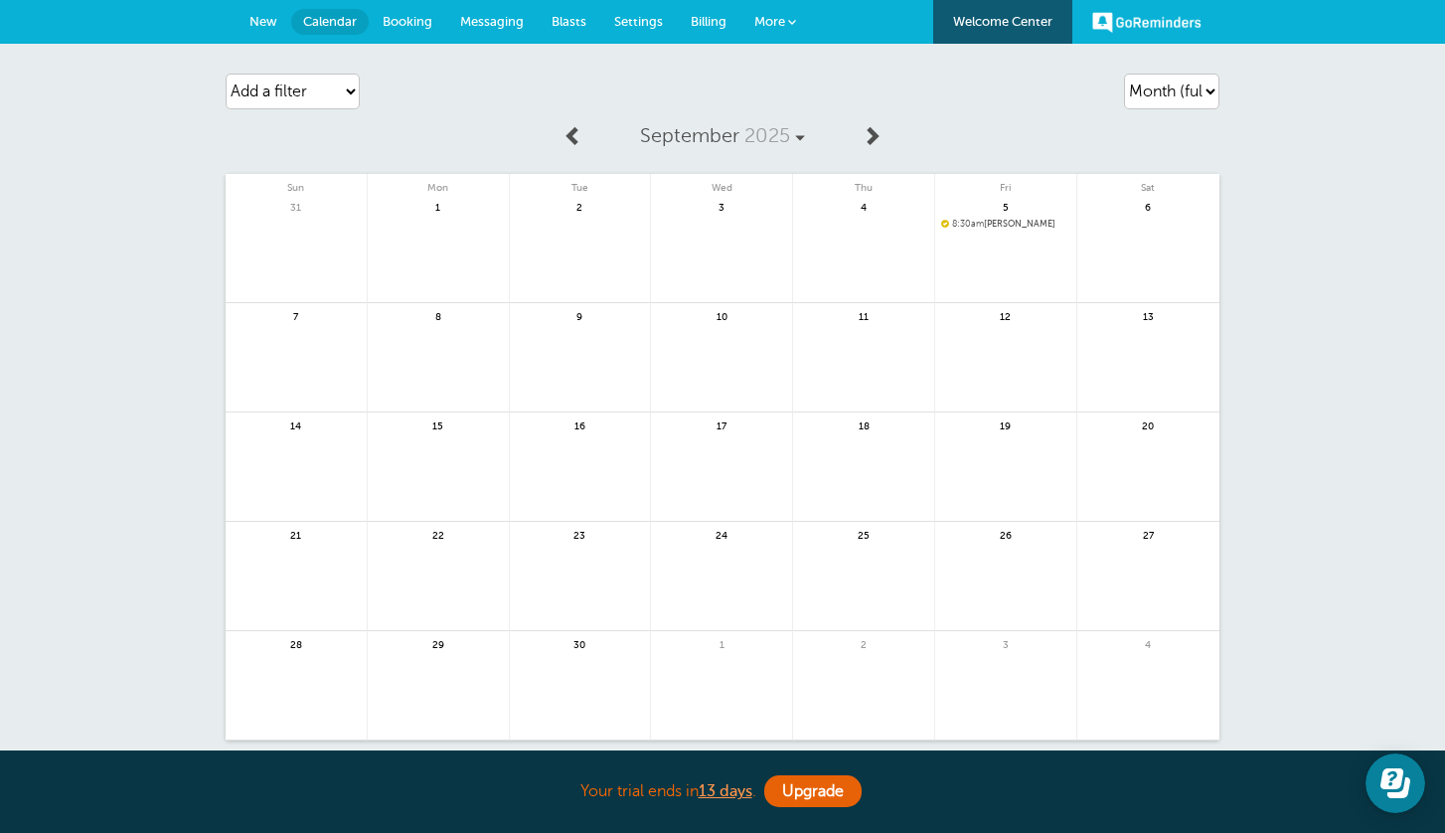
click at [622, 26] on span "Settings" at bounding box center [638, 21] width 49 height 15
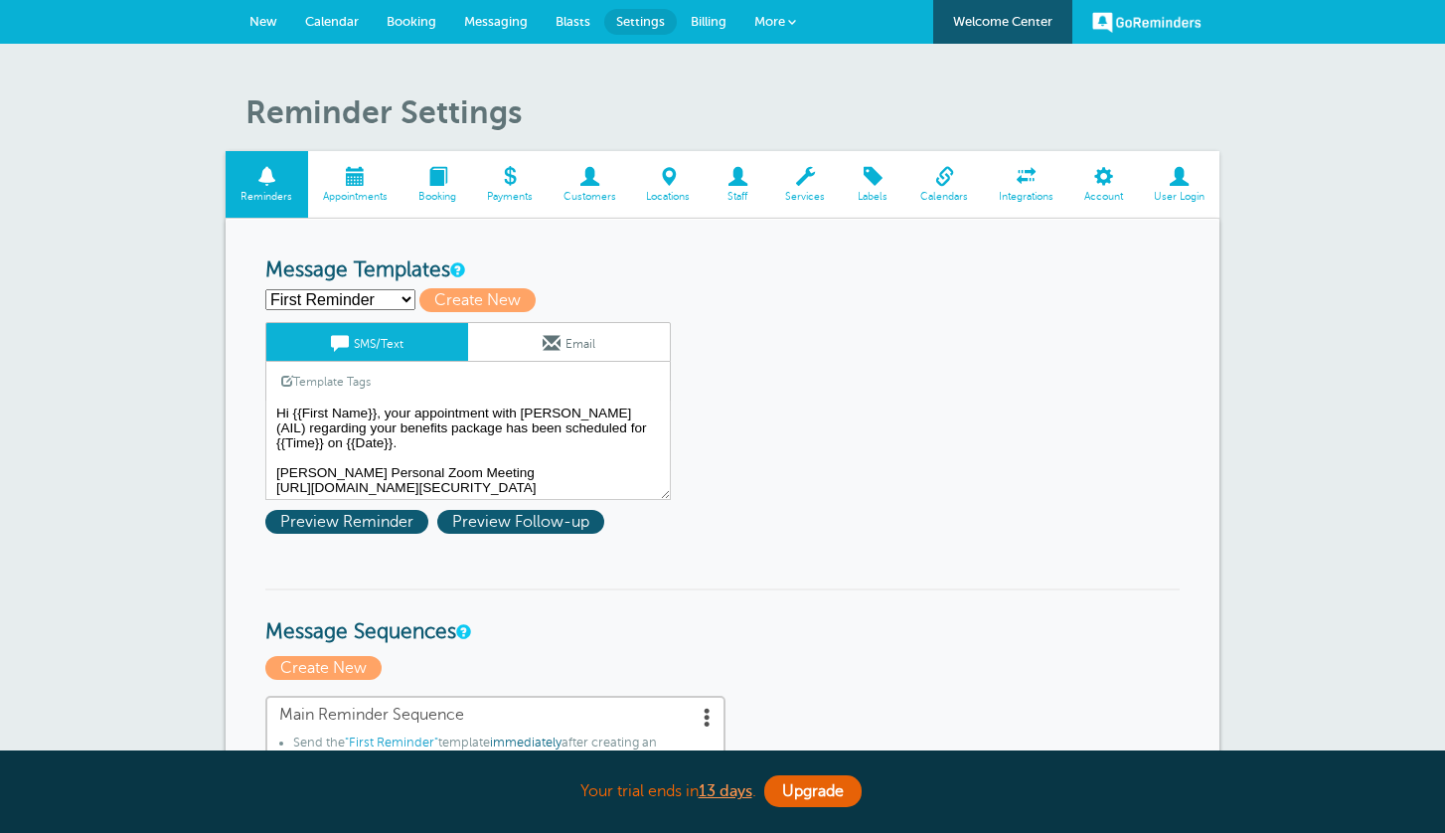
click at [499, 337] on link "Email" at bounding box center [569, 342] width 202 height 38
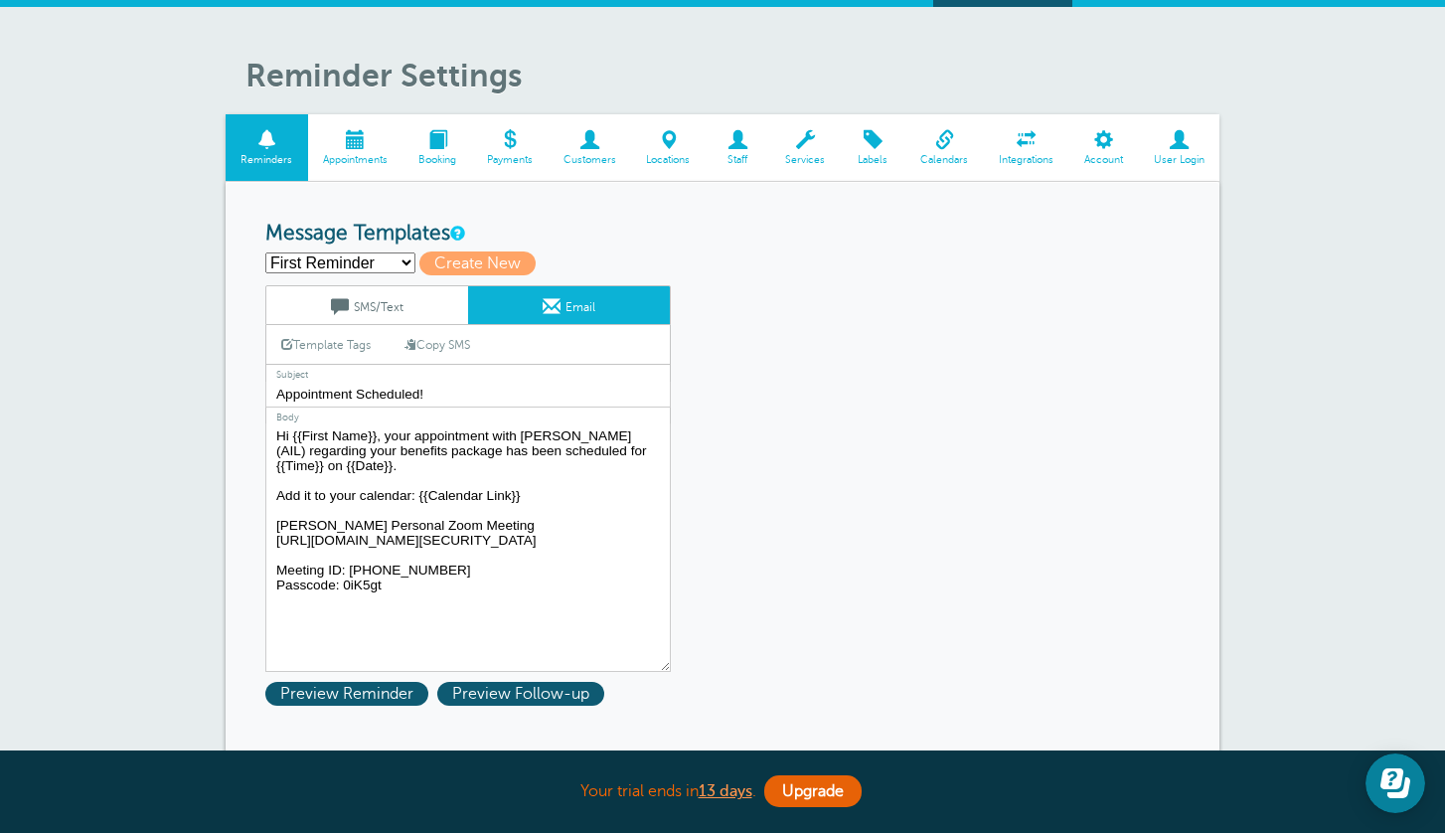
scroll to position [39, 0]
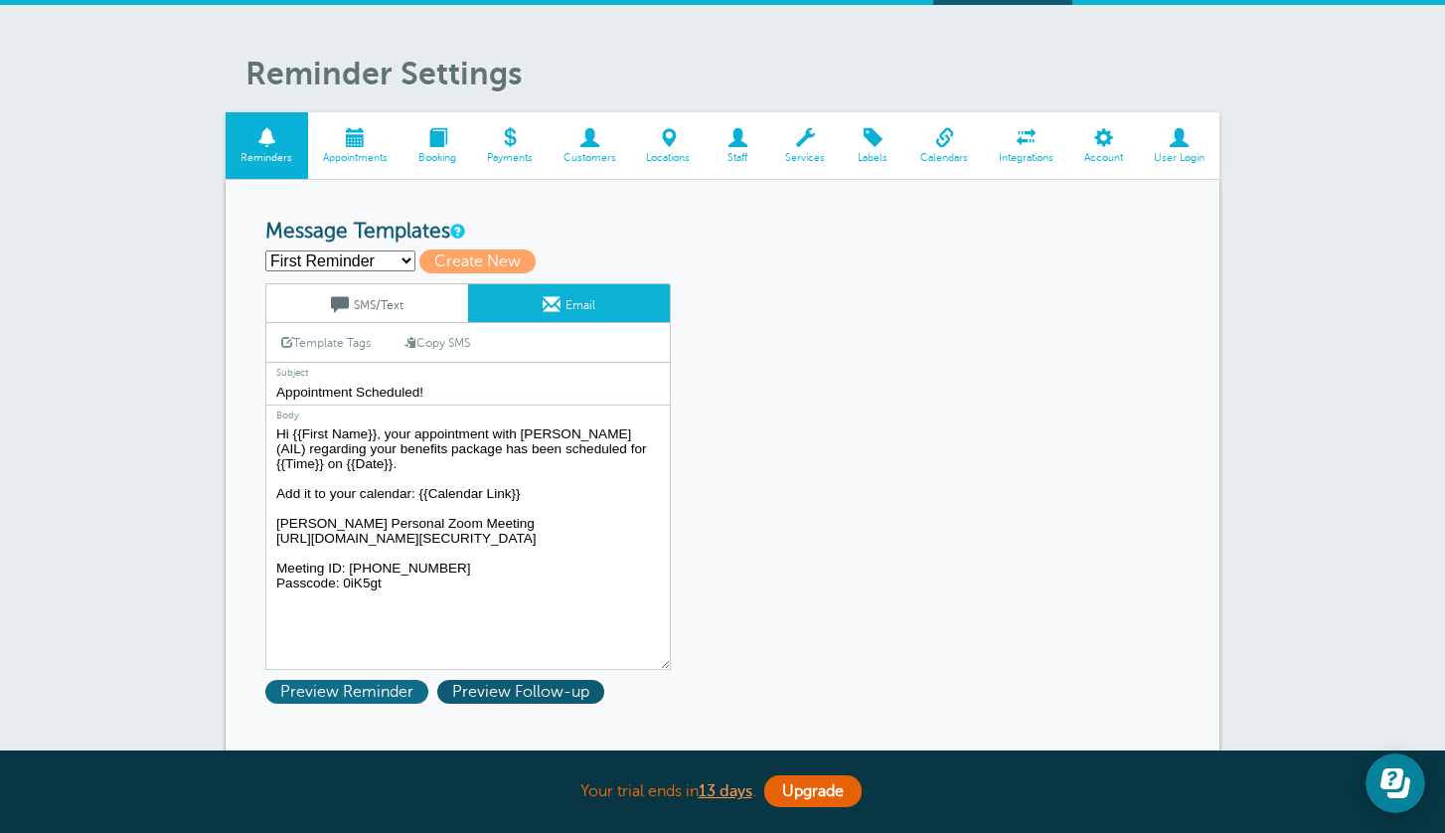
click at [378, 692] on span "Preview Reminder" at bounding box center [346, 692] width 163 height 24
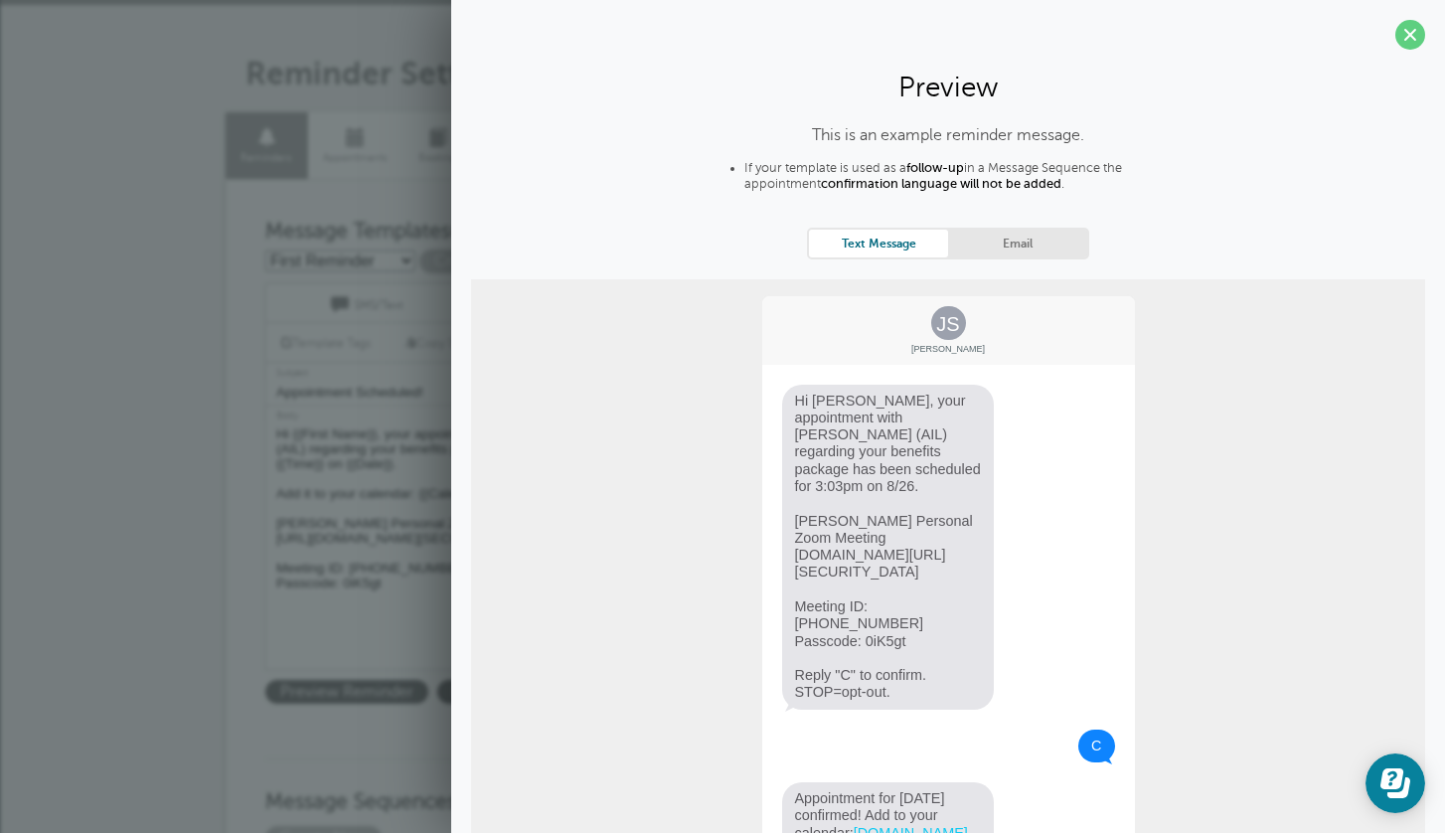
click at [1011, 240] on link "Email" at bounding box center [1017, 243] width 139 height 27
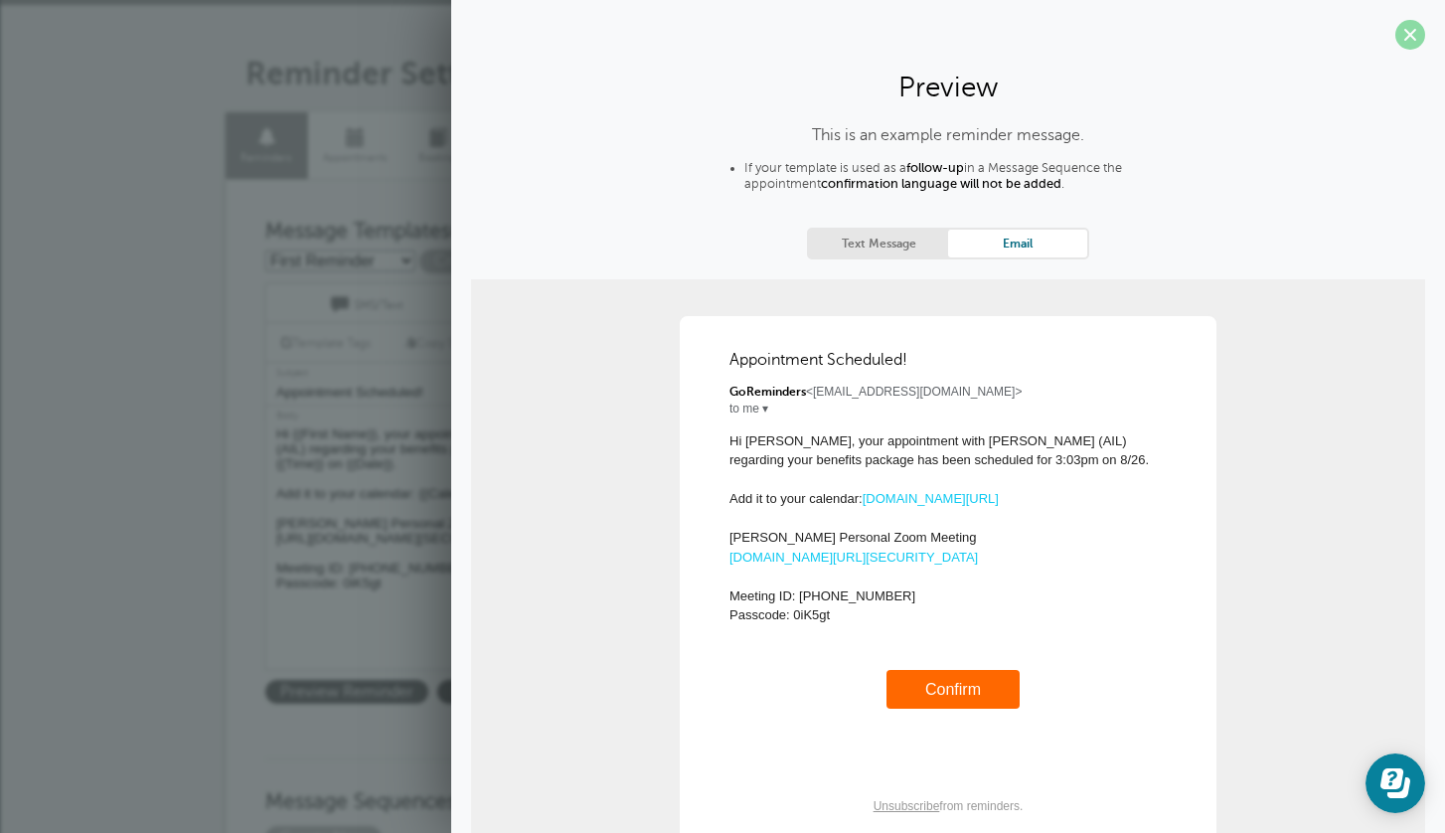
click at [1409, 27] on span at bounding box center [1411, 35] width 30 height 30
